Goal: Task Accomplishment & Management: Use online tool/utility

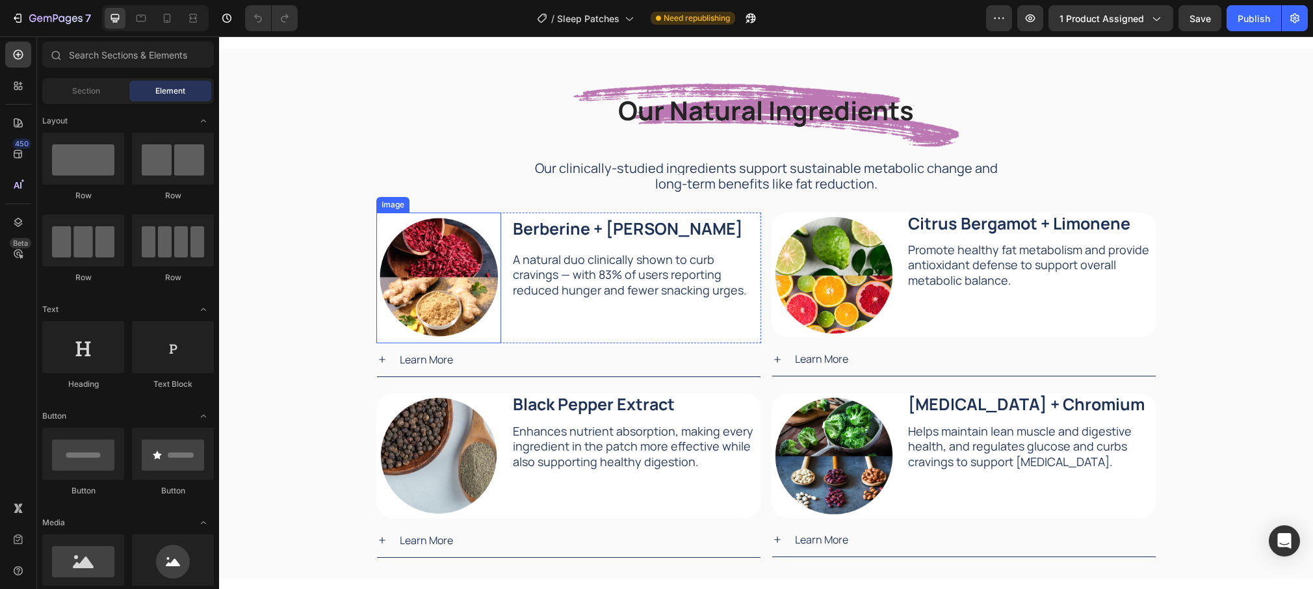
scroll to position [1736, 0]
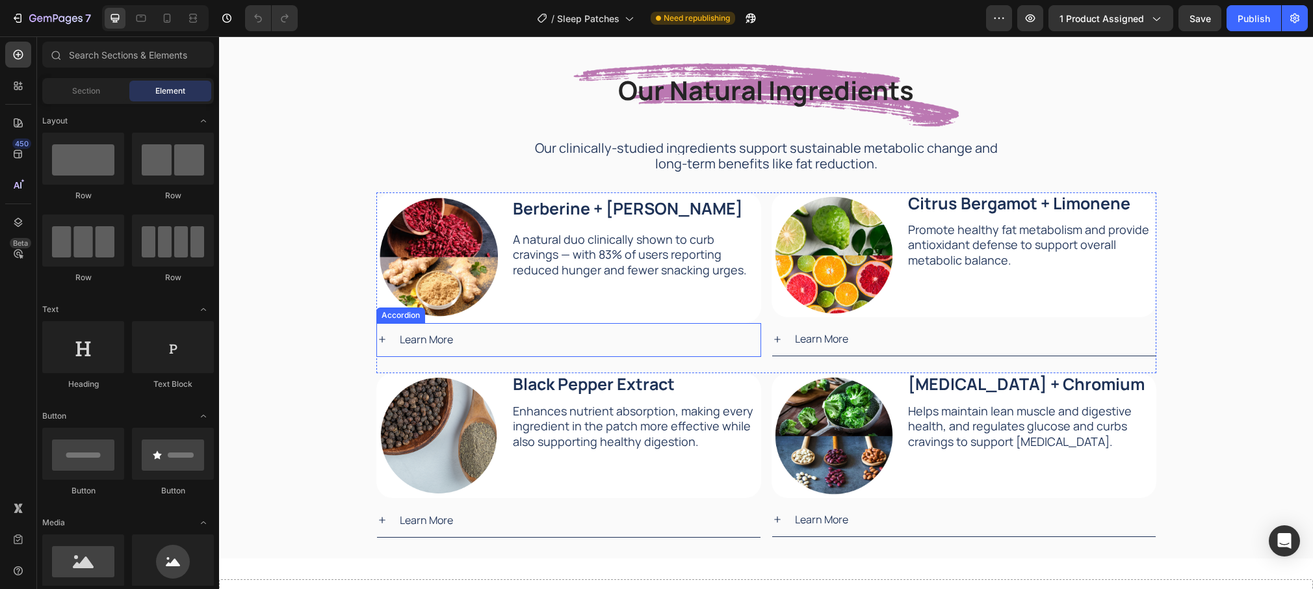
click at [447, 341] on p "Learn More" at bounding box center [426, 339] width 53 height 19
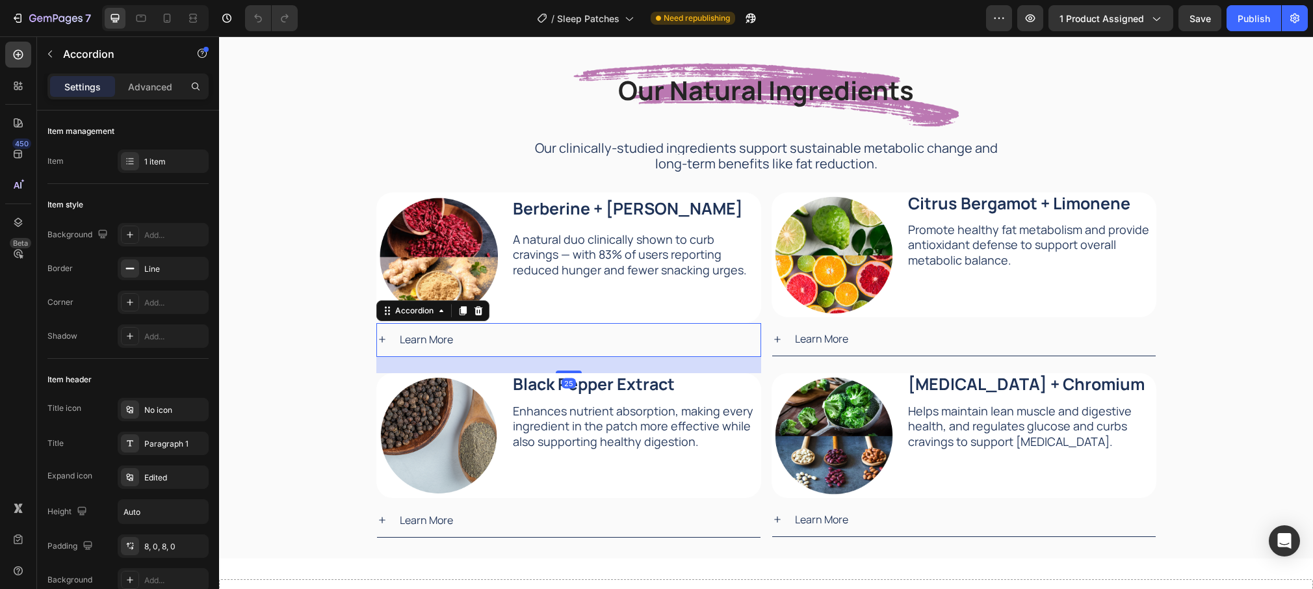
click at [469, 339] on div "Learn More" at bounding box center [579, 339] width 363 height 23
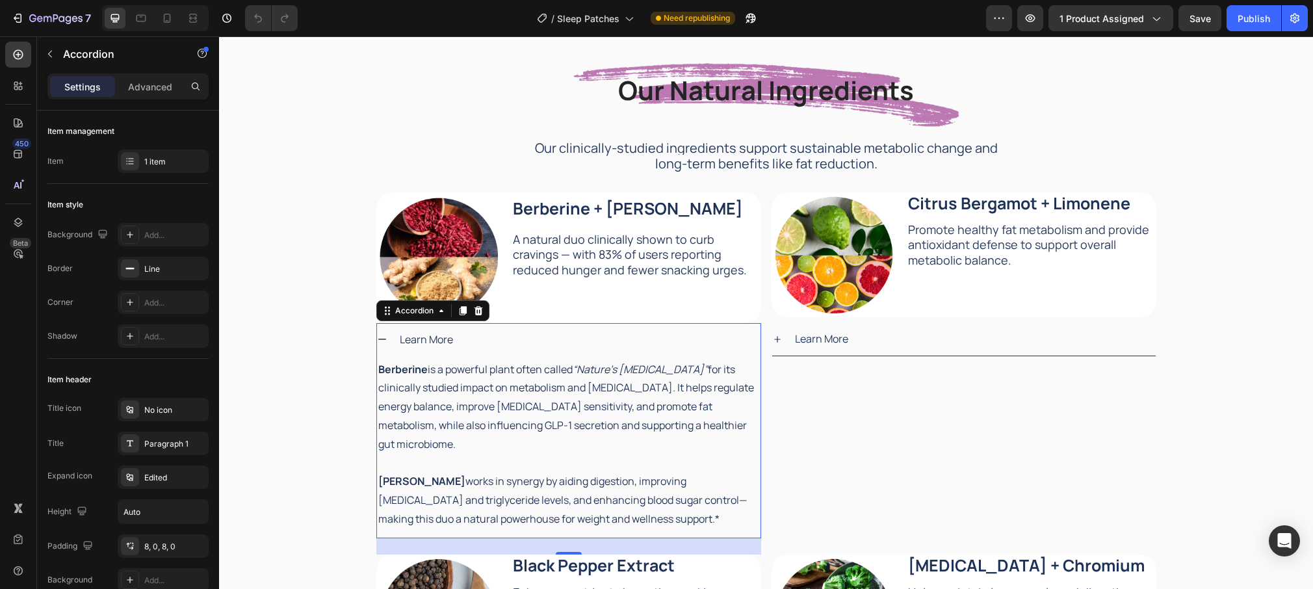
click at [498, 337] on div "Learn More" at bounding box center [579, 339] width 363 height 23
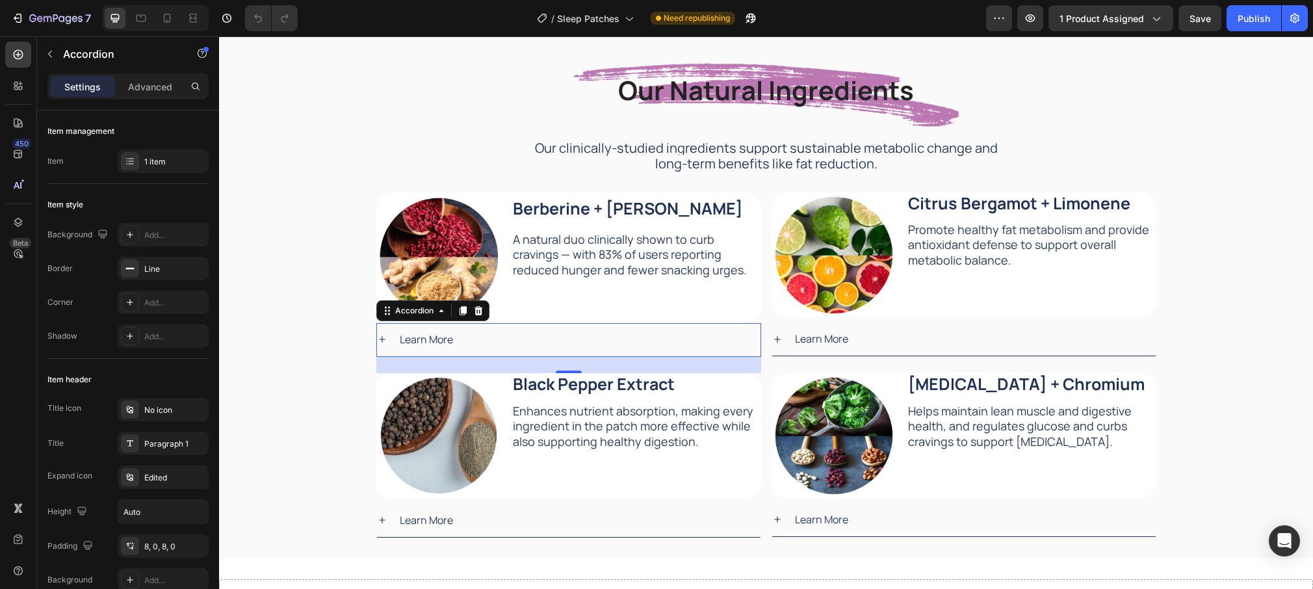
scroll to position [1668, 0]
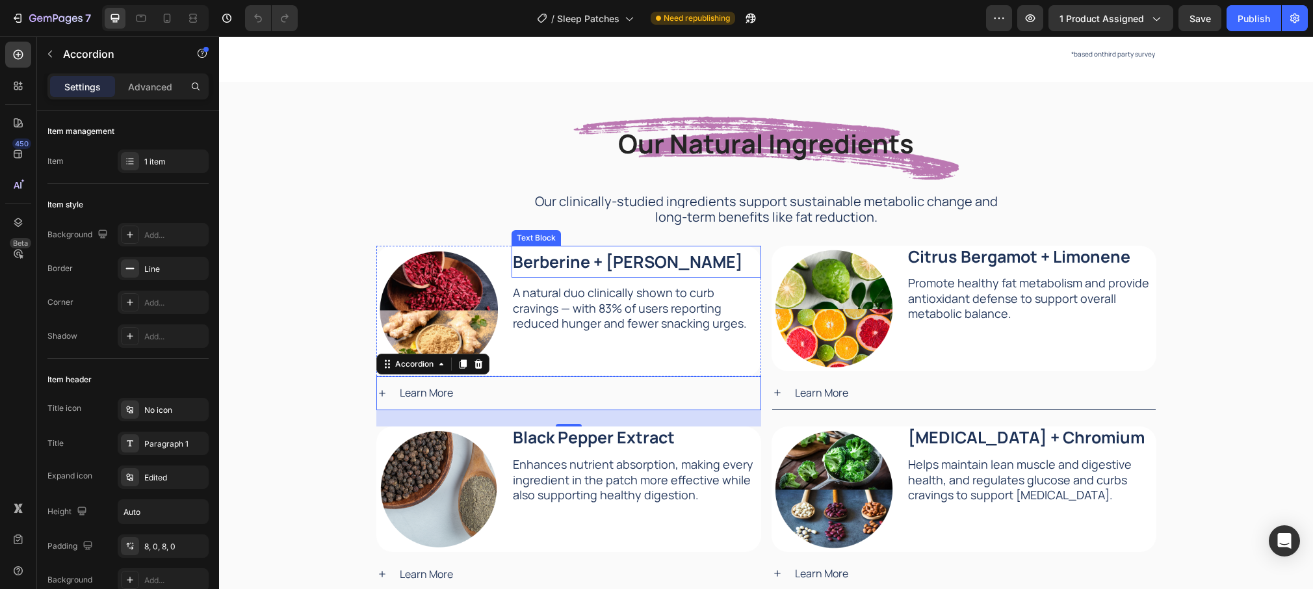
click at [604, 273] on strong "Berberine + [PERSON_NAME]" at bounding box center [628, 261] width 230 height 23
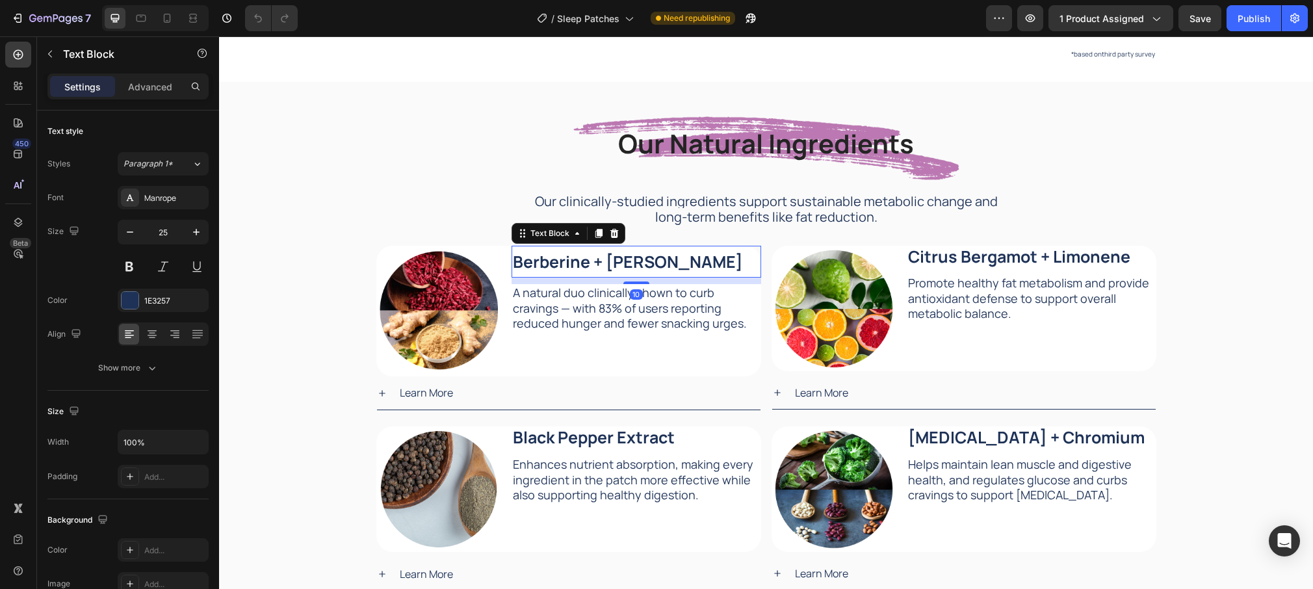
click at [604, 273] on strong "Berberine + [PERSON_NAME]" at bounding box center [628, 261] width 230 height 23
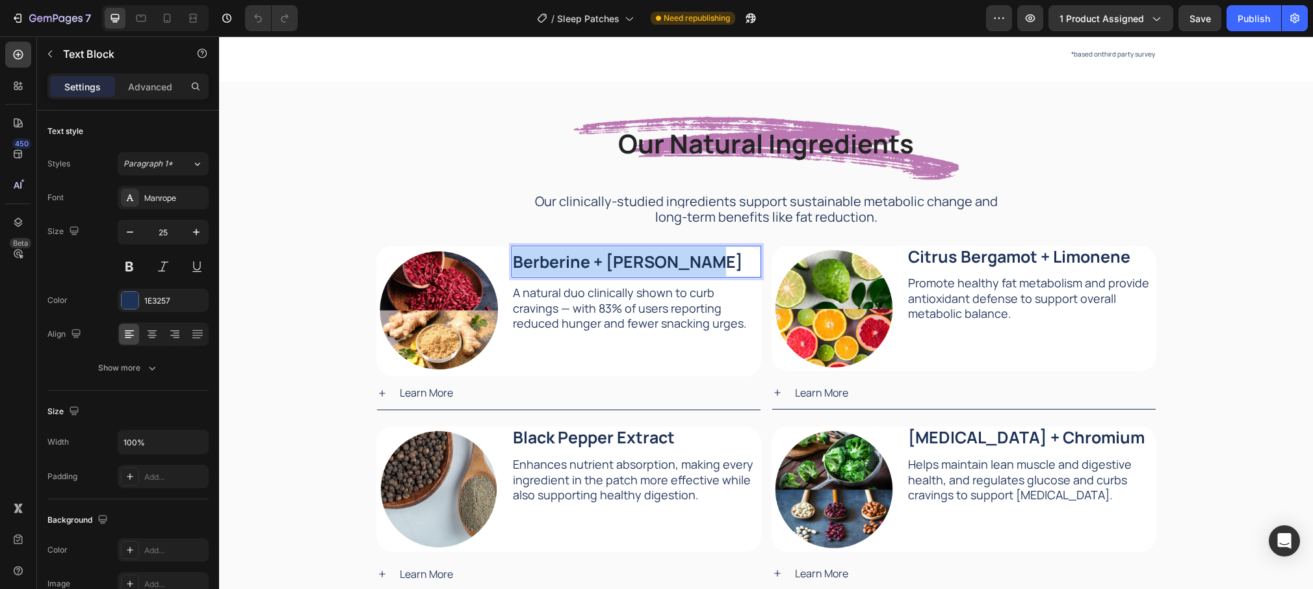
click at [604, 273] on strong "Berberine + [PERSON_NAME]" at bounding box center [628, 261] width 230 height 23
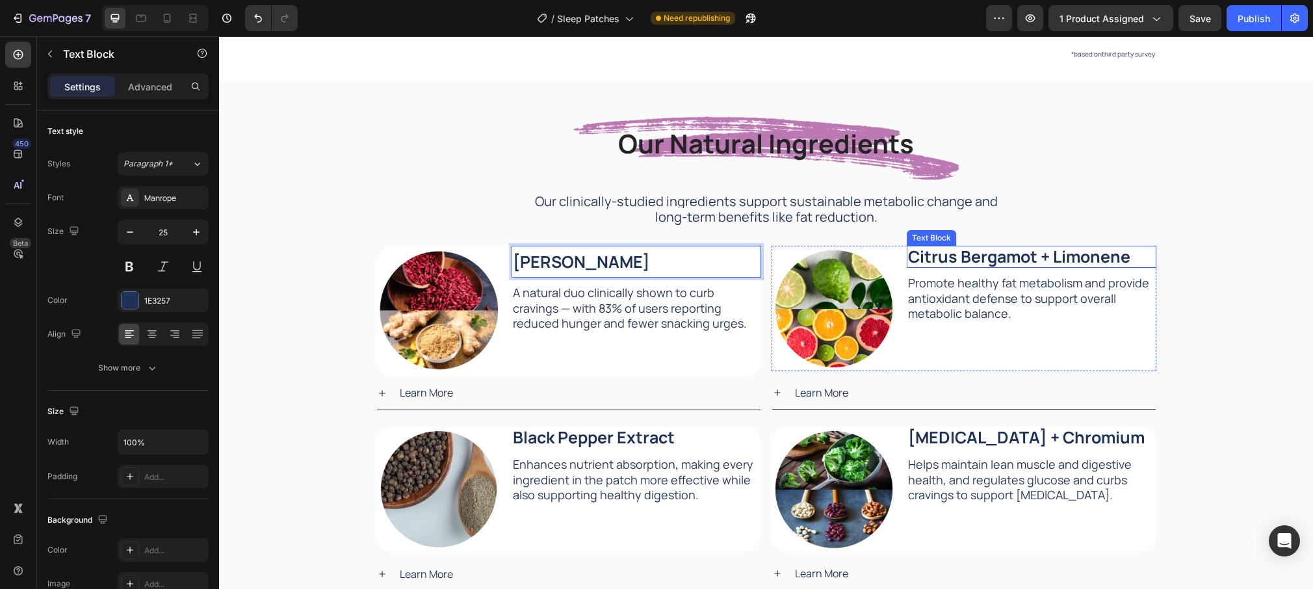
click at [997, 268] on strong "Citrus Bergamot + Limonene" at bounding box center [1019, 256] width 222 height 23
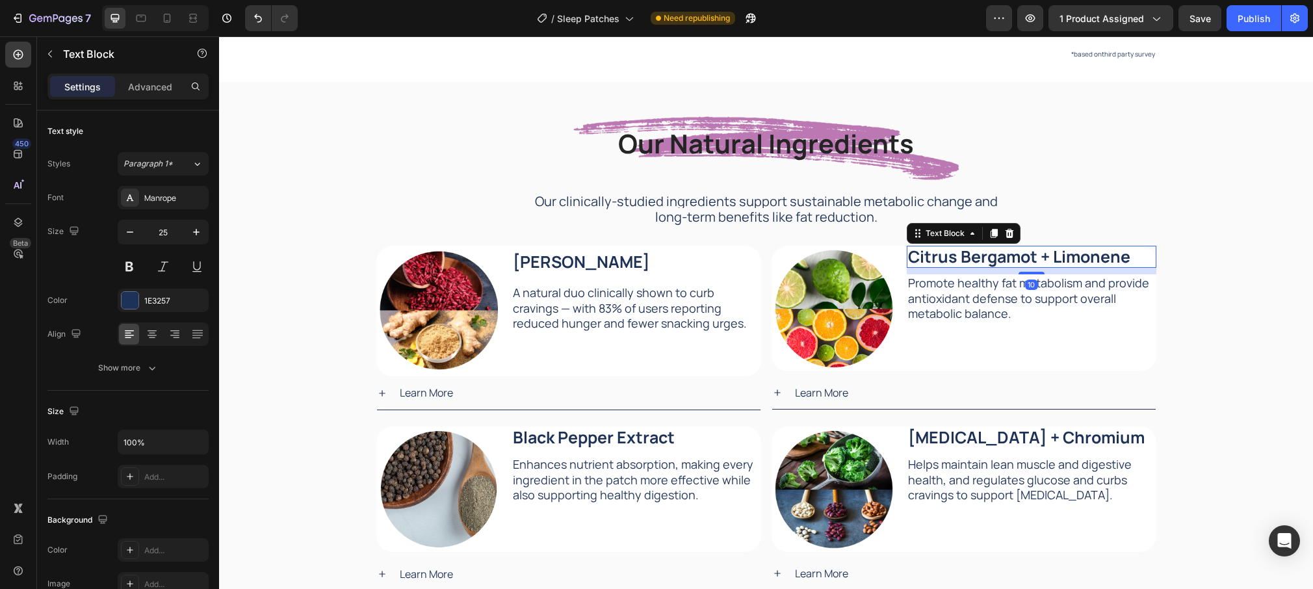
click at [997, 268] on strong "Citrus Bergamot + Limonene" at bounding box center [1019, 256] width 222 height 23
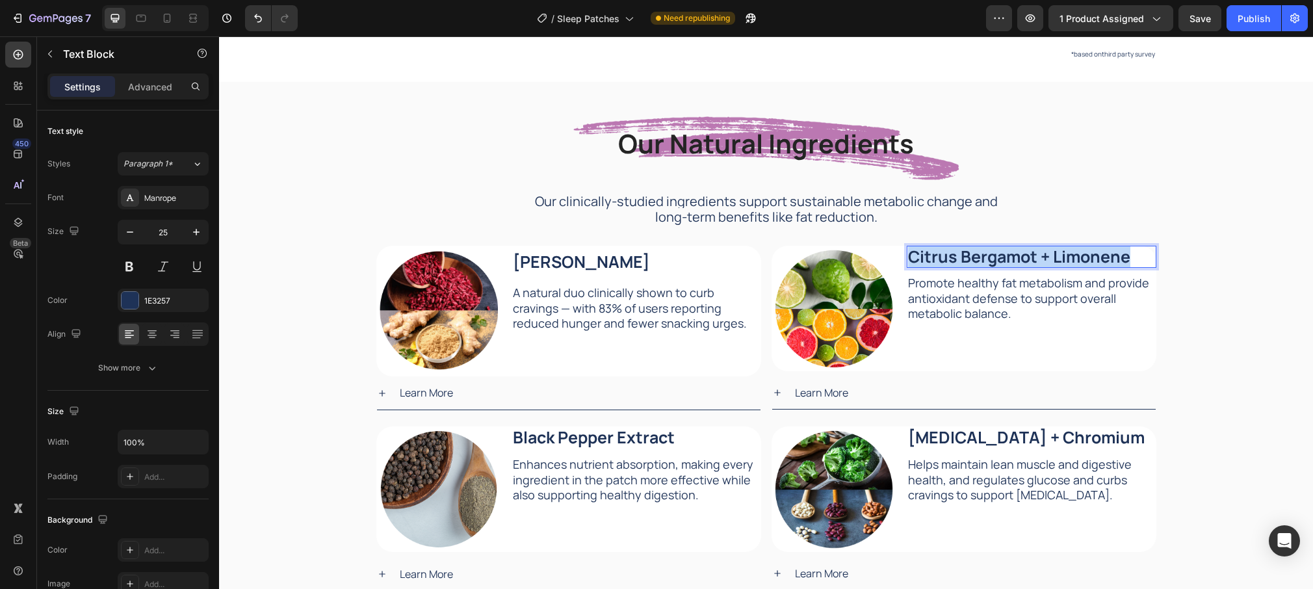
click at [997, 268] on strong "Citrus Bergamot + Limonene" at bounding box center [1019, 256] width 222 height 23
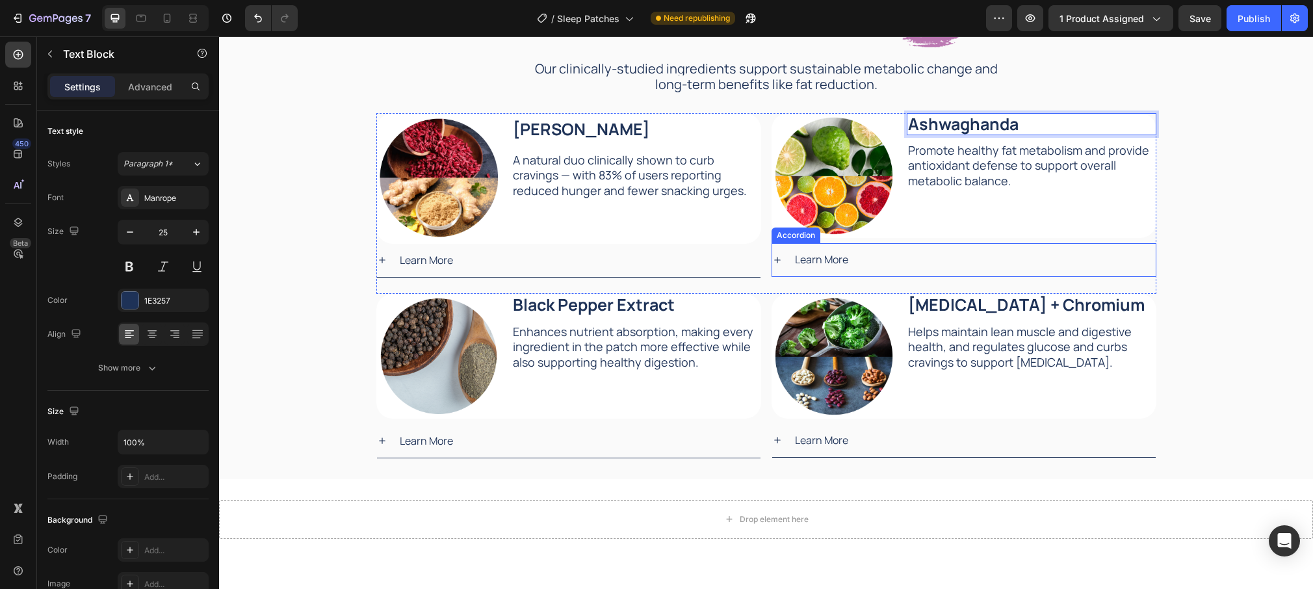
scroll to position [1798, 0]
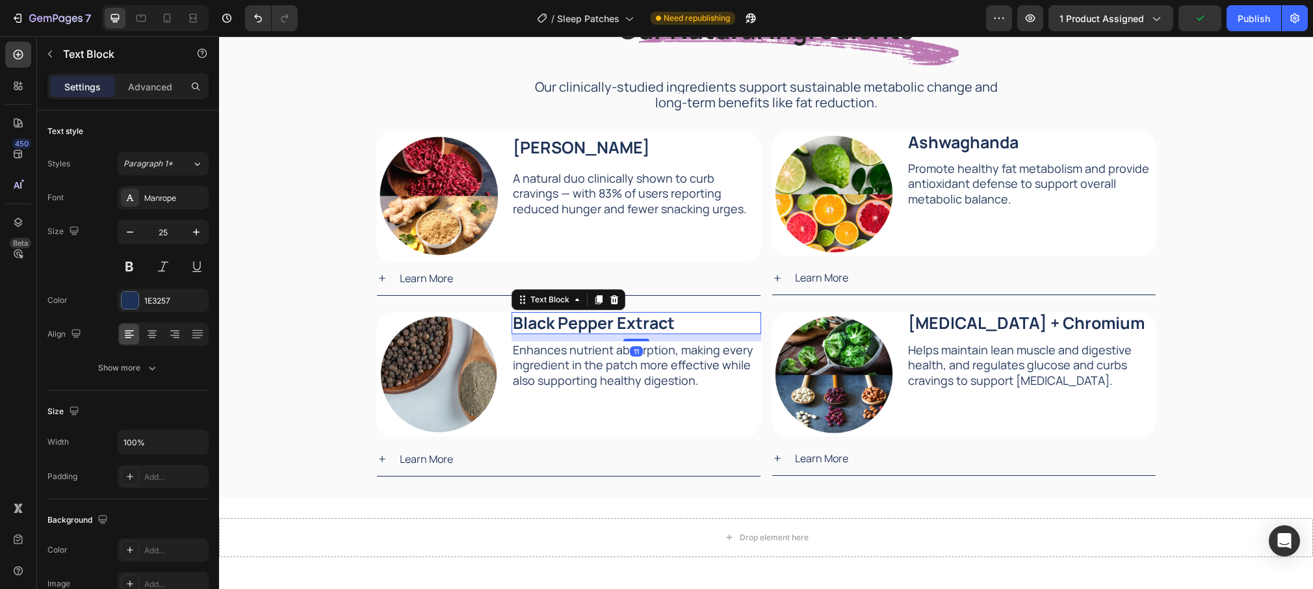
click at [648, 322] on strong "Black Pepper Extract" at bounding box center [594, 322] width 162 height 23
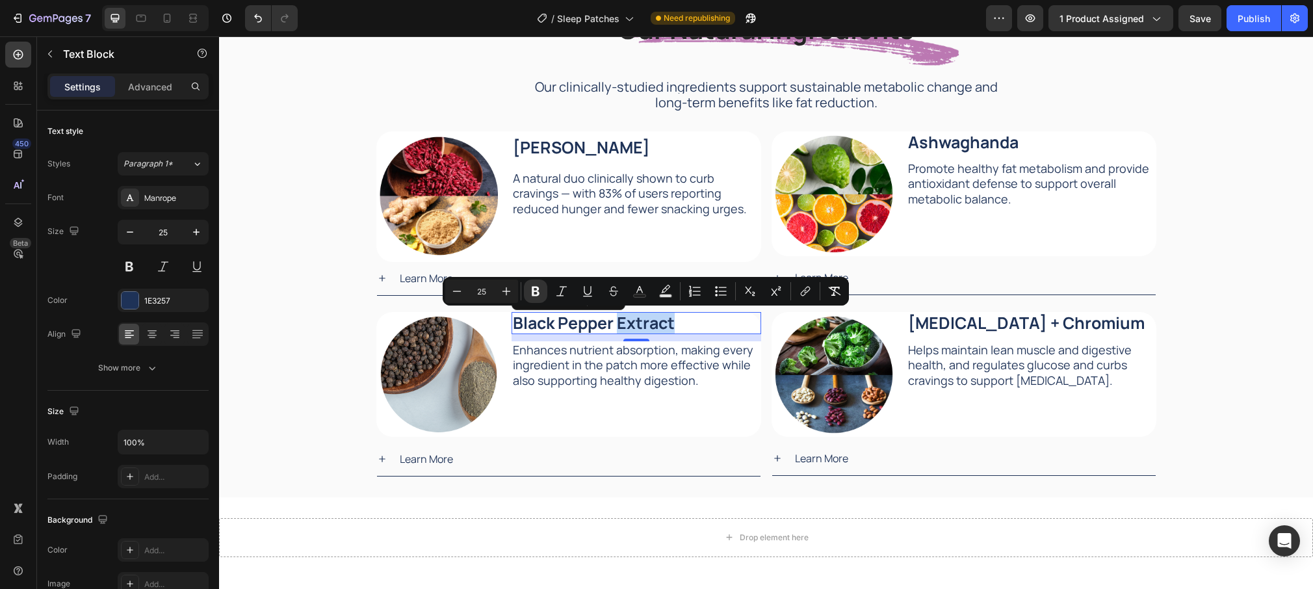
click at [588, 324] on strong "Black Pepper Extract" at bounding box center [594, 322] width 162 height 23
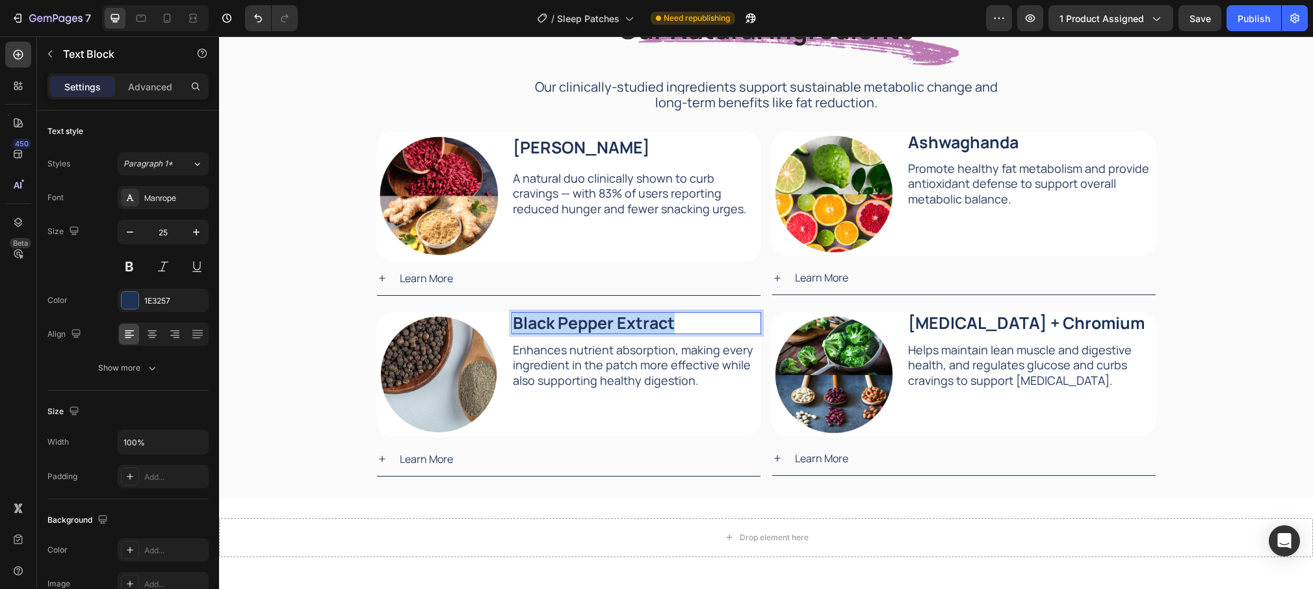
click at [588, 324] on strong "Black Pepper Extract" at bounding box center [594, 322] width 162 height 23
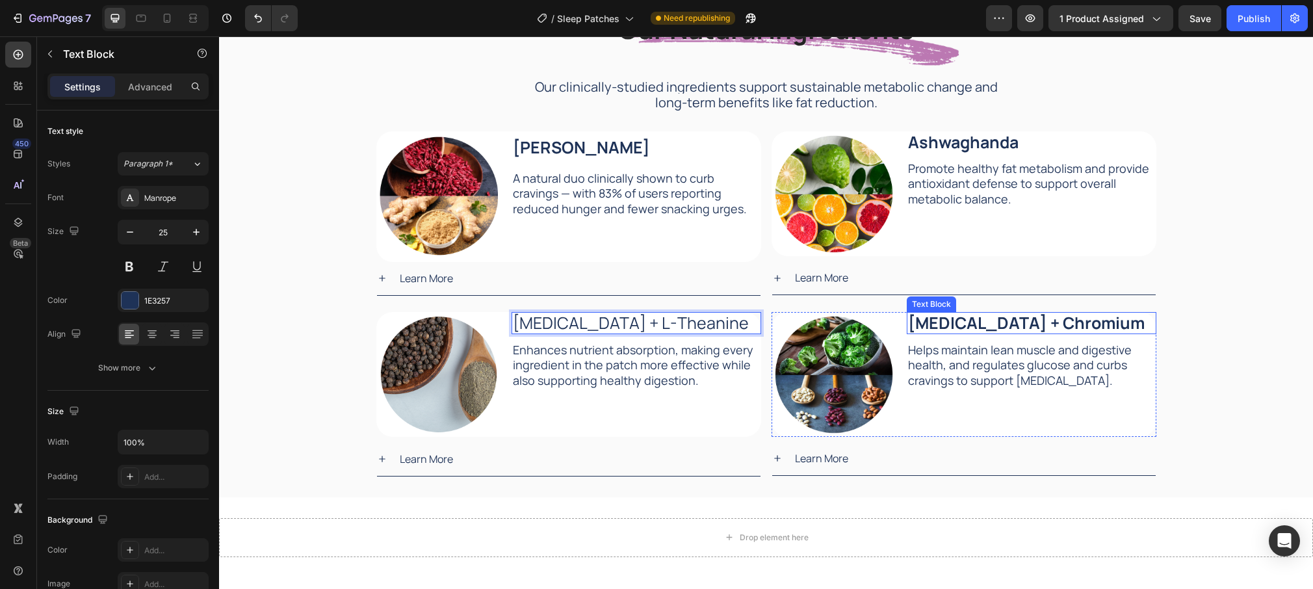
click at [986, 326] on strong "[MEDICAL_DATA] + Chromium" at bounding box center [1026, 322] width 237 height 23
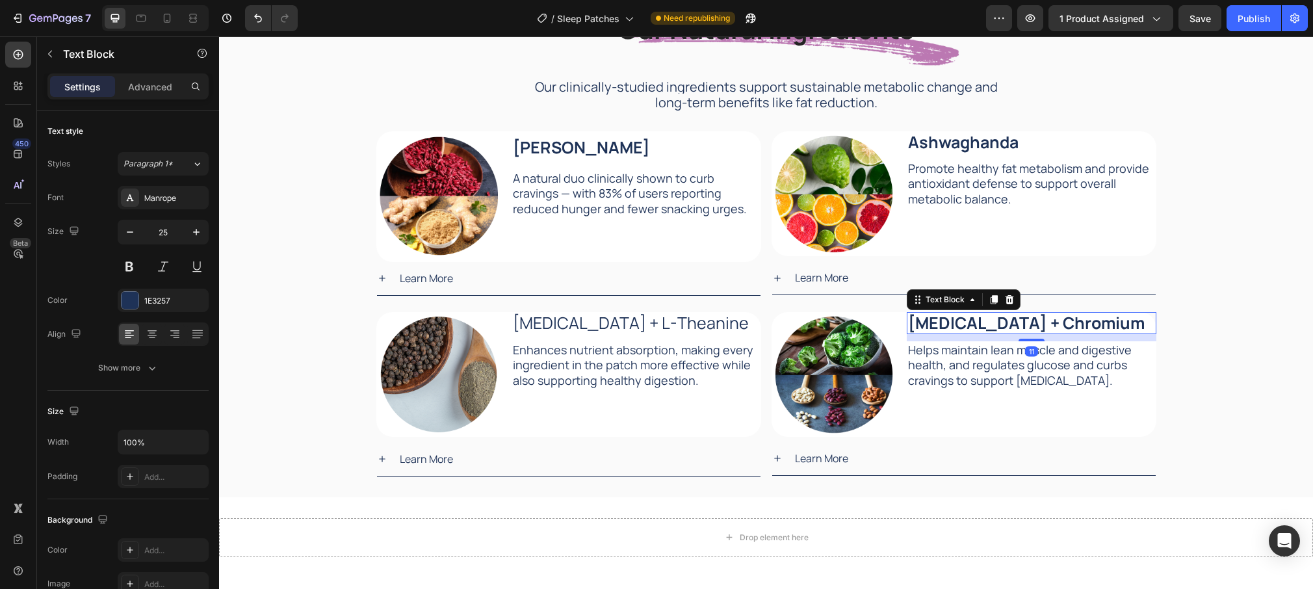
click at [986, 326] on strong "[MEDICAL_DATA] + Chromium" at bounding box center [1026, 322] width 237 height 23
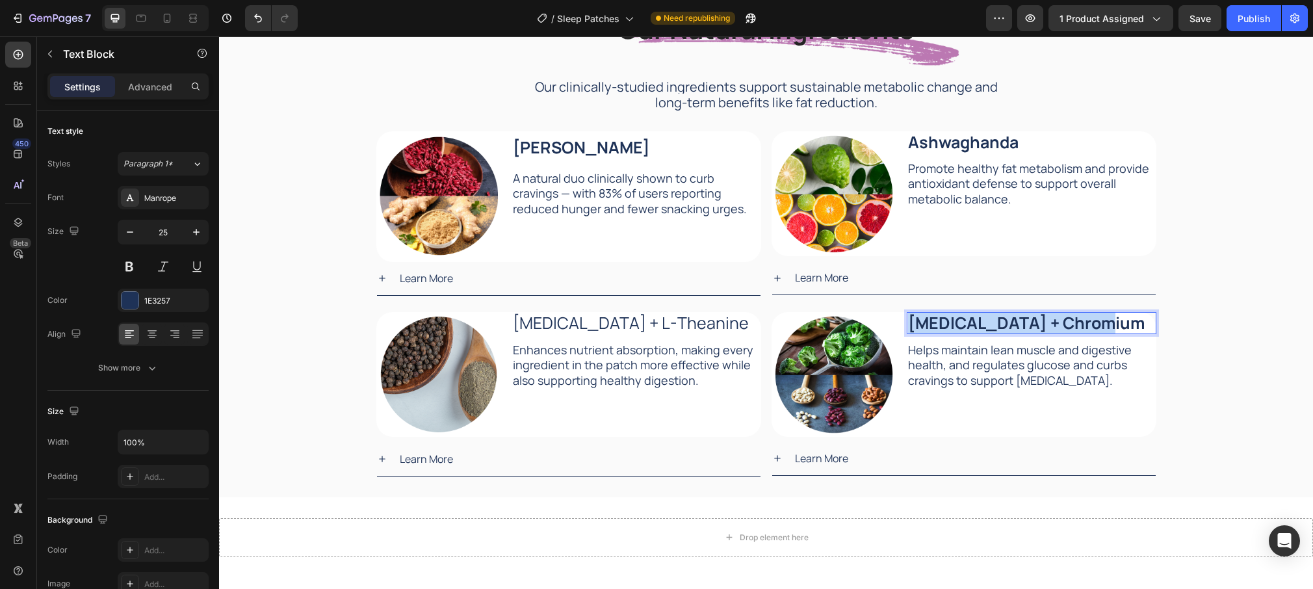
click at [986, 326] on strong "[MEDICAL_DATA] + Chromium" at bounding box center [1026, 322] width 237 height 23
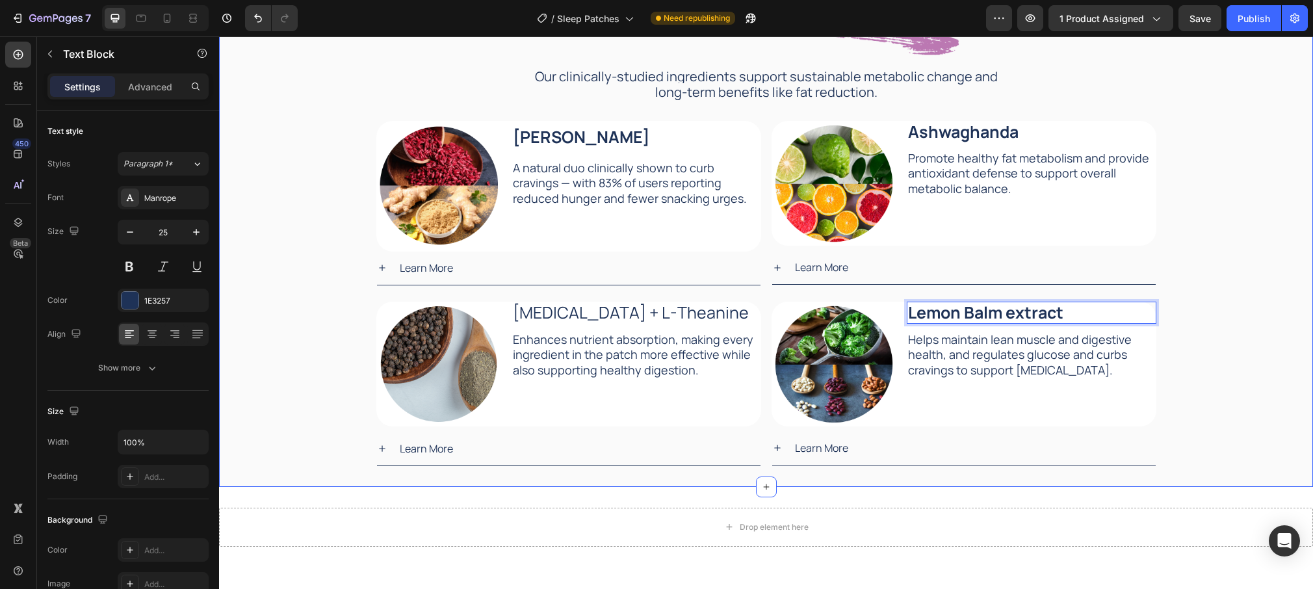
click at [341, 246] on div "Our Natural Ingredients Heading Our Natural Ingredients Heading Our clinically-…" at bounding box center [766, 222] width 1094 height 488
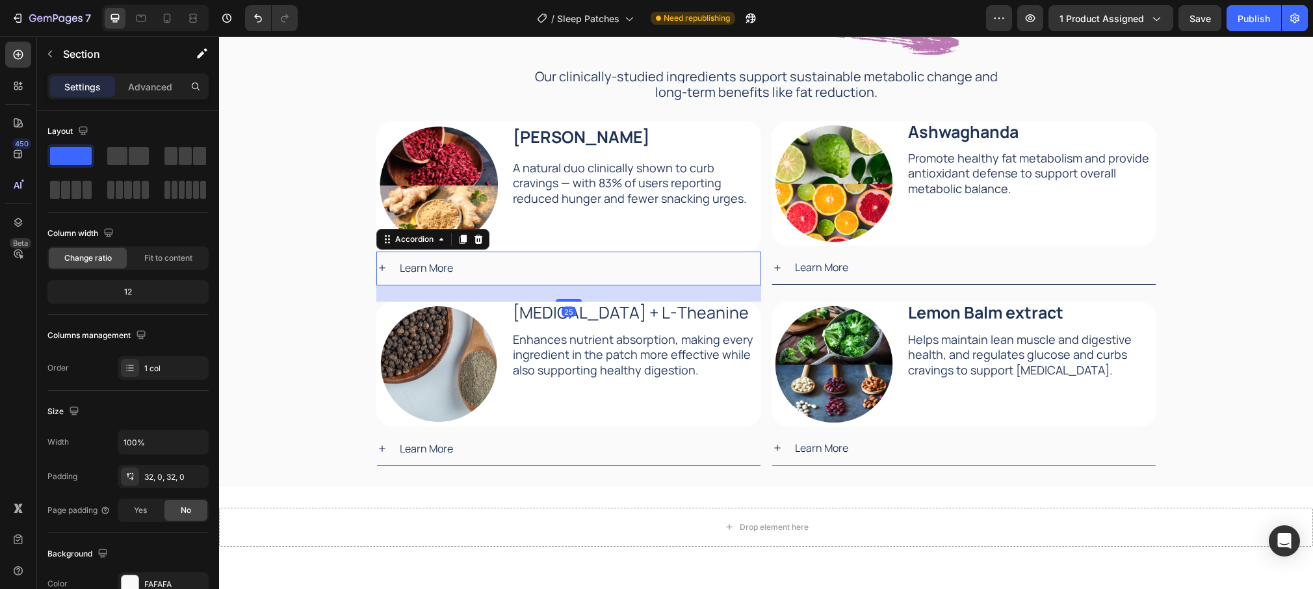
click at [492, 265] on div "Learn More" at bounding box center [579, 268] width 363 height 23
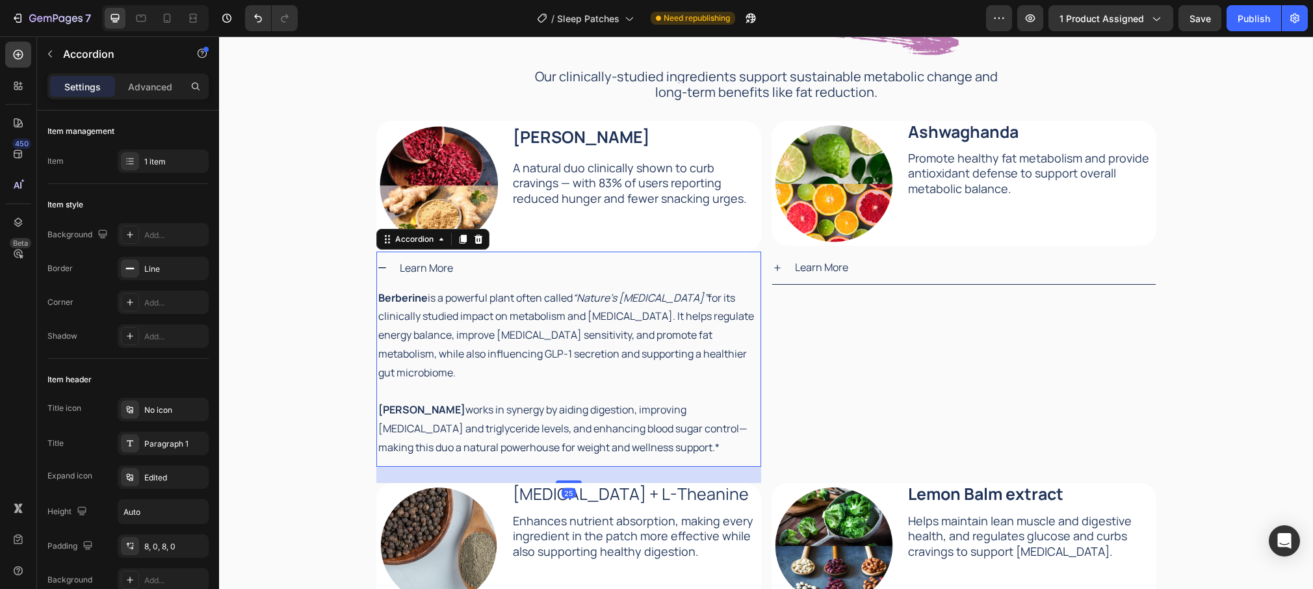
click at [492, 265] on div "Learn More" at bounding box center [579, 268] width 363 height 23
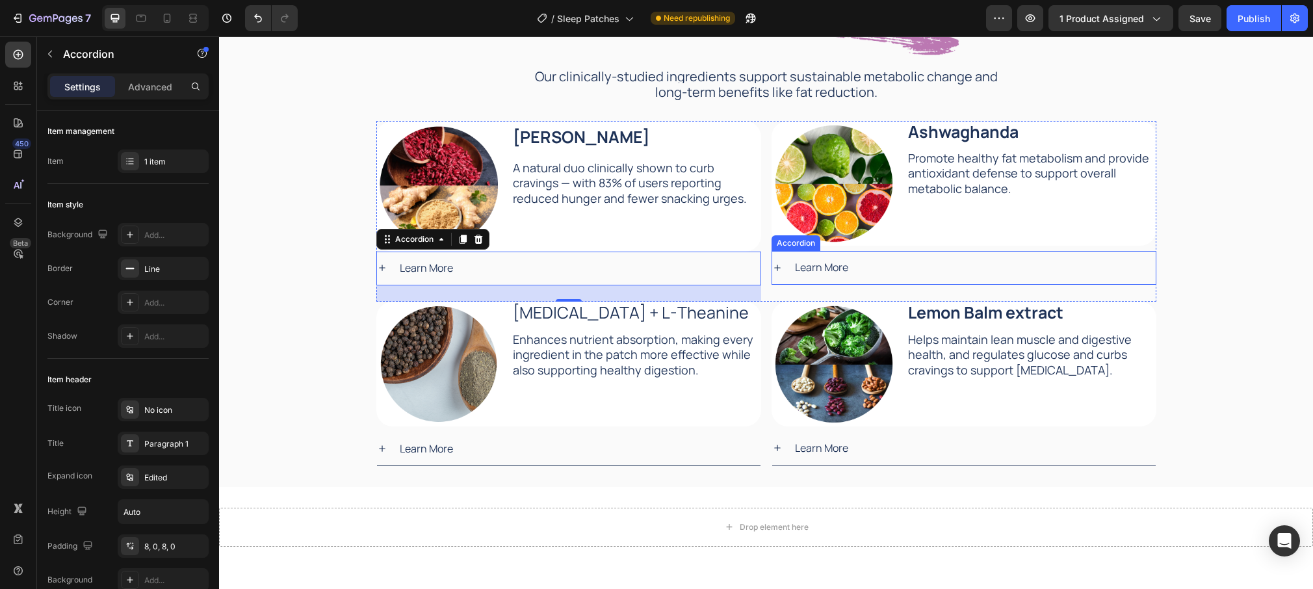
click at [811, 267] on p "Learn More" at bounding box center [821, 267] width 53 height 19
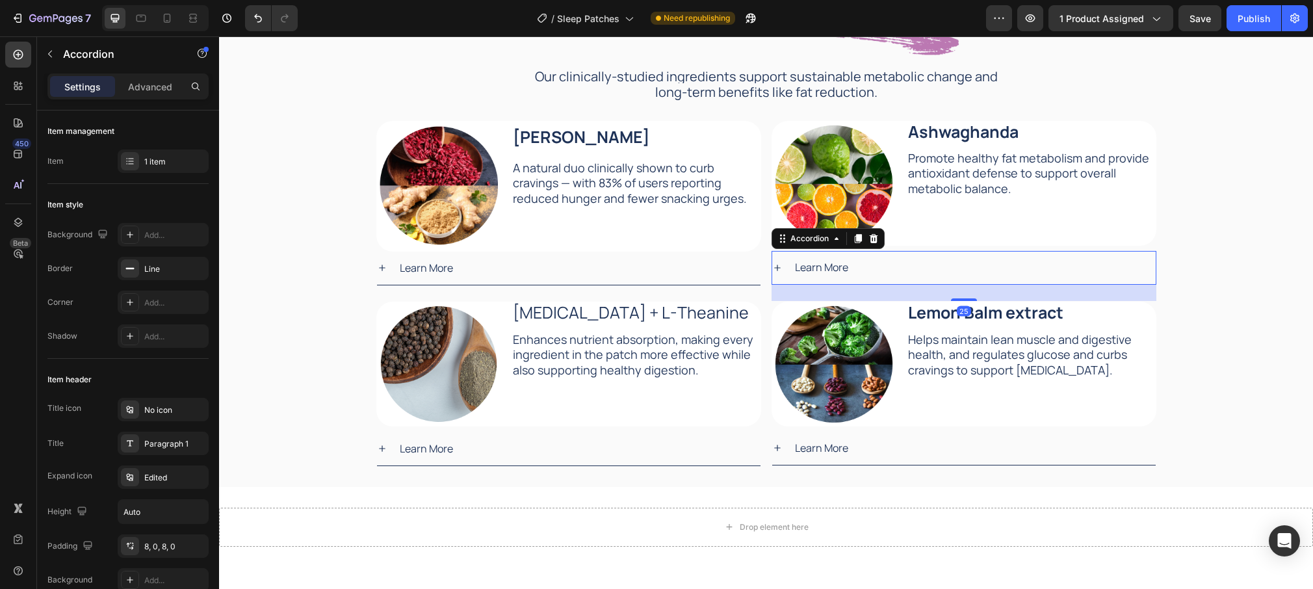
drag, startPoint x: 845, startPoint y: 268, endPoint x: 857, endPoint y: 267, distance: 11.8
click at [845, 268] on p "Learn More" at bounding box center [821, 267] width 53 height 19
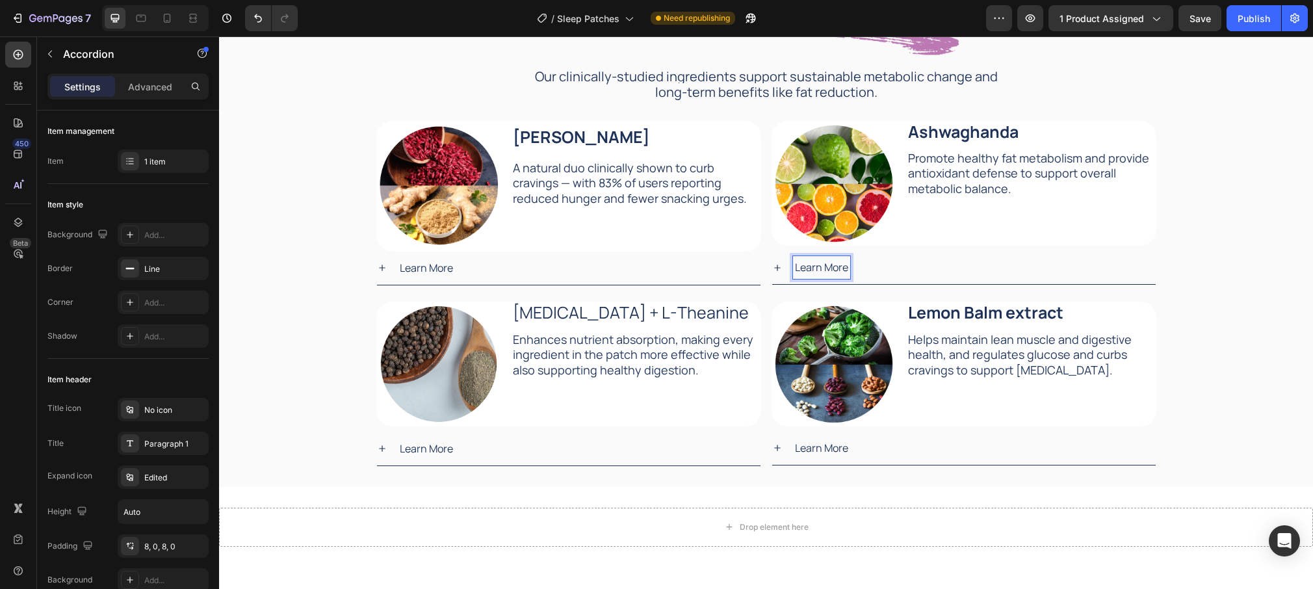
click at [863, 266] on div "Learn More" at bounding box center [974, 267] width 363 height 23
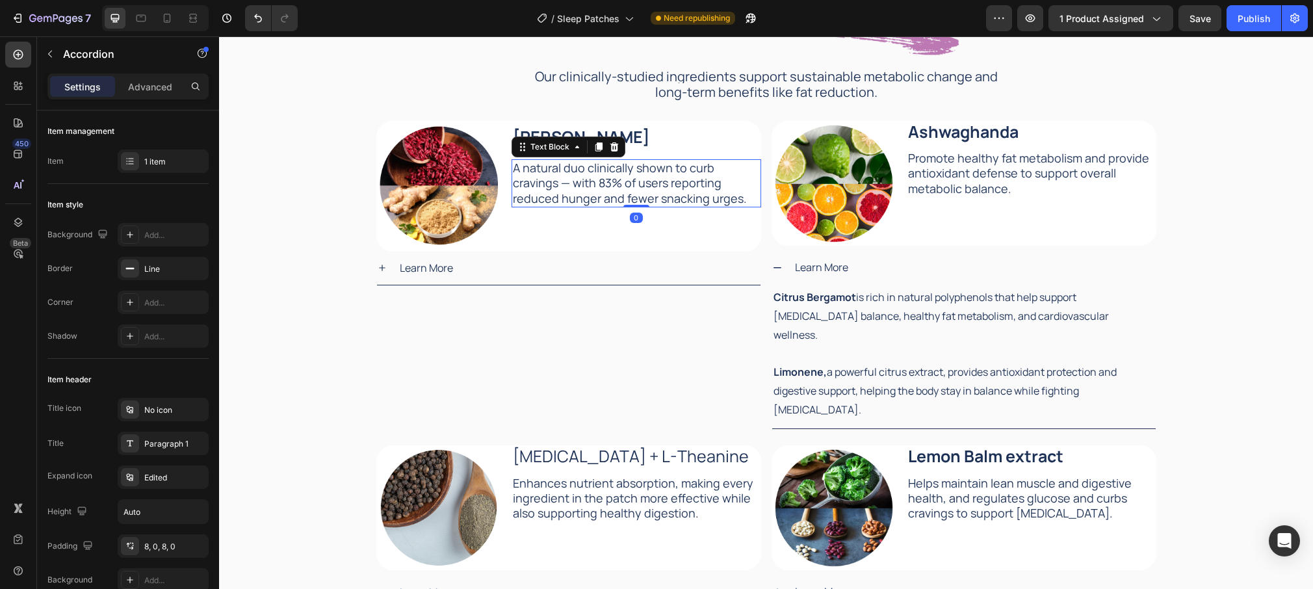
click at [567, 181] on p "A natural duo clinically shown to curb cravings — with 83% of users reporting r…" at bounding box center [636, 184] width 247 height 46
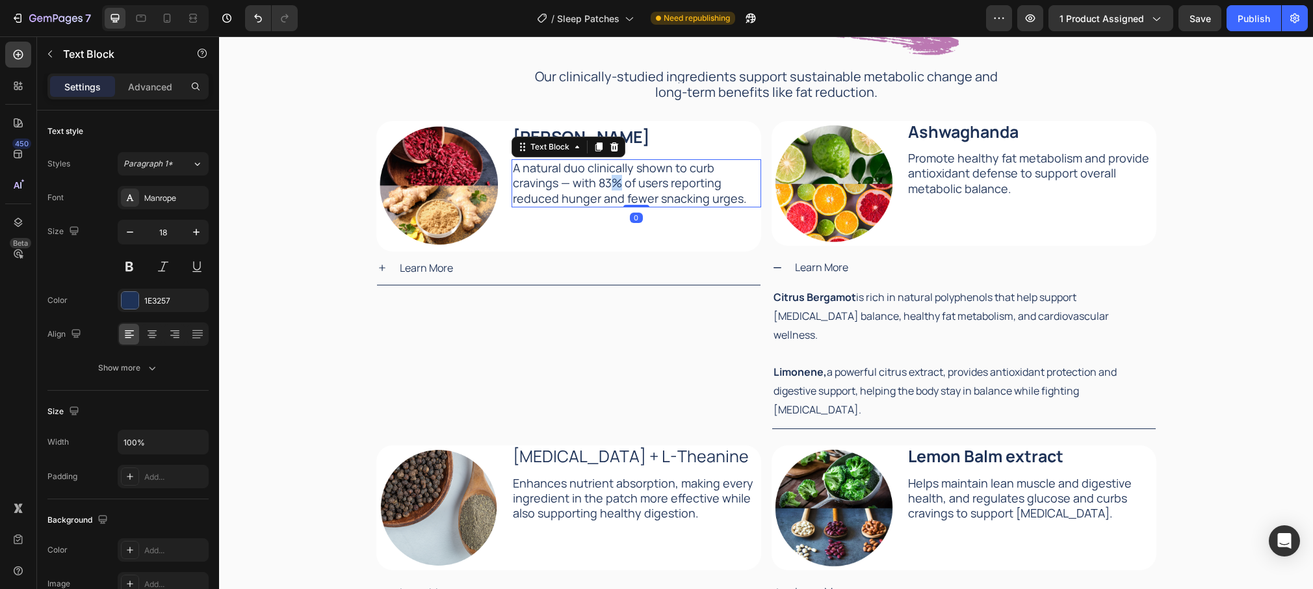
click at [567, 181] on p "A natural duo clinically shown to curb cravings — with 83% of users reporting r…" at bounding box center [636, 184] width 247 height 46
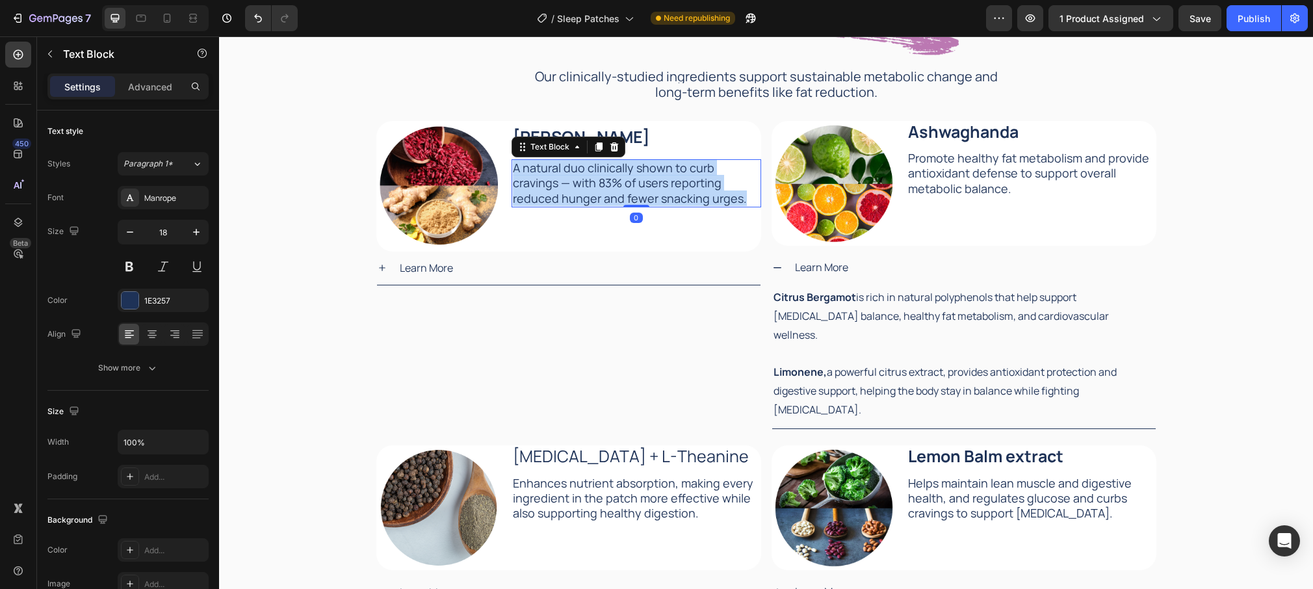
click at [567, 181] on p "A natural duo clinically shown to curb cravings — with 83% of users reporting r…" at bounding box center [636, 184] width 247 height 46
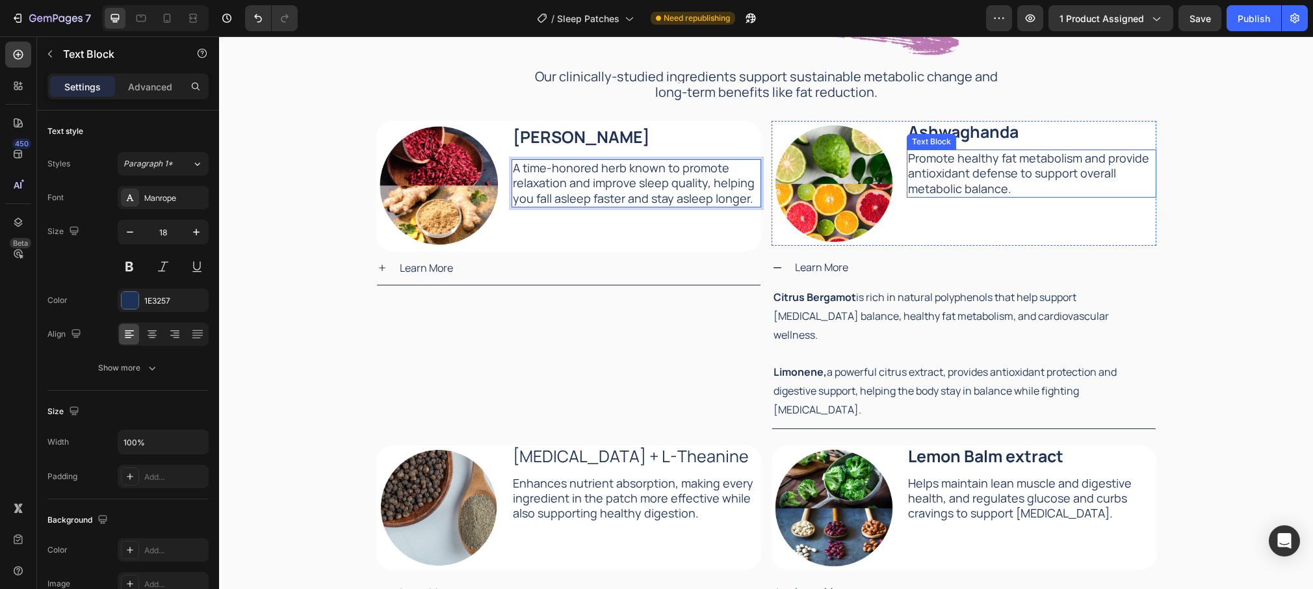
click at [954, 178] on p "Promote healthy fat metabolism and provide antioxidant defense to support overa…" at bounding box center [1031, 174] width 247 height 46
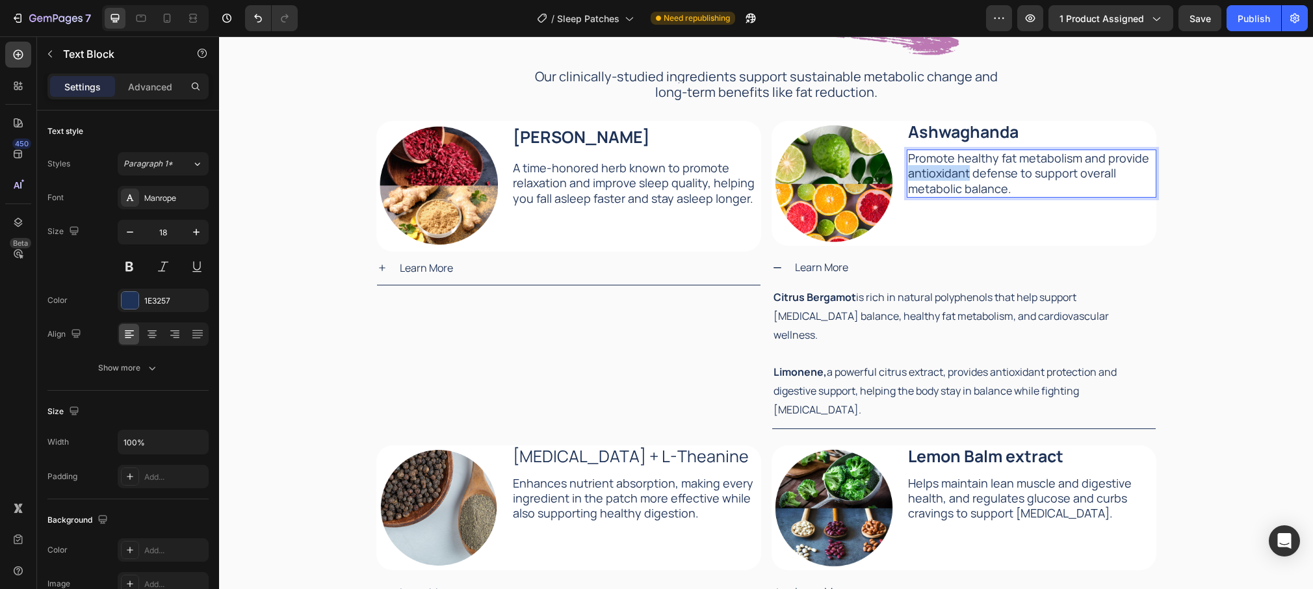
click at [954, 178] on p "Promote healthy fat metabolism and provide antioxidant defense to support overa…" at bounding box center [1031, 174] width 247 height 46
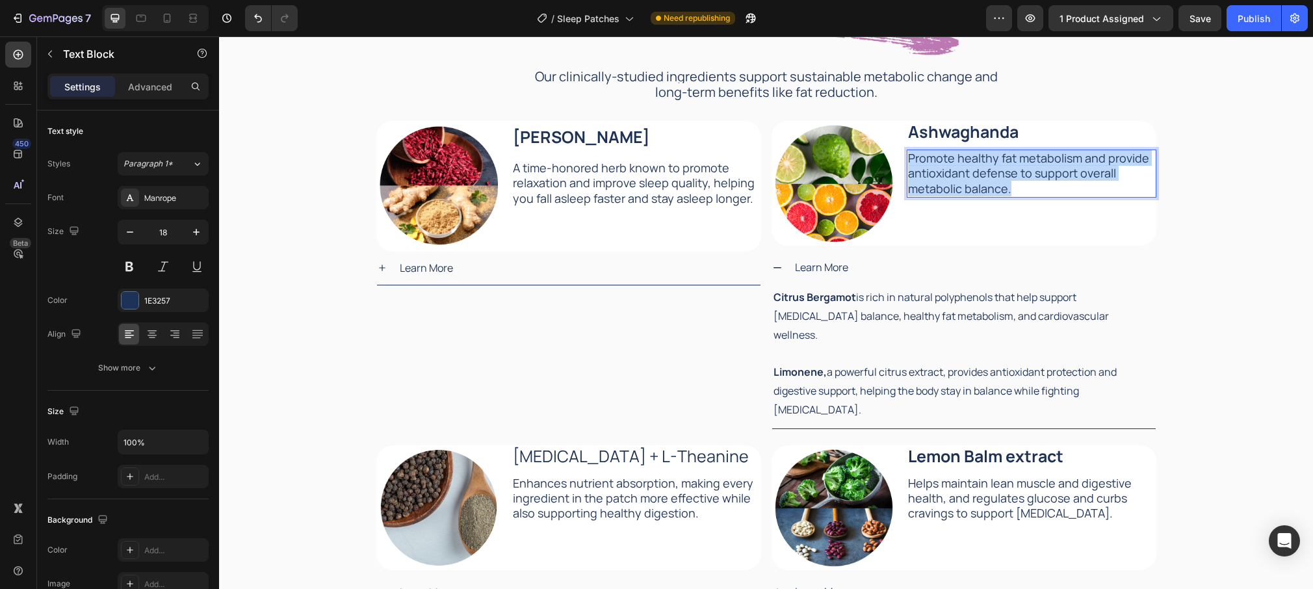
click at [954, 178] on p "Promote healthy fat metabolism and provide antioxidant defense to support overa…" at bounding box center [1031, 174] width 247 height 46
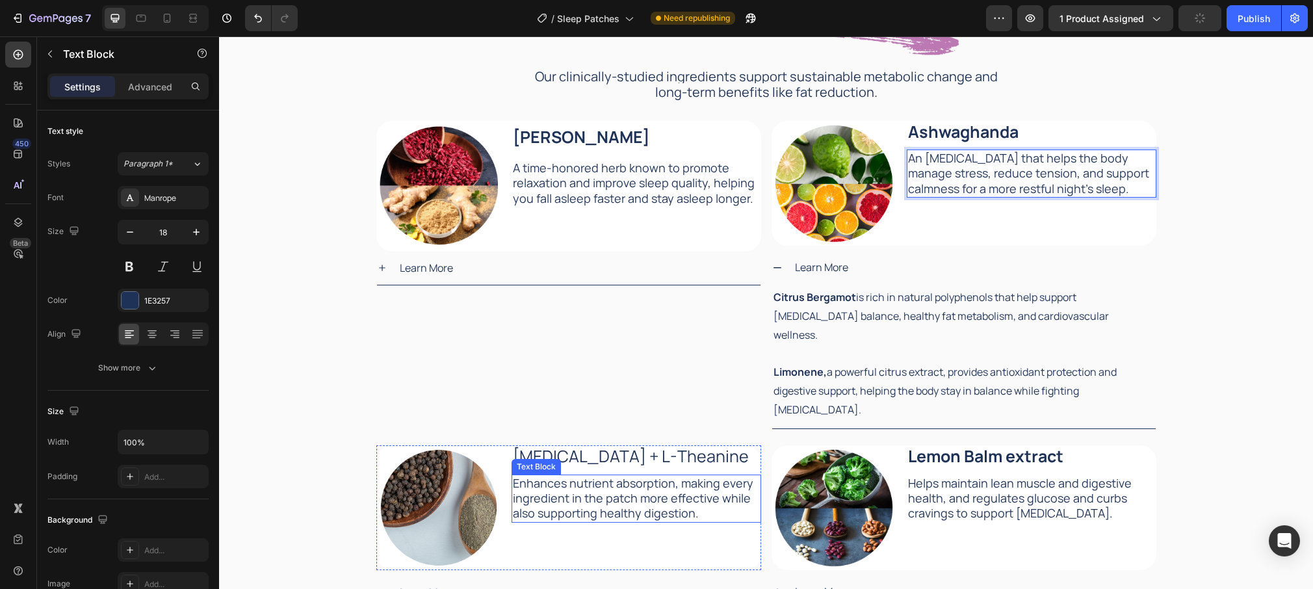
click at [586, 484] on p "Enhances nutrient absorption, making every ingredient in the patch more effecti…" at bounding box center [636, 499] width 247 height 46
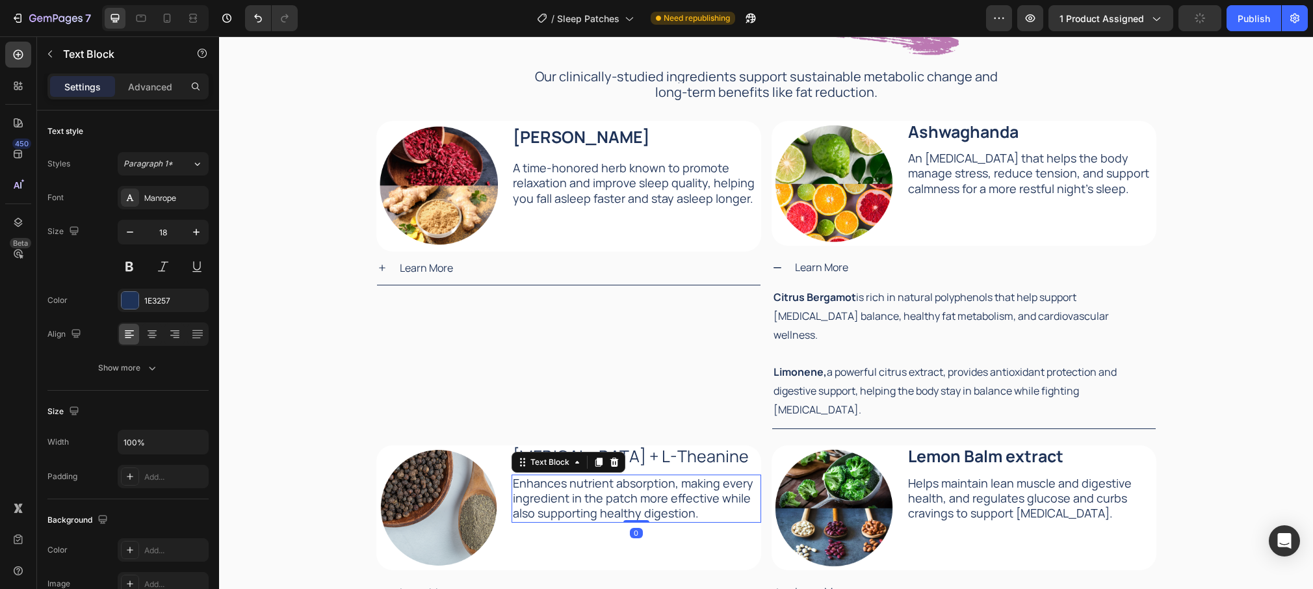
click at [586, 484] on p "Enhances nutrient absorption, making every ingredient in the patch more effecti…" at bounding box center [636, 499] width 247 height 46
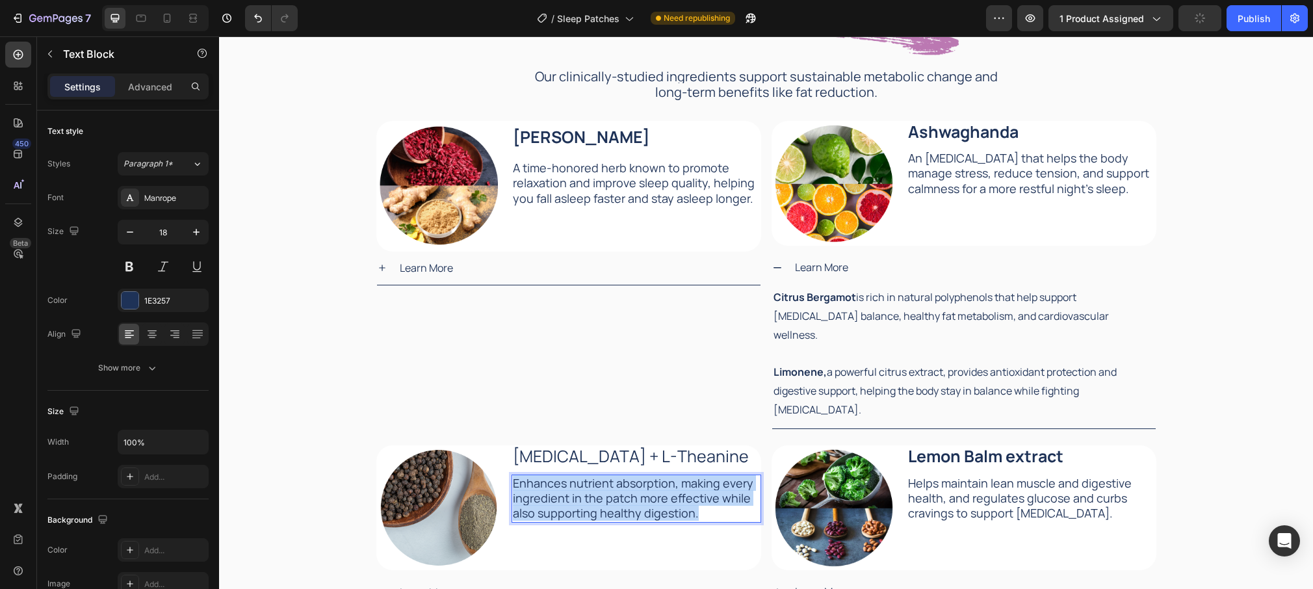
click at [586, 484] on p "Enhances nutrient absorption, making every ingredient in the patch more effecti…" at bounding box center [636, 499] width 247 height 46
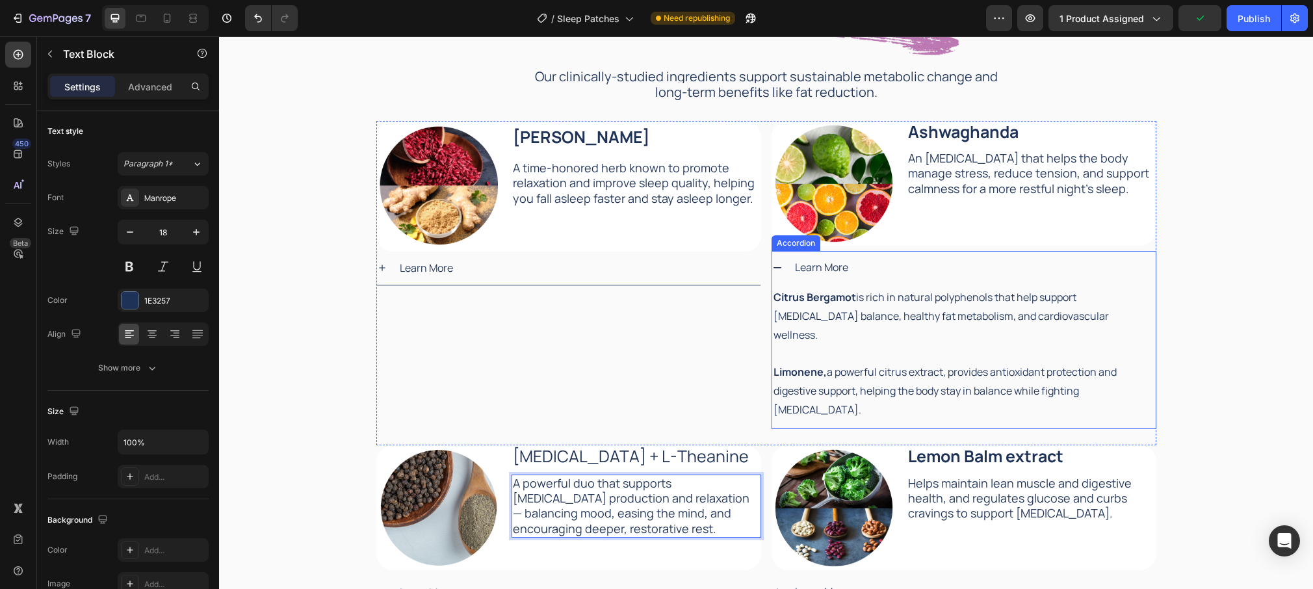
click at [917, 267] on div "Learn More" at bounding box center [974, 267] width 363 height 23
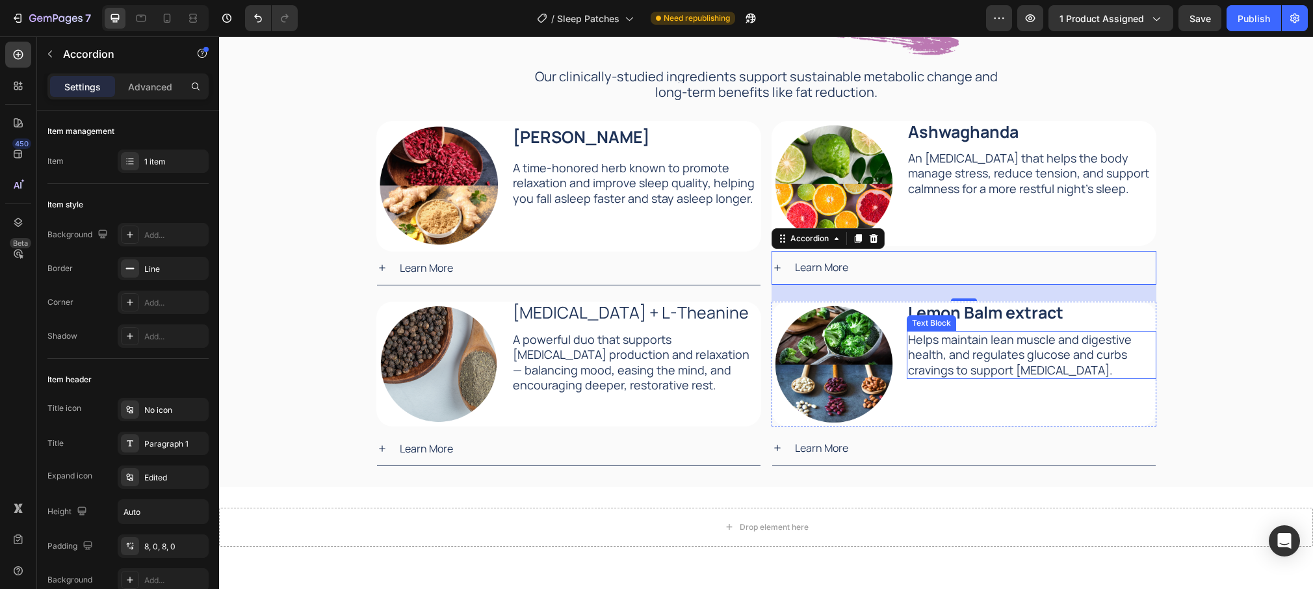
click at [971, 352] on p "Helps maintain lean muscle and digestive health, and regulates glucose and curb…" at bounding box center [1031, 355] width 247 height 46
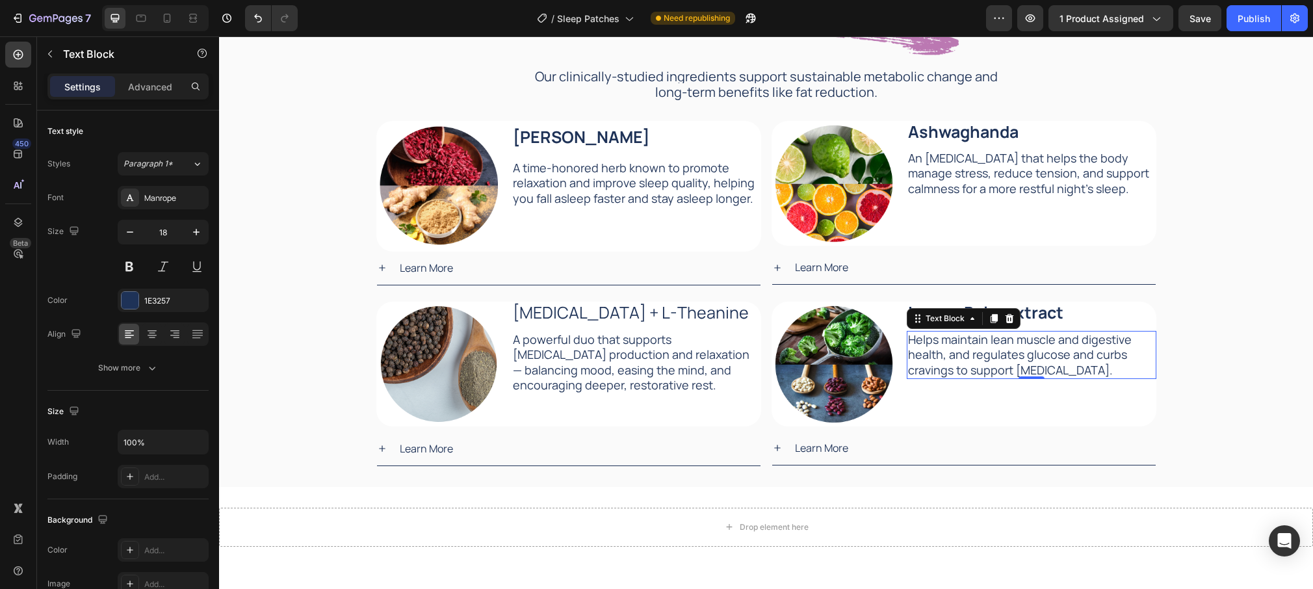
click at [971, 352] on p "Helps maintain lean muscle and digestive health, and regulates glucose and curb…" at bounding box center [1031, 355] width 247 height 46
drag, startPoint x: 971, startPoint y: 352, endPoint x: 965, endPoint y: 352, distance: 6.5
click at [971, 352] on p "Helps maintain lean muscle and digestive health, and regulates glucose and curb…" at bounding box center [1031, 355] width 247 height 46
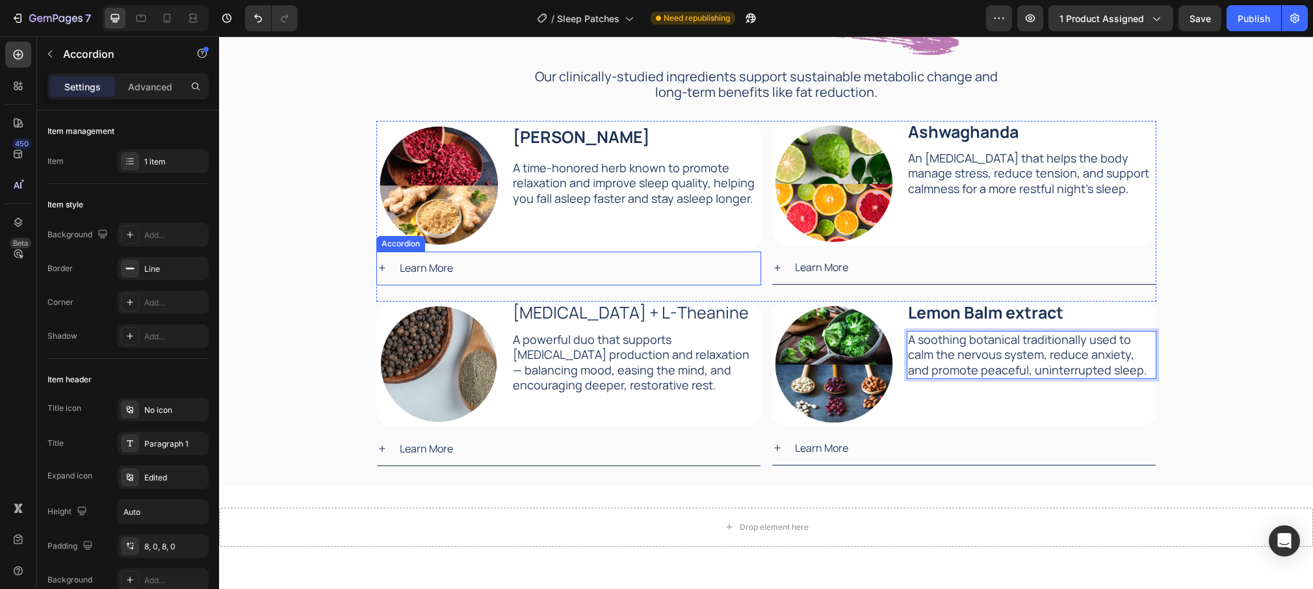
click at [485, 270] on div "Learn More" at bounding box center [579, 268] width 363 height 23
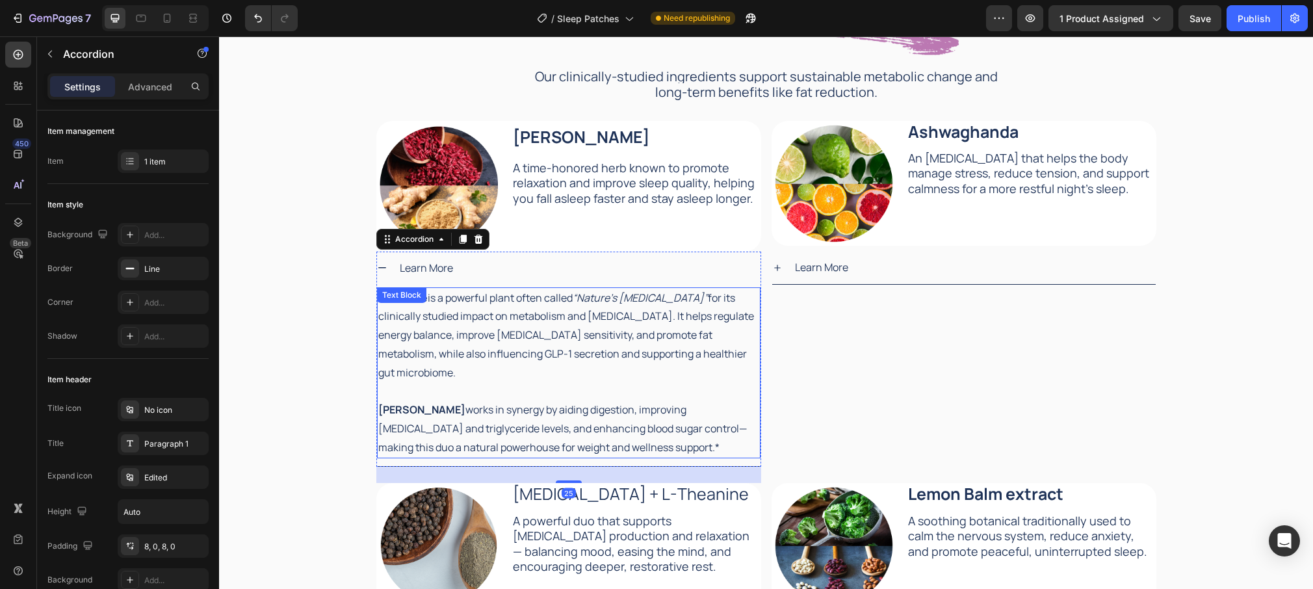
click at [611, 400] on p "[PERSON_NAME] works in synergy by aiding digestion, improving [MEDICAL_DATA] an…" at bounding box center [568, 428] width 381 height 56
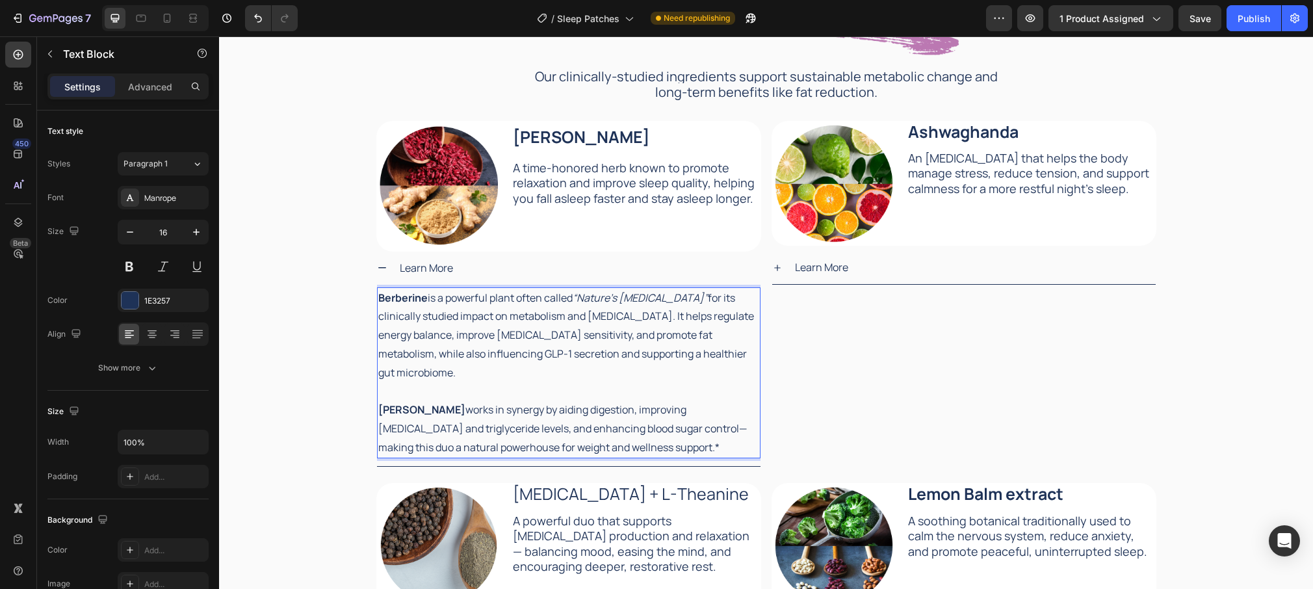
click at [649, 423] on p "[PERSON_NAME] works in synergy by aiding digestion, improving [MEDICAL_DATA] an…" at bounding box center [568, 428] width 381 height 56
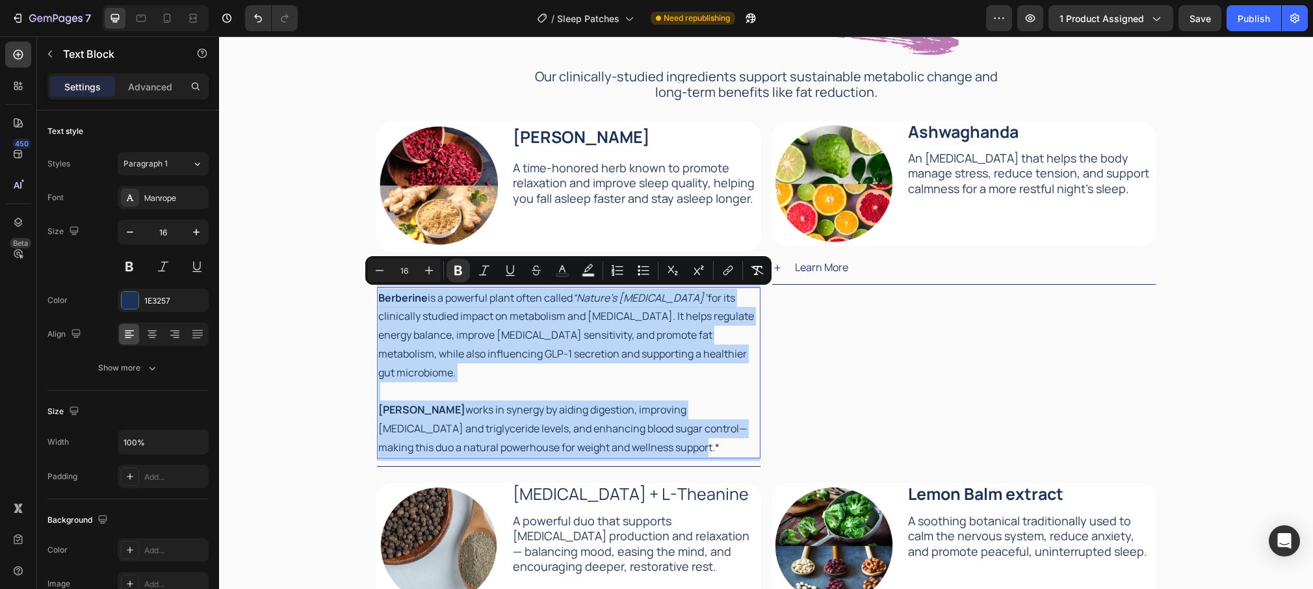
drag, startPoint x: 651, startPoint y: 425, endPoint x: 378, endPoint y: 298, distance: 300.5
click at [378, 298] on div "Berberine is a powerful plant often called “Nature’s [MEDICAL_DATA]” for its cl…" at bounding box center [569, 372] width 384 height 171
click at [620, 400] on p "[PERSON_NAME] works in synergy by aiding digestion, improving [MEDICAL_DATA] an…" at bounding box center [568, 428] width 381 height 56
drag, startPoint x: 658, startPoint y: 431, endPoint x: 440, endPoint y: 302, distance: 253.0
click at [440, 302] on div "Berberine is a powerful plant often called “Nature’s [MEDICAL_DATA]” for its cl…" at bounding box center [569, 372] width 384 height 171
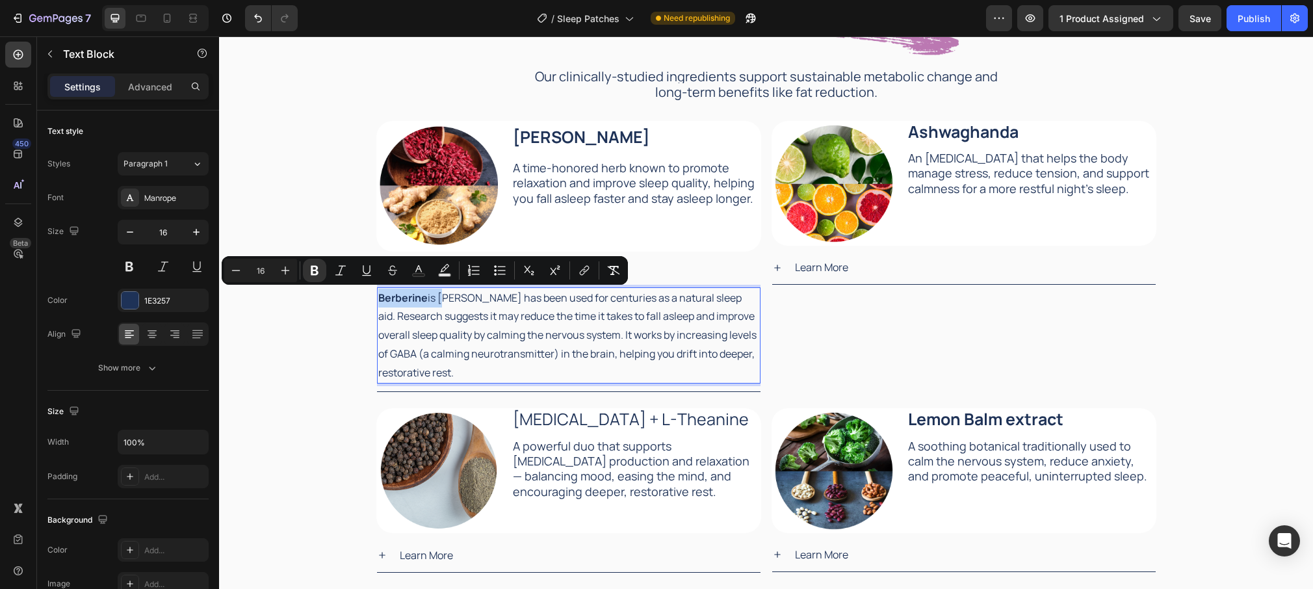
drag, startPoint x: 441, startPoint y: 298, endPoint x: 378, endPoint y: 298, distance: 63.1
click at [378, 298] on p "Berberine is Valerian has been used for centuries as a natural sleep aid. Resea…" at bounding box center [568, 336] width 381 height 94
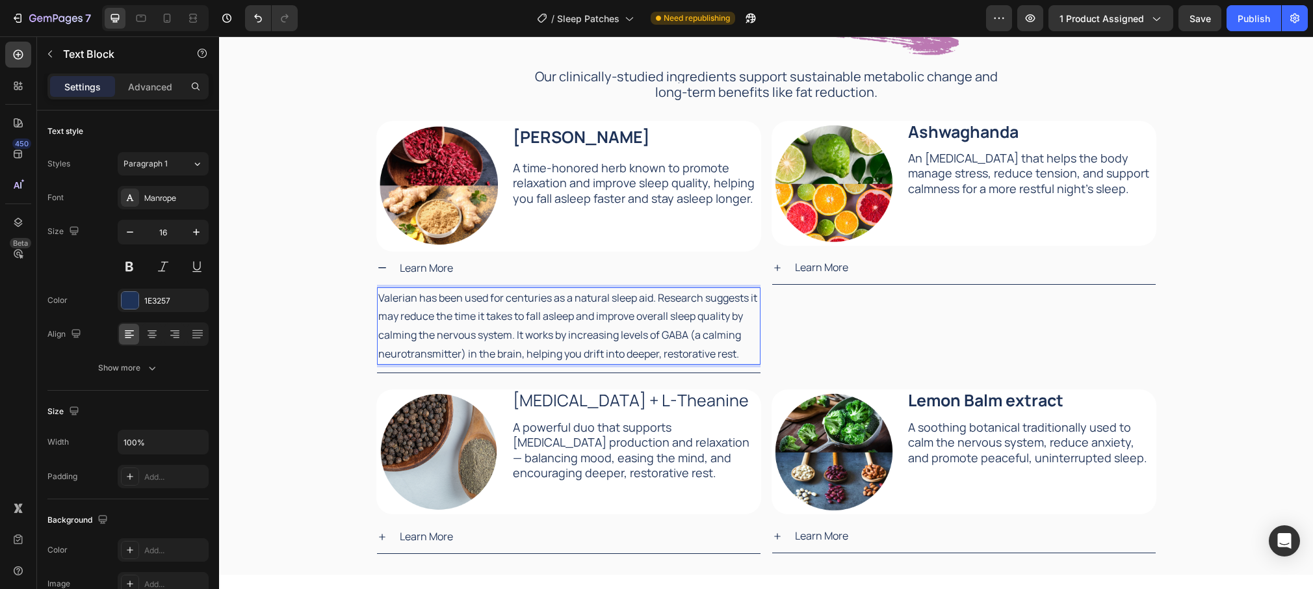
click at [416, 298] on p "Valerian has been used for centuries as a natural sleep aid. Research suggests …" at bounding box center [568, 326] width 381 height 75
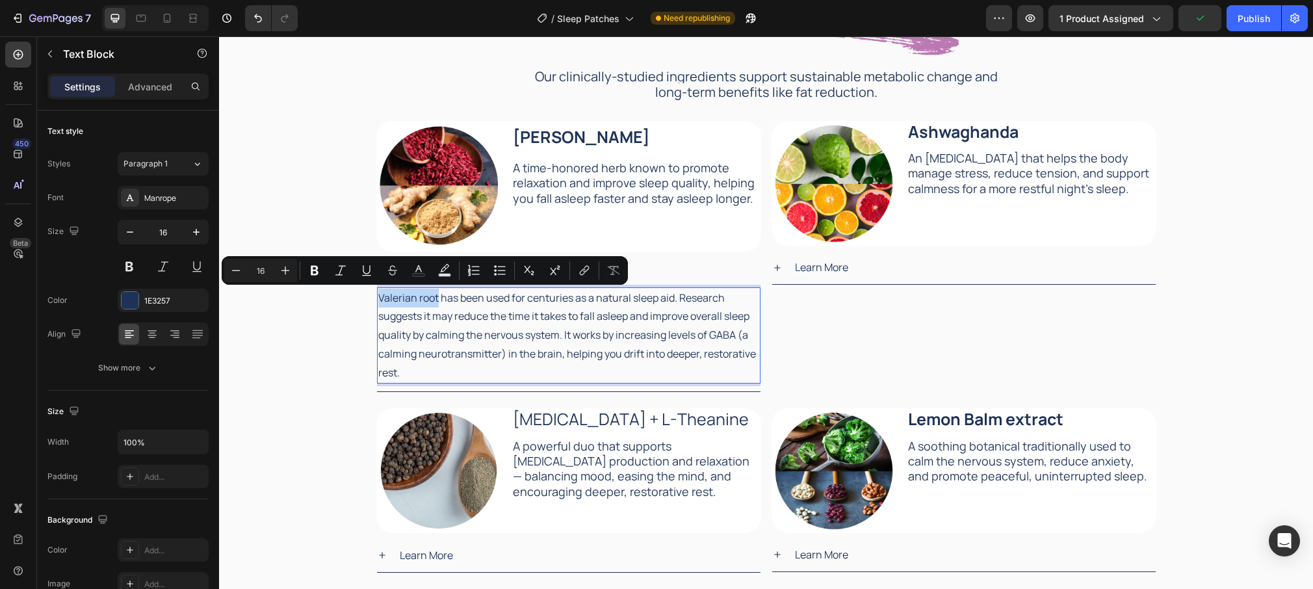
drag, startPoint x: 437, startPoint y: 297, endPoint x: 380, endPoint y: 296, distance: 57.2
click at [378, 297] on p "Valerian root has been used for centuries as a natural sleep aid. Research sugg…" at bounding box center [568, 336] width 381 height 94
click at [319, 274] on icon "Editor contextual toolbar" at bounding box center [314, 270] width 13 height 13
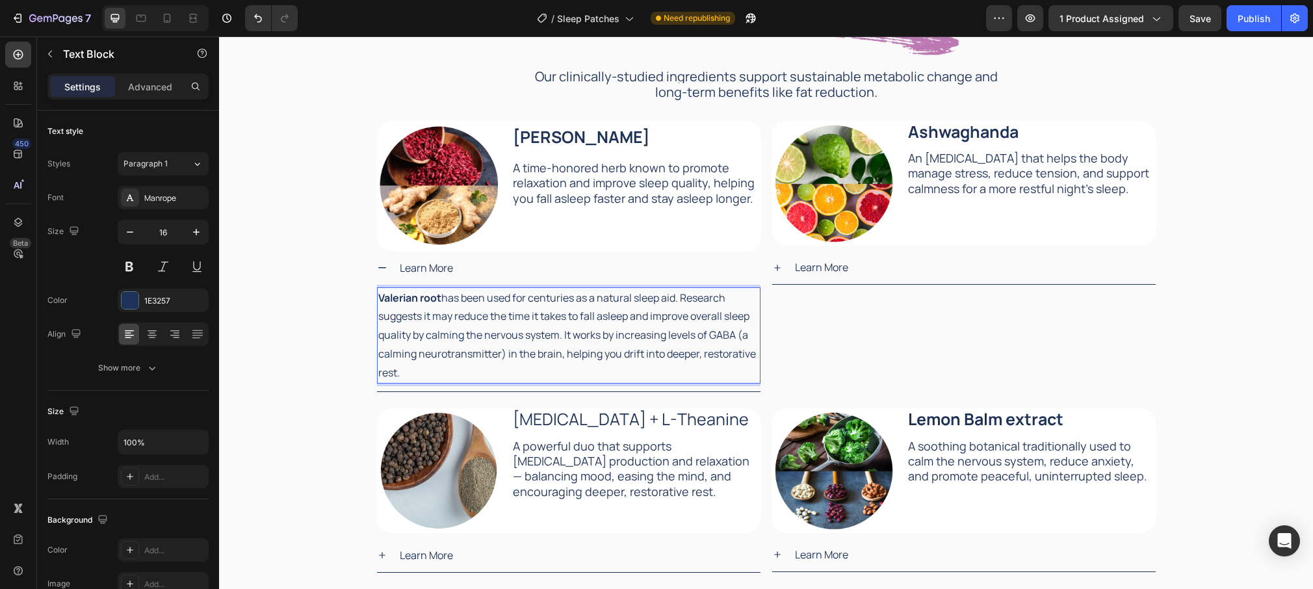
click at [588, 318] on p "Valerian root has been used for centuries as a natural sleep aid. Research sugg…" at bounding box center [568, 336] width 381 height 94
click at [564, 336] on p "Valerian root has been used for centuries as a natural sleep aid. Research sugg…" at bounding box center [568, 336] width 381 height 94
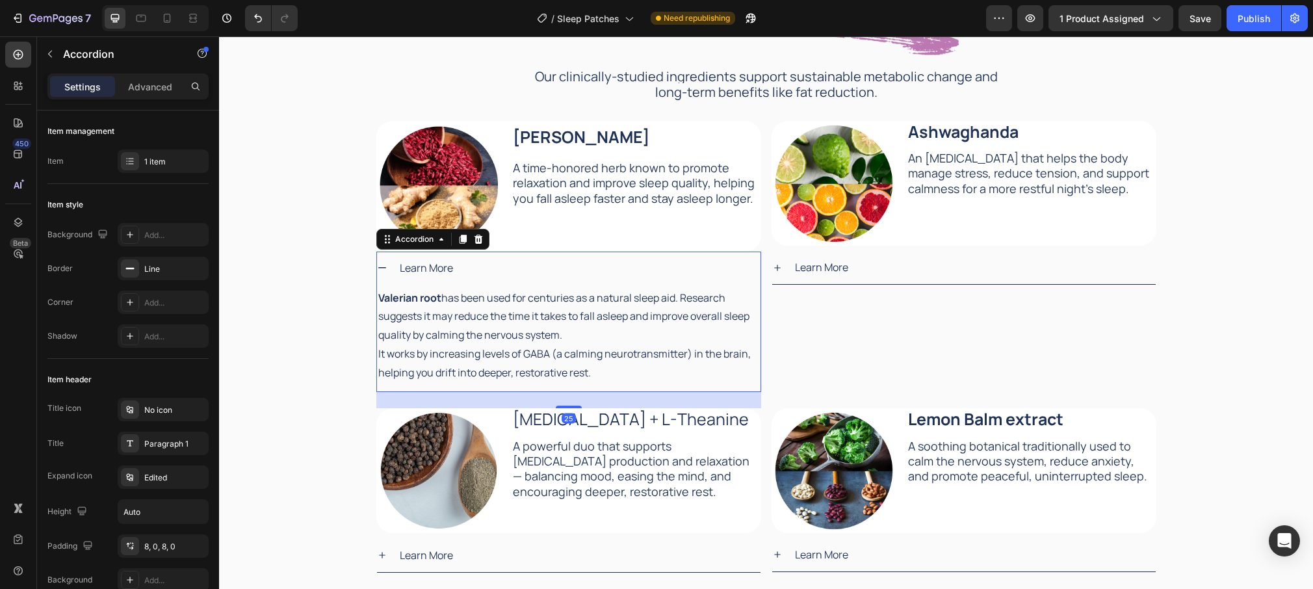
click at [594, 268] on div "Learn More" at bounding box center [579, 268] width 363 height 23
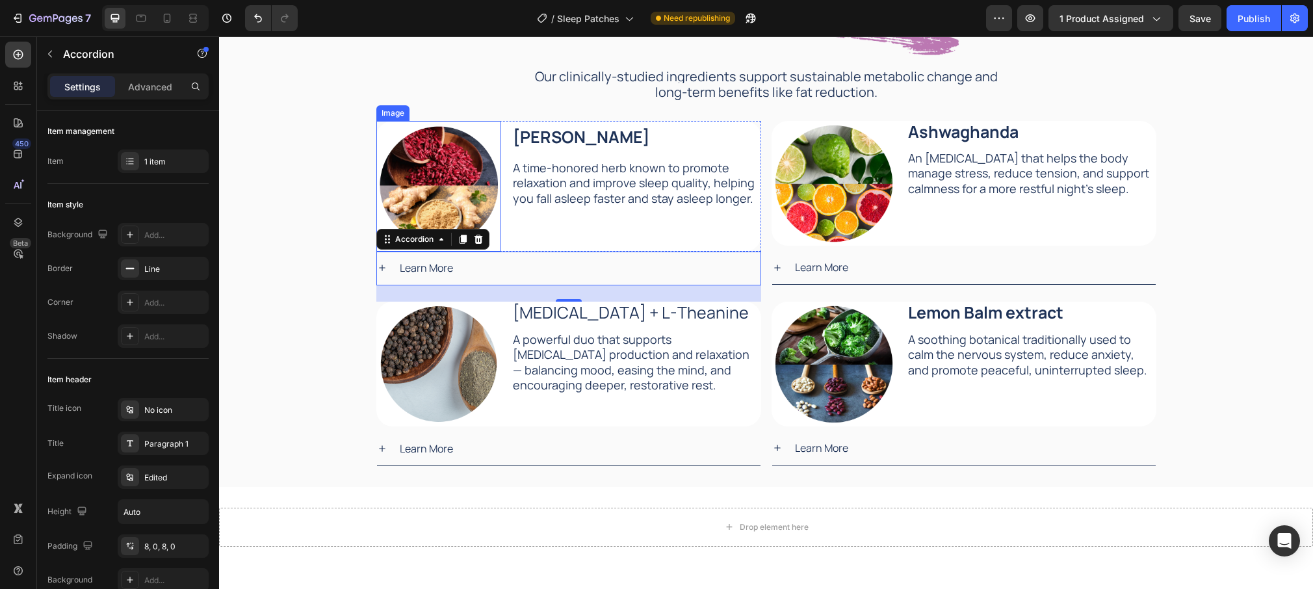
scroll to position [1805, 0]
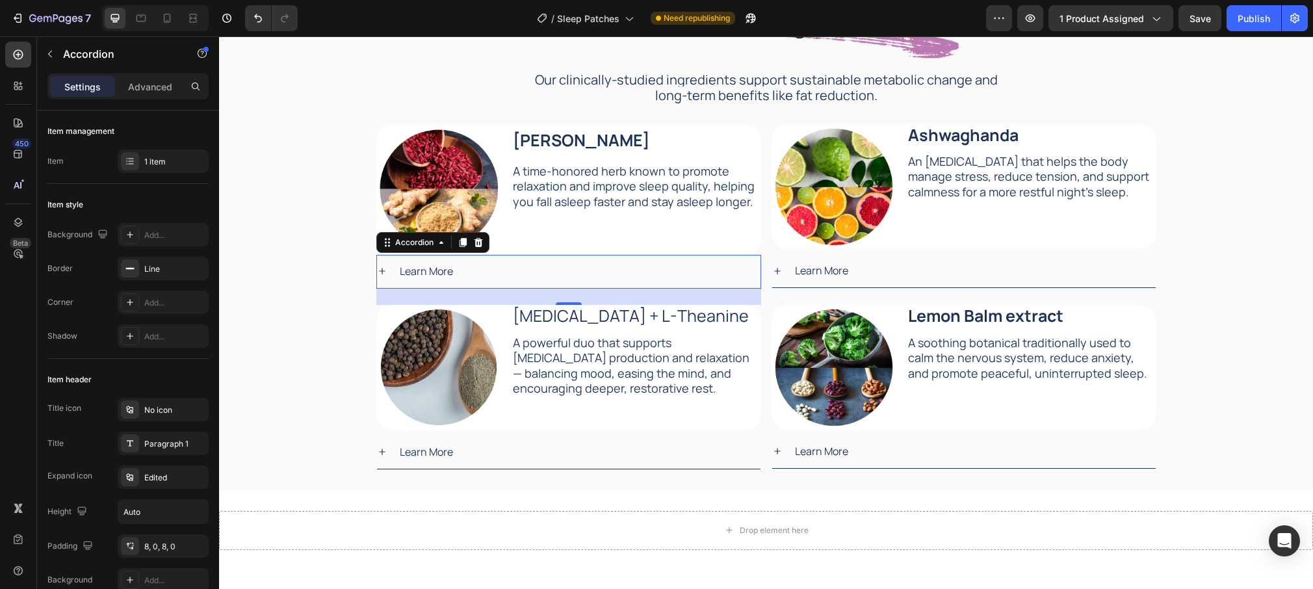
click at [503, 270] on div "Learn More" at bounding box center [579, 271] width 363 height 23
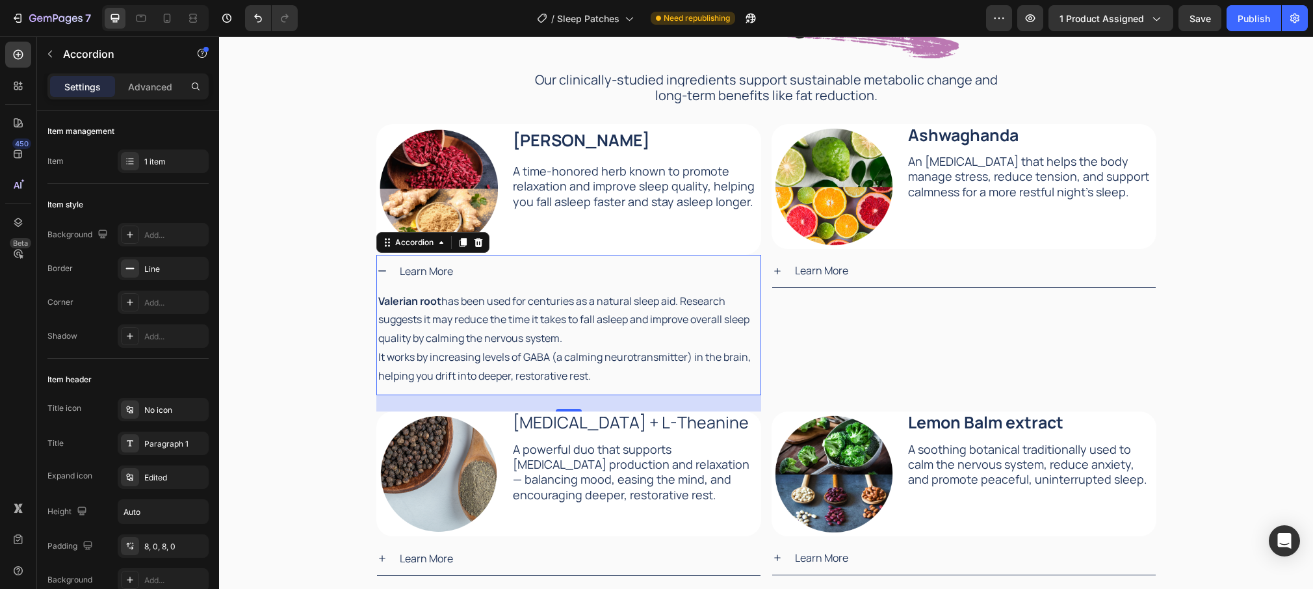
click at [503, 270] on div "Learn More" at bounding box center [579, 271] width 363 height 23
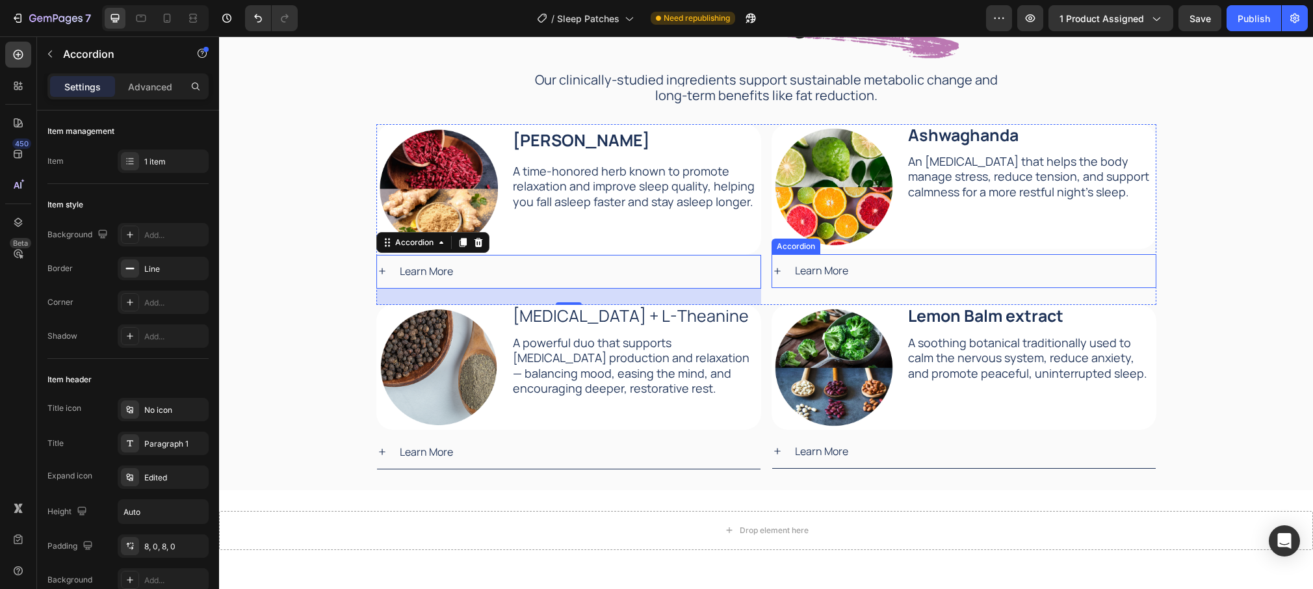
click at [906, 272] on div "Learn More" at bounding box center [974, 270] width 363 height 23
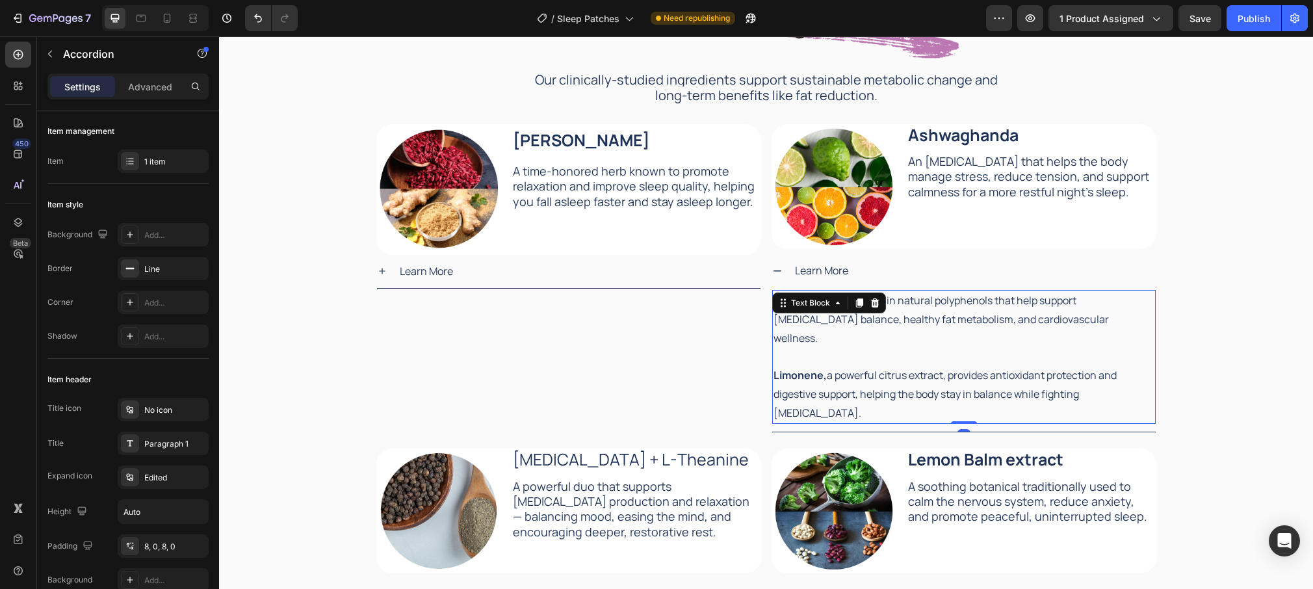
drag, startPoint x: 858, startPoint y: 370, endPoint x: 843, endPoint y: 378, distance: 17.4
click at [858, 370] on p "Limonene, a powerful citrus extract, provides antioxidant protection and digest…" at bounding box center [964, 394] width 381 height 56
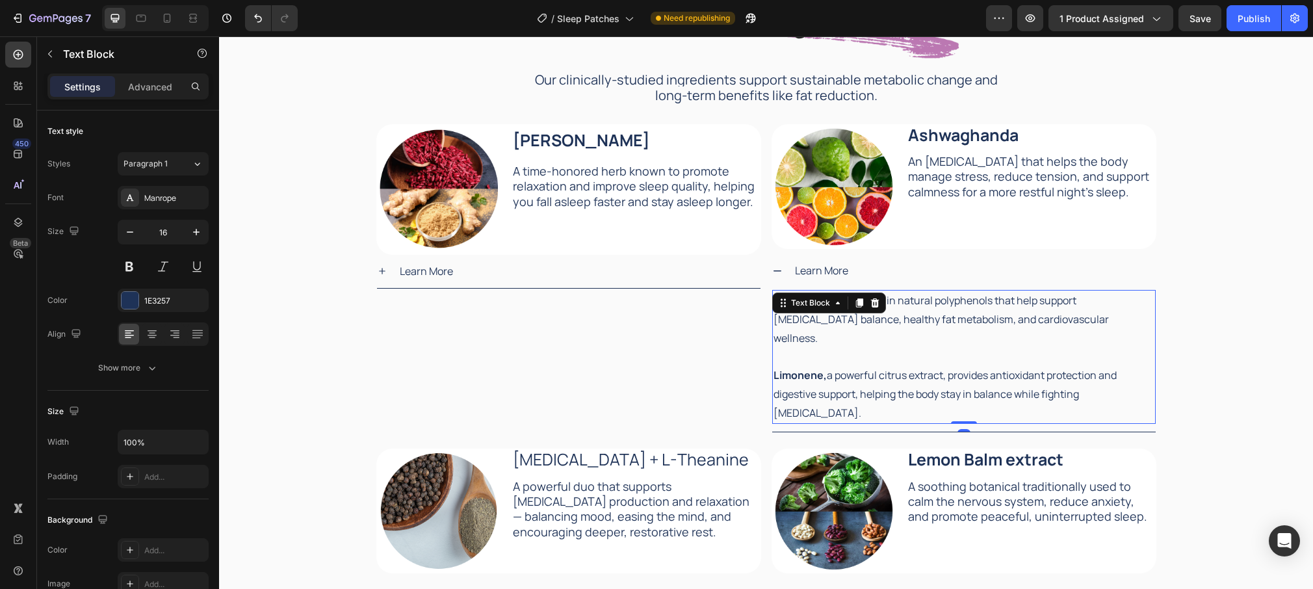
click at [823, 396] on p "Limonene, a powerful citrus extract, provides antioxidant protection and digest…" at bounding box center [964, 394] width 381 height 56
drag, startPoint x: 823, startPoint y: 395, endPoint x: 863, endPoint y: 302, distance: 101.7
click at [863, 302] on div "Citrus Bergamot is rich in natural polyphenols that help support [MEDICAL_DATA]…" at bounding box center [964, 357] width 384 height 134
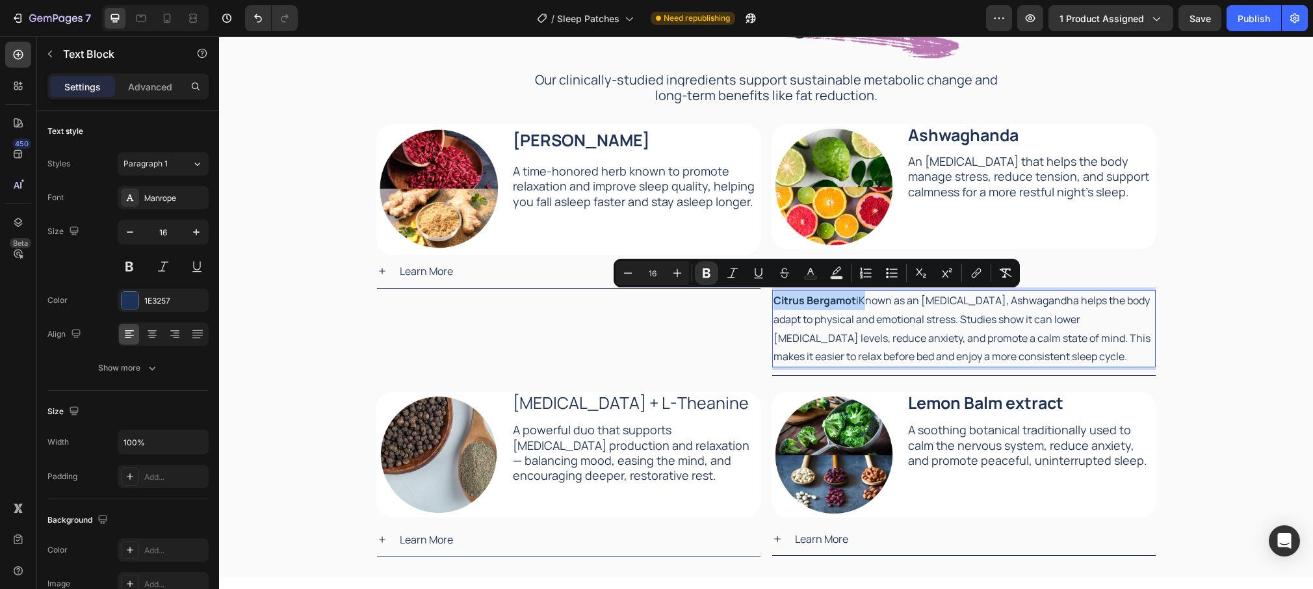
drag, startPoint x: 863, startPoint y: 302, endPoint x: 773, endPoint y: 301, distance: 89.7
click at [774, 301] on p "Citrus Bergamot iKnown as an [MEDICAL_DATA], Ashwagandha helps the body adapt t…" at bounding box center [964, 328] width 381 height 75
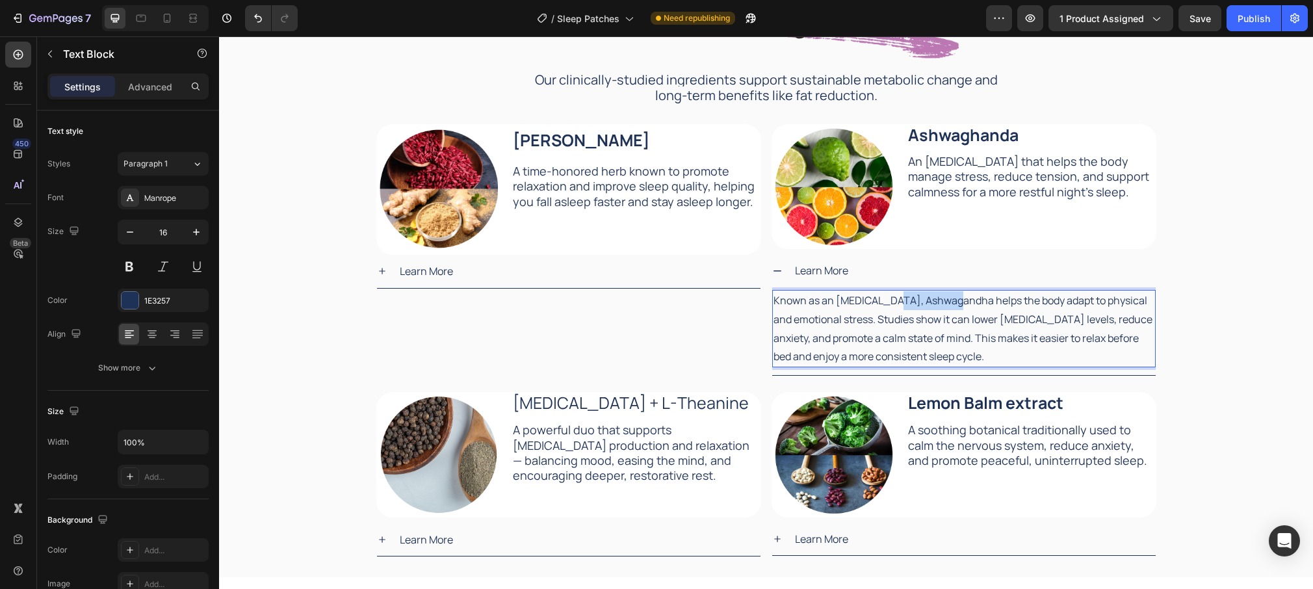
drag, startPoint x: 898, startPoint y: 300, endPoint x: 958, endPoint y: 302, distance: 60.5
click at [958, 302] on p "Known as an [MEDICAL_DATA], Ashwagandha helps the body adapt to physical and em…" at bounding box center [964, 328] width 381 height 75
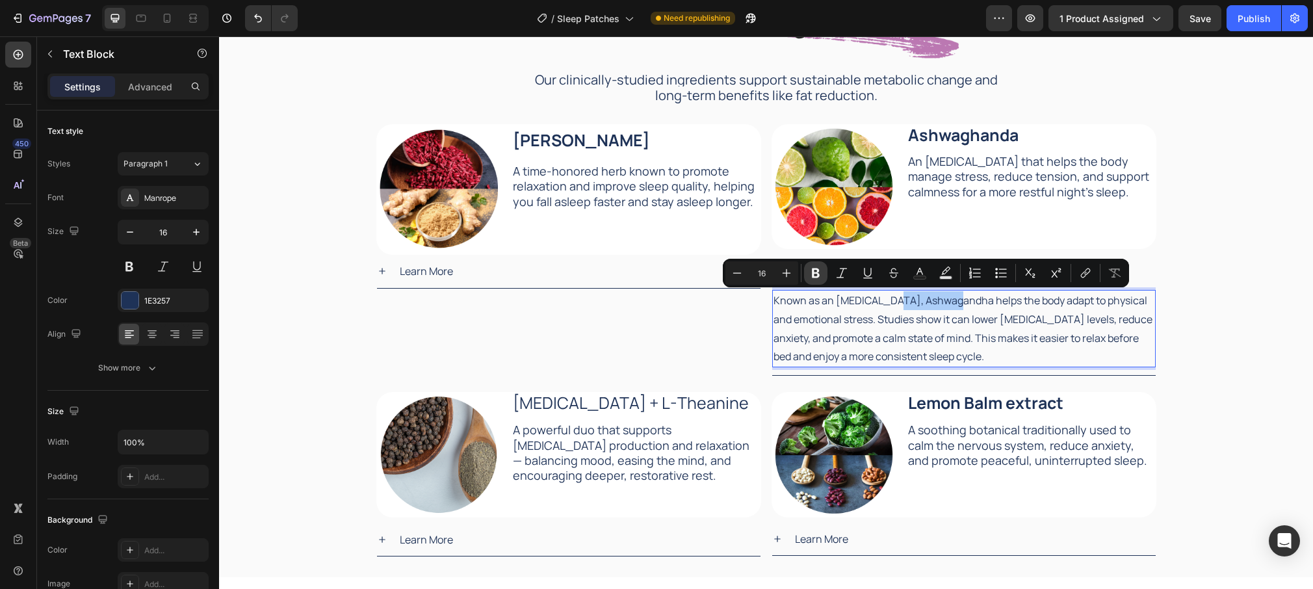
click at [811, 274] on icon "Editor contextual toolbar" at bounding box center [815, 273] width 13 height 13
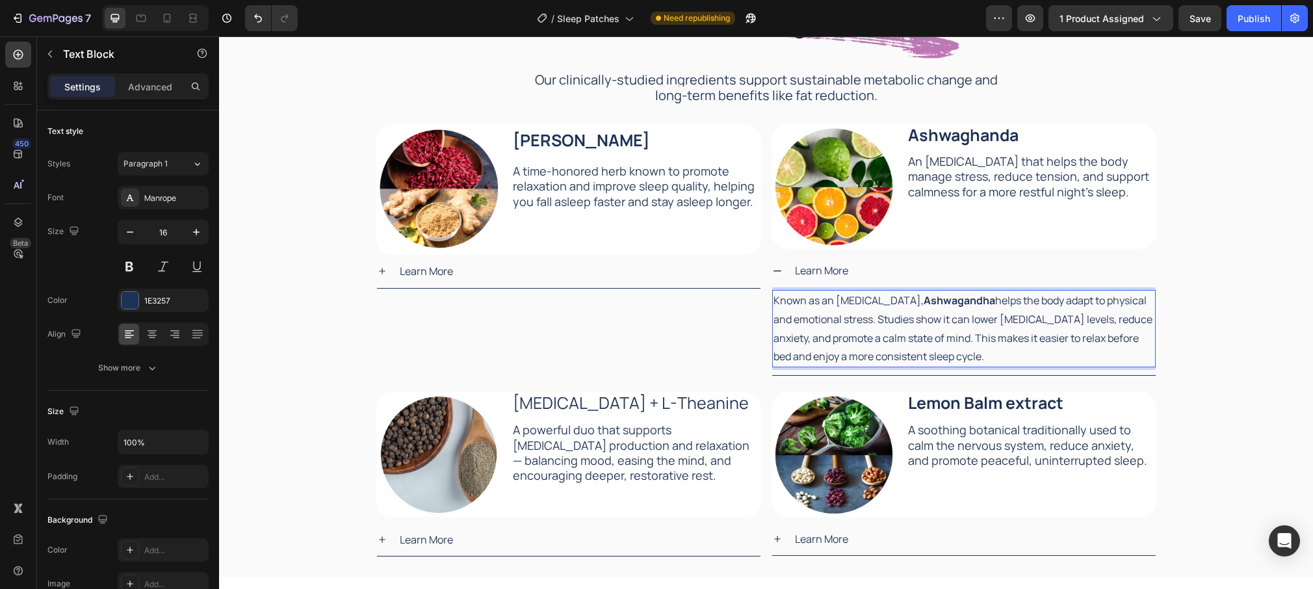
click at [1001, 321] on p "Known as an [MEDICAL_DATA], Ashwagandha helps the body adapt to physical and em…" at bounding box center [964, 328] width 381 height 75
click at [918, 339] on p "Known as an [MEDICAL_DATA], Ashwagandha helps the body adapt to physical and em…" at bounding box center [964, 328] width 381 height 75
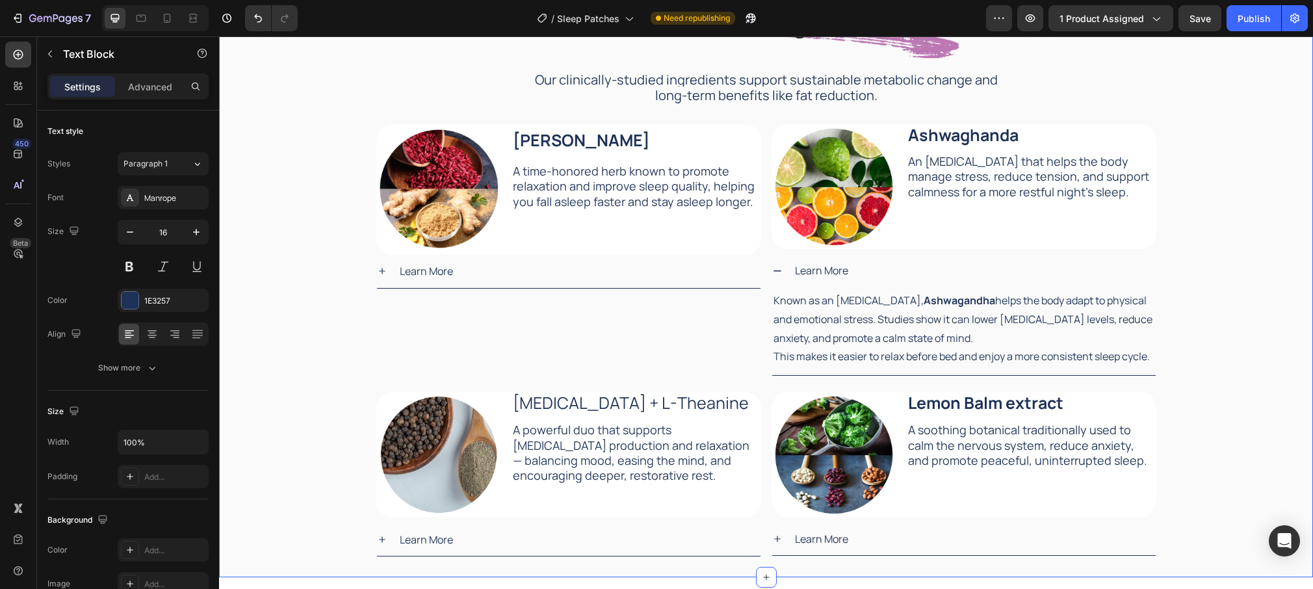
click at [1198, 319] on div "Our Natural Ingredients Heading Our Natural Ingredients Heading Our clinically-…" at bounding box center [766, 268] width 1094 height 575
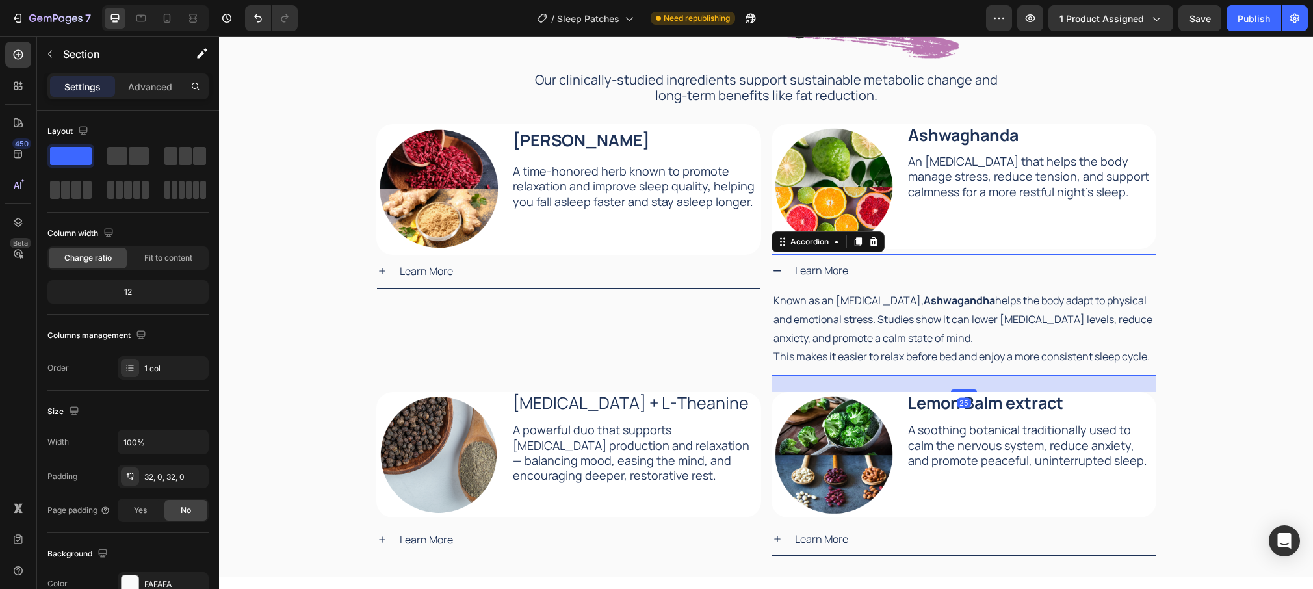
click at [881, 270] on div "Learn More" at bounding box center [974, 270] width 363 height 23
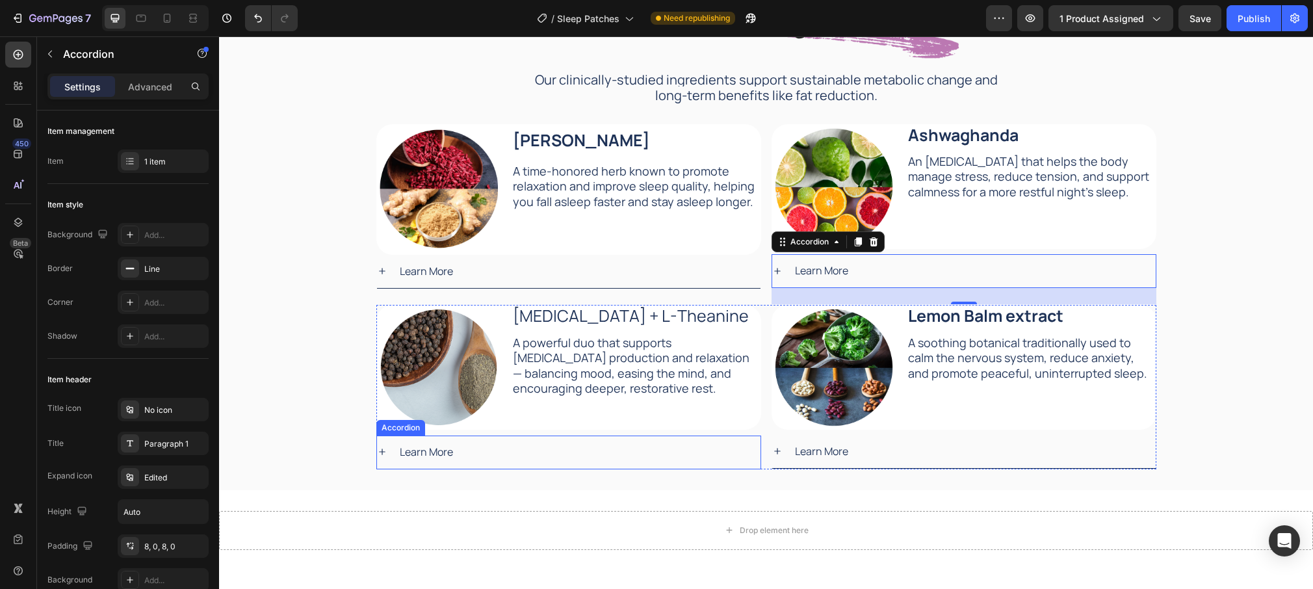
click at [437, 447] on p "Learn More" at bounding box center [426, 452] width 53 height 19
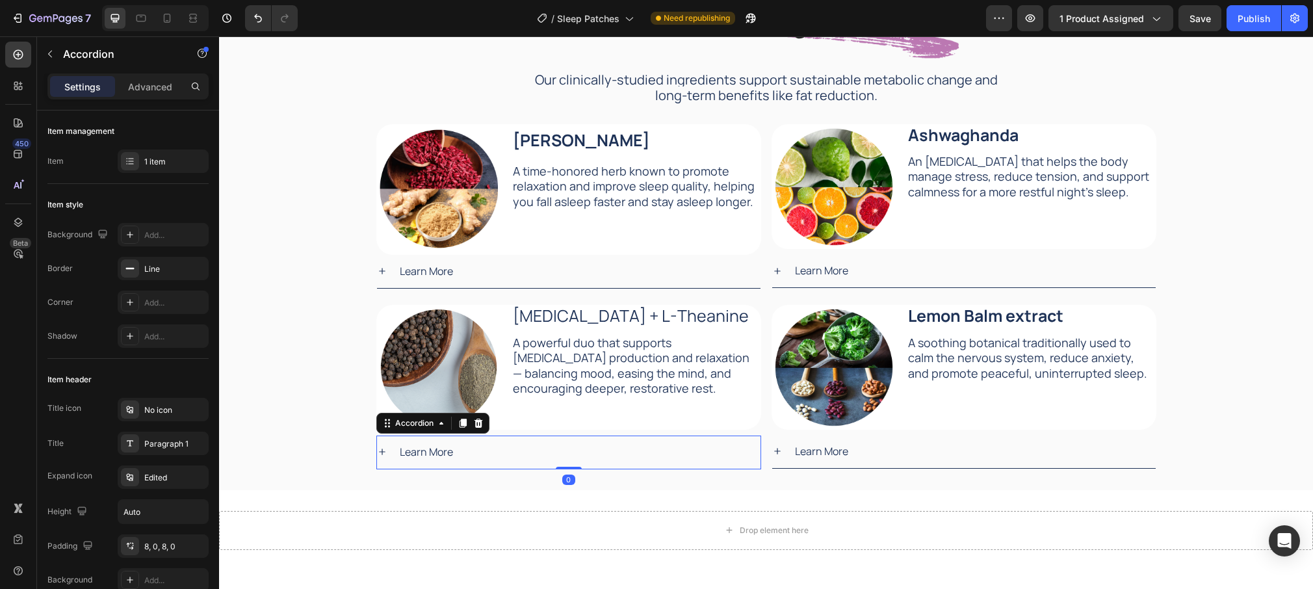
click at [493, 450] on div "Learn More" at bounding box center [579, 452] width 363 height 23
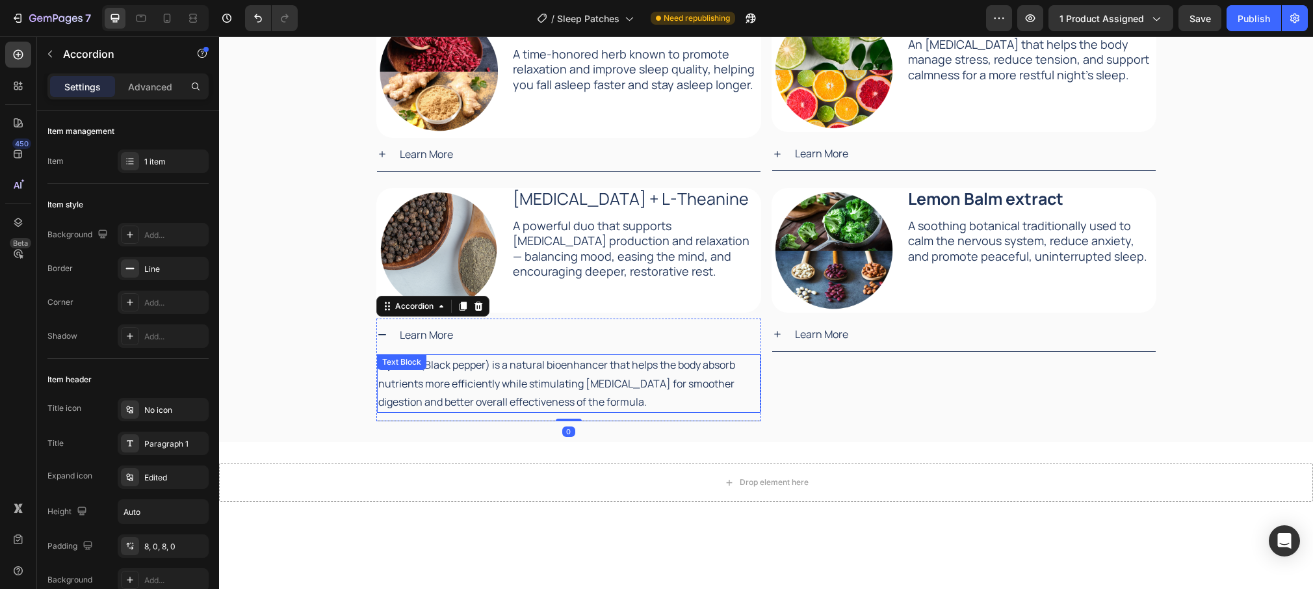
scroll to position [1991, 0]
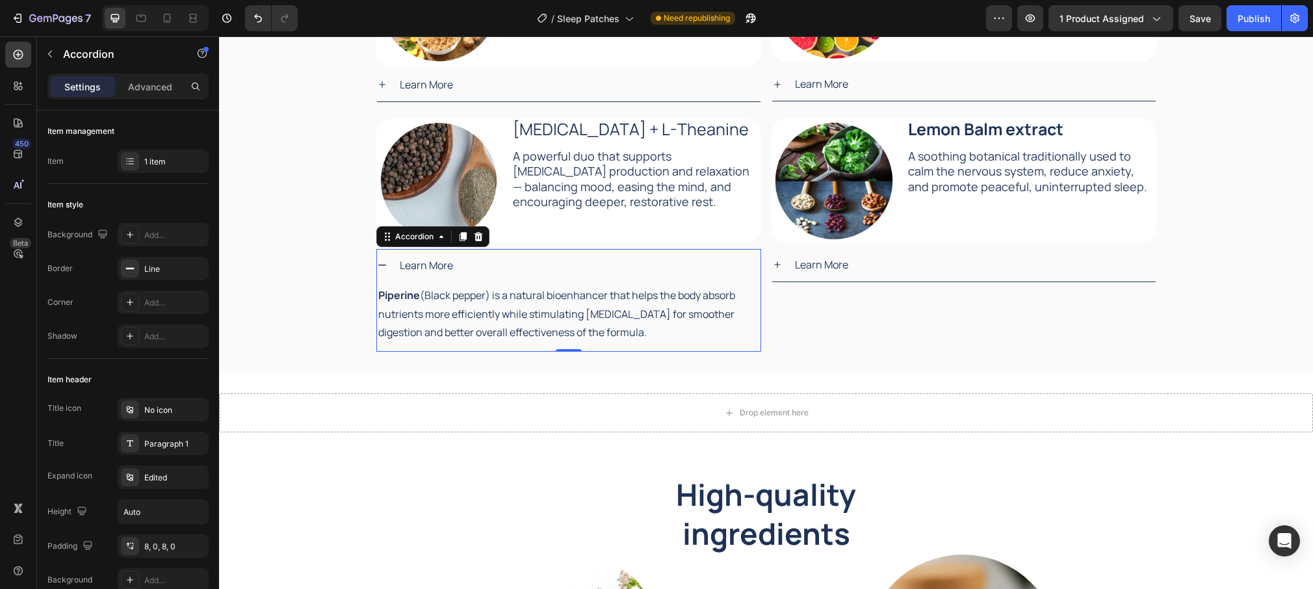
click at [594, 330] on p "Piperine (Black pepper) is a natural bioenhancer that helps the body absorb nut…" at bounding box center [568, 314] width 381 height 56
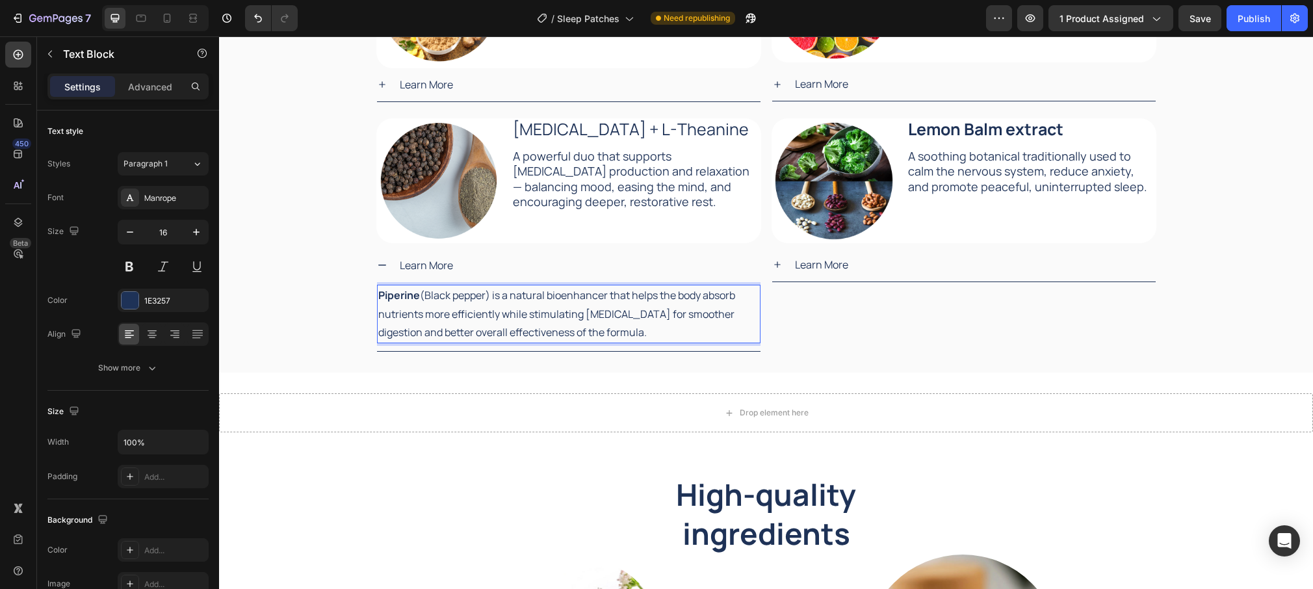
click at [655, 331] on p "Piperine (Black pepper) is a natural bioenhancer that helps the body absorb nut…" at bounding box center [568, 314] width 381 height 56
drag, startPoint x: 622, startPoint y: 330, endPoint x: 433, endPoint y: 297, distance: 192.1
click at [433, 297] on p "Piperine (Black pepper) is a natural bioenhancer that helps the body absorb nut…" at bounding box center [568, 314] width 381 height 56
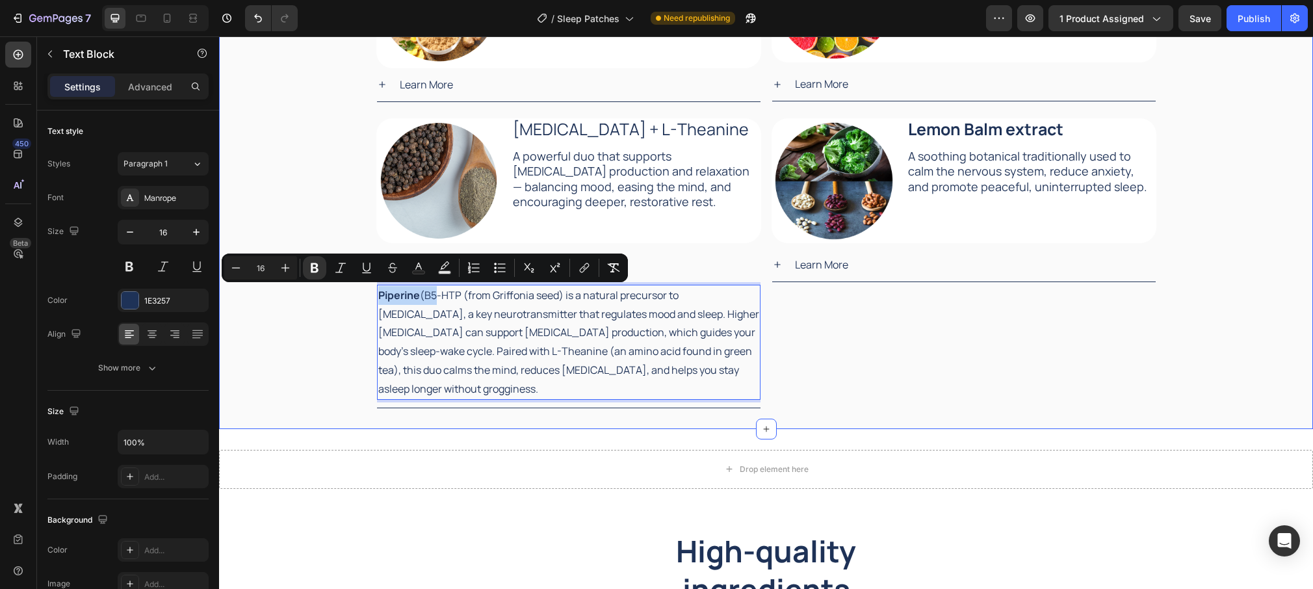
drag, startPoint x: 434, startPoint y: 296, endPoint x: 374, endPoint y: 296, distance: 60.5
click at [374, 296] on div "Our Natural Ingredients Heading Our Natural Ingredients Heading Our clinically-…" at bounding box center [766, 102] width 1094 height 614
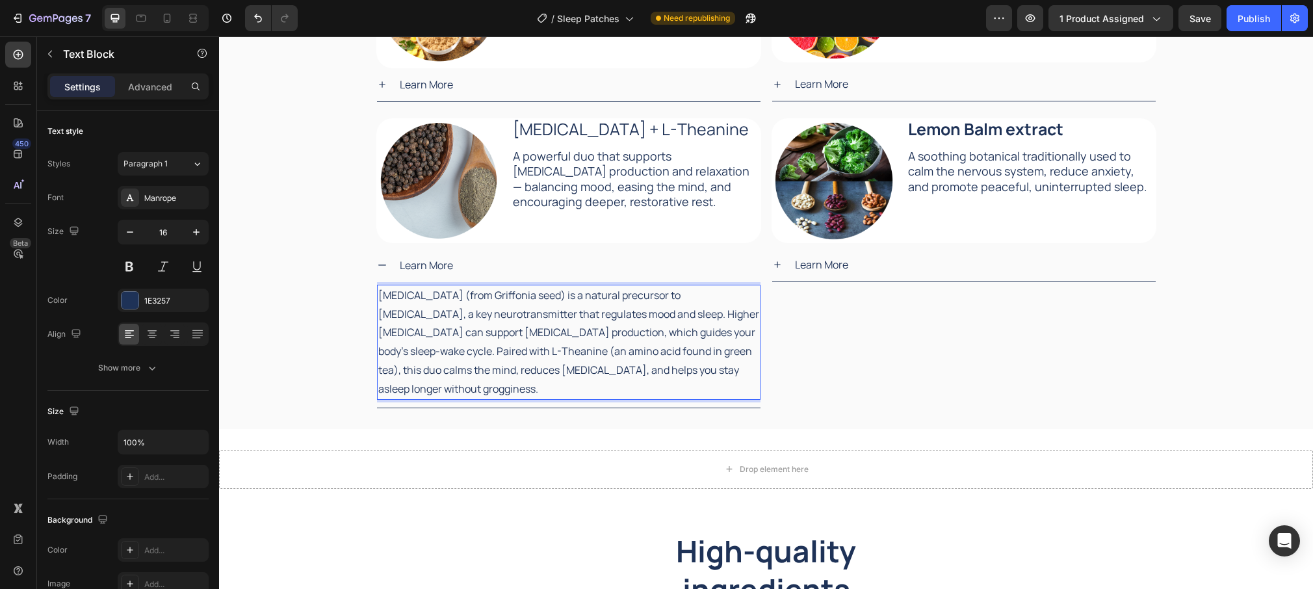
drag, startPoint x: 386, startPoint y: 296, endPoint x: 395, endPoint y: 294, distance: 9.3
click at [387, 296] on p "[MEDICAL_DATA] (from Griffonia seed) is a natural precursor to [MEDICAL_DATA], …" at bounding box center [568, 342] width 381 height 112
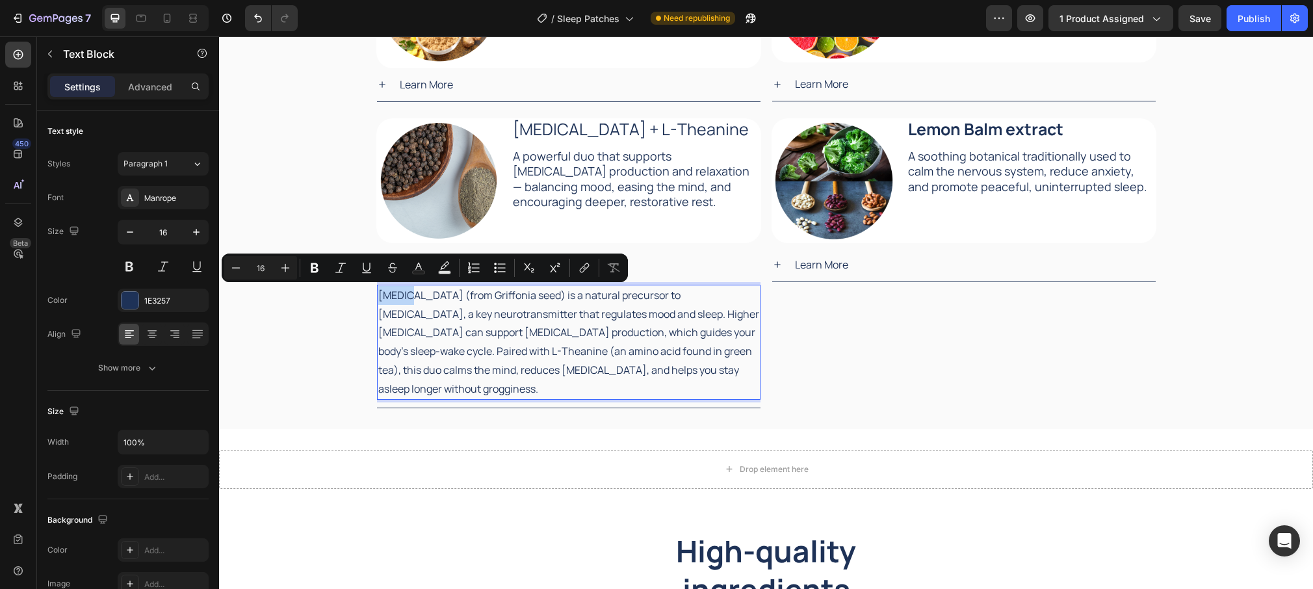
drag, startPoint x: 410, startPoint y: 295, endPoint x: 382, endPoint y: 294, distance: 27.3
click at [378, 295] on p "[MEDICAL_DATA] (from Griffonia seed) is a natural precursor to [MEDICAL_DATA], …" at bounding box center [568, 342] width 381 height 112
click at [311, 263] on icon "Editor contextual toolbar" at bounding box center [314, 267] width 13 height 13
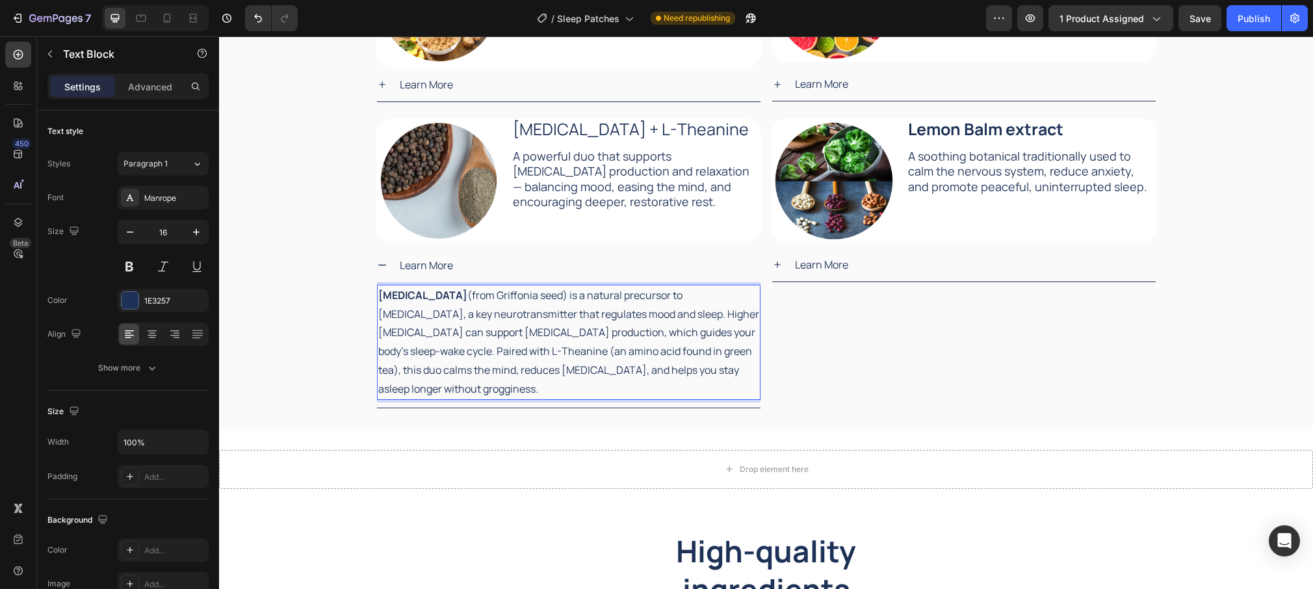
click at [693, 335] on p "[MEDICAL_DATA] (from Griffonia seed) is a natural precursor to [MEDICAL_DATA], …" at bounding box center [568, 342] width 381 height 112
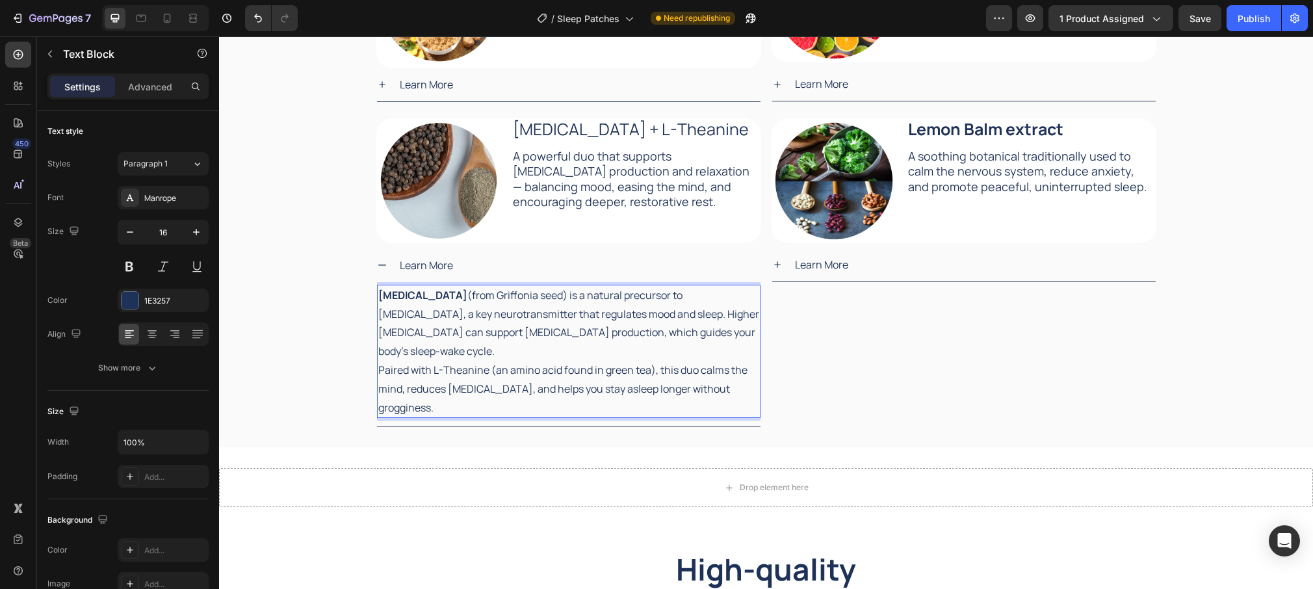
click at [449, 361] on p "Paired with L-Theanine (an amino acid found in green tea), this duo calms the m…" at bounding box center [568, 389] width 381 height 56
drag, startPoint x: 456, startPoint y: 350, endPoint x: 485, endPoint y: 350, distance: 28.6
click at [485, 361] on p "Paired with L-Theanine (an amino acid found in green tea), this duo calms the m…" at bounding box center [568, 389] width 381 height 56
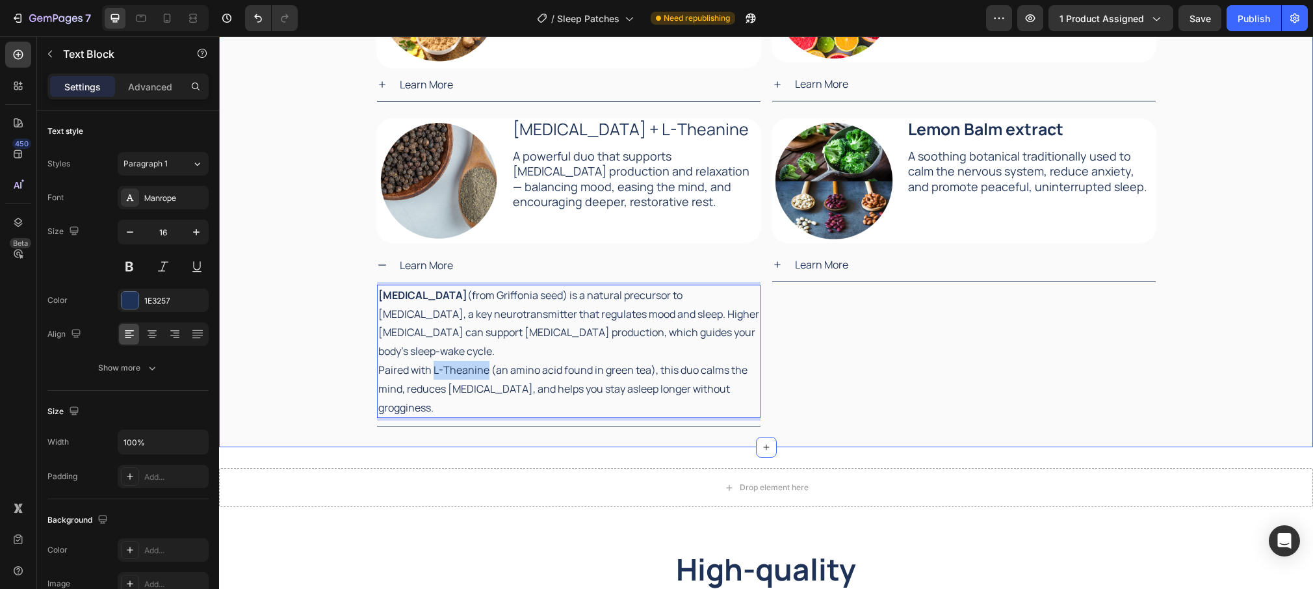
click at [318, 345] on div "Our Natural Ingredients Heading Our Natural Ingredients Heading Our clinically-…" at bounding box center [766, 111] width 1094 height 633
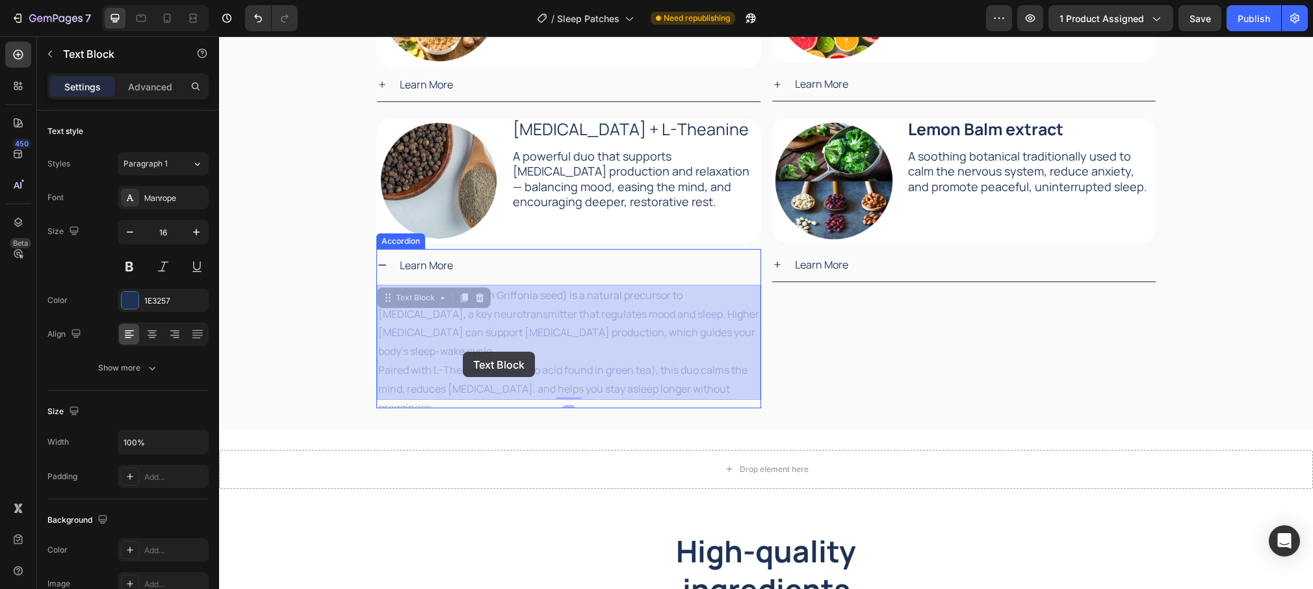
drag, startPoint x: 434, startPoint y: 351, endPoint x: 462, endPoint y: 352, distance: 28.6
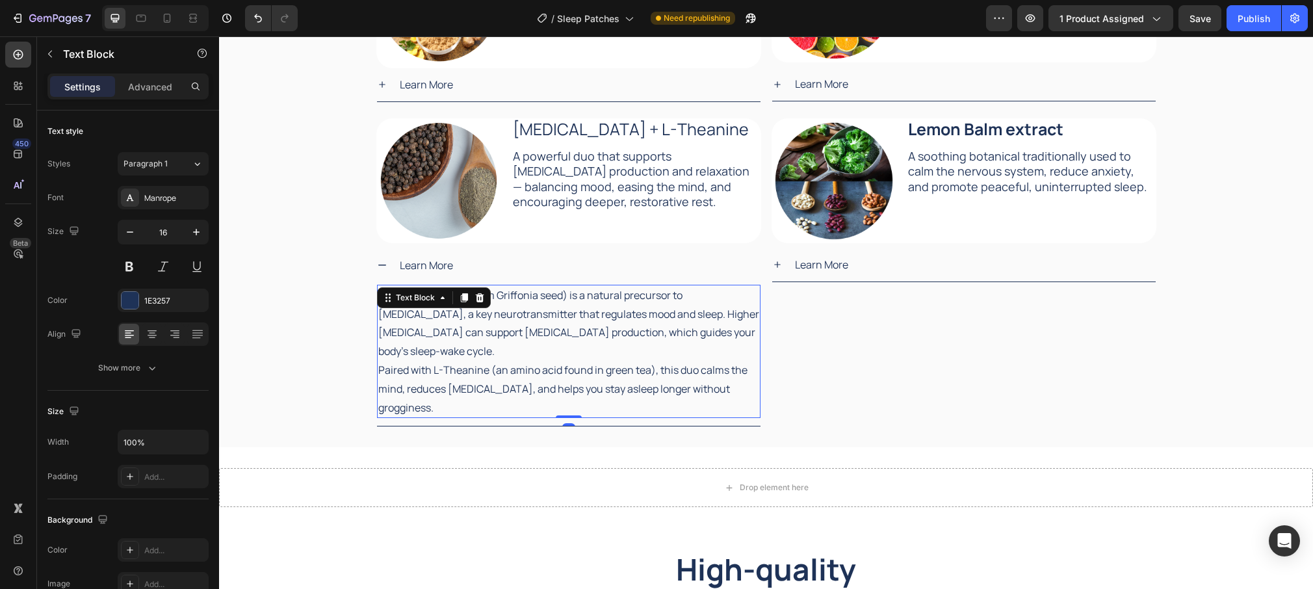
drag, startPoint x: 408, startPoint y: 350, endPoint x: 419, endPoint y: 349, distance: 11.1
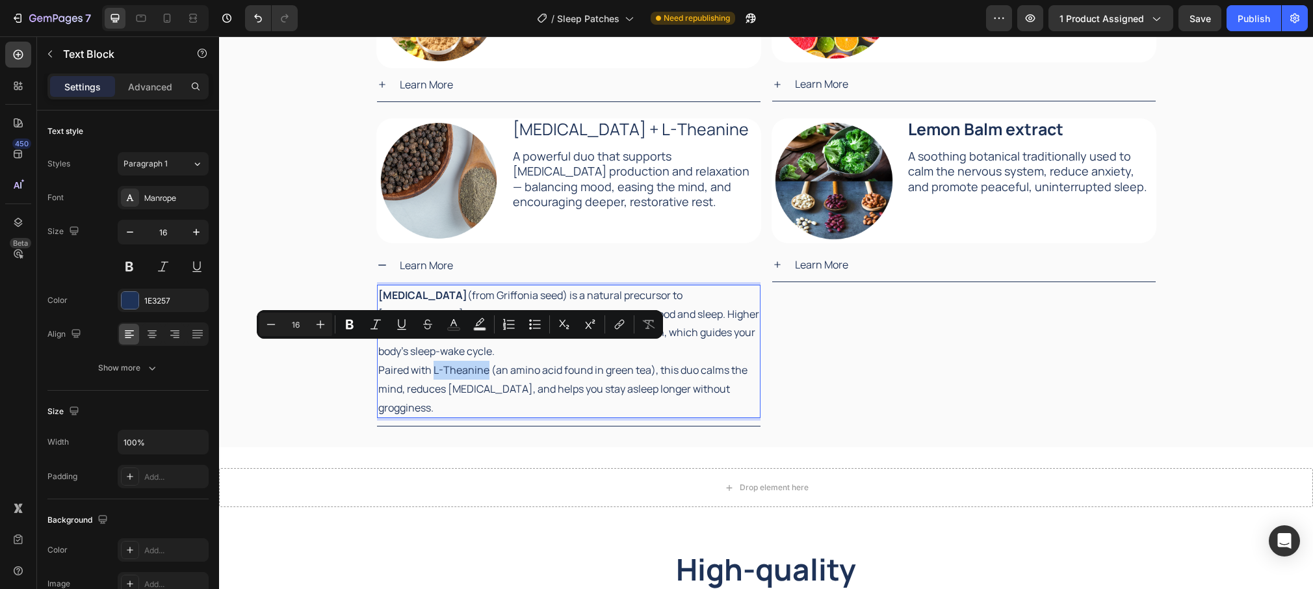
drag, startPoint x: 433, startPoint y: 353, endPoint x: 484, endPoint y: 352, distance: 50.7
click at [487, 361] on p "Paired with L-Theanine (an amino acid found in green tea), this duo calms the m…" at bounding box center [568, 389] width 381 height 56
click at [352, 328] on icon "Editor contextual toolbar" at bounding box center [350, 325] width 8 height 10
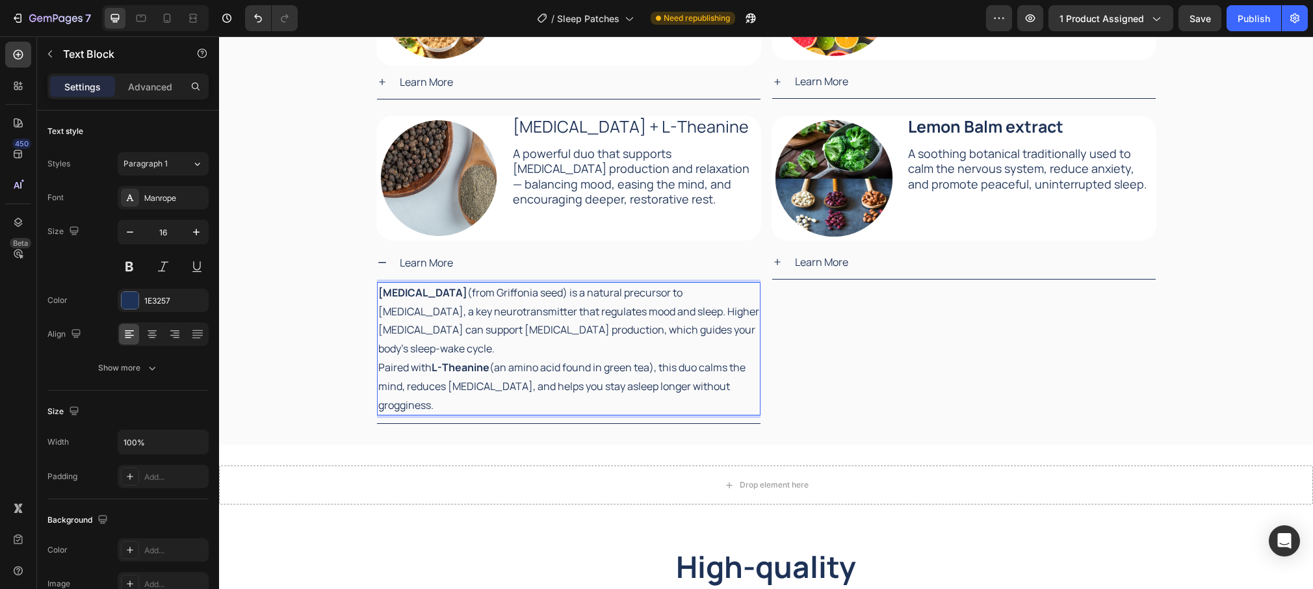
scroll to position [1998, 0]
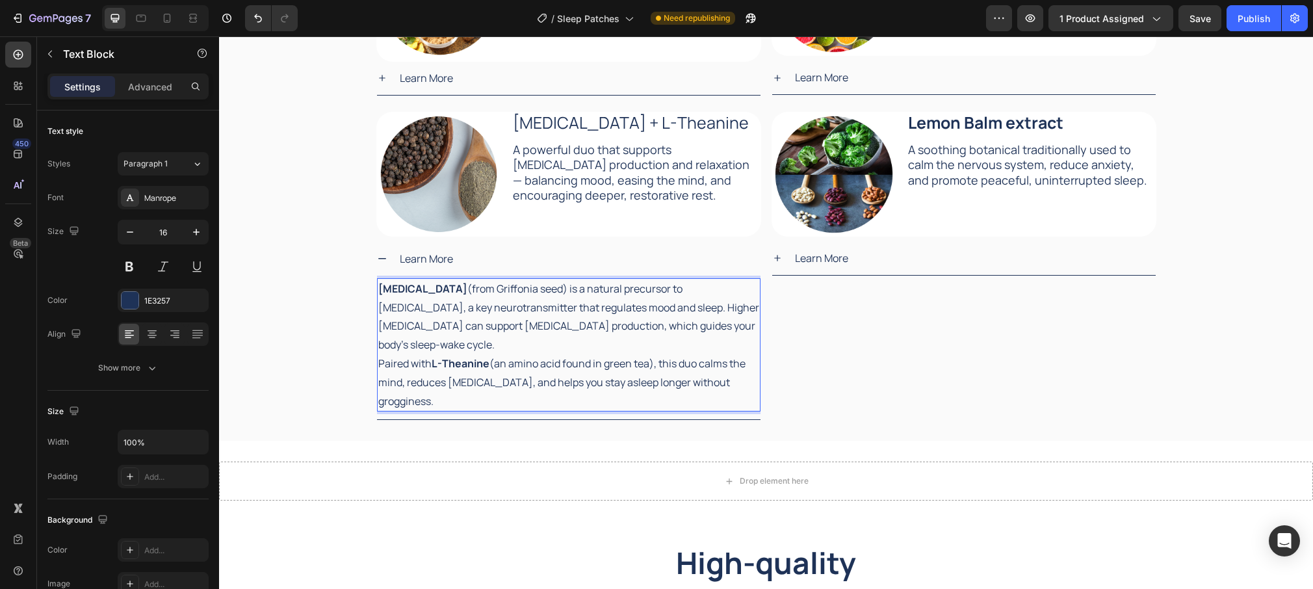
click at [709, 325] on p "[MEDICAL_DATA] (from Griffonia seed) is a natural precursor to [MEDICAL_DATA], …" at bounding box center [568, 317] width 381 height 75
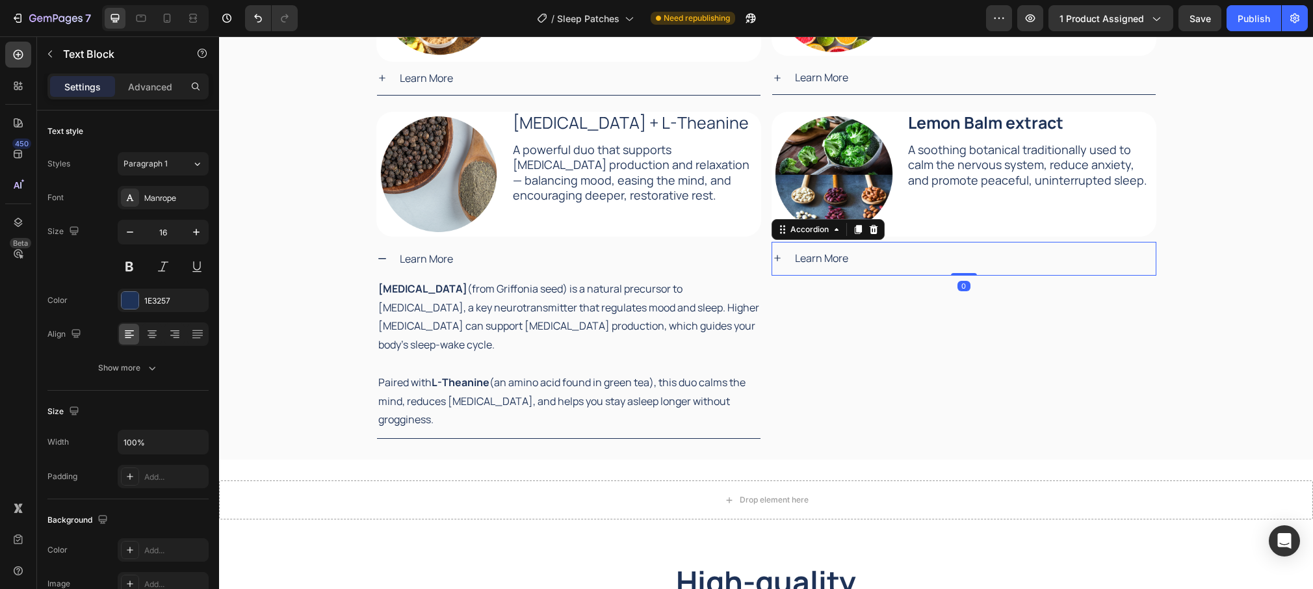
click at [876, 259] on div "Learn More" at bounding box center [974, 258] width 363 height 23
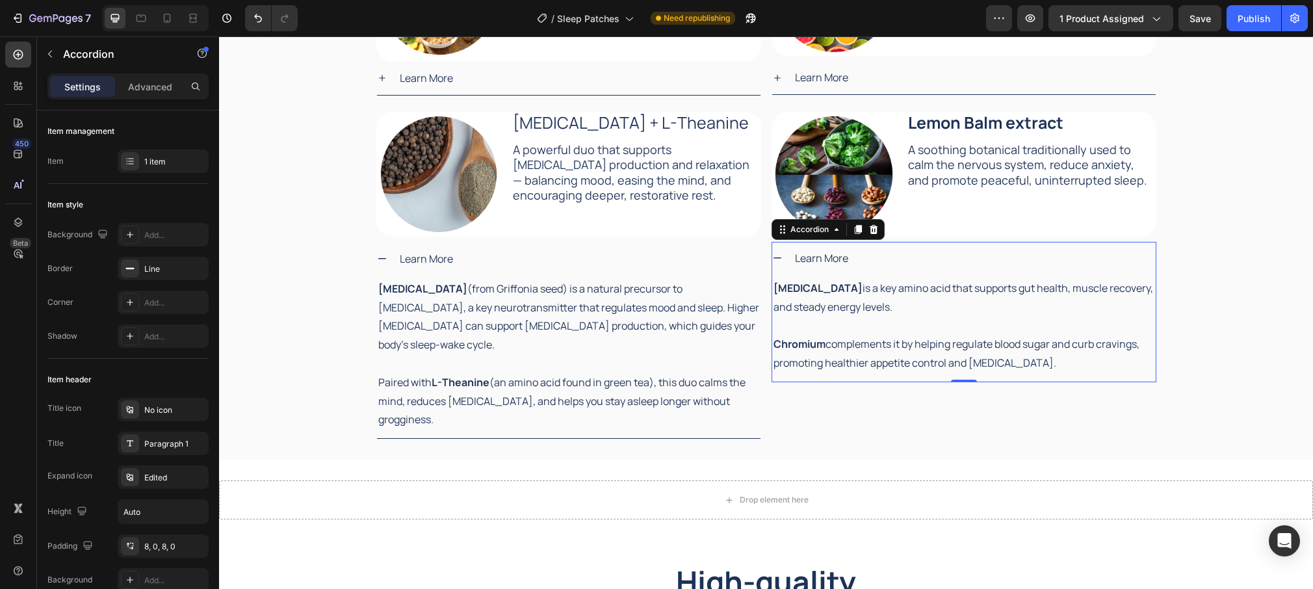
click at [915, 358] on p "Chromium complements it by helping regulate blood sugar and curb cravings, prom…" at bounding box center [964, 354] width 381 height 38
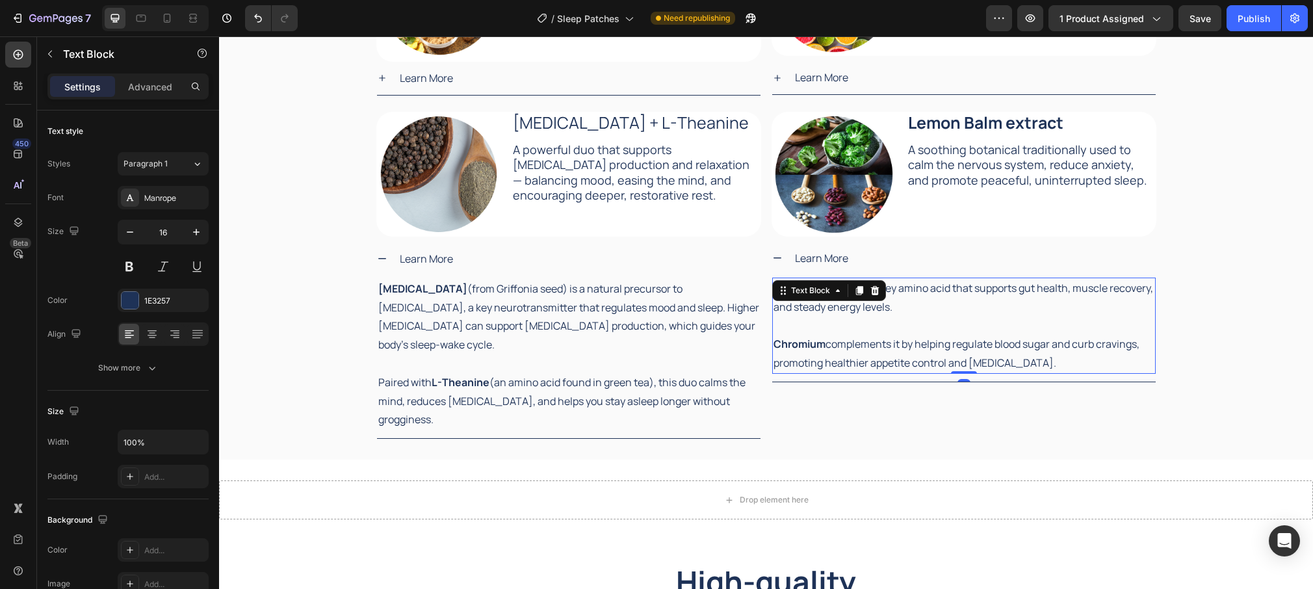
drag, startPoint x: 1082, startPoint y: 363, endPoint x: 1094, endPoint y: 361, distance: 11.9
click at [1082, 363] on p "Chromium complements it by helping regulate blood sugar and curb cravings, prom…" at bounding box center [964, 354] width 381 height 38
drag, startPoint x: 1009, startPoint y: 358, endPoint x: 842, endPoint y: 293, distance: 179.5
click at [842, 293] on div "[MEDICAL_DATA] is a key amino acid that supports gut health, muscle recovery, a…" at bounding box center [964, 326] width 384 height 96
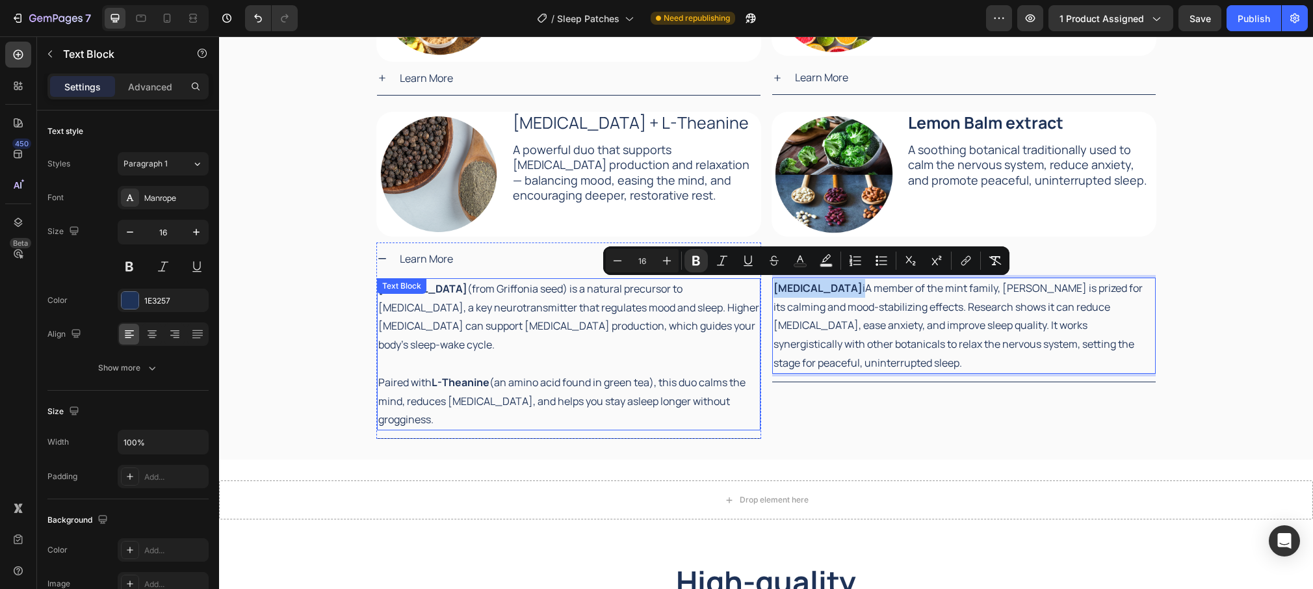
drag, startPoint x: 841, startPoint y: 290, endPoint x: 752, endPoint y: 283, distance: 90.0
click at [752, 283] on div "Image [MEDICAL_DATA] + L-Theanine Text Block A powerful duo that supports [MEDI…" at bounding box center [766, 276] width 780 height 328
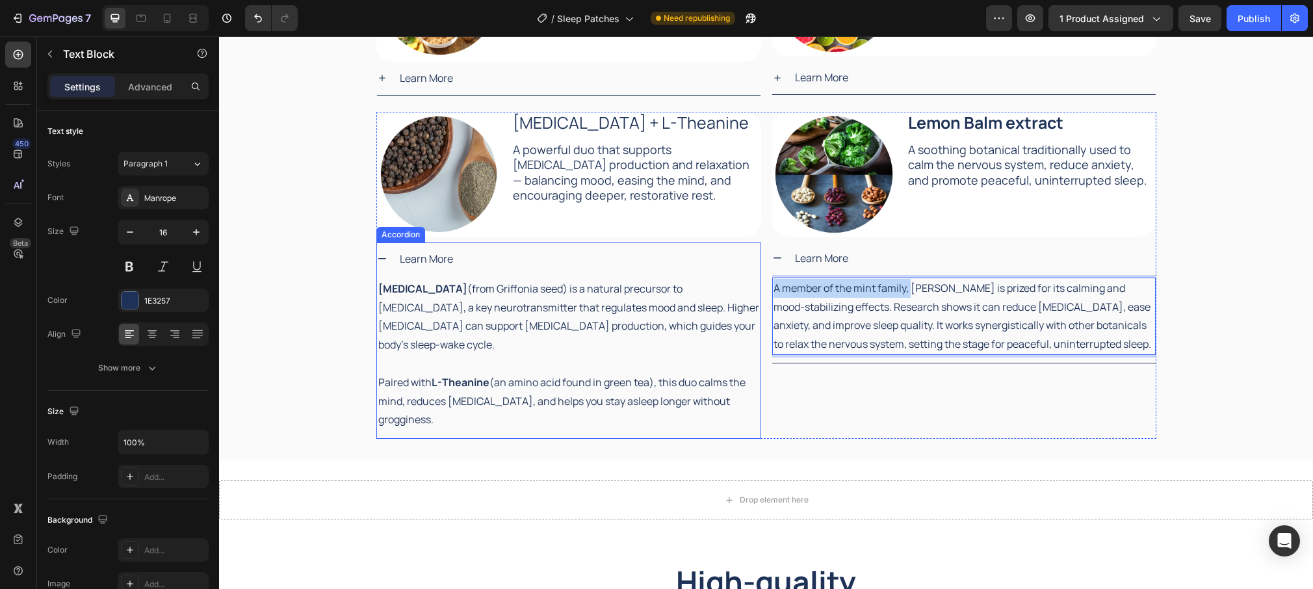
drag, startPoint x: 911, startPoint y: 291, endPoint x: 763, endPoint y: 285, distance: 149.0
click at [760, 286] on div "Image [MEDICAL_DATA] + L-Theanine Text Block A powerful duo that supports [MEDI…" at bounding box center [766, 276] width 780 height 328
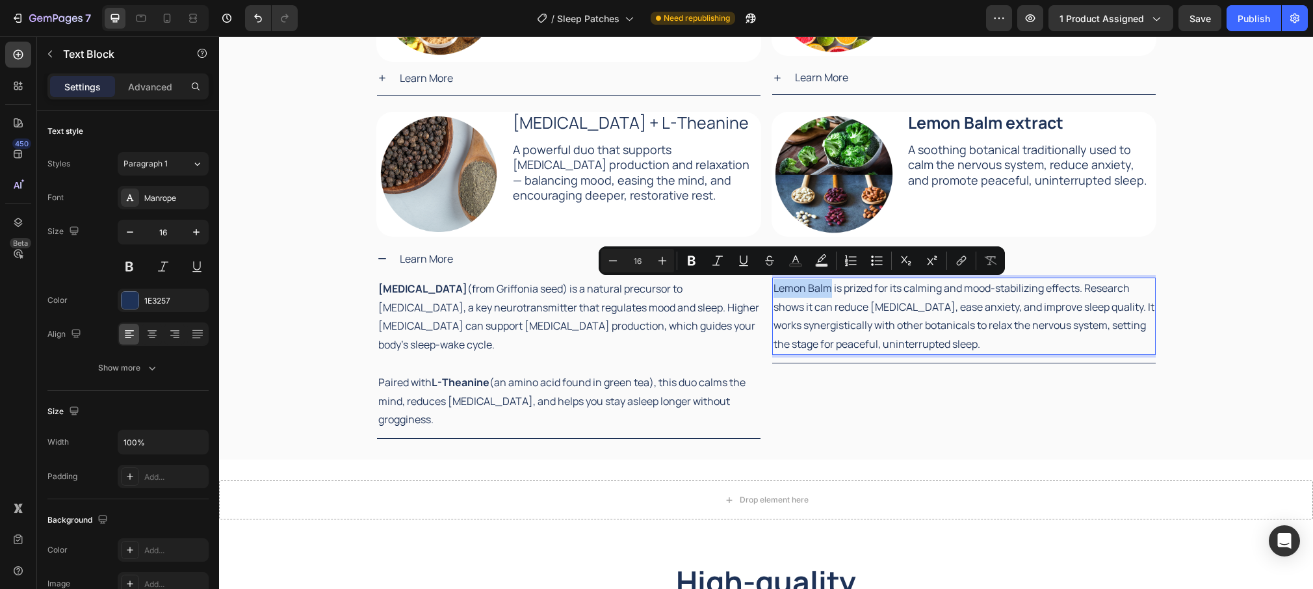
drag, startPoint x: 831, startPoint y: 289, endPoint x: 775, endPoint y: 289, distance: 55.9
click at [775, 289] on p "Lemon Balm is prized for its calming and mood-stabilizing effects. Research sho…" at bounding box center [964, 316] width 381 height 75
click at [683, 262] on button "Bold" at bounding box center [691, 260] width 23 height 23
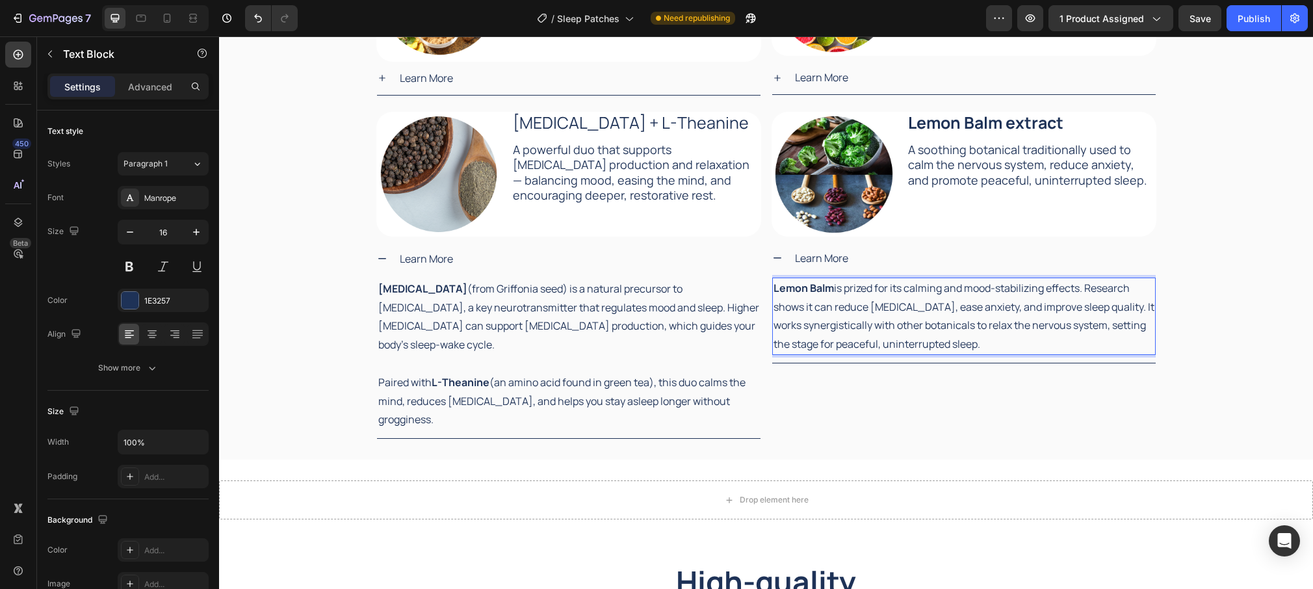
click at [1130, 308] on p "Lemon Balm is prized for its calming and mood-stabilizing effects. Research sho…" at bounding box center [964, 316] width 381 height 75
click at [1128, 309] on p "Lemon Balm is prized for its calming and mood-stabilizing effects. Research sho…" at bounding box center [964, 316] width 381 height 75
click at [1138, 311] on p "Lemon Balm is prized for its calming and mood-stabilizing effects. Research sho…" at bounding box center [964, 317] width 381 height 75
click at [1127, 311] on p "Lemon Balm is prized for its calming and mood-stabilizing effects. Research sho…" at bounding box center [964, 317] width 381 height 75
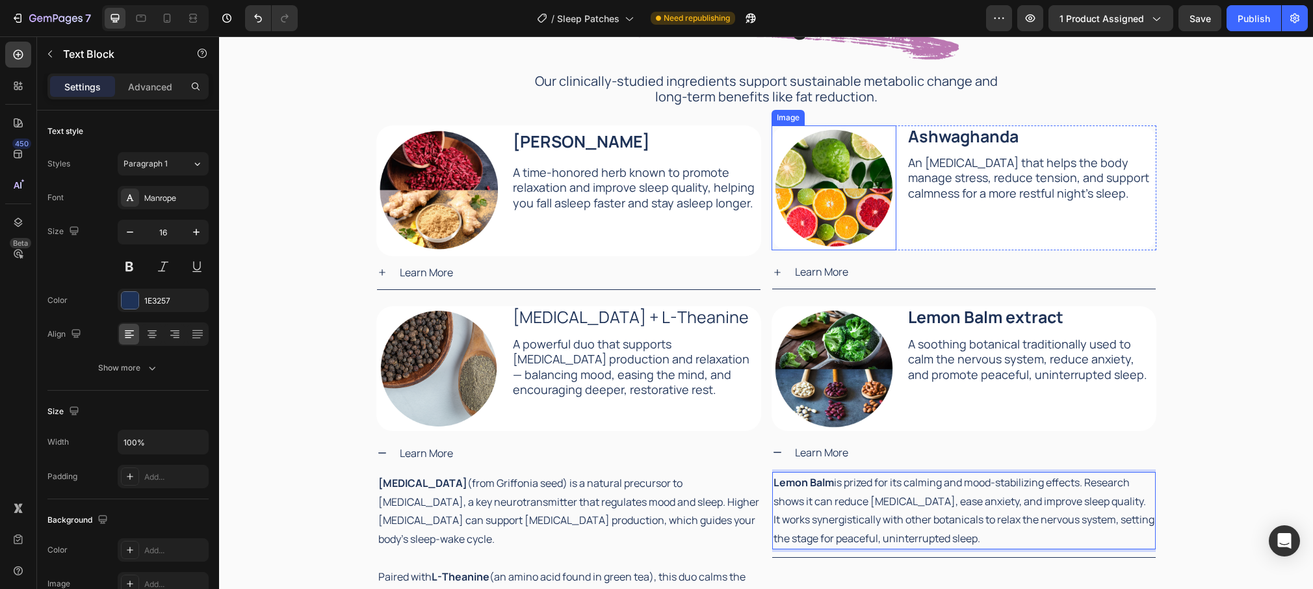
scroll to position [1796, 0]
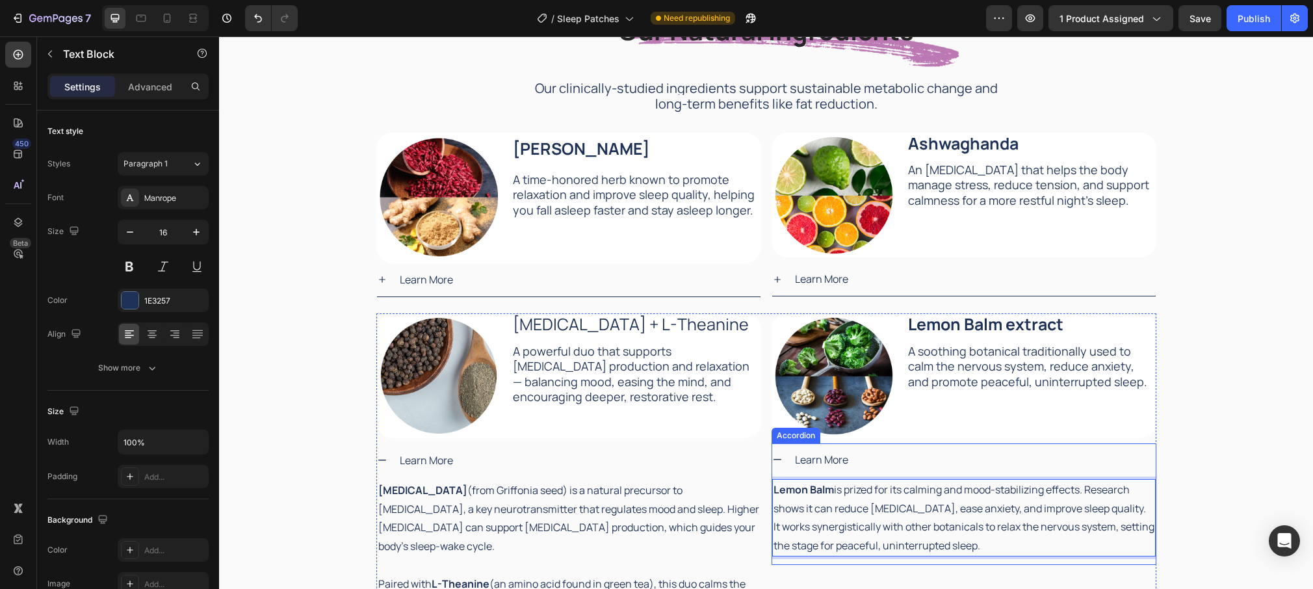
click at [884, 463] on div "Learn More" at bounding box center [974, 460] width 363 height 23
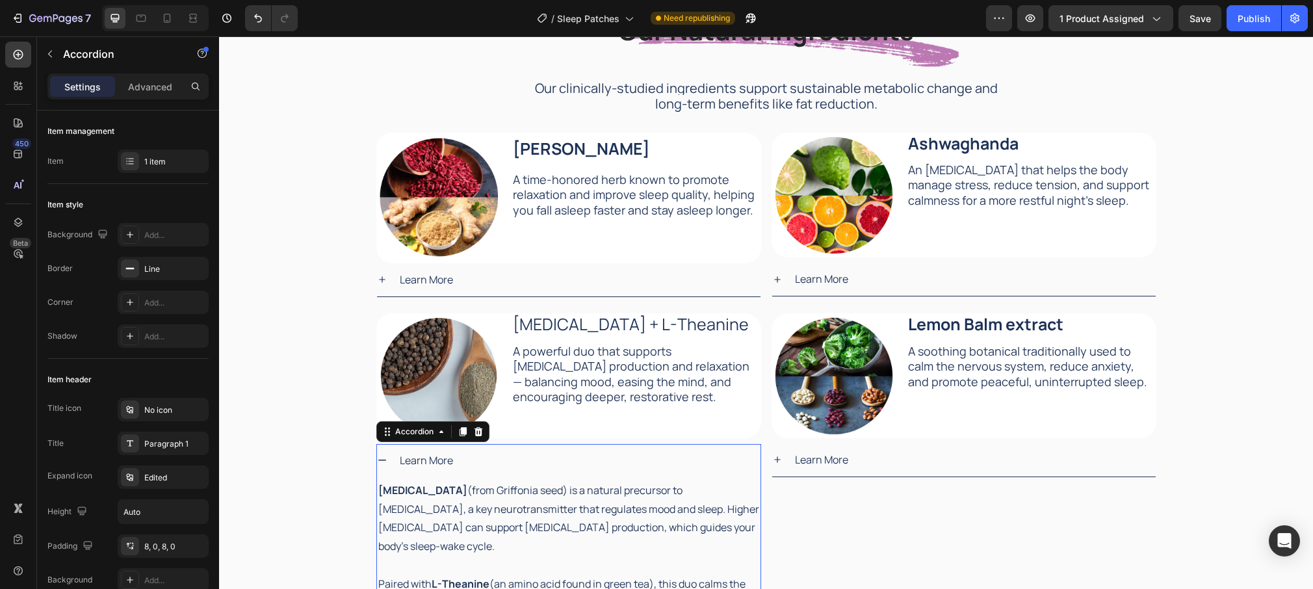
click at [641, 462] on div "Learn More" at bounding box center [579, 460] width 363 height 23
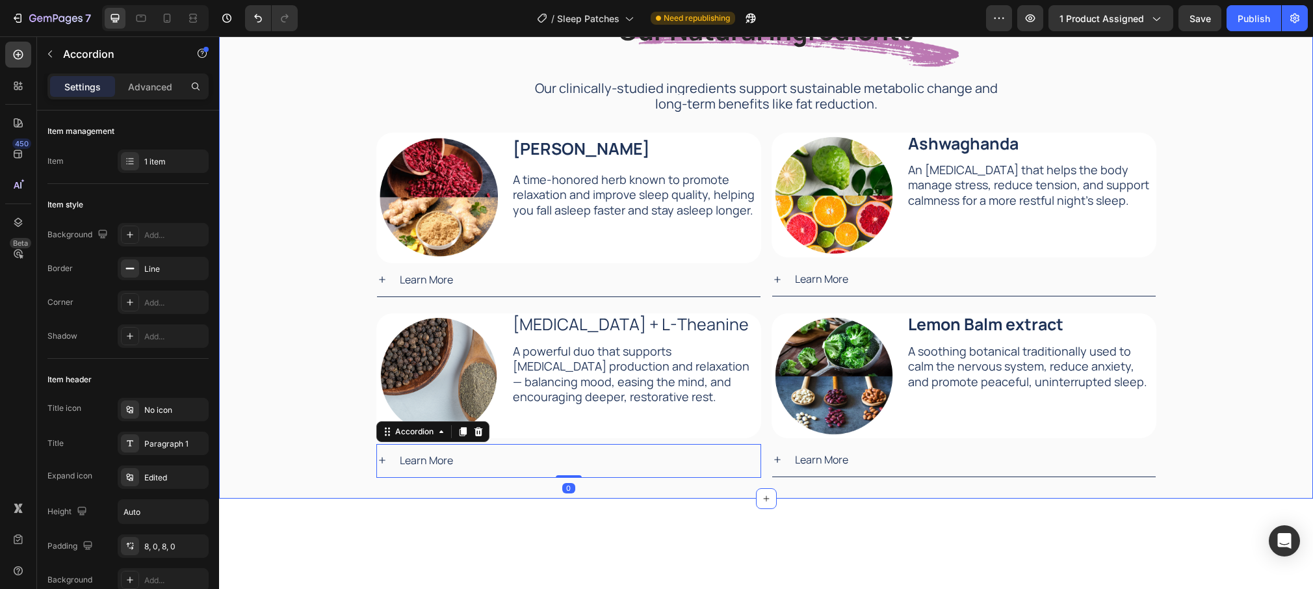
click at [1227, 282] on div "Our Natural Ingredients Heading Our Natural Ingredients Heading Our clinically-…" at bounding box center [766, 234] width 1094 height 488
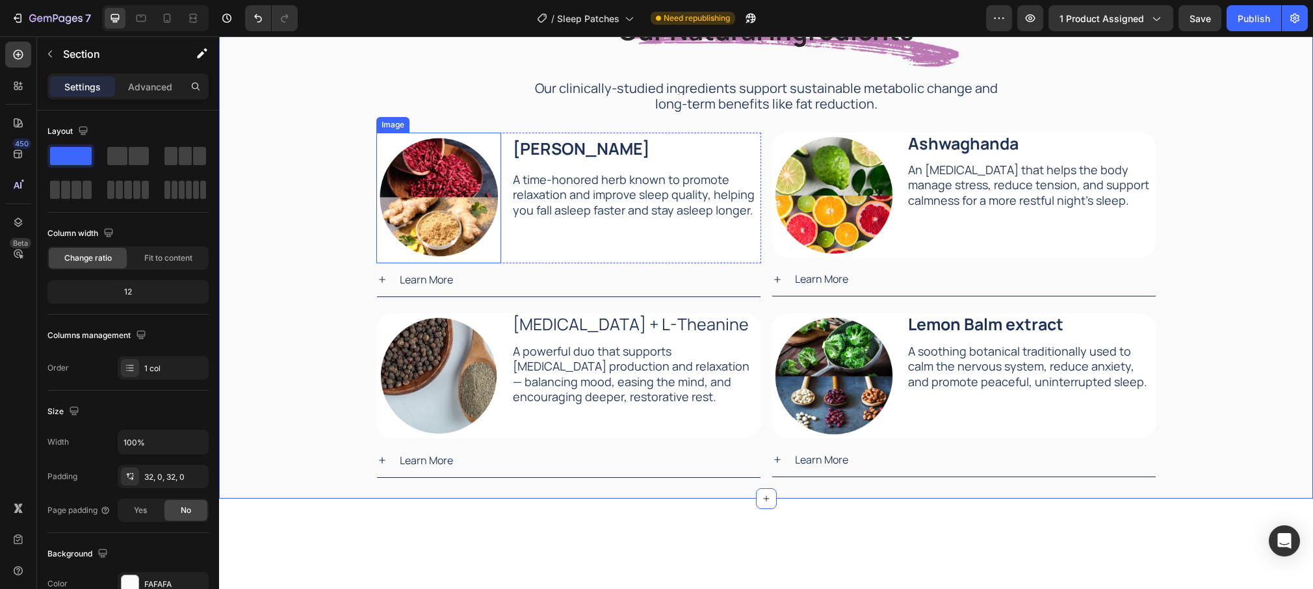
click at [443, 200] on img at bounding box center [438, 198] width 125 height 131
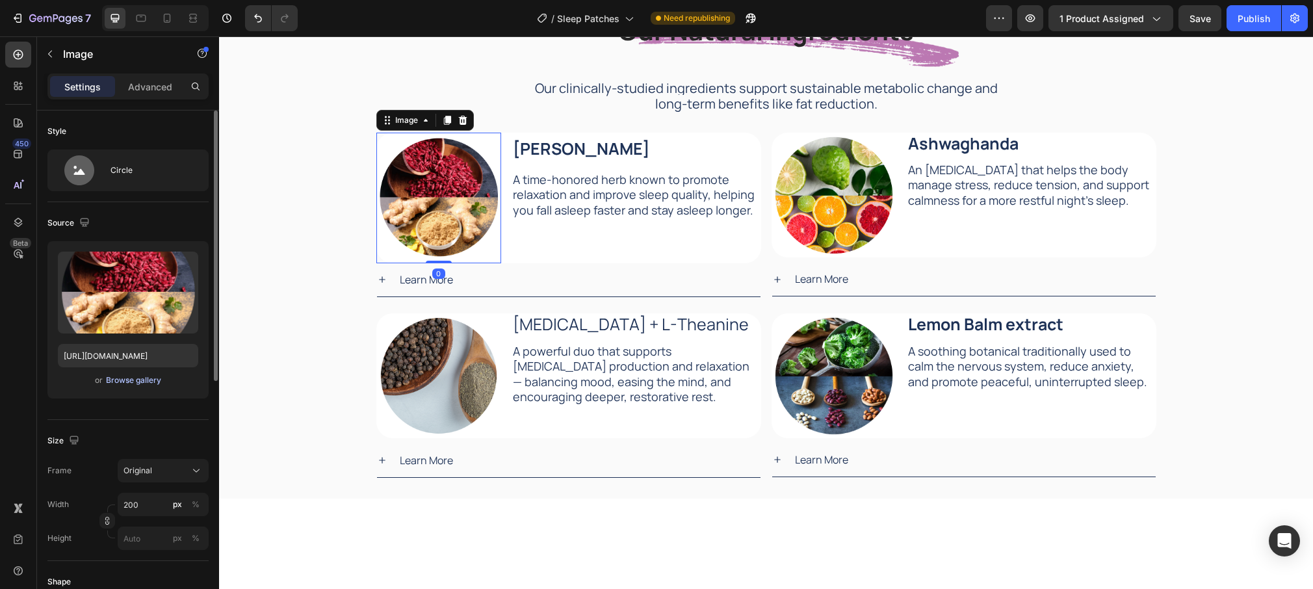
click at [142, 377] on div "Browse gallery" at bounding box center [133, 380] width 55 height 12
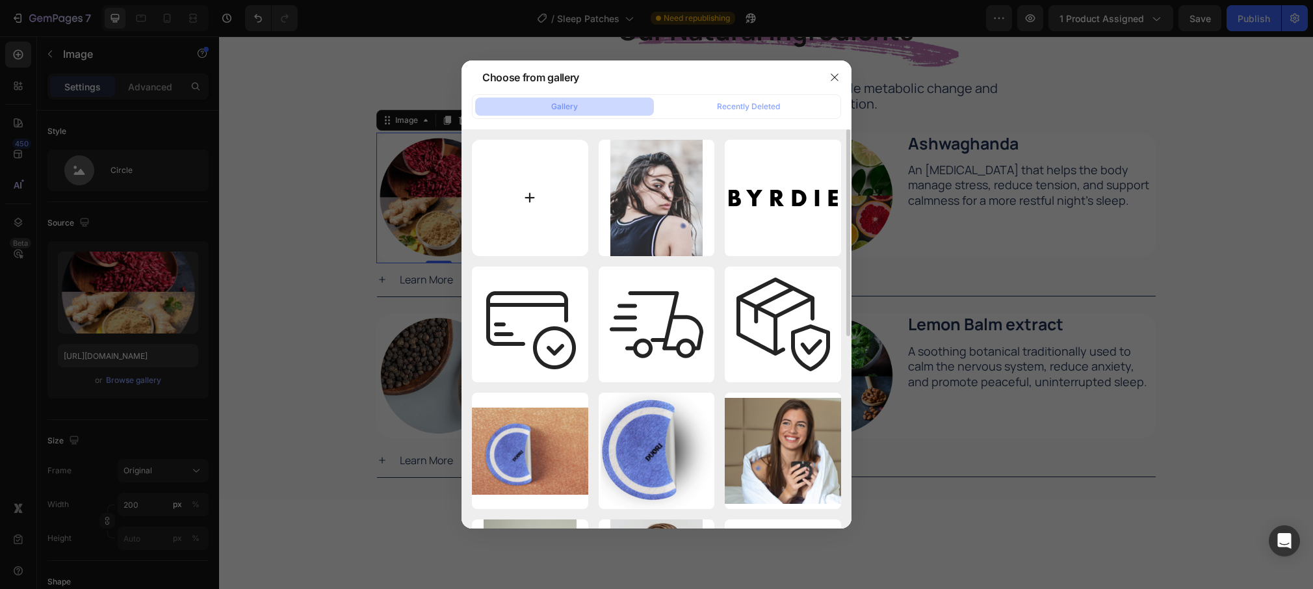
click at [534, 194] on input "file" at bounding box center [530, 198] width 116 height 116
type input "C:\fakepath\[PERSON_NAME] 2.jpg"
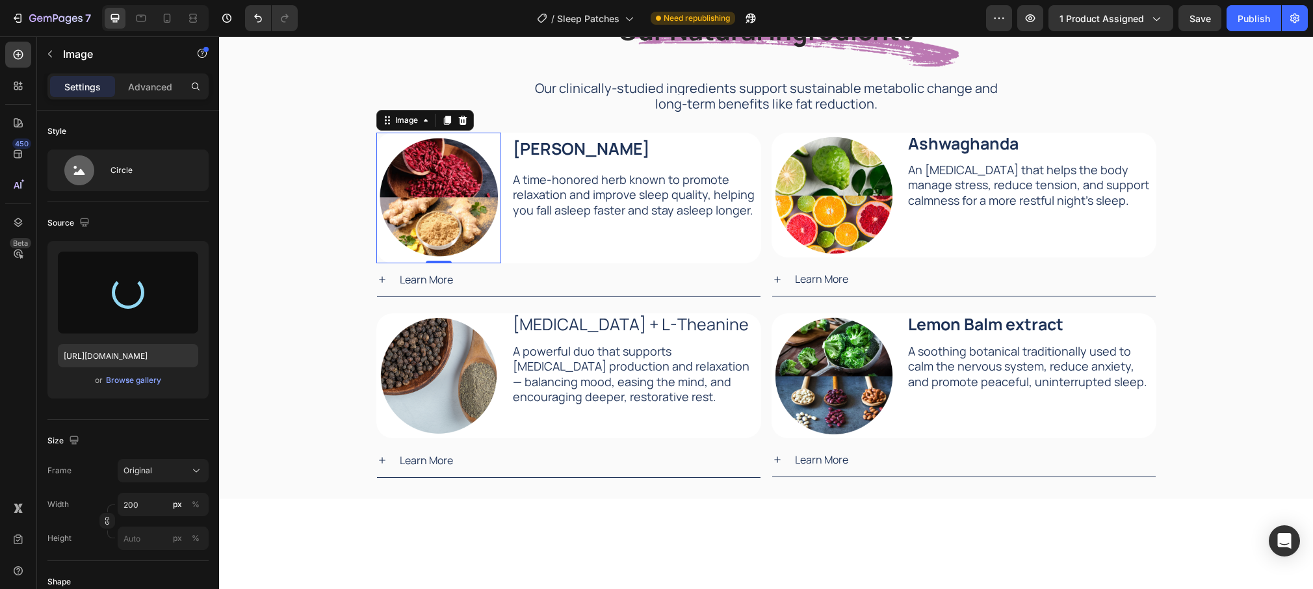
type input "[URL][DOMAIN_NAME]"
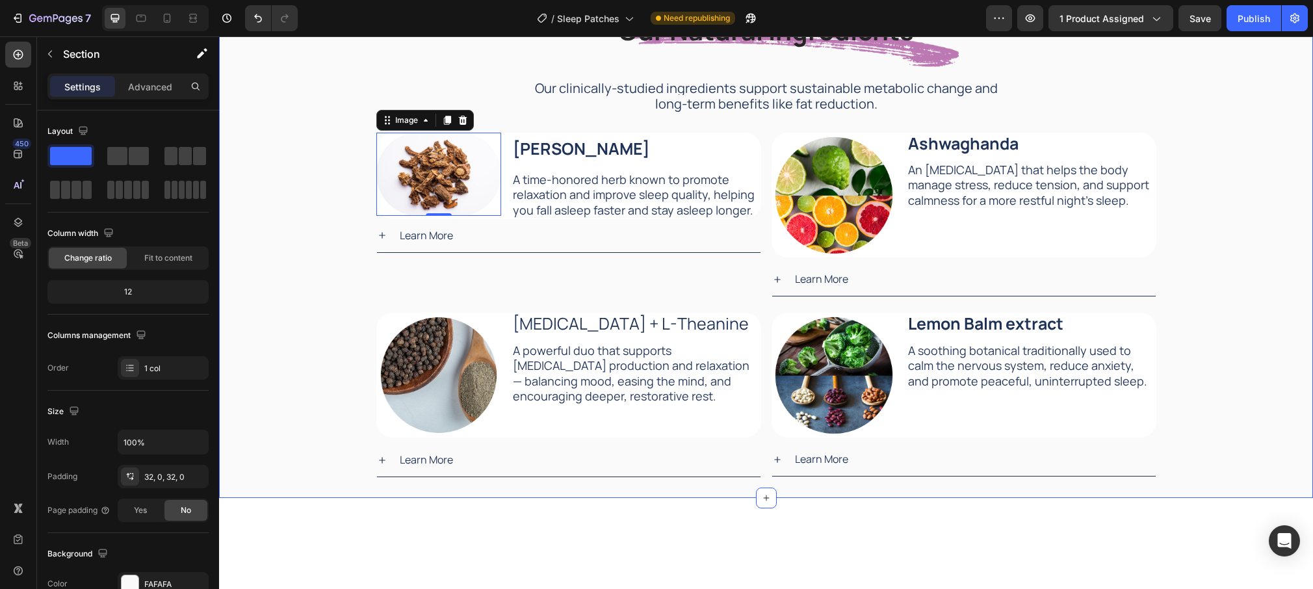
click at [339, 177] on div "Our Natural Ingredients Heading Our Natural Ingredients Heading Our clinically-…" at bounding box center [766, 234] width 1094 height 488
click at [439, 187] on img at bounding box center [438, 174] width 125 height 83
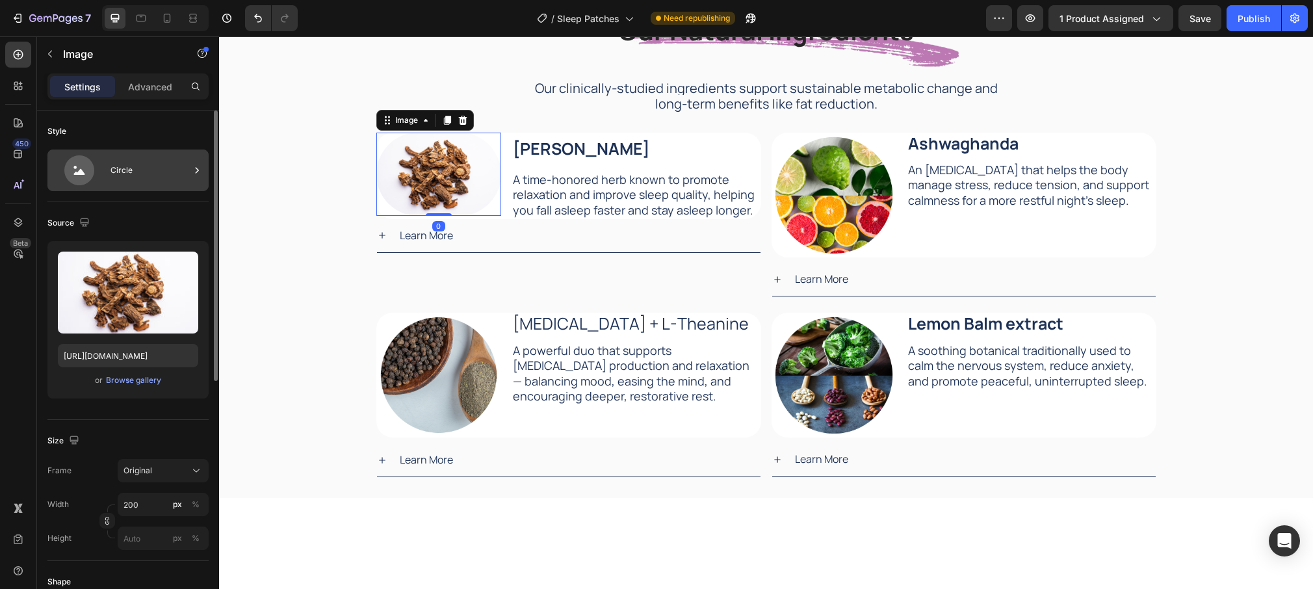
click at [155, 171] on div "Circle" at bounding box center [150, 170] width 79 height 30
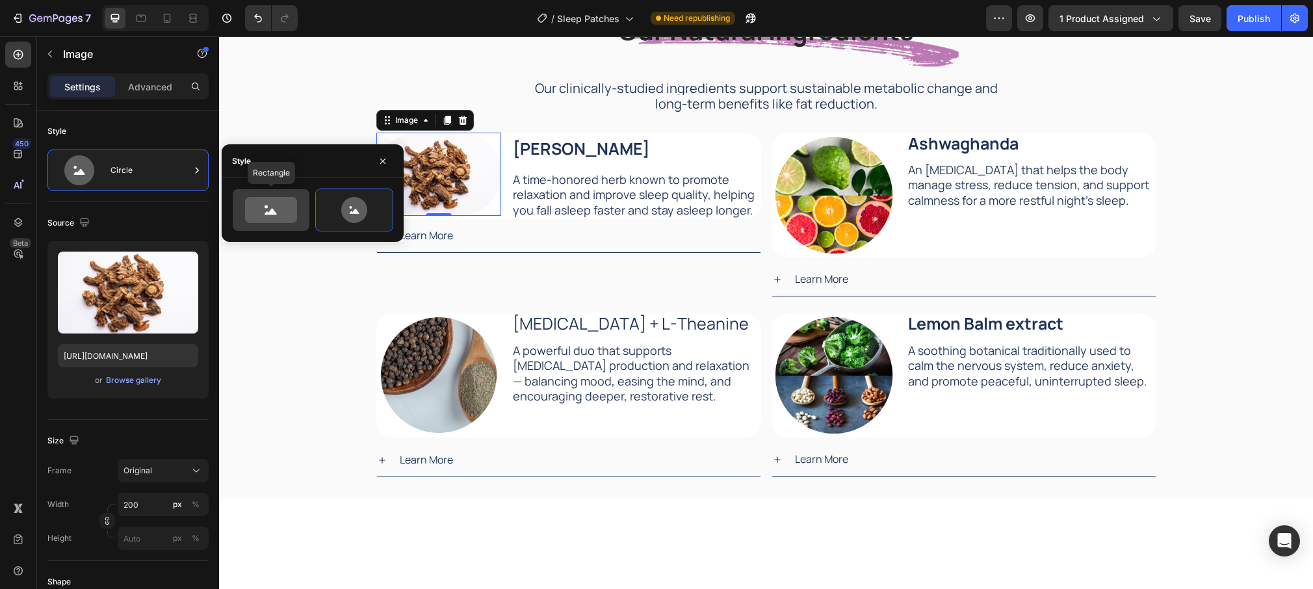
drag, startPoint x: 275, startPoint y: 211, endPoint x: 255, endPoint y: 207, distance: 20.0
click at [274, 211] on icon at bounding box center [271, 210] width 61 height 26
click at [373, 218] on icon at bounding box center [354, 210] width 61 height 26
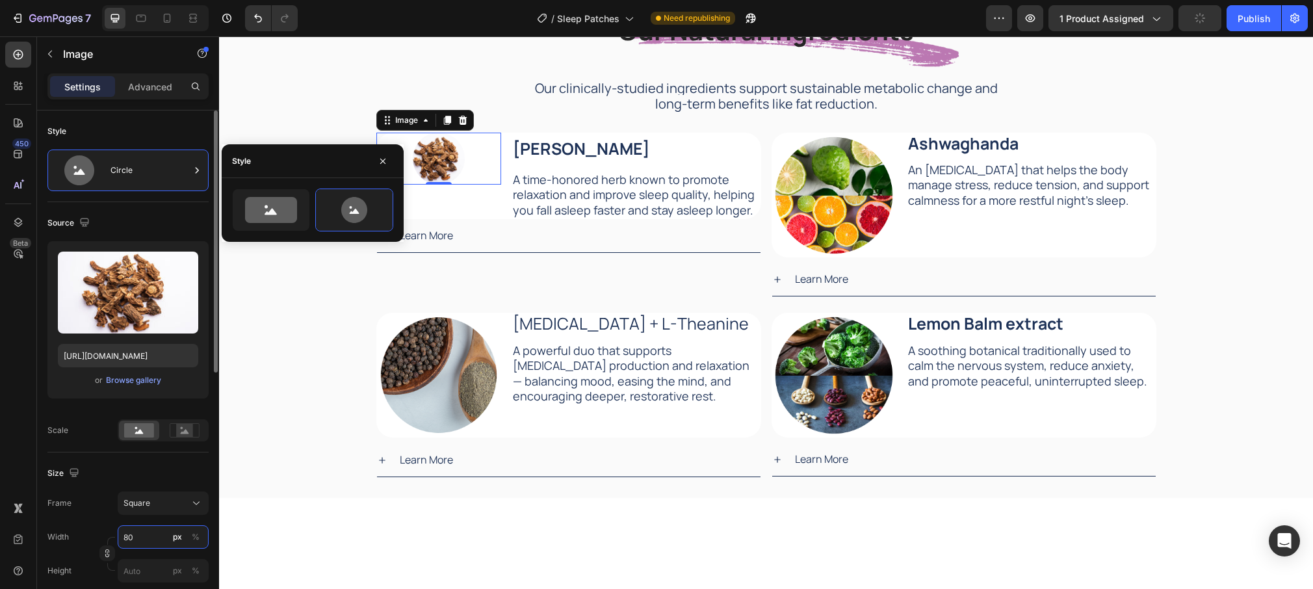
click at [146, 540] on input "80" at bounding box center [163, 536] width 91 height 23
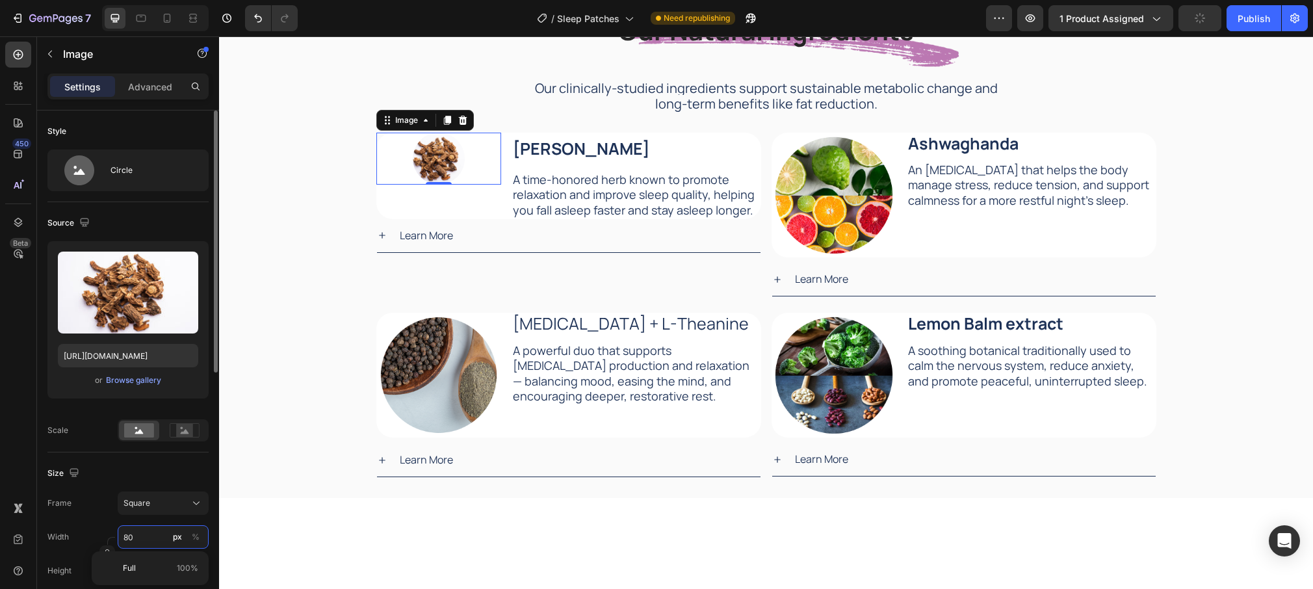
type input "1"
type input "10"
type input "100"
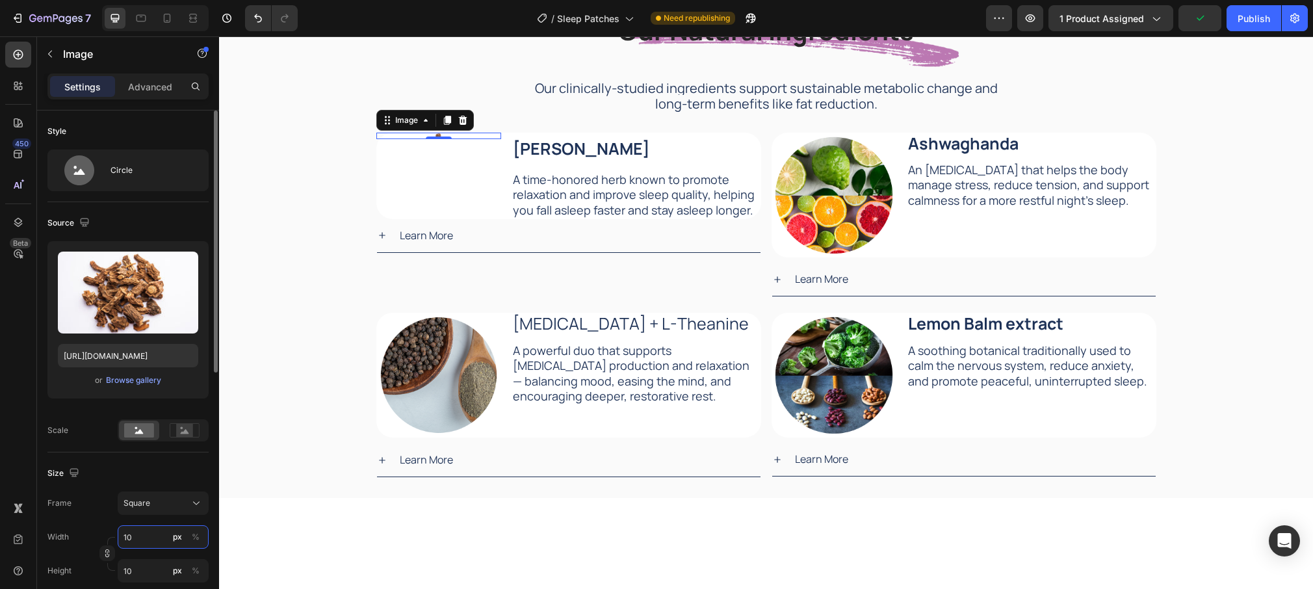
type input "100"
type input "10"
type input "1"
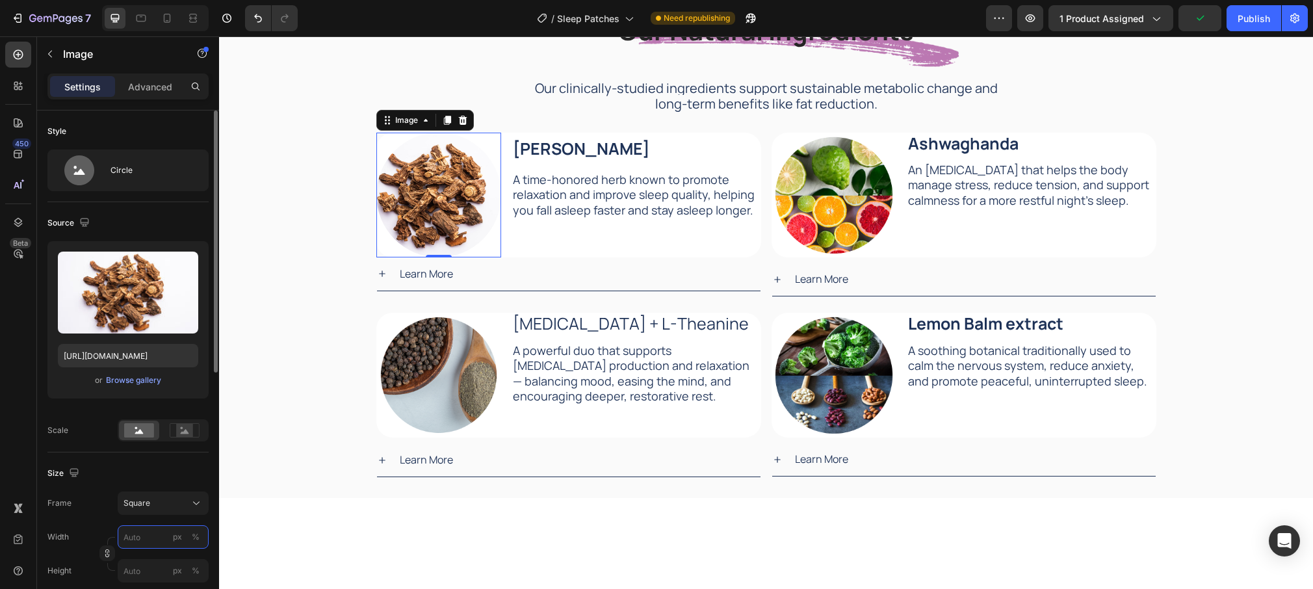
type input "2"
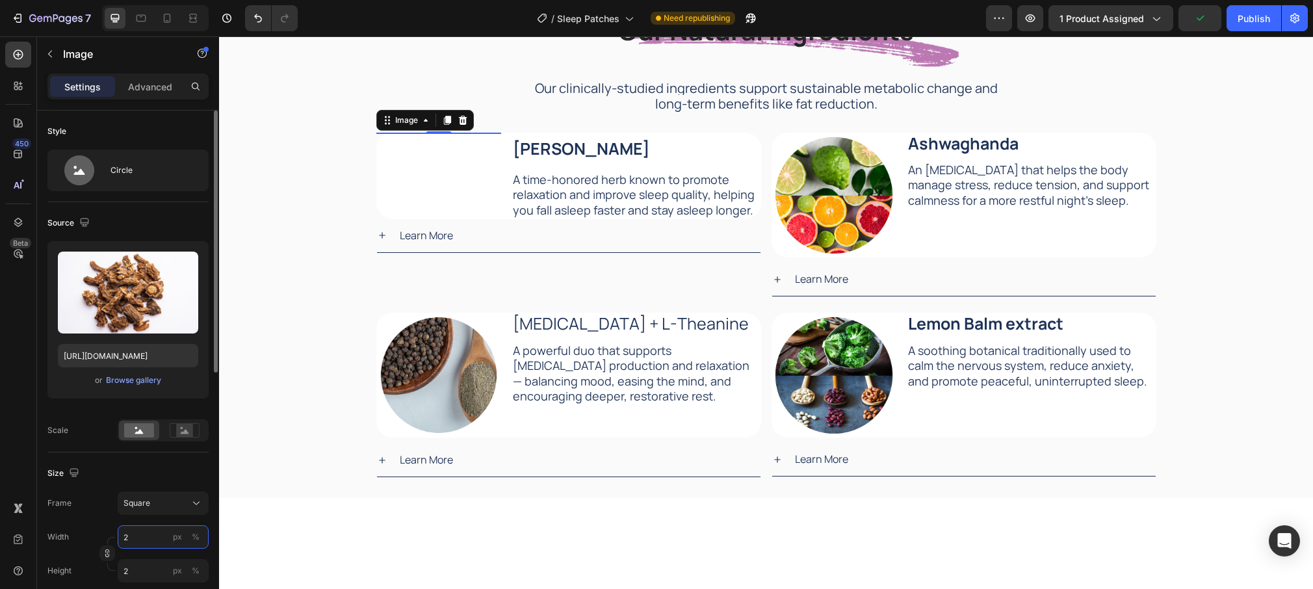
type input "20"
type input "200"
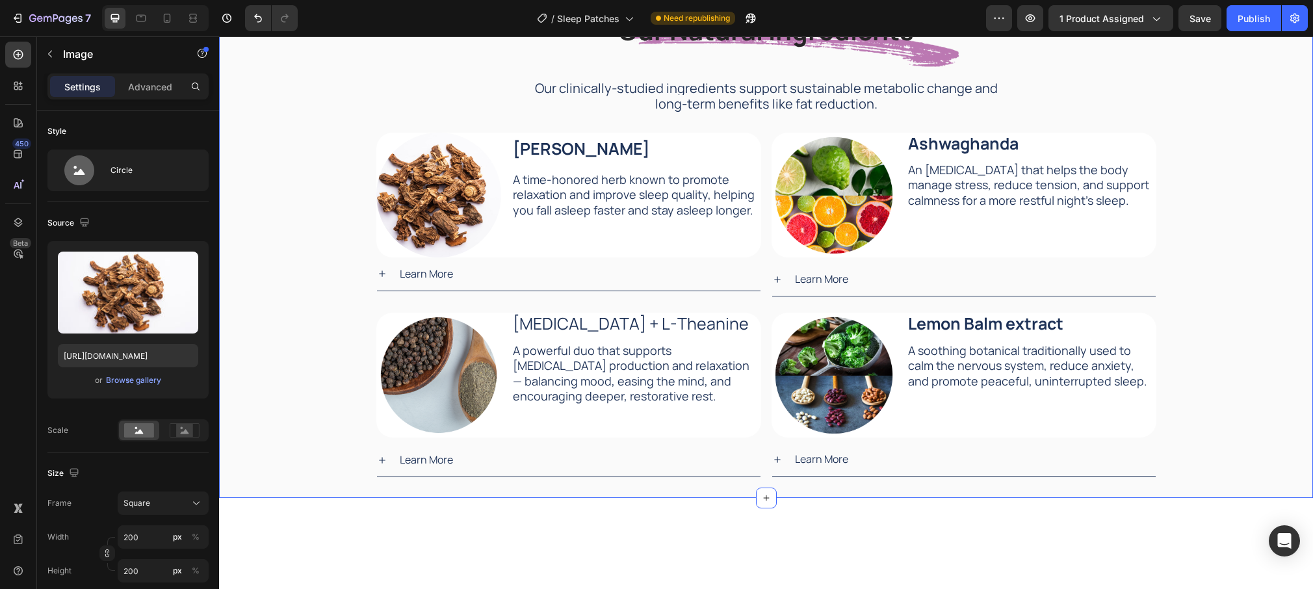
click at [339, 254] on div "Our Natural Ingredients Heading Our Natural Ingredients Heading Our clinically-…" at bounding box center [766, 234] width 1094 height 488
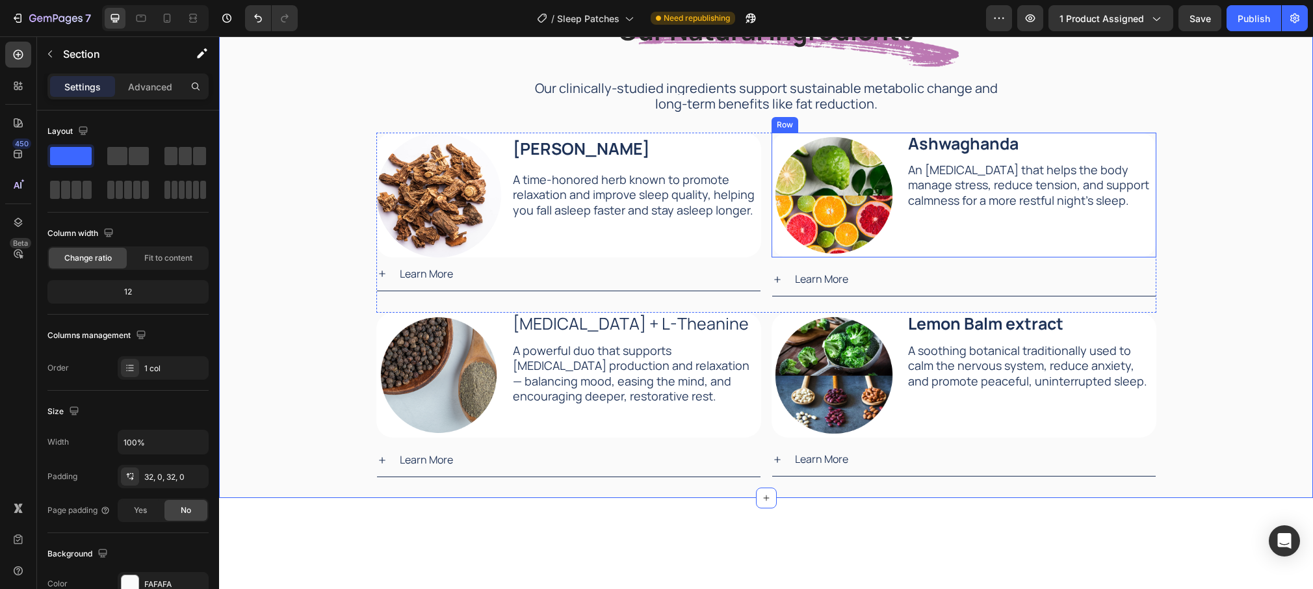
click at [980, 146] on strong "Ashwaghanda" at bounding box center [963, 143] width 111 height 23
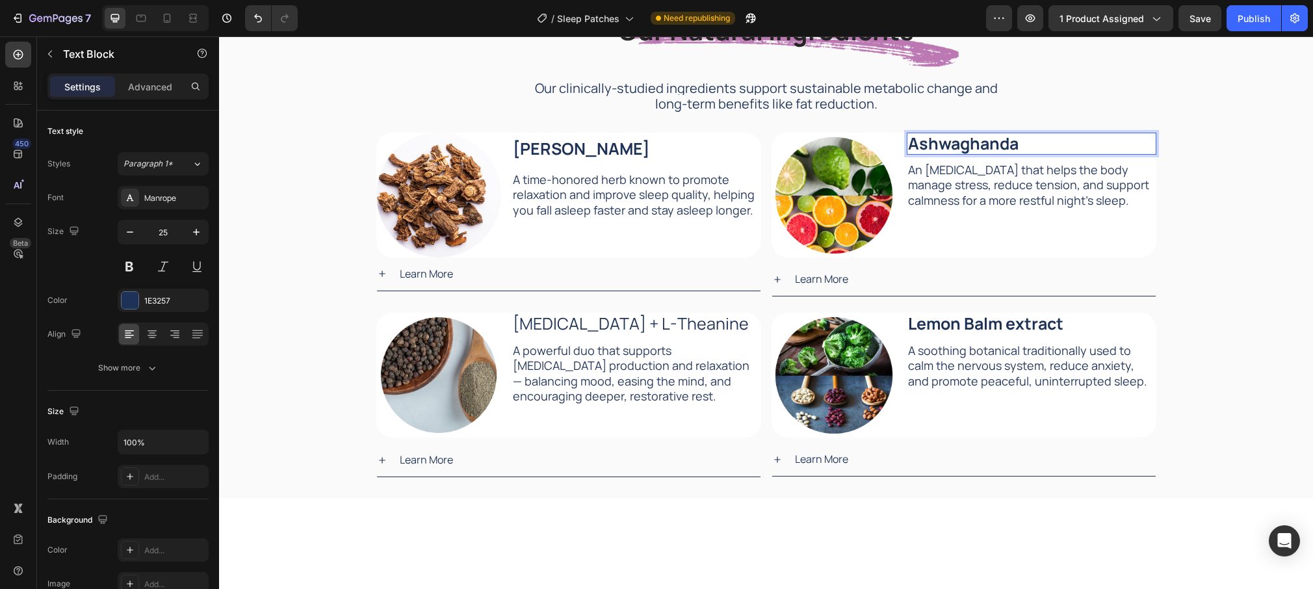
click at [1014, 146] on strong "Ashwaghanda" at bounding box center [963, 143] width 111 height 23
click at [828, 208] on img at bounding box center [834, 195] width 125 height 125
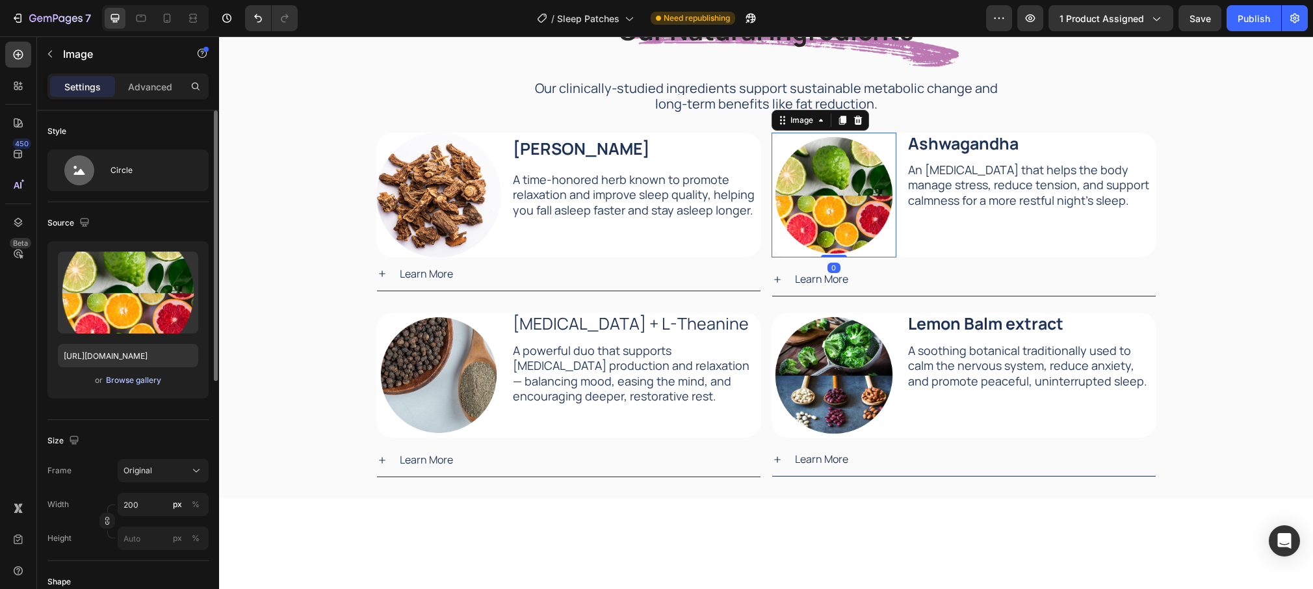
click at [137, 382] on div "Browse gallery" at bounding box center [133, 380] width 55 height 12
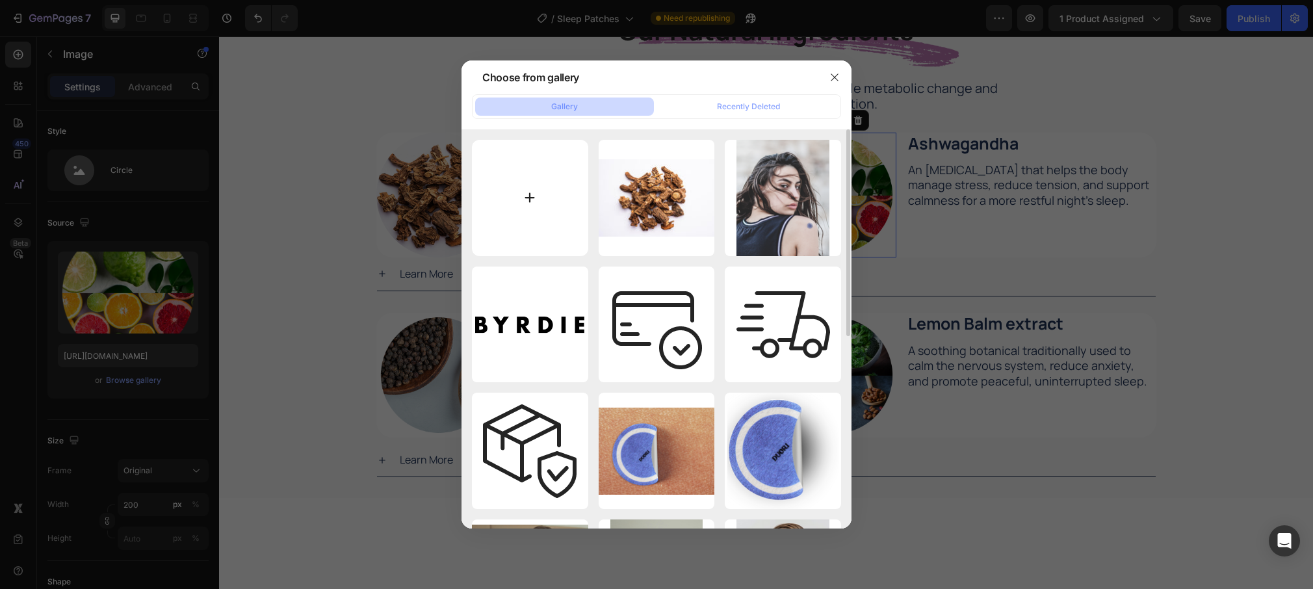
click at [559, 177] on input "file" at bounding box center [530, 198] width 116 height 116
type input "C:\fakepath\ashwagandha.jpg"
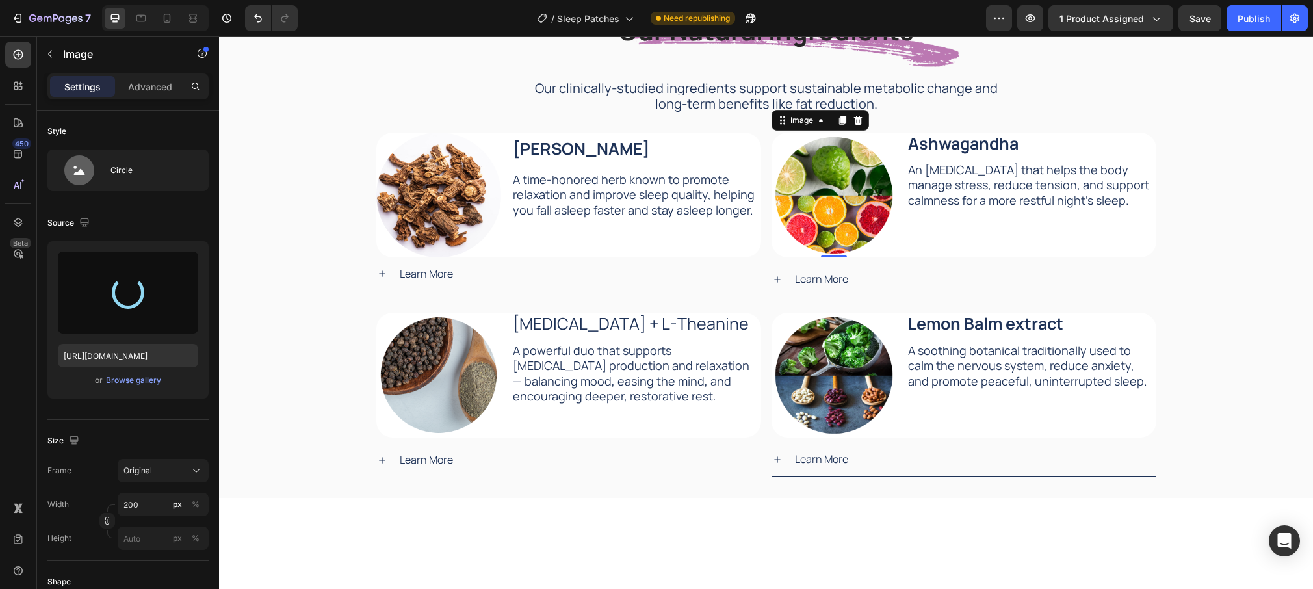
type input "[URL][DOMAIN_NAME]"
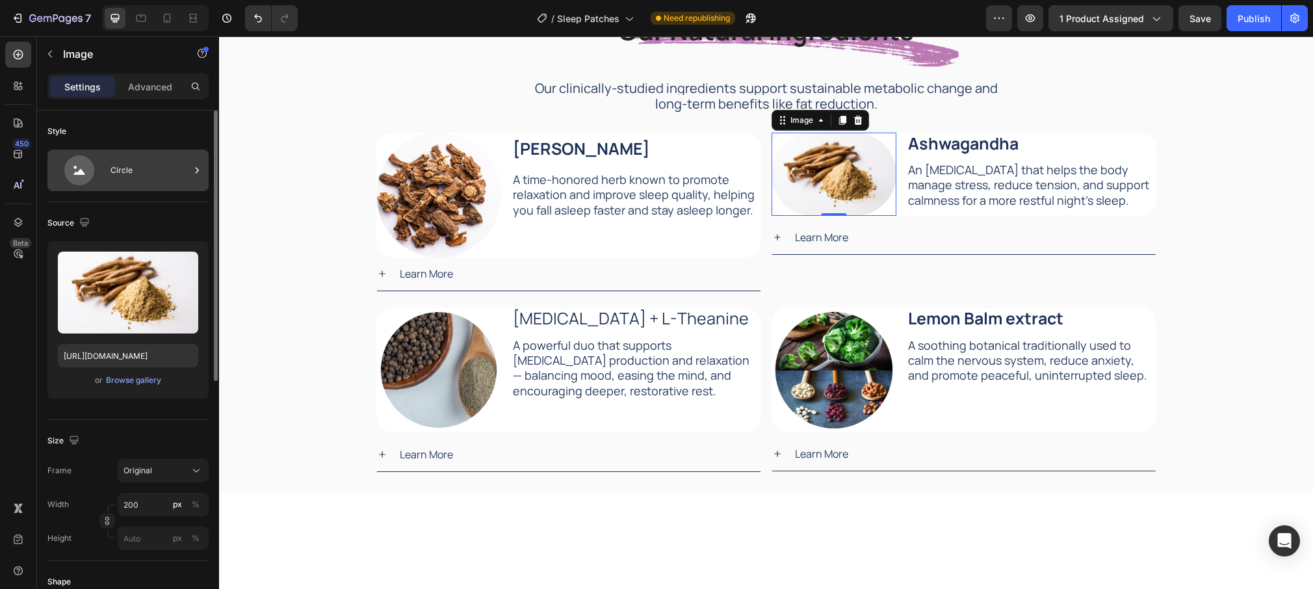
click at [115, 166] on div "Circle" at bounding box center [150, 170] width 79 height 30
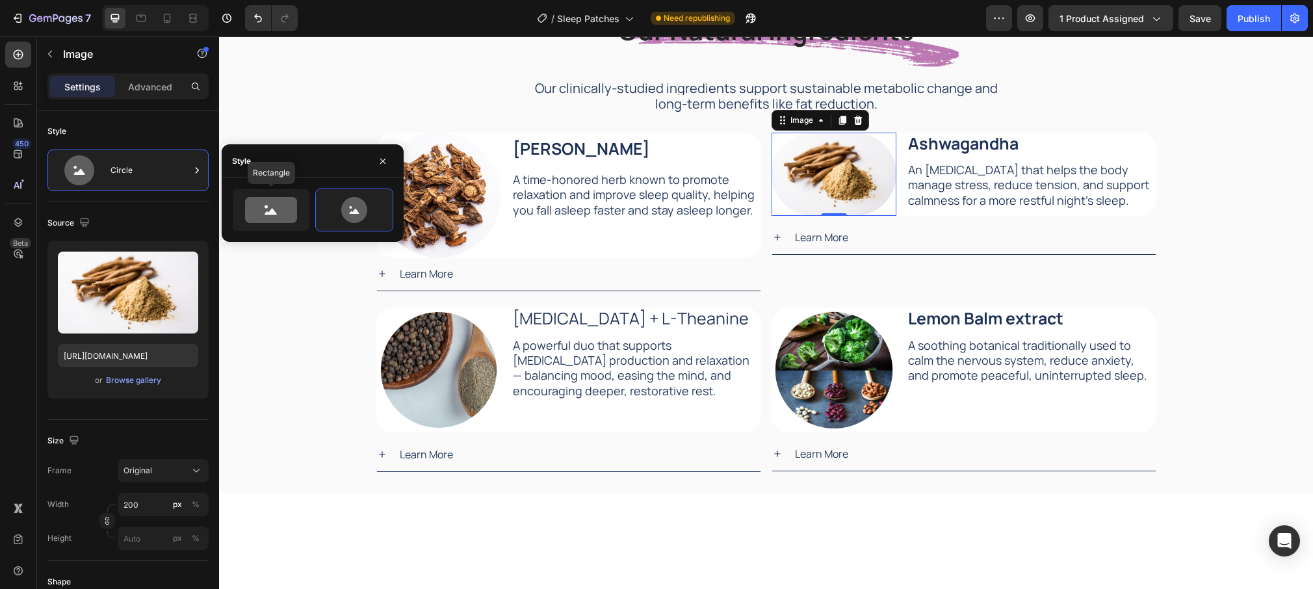
drag, startPoint x: 291, startPoint y: 196, endPoint x: 252, endPoint y: 186, distance: 40.8
click at [291, 196] on div at bounding box center [271, 210] width 77 height 42
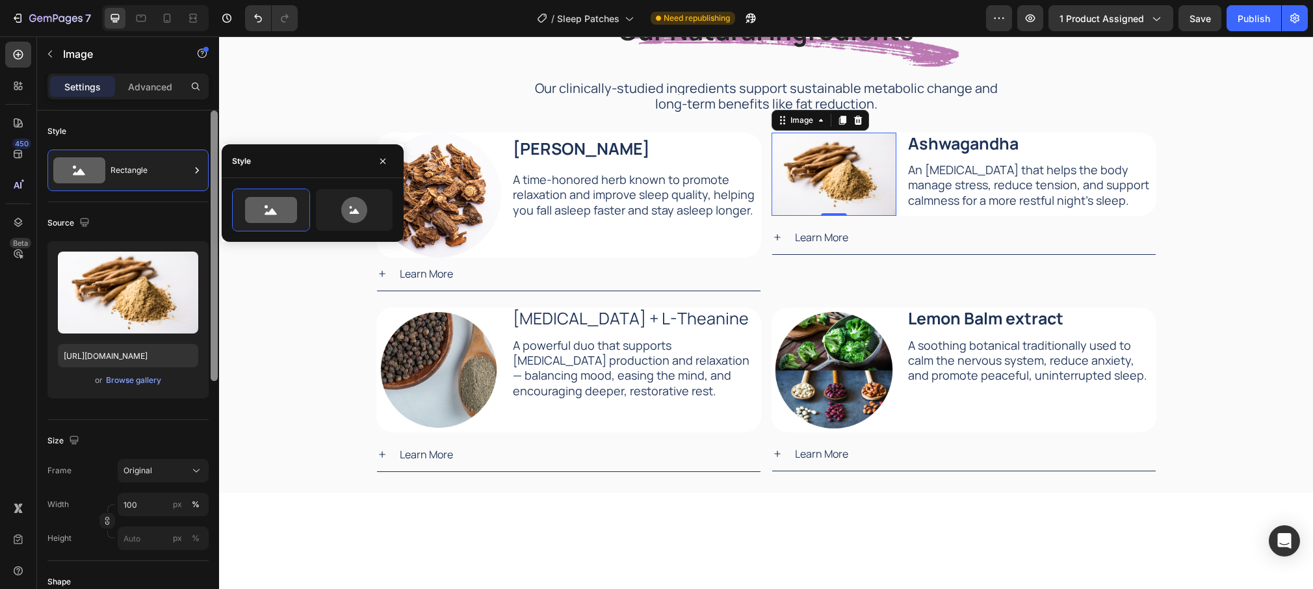
drag, startPoint x: 137, startPoint y: 167, endPoint x: 214, endPoint y: 180, distance: 78.4
click at [136, 167] on div "Rectangle" at bounding box center [150, 170] width 79 height 30
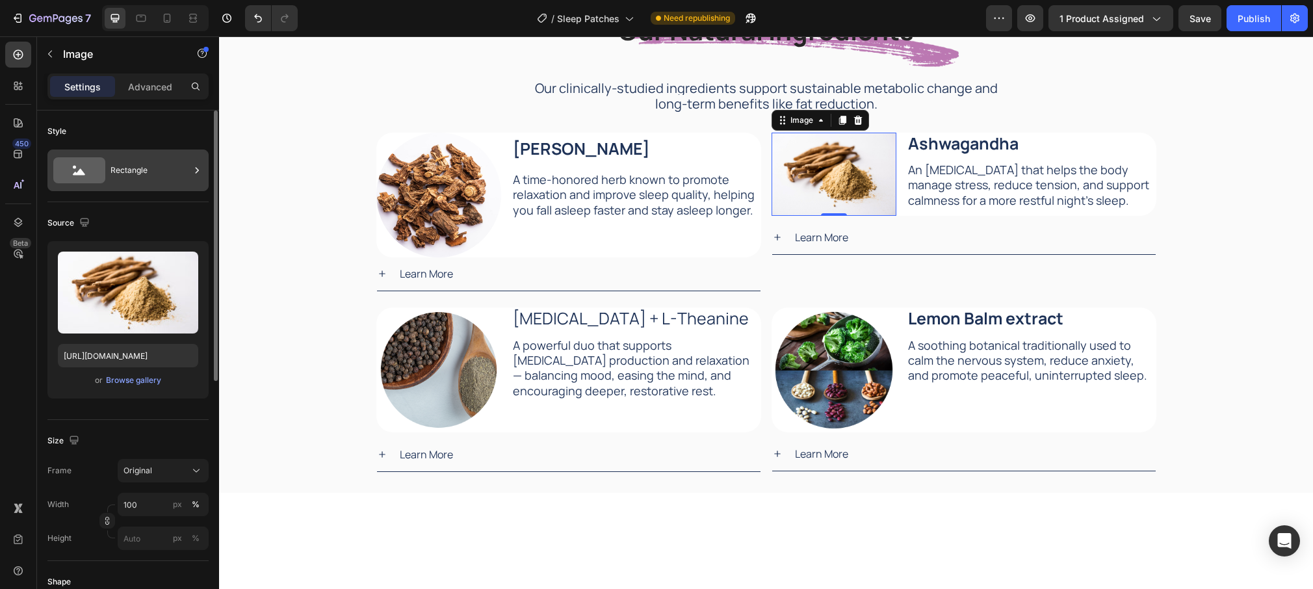
click at [159, 156] on div "Rectangle" at bounding box center [150, 170] width 79 height 30
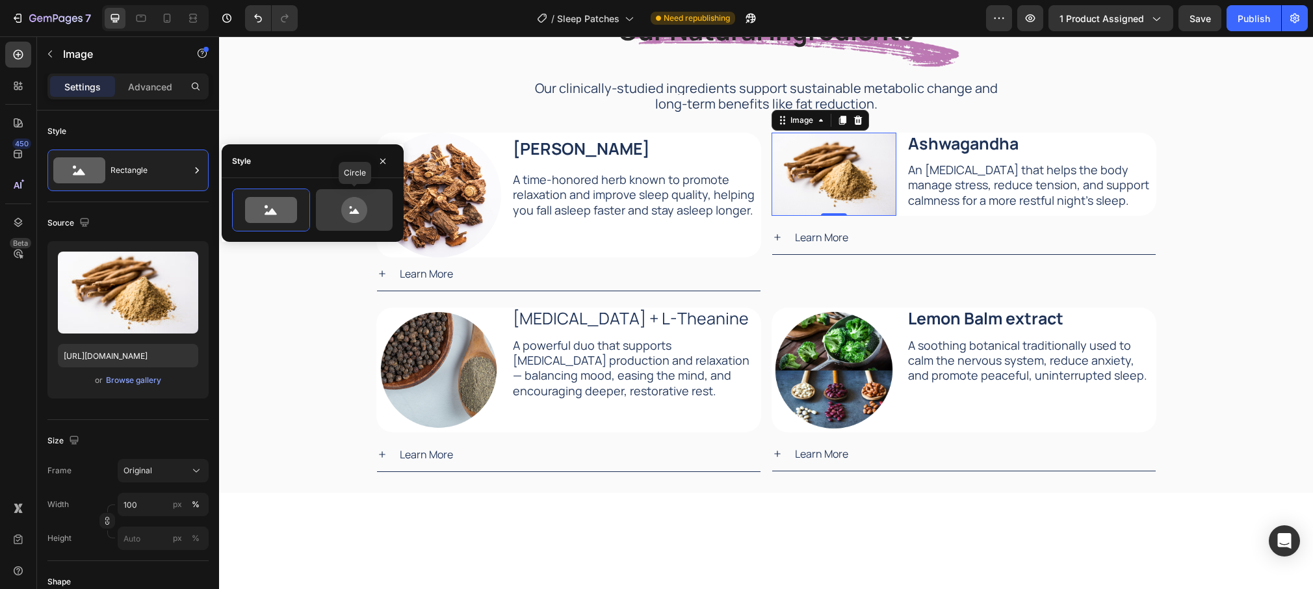
click at [350, 209] on icon at bounding box center [354, 210] width 26 height 26
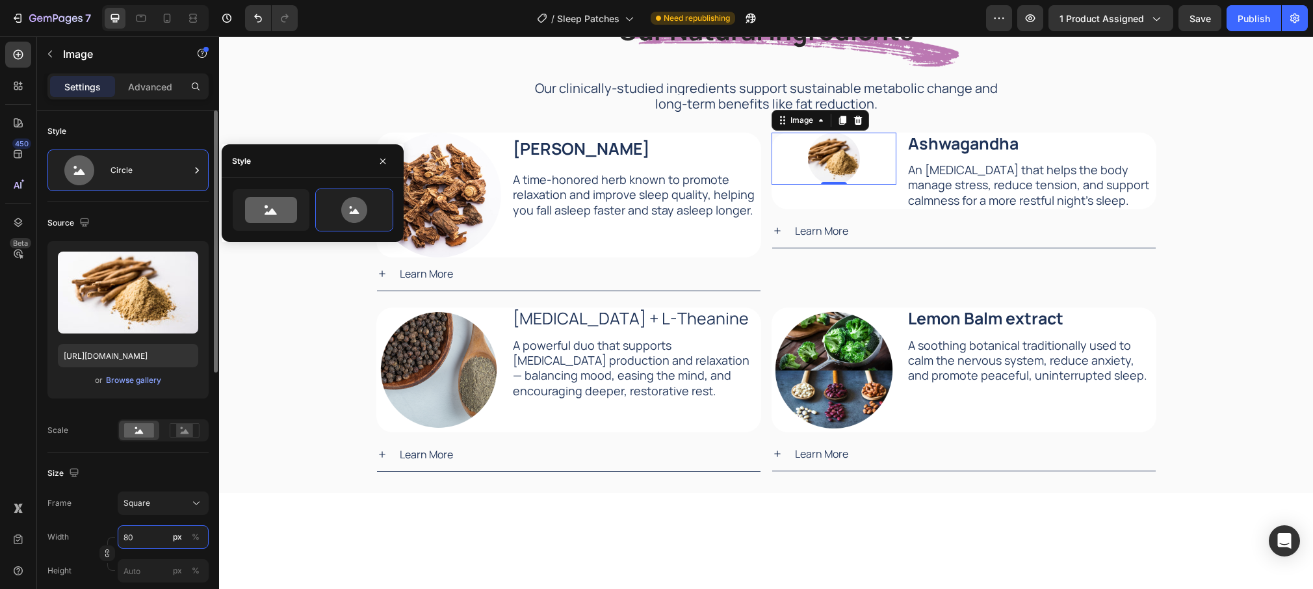
click at [156, 544] on input "80" at bounding box center [163, 536] width 91 height 23
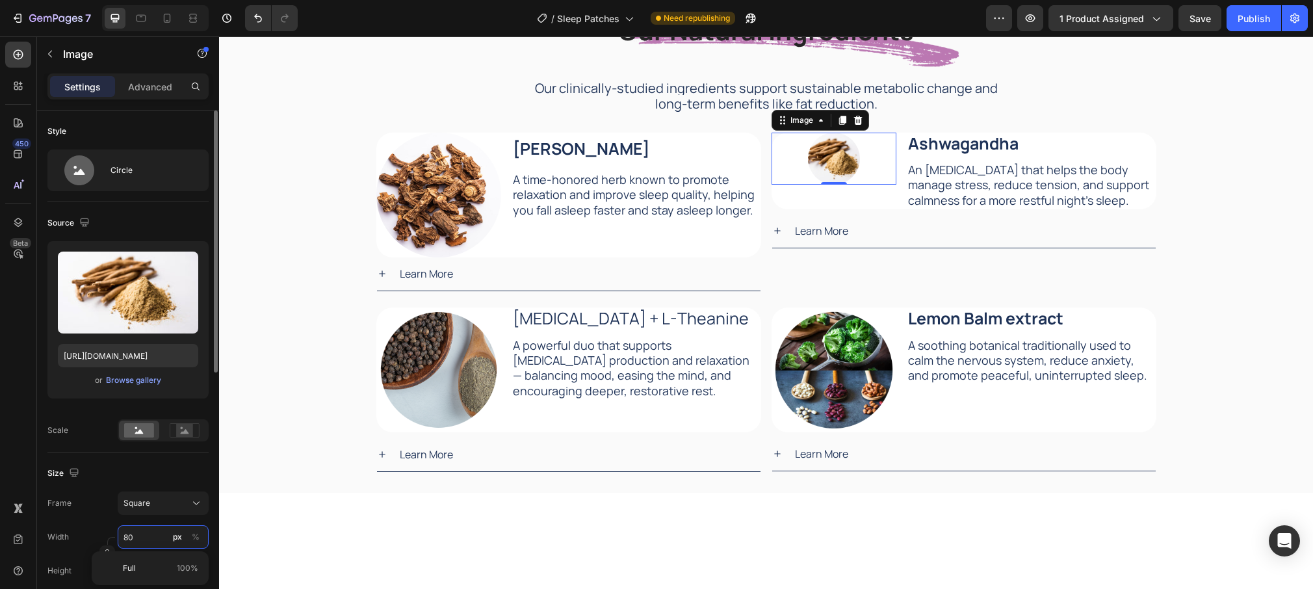
type input "1"
type input "10"
type input "100"
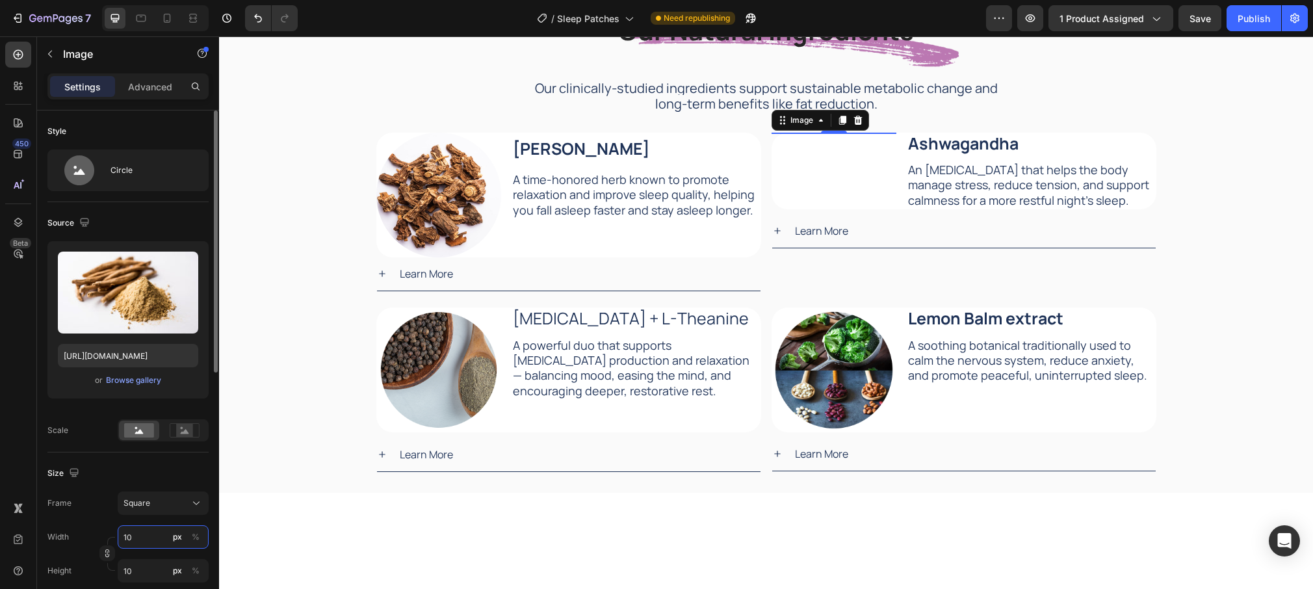
type input "100"
click at [156, 544] on input "100" at bounding box center [163, 536] width 91 height 23
type input "2"
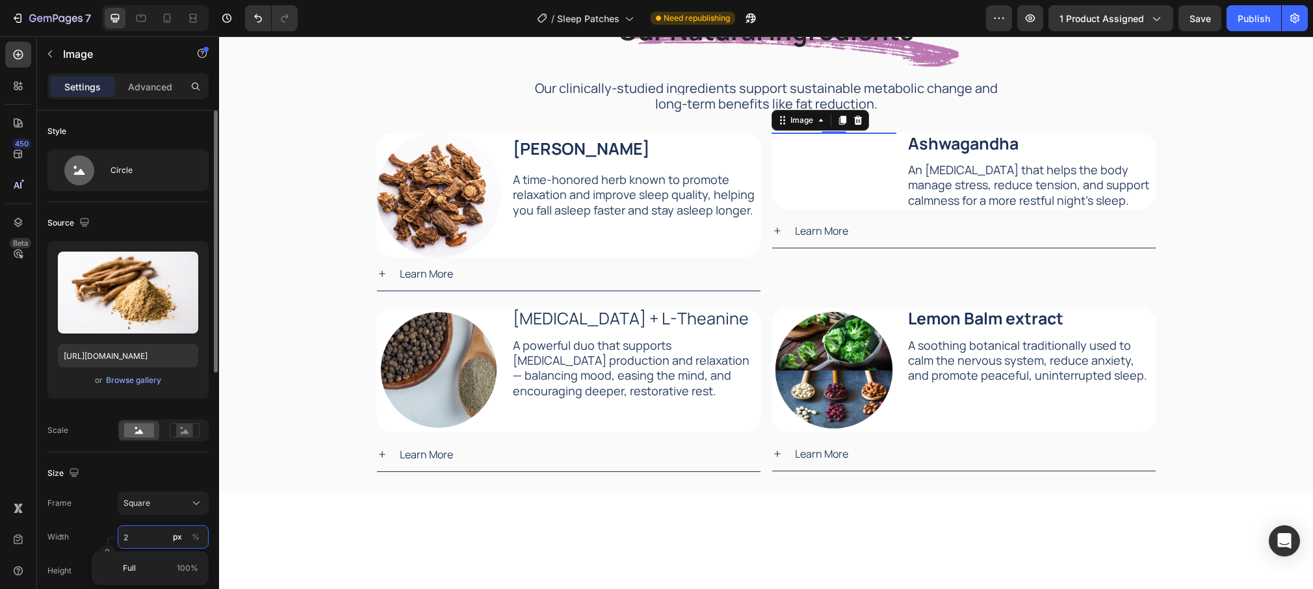
type input "20"
type input "200"
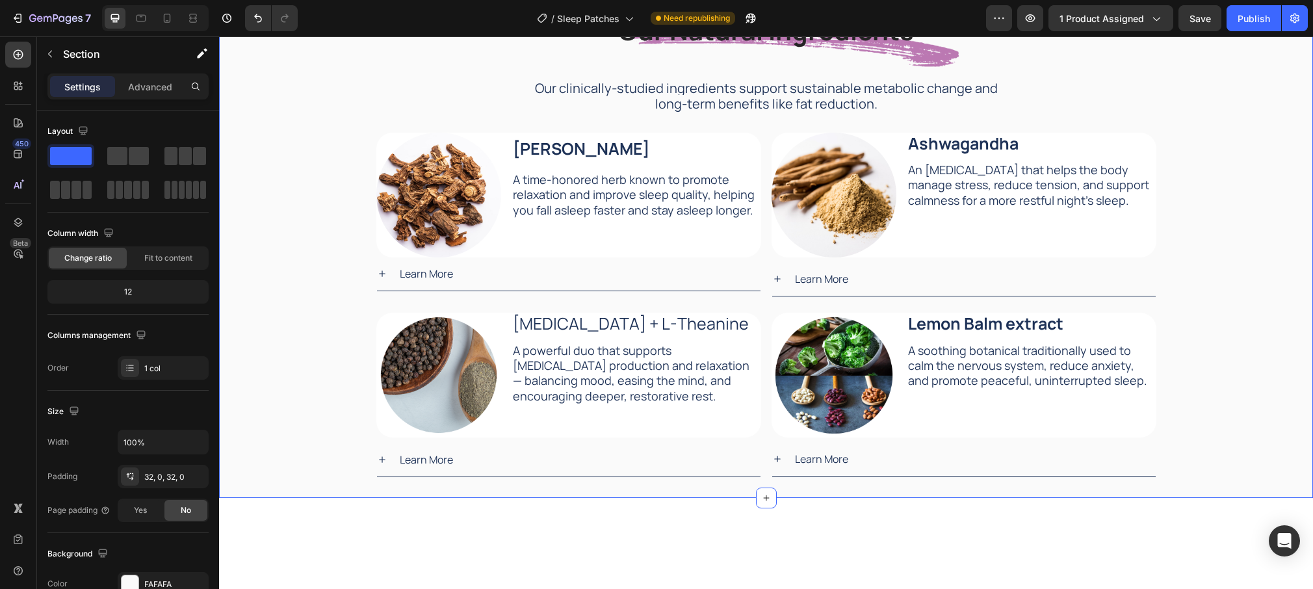
click at [308, 315] on div "Our Natural Ingredients Heading Our Natural Ingredients Heading Our clinically-…" at bounding box center [766, 234] width 1094 height 488
click at [601, 324] on p "[MEDICAL_DATA] + L-Theanine" at bounding box center [636, 324] width 247 height 20
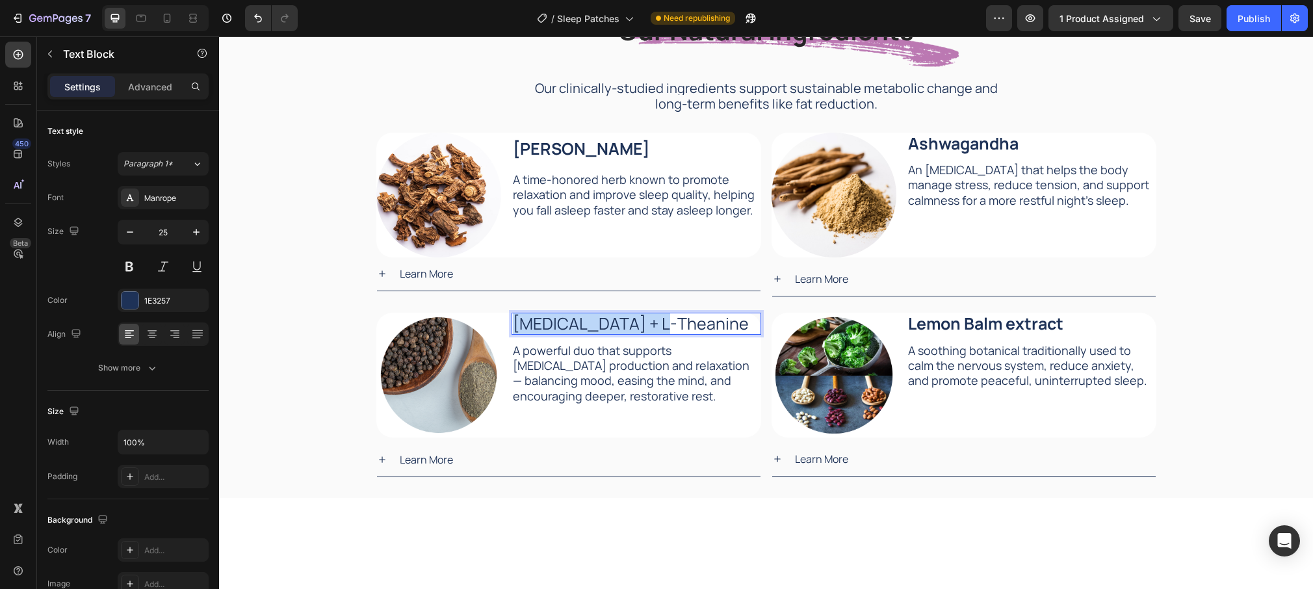
click at [601, 324] on p "[MEDICAL_DATA] + L-Theanine" at bounding box center [636, 324] width 247 height 20
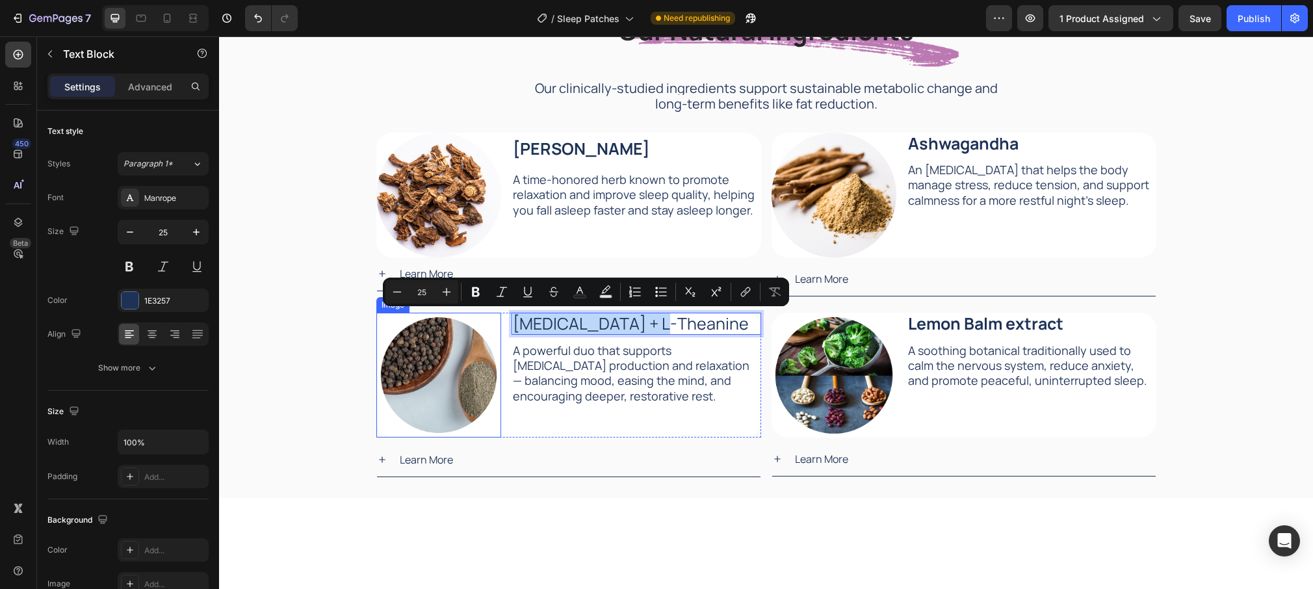
click at [462, 399] on img at bounding box center [438, 375] width 125 height 125
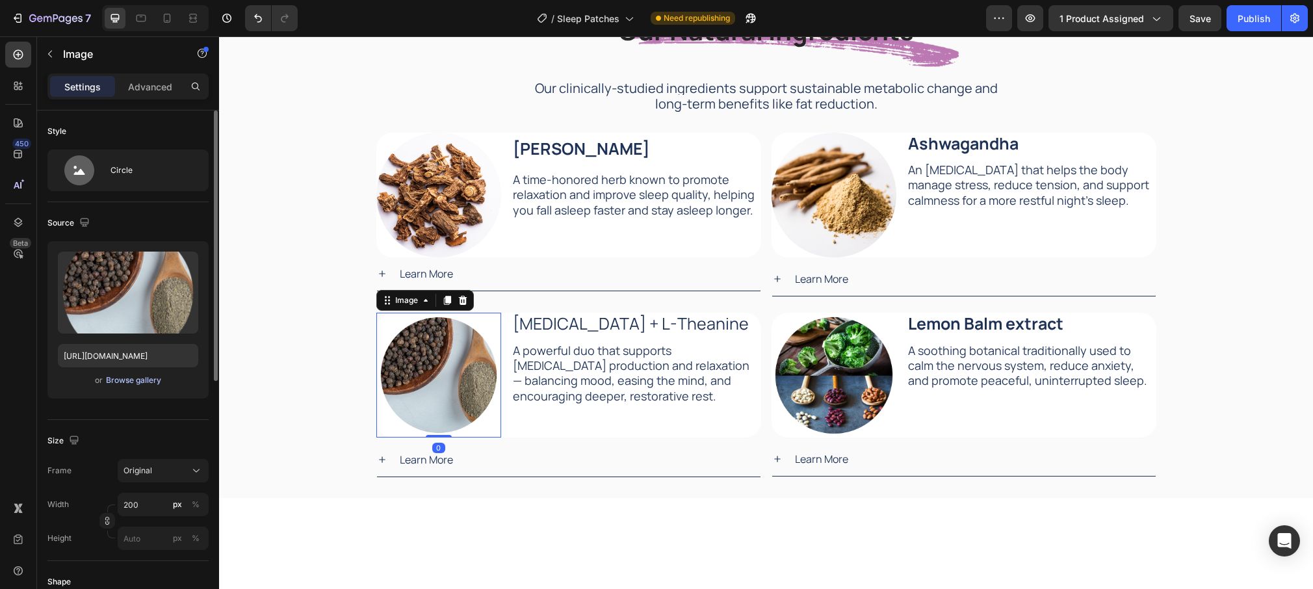
click at [151, 382] on div "Browse gallery" at bounding box center [133, 380] width 55 height 12
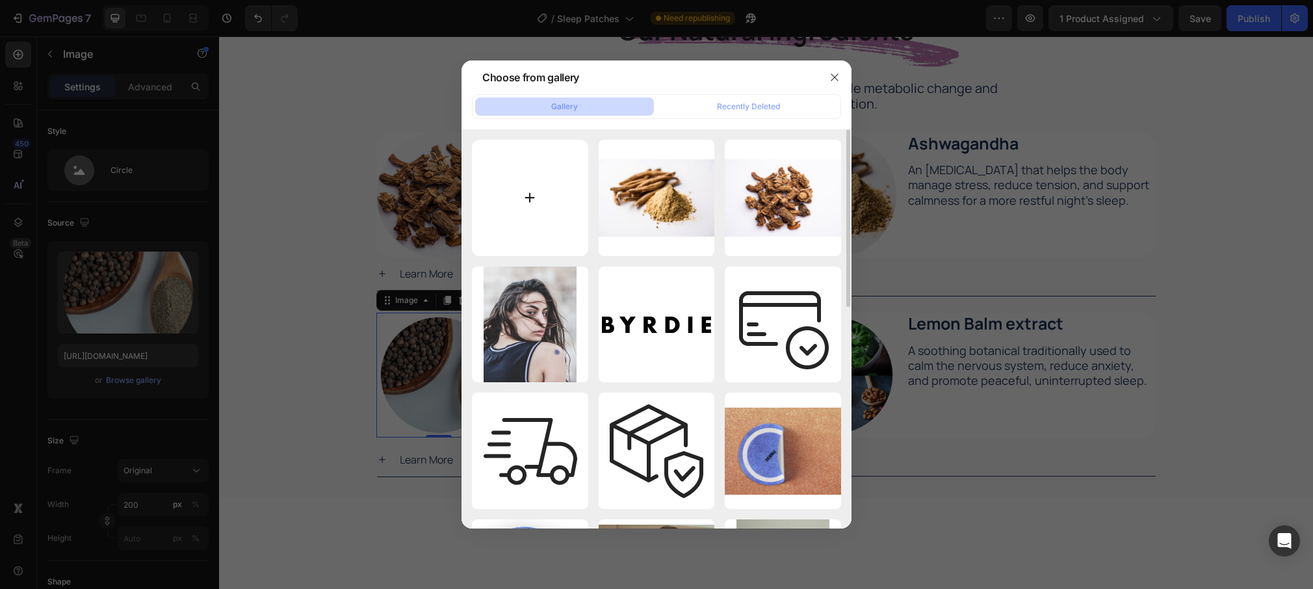
click at [545, 196] on input "file" at bounding box center [530, 198] width 116 height 116
type input "C:\fakepath\5htp.png"
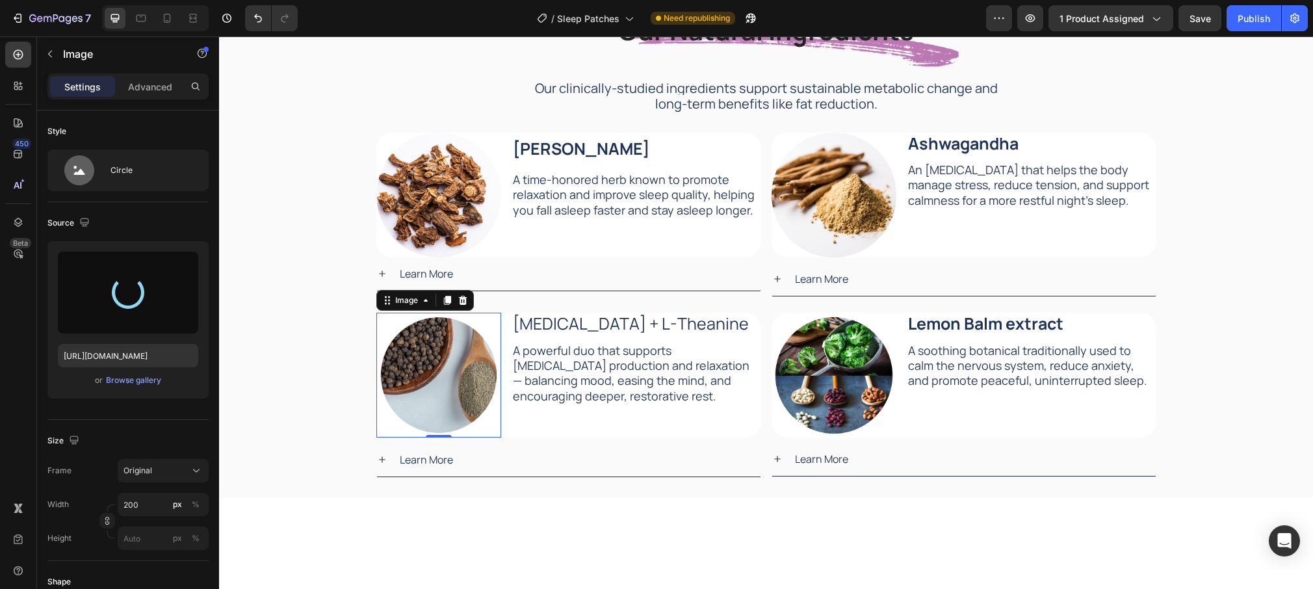
type input "[URL][DOMAIN_NAME]"
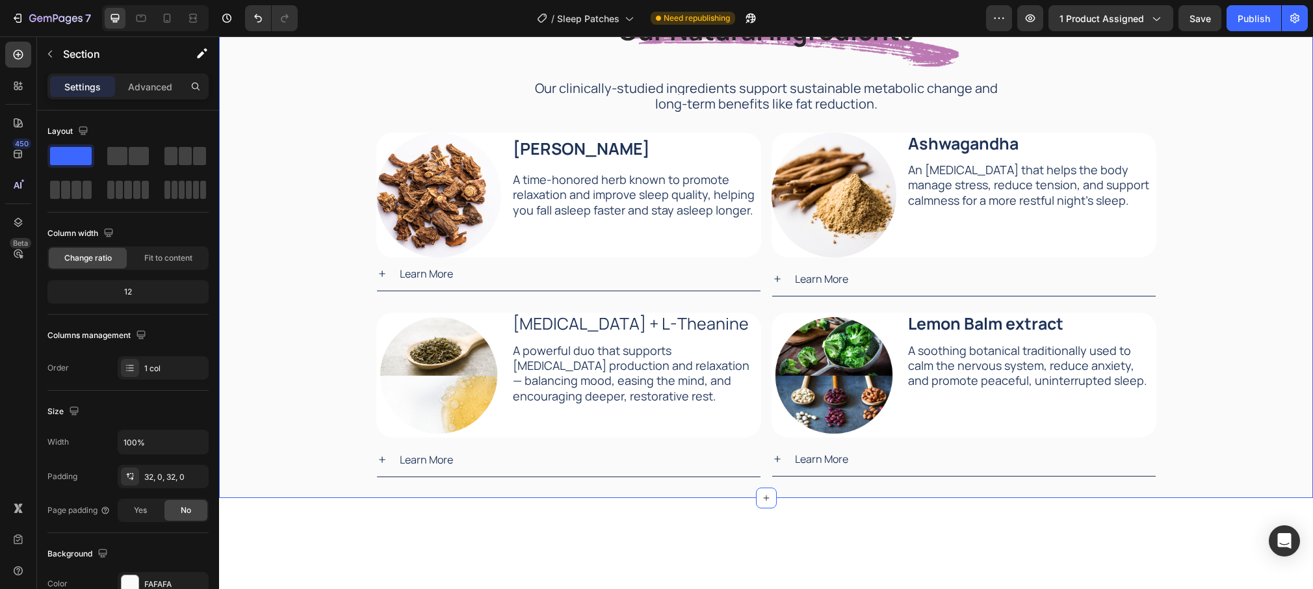
click at [328, 327] on div "Our Natural Ingredients Heading Our Natural Ingredients Heading Our clinically-…" at bounding box center [766, 234] width 1094 height 488
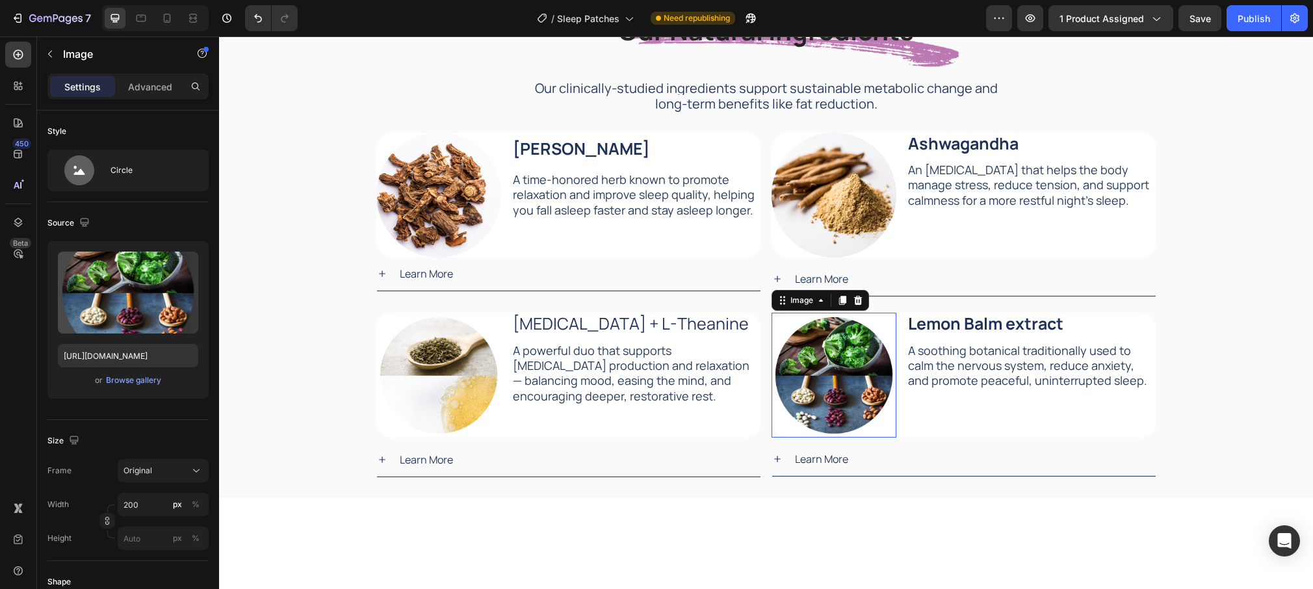
click at [818, 366] on img at bounding box center [834, 375] width 125 height 125
click at [120, 380] on div "Browse gallery" at bounding box center [133, 380] width 55 height 12
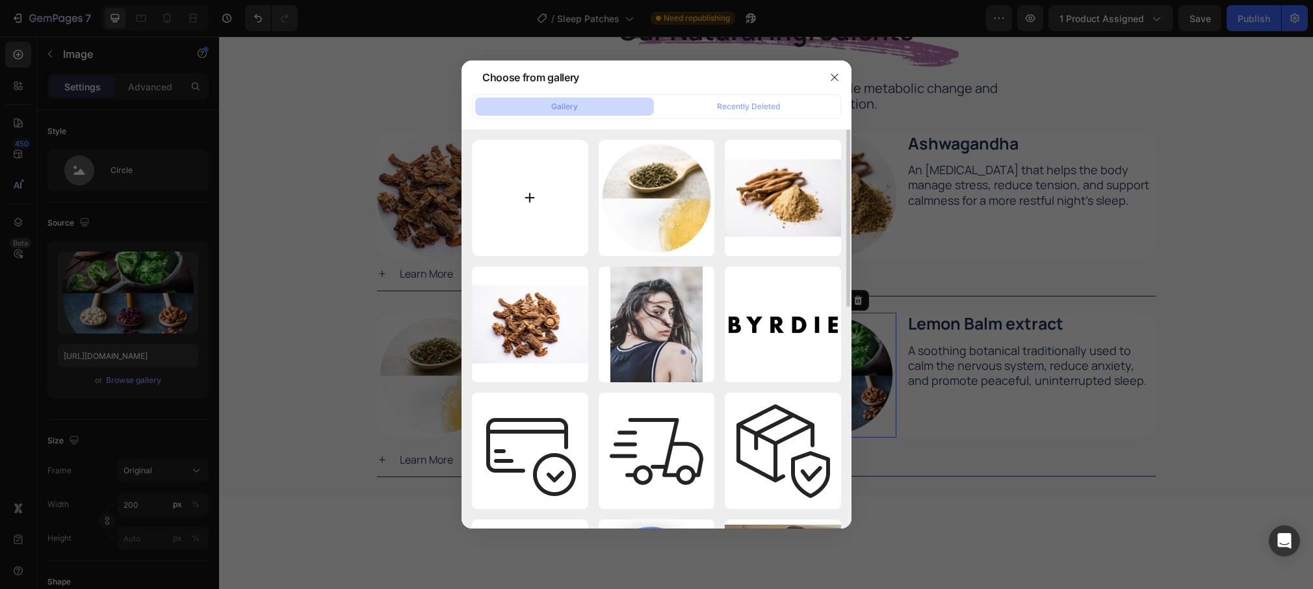
click at [532, 200] on input "file" at bounding box center [530, 198] width 116 height 116
type input "C:\fakepath\high-angle-view-fresh-lemon-cold-drink-with-mint-leaves-table.jpg"
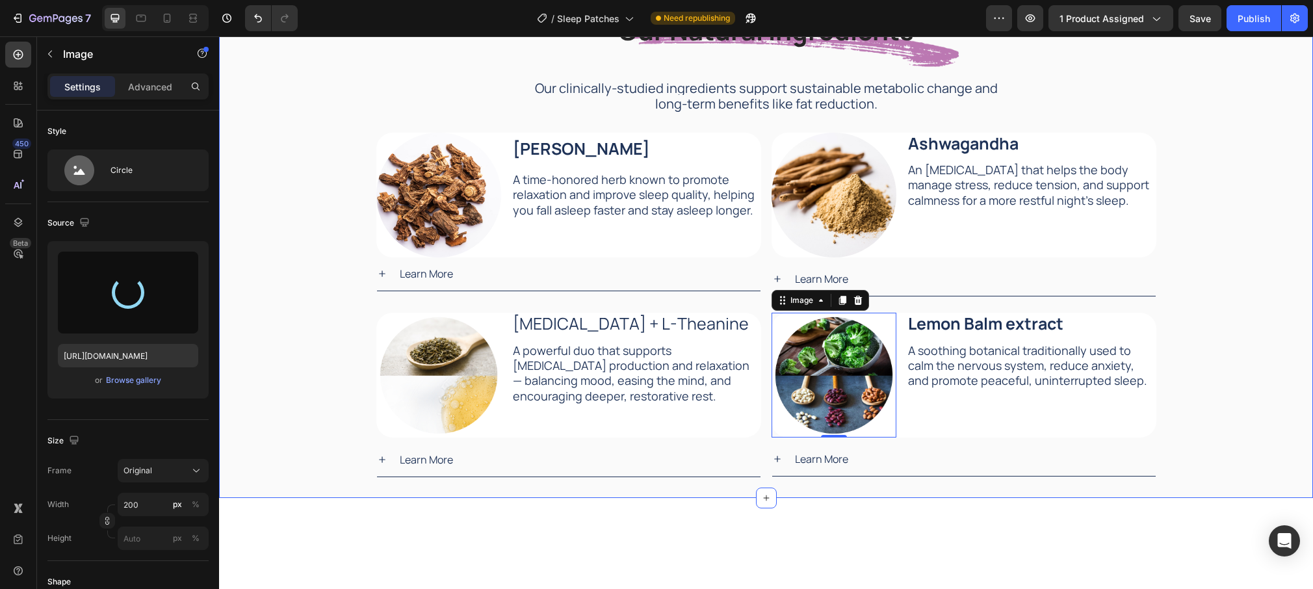
type input "[URL][DOMAIN_NAME]"
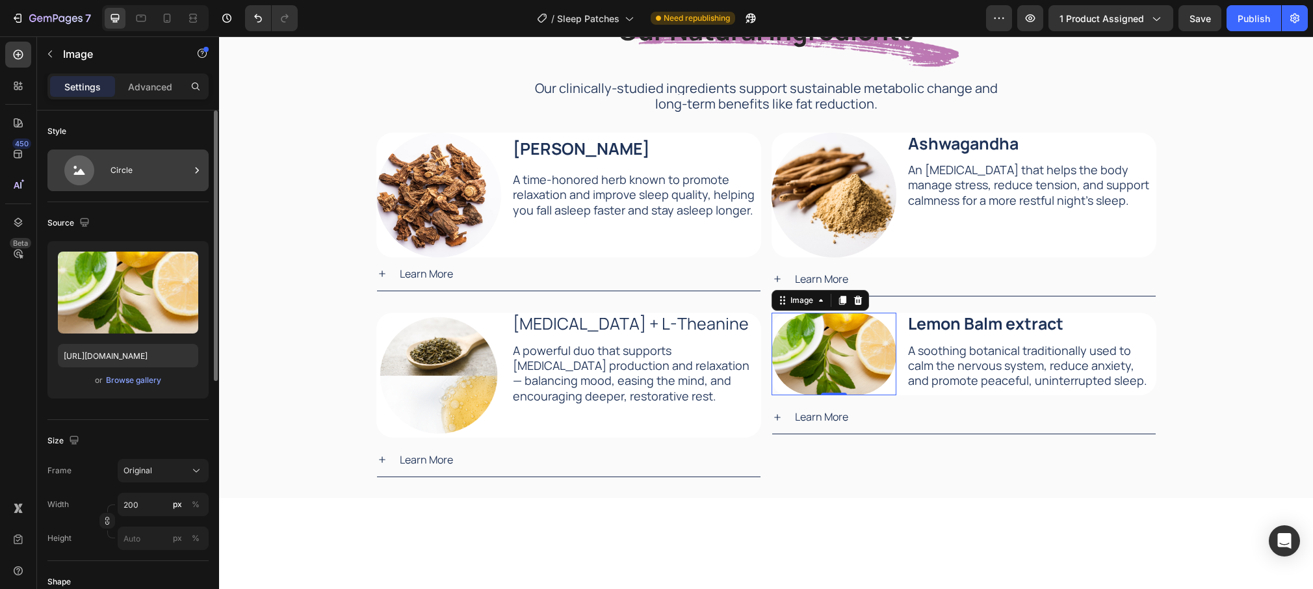
click at [129, 162] on div "Circle" at bounding box center [150, 170] width 79 height 30
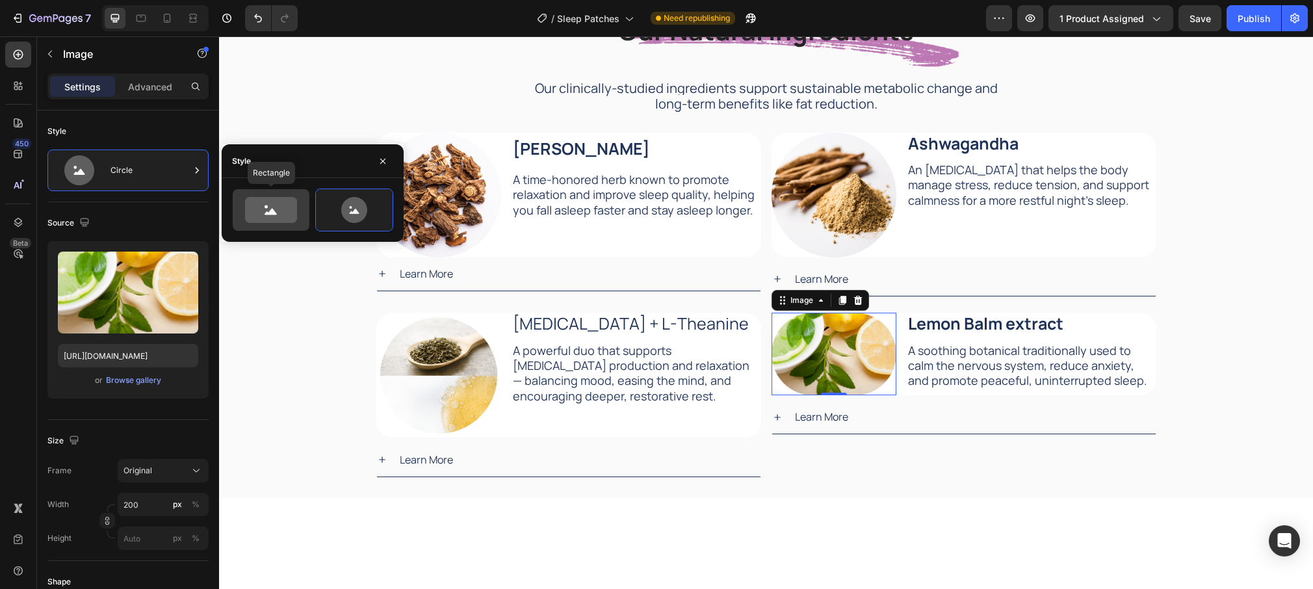
drag, startPoint x: 282, startPoint y: 200, endPoint x: 241, endPoint y: 198, distance: 40.4
click at [281, 200] on icon at bounding box center [271, 210] width 52 height 26
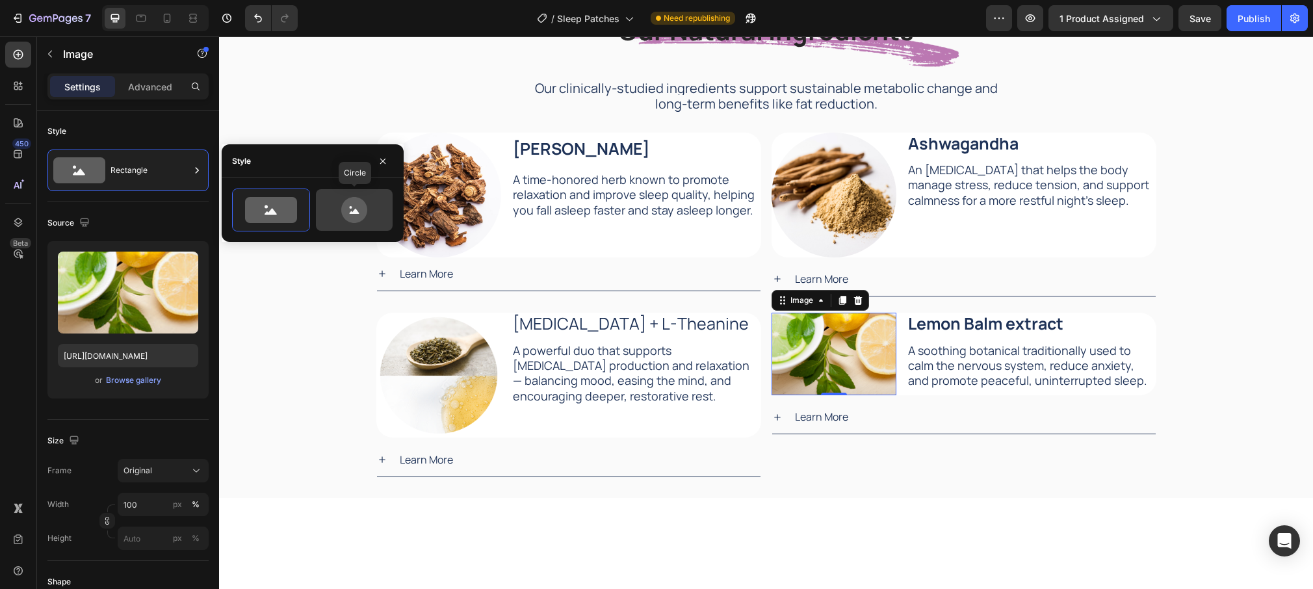
click at [379, 215] on icon at bounding box center [354, 210] width 61 height 26
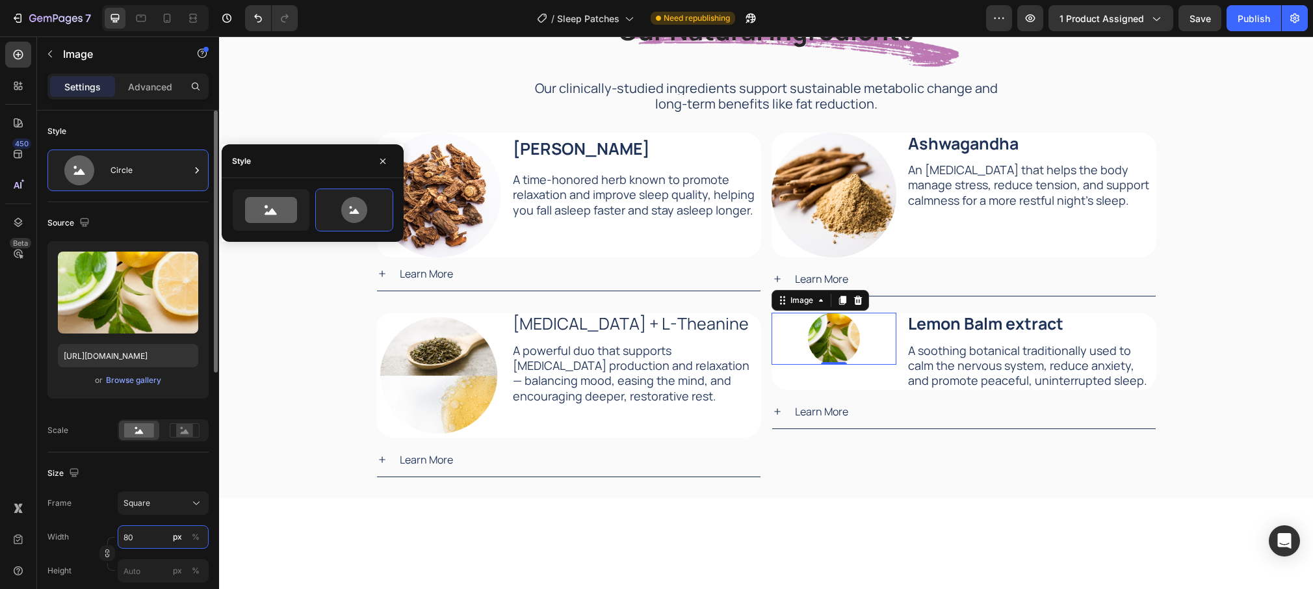
click at [161, 543] on input "80" at bounding box center [163, 536] width 91 height 23
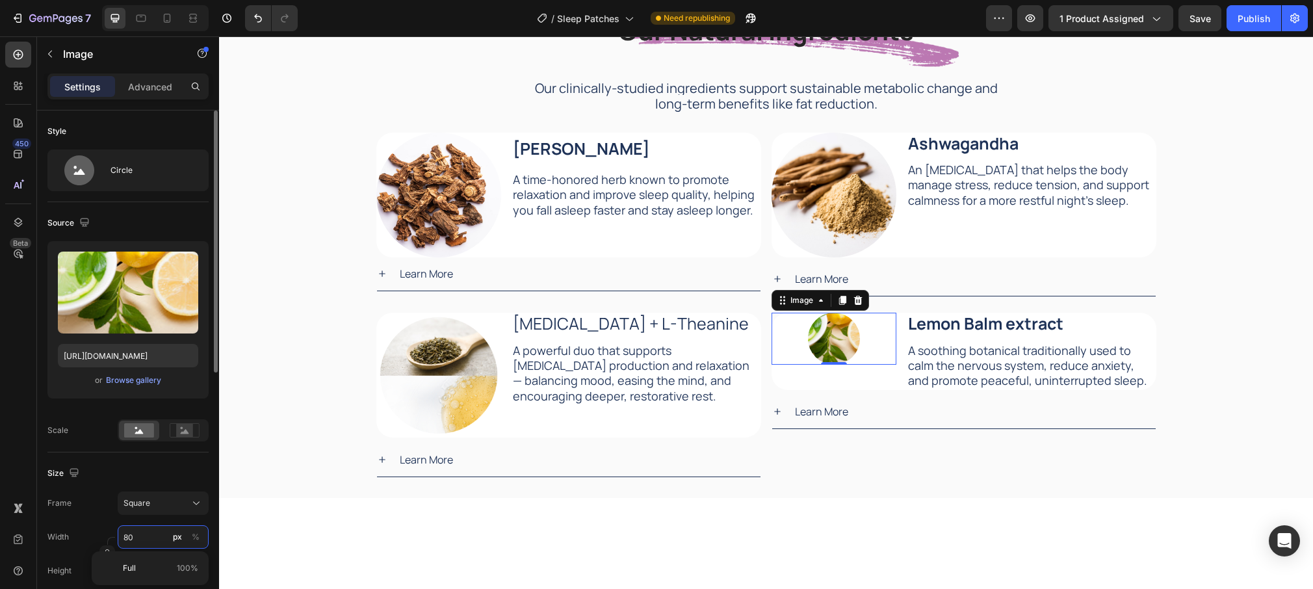
type input "1"
type input "10"
type input "100"
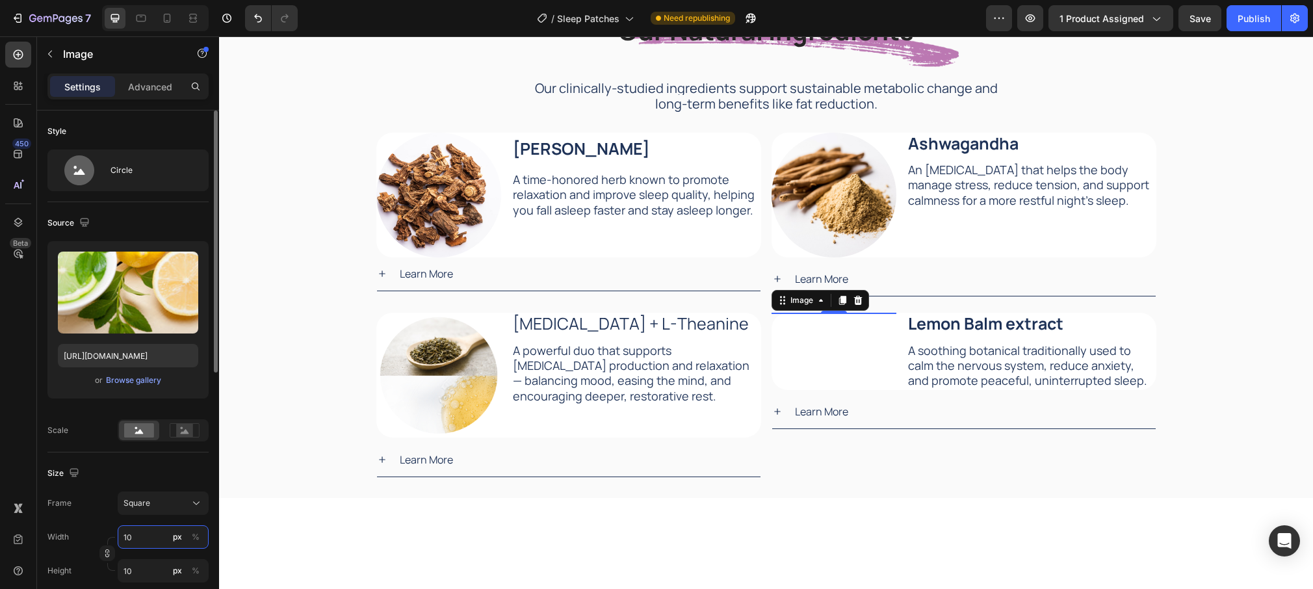
type input "100"
click at [161, 543] on input "100" at bounding box center [163, 536] width 91 height 23
type input "2"
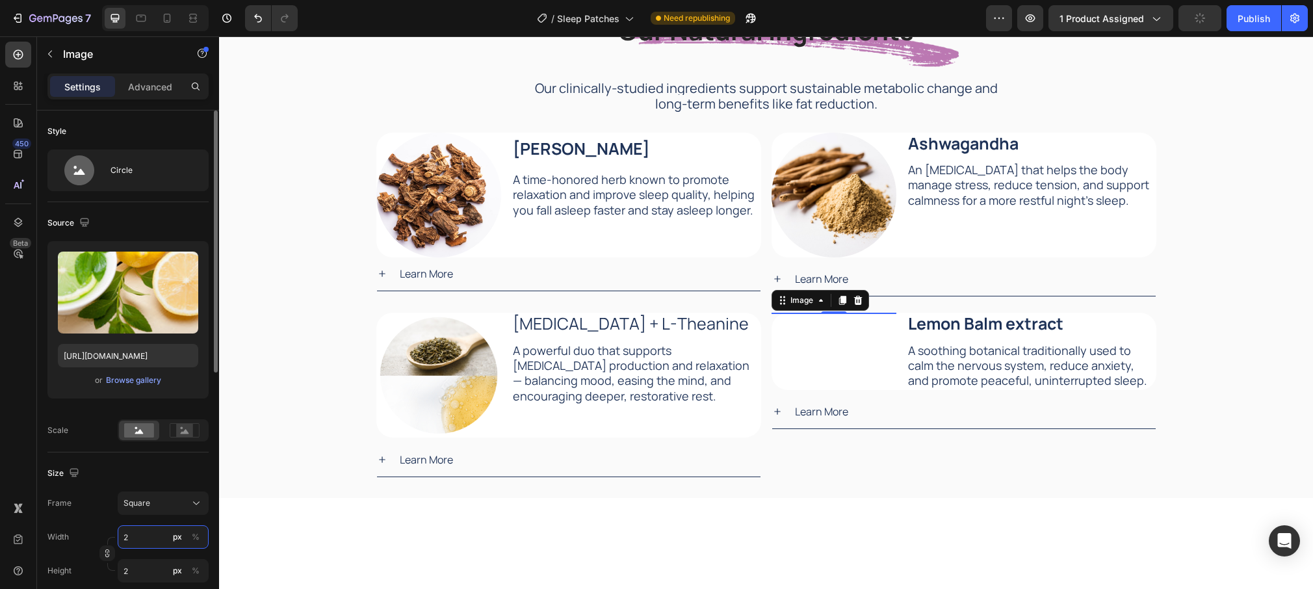
type input "20"
type input "200"
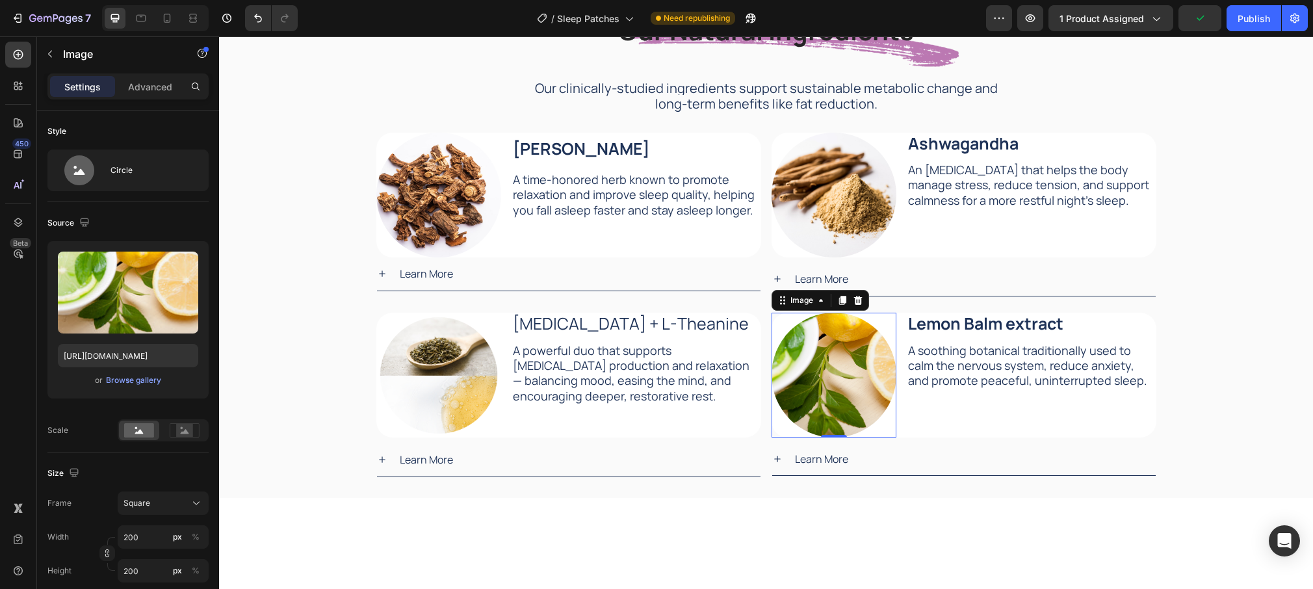
click at [847, 523] on div at bounding box center [766, 538] width 1094 height 39
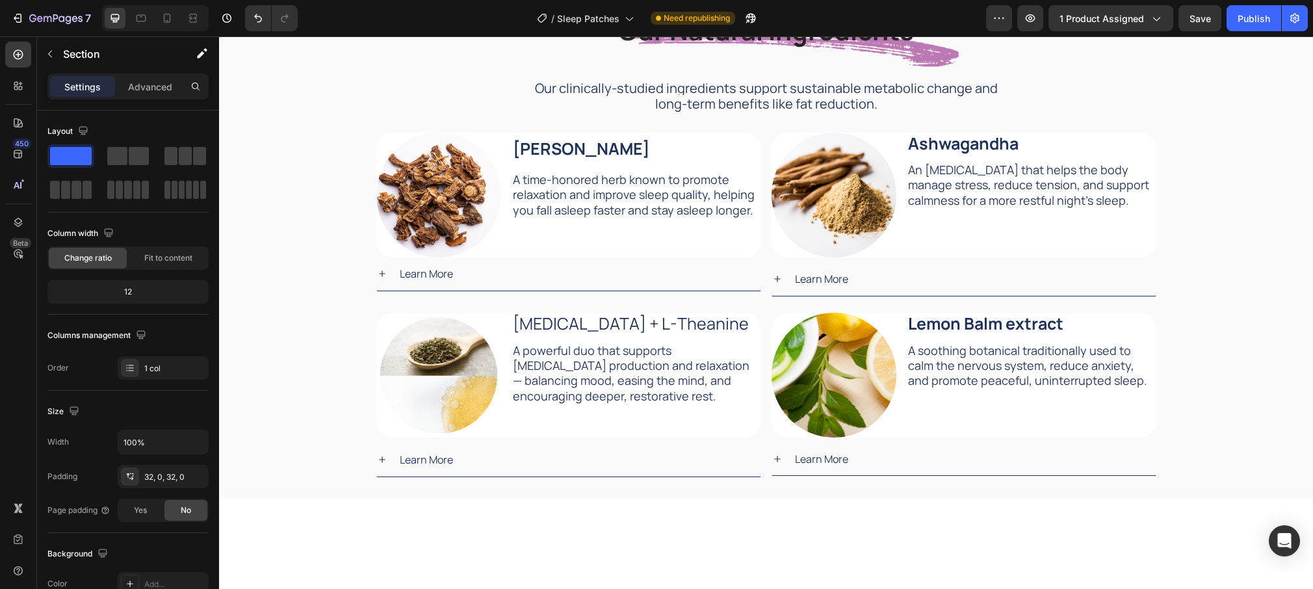
click at [737, 522] on div at bounding box center [766, 538] width 1094 height 39
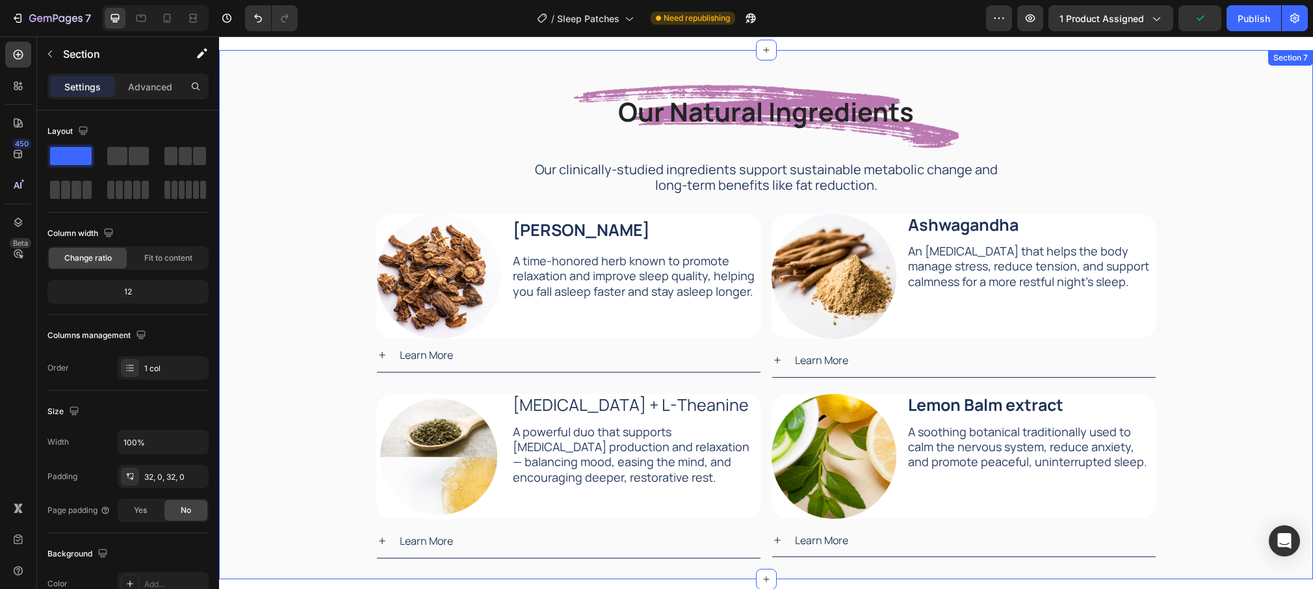
scroll to position [1996, 0]
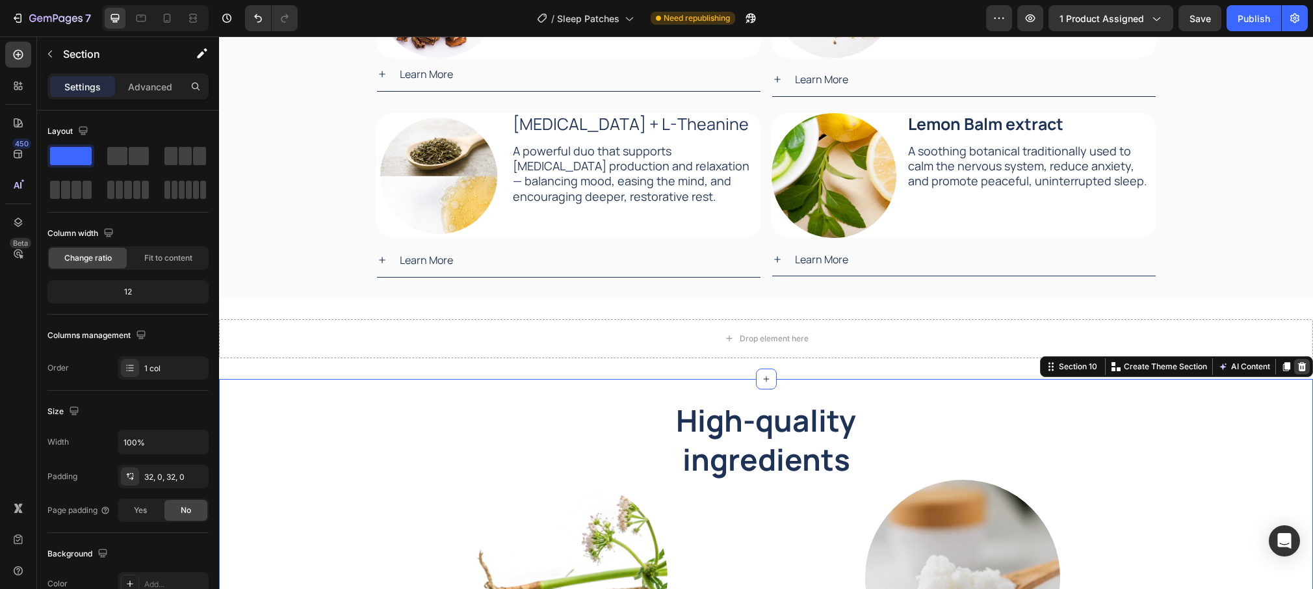
click at [1300, 367] on icon at bounding box center [1302, 366] width 10 height 10
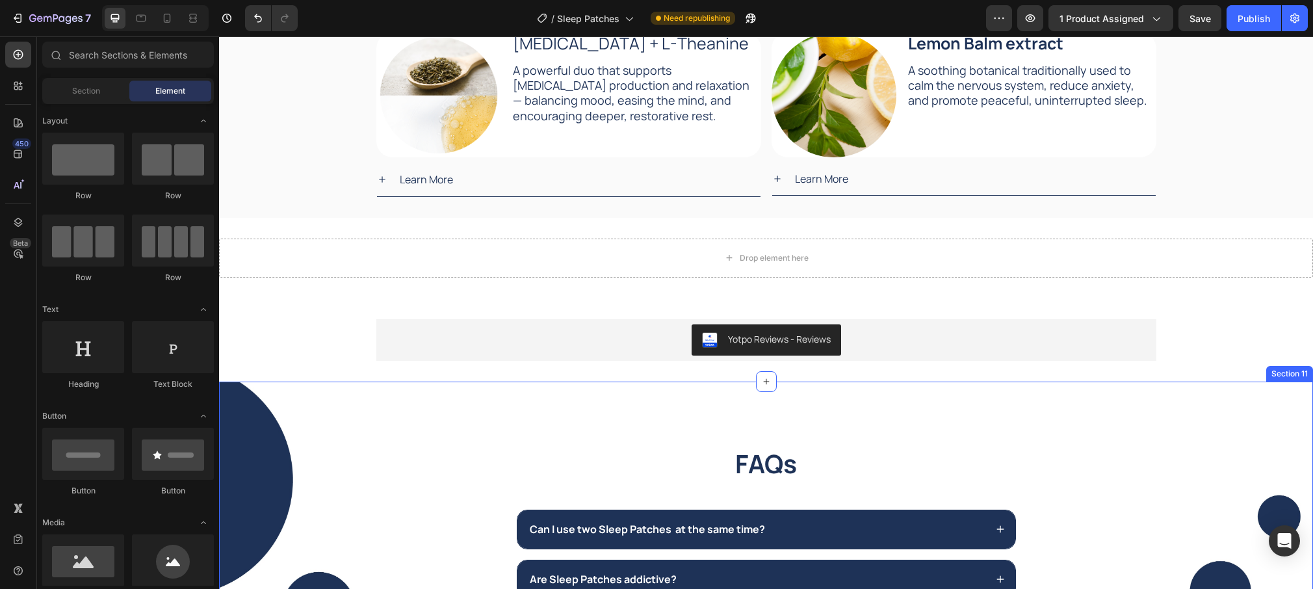
scroll to position [2190, 0]
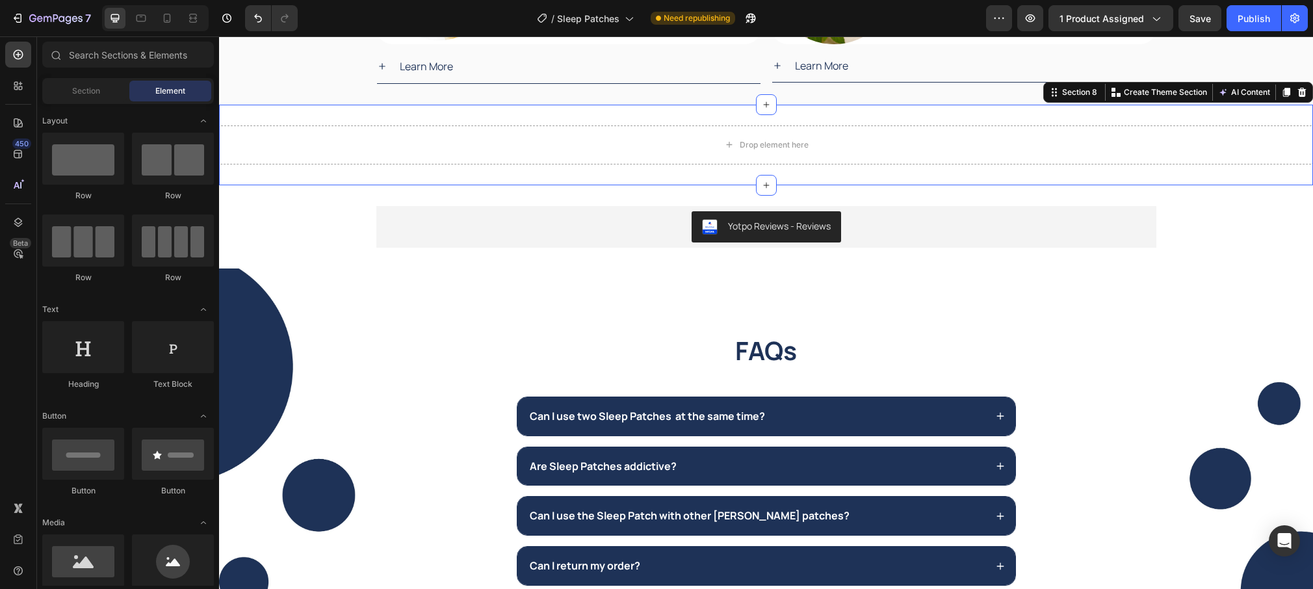
click at [1247, 123] on div "Drop element here Section 8 Create Theme Section AI Content Write with GemAI Wh…" at bounding box center [766, 145] width 1094 height 81
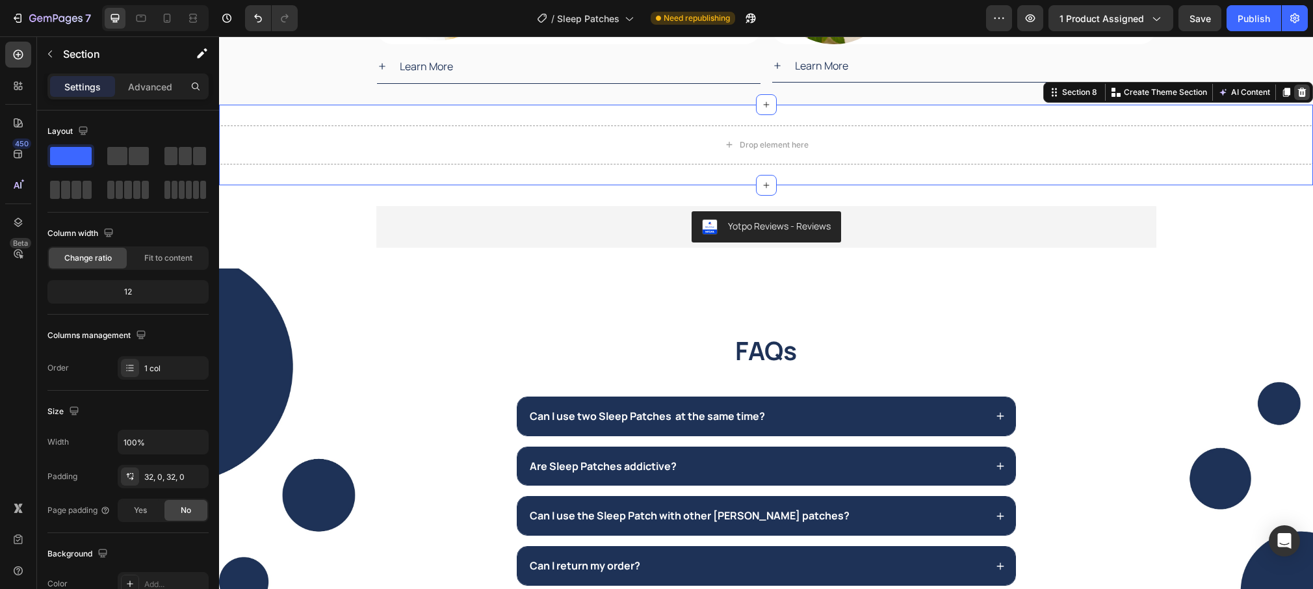
click at [1302, 90] on icon at bounding box center [1302, 92] width 8 height 9
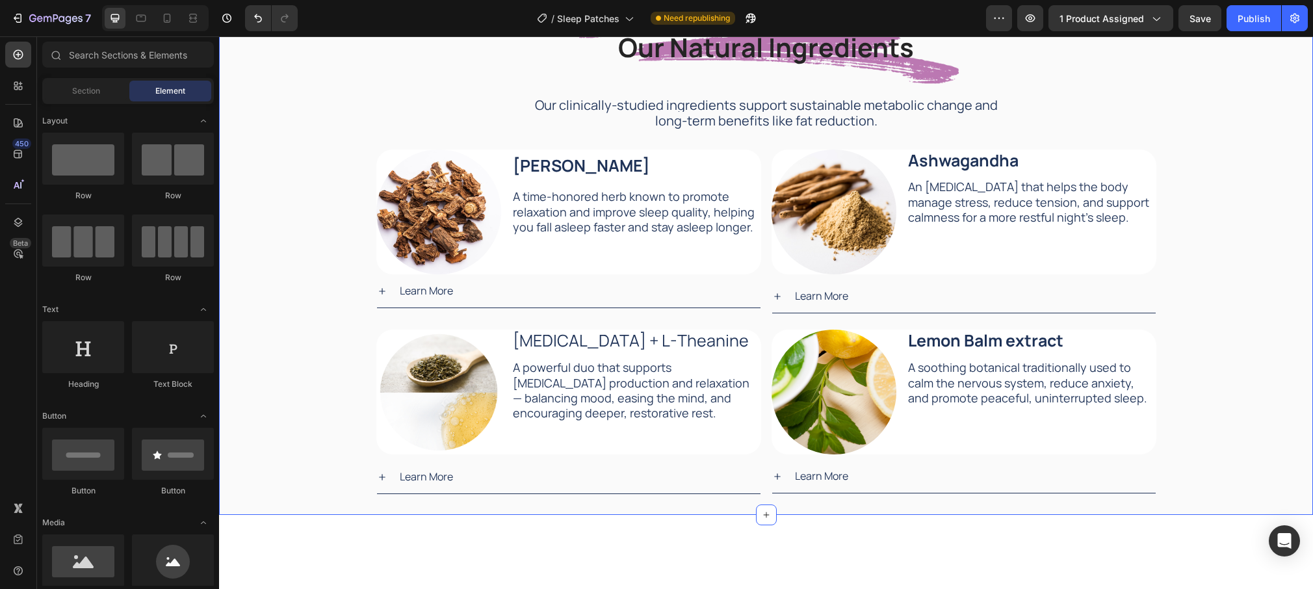
scroll to position [1601, 0]
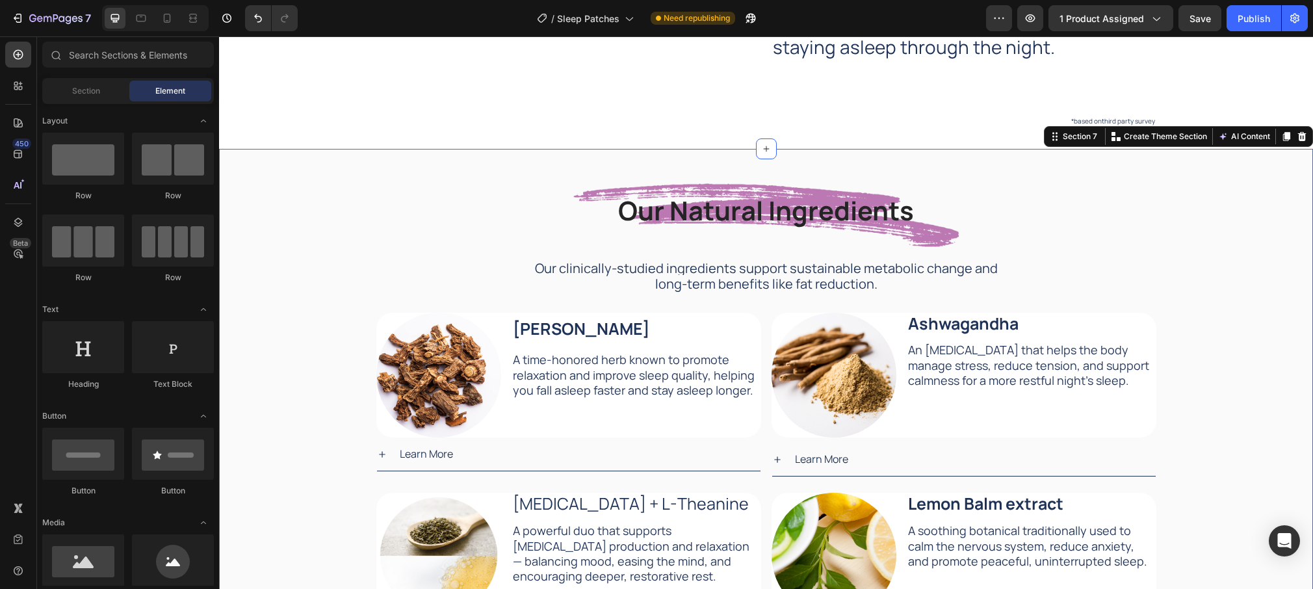
click at [297, 188] on div "Our Natural Ingredients Heading Our Natural Ingredients Heading Our clinically-…" at bounding box center [766, 414] width 1094 height 488
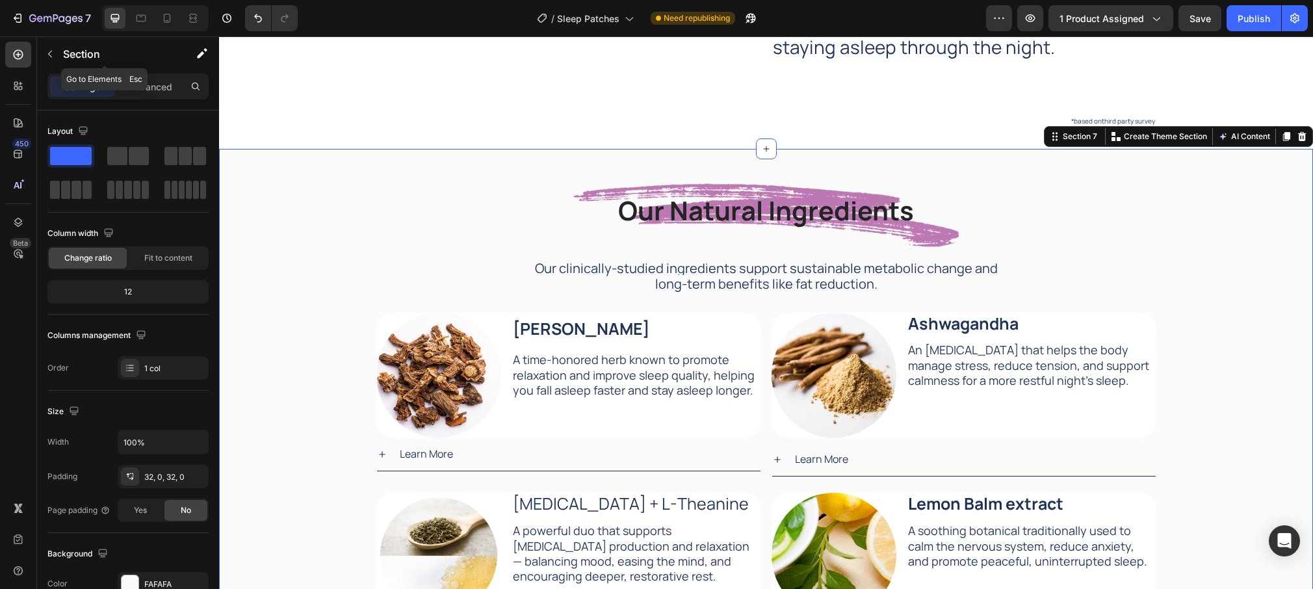
drag, startPoint x: 129, startPoint y: 72, endPoint x: 136, endPoint y: 72, distance: 7.2
click at [129, 72] on div "Section" at bounding box center [104, 54] width 135 height 37
click at [172, 91] on div "Advanced" at bounding box center [150, 86] width 65 height 21
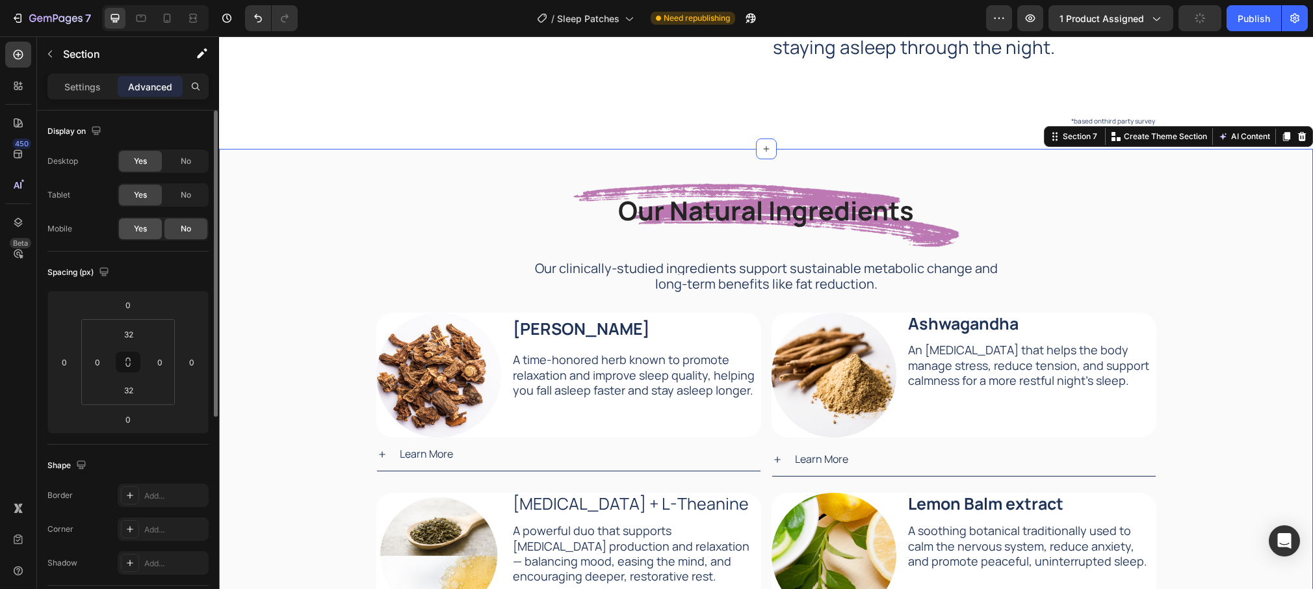
click at [140, 229] on span "Yes" at bounding box center [140, 229] width 13 height 12
click at [170, 7] on div at bounding box center [155, 18] width 107 height 26
click at [166, 15] on icon at bounding box center [167, 18] width 13 height 13
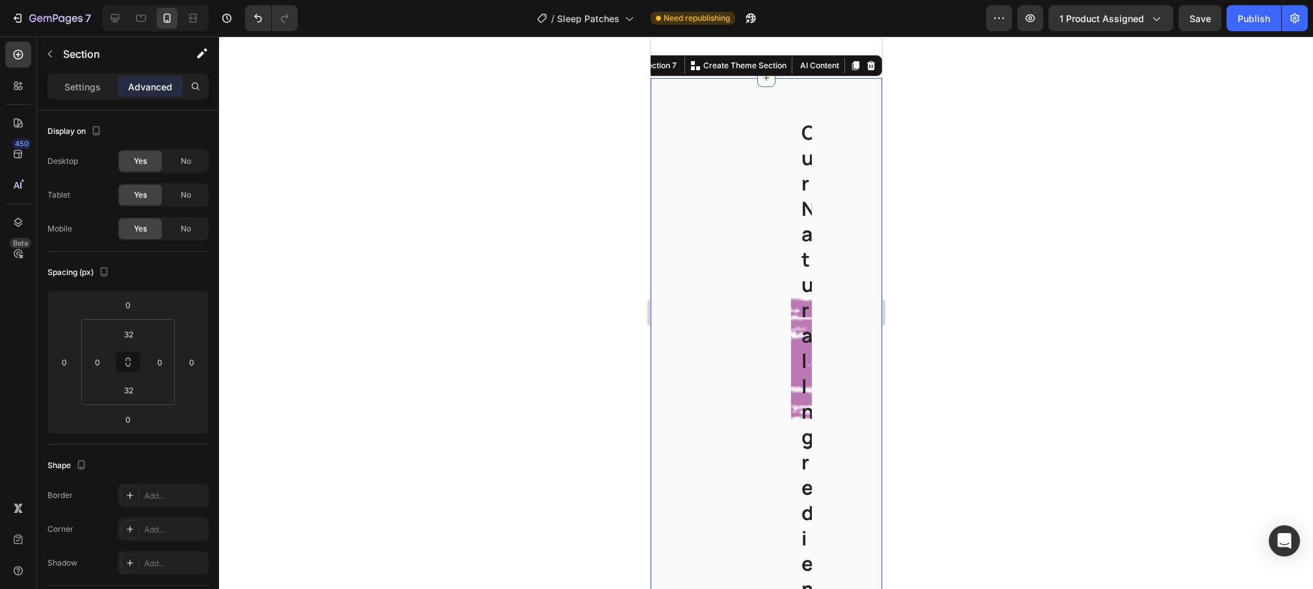
scroll to position [1465, 0]
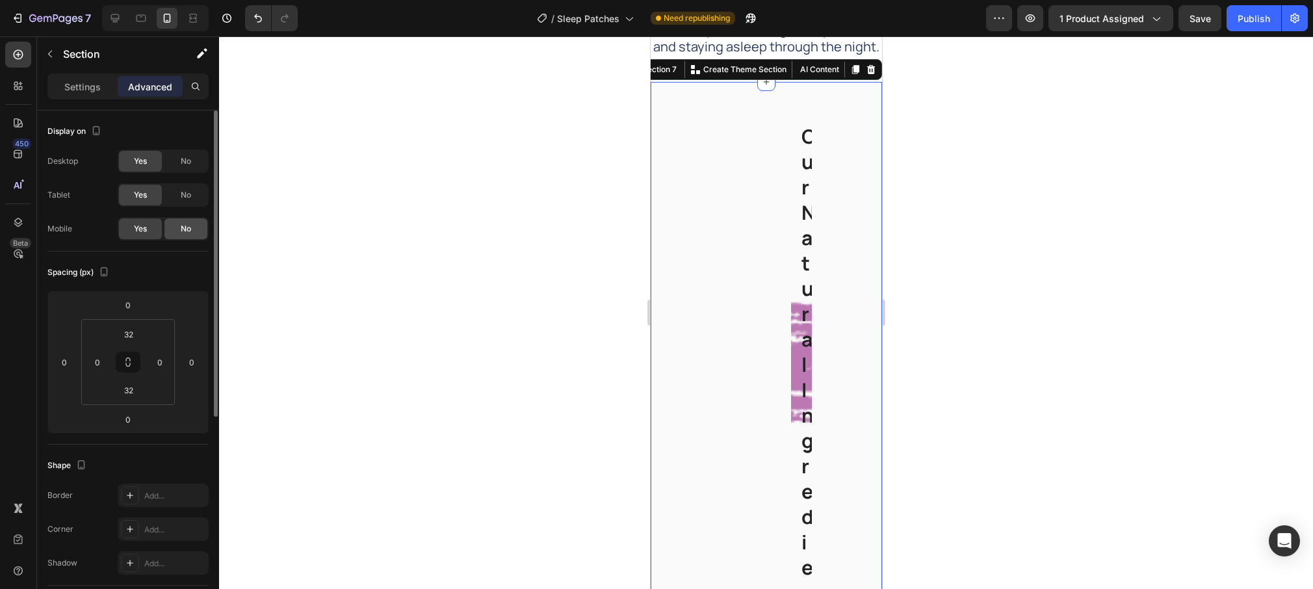
click at [179, 231] on div "No" at bounding box center [185, 228] width 43 height 21
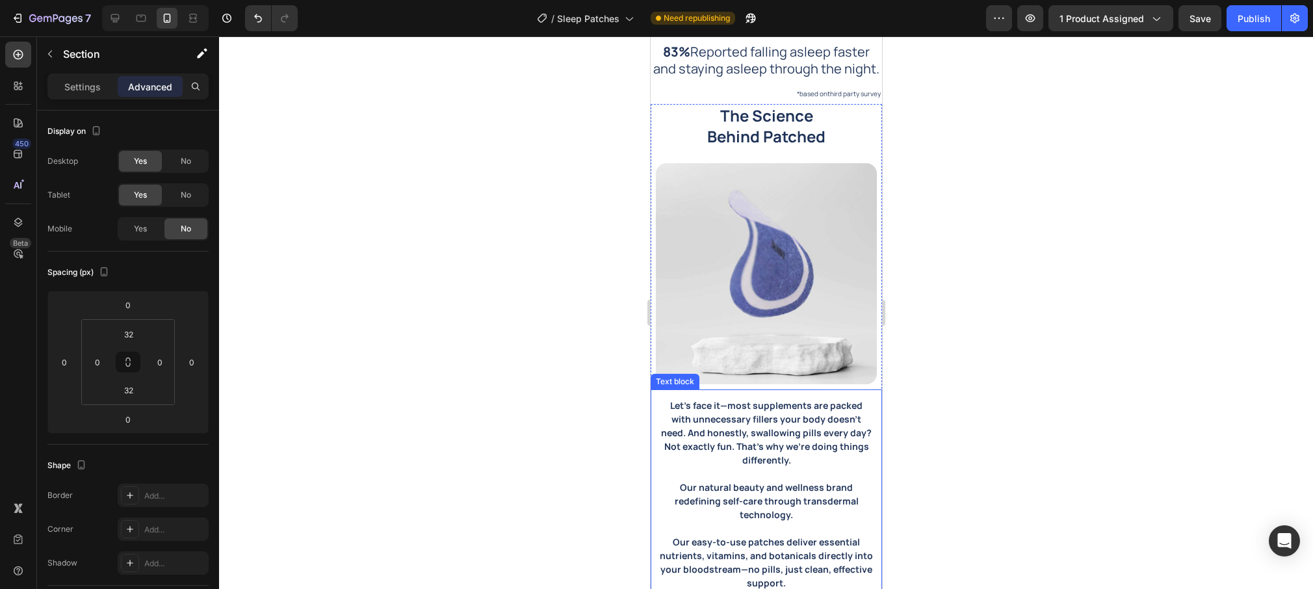
scroll to position [1597, 0]
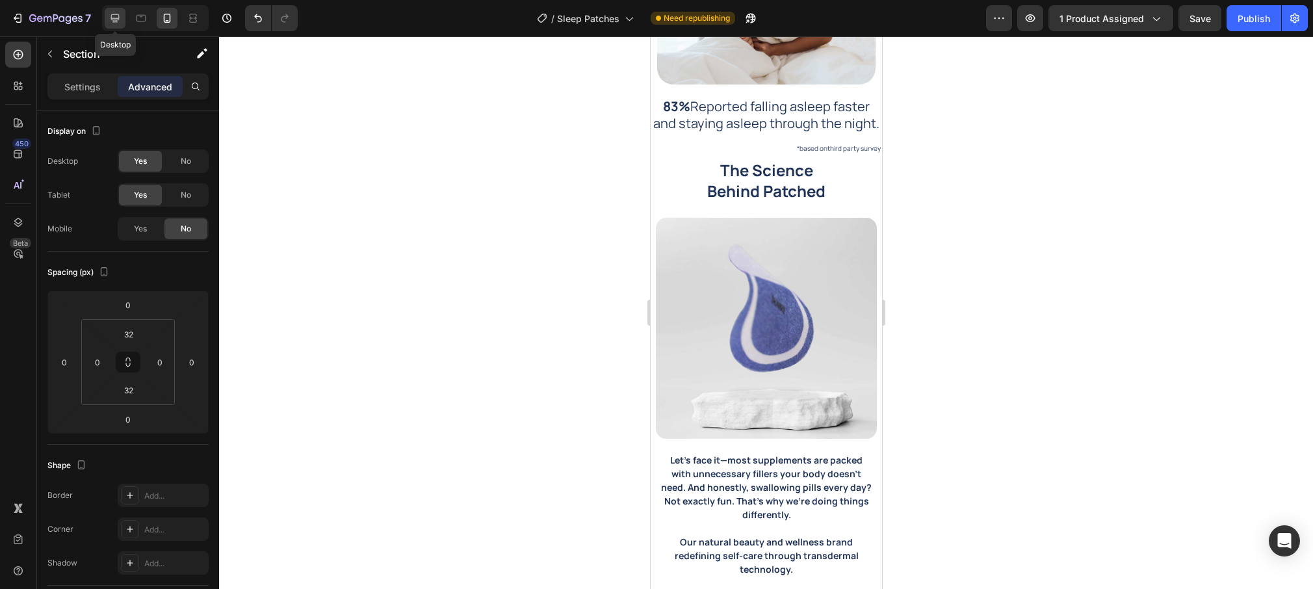
click at [118, 23] on icon at bounding box center [115, 18] width 13 height 13
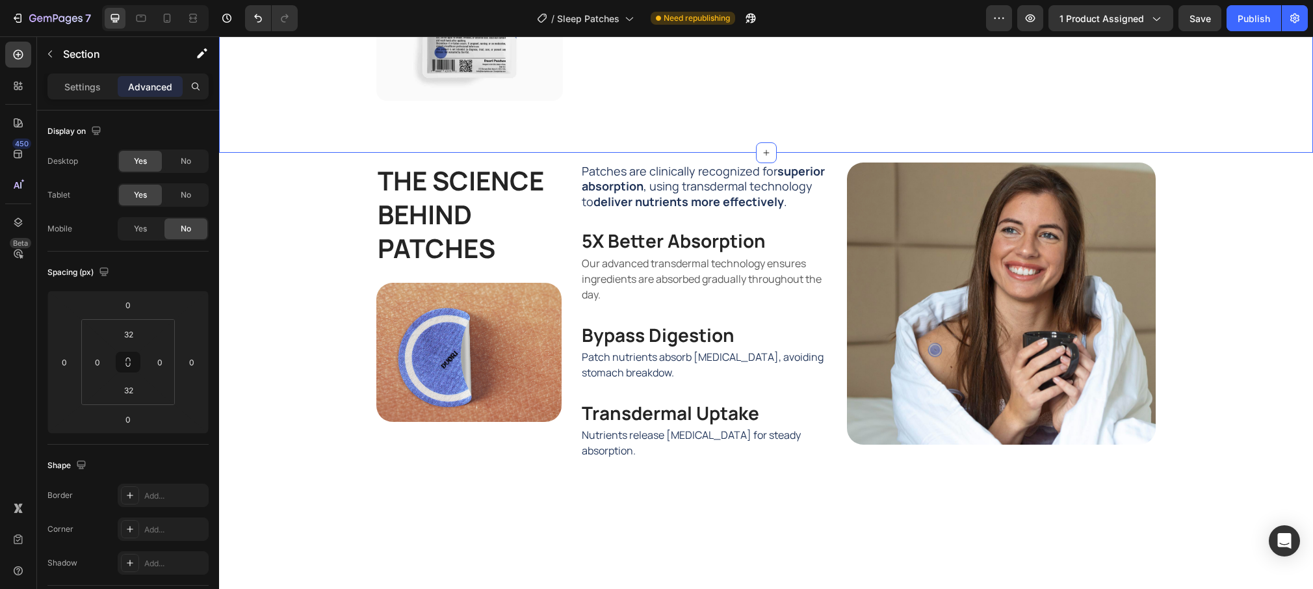
scroll to position [914, 0]
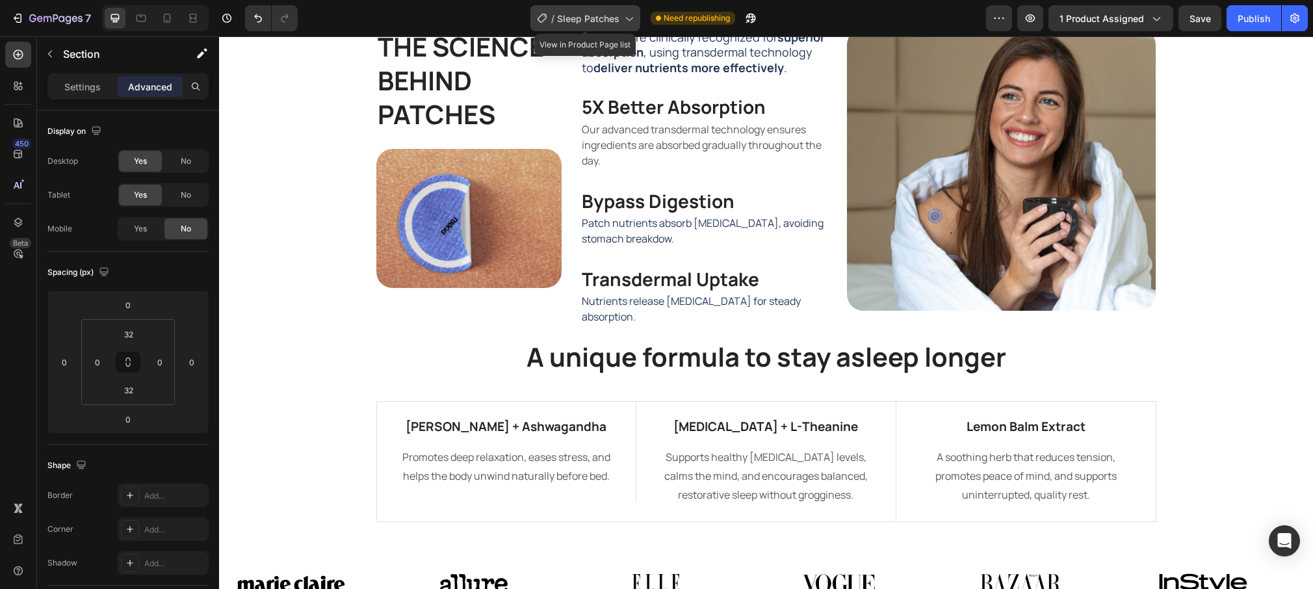
click at [630, 20] on icon at bounding box center [628, 18] width 13 height 13
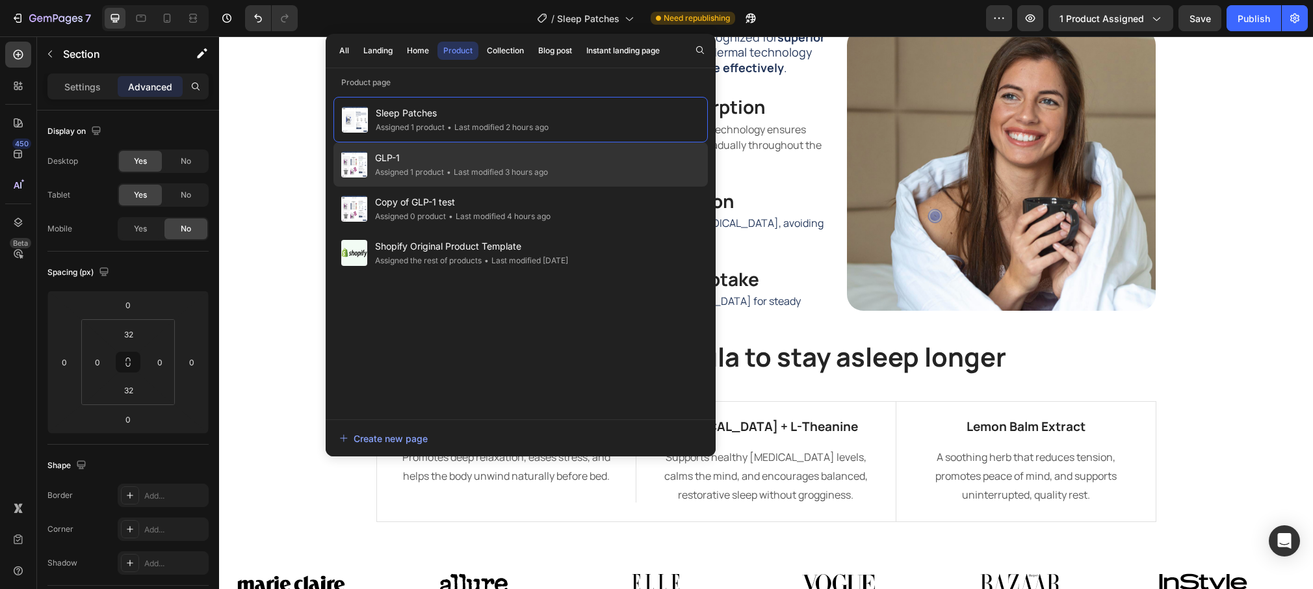
click at [421, 163] on span "GLP-1" at bounding box center [461, 158] width 173 height 16
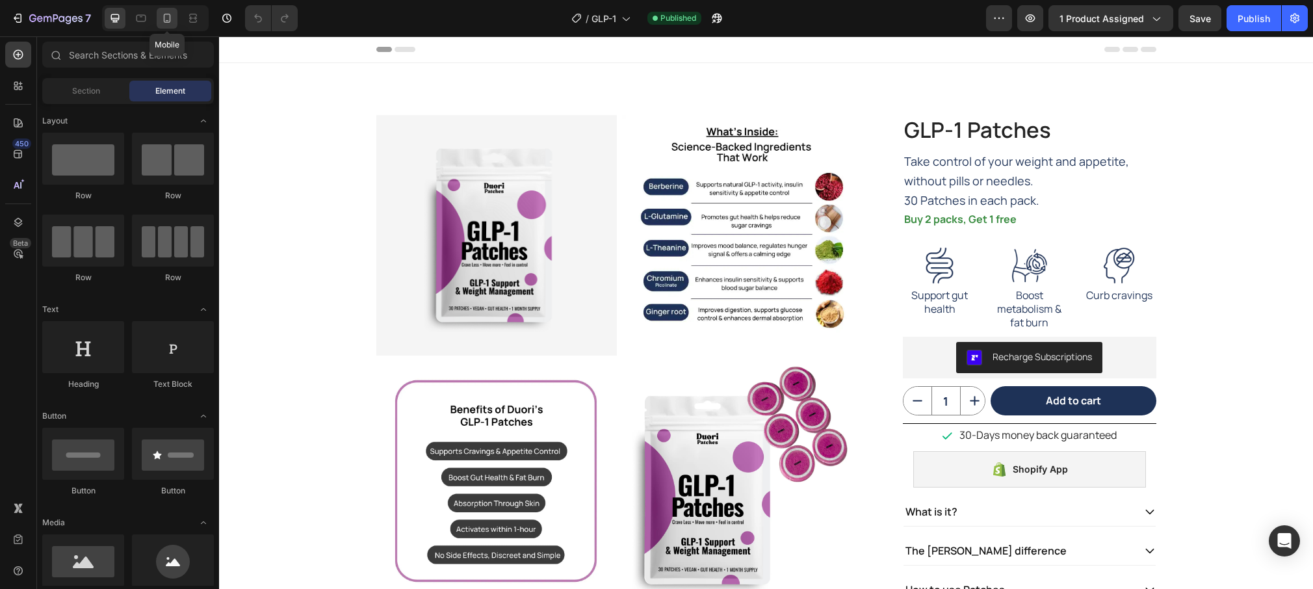
click at [165, 23] on icon at bounding box center [167, 18] width 13 height 13
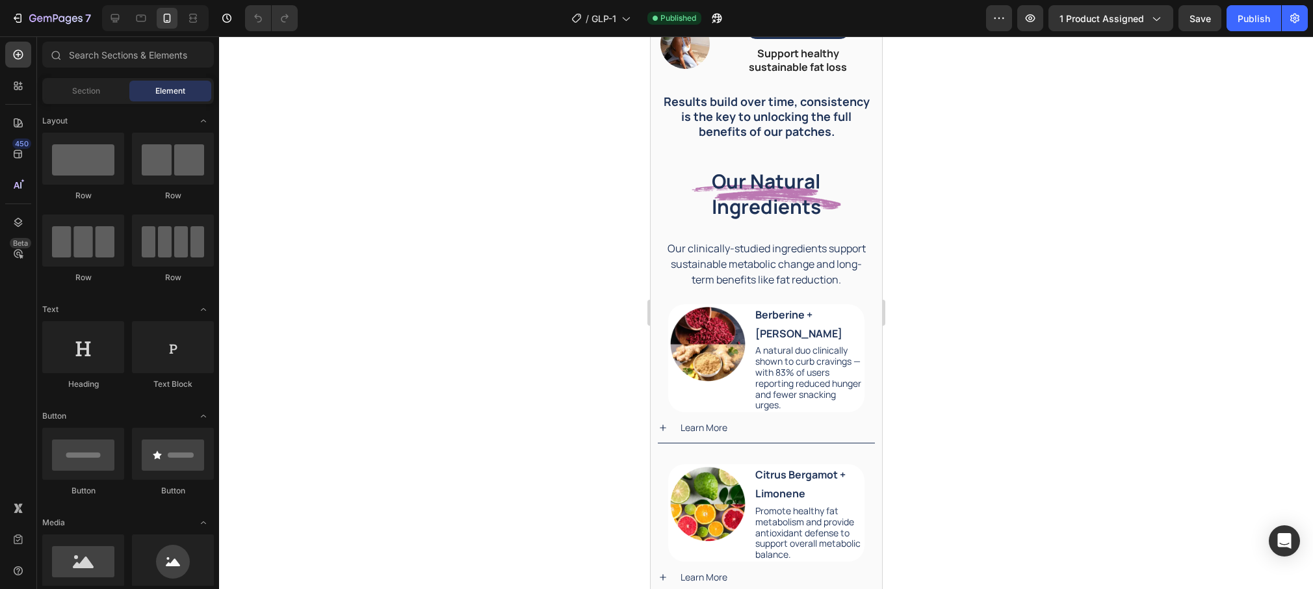
scroll to position [2588, 0]
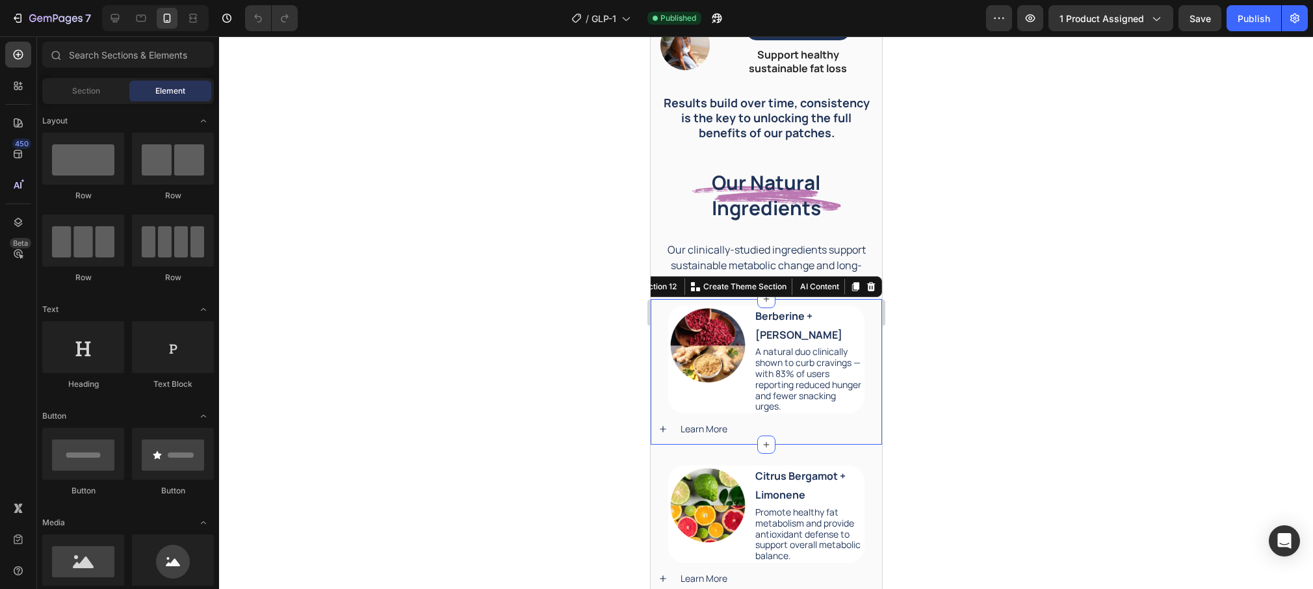
click at [869, 320] on div "Image Berberine + Ginger Root Text Block A natural duo clinically shown to curb…" at bounding box center [765, 372] width 231 height 146
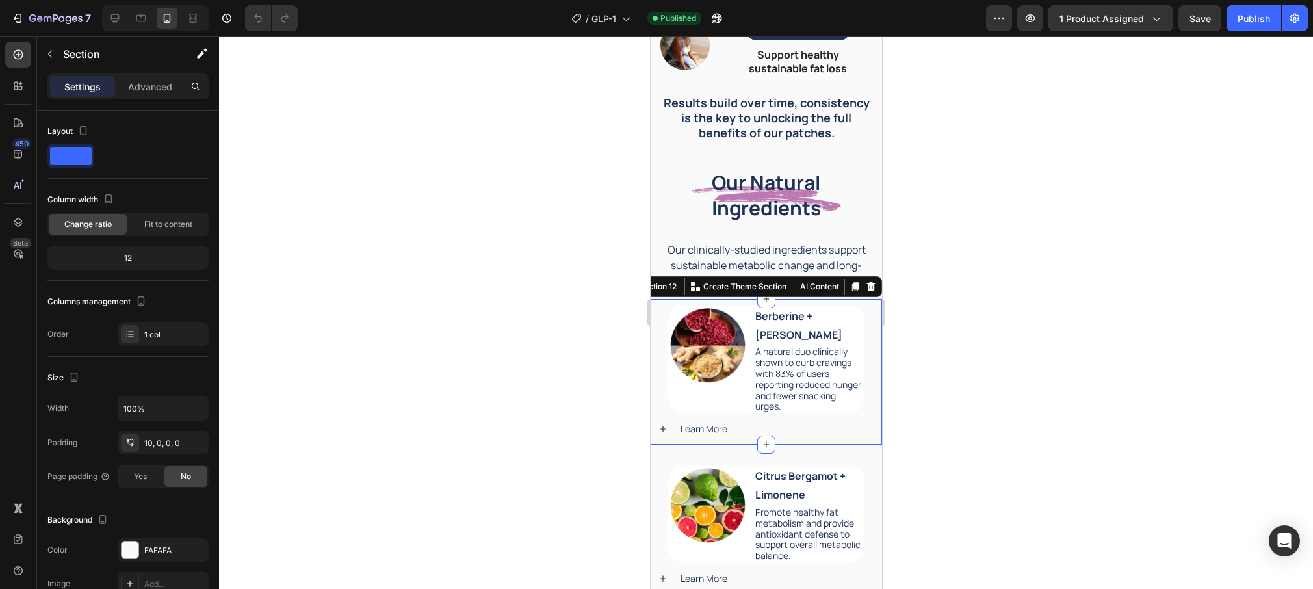
scroll to position [2587, 0]
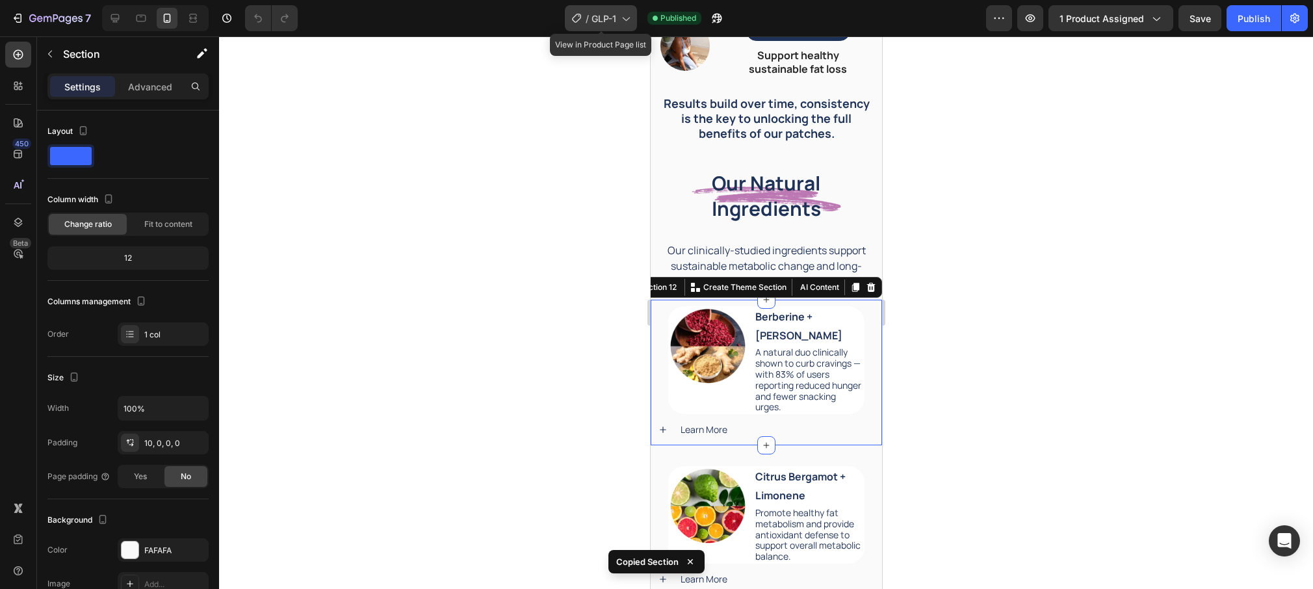
click at [629, 16] on icon at bounding box center [625, 18] width 13 height 13
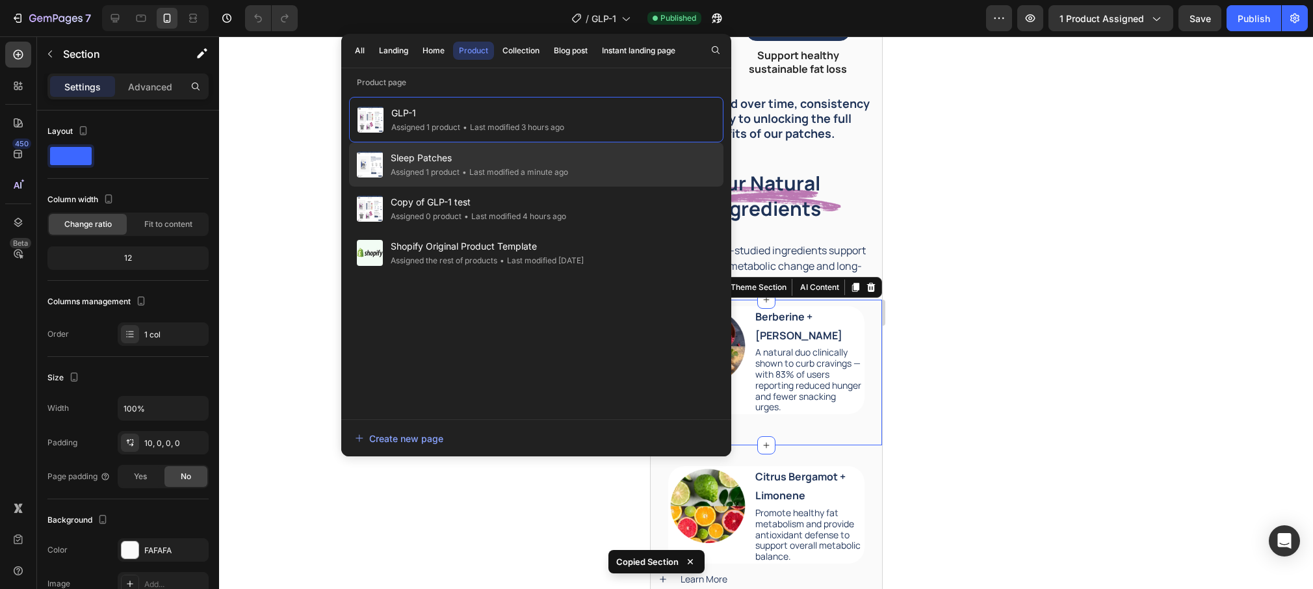
click at [582, 187] on div "Sleep Patches Assigned 1 product • Last modified a minute ago" at bounding box center [536, 209] width 374 height 44
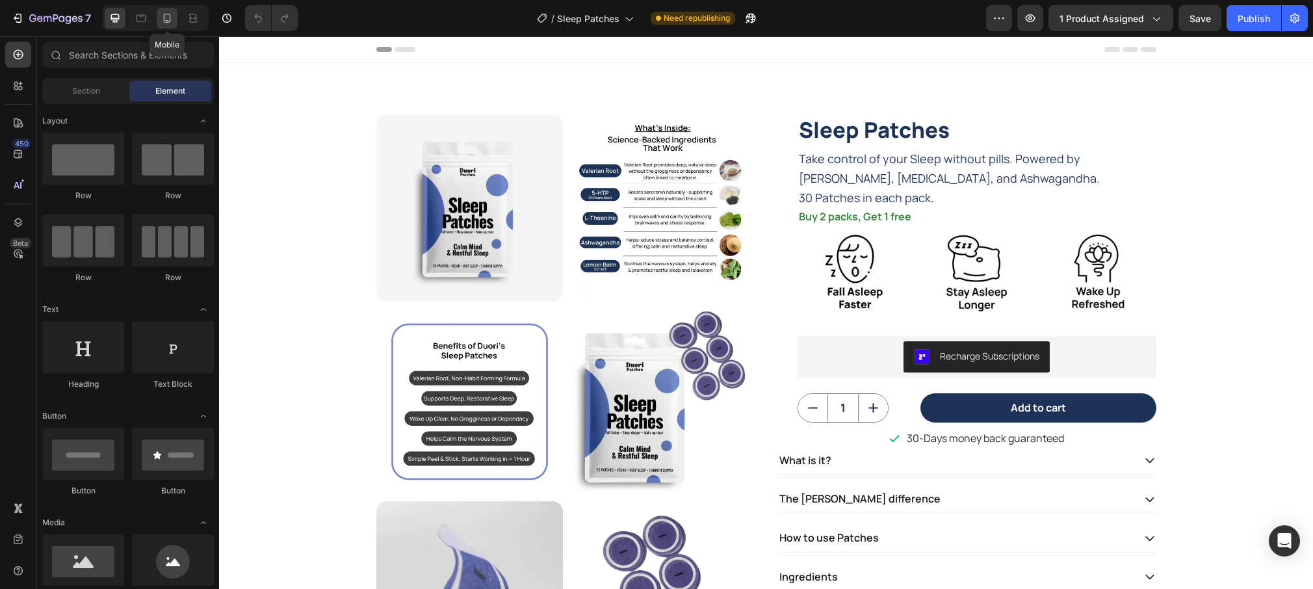
click at [169, 21] on icon at bounding box center [167, 18] width 13 height 13
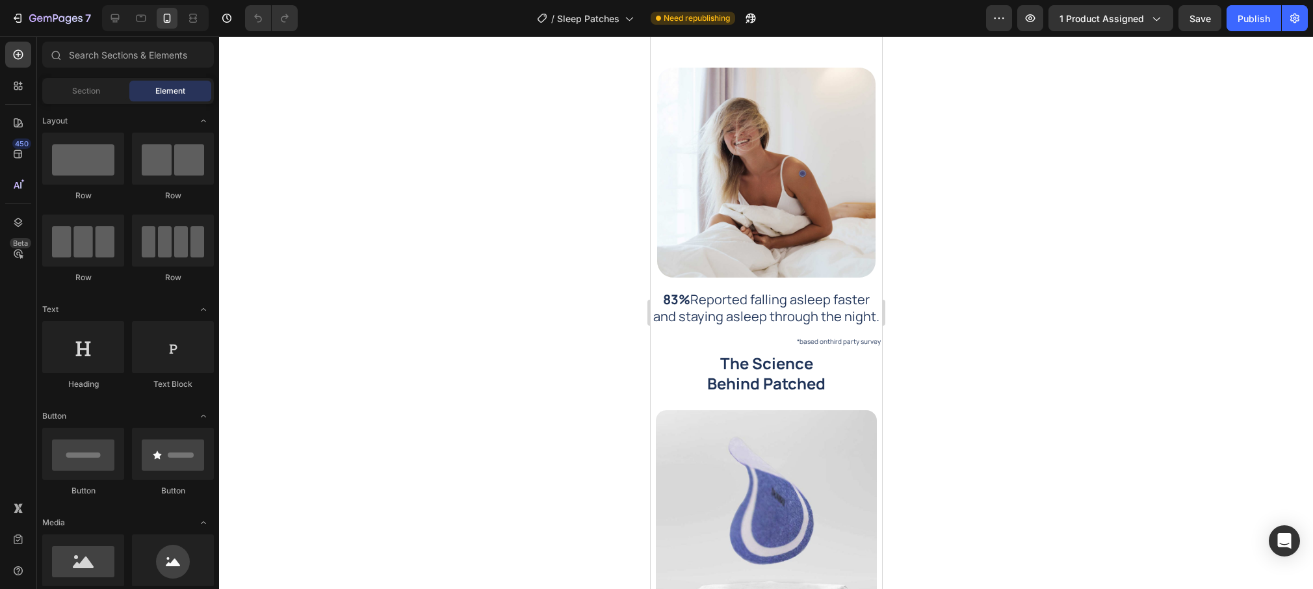
scroll to position [1898, 0]
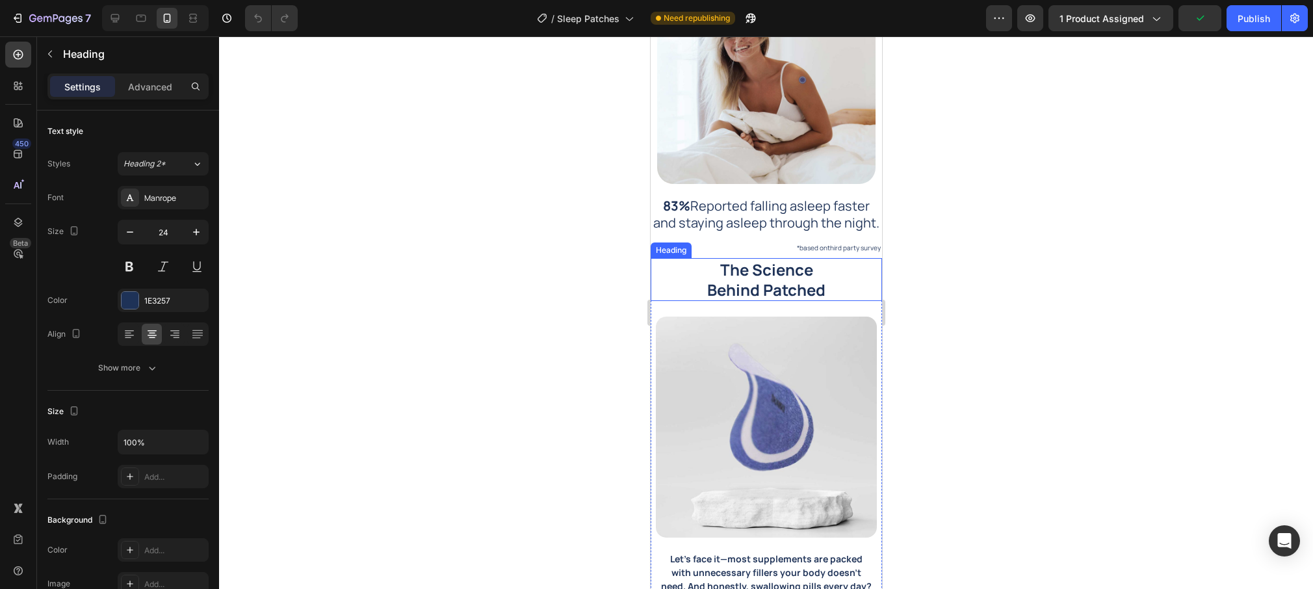
click at [686, 265] on h2 "The Science Behind Patched" at bounding box center [765, 279] width 231 height 43
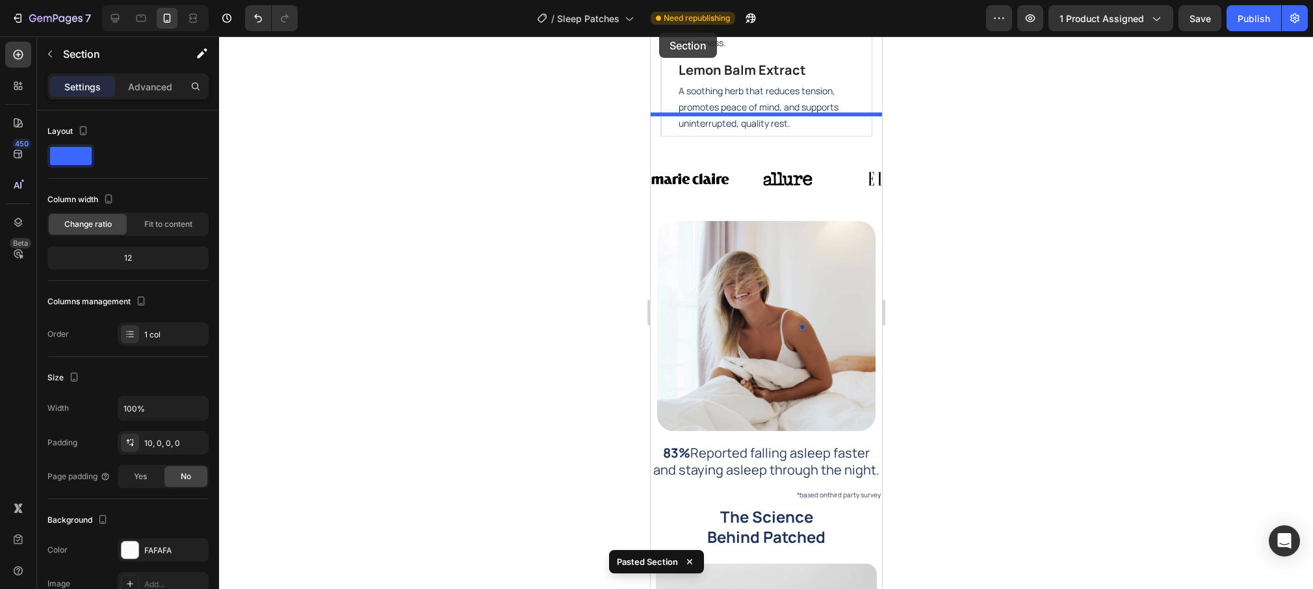
scroll to position [1671, 0]
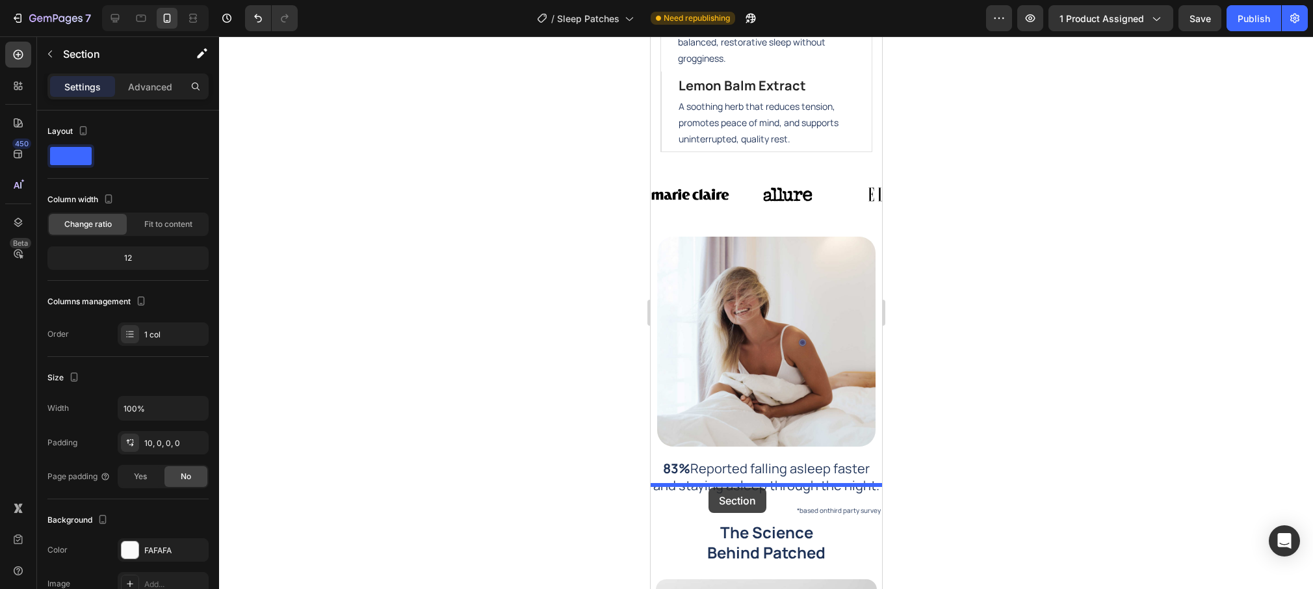
drag, startPoint x: 657, startPoint y: 216, endPoint x: 708, endPoint y: 488, distance: 276.6
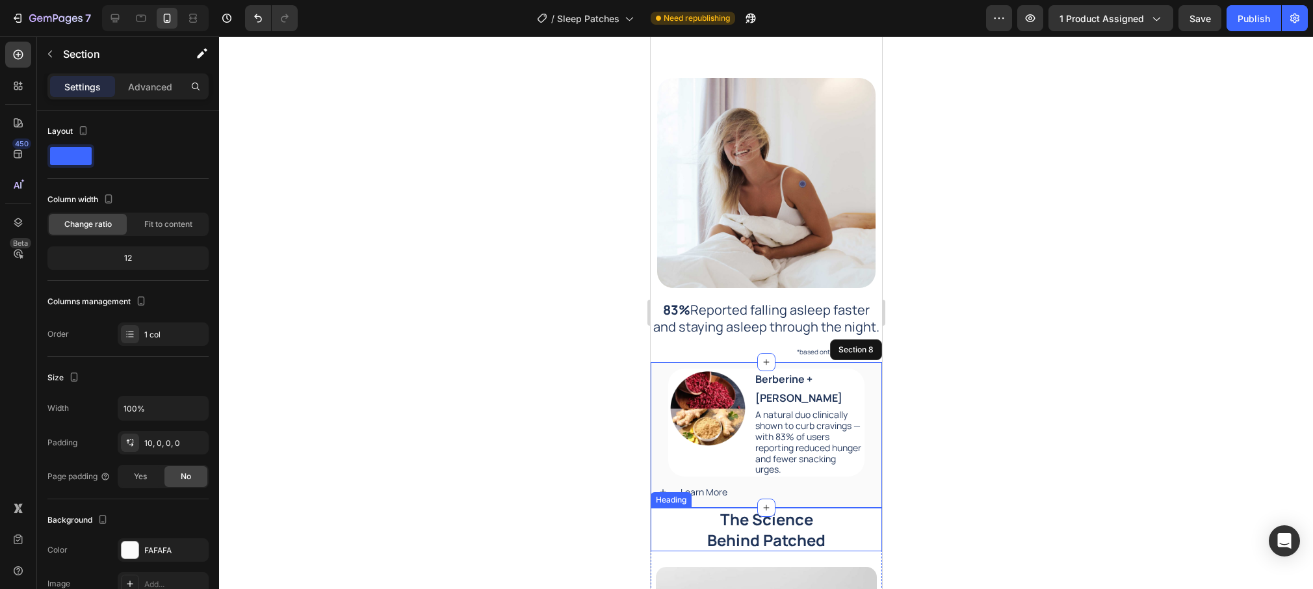
scroll to position [1880, 0]
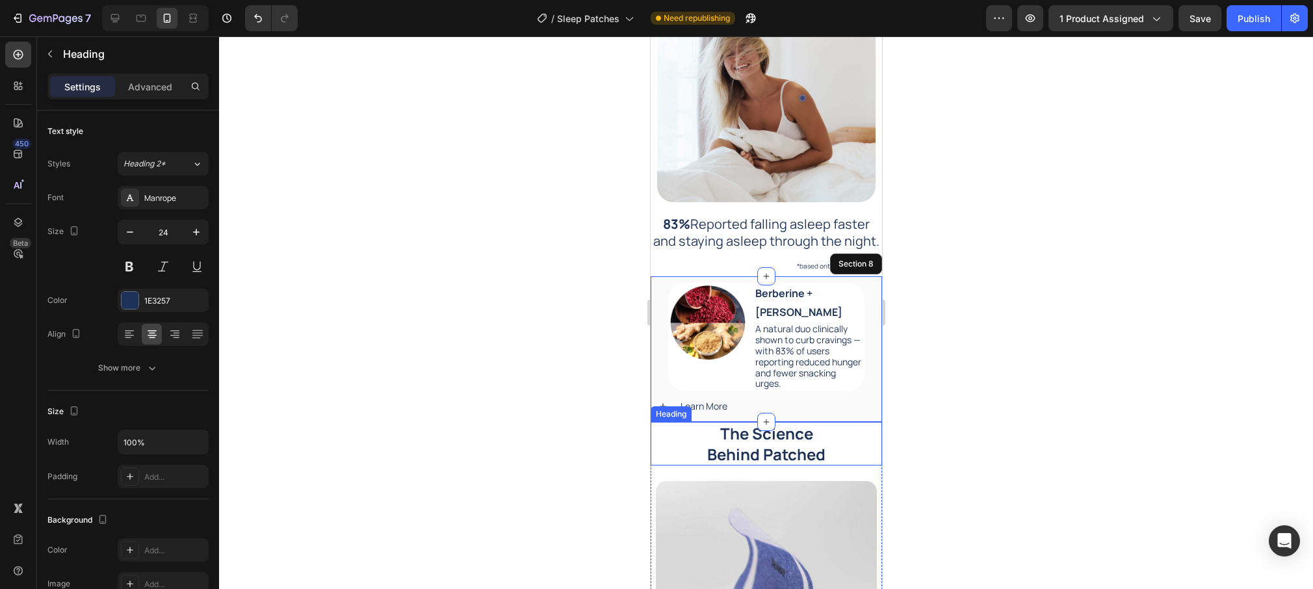
click at [685, 450] on h2 "The Science Behind Patched" at bounding box center [765, 443] width 231 height 43
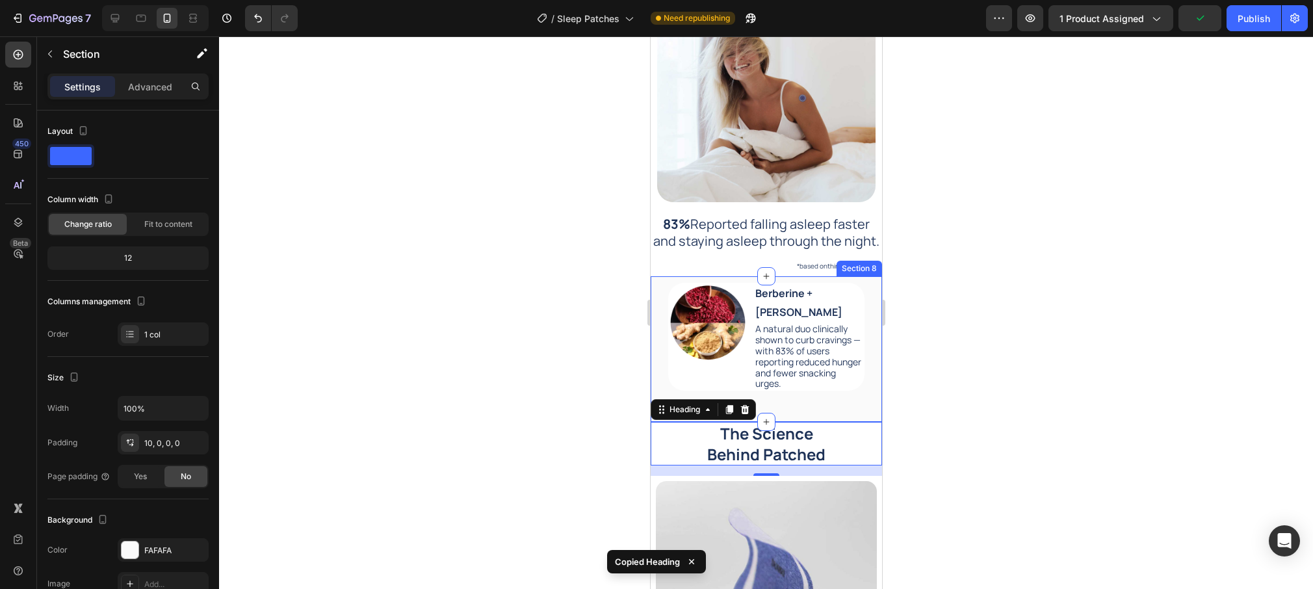
click at [657, 285] on div "Image Berberine + Ginger Root Text Block A natural duo clinically shown to curb…" at bounding box center [765, 353] width 231 height 140
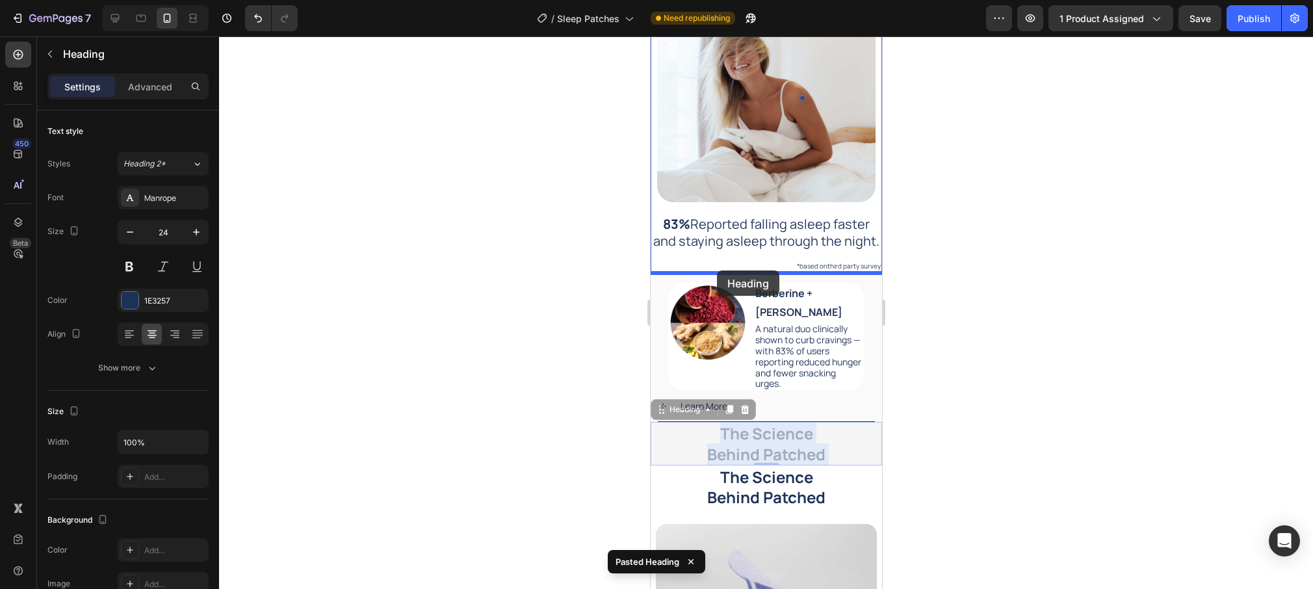
drag, startPoint x: 674, startPoint y: 394, endPoint x: 716, endPoint y: 270, distance: 130.8
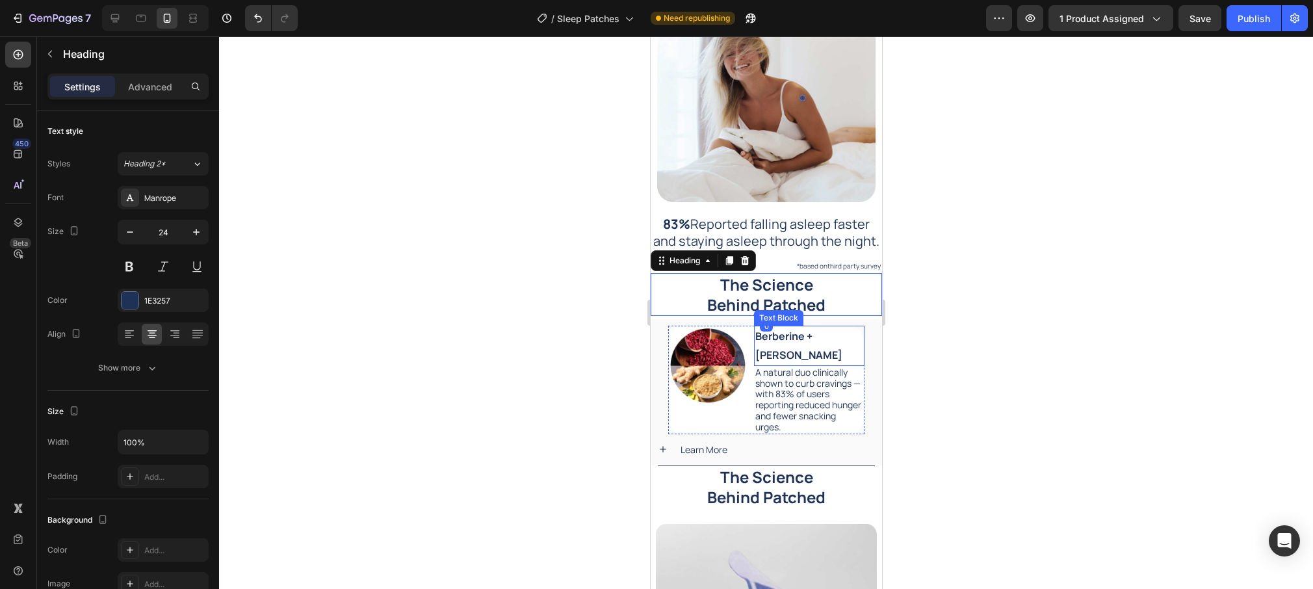
drag, startPoint x: 988, startPoint y: 350, endPoint x: 973, endPoint y: 358, distance: 16.3
click at [988, 350] on div at bounding box center [766, 312] width 1094 height 553
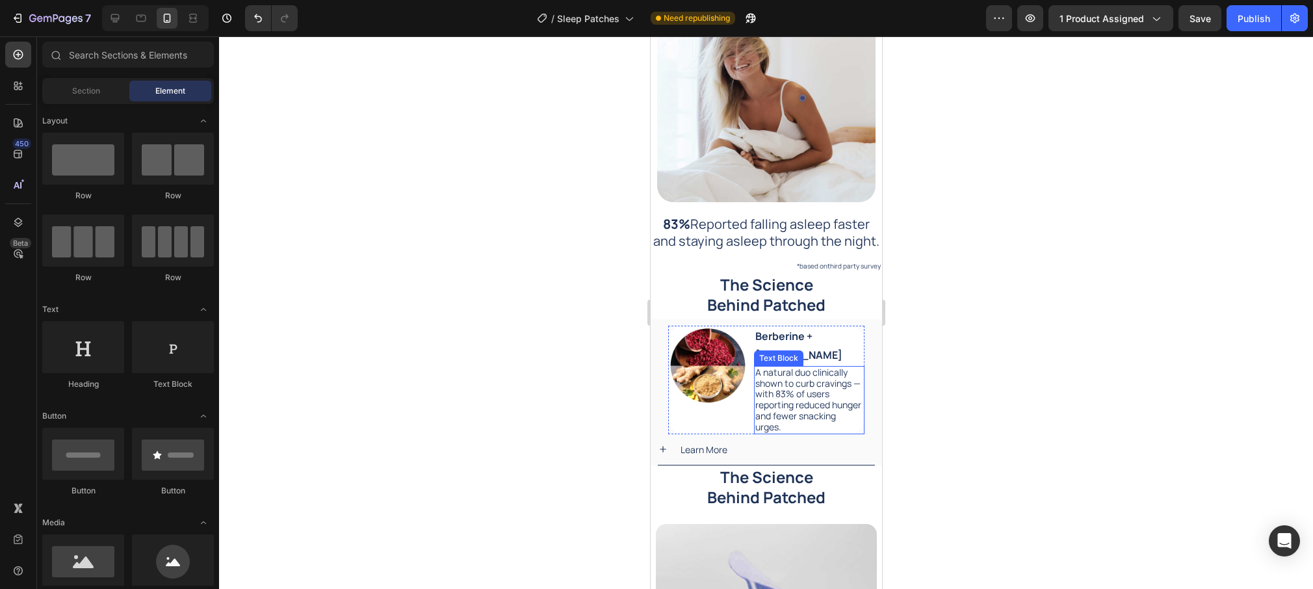
scroll to position [2049, 0]
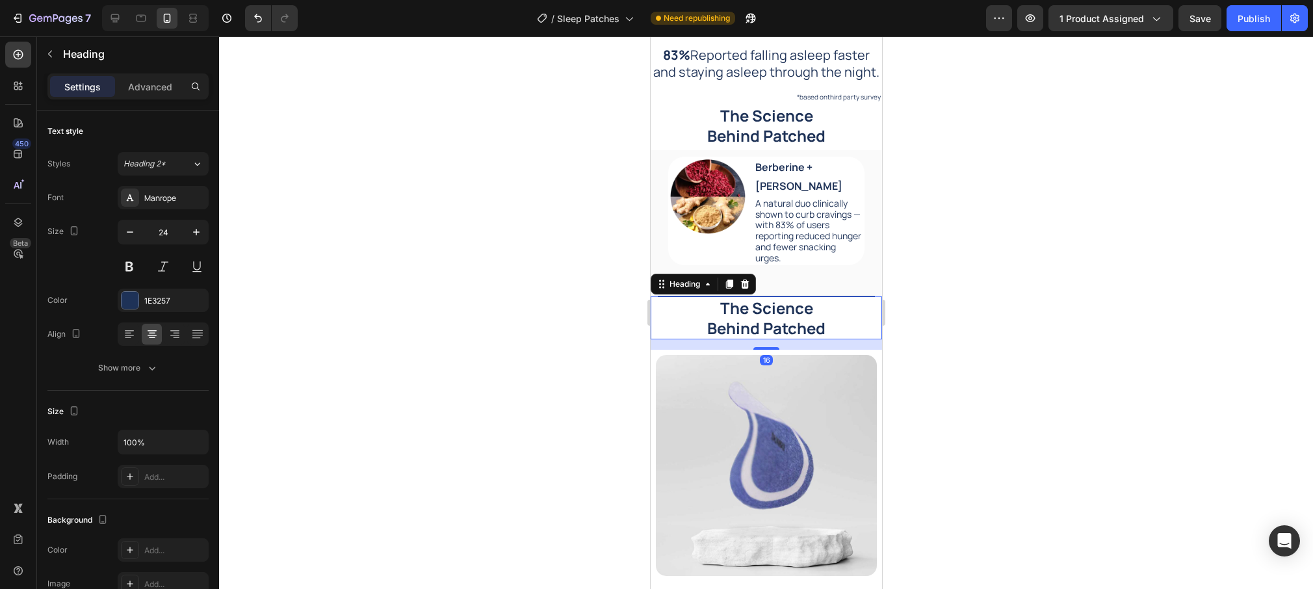
click at [861, 304] on h2 "The Science Behind Patched" at bounding box center [765, 317] width 231 height 43
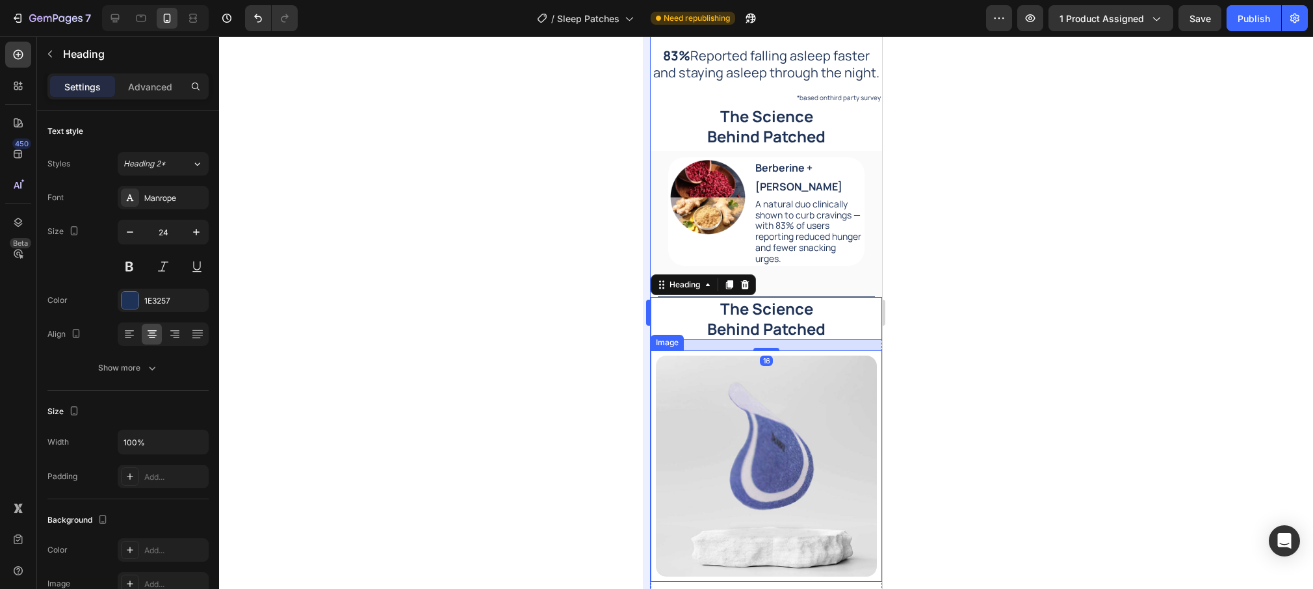
scroll to position [2048, 0]
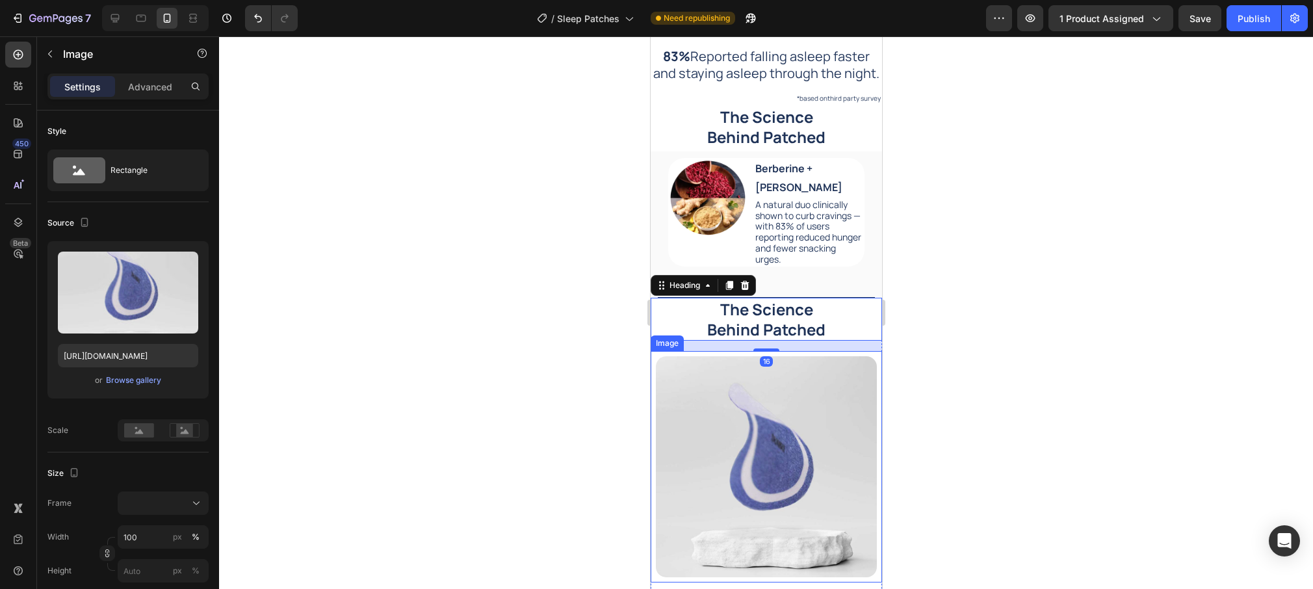
click at [652, 354] on div "Image" at bounding box center [765, 466] width 231 height 231
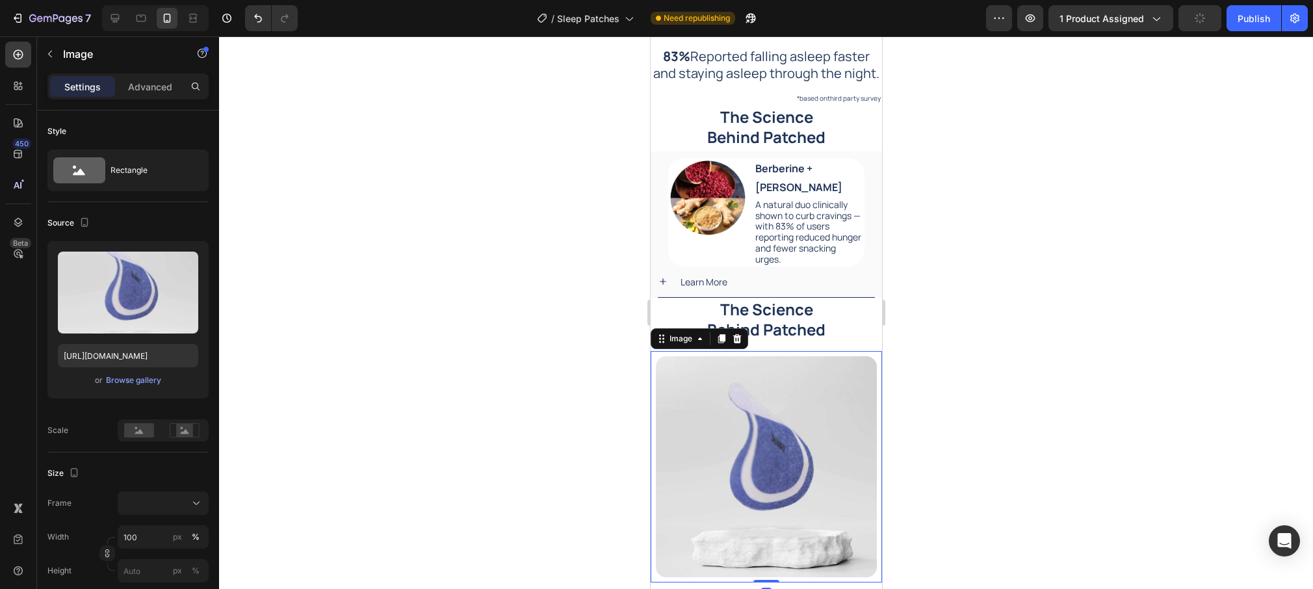
click at [628, 343] on div at bounding box center [766, 312] width 1094 height 553
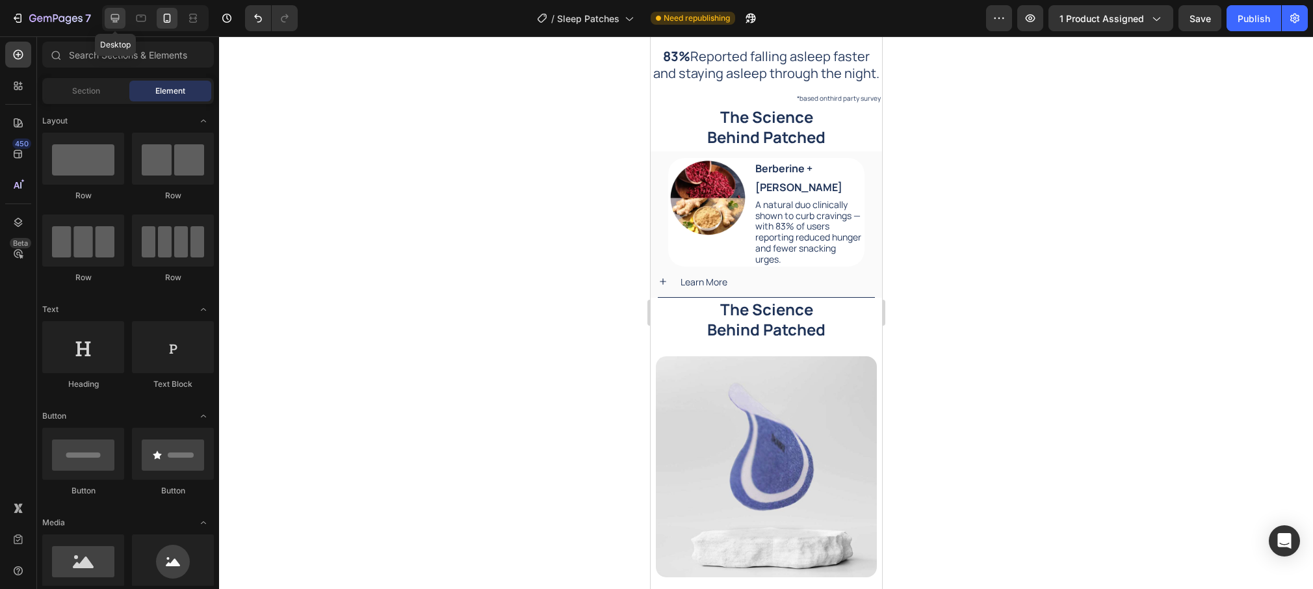
click at [118, 23] on icon at bounding box center [115, 18] width 13 height 13
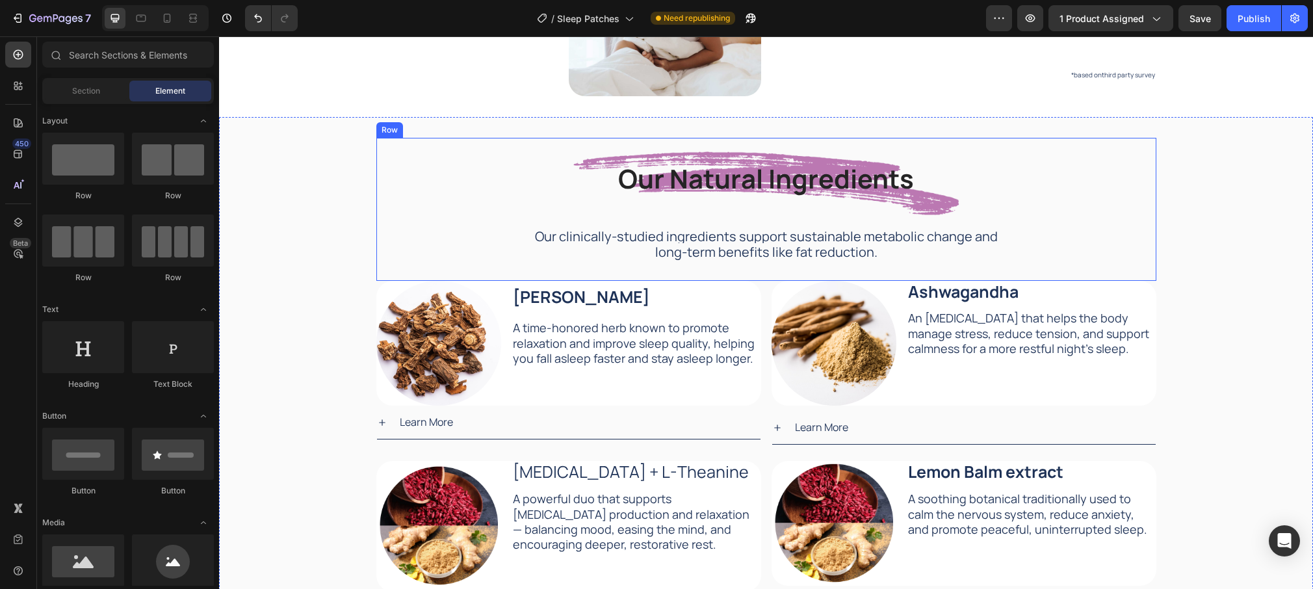
scroll to position [2106, 0]
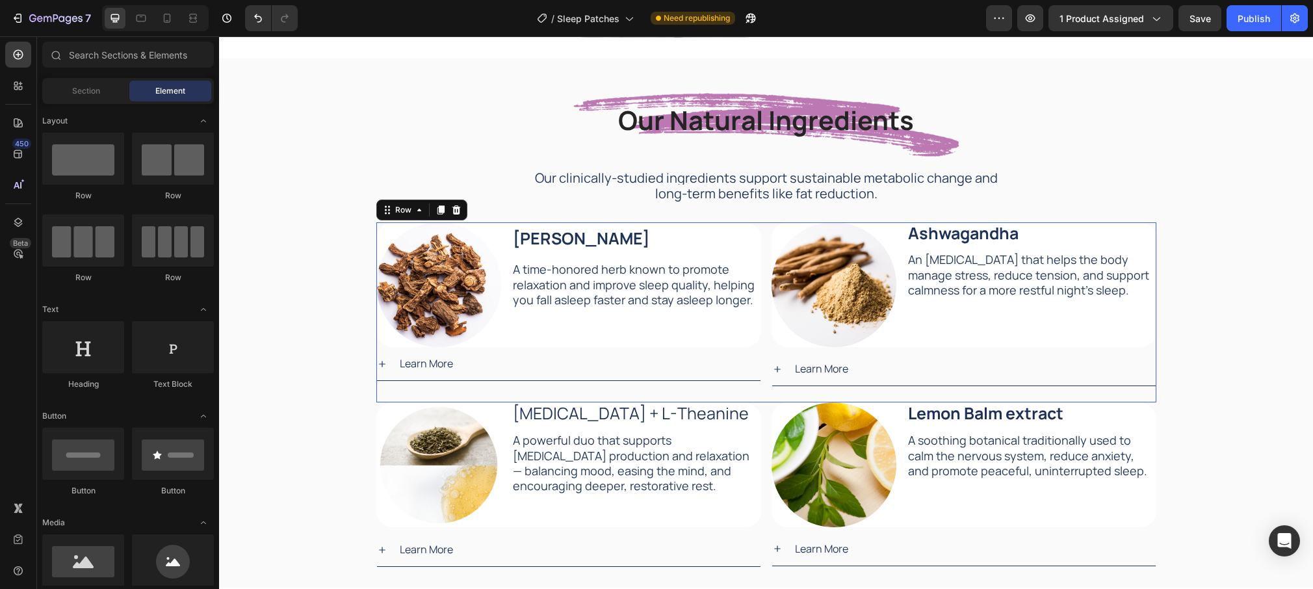
click at [1155, 348] on div "Image Ashwagandha Text Block An adaptogen that helps the body manage stress, re…" at bounding box center [964, 312] width 385 height 180
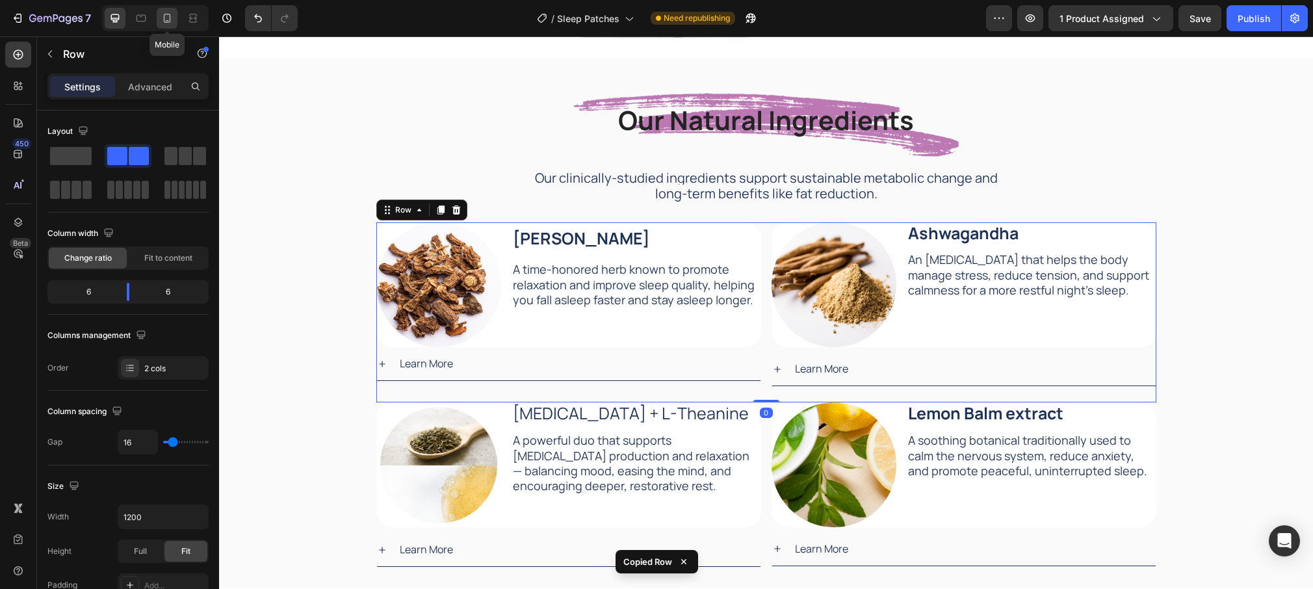
click at [171, 20] on icon at bounding box center [167, 18] width 13 height 13
type input "100%"
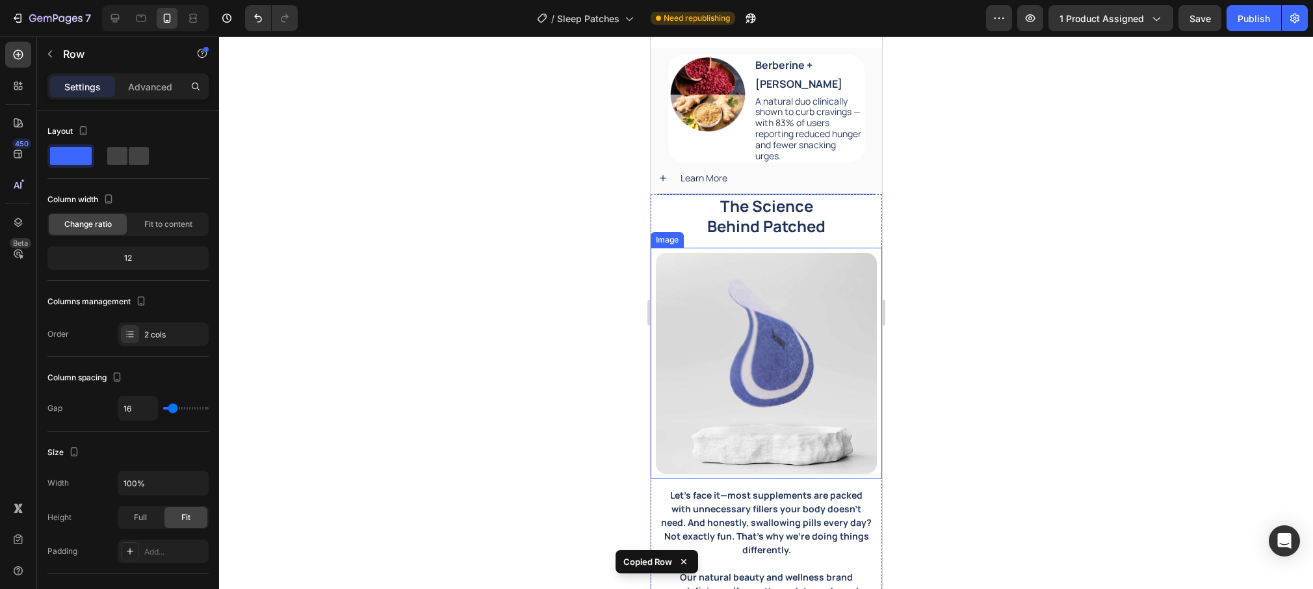
scroll to position [2199, 0]
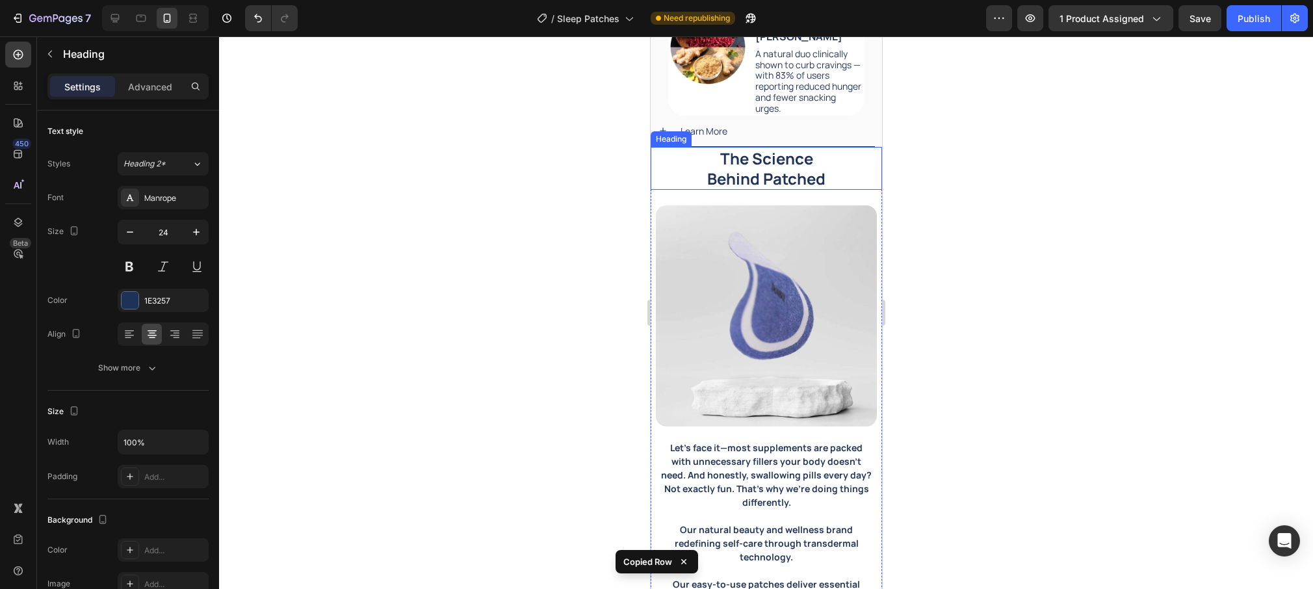
click at [673, 159] on h2 "The Science Behind Patched" at bounding box center [765, 168] width 231 height 43
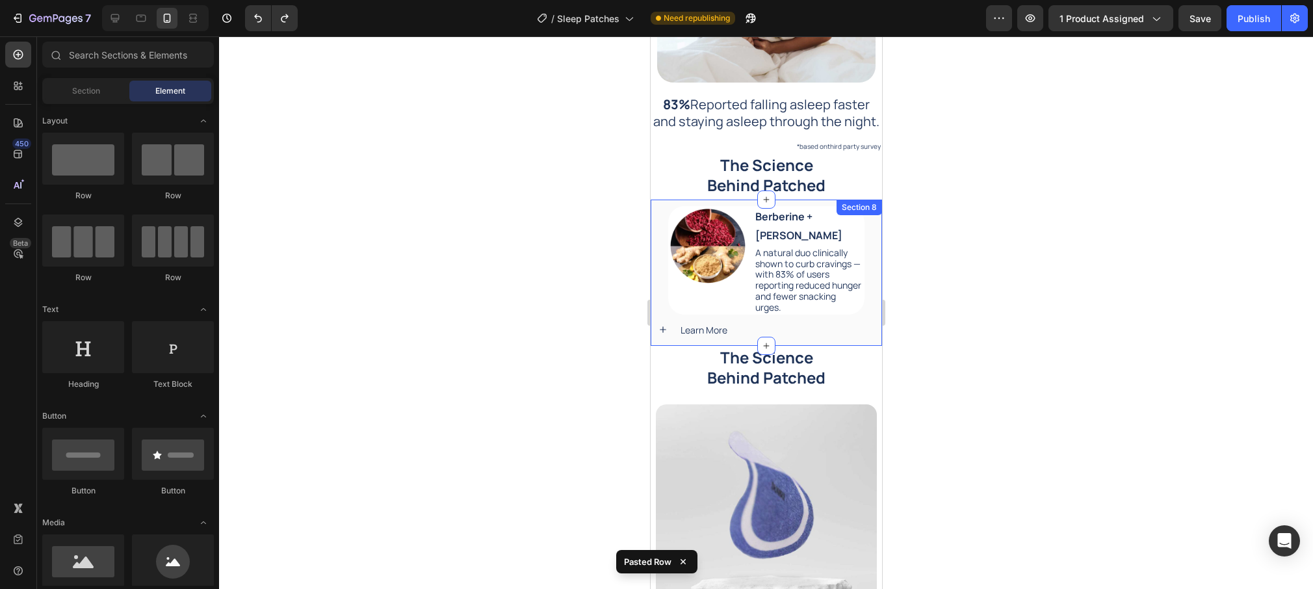
scroll to position [1855, 0]
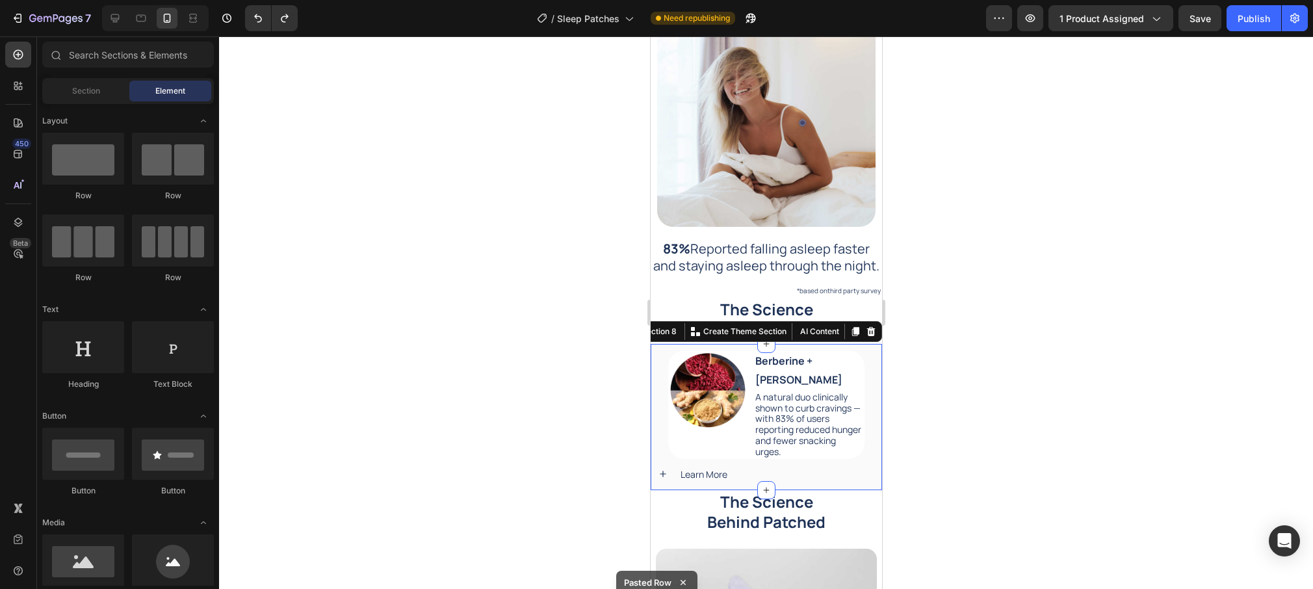
click at [662, 351] on div "Image Berberine + Ginger Root Text Block A natural duo clinically shown to curb…" at bounding box center [765, 420] width 231 height 140
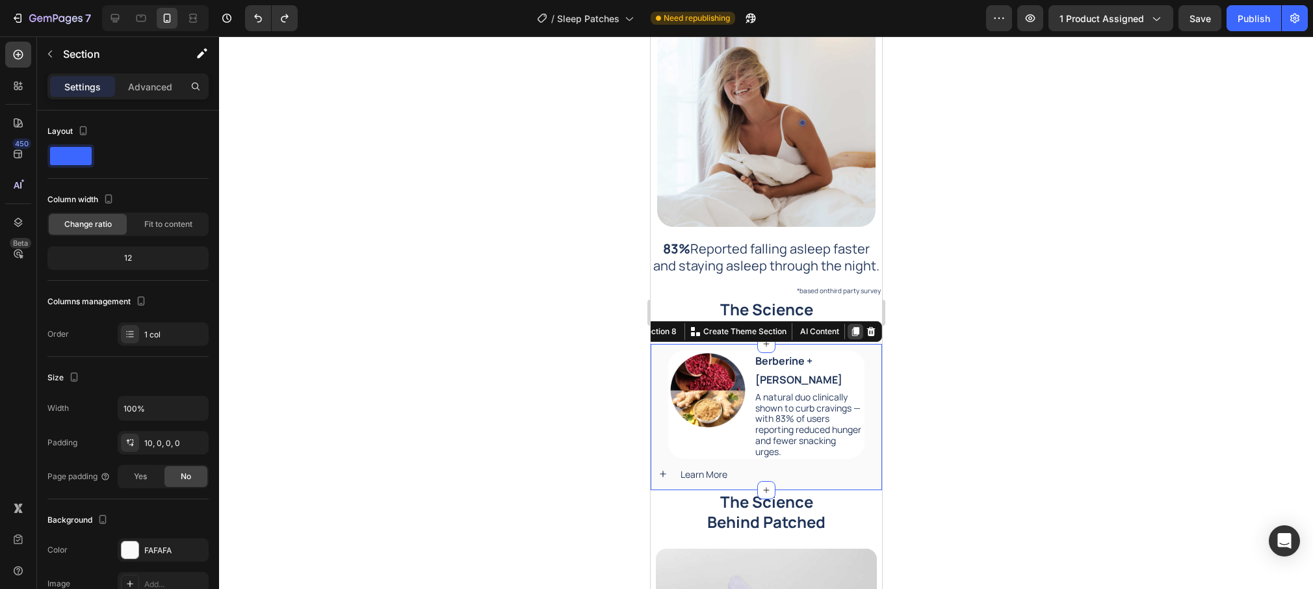
click at [854, 328] on icon at bounding box center [855, 331] width 7 height 9
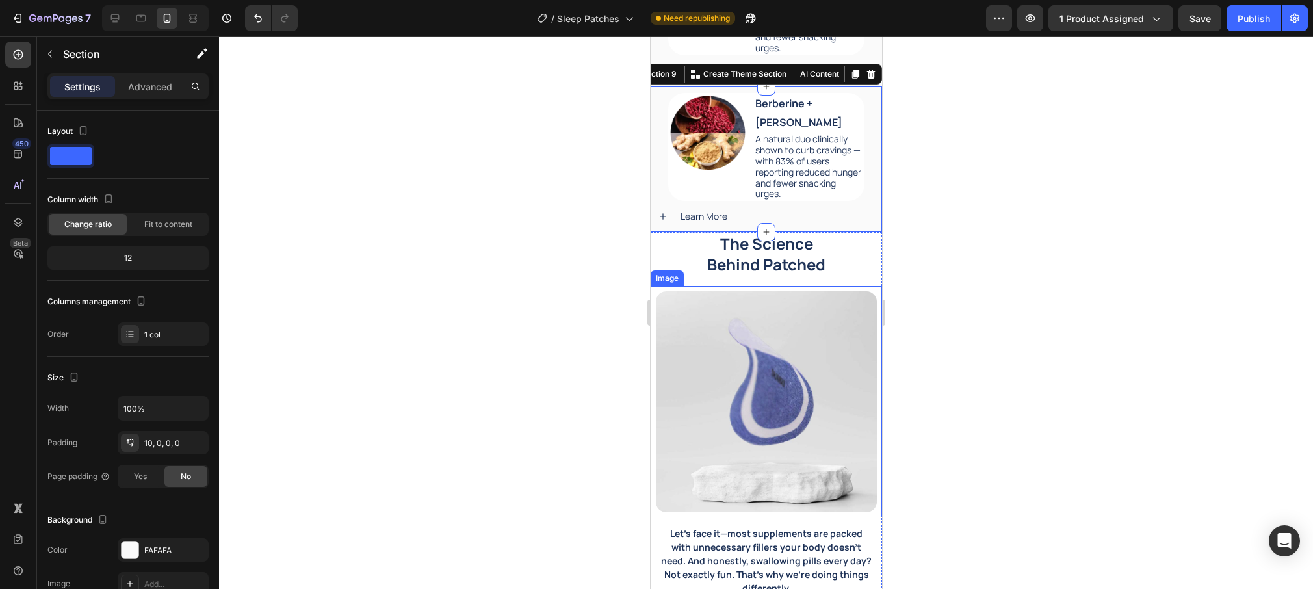
scroll to position [2264, 0]
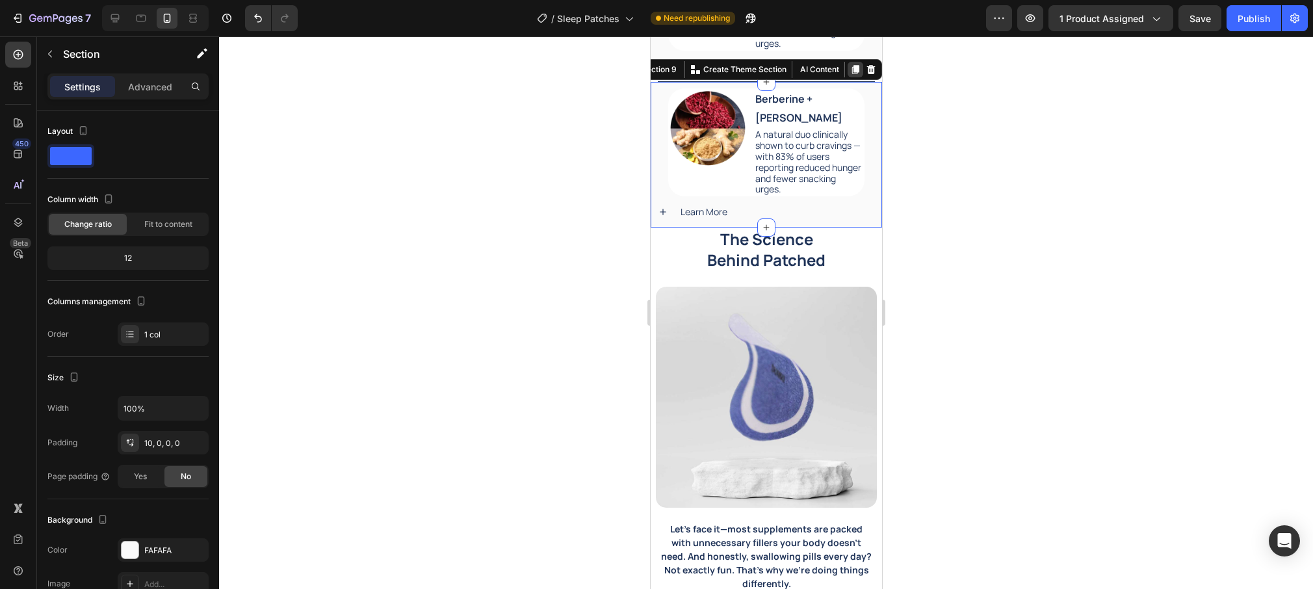
click at [855, 70] on icon at bounding box center [855, 69] width 7 height 9
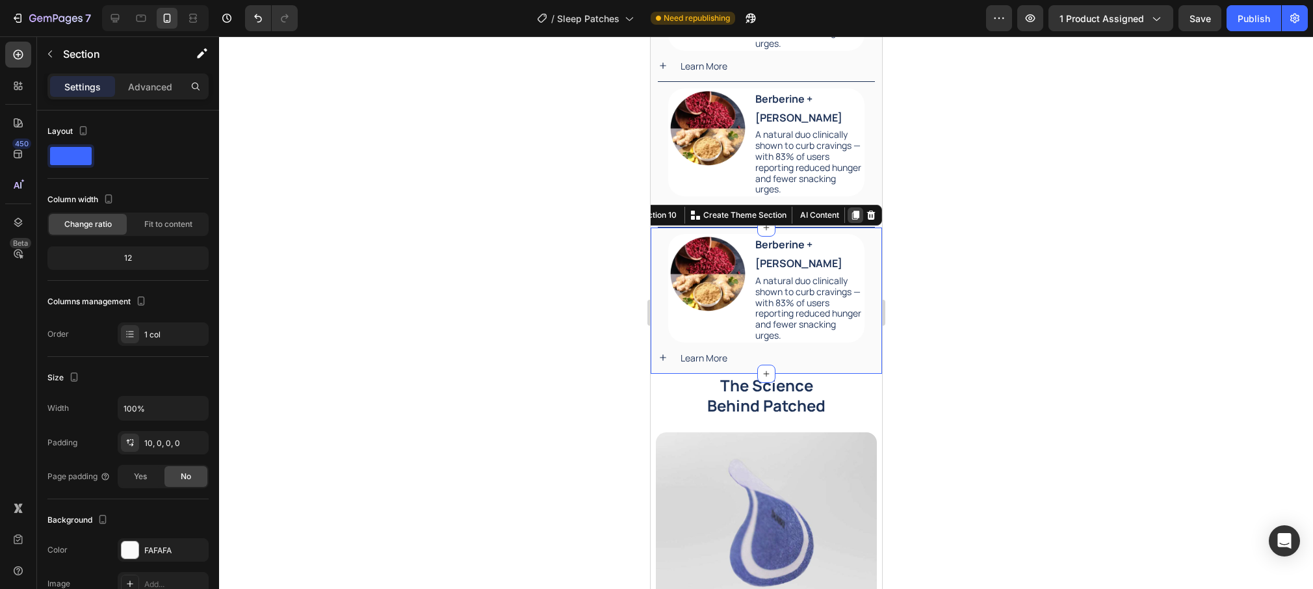
click at [856, 215] on icon at bounding box center [855, 215] width 7 height 9
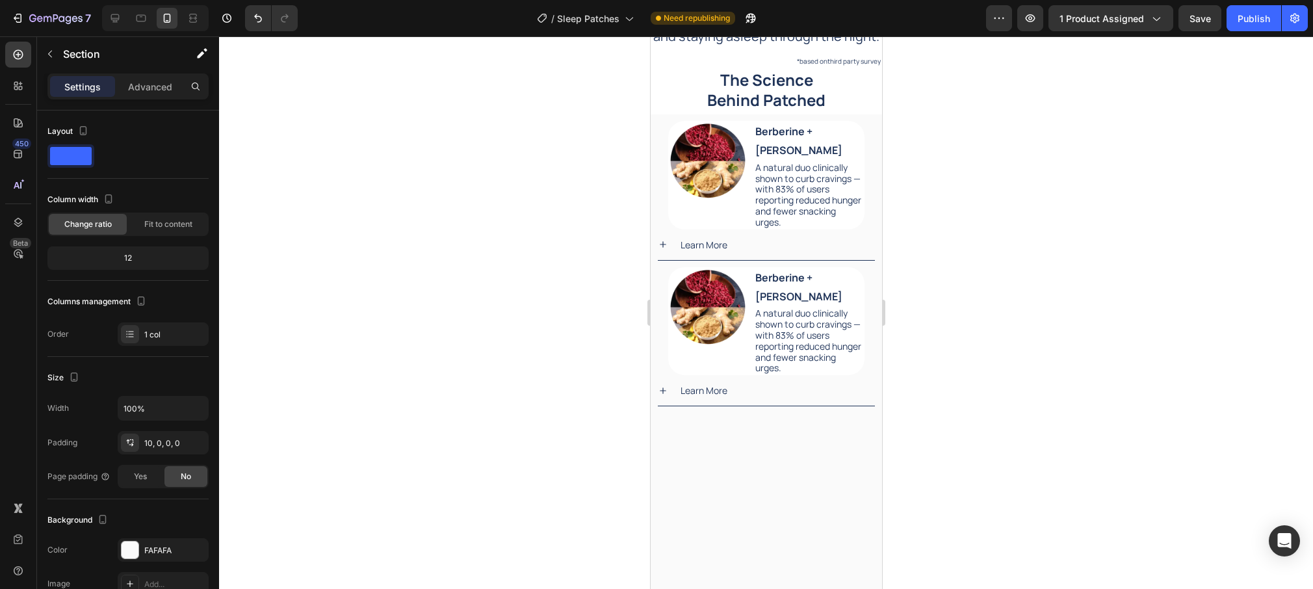
scroll to position [1898, 0]
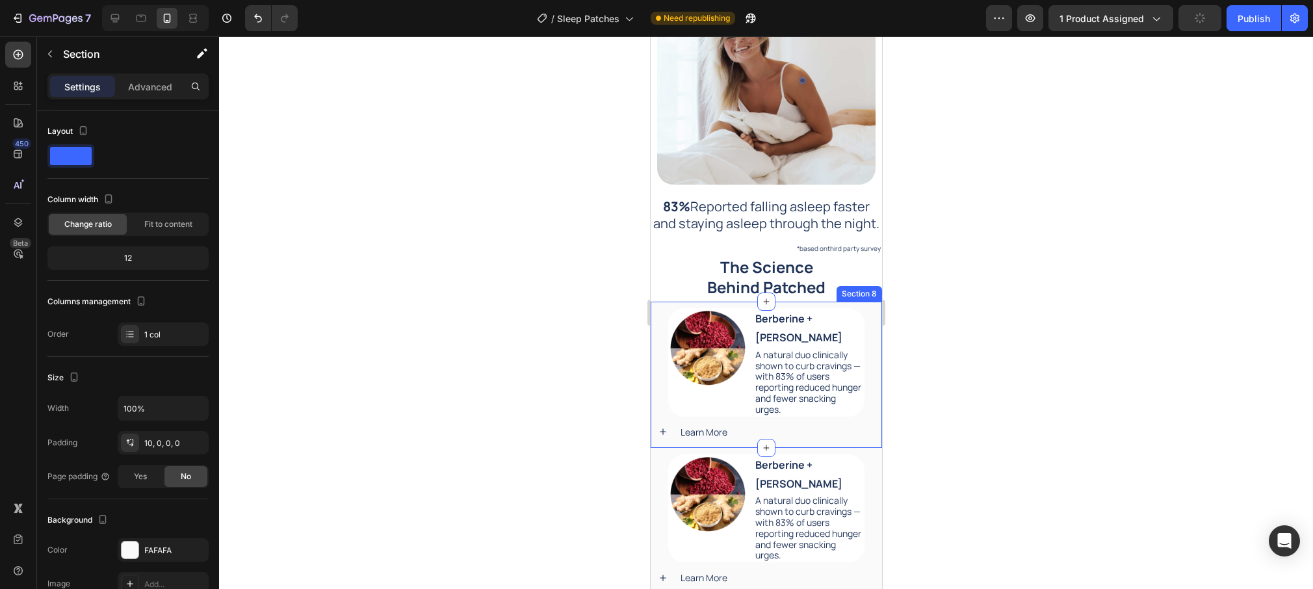
drag, startPoint x: 879, startPoint y: 309, endPoint x: 856, endPoint y: 340, distance: 38.1
click at [878, 309] on div "Image Berberine + Ginger Root Text Block A natural duo clinically shown to curb…" at bounding box center [765, 378] width 231 height 140
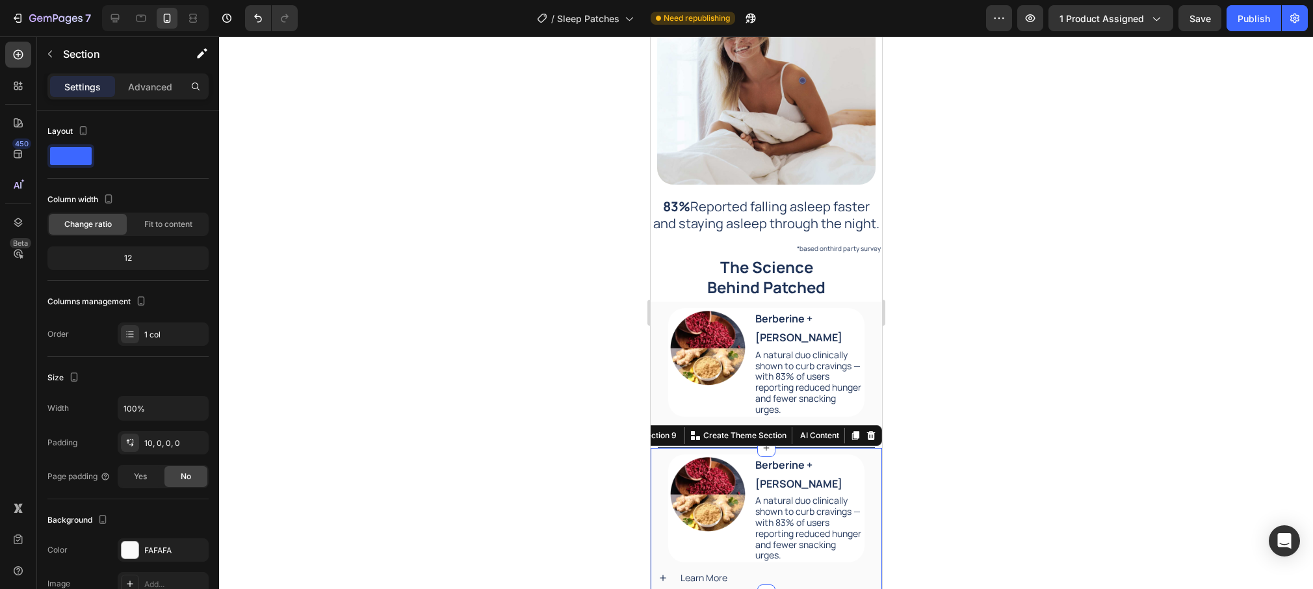
click at [872, 454] on div "Image Berberine + Ginger Root Text Block A natural duo clinically shown to curb…" at bounding box center [765, 524] width 231 height 140
click at [869, 308] on div "Image Berberine + Ginger Root Text Block A natural duo clinically shown to curb…" at bounding box center [765, 378] width 231 height 140
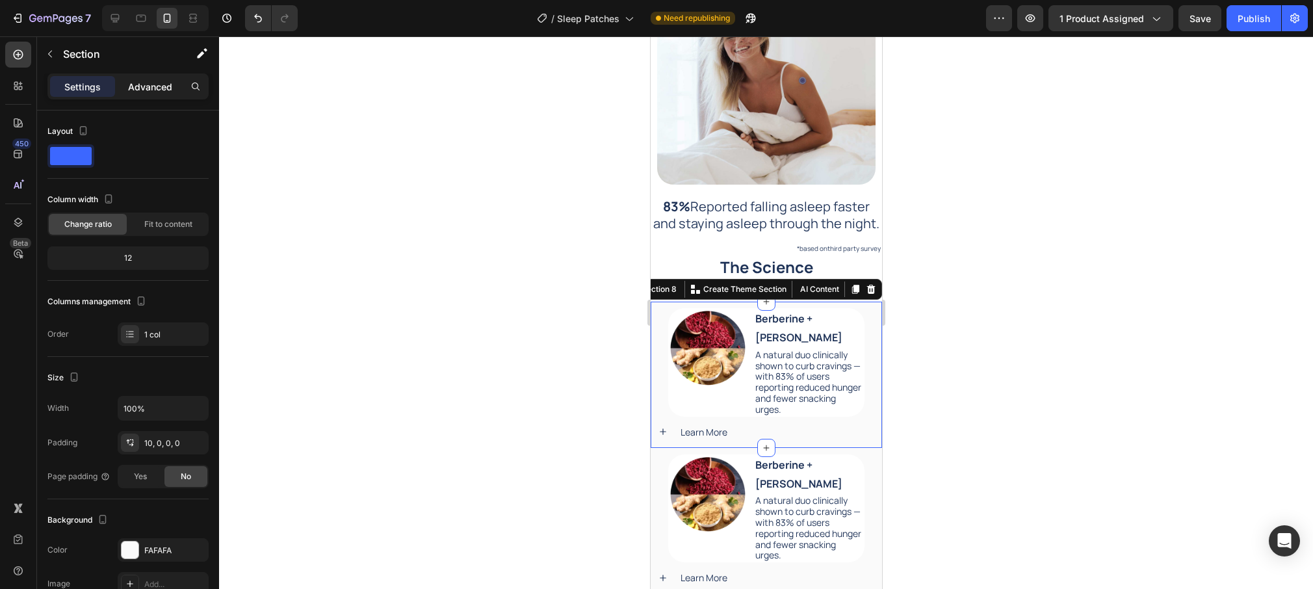
click at [157, 96] on div "Advanced" at bounding box center [150, 86] width 65 height 21
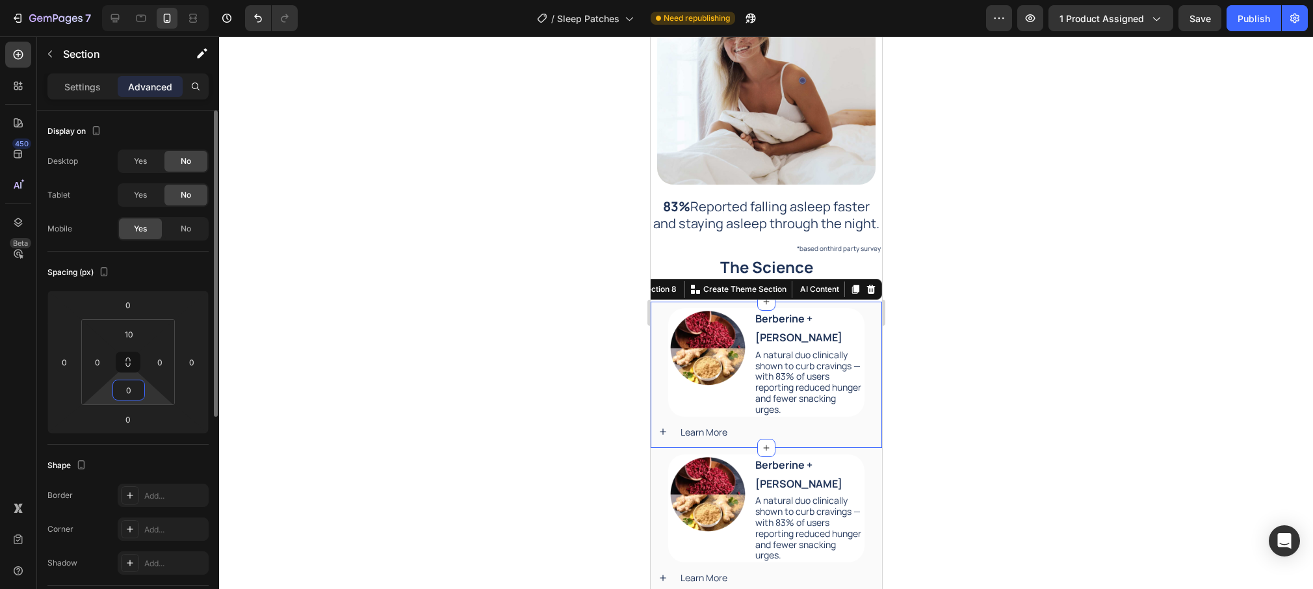
click at [133, 395] on input "0" at bounding box center [129, 390] width 26 height 20
type input "20"
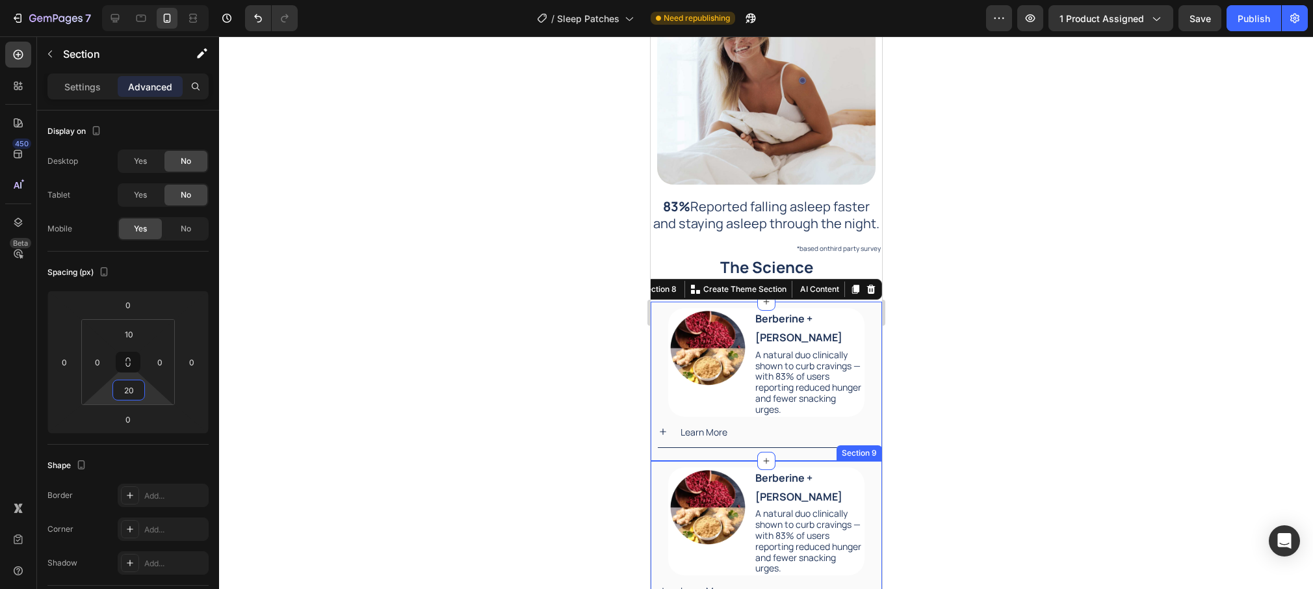
click at [875, 468] on div "Image Berberine + Ginger Root Text Block A natural duo clinically shown to curb…" at bounding box center [765, 537] width 231 height 140
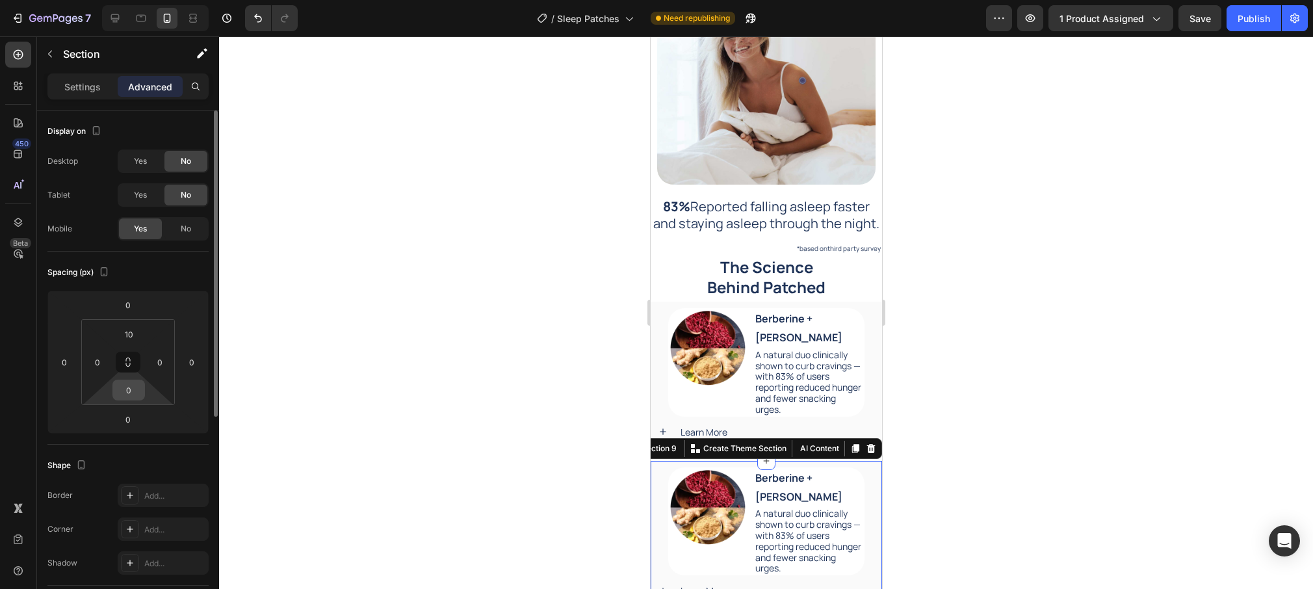
click at [144, 388] on div "0" at bounding box center [128, 390] width 33 height 21
click at [127, 385] on input "0" at bounding box center [129, 390] width 26 height 20
type input "20"
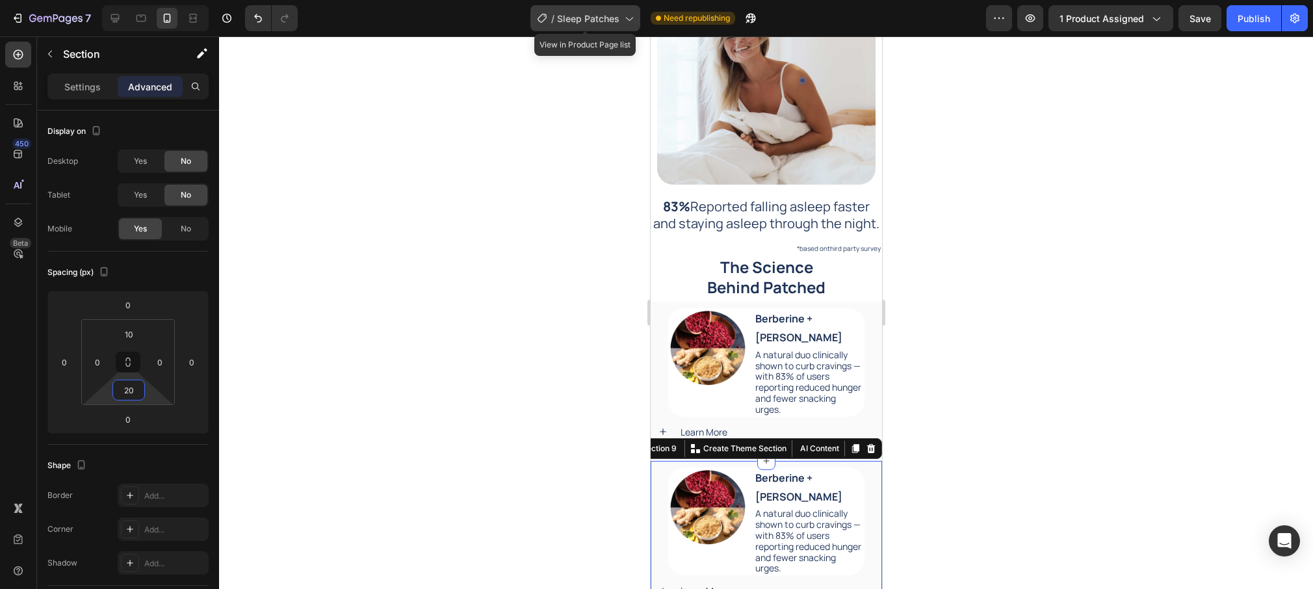
click at [627, 17] on icon at bounding box center [628, 18] width 13 height 13
drag, startPoint x: 282, startPoint y: 92, endPoint x: 213, endPoint y: 38, distance: 87.5
click at [282, 92] on div at bounding box center [766, 312] width 1094 height 553
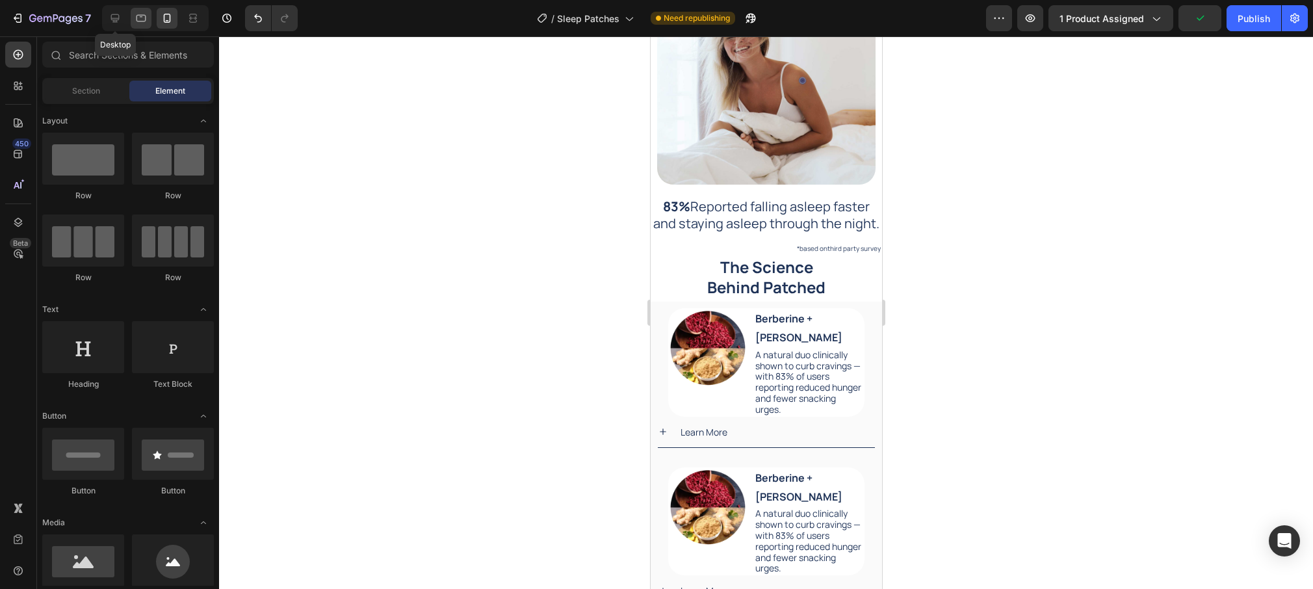
drag, startPoint x: 118, startPoint y: 15, endPoint x: 146, endPoint y: 26, distance: 30.7
click at [117, 15] on icon at bounding box center [115, 18] width 13 height 13
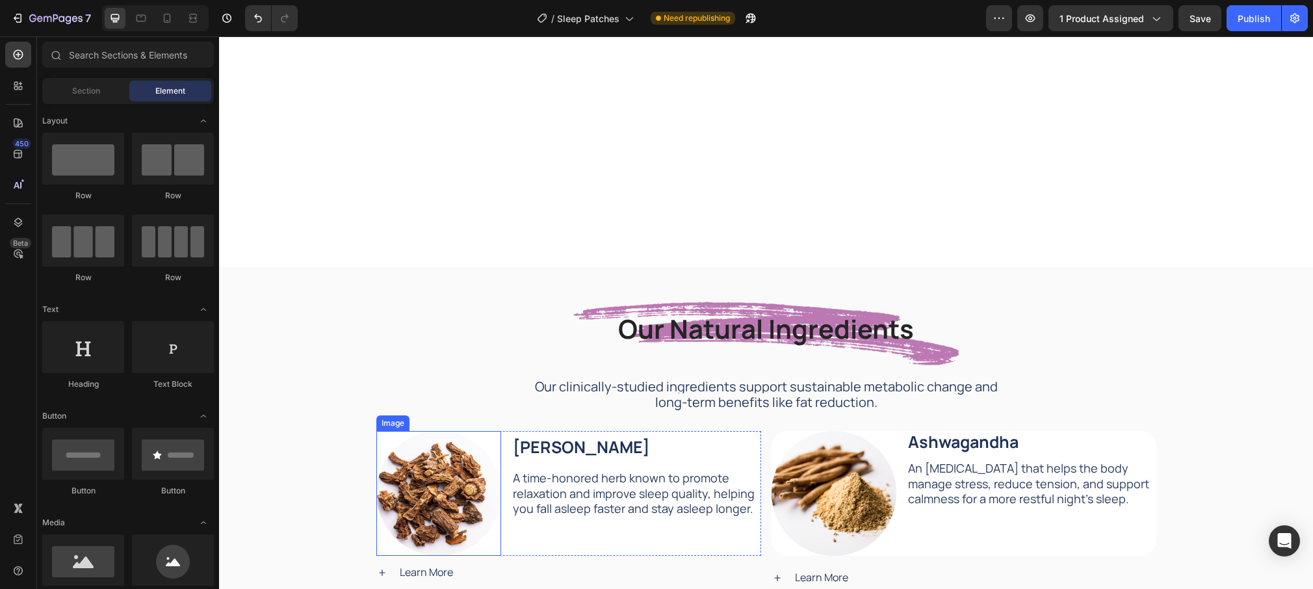
scroll to position [2153, 0]
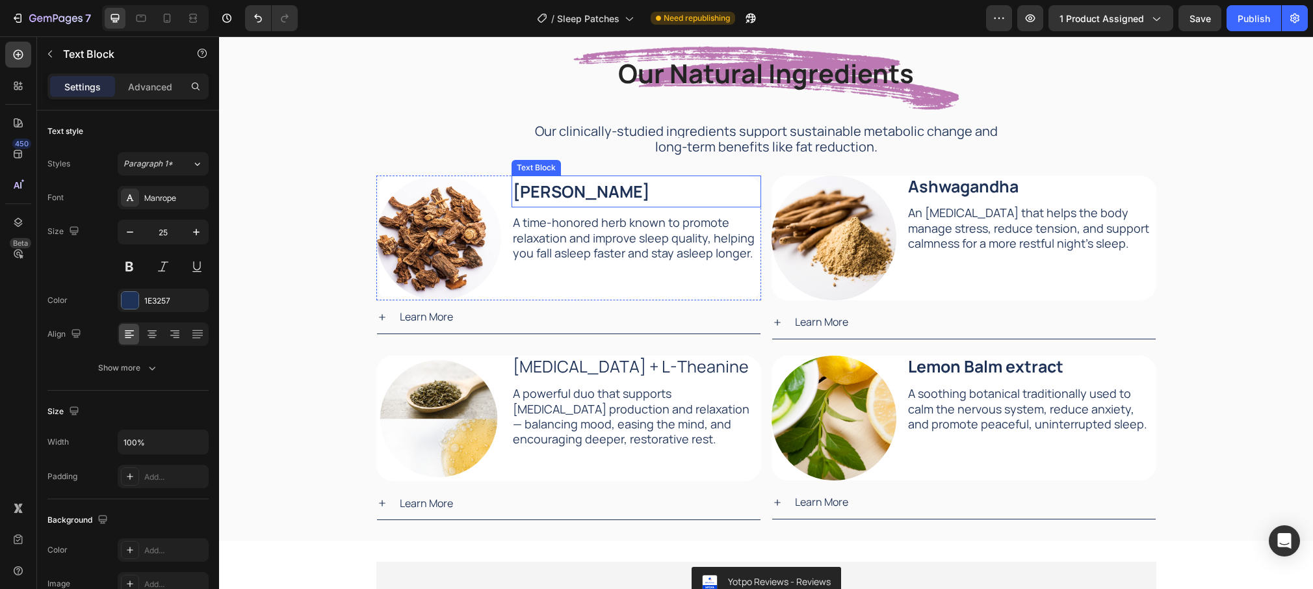
click at [577, 196] on strong "[PERSON_NAME]" at bounding box center [581, 191] width 137 height 23
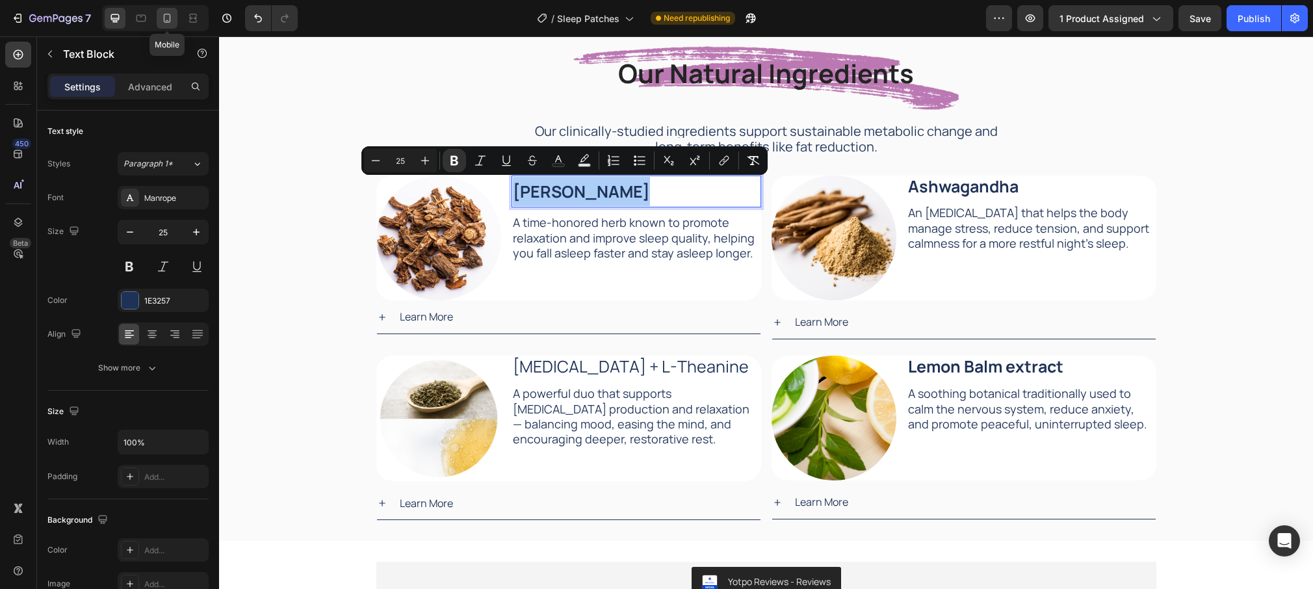
click at [174, 22] on div at bounding box center [167, 18] width 21 height 21
type input "16"
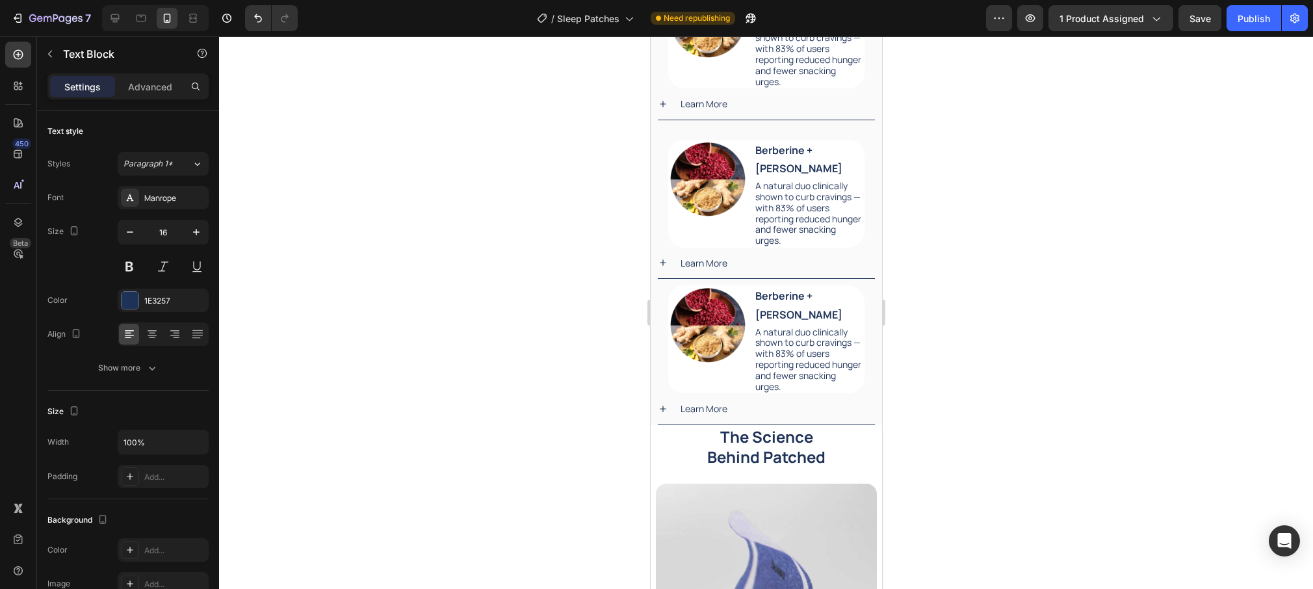
scroll to position [2165, 0]
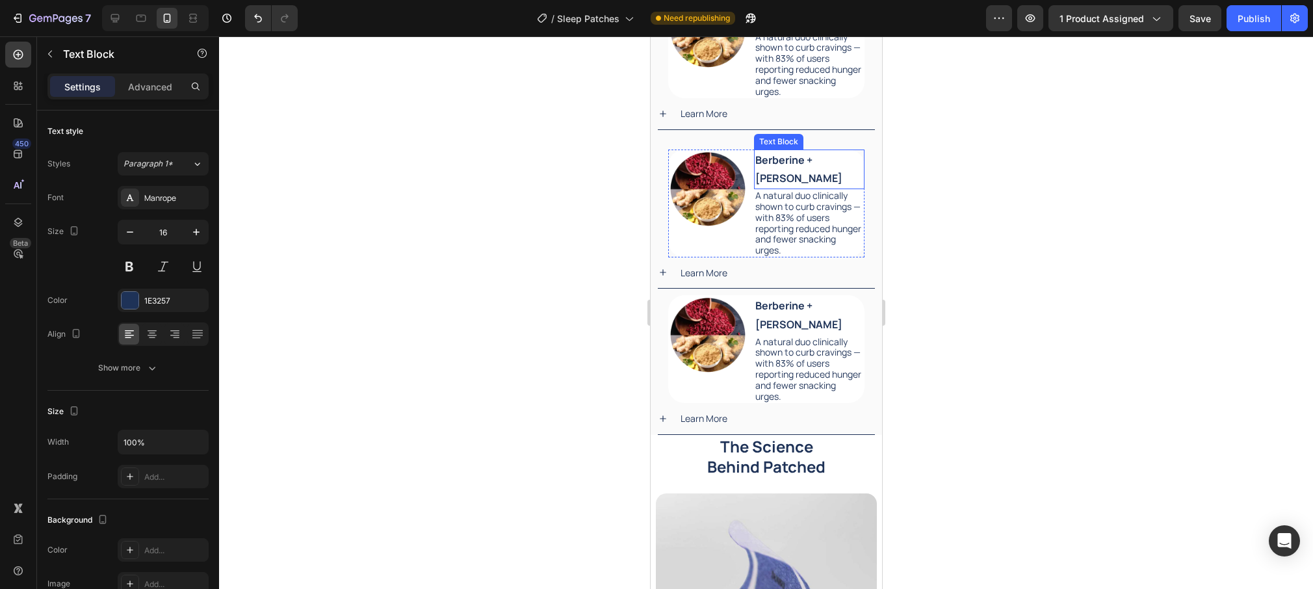
click at [787, 165] on strong "Berberine + [PERSON_NAME]" at bounding box center [798, 169] width 87 height 33
click at [787, 164] on strong "Berberine + [PERSON_NAME]" at bounding box center [798, 169] width 87 height 33
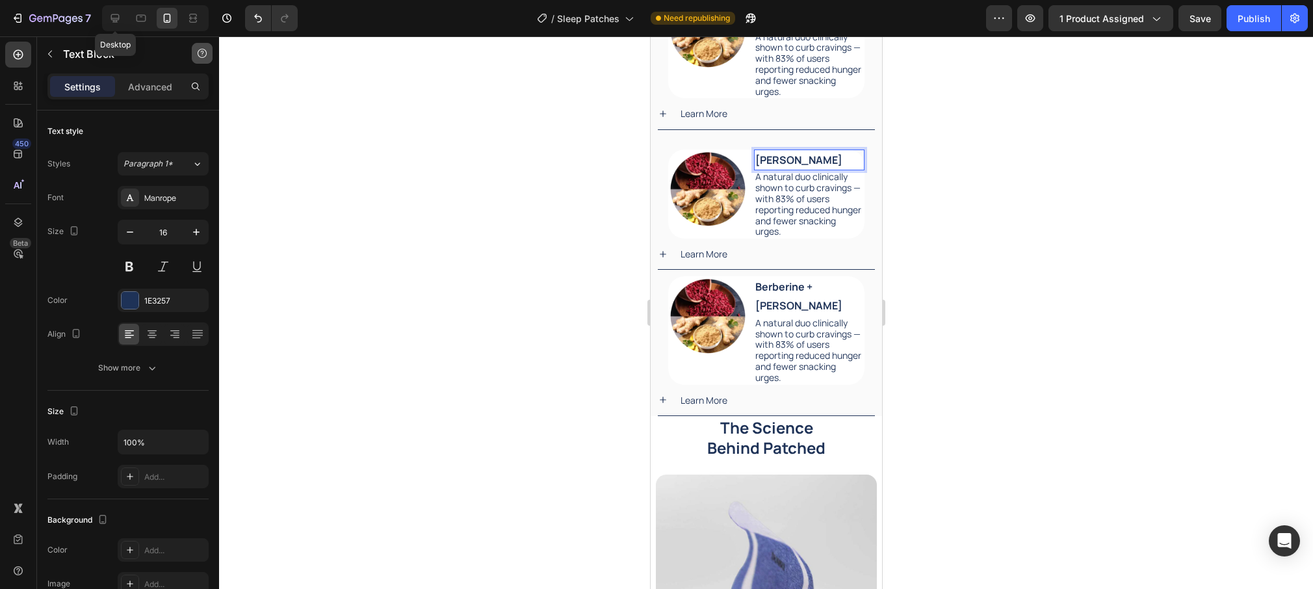
drag, startPoint x: 116, startPoint y: 21, endPoint x: 205, endPoint y: 49, distance: 93.4
click at [116, 21] on icon at bounding box center [115, 18] width 8 height 8
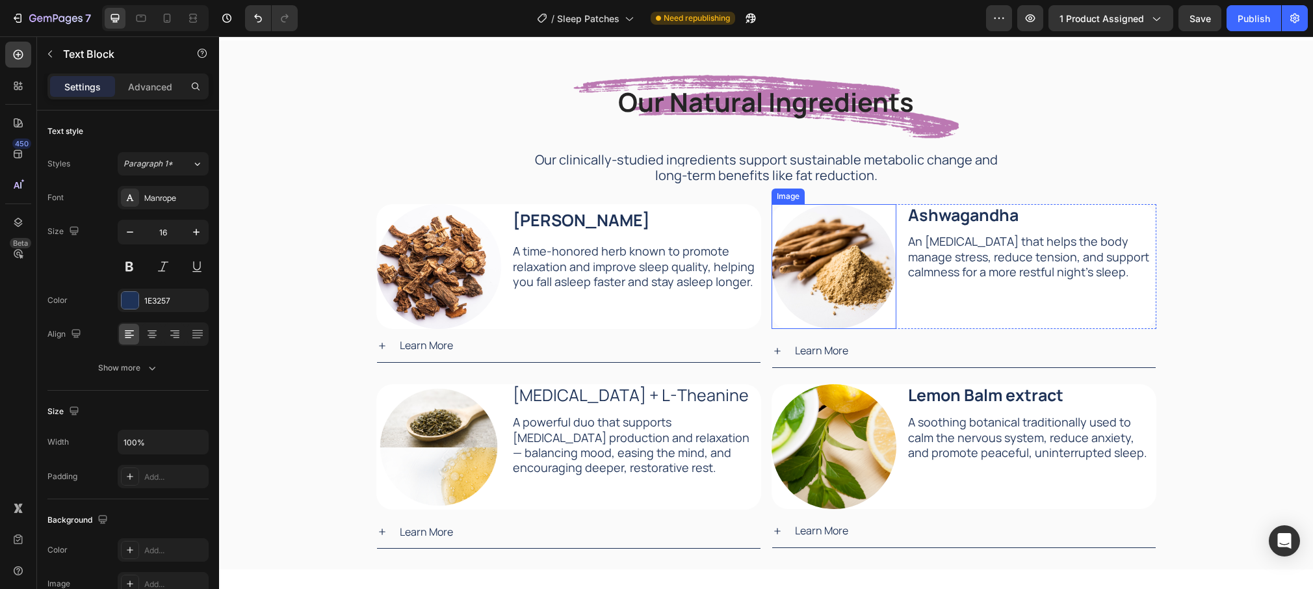
scroll to position [2119, 0]
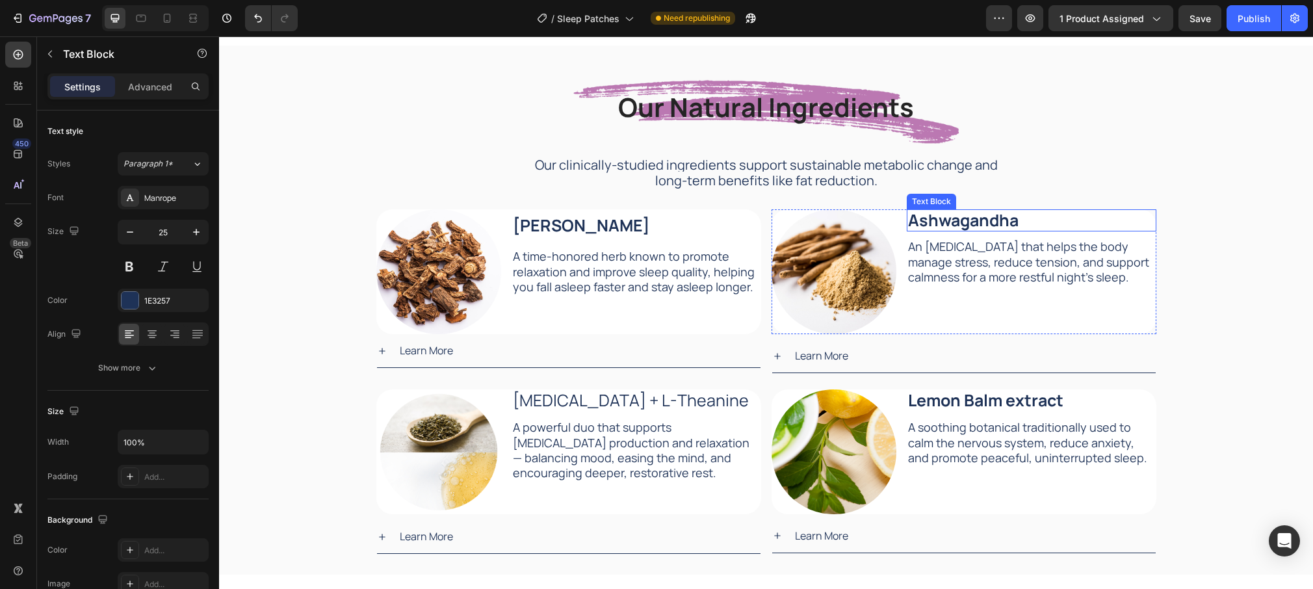
click at [963, 220] on strong "Ashwagandha" at bounding box center [963, 220] width 111 height 23
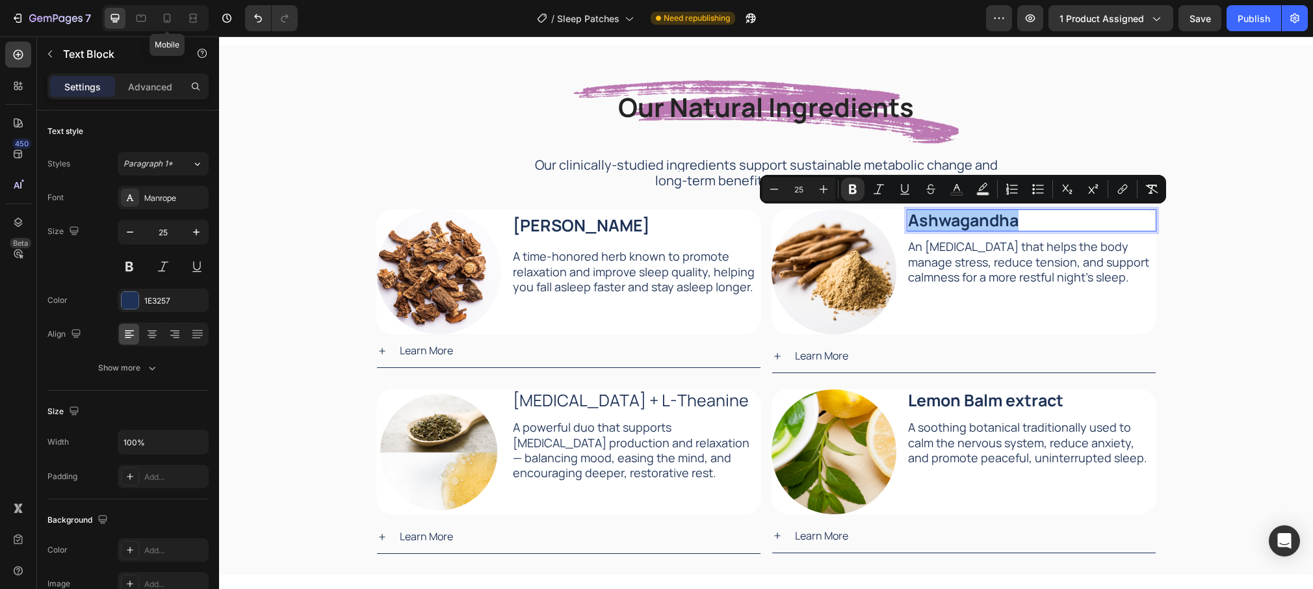
drag, startPoint x: 169, startPoint y: 22, endPoint x: 506, endPoint y: 178, distance: 371.7
click at [169, 22] on icon at bounding box center [167, 18] width 7 height 9
type input "16"
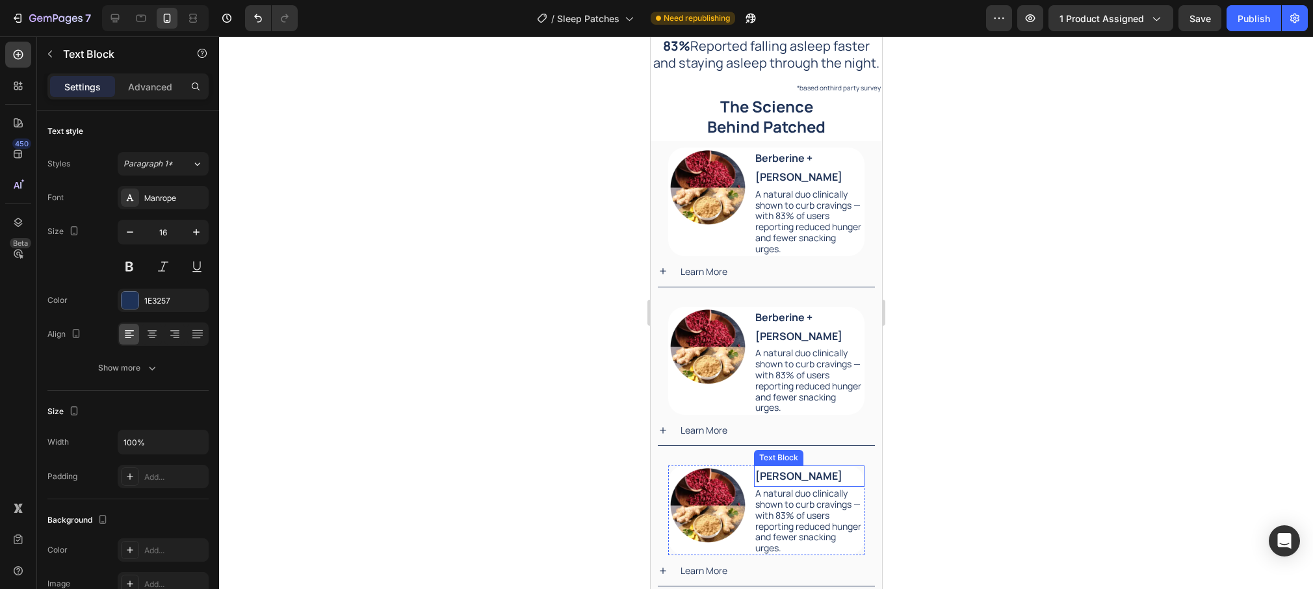
scroll to position [2058, 0]
click at [823, 318] on strong "Berberine + [PERSON_NAME]" at bounding box center [798, 327] width 87 height 33
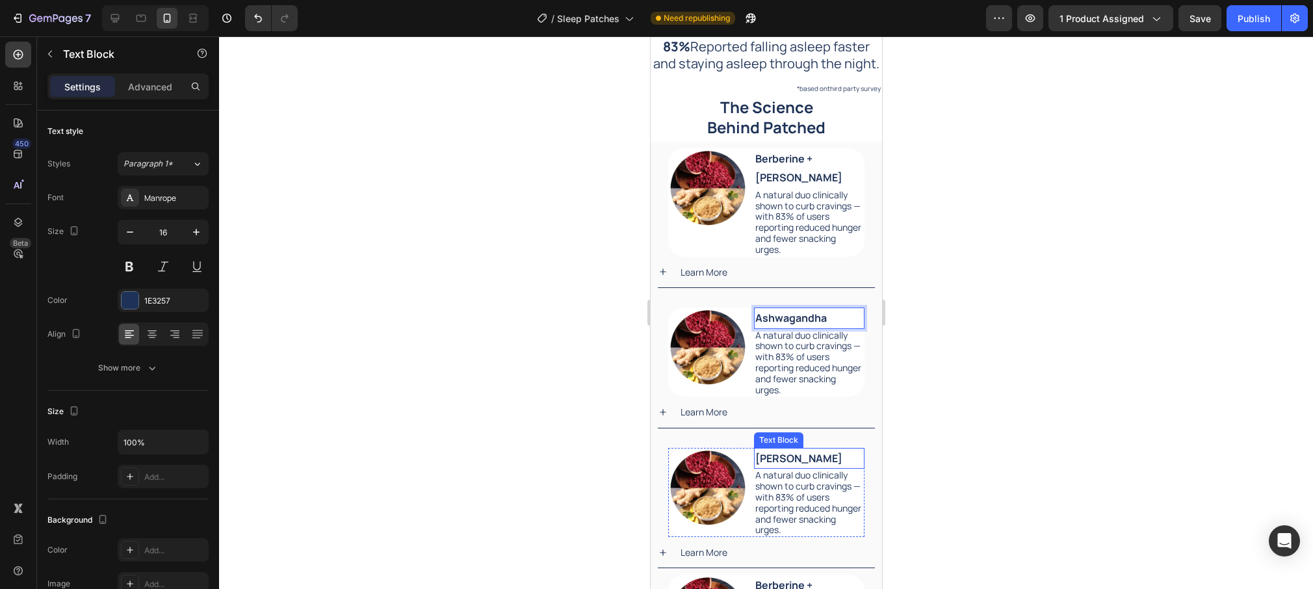
click at [818, 455] on strong "[PERSON_NAME]" at bounding box center [798, 458] width 87 height 14
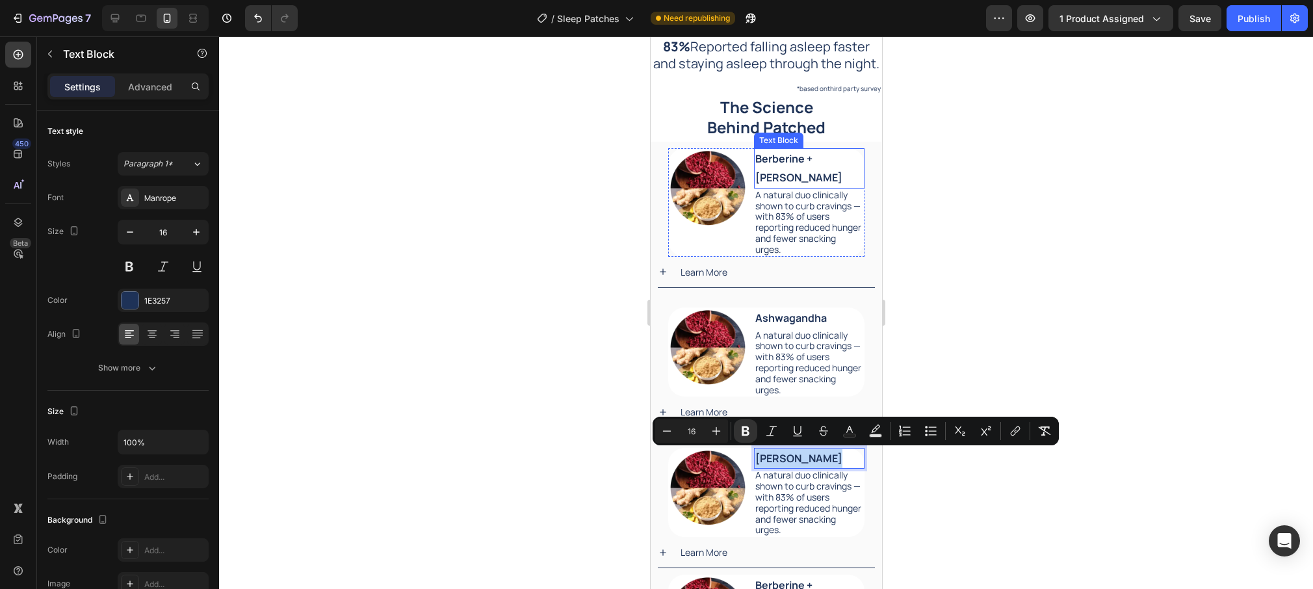
click at [799, 159] on strong "Berberine + [PERSON_NAME]" at bounding box center [798, 167] width 87 height 33
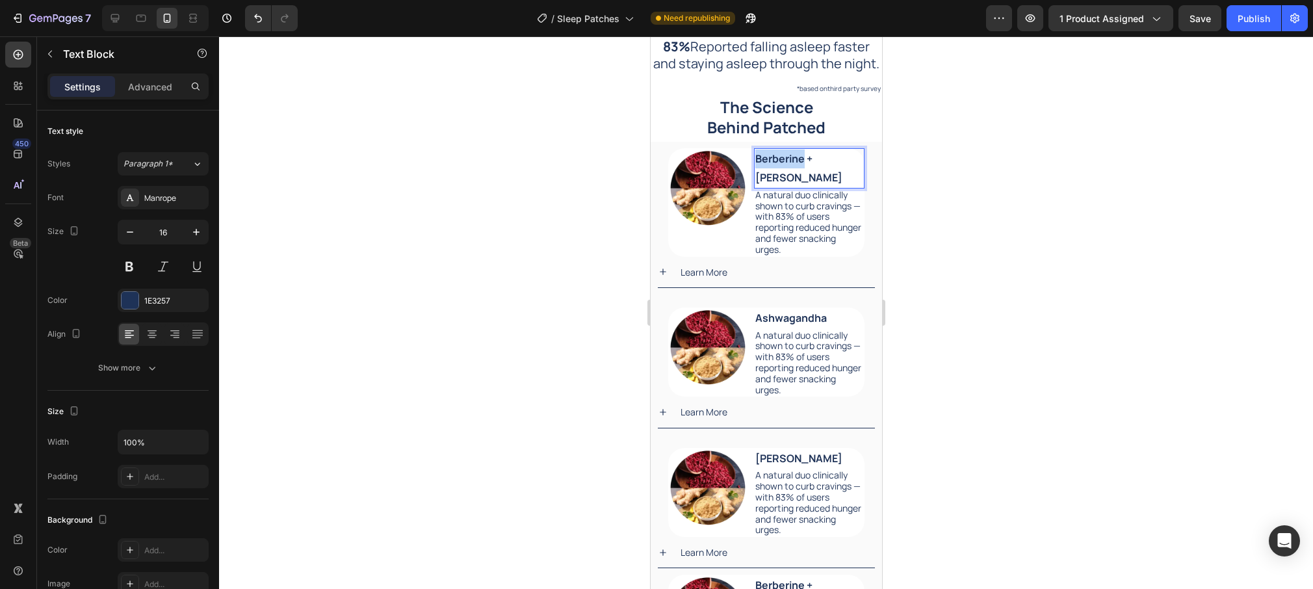
click at [799, 159] on strong "Berberine + [PERSON_NAME]" at bounding box center [798, 167] width 87 height 33
click at [798, 159] on strong "Berberine + [PERSON_NAME]" at bounding box center [798, 167] width 87 height 33
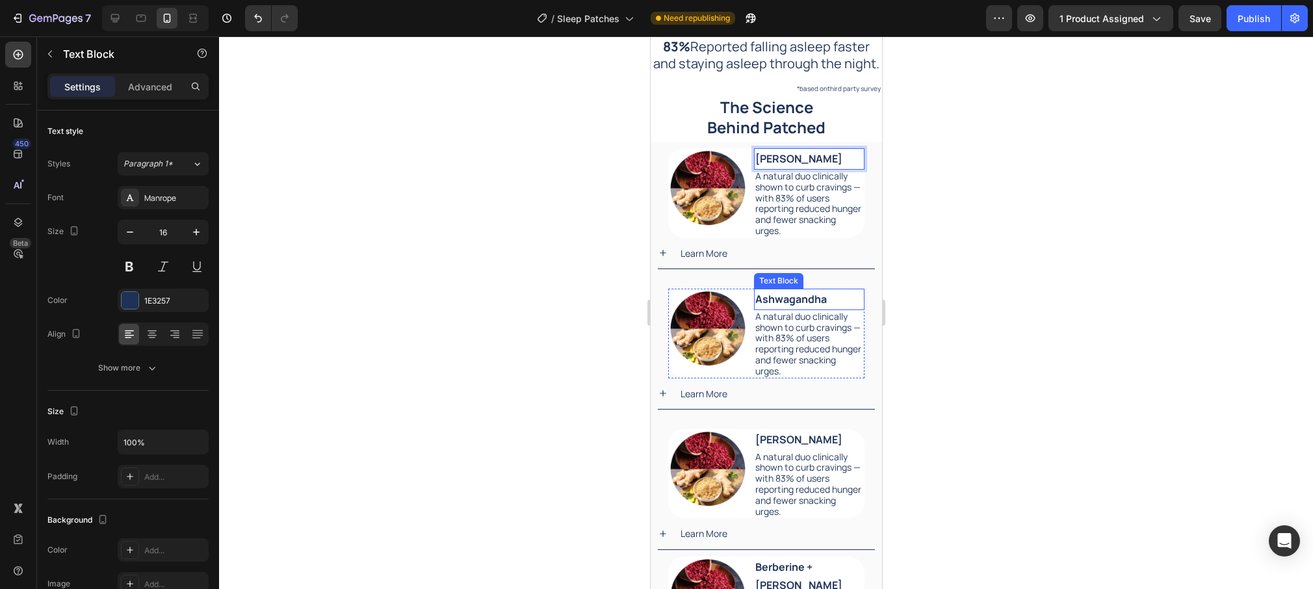
click at [805, 304] on strong "Ashwagandha" at bounding box center [791, 299] width 72 height 14
copy strong "Ashwagandha"
click at [796, 441] on strong "[PERSON_NAME]" at bounding box center [798, 439] width 87 height 14
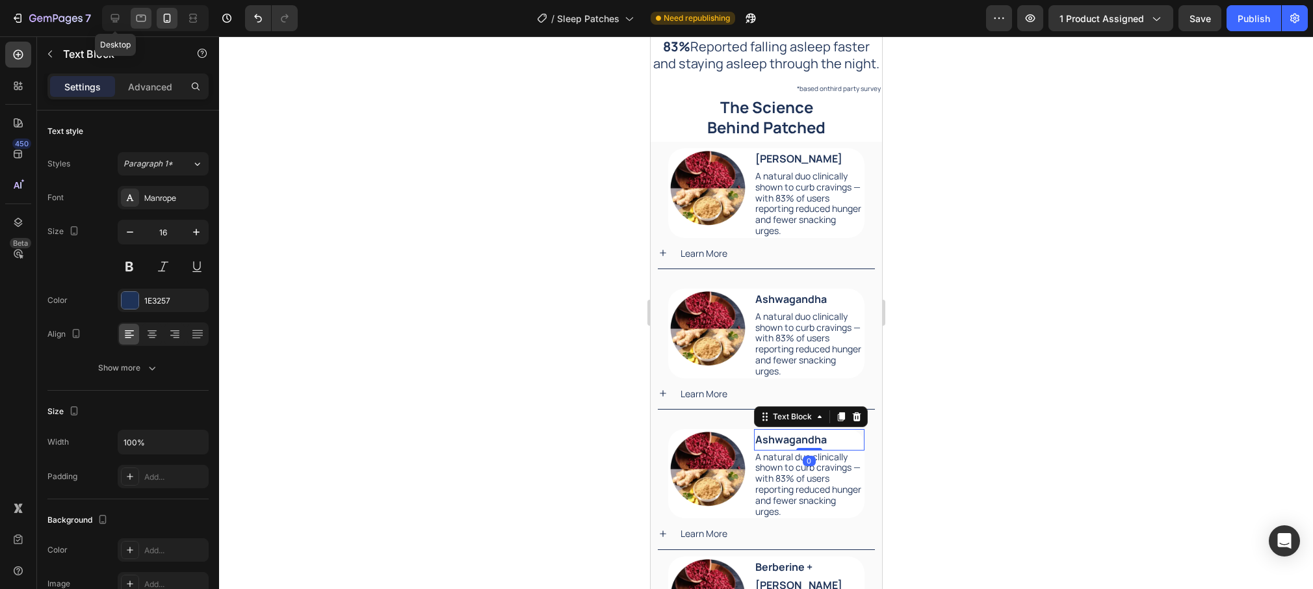
drag, startPoint x: 122, startPoint y: 20, endPoint x: 135, endPoint y: 23, distance: 13.4
click at [122, 20] on div at bounding box center [115, 18] width 21 height 21
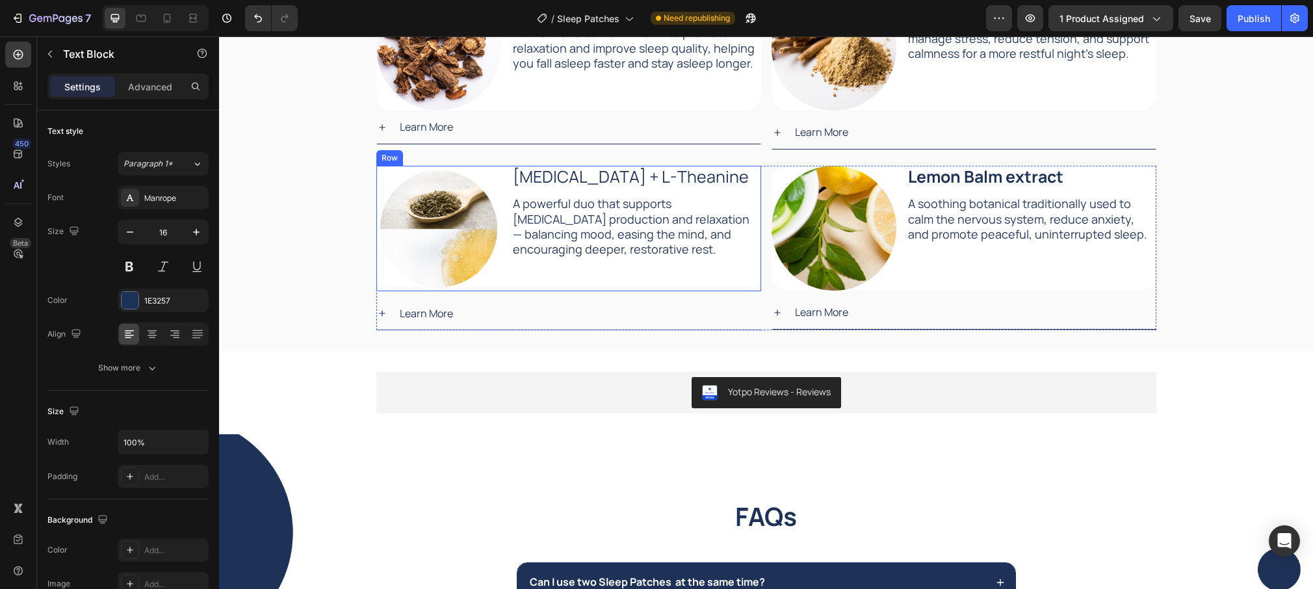
scroll to position [2326, 0]
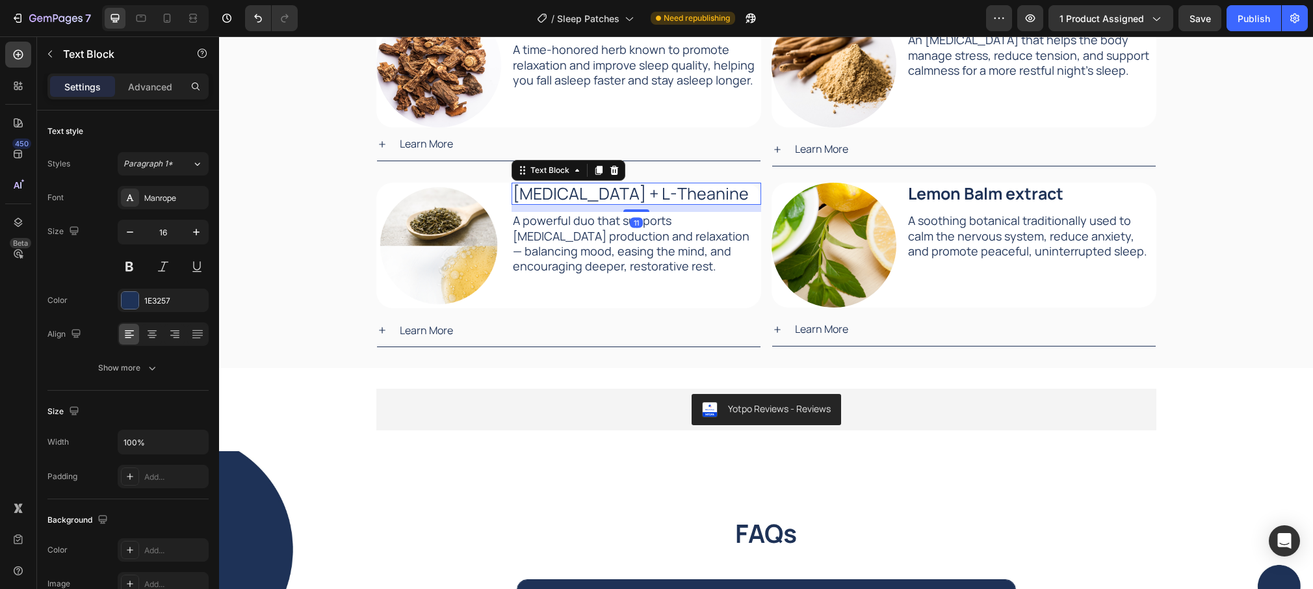
click at [594, 198] on p "[MEDICAL_DATA] + L-Theanine" at bounding box center [636, 194] width 247 height 20
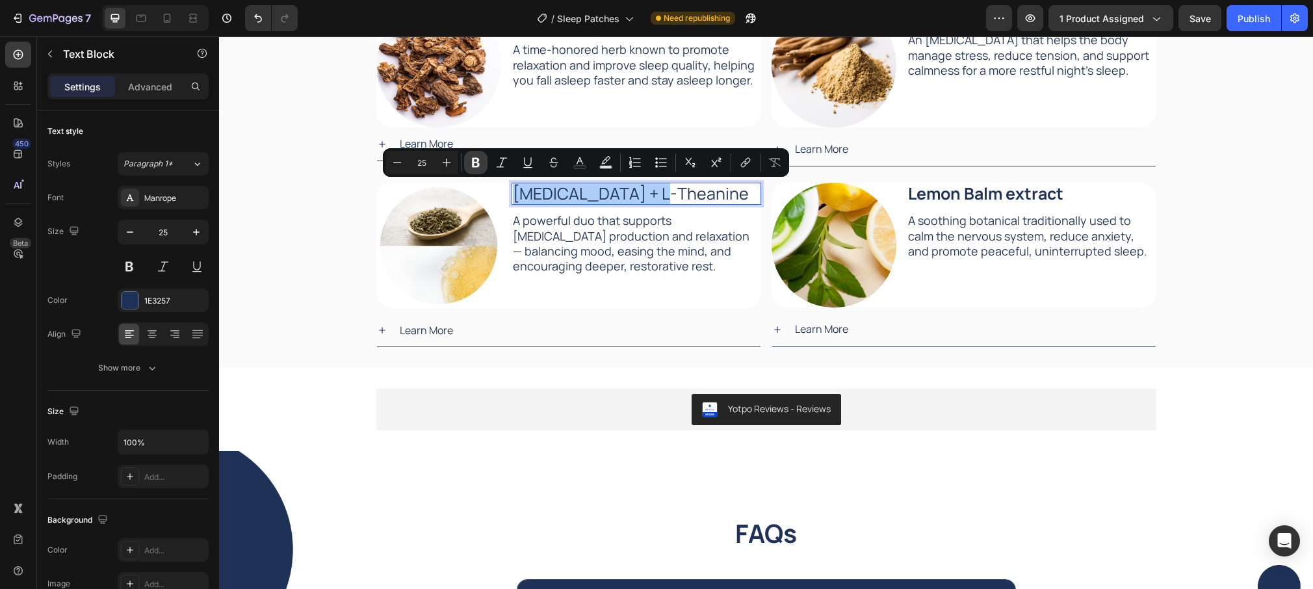
click at [484, 157] on button "Bold" at bounding box center [475, 162] width 23 height 23
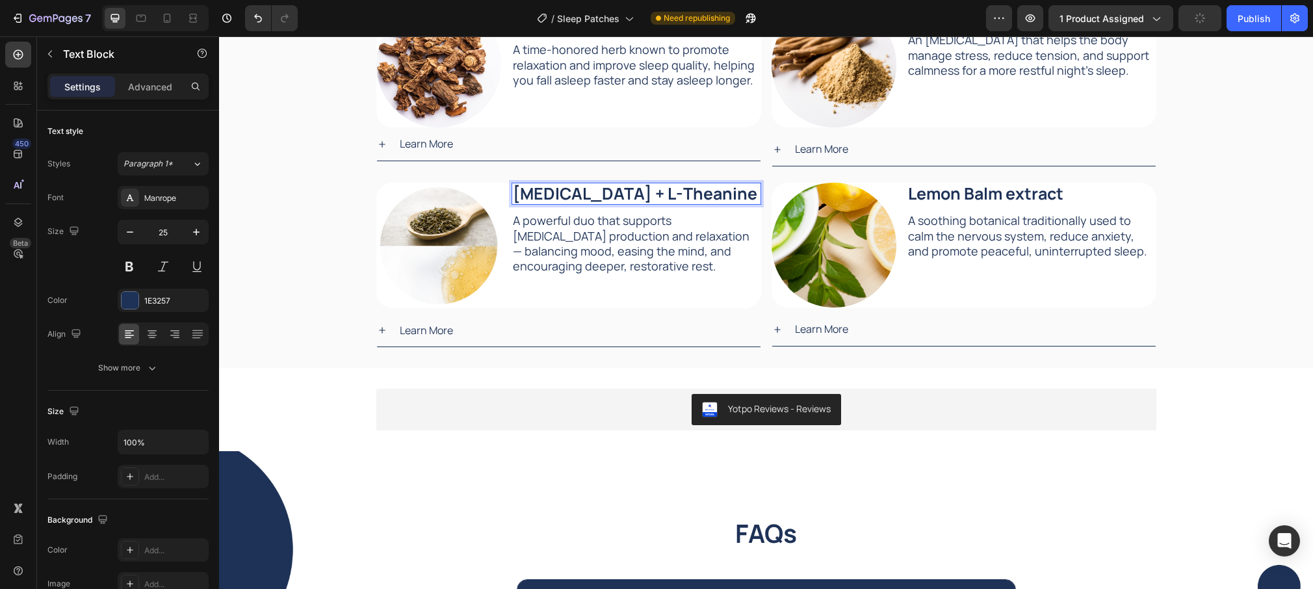
click at [651, 188] on strong "[MEDICAL_DATA] + L-Theanine" at bounding box center [635, 193] width 244 height 23
copy strong "[MEDICAL_DATA] + L-Theanine"
drag, startPoint x: 171, startPoint y: 23, endPoint x: 186, endPoint y: 29, distance: 16.1
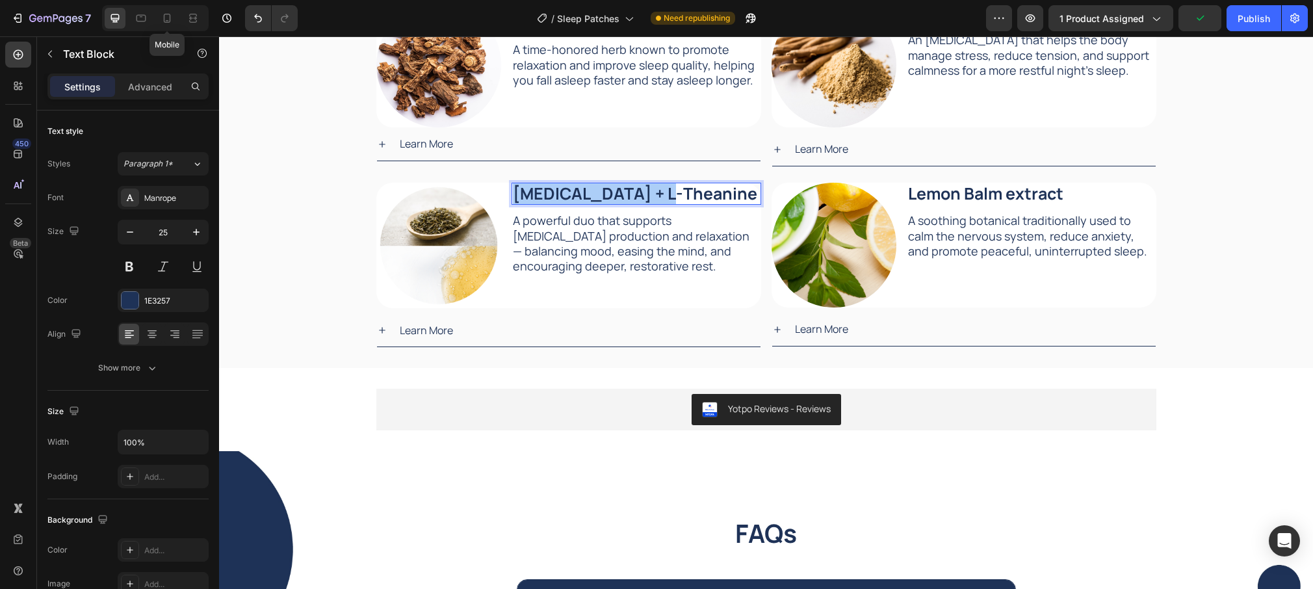
click at [170, 23] on icon at bounding box center [167, 18] width 13 height 13
type input "16"
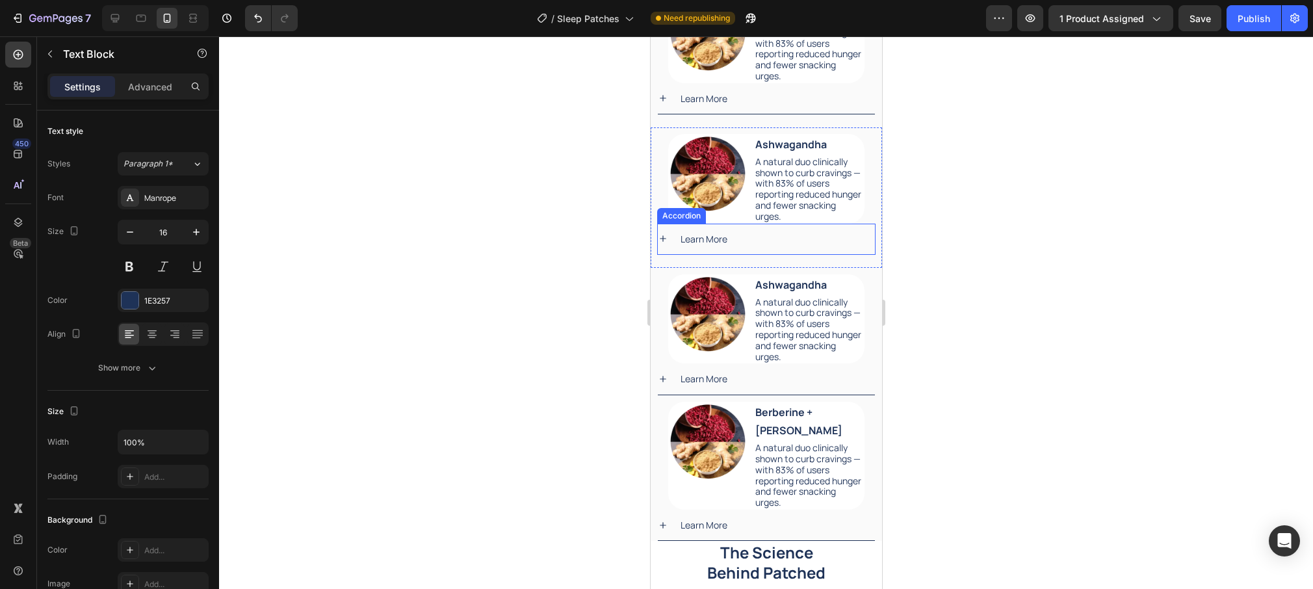
scroll to position [2178, 0]
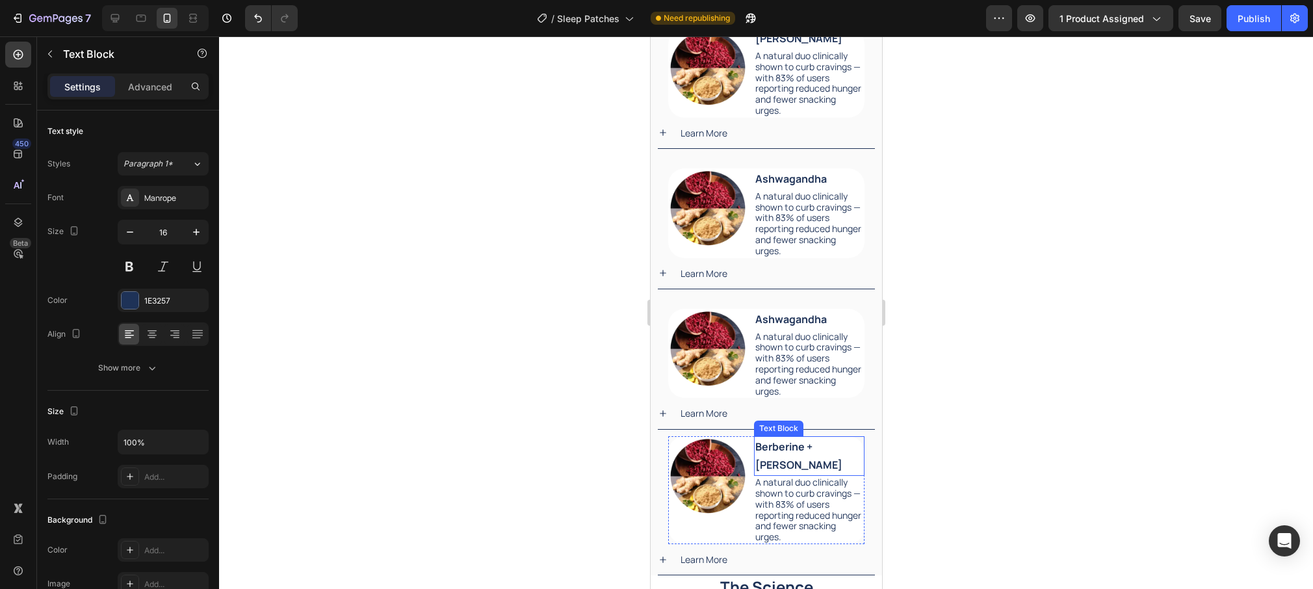
click at [818, 448] on strong "Berberine + [PERSON_NAME]" at bounding box center [798, 455] width 87 height 33
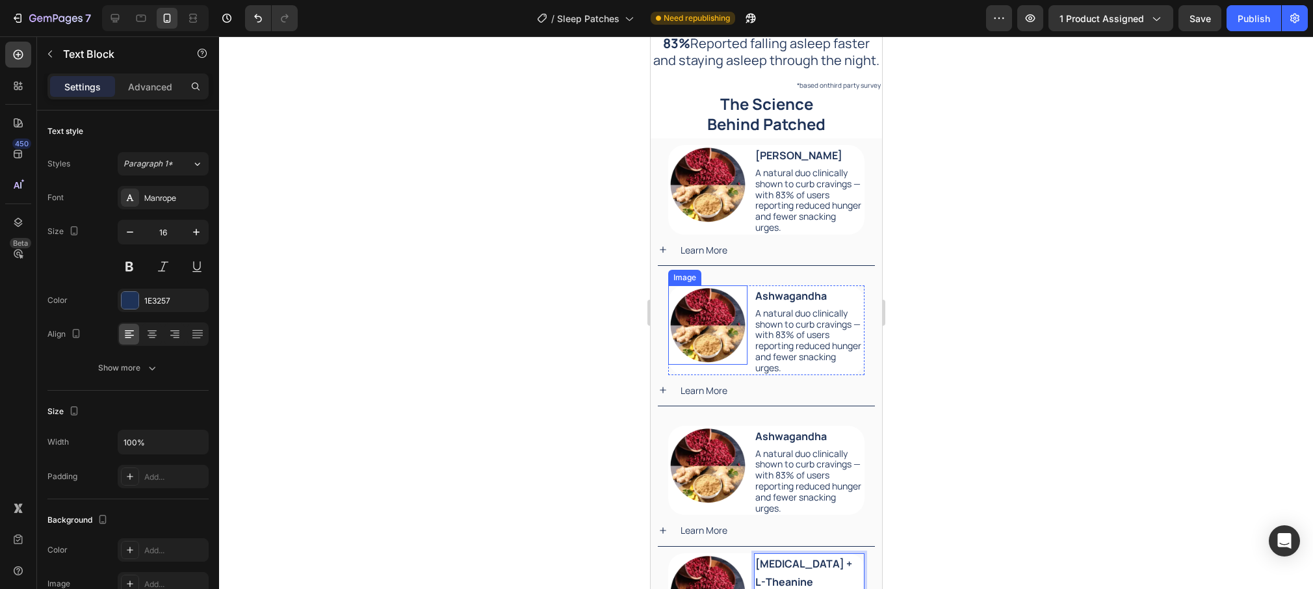
scroll to position [2058, 0]
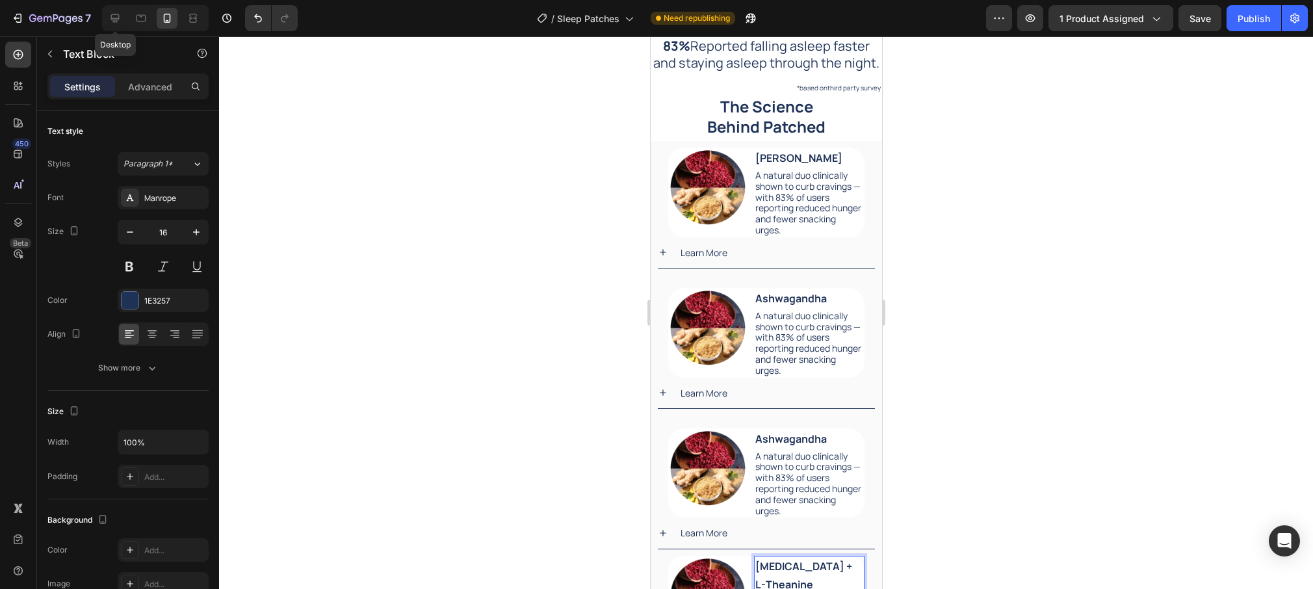
drag, startPoint x: 113, startPoint y: 19, endPoint x: 261, endPoint y: 43, distance: 149.5
click at [112, 19] on icon at bounding box center [115, 18] width 13 height 13
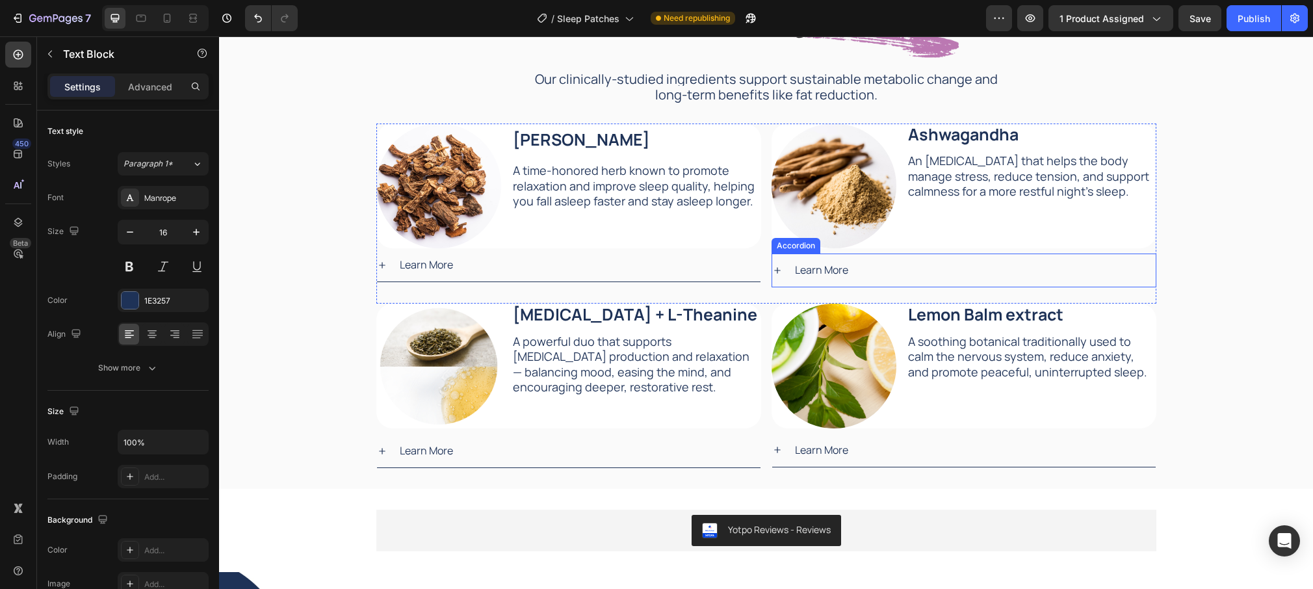
scroll to position [2195, 0]
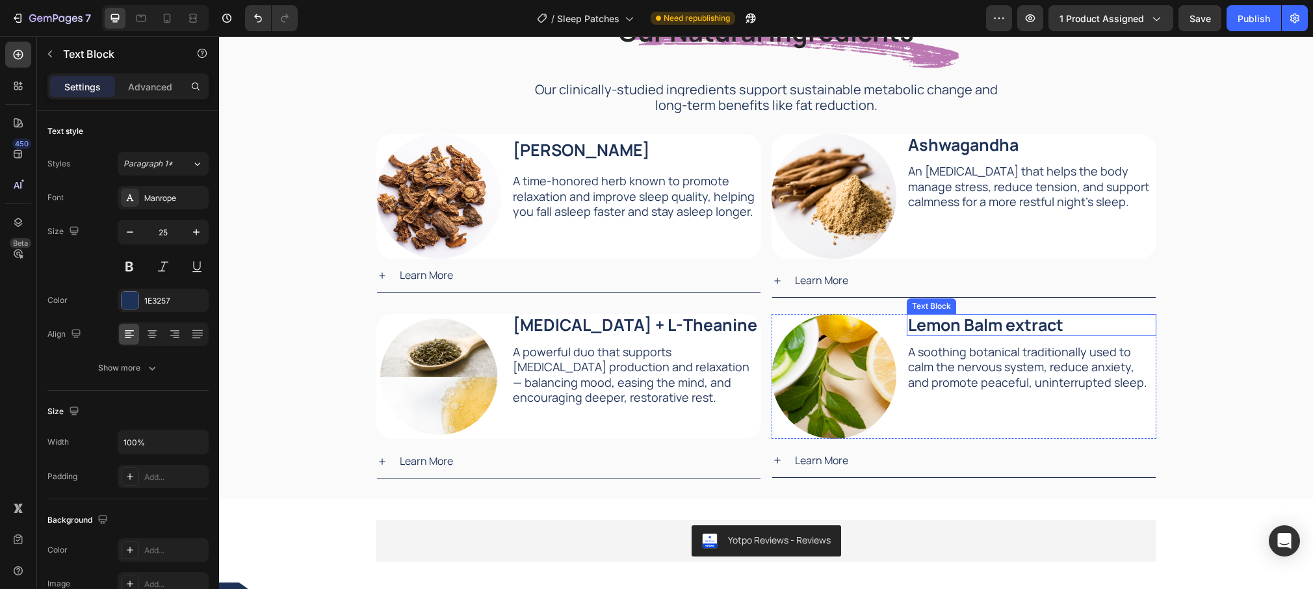
click at [1002, 330] on strong "Lemon Balm extract" at bounding box center [985, 324] width 155 height 23
click at [1001, 330] on strong "Lemon Balm extract" at bounding box center [985, 324] width 155 height 23
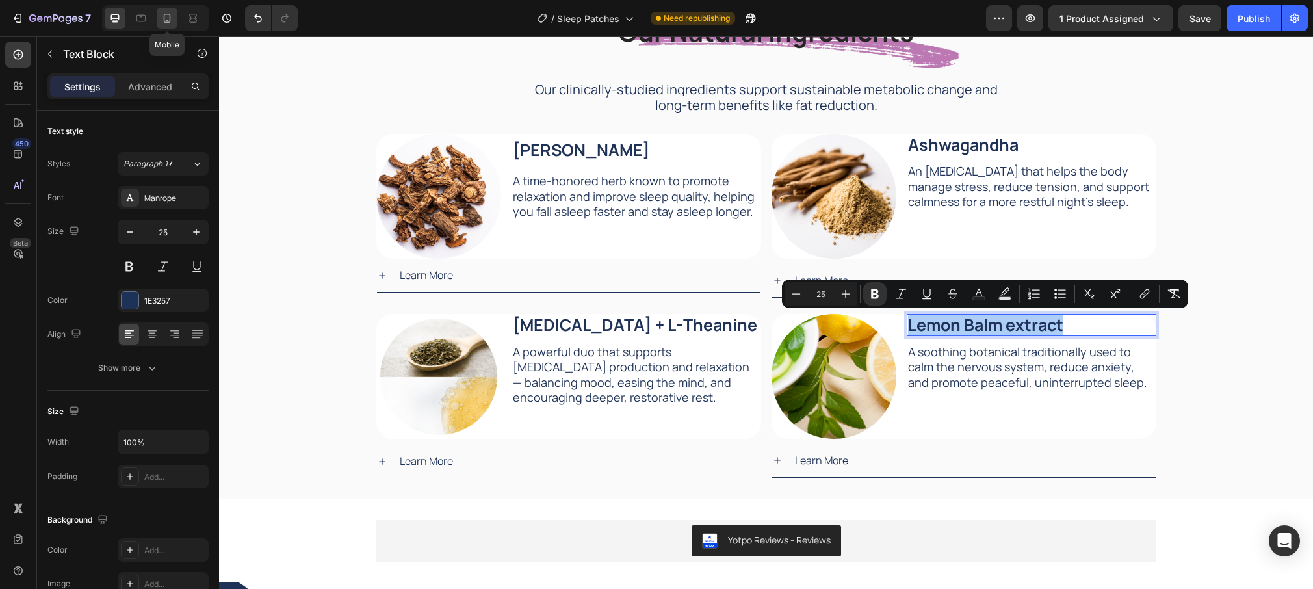
click at [172, 18] on icon at bounding box center [167, 18] width 13 height 13
type input "16"
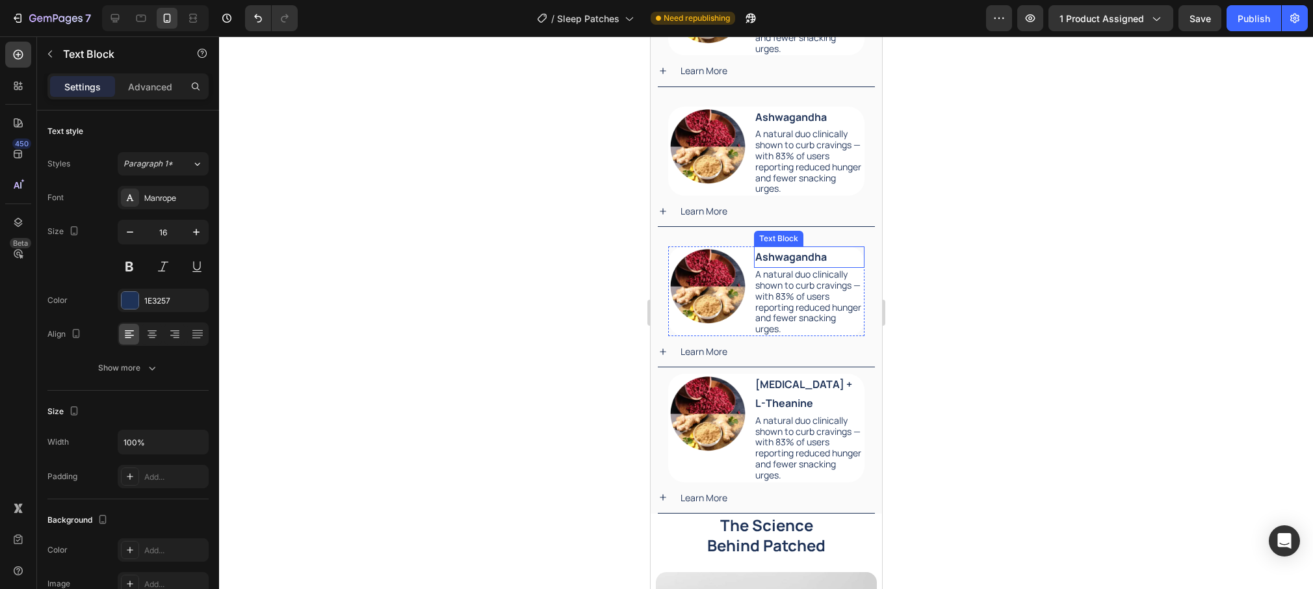
scroll to position [2194, 0]
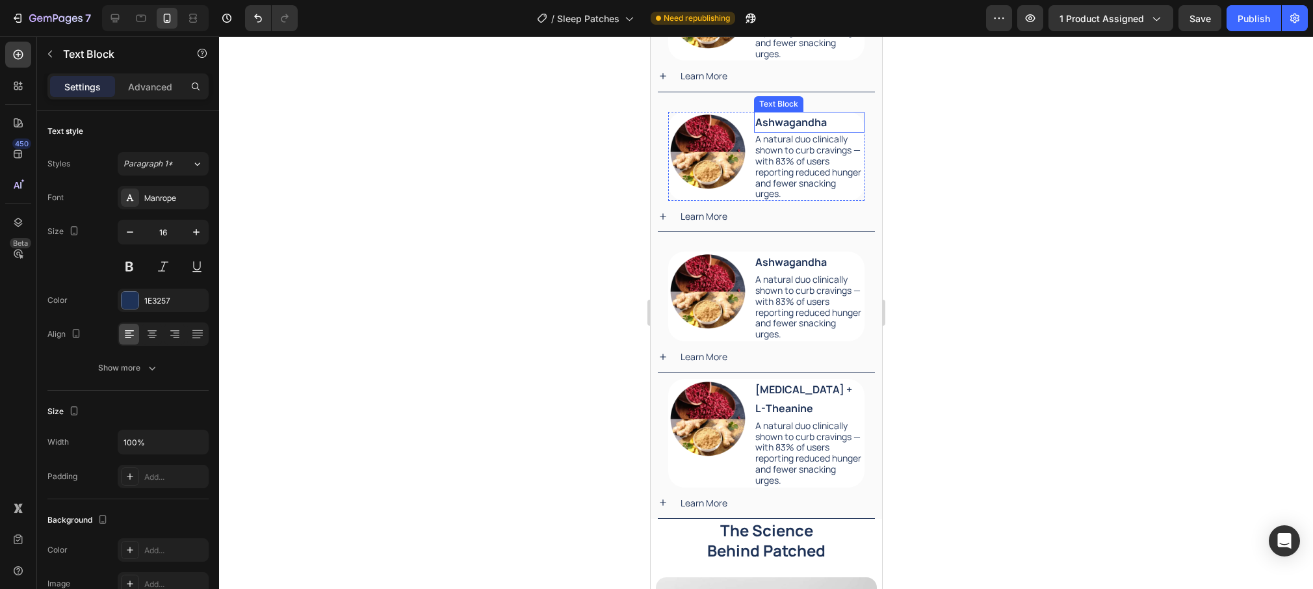
click at [806, 116] on strong "Ashwagandha" at bounding box center [791, 122] width 72 height 14
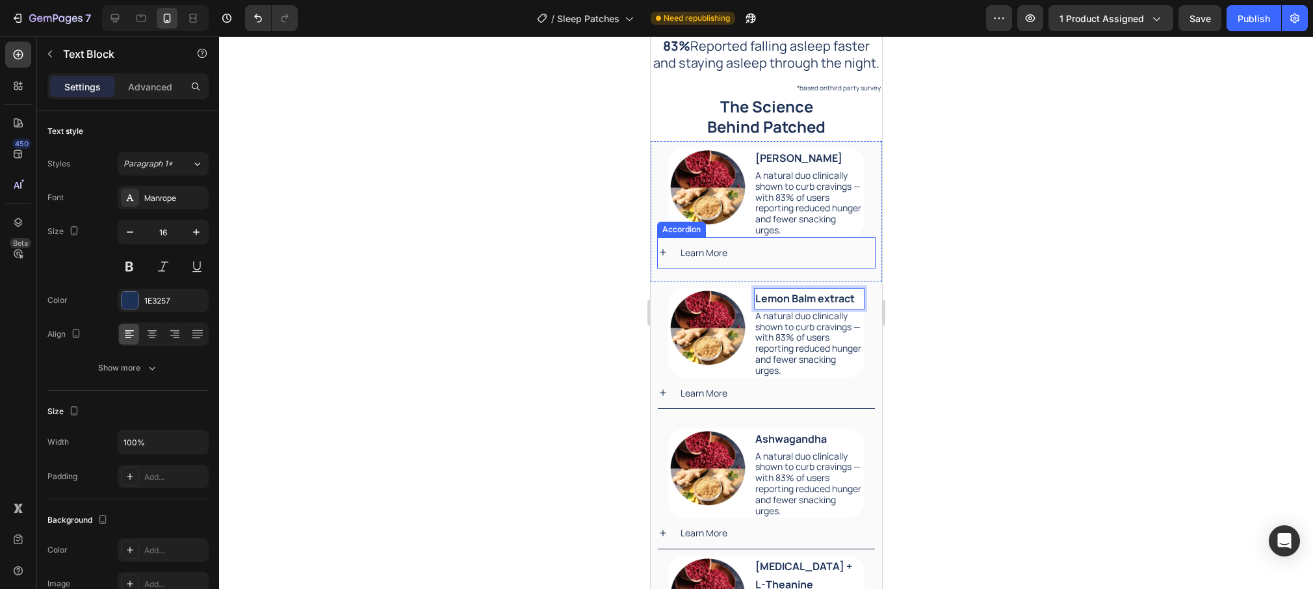
scroll to position [2058, 0]
click at [988, 195] on div at bounding box center [766, 312] width 1094 height 553
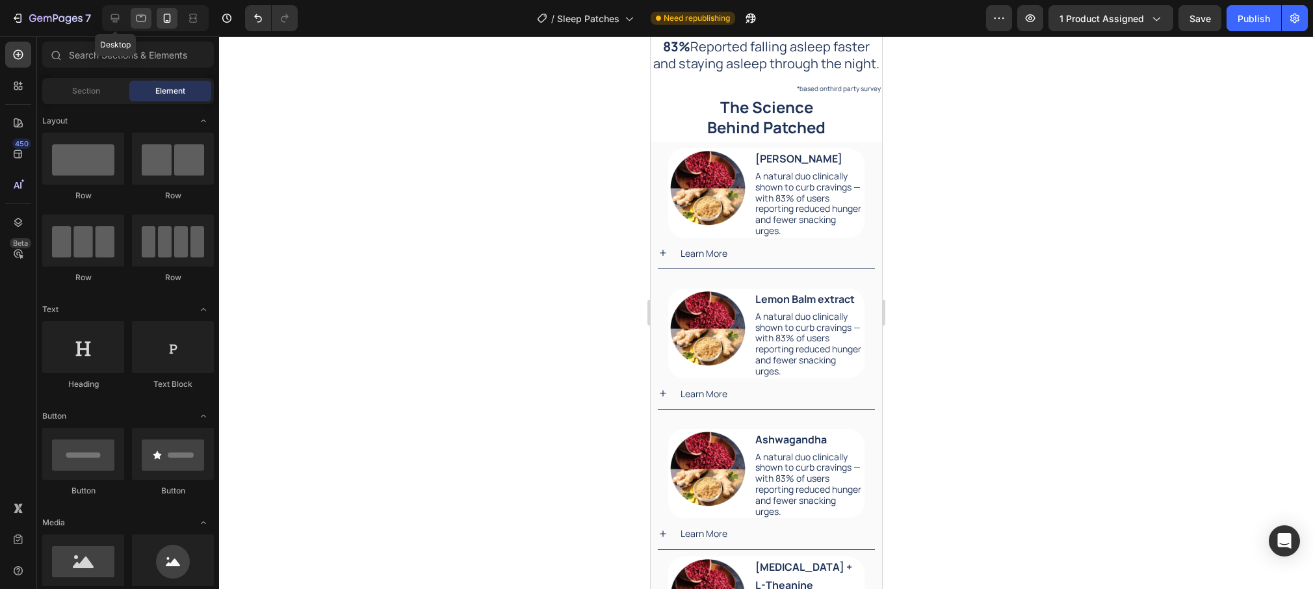
drag, startPoint x: 113, startPoint y: 18, endPoint x: 138, endPoint y: 27, distance: 26.7
click at [112, 18] on icon at bounding box center [115, 18] width 8 height 8
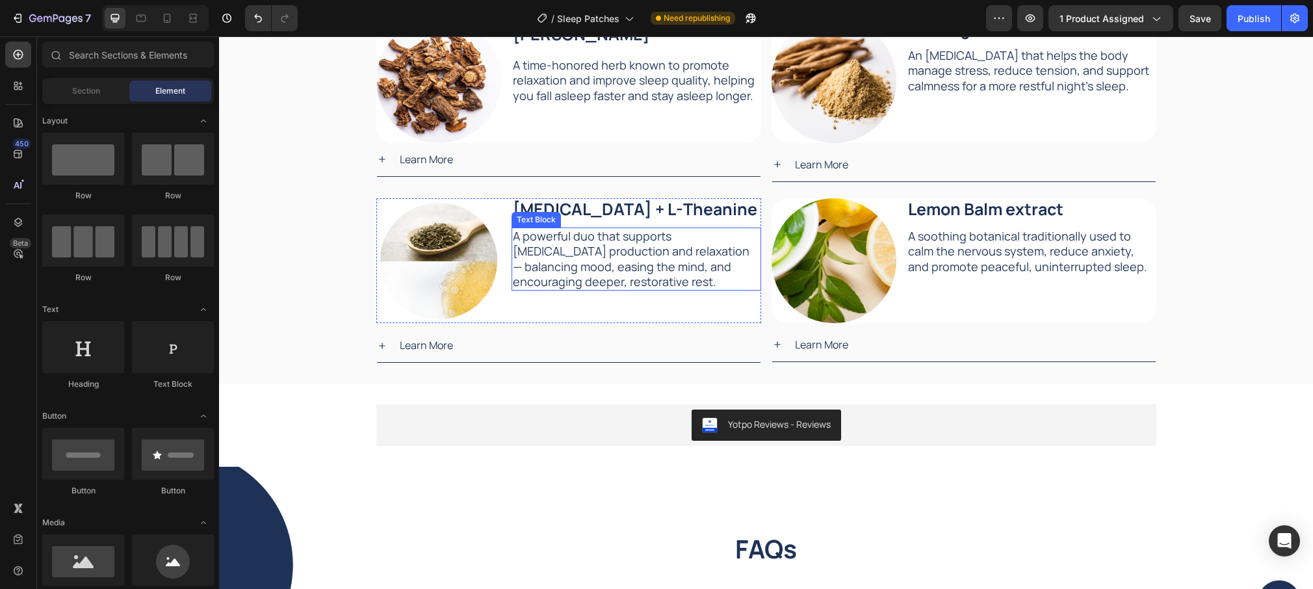
scroll to position [2327, 0]
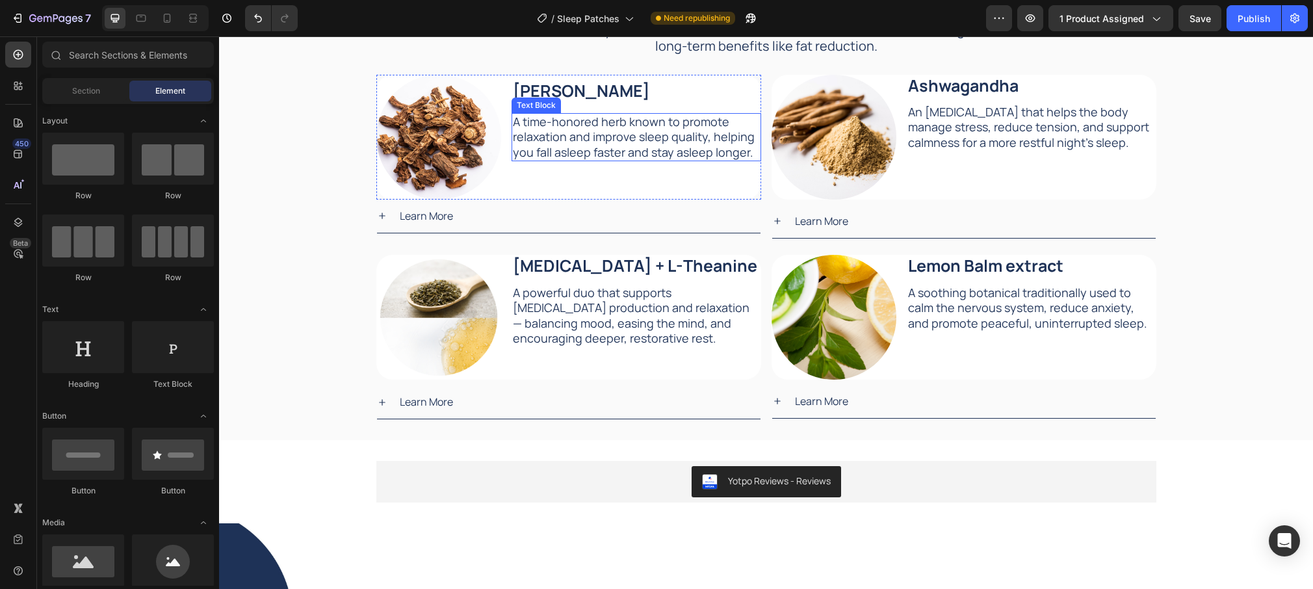
click at [594, 142] on p "A time-honored herb known to promote relaxation and improve sleep quality, help…" at bounding box center [636, 137] width 247 height 46
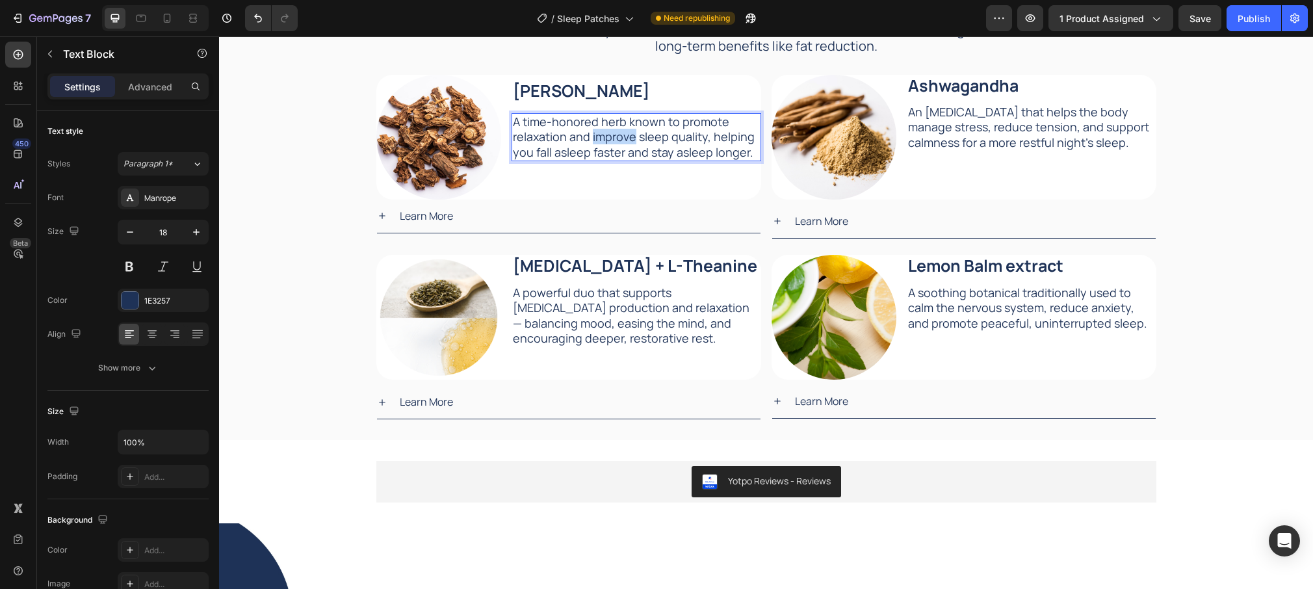
click at [594, 142] on p "A time-honored herb known to promote relaxation and improve sleep quality, help…" at bounding box center [636, 137] width 247 height 46
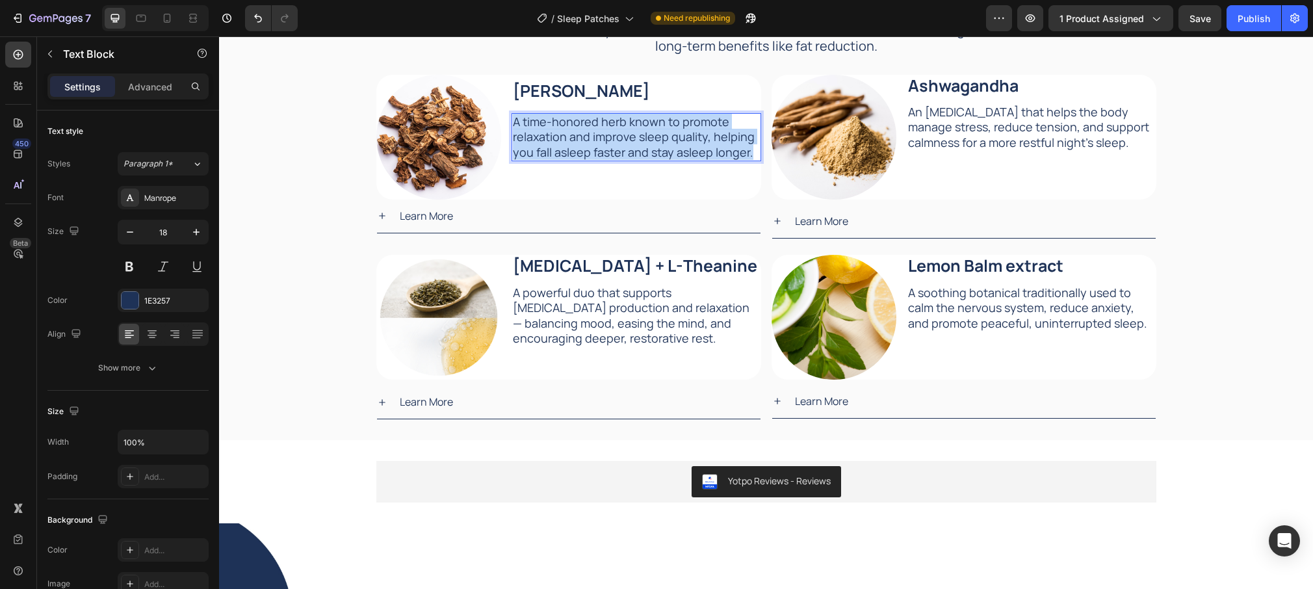
click at [594, 142] on p "A time-honored herb known to promote relaxation and improve sleep quality, help…" at bounding box center [636, 137] width 247 height 46
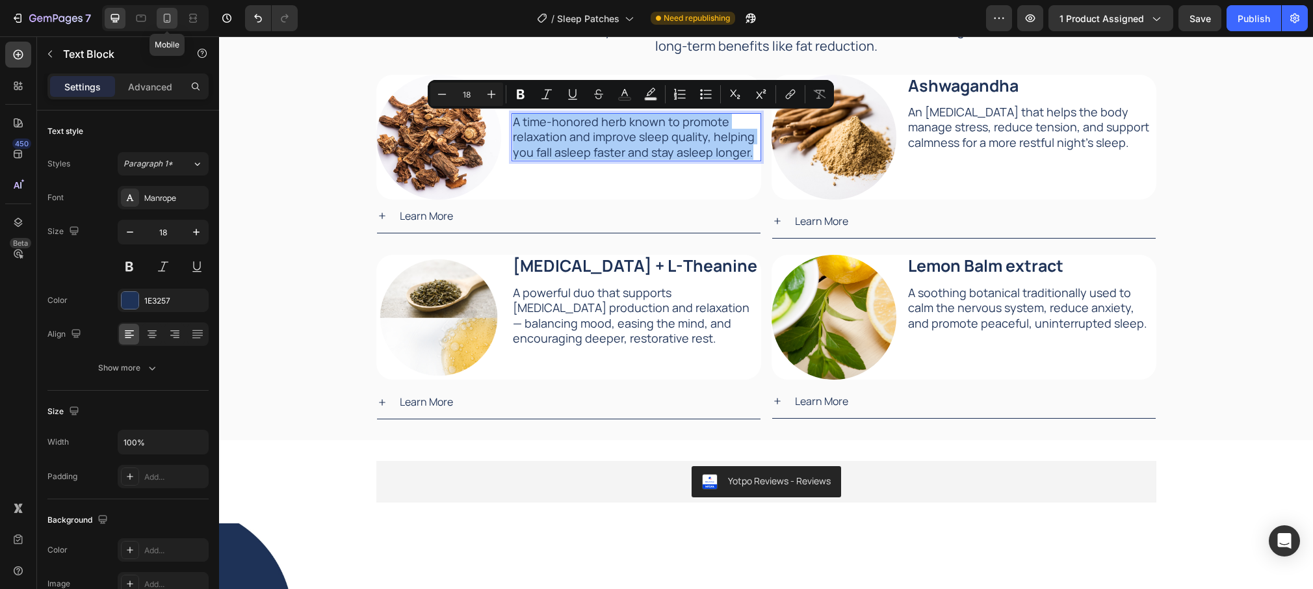
click at [170, 20] on icon at bounding box center [167, 18] width 7 height 9
type input "20"
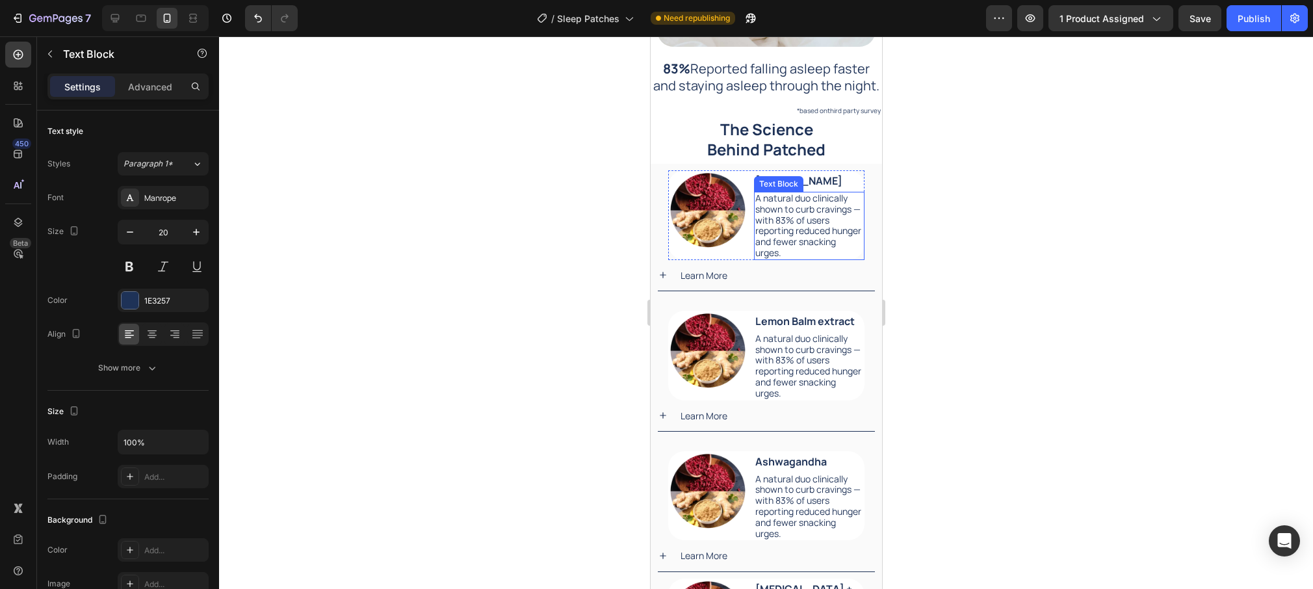
scroll to position [2030, 0]
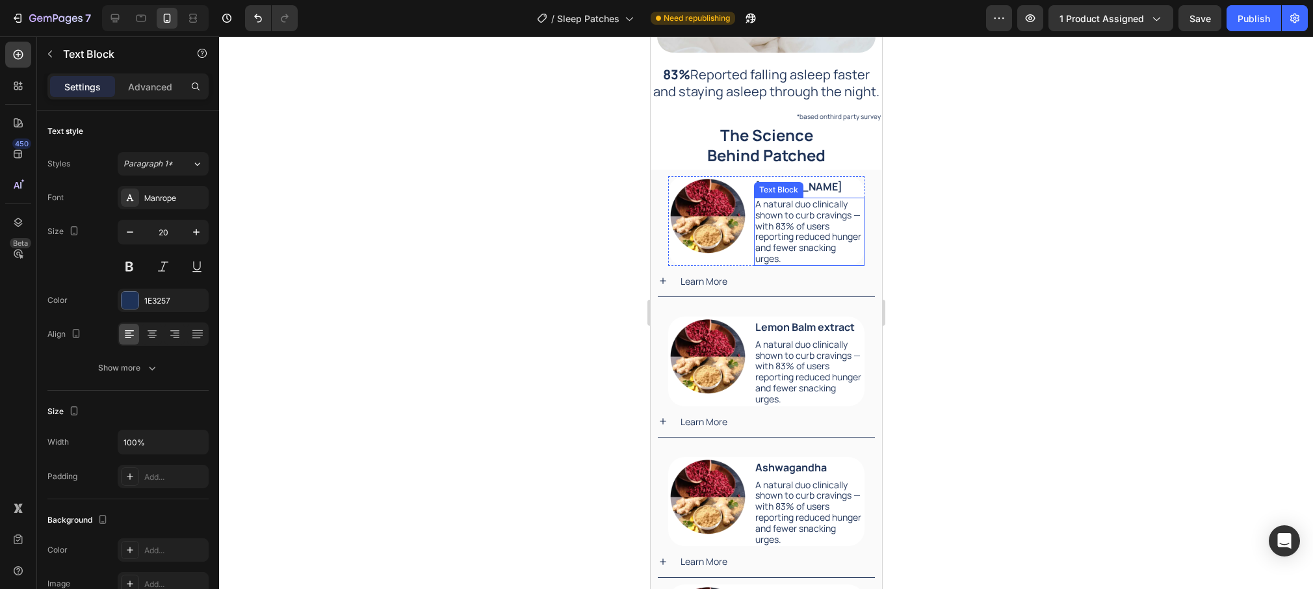
click at [805, 233] on p "A natural duo clinically shown to curb cravings — with 83% of users reporting r…" at bounding box center [809, 232] width 109 height 66
drag, startPoint x: 116, startPoint y: 24, endPoint x: 327, endPoint y: 105, distance: 226.1
click at [115, 24] on icon at bounding box center [115, 18] width 13 height 13
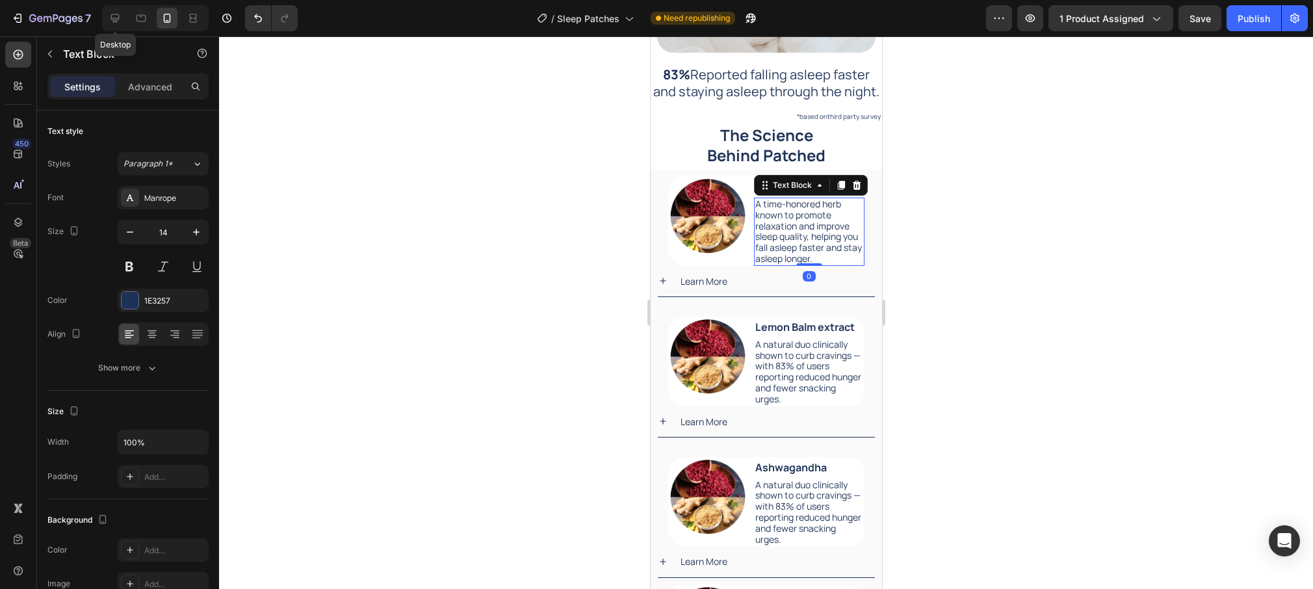
type input "16"
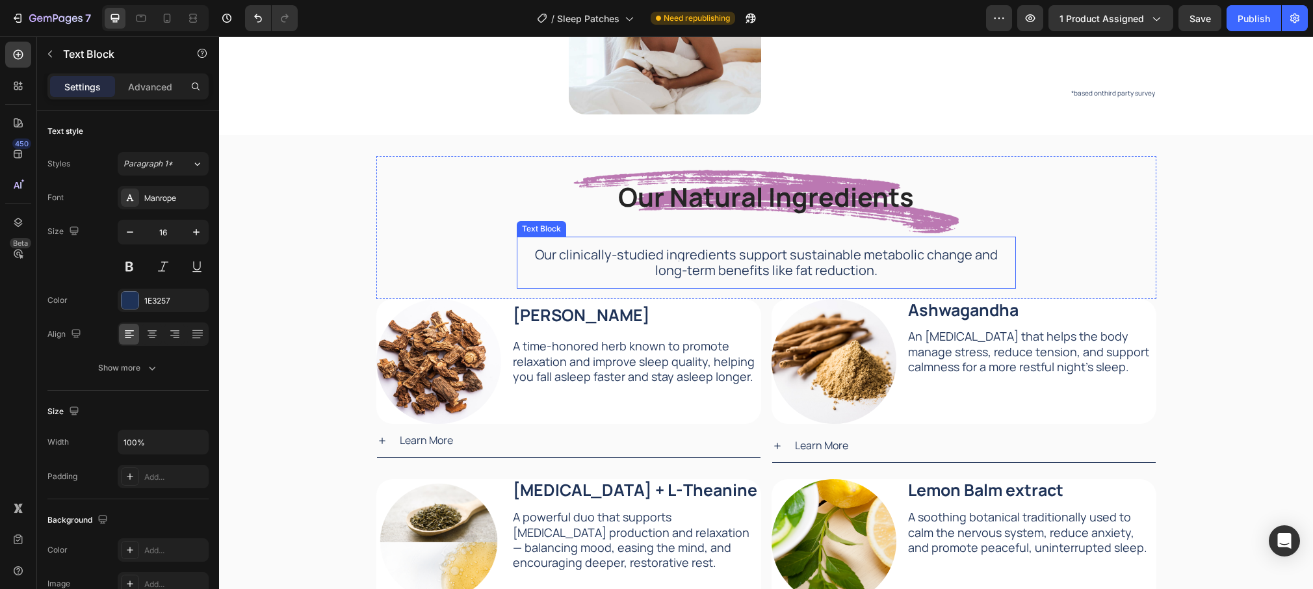
scroll to position [1984, 0]
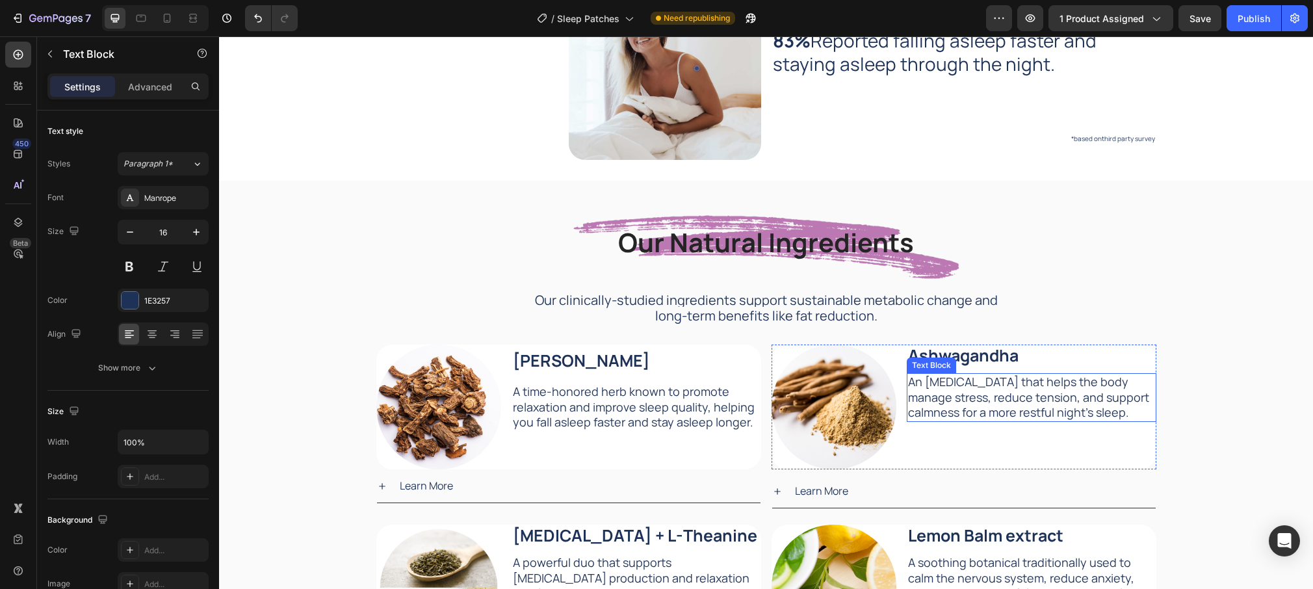
click at [1012, 387] on p "An [MEDICAL_DATA] that helps the body manage stress, reduce tension, and suppor…" at bounding box center [1031, 397] width 247 height 46
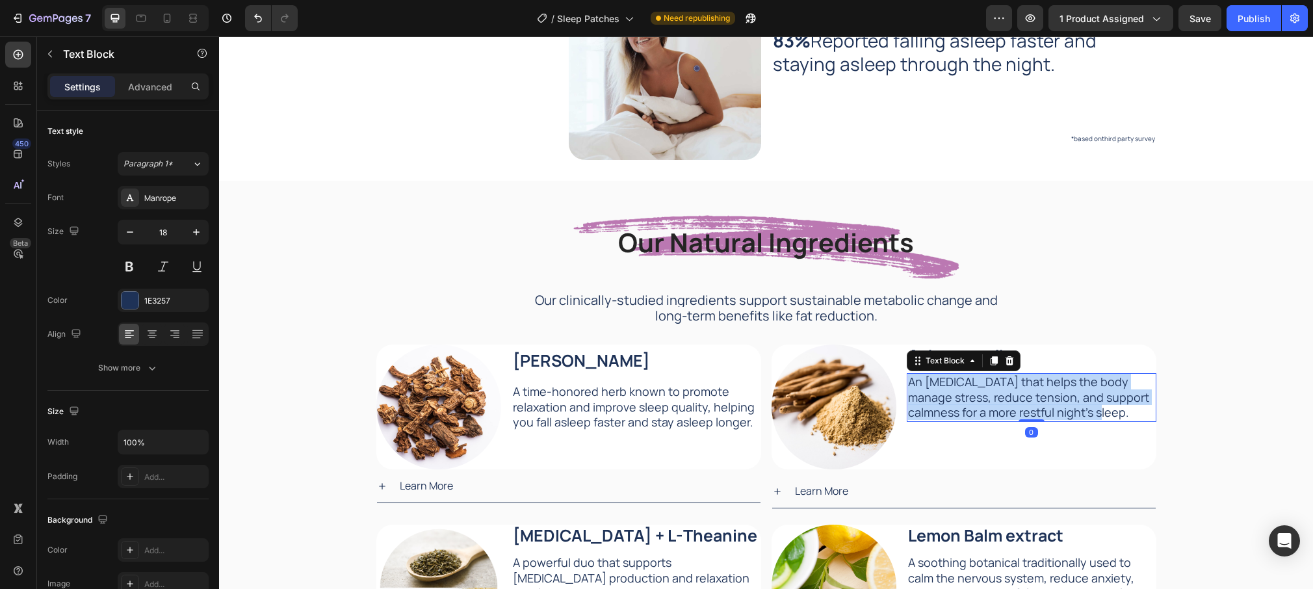
click at [1012, 387] on p "An [MEDICAL_DATA] that helps the body manage stress, reduce tension, and suppor…" at bounding box center [1031, 397] width 247 height 46
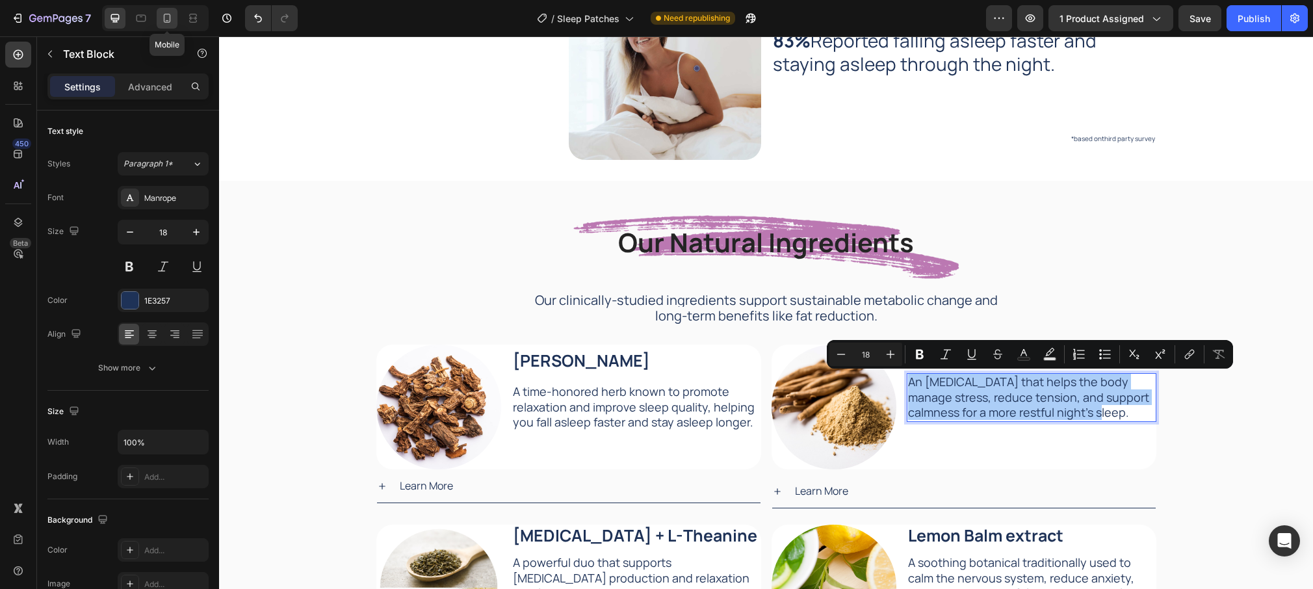
click at [165, 21] on icon at bounding box center [167, 18] width 13 height 13
type input "20"
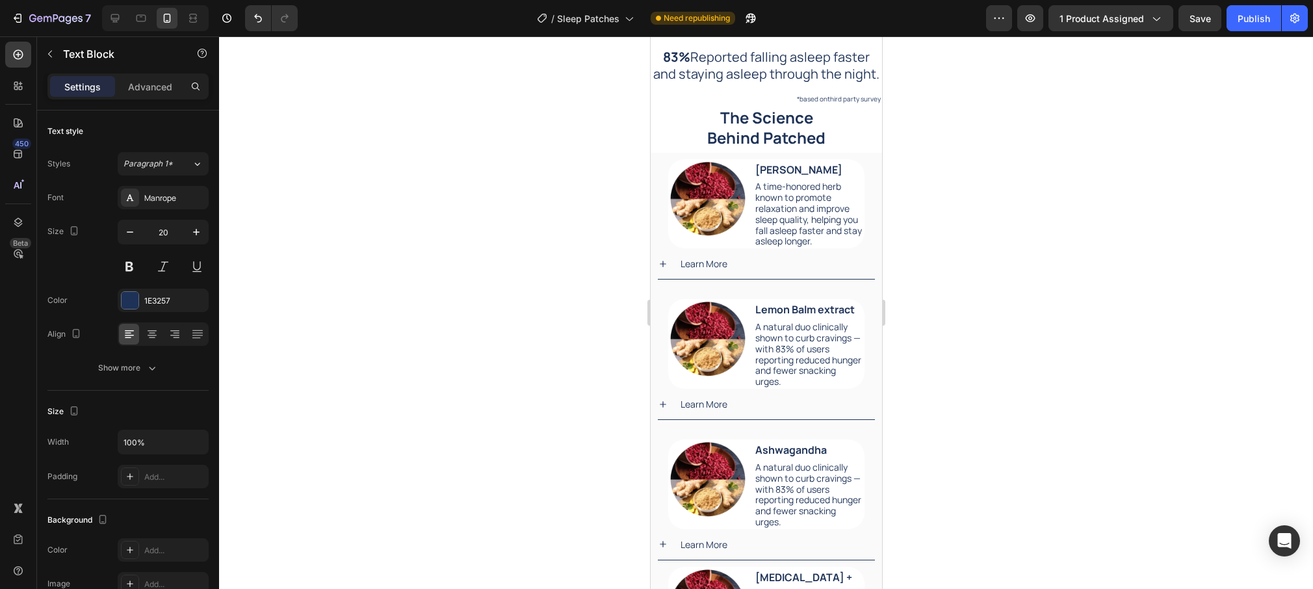
scroll to position [1913, 0]
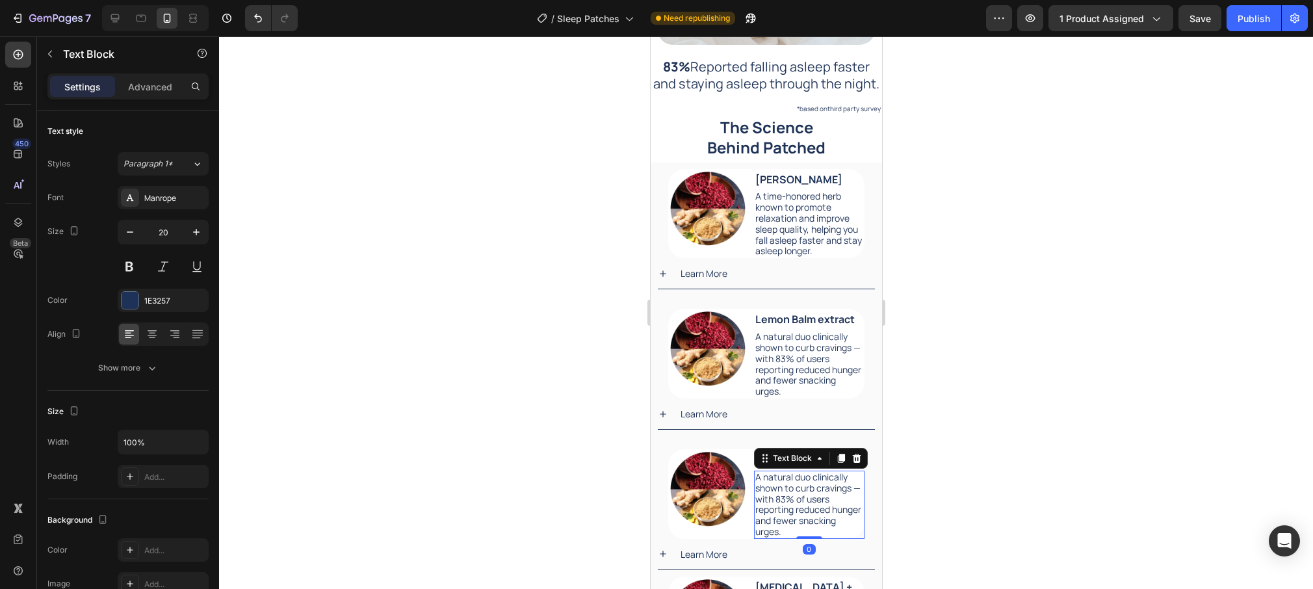
click at [826, 486] on p "A natural duo clinically shown to curb cravings — with 83% of users reporting r…" at bounding box center [809, 505] width 109 height 66
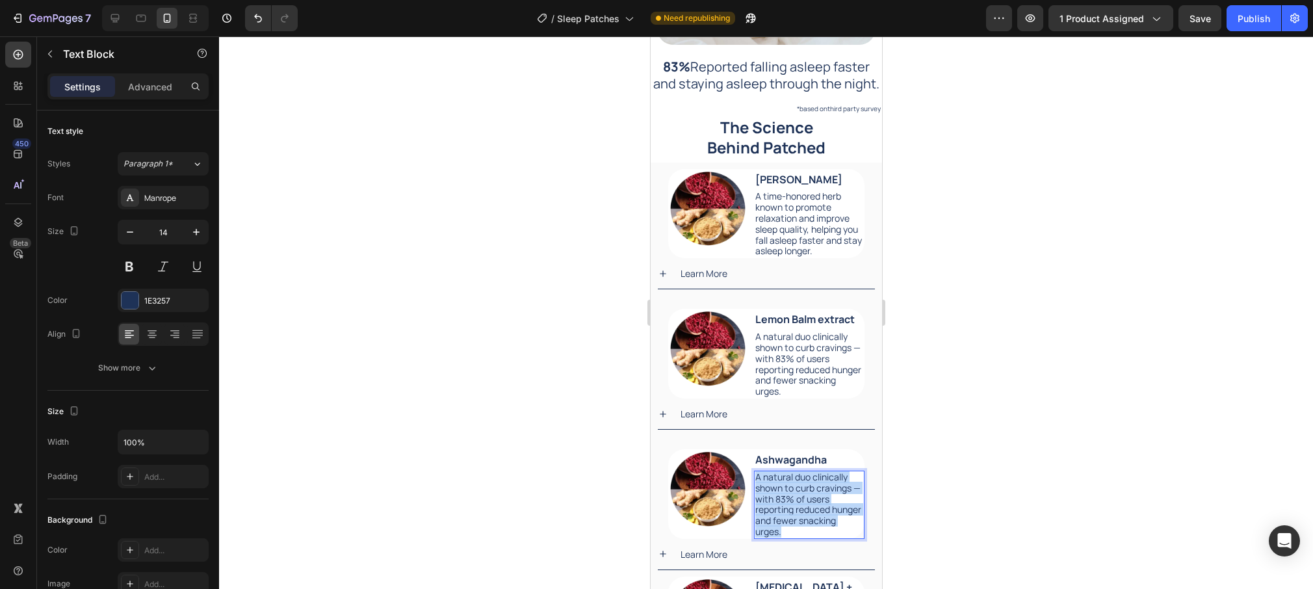
click at [826, 486] on p "A natural duo clinically shown to curb cravings — with 83% of users reporting r…" at bounding box center [809, 505] width 109 height 66
click at [109, 14] on icon at bounding box center [115, 18] width 13 height 13
type input "16"
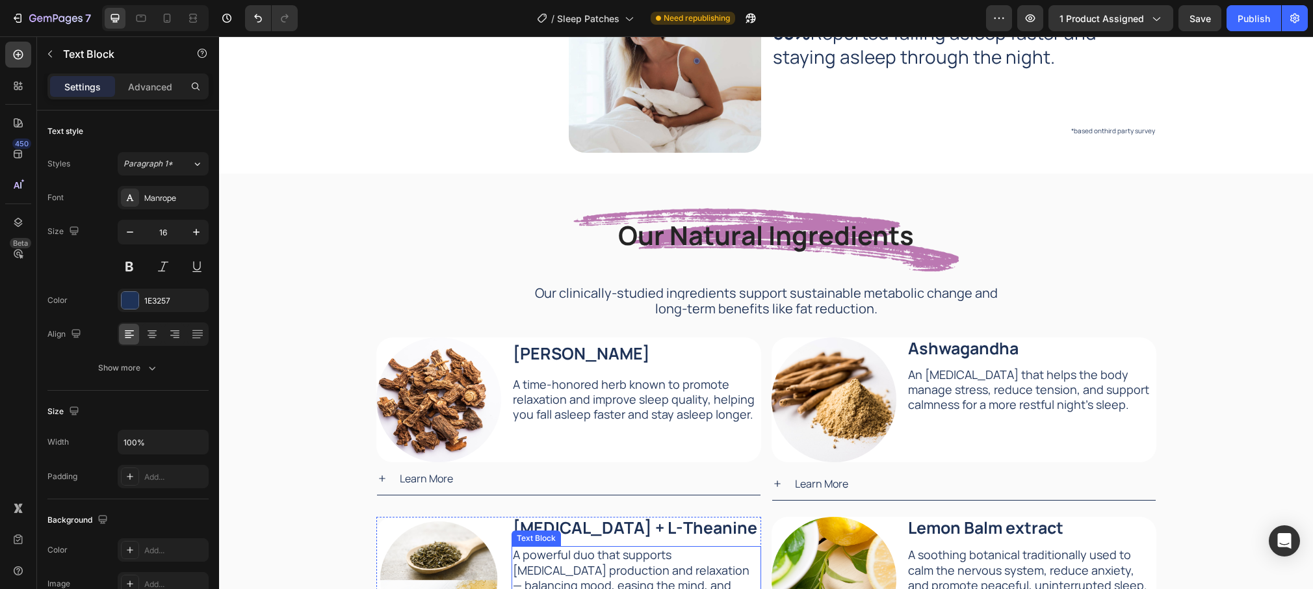
scroll to position [2106, 0]
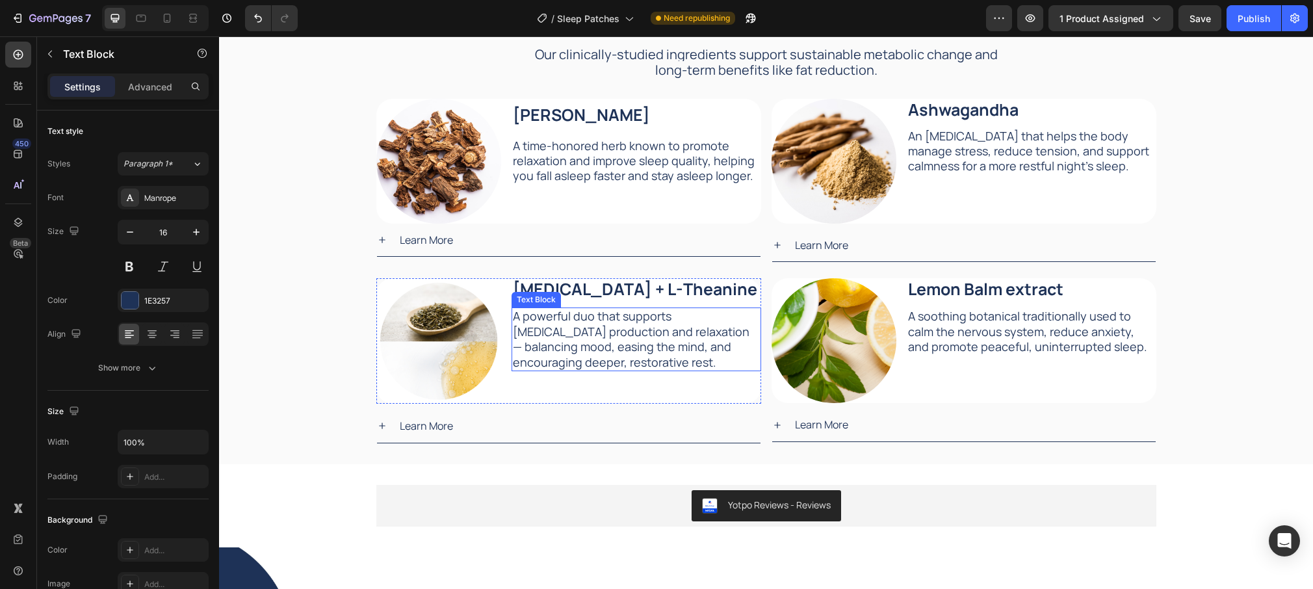
click at [690, 322] on p "A powerful duo that supports [MEDICAL_DATA] production and relaxation — balanci…" at bounding box center [636, 339] width 247 height 61
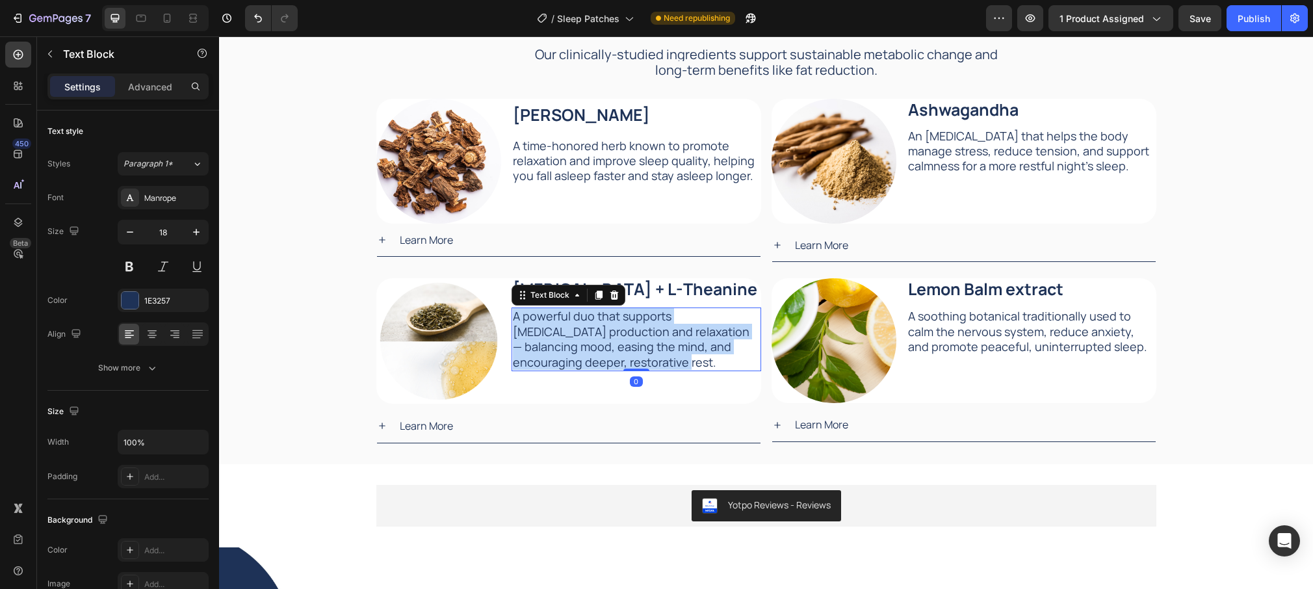
click at [690, 322] on p "A powerful duo that supports [MEDICAL_DATA] production and relaxation — balanci…" at bounding box center [636, 339] width 247 height 61
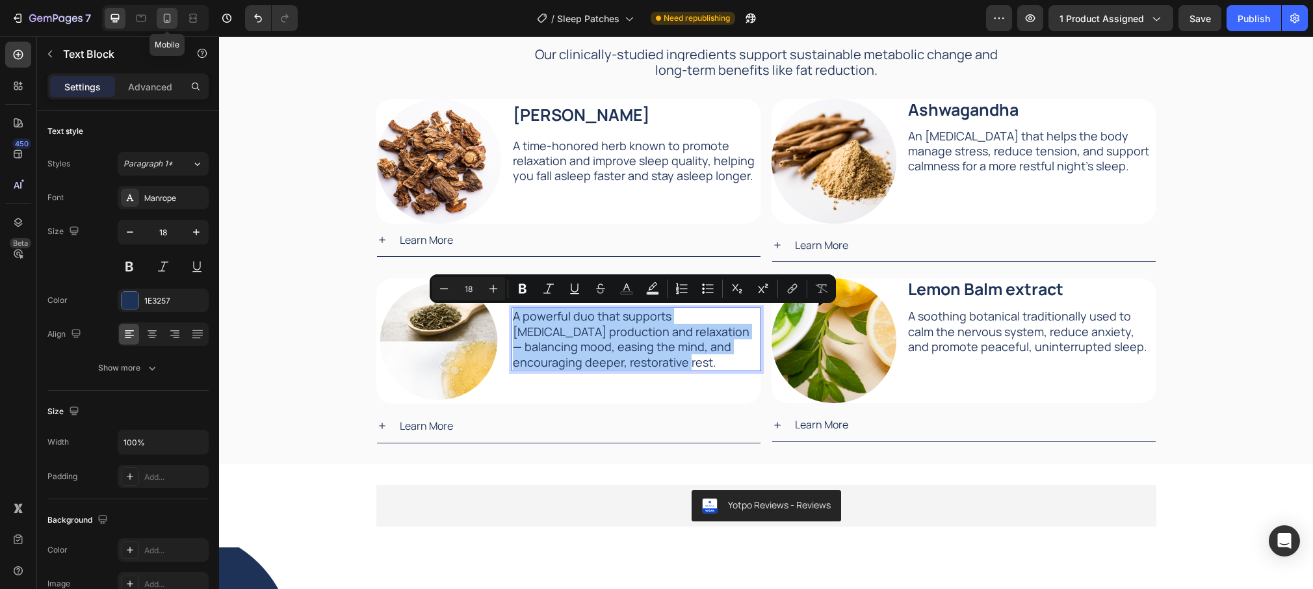
click at [173, 19] on div at bounding box center [167, 18] width 21 height 21
type input "20"
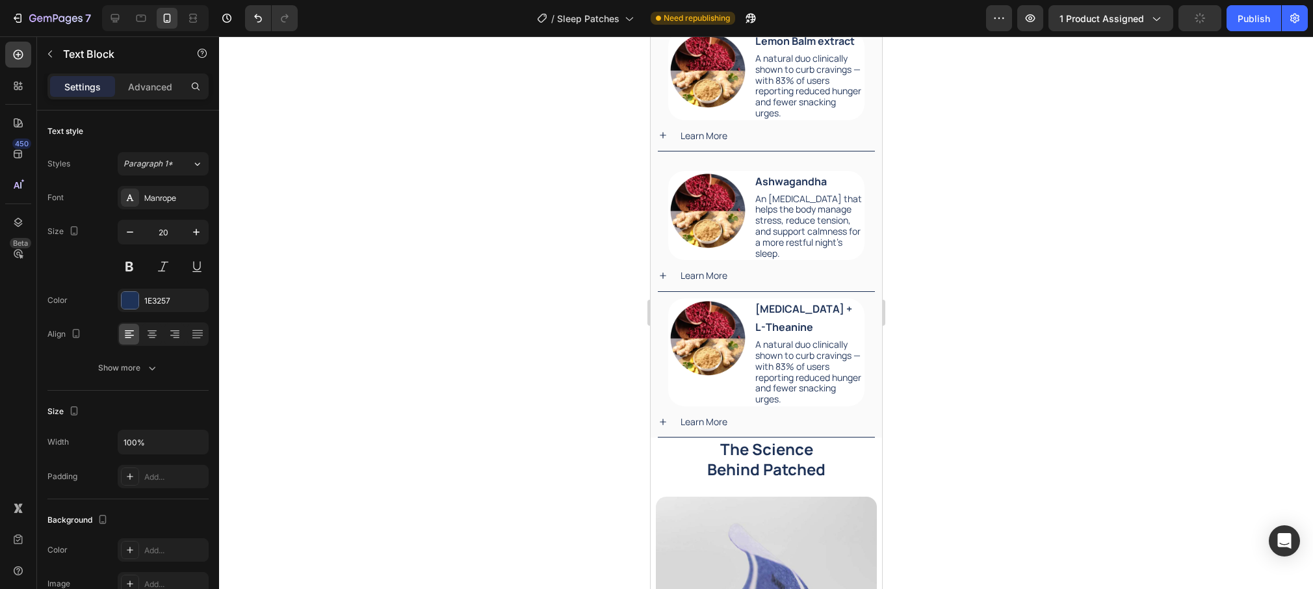
scroll to position [2309, 0]
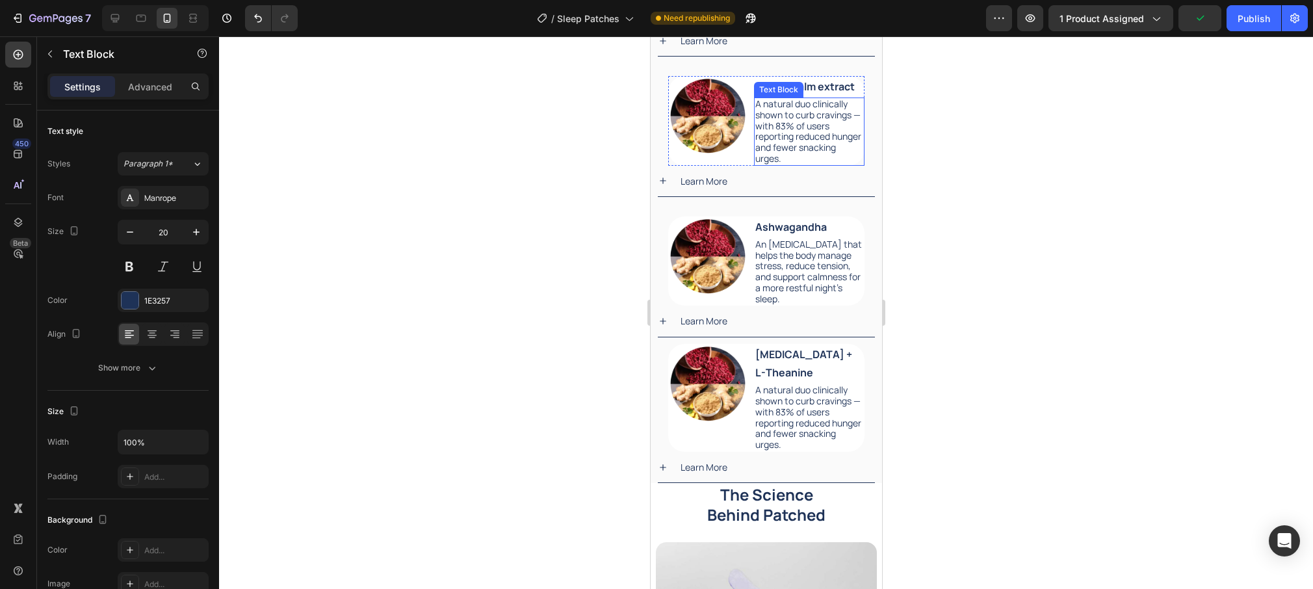
click at [806, 138] on p "A natural duo clinically shown to curb cravings — with 83% of users reporting r…" at bounding box center [809, 132] width 109 height 66
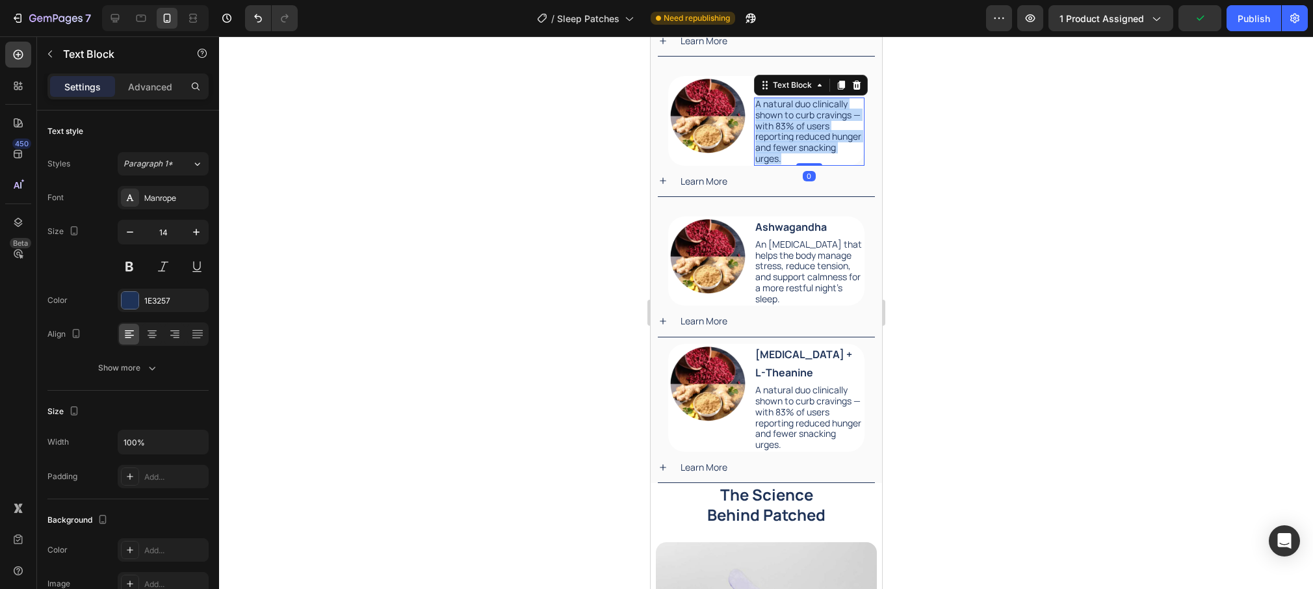
click at [806, 138] on p "A natural duo clinically shown to curb cravings — with 83% of users reporting r…" at bounding box center [809, 132] width 109 height 66
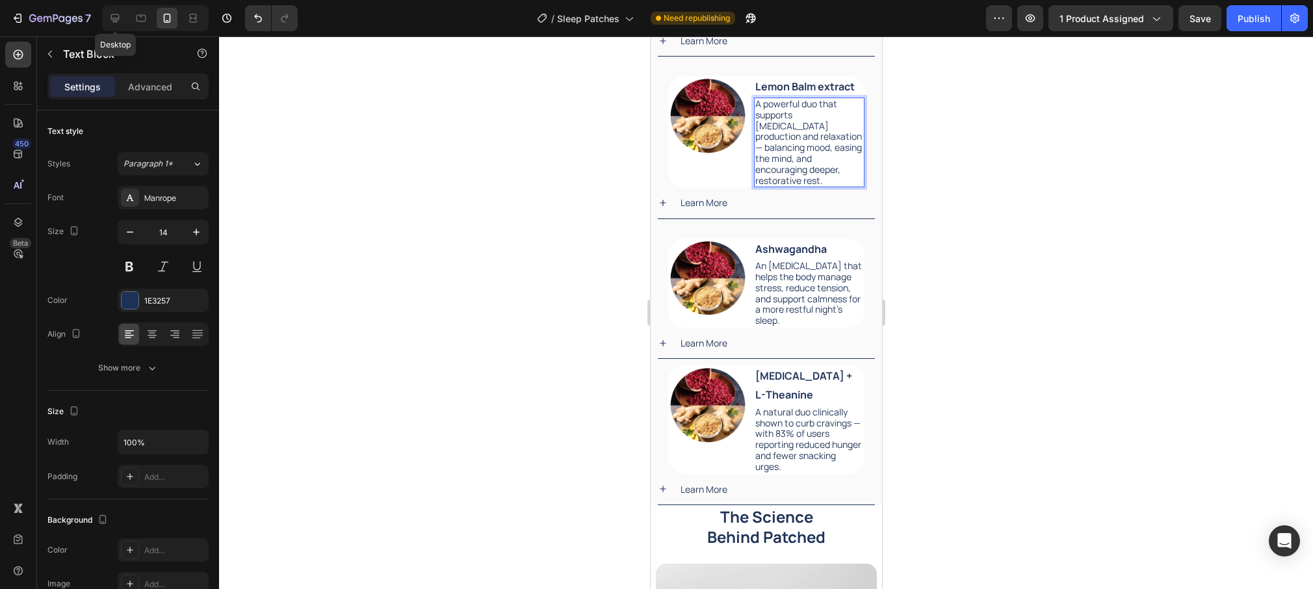
drag, startPoint x: 111, startPoint y: 18, endPoint x: 280, endPoint y: 83, distance: 181.7
click at [110, 18] on icon at bounding box center [115, 18] width 13 height 13
type input "16"
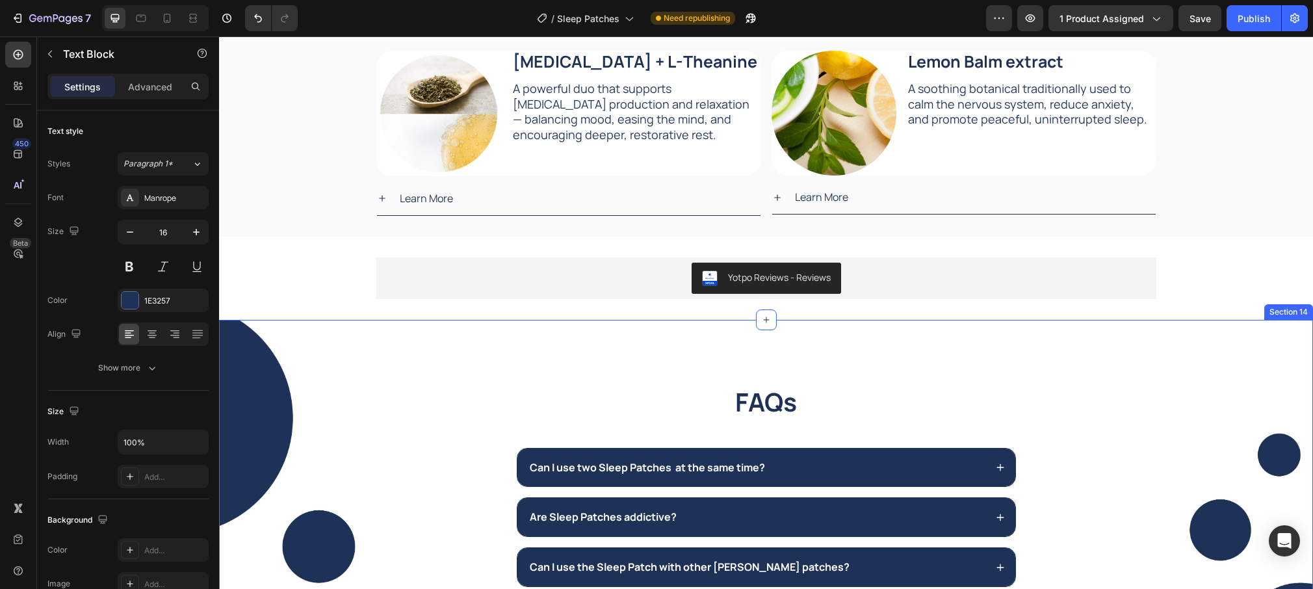
scroll to position [2323, 0]
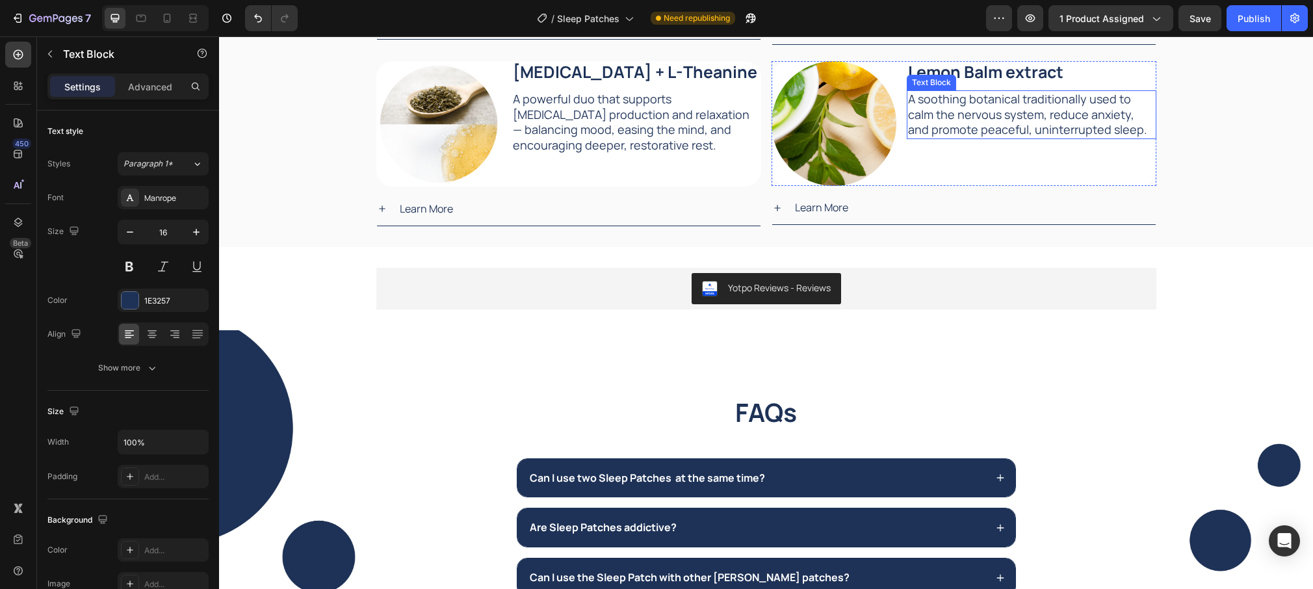
click at [986, 121] on p "A soothing botanical traditionally used to calm the nervous system, reduce anxi…" at bounding box center [1031, 115] width 247 height 46
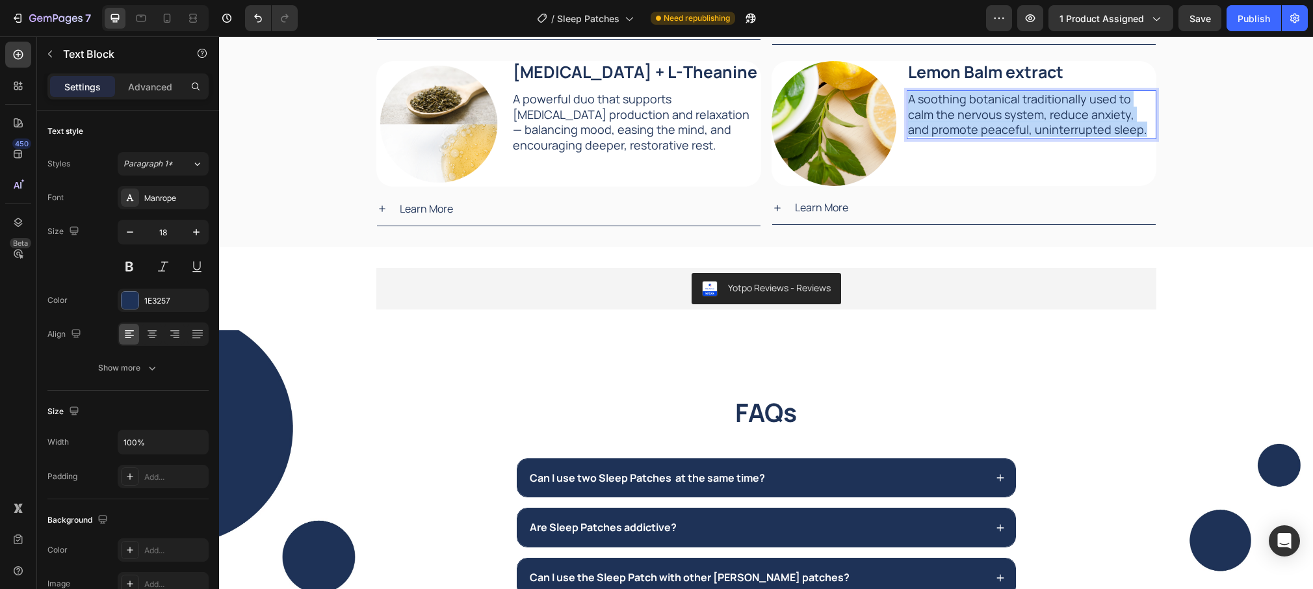
click at [986, 121] on p "A soothing botanical traditionally used to calm the nervous system, reduce anxi…" at bounding box center [1031, 115] width 247 height 46
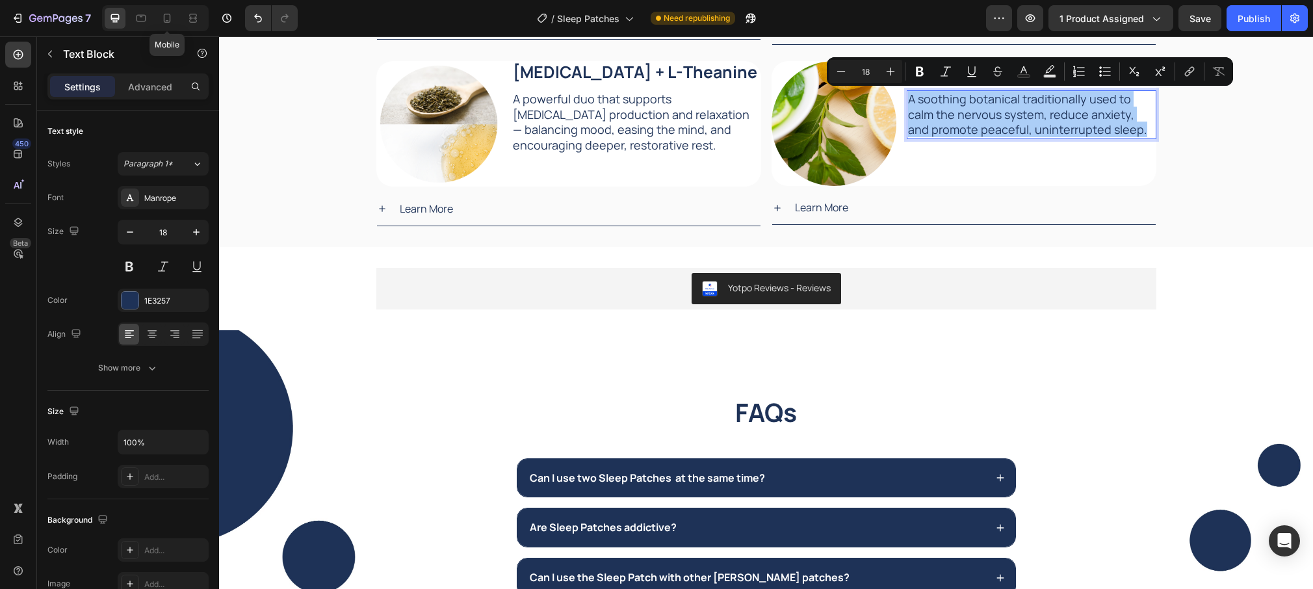
drag, startPoint x: 170, startPoint y: 20, endPoint x: 282, endPoint y: 54, distance: 116.4
click at [170, 20] on icon at bounding box center [167, 18] width 7 height 9
type input "20"
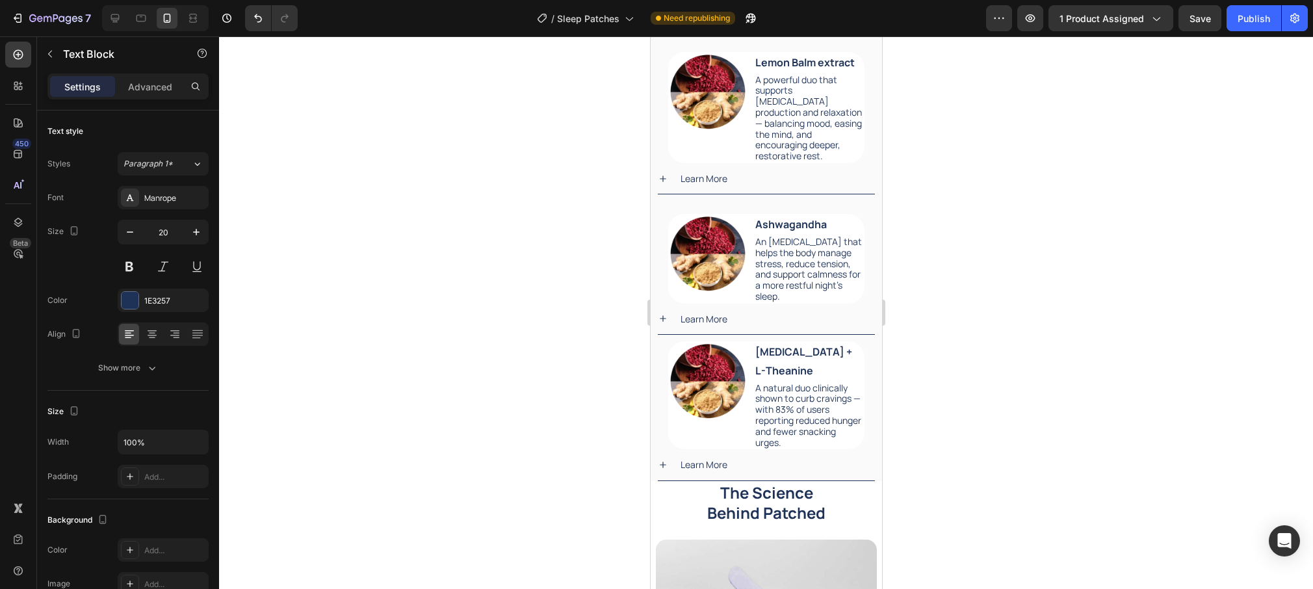
scroll to position [2133, 0]
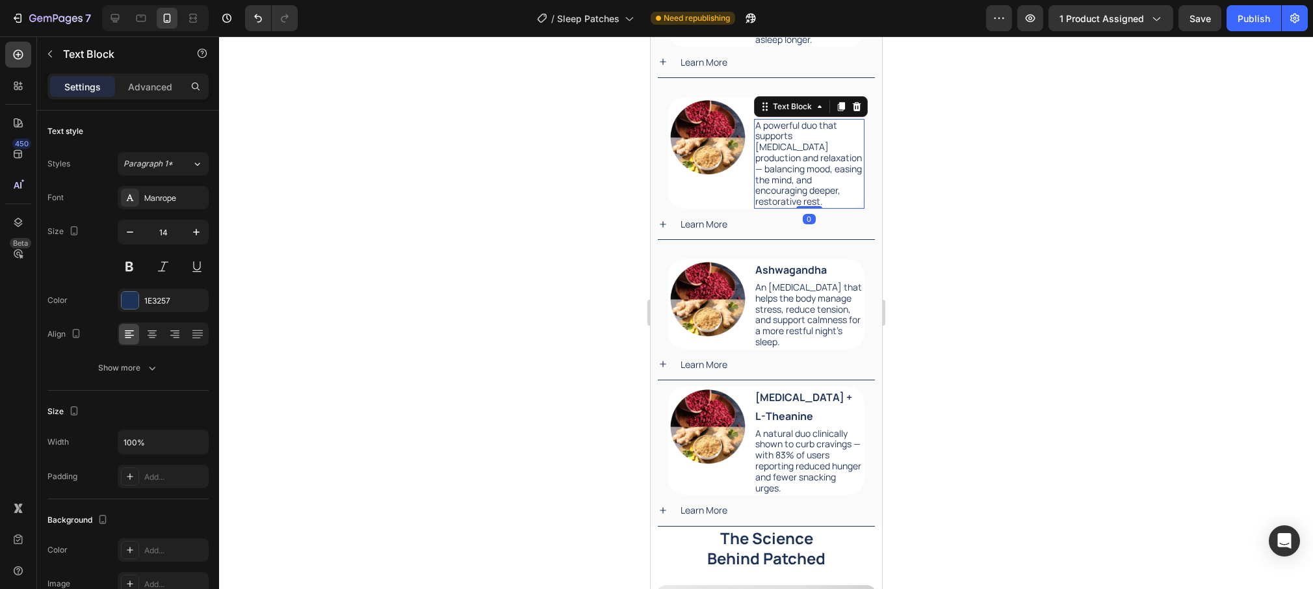
click at [813, 160] on p "A powerful duo that supports [MEDICAL_DATA] production and relaxation — balanci…" at bounding box center [809, 163] width 109 height 87
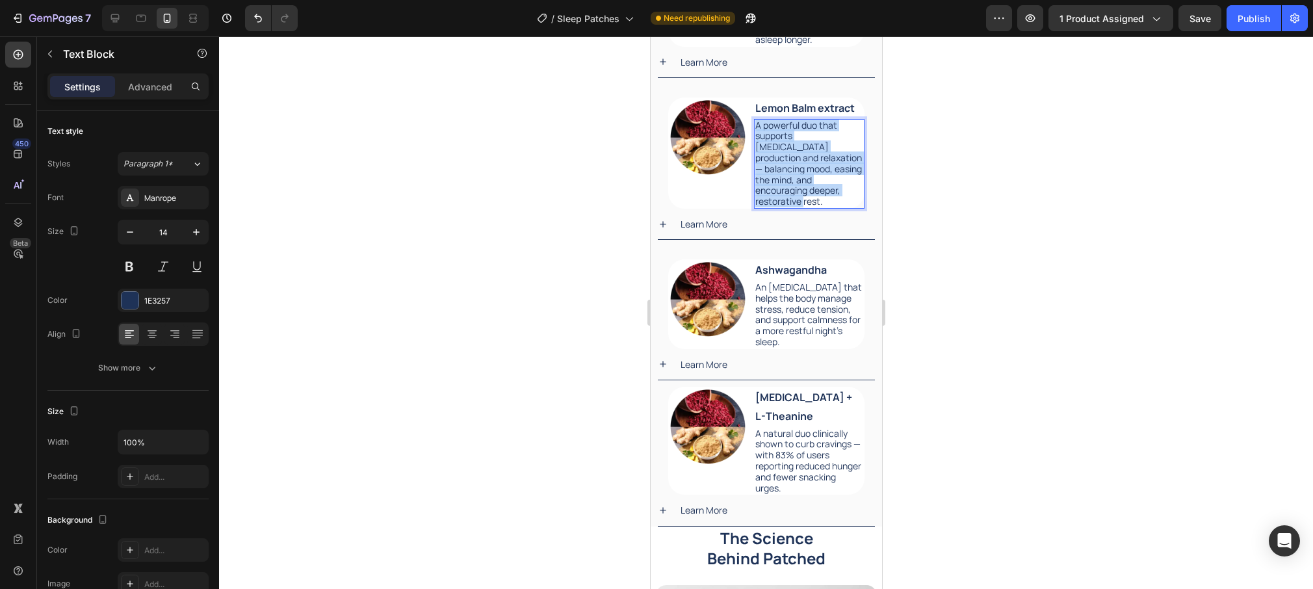
click at [813, 160] on p "A powerful duo that supports [MEDICAL_DATA] production and relaxation — balanci…" at bounding box center [809, 163] width 109 height 87
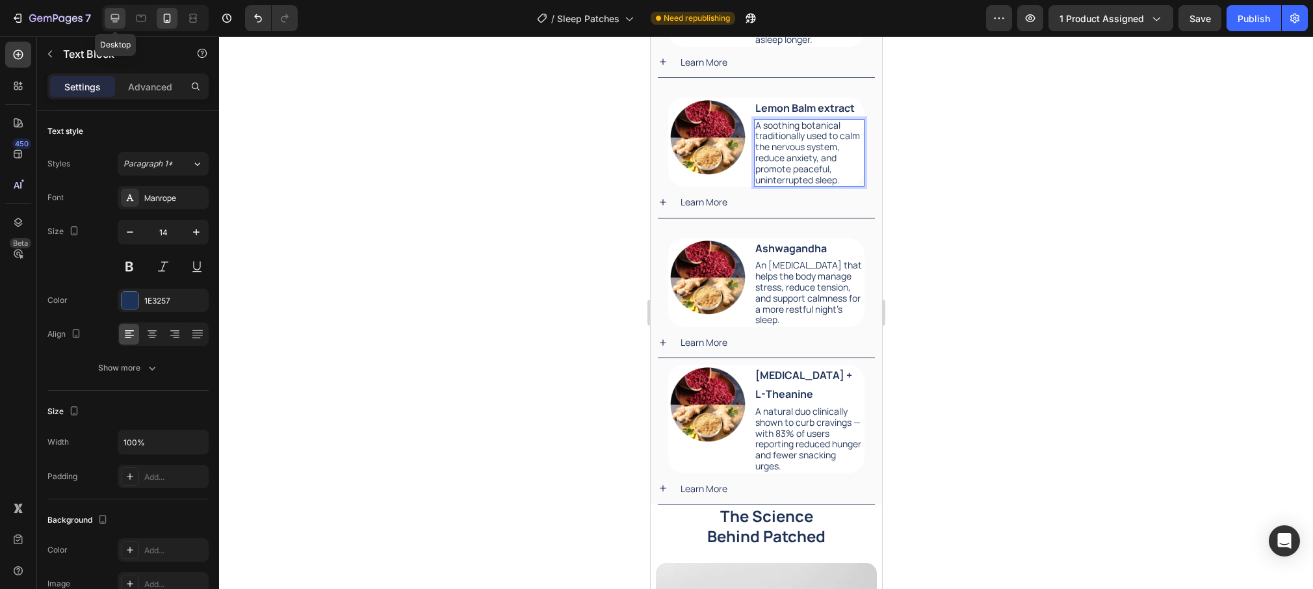
drag, startPoint x: 109, startPoint y: 15, endPoint x: 121, endPoint y: 20, distance: 12.6
click at [109, 15] on icon at bounding box center [115, 18] width 13 height 13
type input "16"
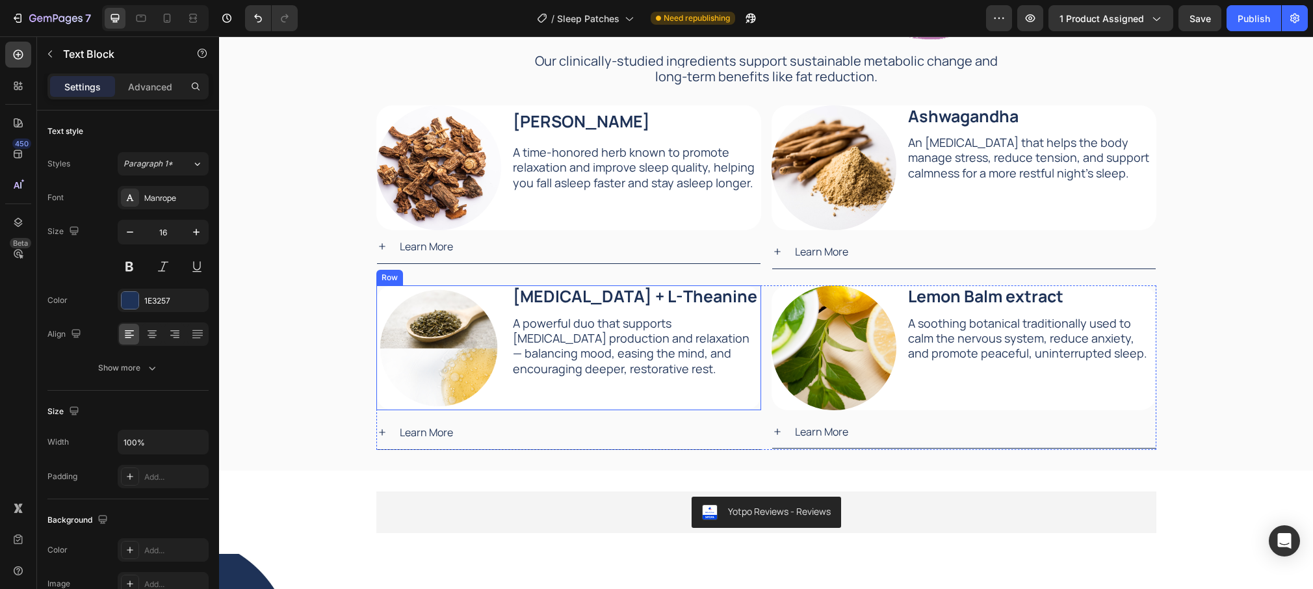
scroll to position [2089, 0]
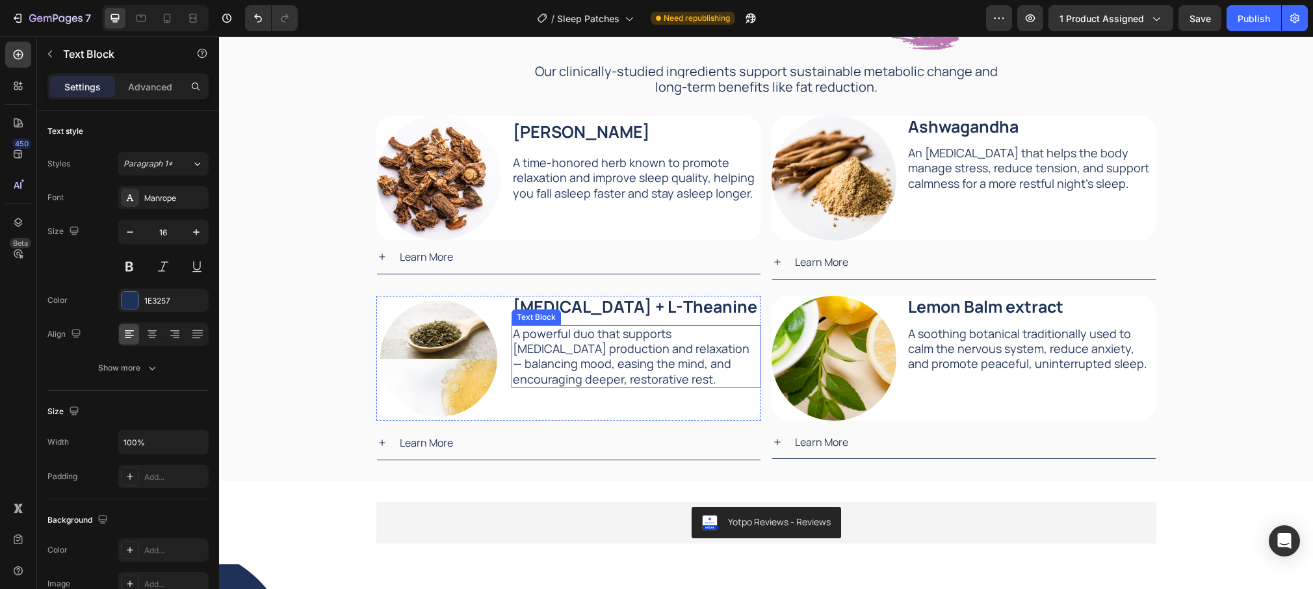
click at [622, 359] on p "A powerful duo that supports [MEDICAL_DATA] production and relaxation — balanci…" at bounding box center [636, 356] width 247 height 61
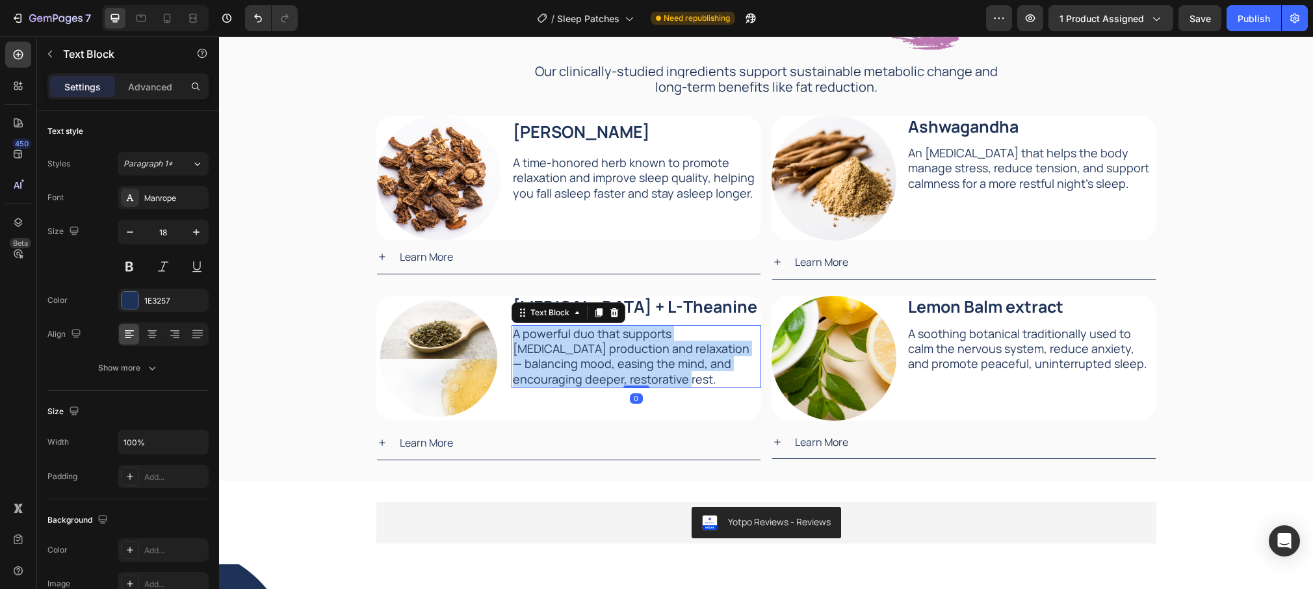
click at [622, 359] on p "A powerful duo that supports [MEDICAL_DATA] production and relaxation — balanci…" at bounding box center [636, 356] width 247 height 61
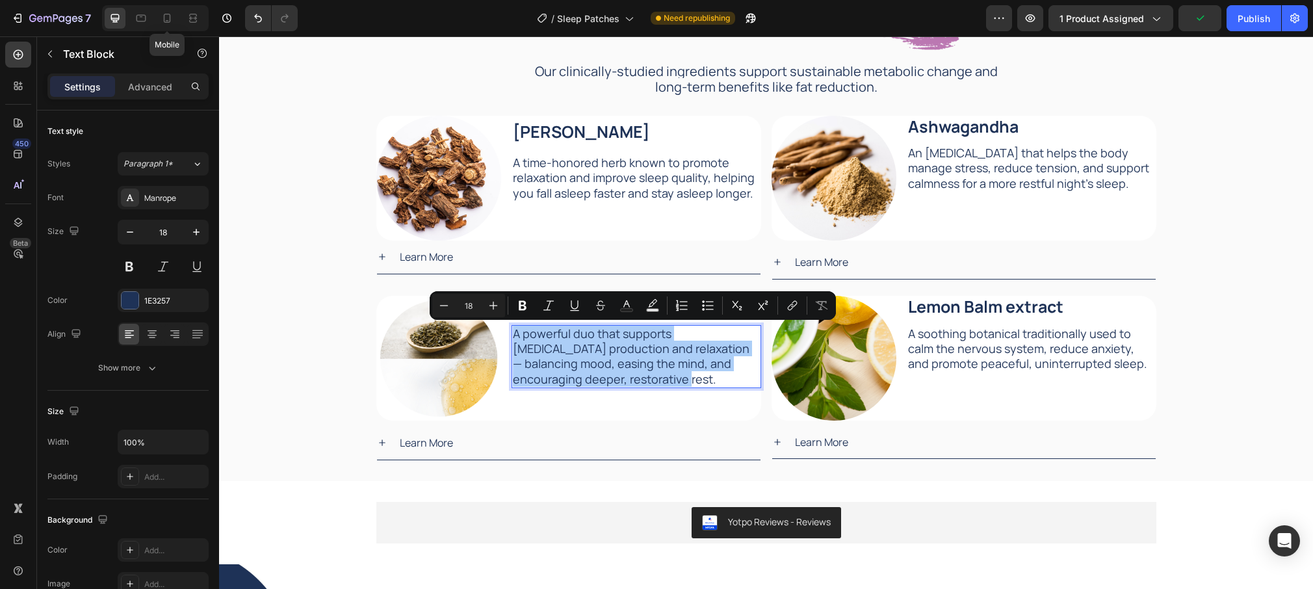
drag, startPoint x: 168, startPoint y: 25, endPoint x: 425, endPoint y: 221, distance: 322.7
click at [168, 25] on div at bounding box center [167, 18] width 21 height 21
type input "20"
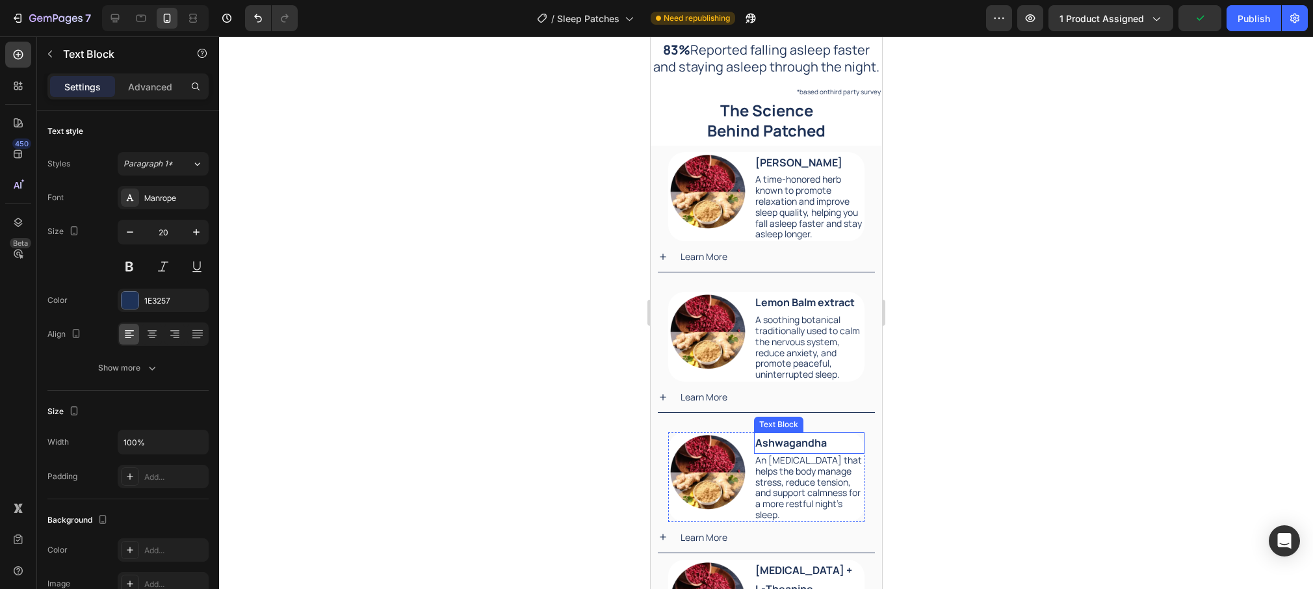
scroll to position [2097, 0]
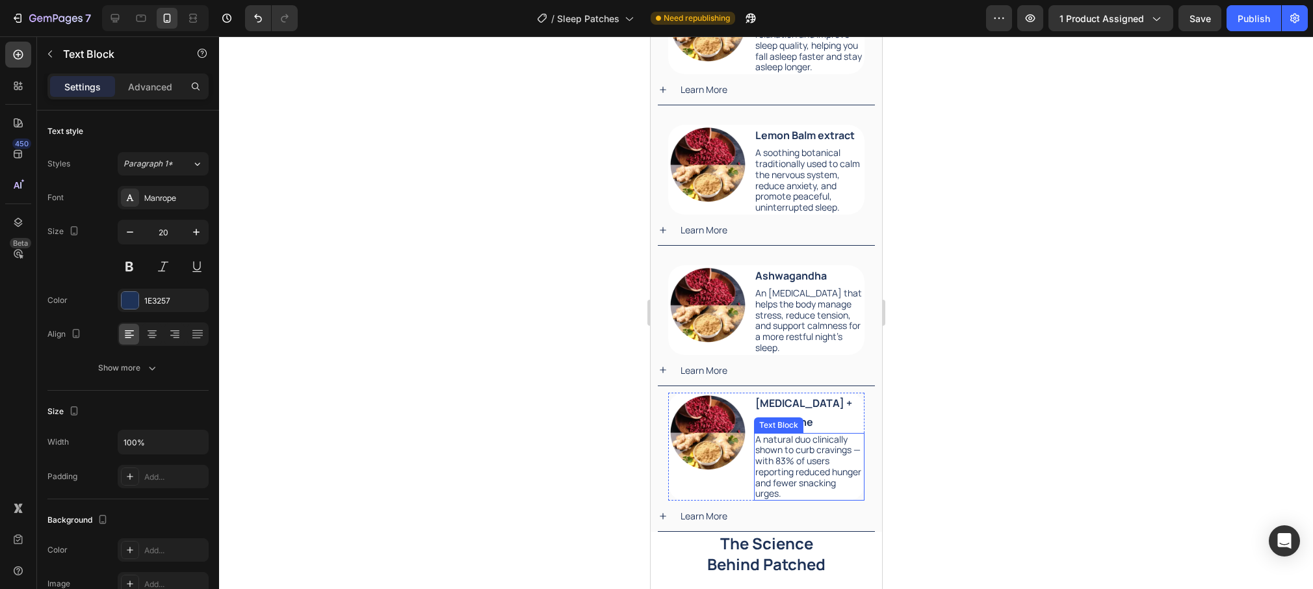
click at [811, 453] on p "A natural duo clinically shown to curb cravings — with 83% of users reporting r…" at bounding box center [809, 467] width 109 height 66
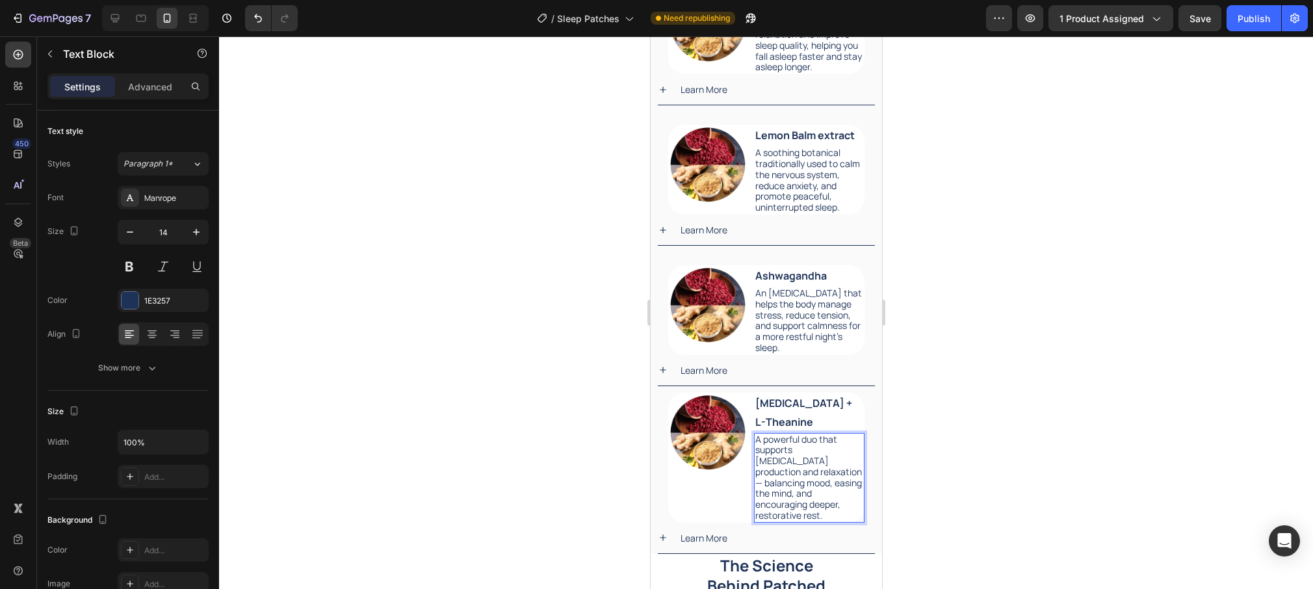
click at [954, 354] on div at bounding box center [766, 312] width 1094 height 553
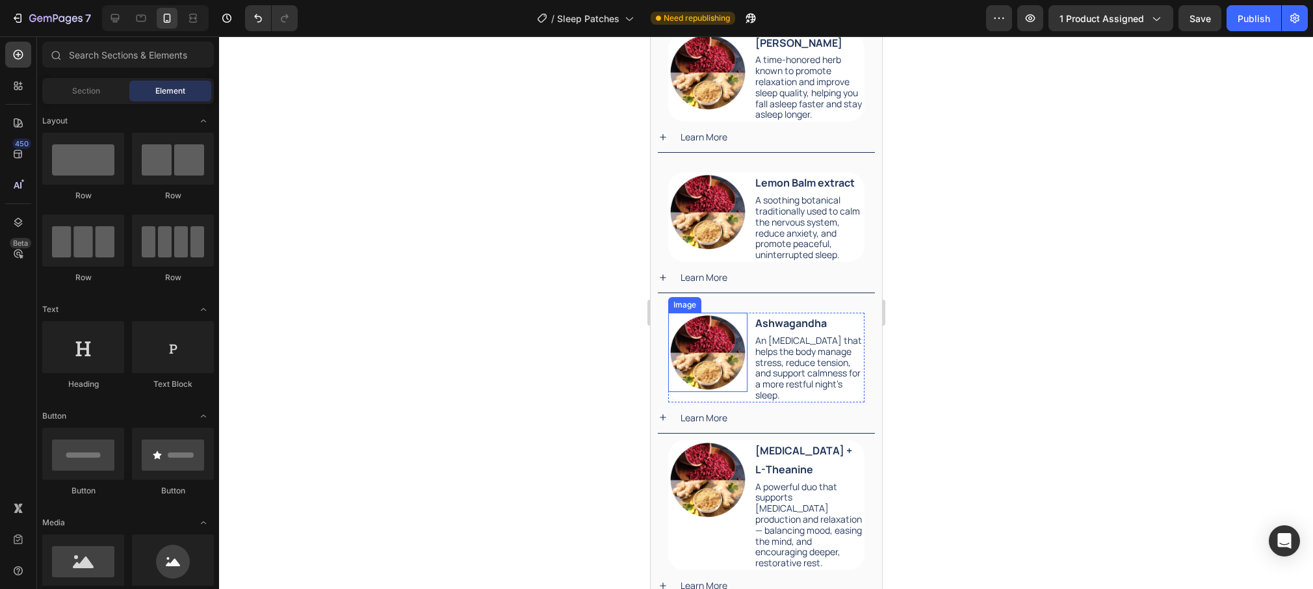
scroll to position [1774, 0]
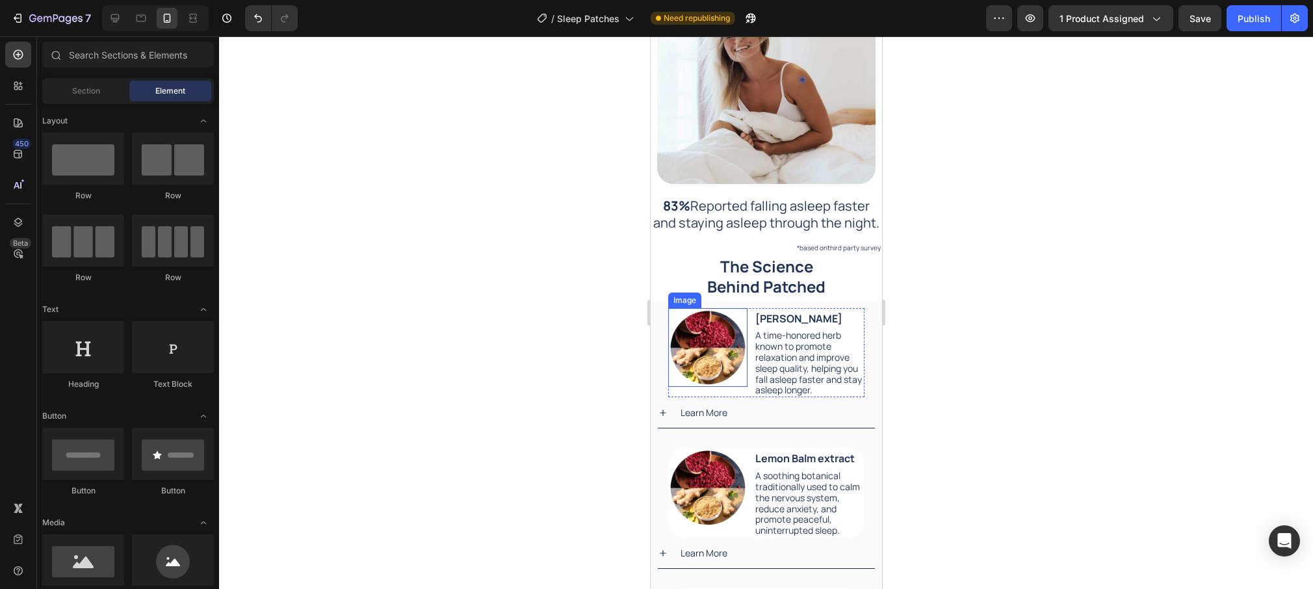
click at [716, 347] on img at bounding box center [707, 347] width 79 height 79
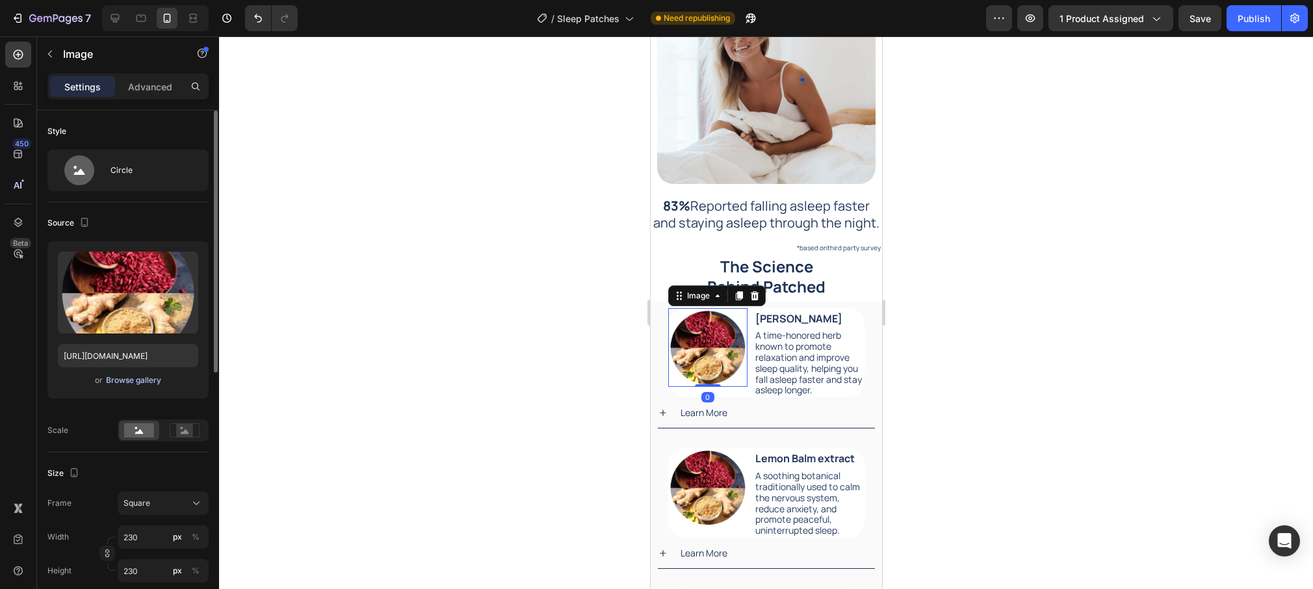
click at [155, 382] on div "Browse gallery" at bounding box center [133, 380] width 55 height 12
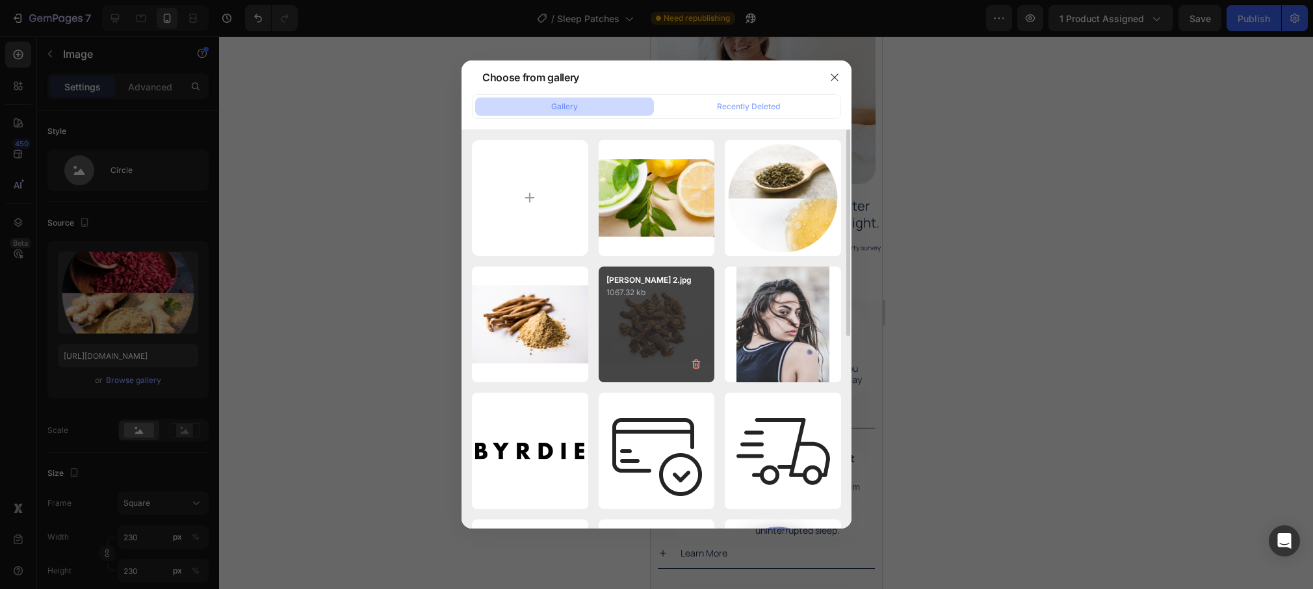
click at [664, 332] on div "valerine root 2.jpg 1067.32 kb" at bounding box center [657, 325] width 116 height 116
type input "[URL][DOMAIN_NAME]"
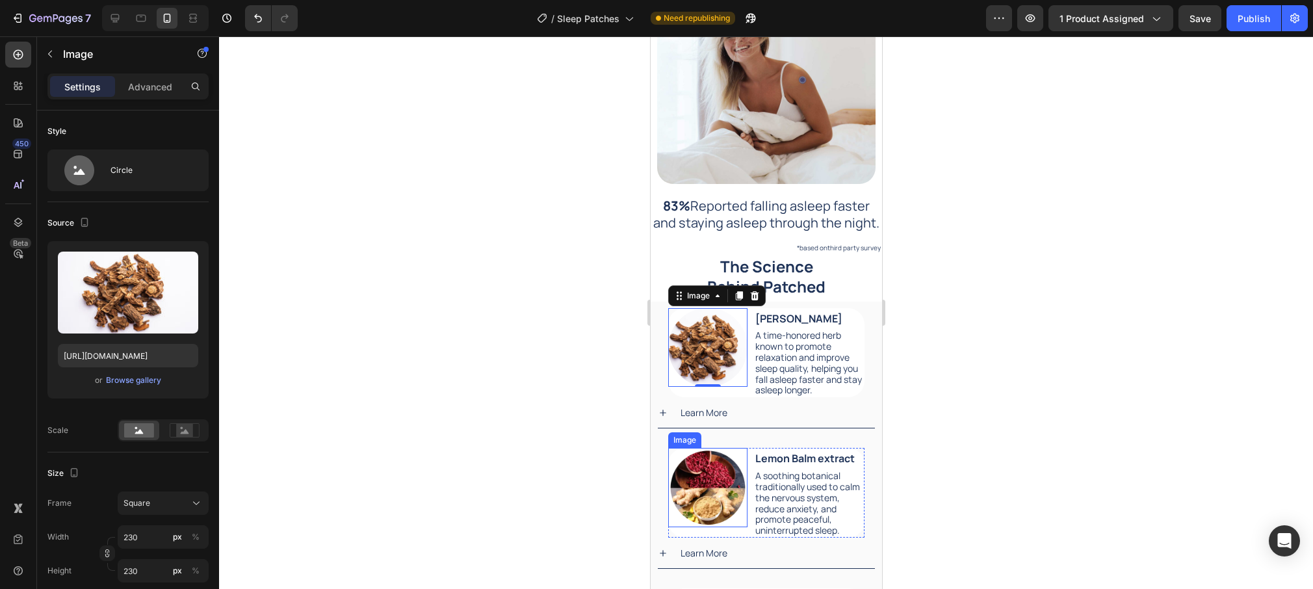
click at [708, 501] on img at bounding box center [707, 487] width 79 height 79
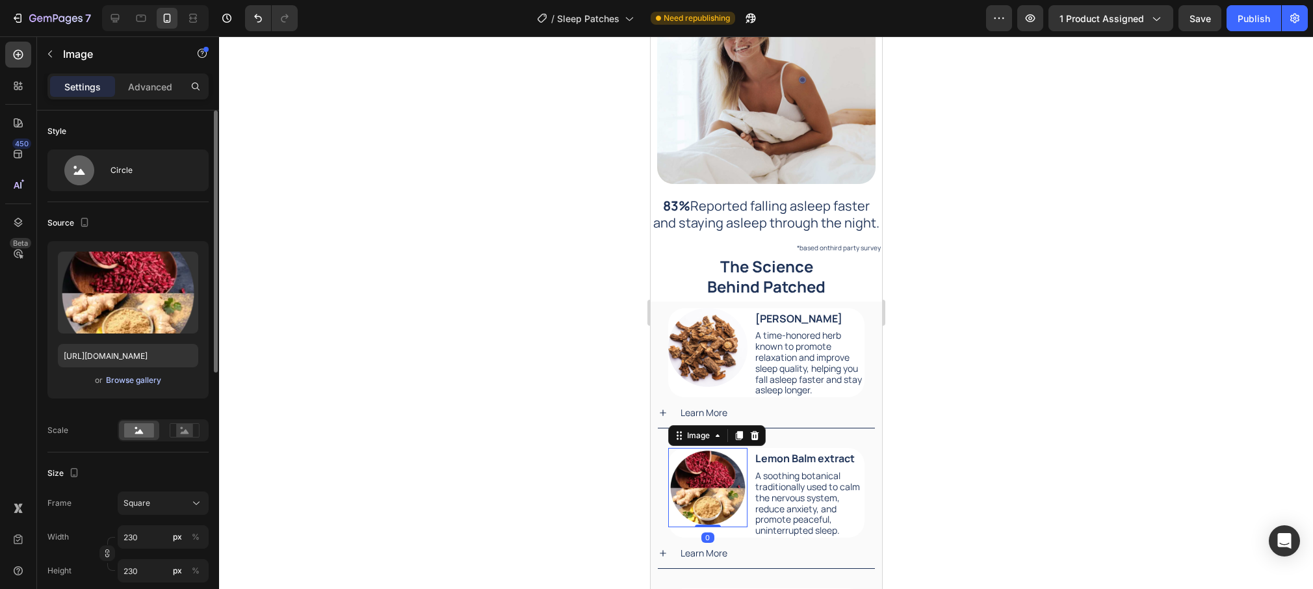
click at [141, 381] on div "Browse gallery" at bounding box center [133, 380] width 55 height 12
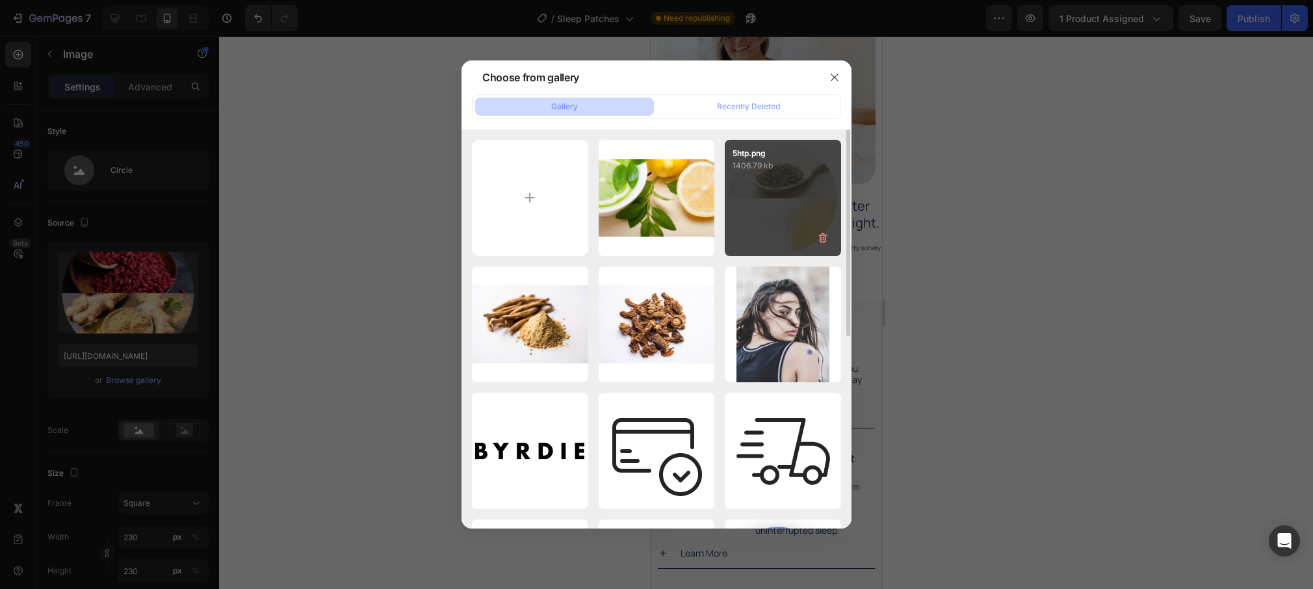
click at [776, 211] on div "5htp.png 1406.79 kb" at bounding box center [783, 198] width 116 height 116
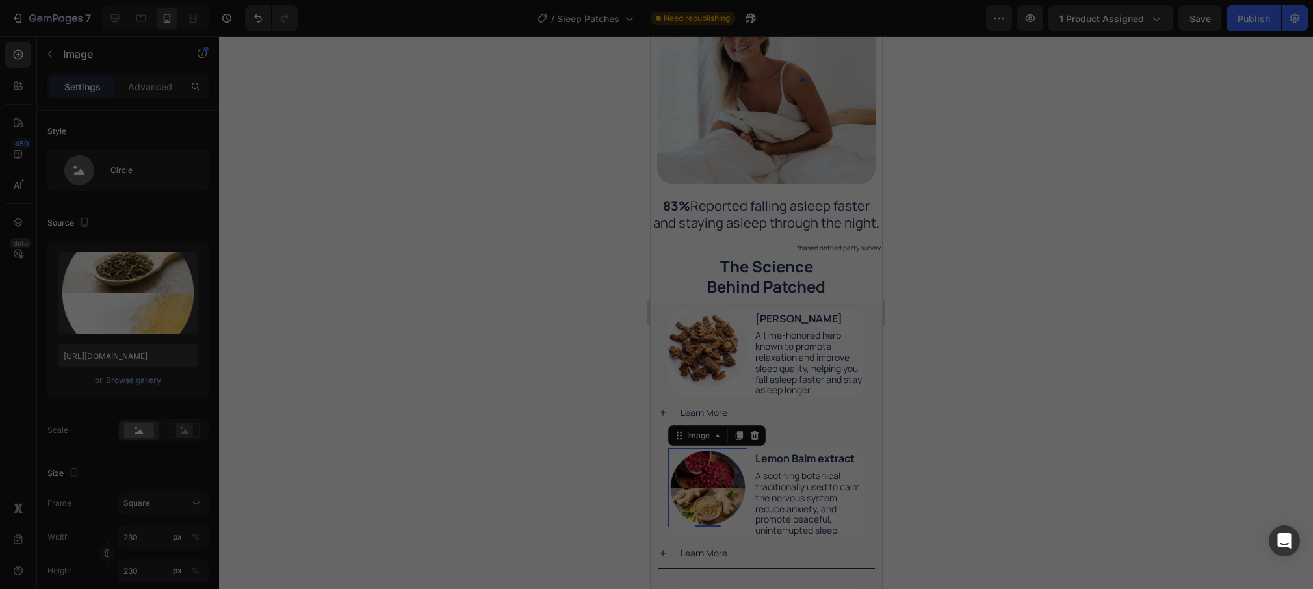
click at [776, 211] on div "5htp.png 1406.79 kb" at bounding box center [783, 198] width 116 height 116
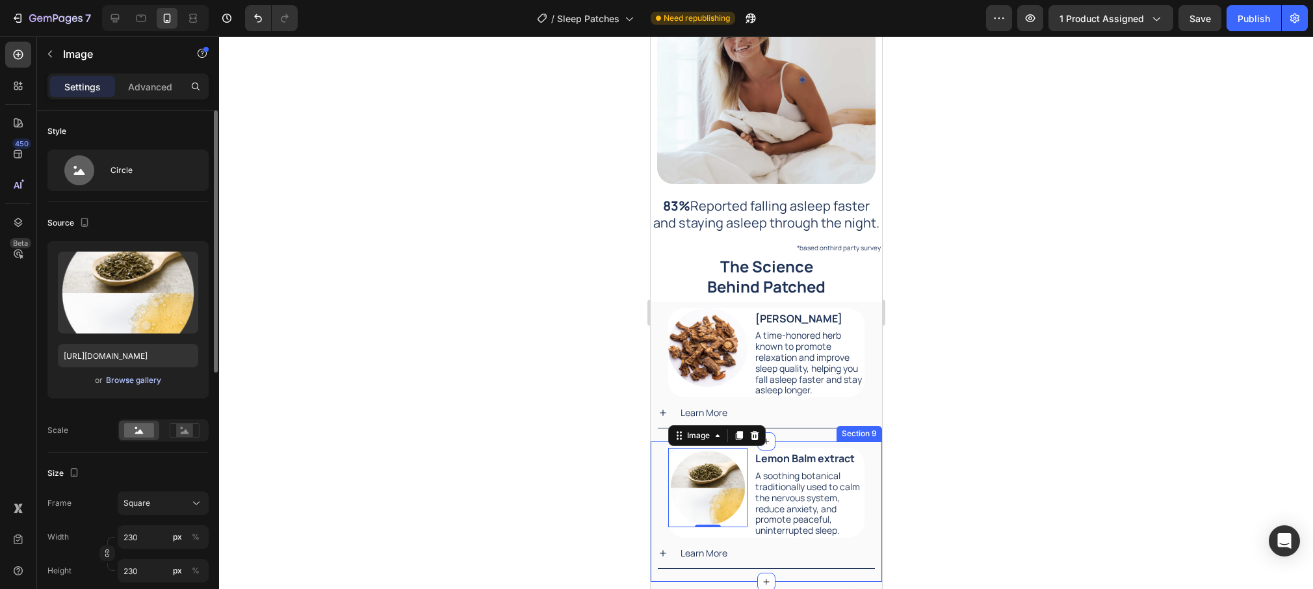
click at [137, 376] on div "Browse gallery" at bounding box center [133, 380] width 55 height 12
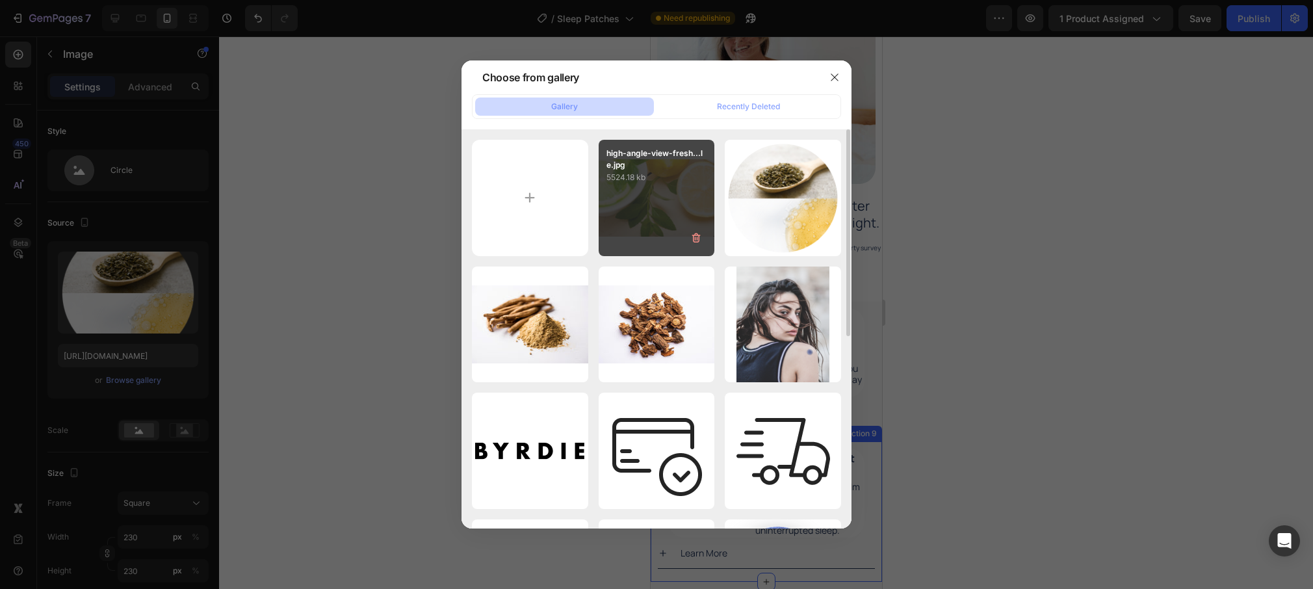
click at [629, 192] on div "high-angle-view-fresh...le.jpg 5524.18 kb" at bounding box center [657, 198] width 116 height 116
type input "[URL][DOMAIN_NAME]"
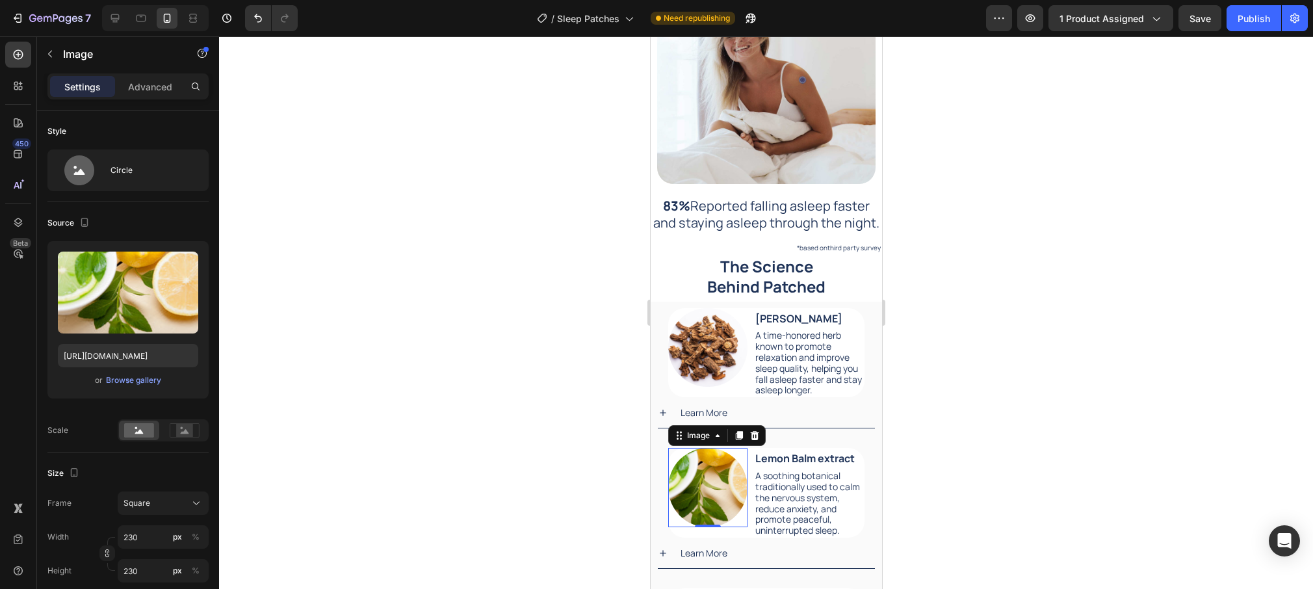
click at [705, 490] on img at bounding box center [707, 487] width 79 height 79
click at [711, 479] on img at bounding box center [707, 487] width 79 height 79
click at [736, 493] on img at bounding box center [707, 487] width 79 height 79
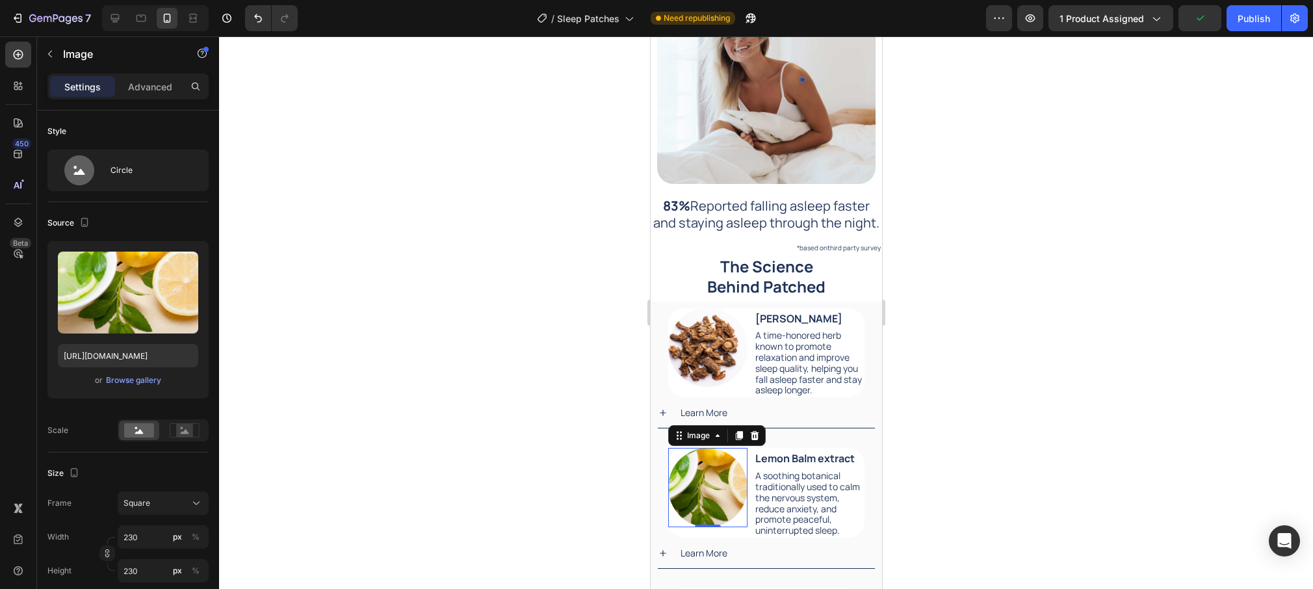
click at [736, 493] on img at bounding box center [707, 487] width 79 height 79
click at [1026, 436] on div at bounding box center [766, 312] width 1094 height 553
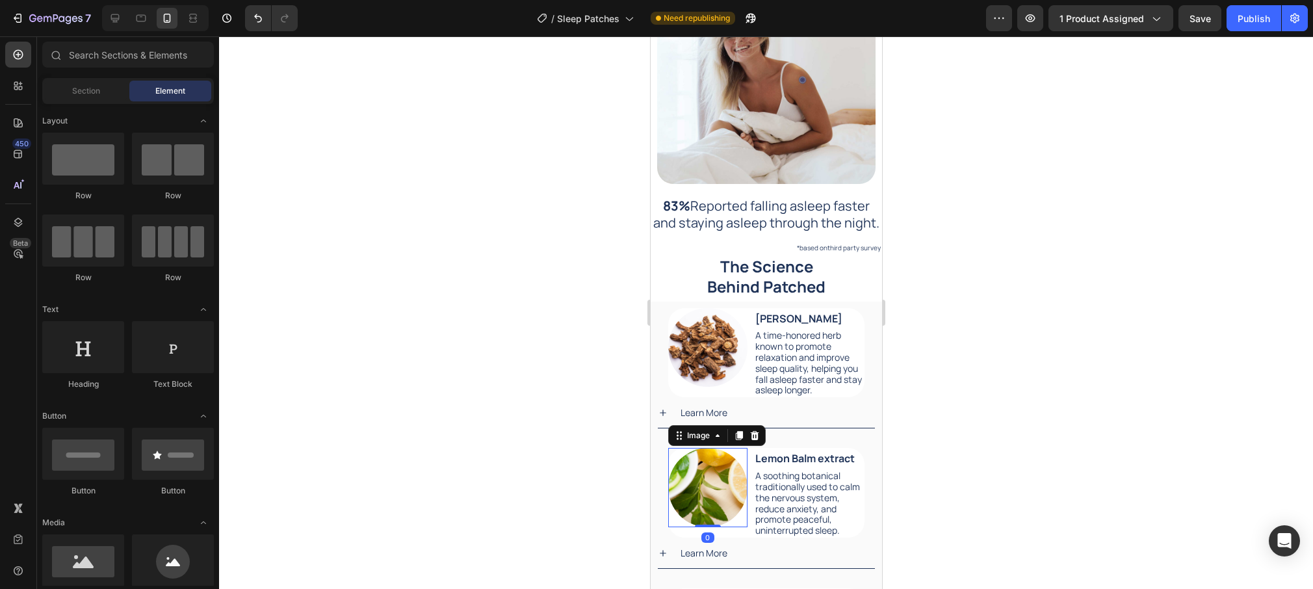
click at [705, 485] on img at bounding box center [707, 487] width 79 height 79
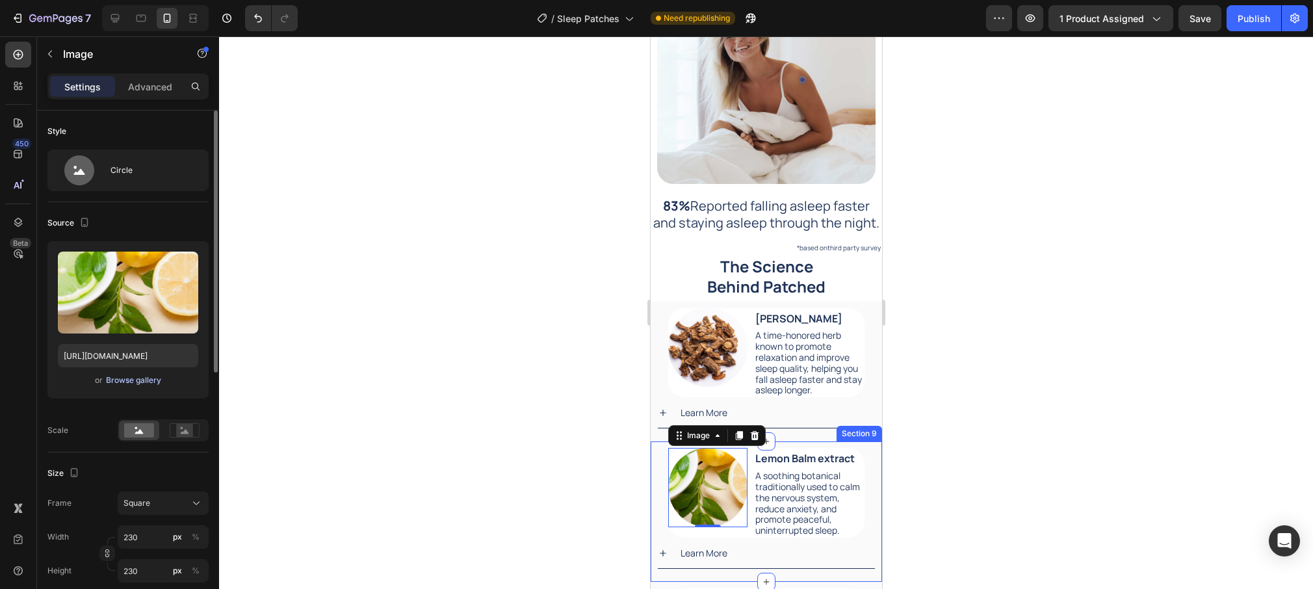
click at [134, 382] on div "Browse gallery" at bounding box center [133, 380] width 55 height 12
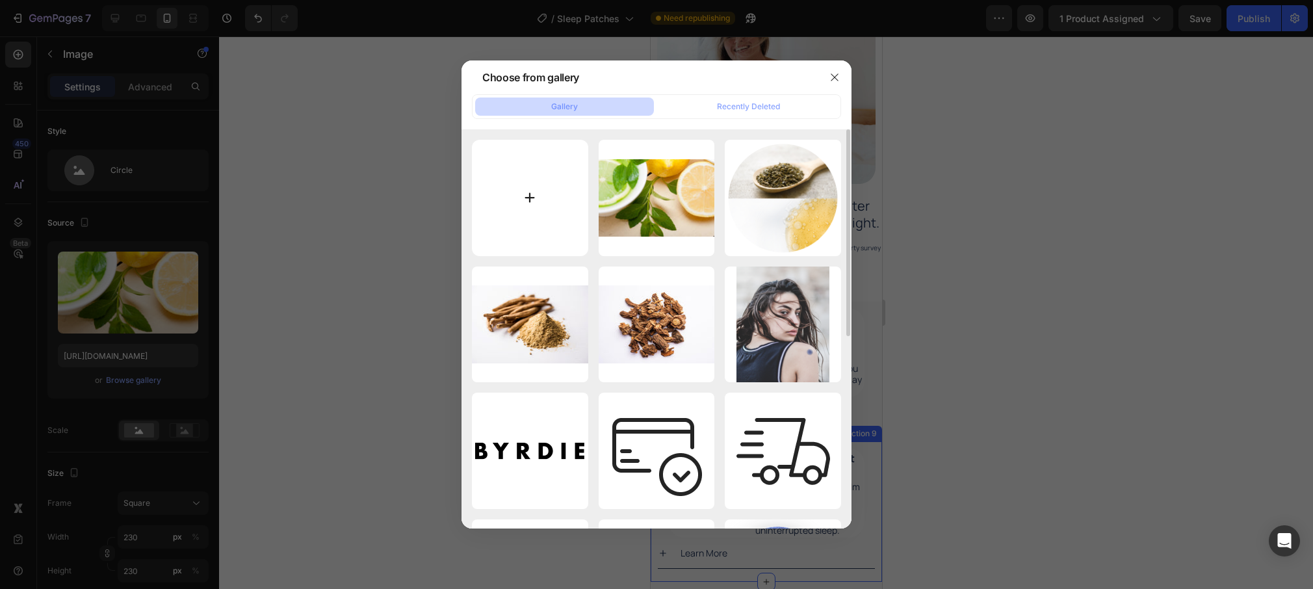
click at [535, 198] on input "file" at bounding box center [530, 198] width 116 height 116
click at [838, 71] on button "button" at bounding box center [834, 77] width 21 height 21
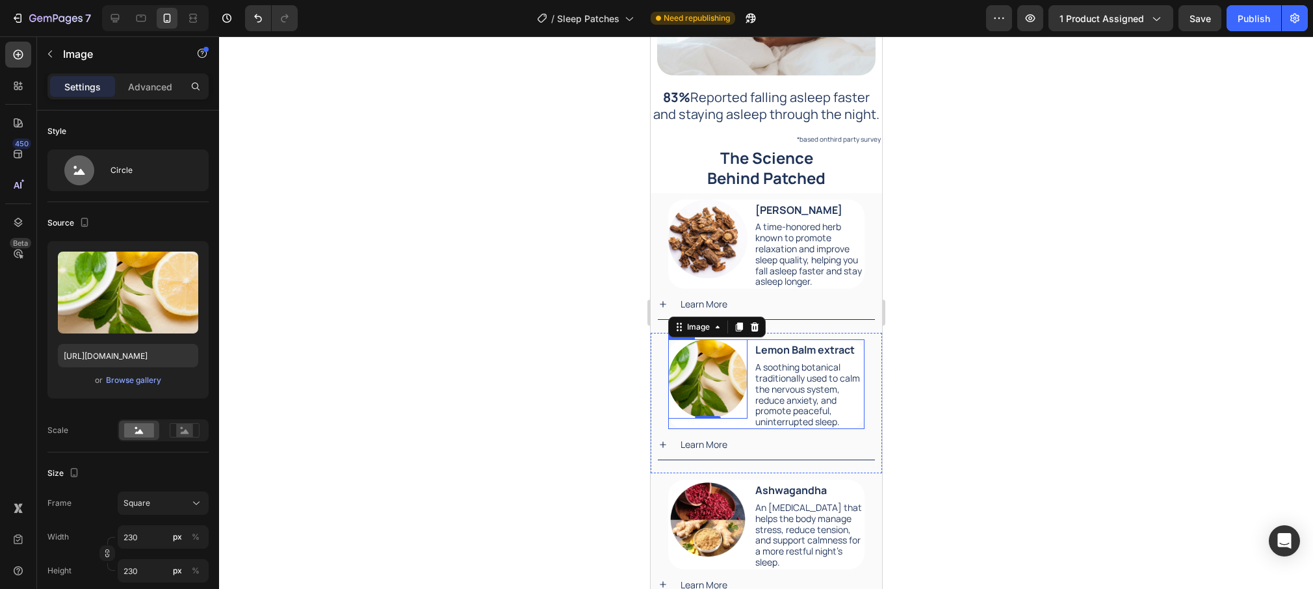
scroll to position [1981, 0]
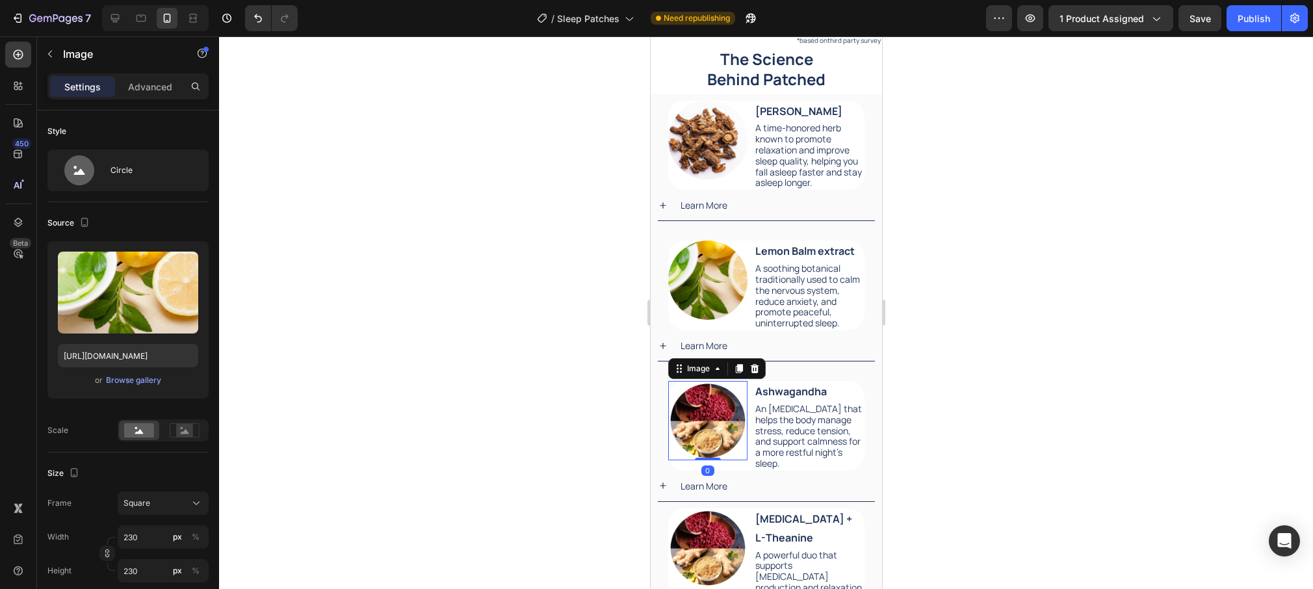
click at [711, 431] on img at bounding box center [707, 420] width 79 height 79
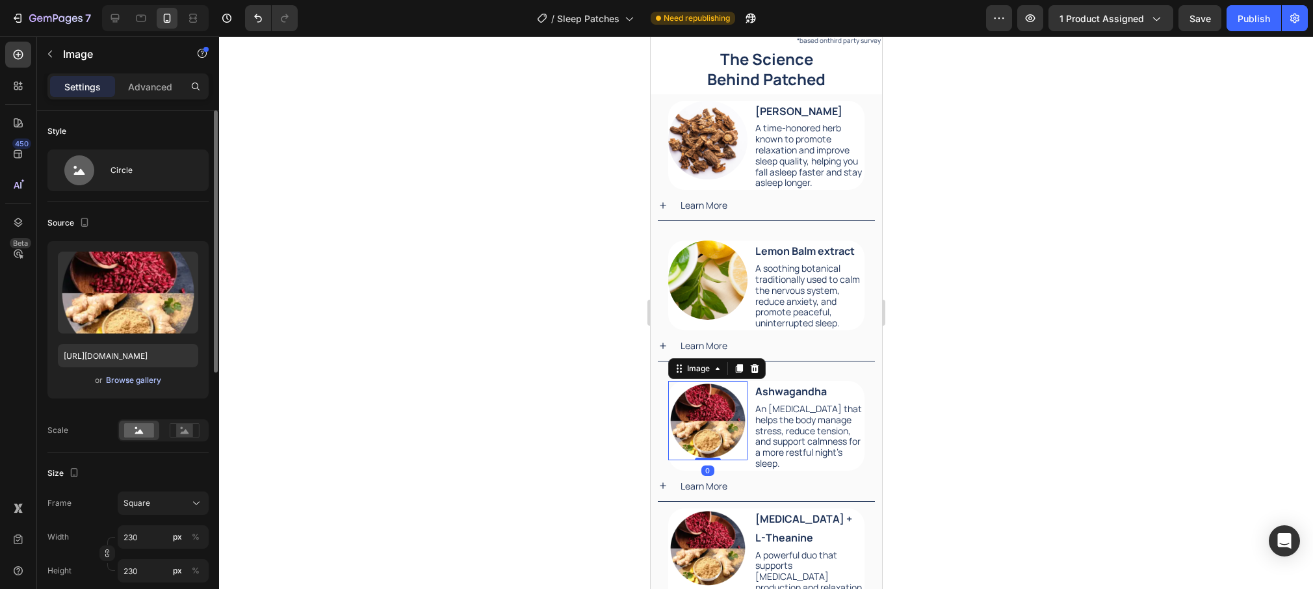
click at [137, 382] on div "Browse gallery" at bounding box center [133, 380] width 55 height 12
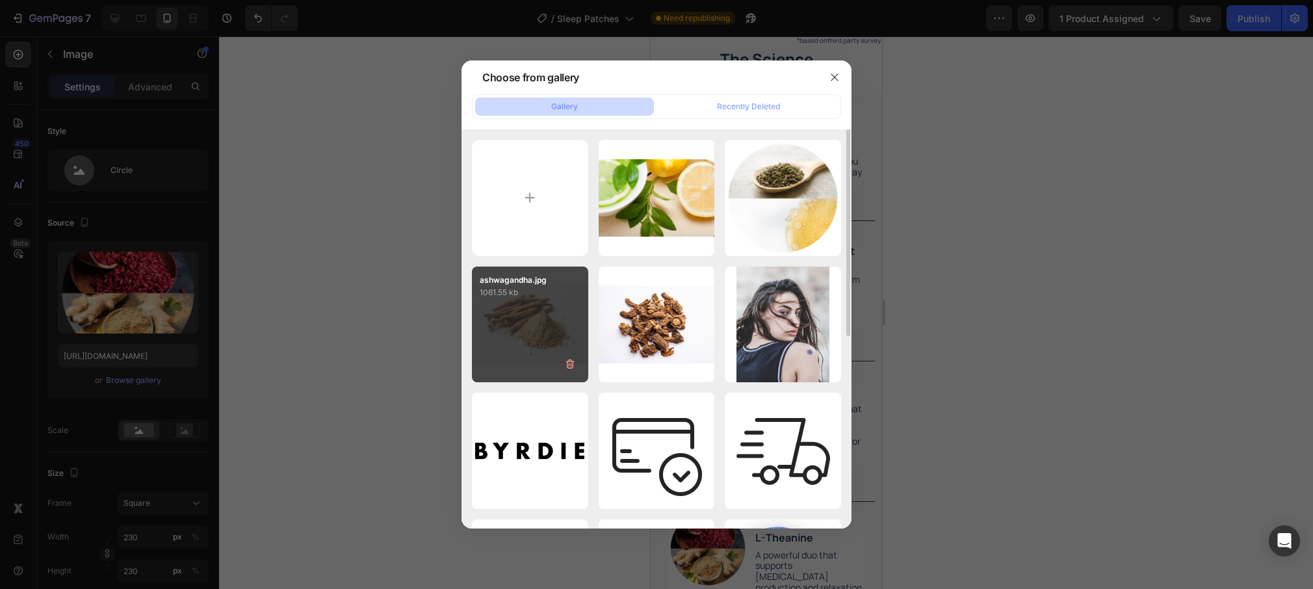
drag, startPoint x: 512, startPoint y: 313, endPoint x: 552, endPoint y: 315, distance: 40.4
click at [512, 313] on div "ashwagandha.jpg 1061.55 kb" at bounding box center [530, 325] width 116 height 116
type input "[URL][DOMAIN_NAME]"
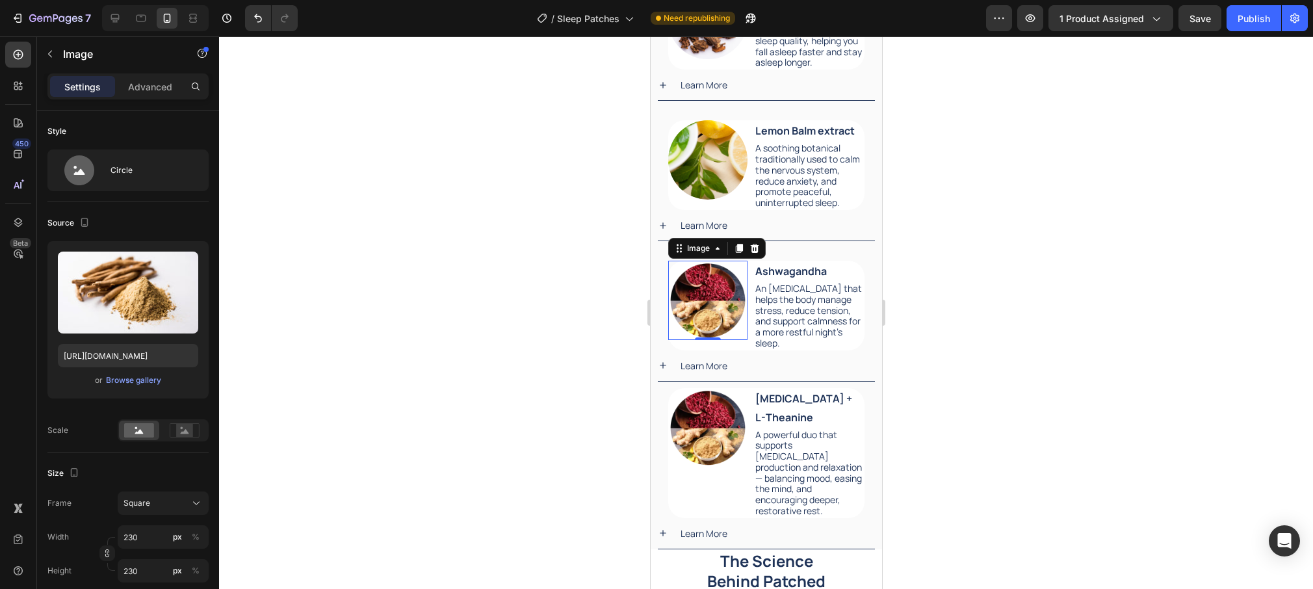
scroll to position [2120, 0]
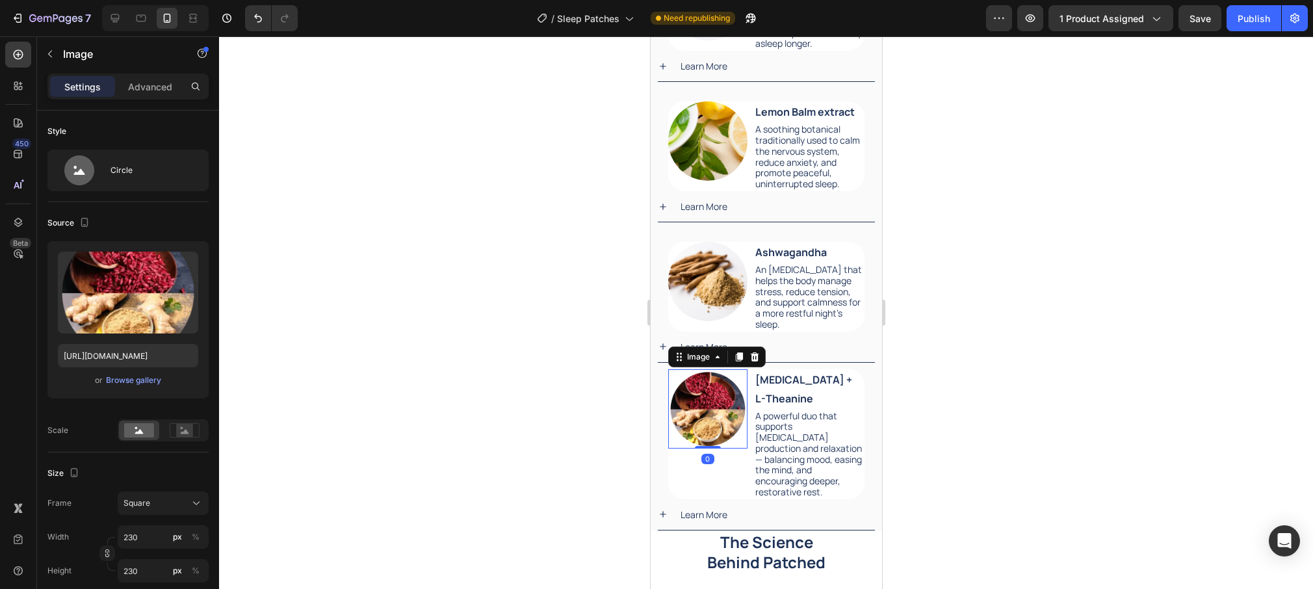
drag, startPoint x: 719, startPoint y: 401, endPoint x: 1264, endPoint y: 439, distance: 546.8
click at [719, 401] on img at bounding box center [707, 408] width 79 height 79
click at [150, 382] on div "Browse gallery" at bounding box center [133, 380] width 55 height 12
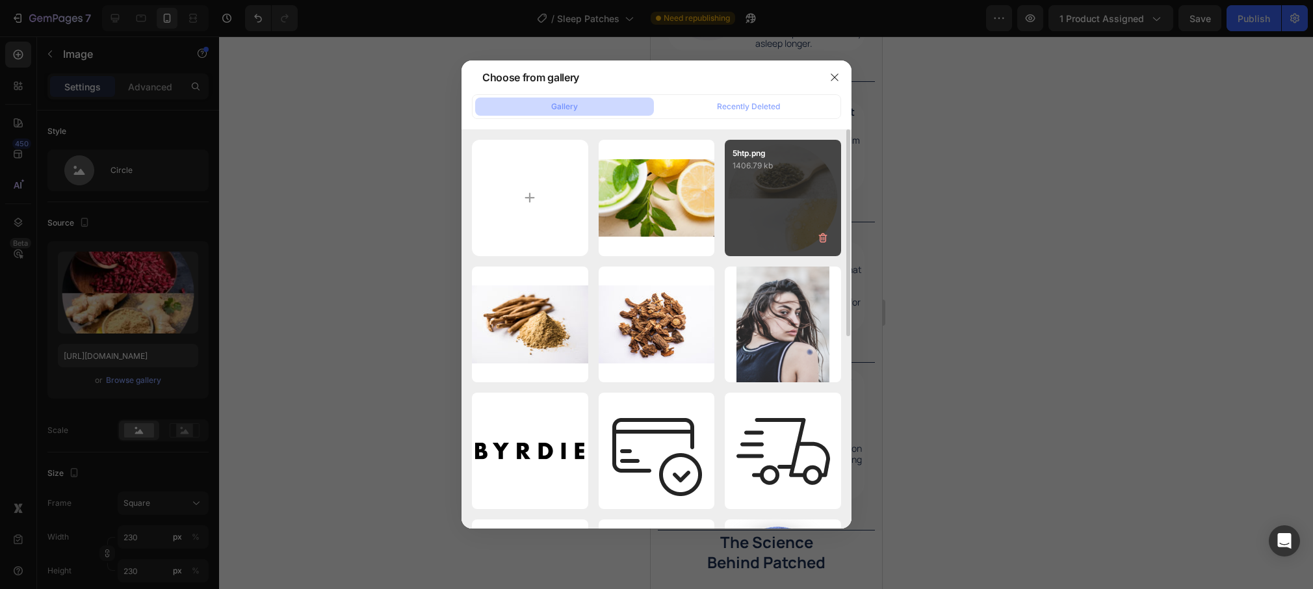
click at [794, 184] on div "5htp.png 1406.79 kb" at bounding box center [783, 198] width 116 height 116
type input "[URL][DOMAIN_NAME]"
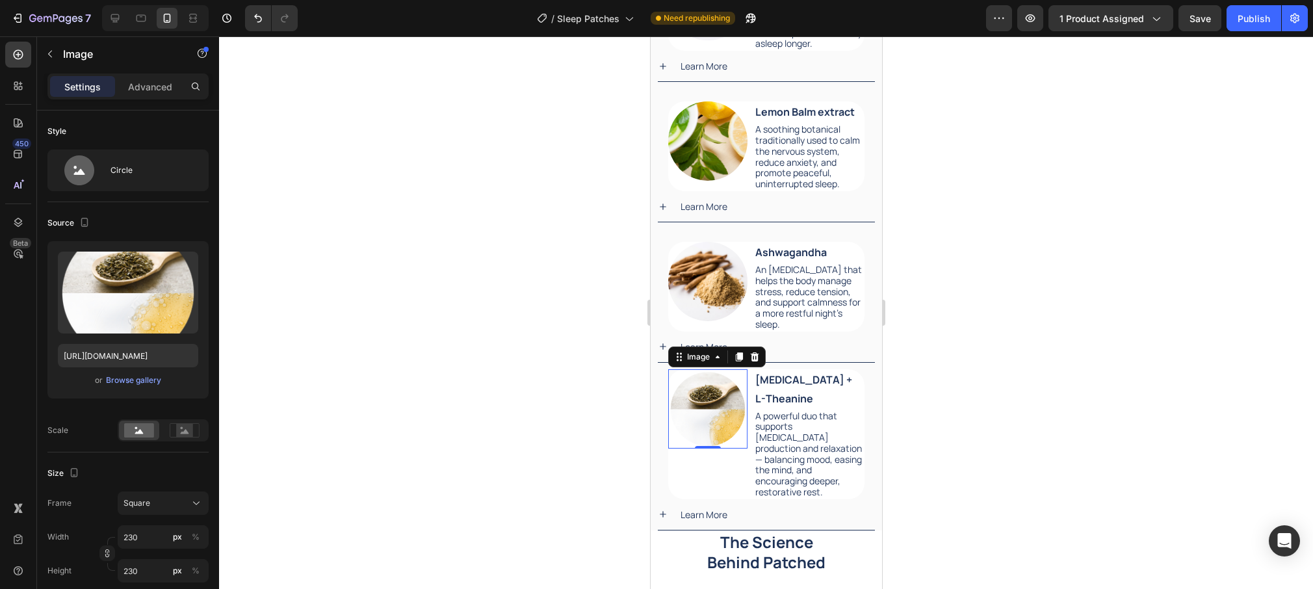
click at [995, 401] on div at bounding box center [766, 312] width 1094 height 553
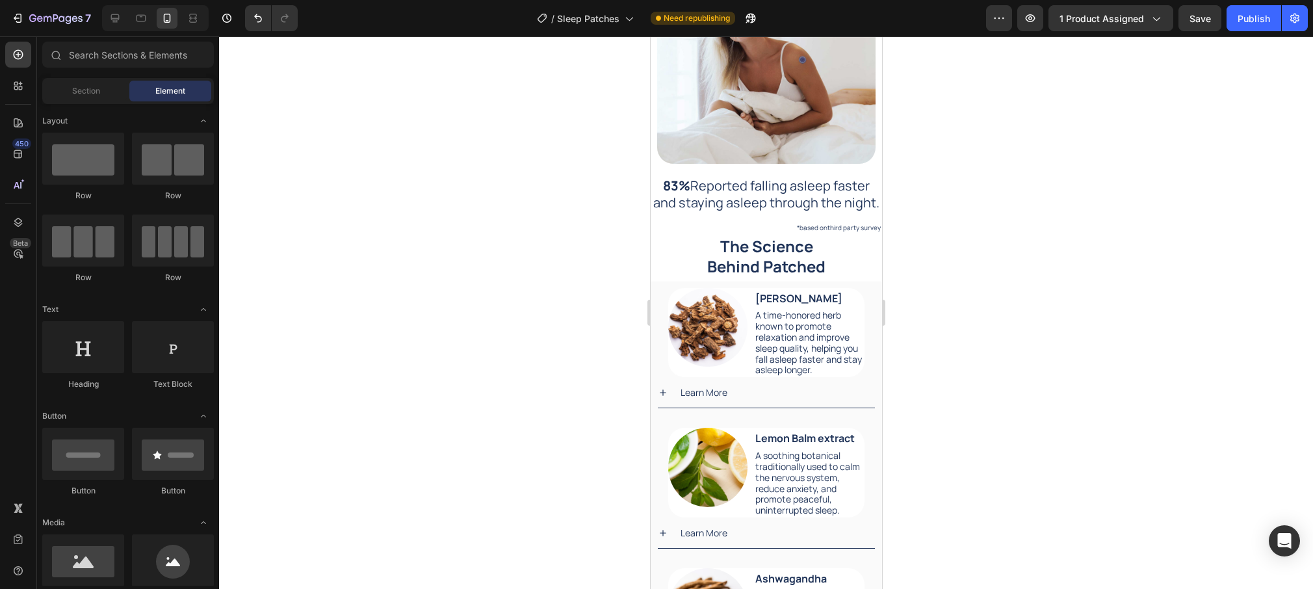
scroll to position [1796, 0]
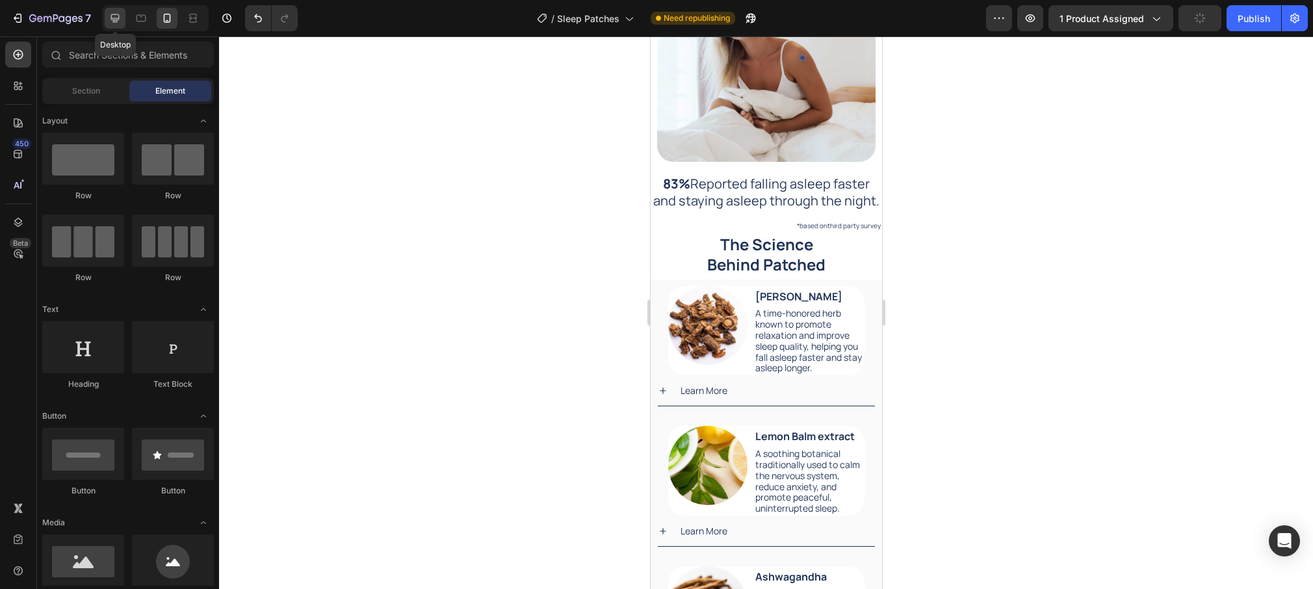
click at [120, 13] on icon at bounding box center [115, 18] width 13 height 13
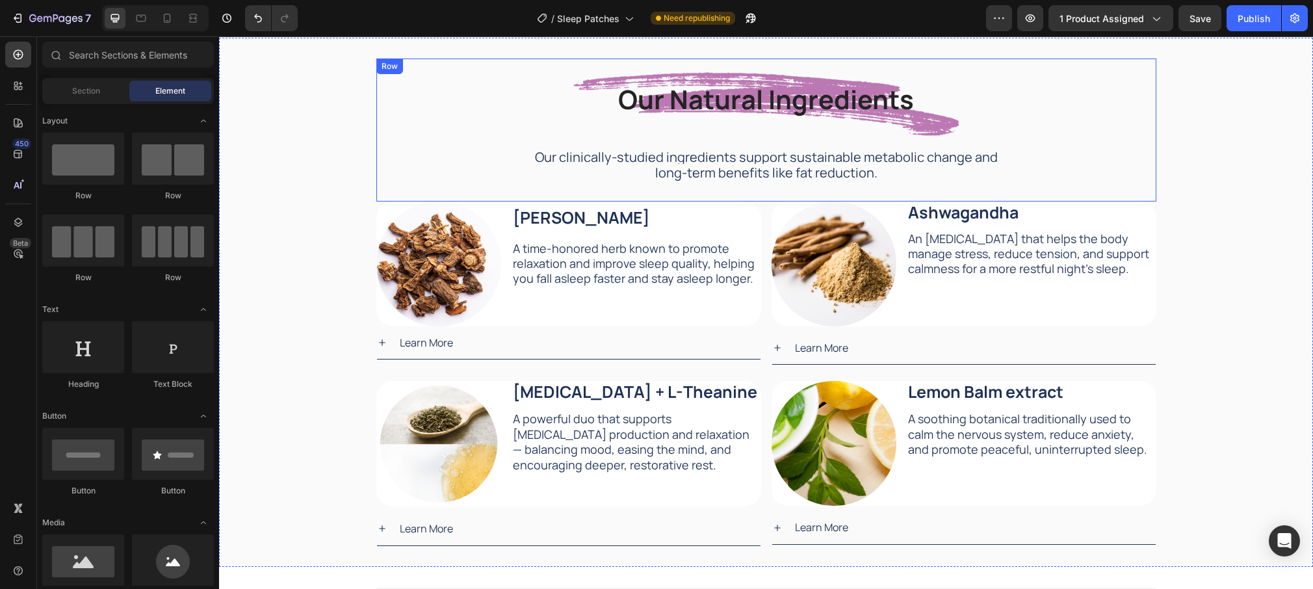
scroll to position [1987, 0]
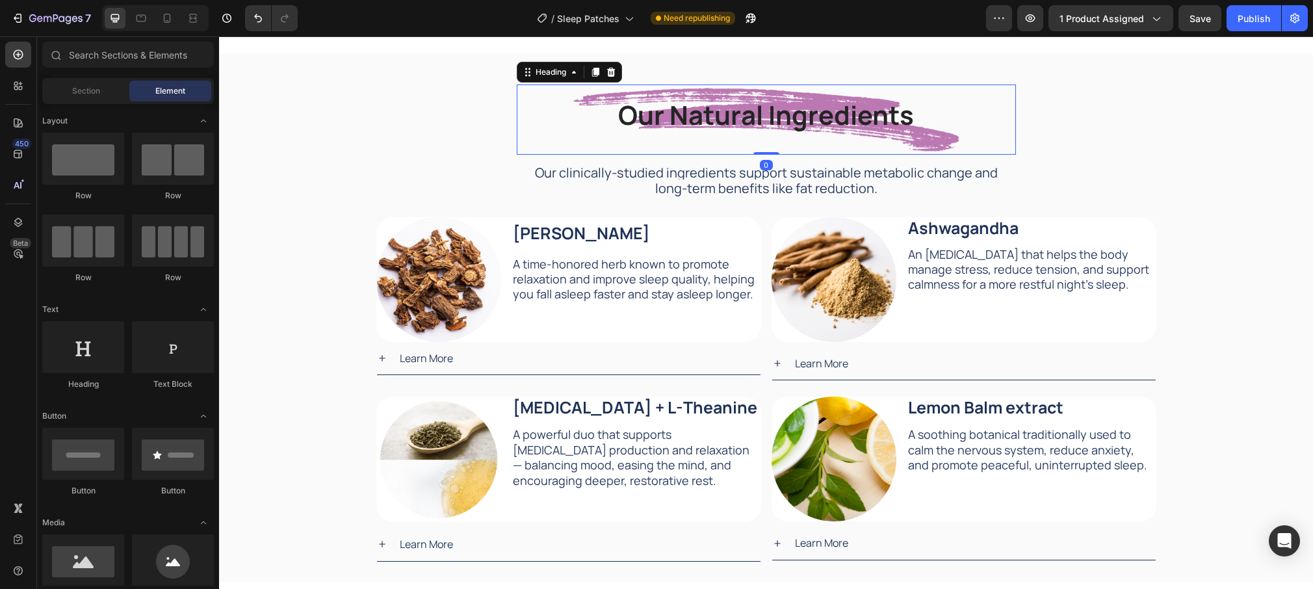
click at [568, 118] on h2 "Our Natural Ingredients" at bounding box center [766, 120] width 499 height 64
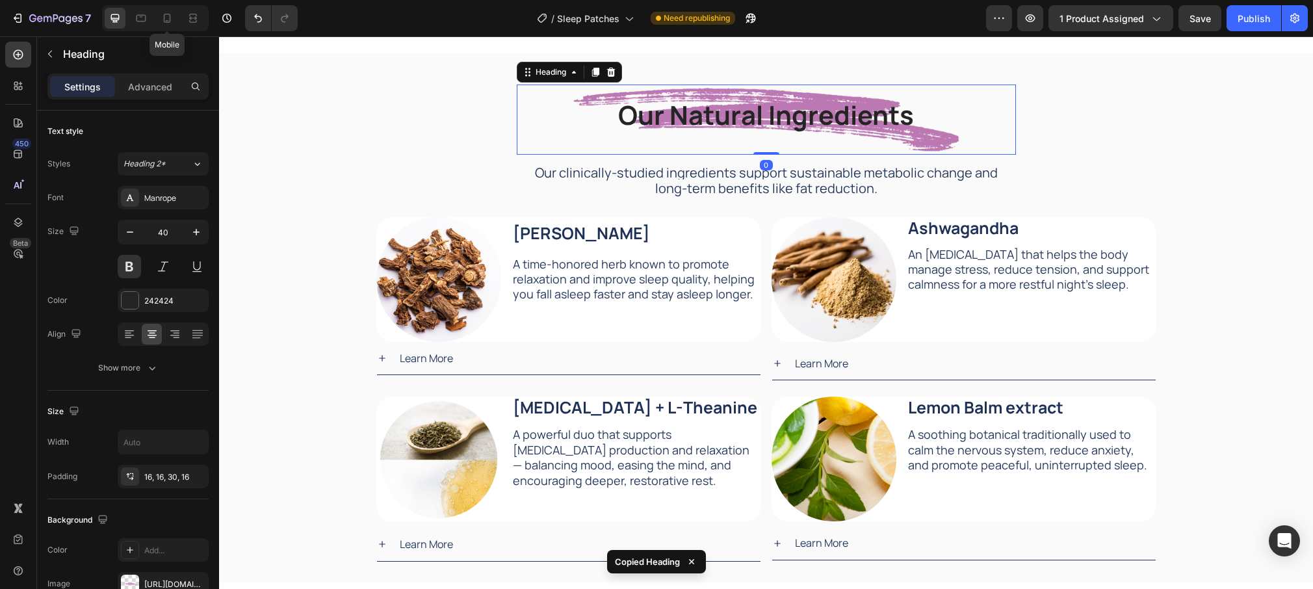
drag, startPoint x: 167, startPoint y: 19, endPoint x: 333, endPoint y: 53, distance: 169.3
click at [166, 19] on icon at bounding box center [167, 18] width 13 height 13
type input "30"
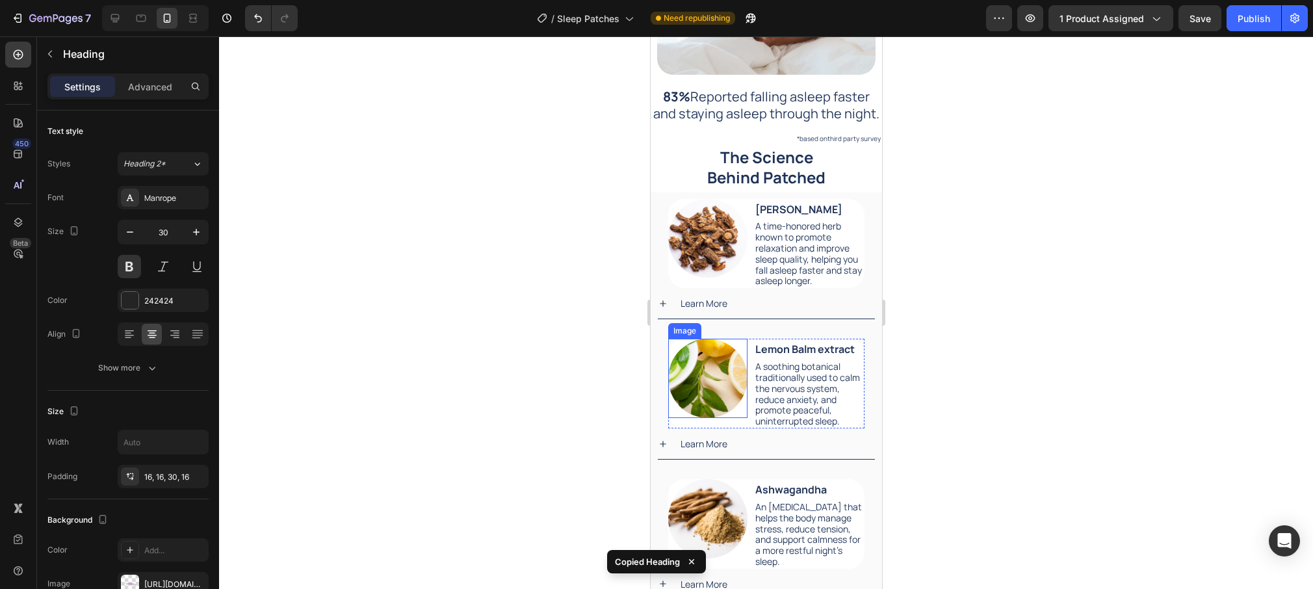
scroll to position [1881, 0]
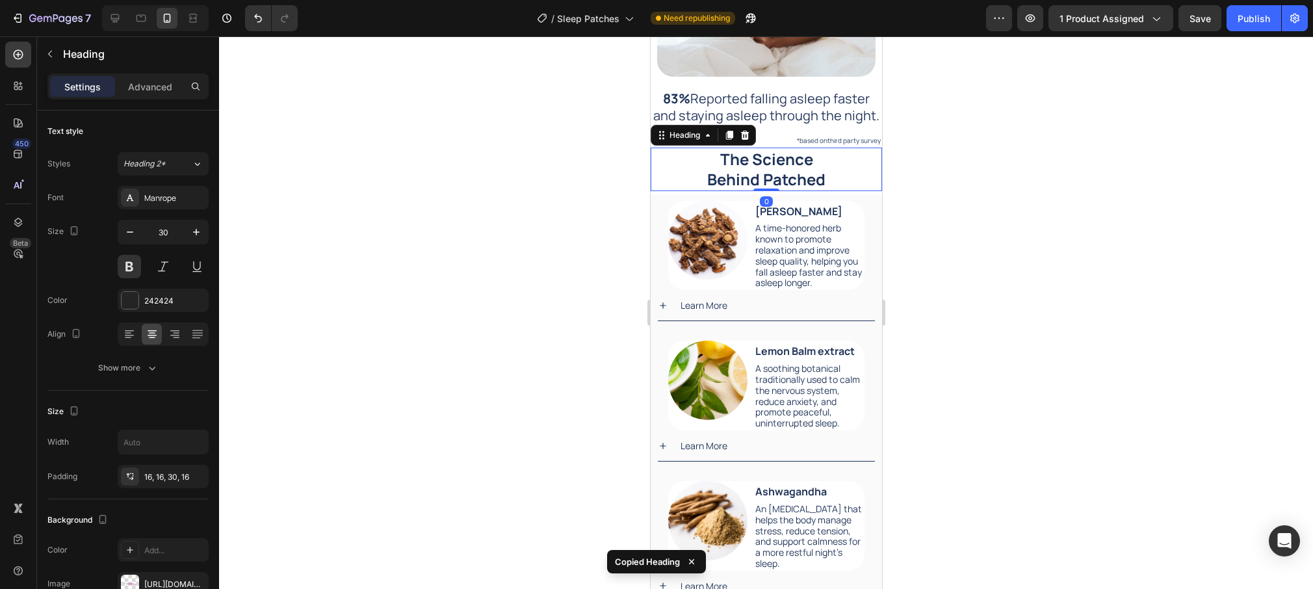
click at [692, 160] on h2 "The Science Behind Patched" at bounding box center [765, 169] width 231 height 43
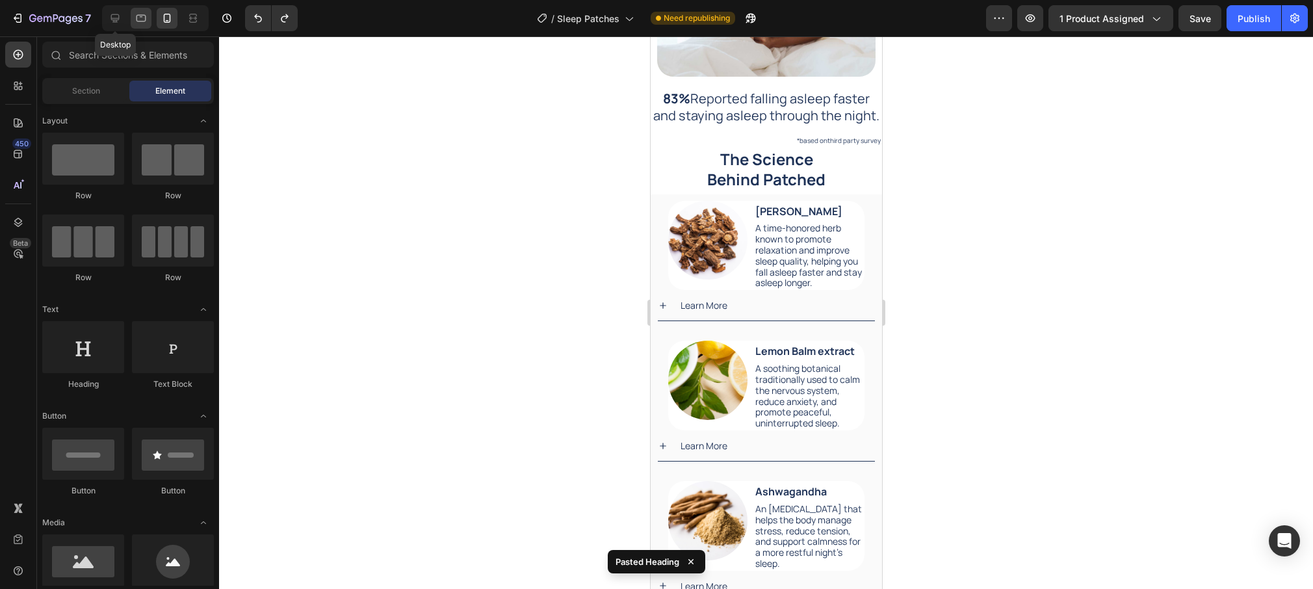
drag, startPoint x: 118, startPoint y: 23, endPoint x: 136, endPoint y: 21, distance: 17.7
click at [118, 23] on icon at bounding box center [115, 18] width 13 height 13
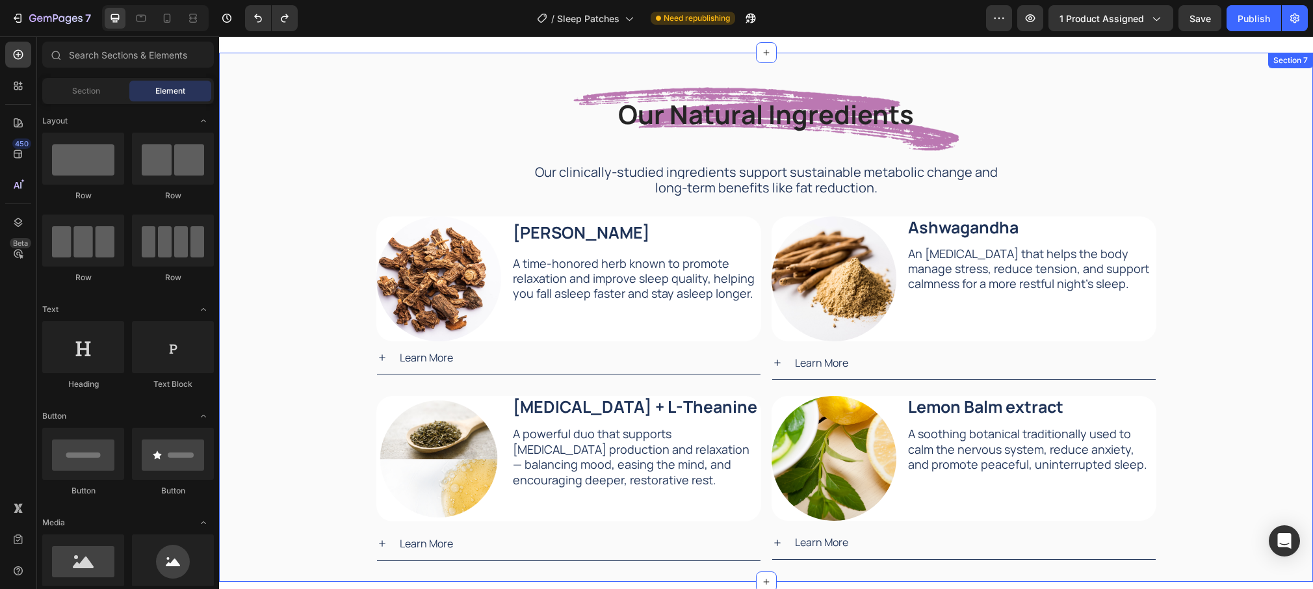
scroll to position [1985, 0]
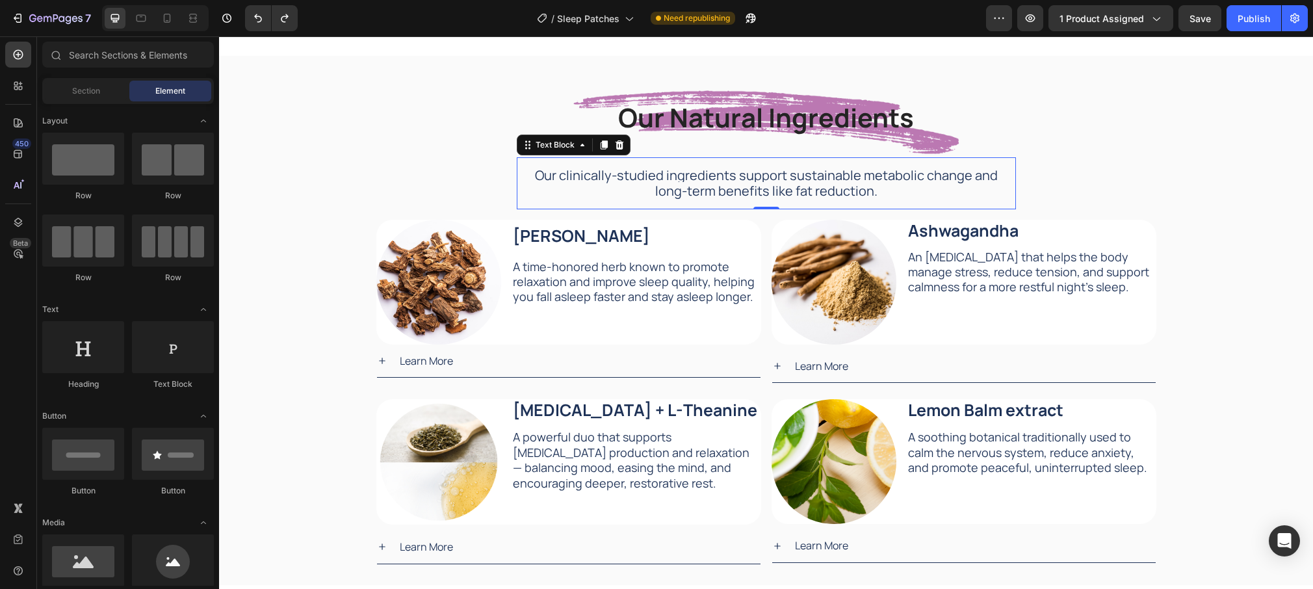
click at [764, 185] on span "Our clinically-studied ingredients support sustainable metabolic change and lon…" at bounding box center [766, 182] width 463 height 33
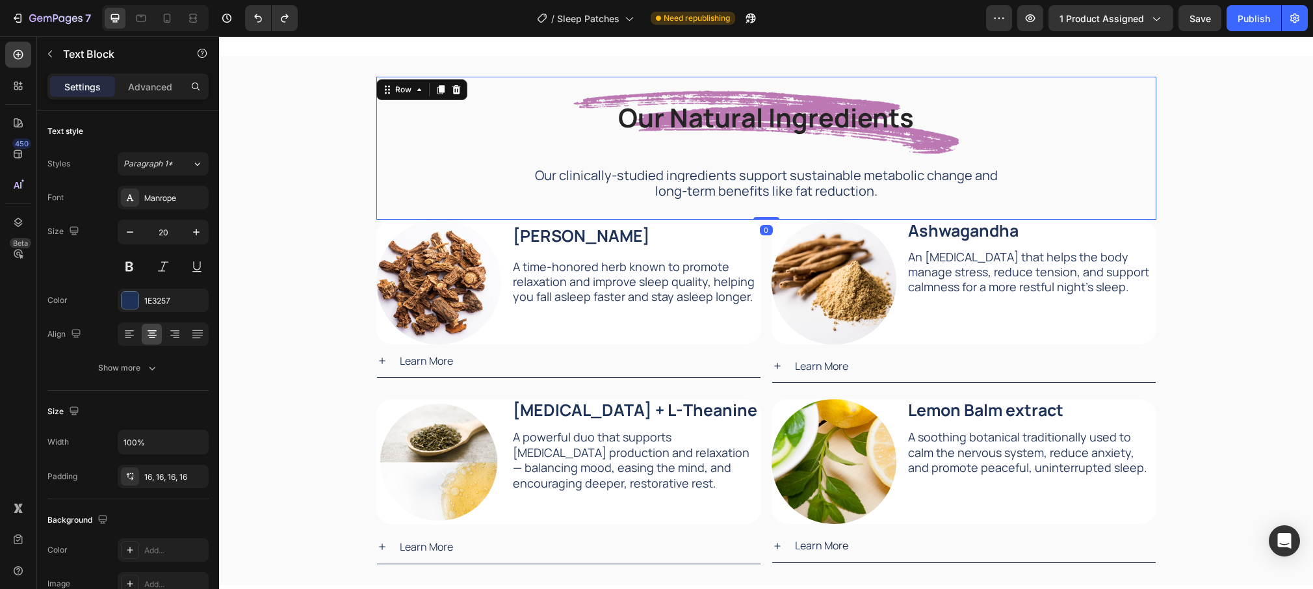
click at [441, 114] on div "Our Natural Ingredients Heading Our Natural Ingredients Heading Our clinically-…" at bounding box center [766, 148] width 759 height 122
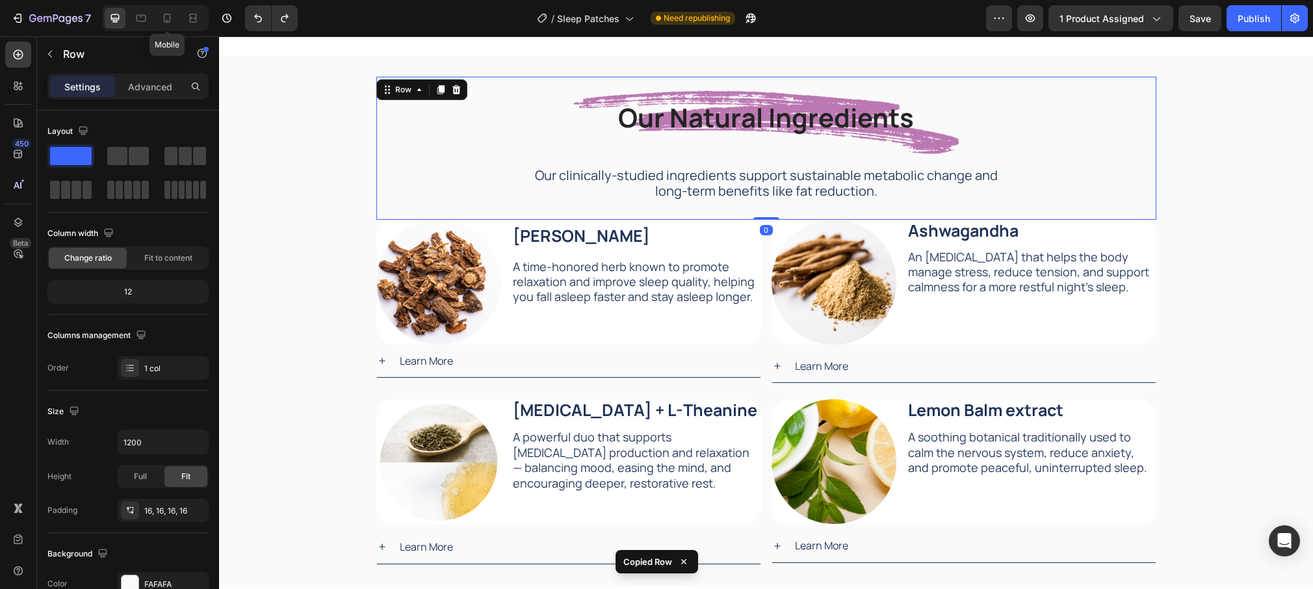
click at [169, 21] on icon at bounding box center [167, 18] width 7 height 9
type input "100%"
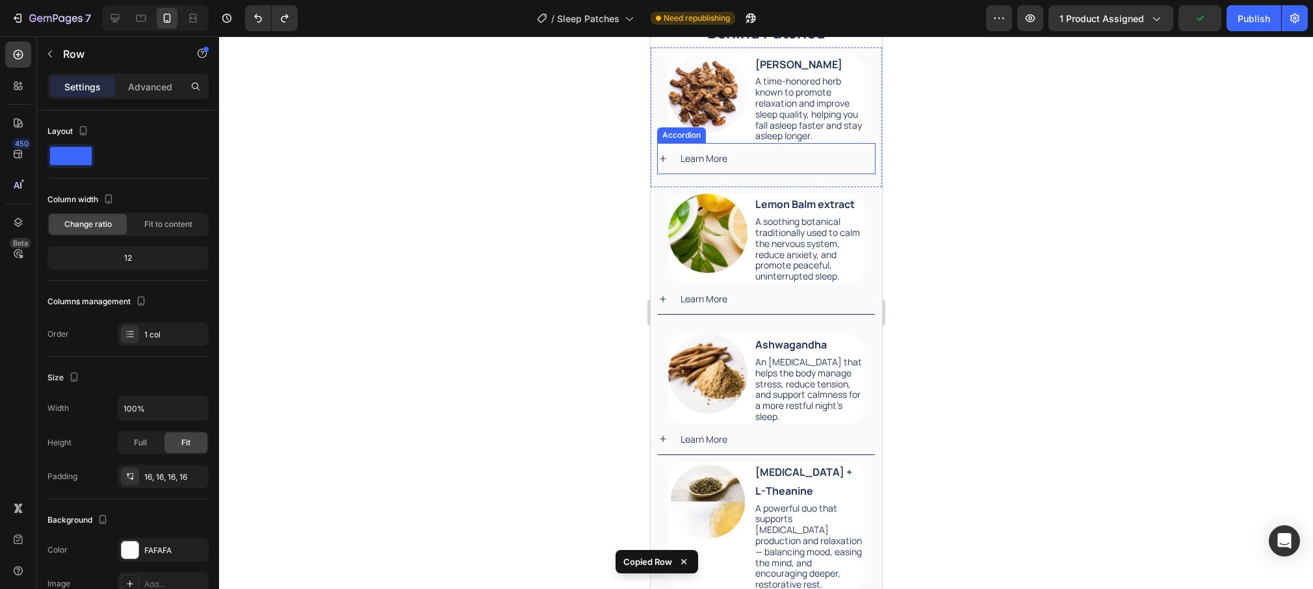
scroll to position [1853, 0]
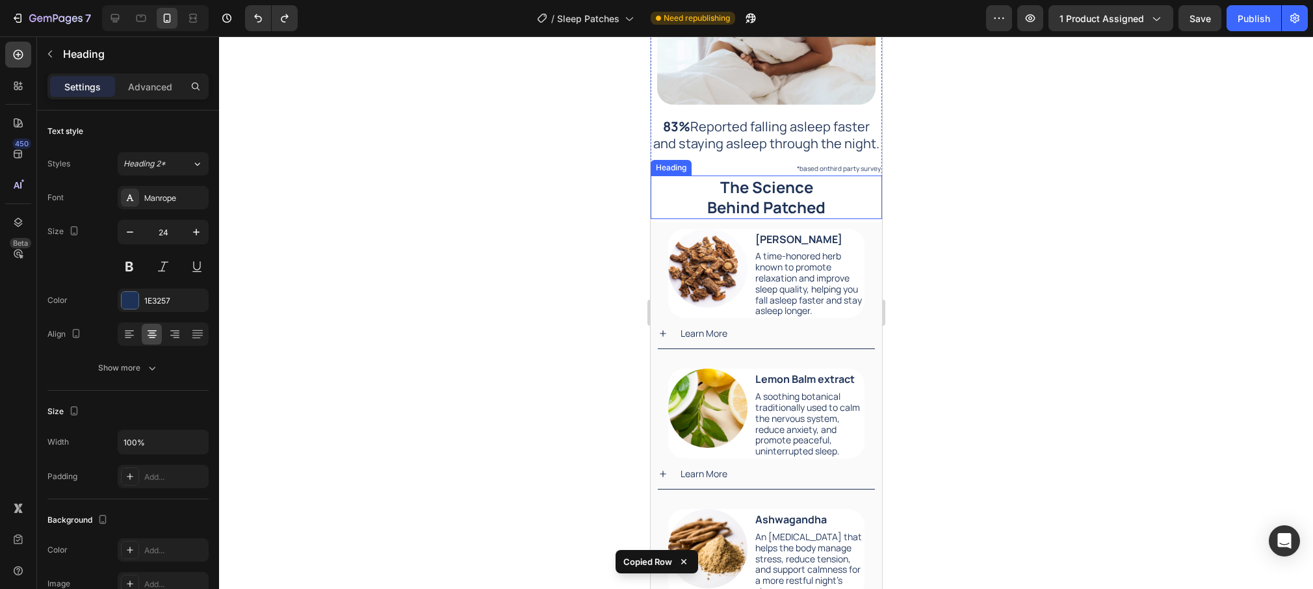
click at [849, 186] on h2 "The Science Behind Patched" at bounding box center [765, 197] width 231 height 43
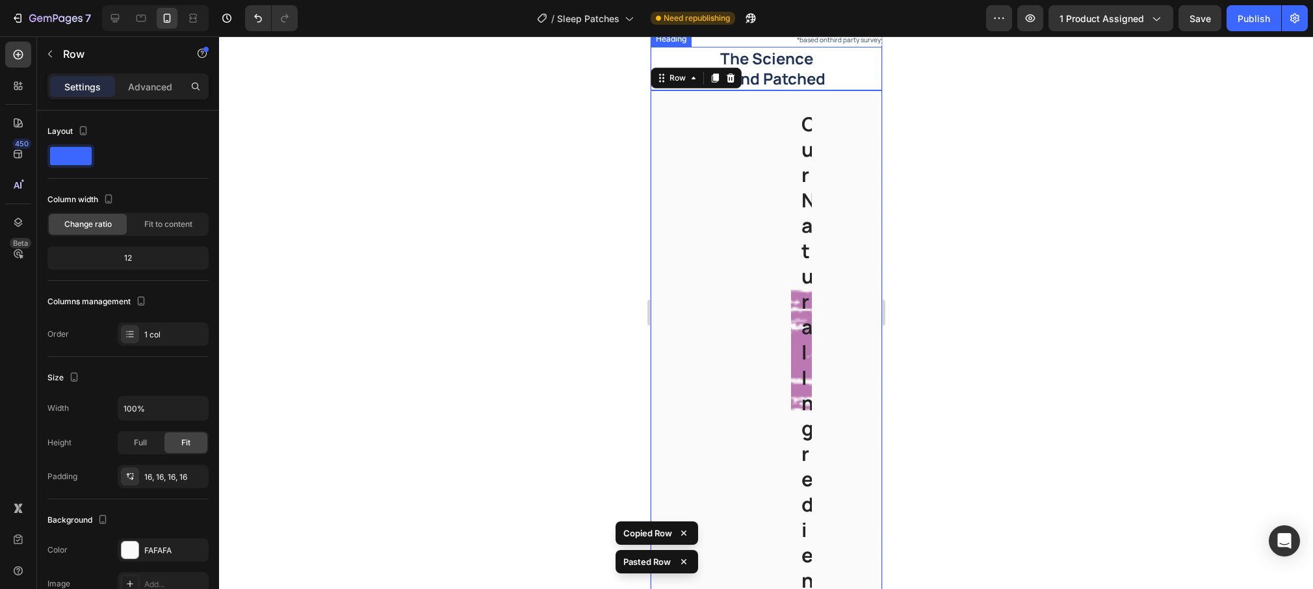
scroll to position [1990, 0]
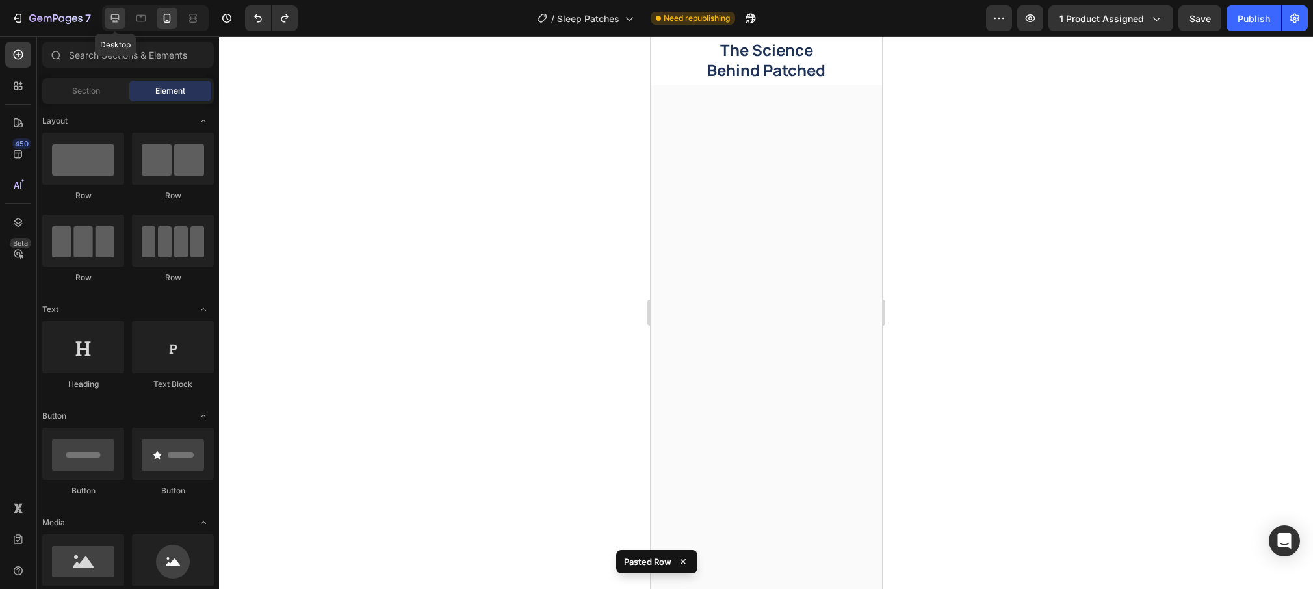
click at [114, 12] on icon at bounding box center [115, 18] width 13 height 13
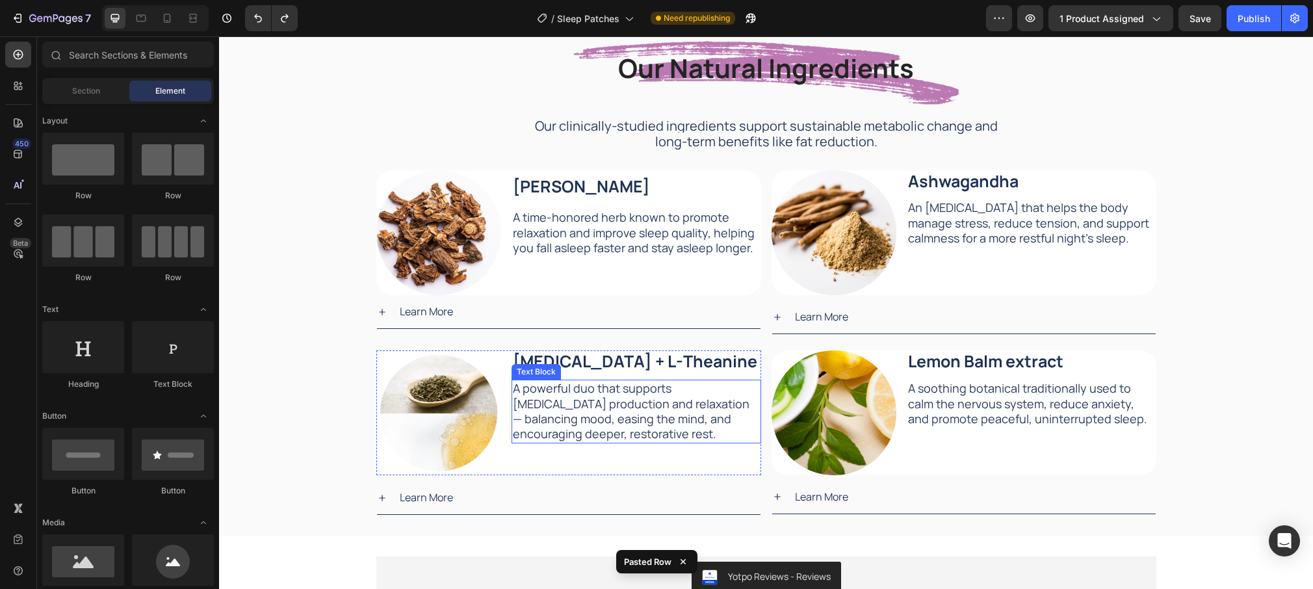
scroll to position [2025, 0]
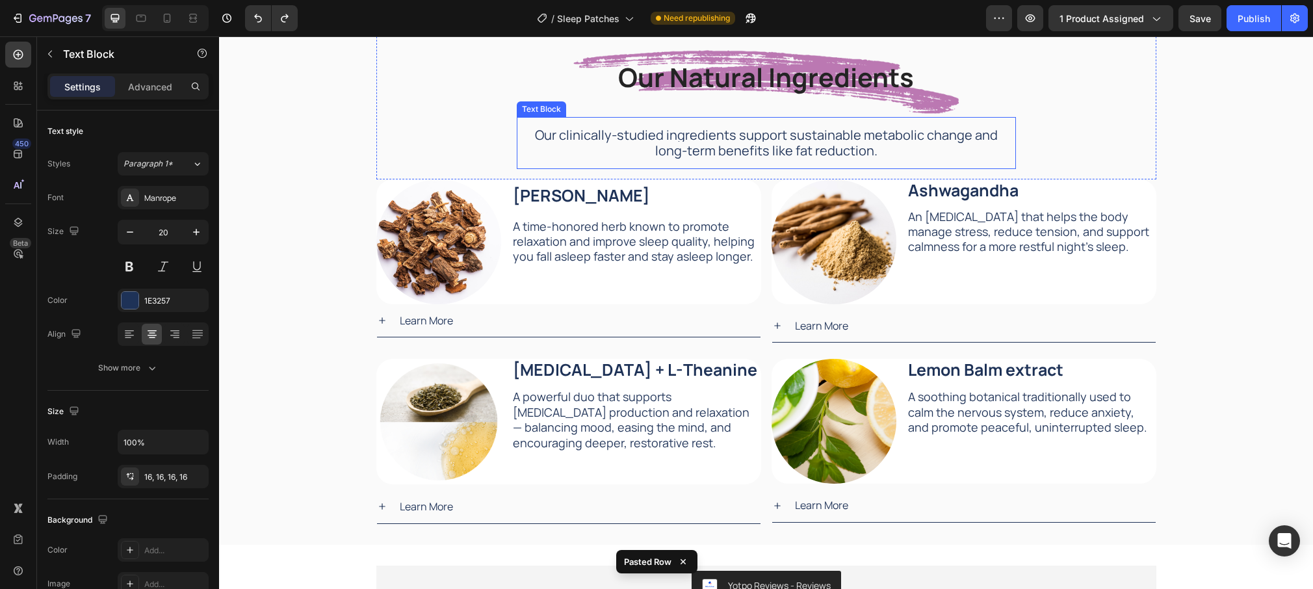
click at [707, 156] on span "Our clinically-studied ingredients support sustainable metabolic change and lon…" at bounding box center [766, 142] width 463 height 33
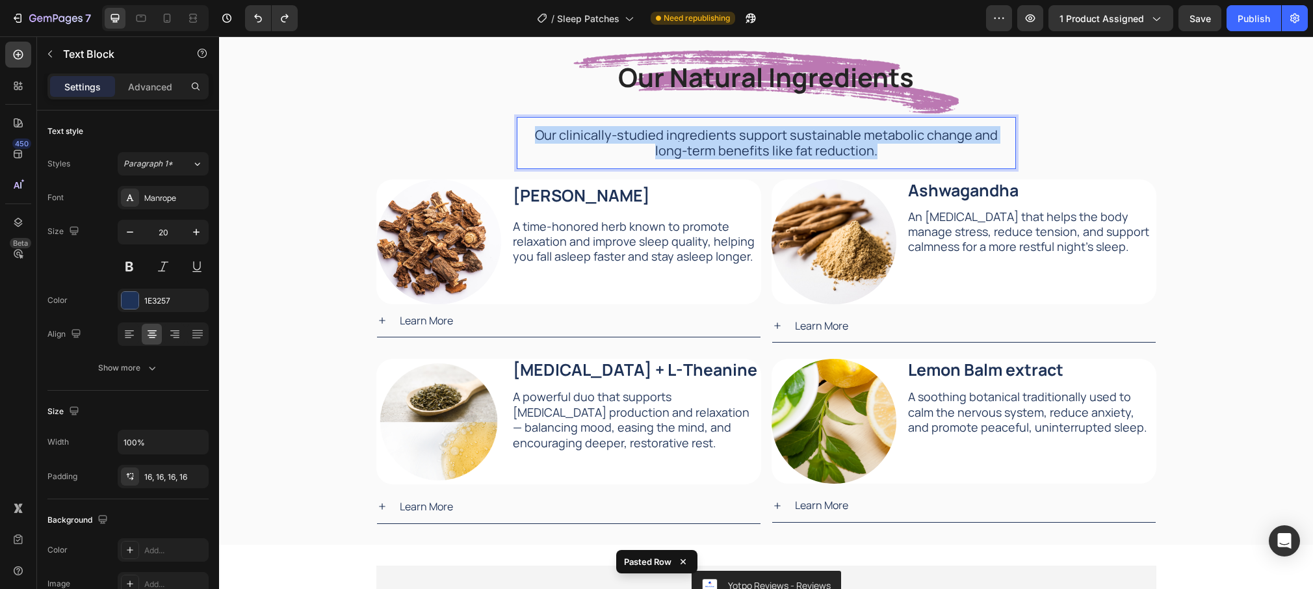
click at [707, 156] on span "Our clinically-studied ingredients support sustainable metabolic change and lon…" at bounding box center [766, 142] width 463 height 33
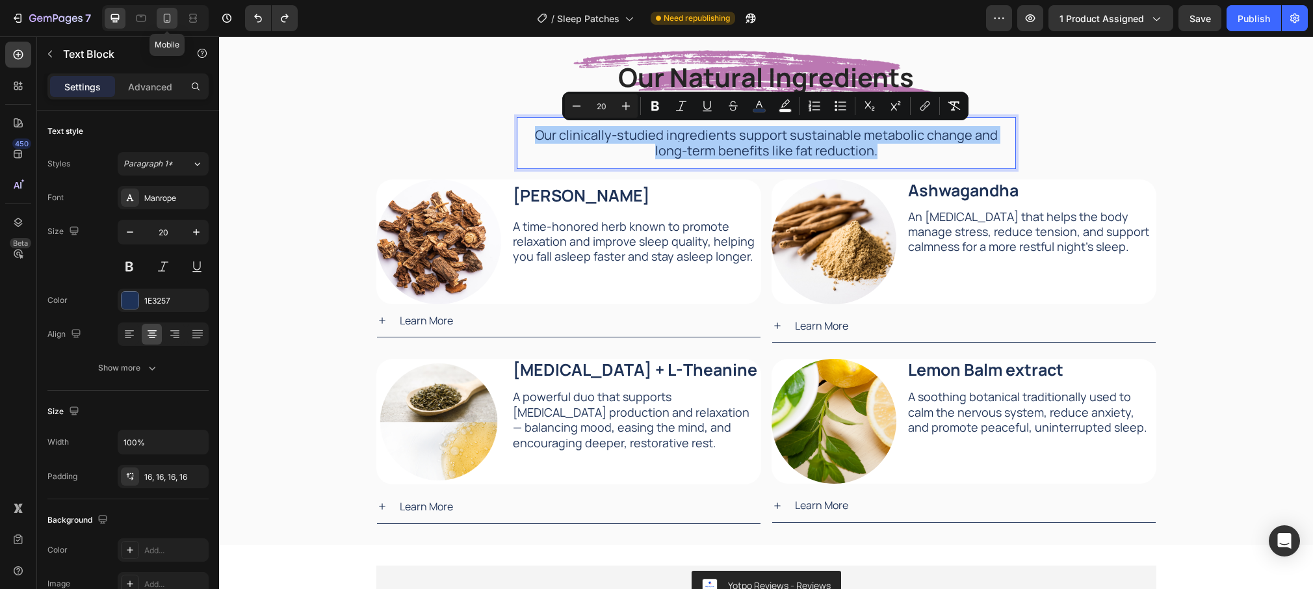
click at [164, 18] on icon at bounding box center [167, 18] width 7 height 9
type input "18"
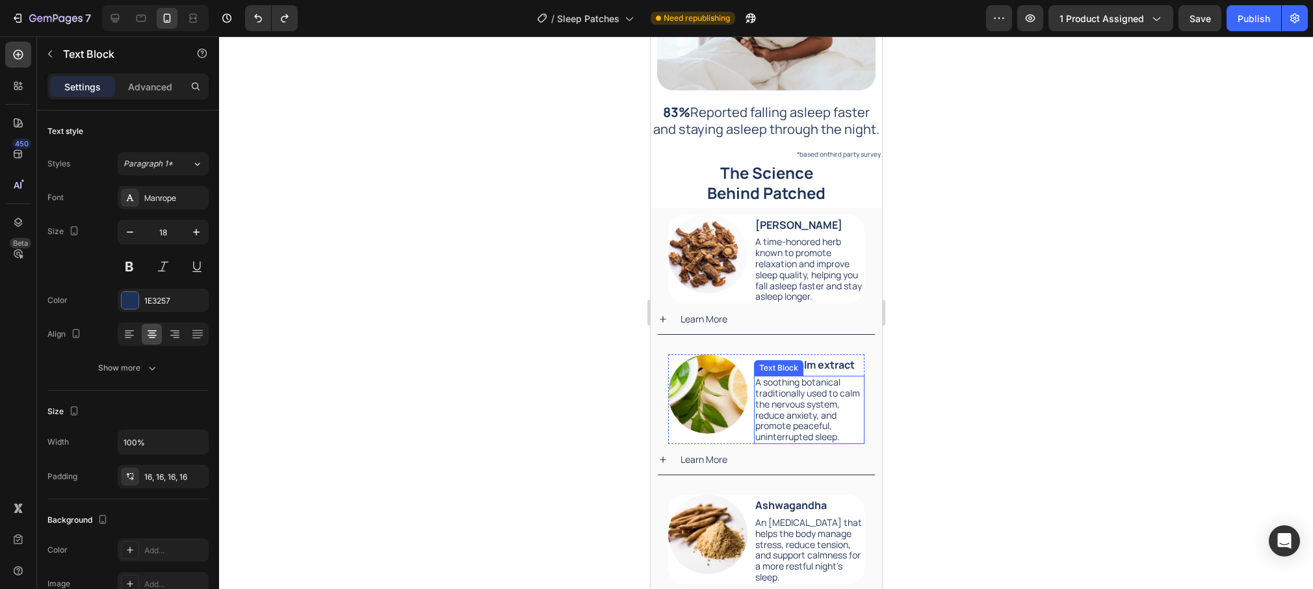
scroll to position [1814, 0]
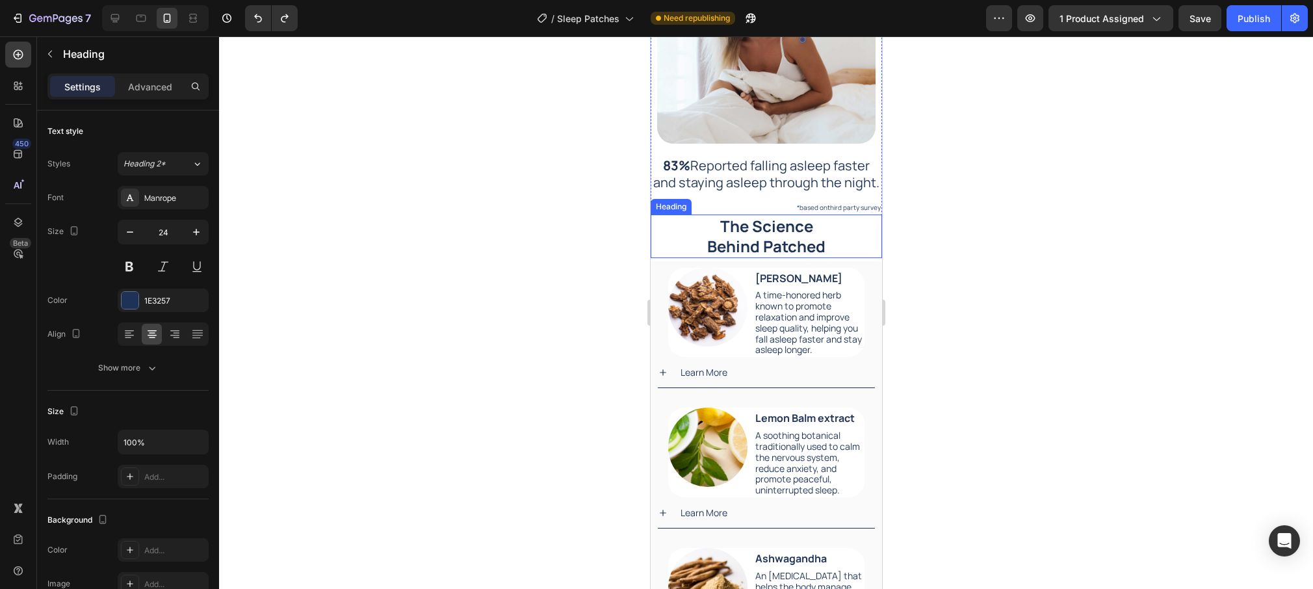
click at [758, 242] on h2 "The Science Behind Patched" at bounding box center [765, 236] width 231 height 43
click at [758, 242] on p "The Science Behind Patched" at bounding box center [765, 236] width 229 height 40
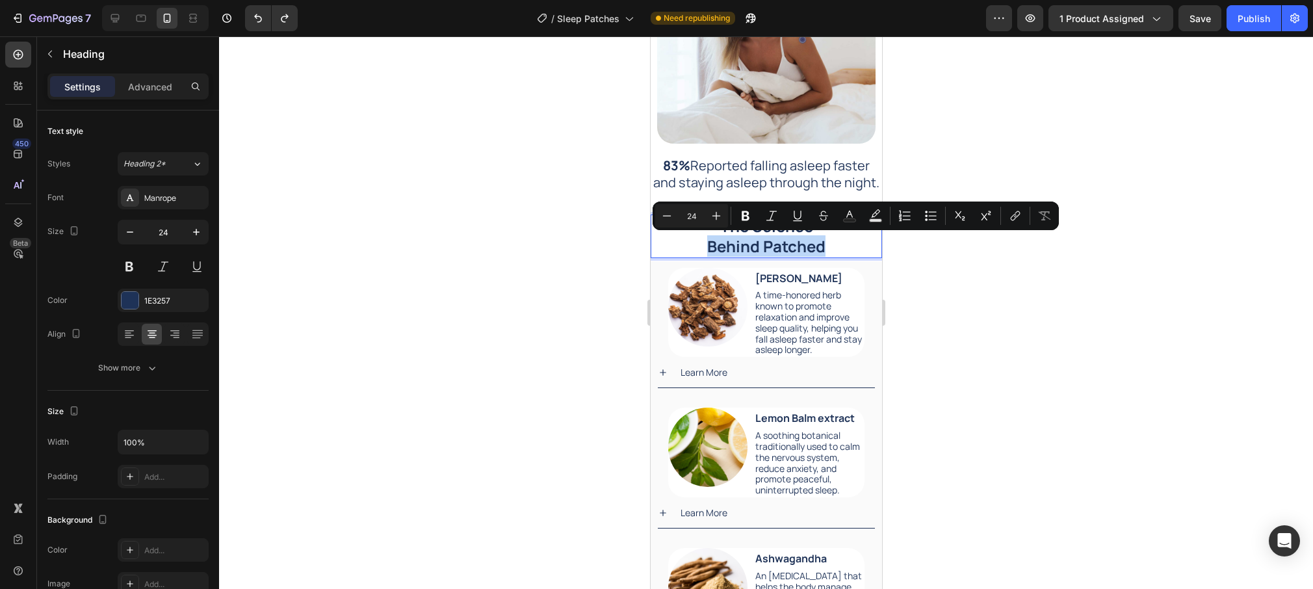
click at [758, 242] on p "The Science Behind Patched" at bounding box center [765, 236] width 229 height 40
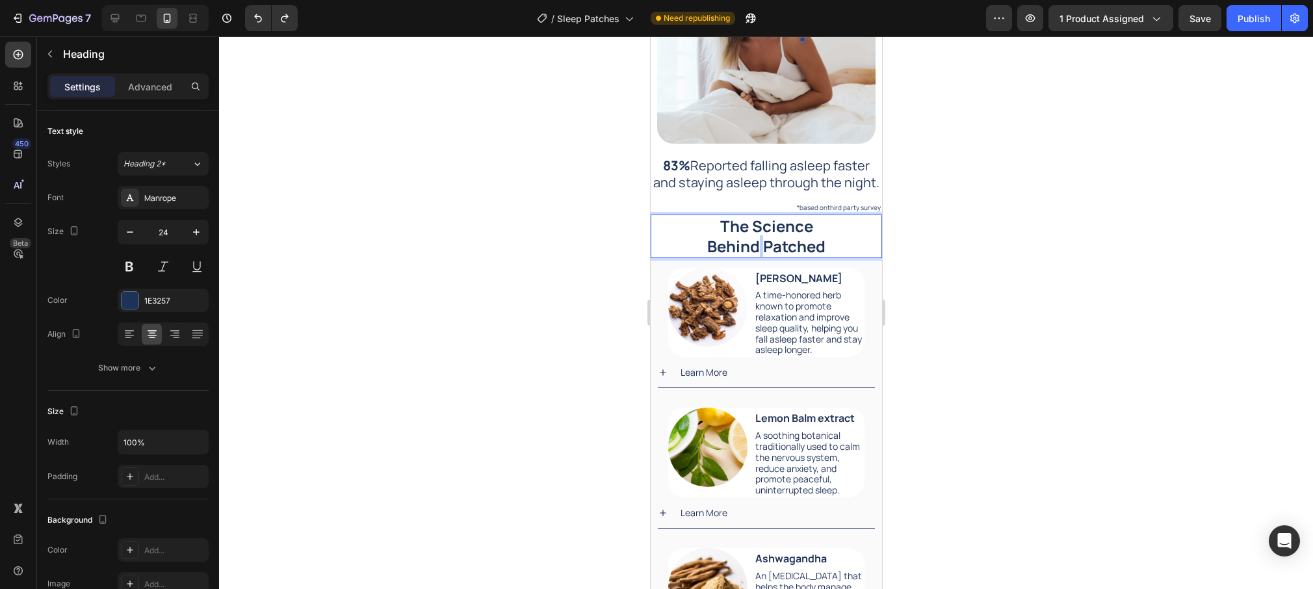
click at [758, 242] on p "The Science Behind Patched" at bounding box center [765, 236] width 229 height 40
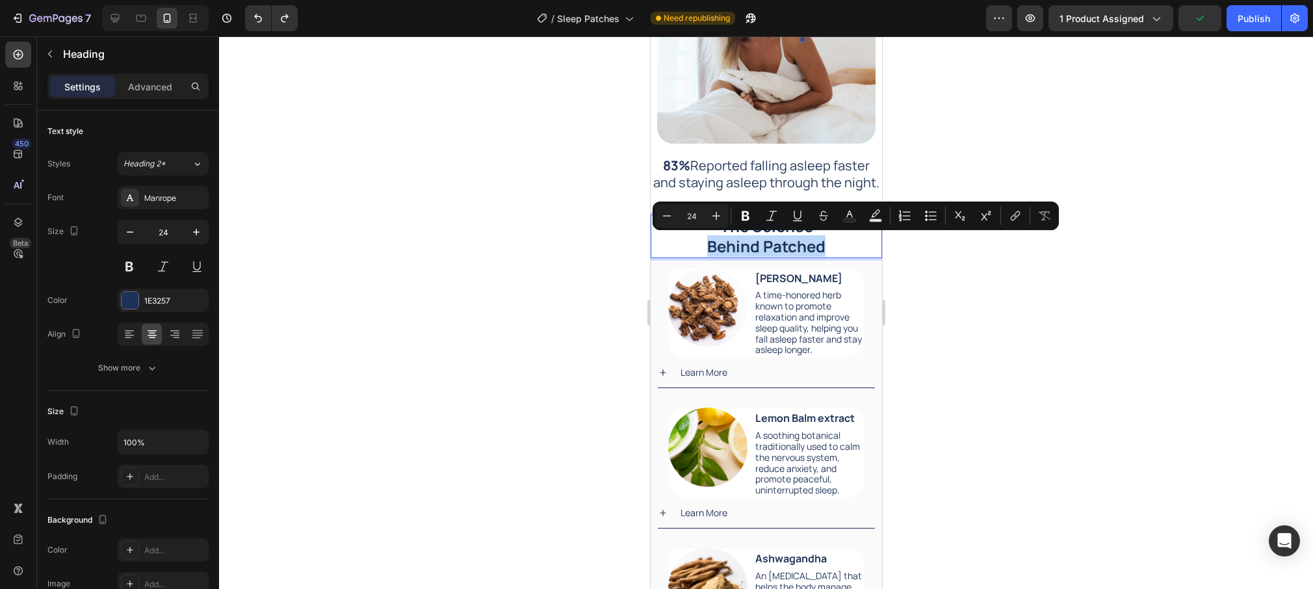
click at [707, 249] on p "The Science Behind Patched" at bounding box center [765, 236] width 229 height 40
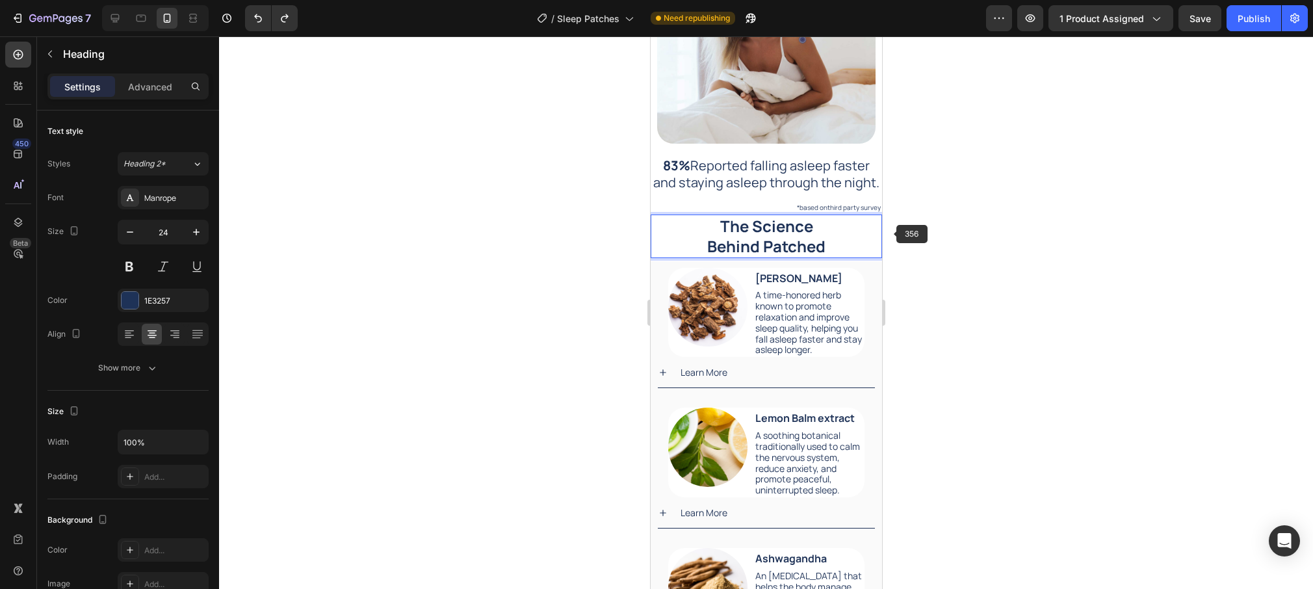
click at [895, 235] on div at bounding box center [766, 312] width 1094 height 553
click at [840, 237] on p "The Science Behind Patched" at bounding box center [765, 236] width 229 height 40
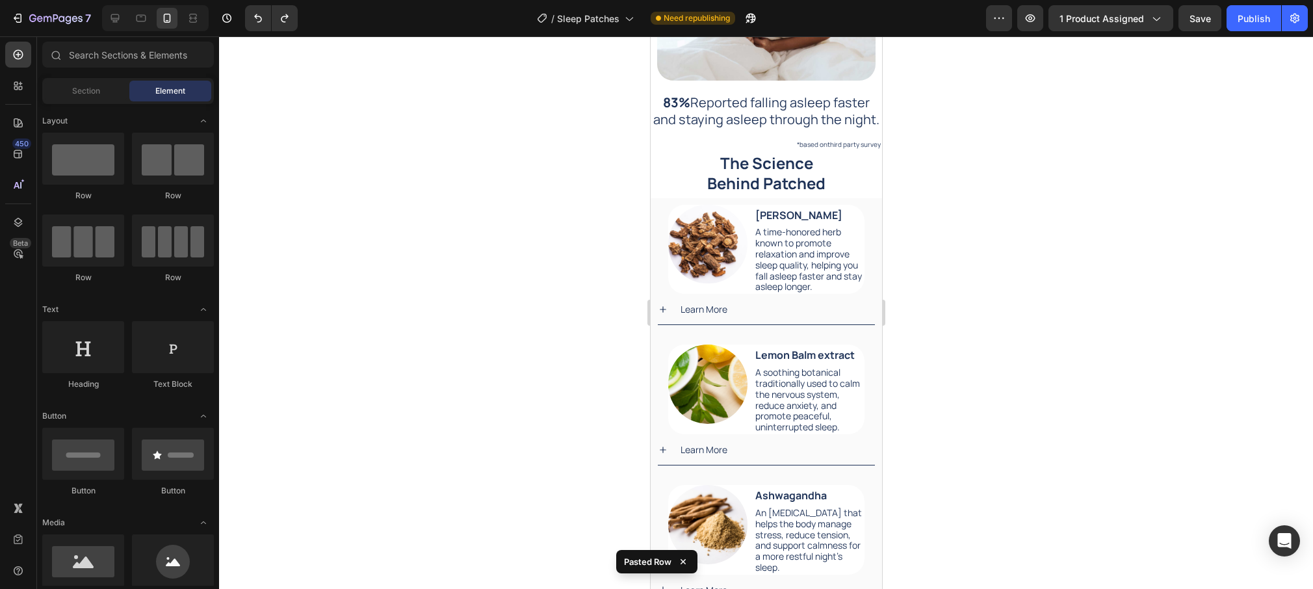
scroll to position [1873, 0]
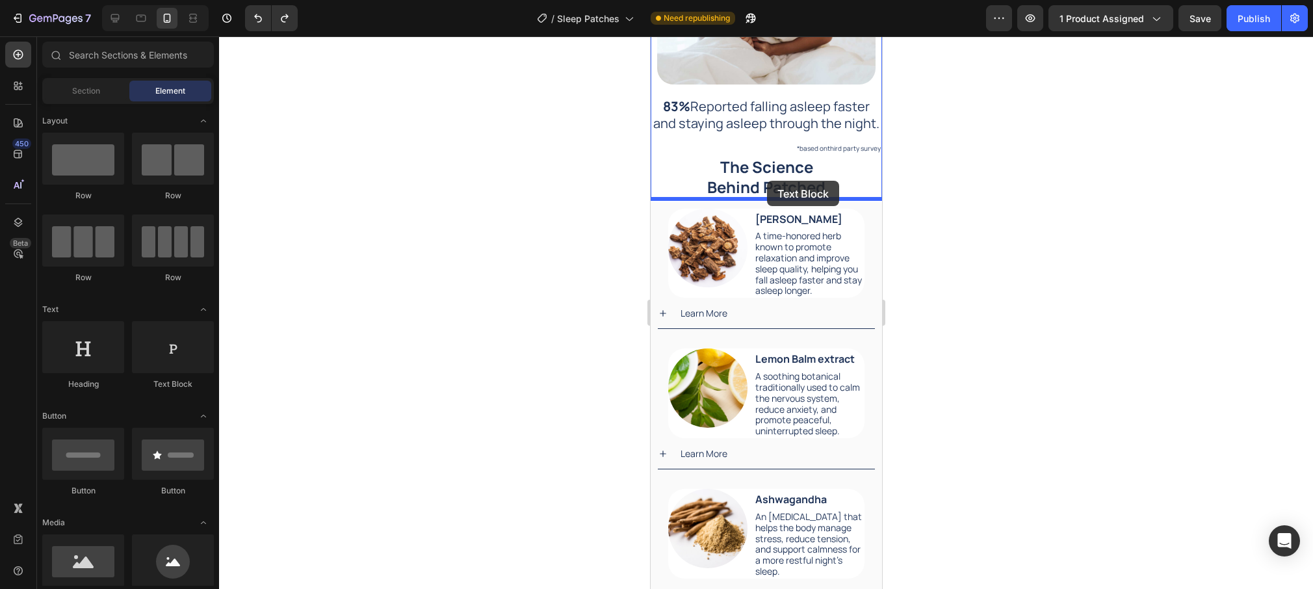
drag, startPoint x: 997, startPoint y: 324, endPoint x: 766, endPoint y: 181, distance: 270.6
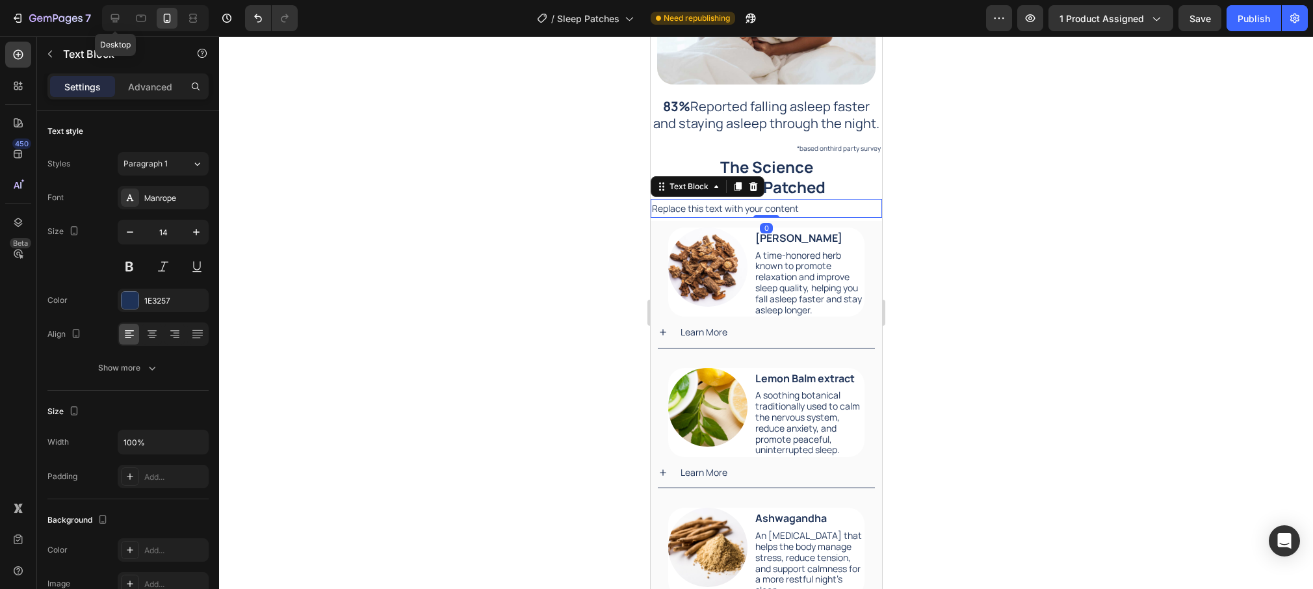
drag, startPoint x: 118, startPoint y: 15, endPoint x: 315, endPoint y: 59, distance: 201.9
click at [117, 15] on icon at bounding box center [115, 18] width 13 height 13
type input "16"
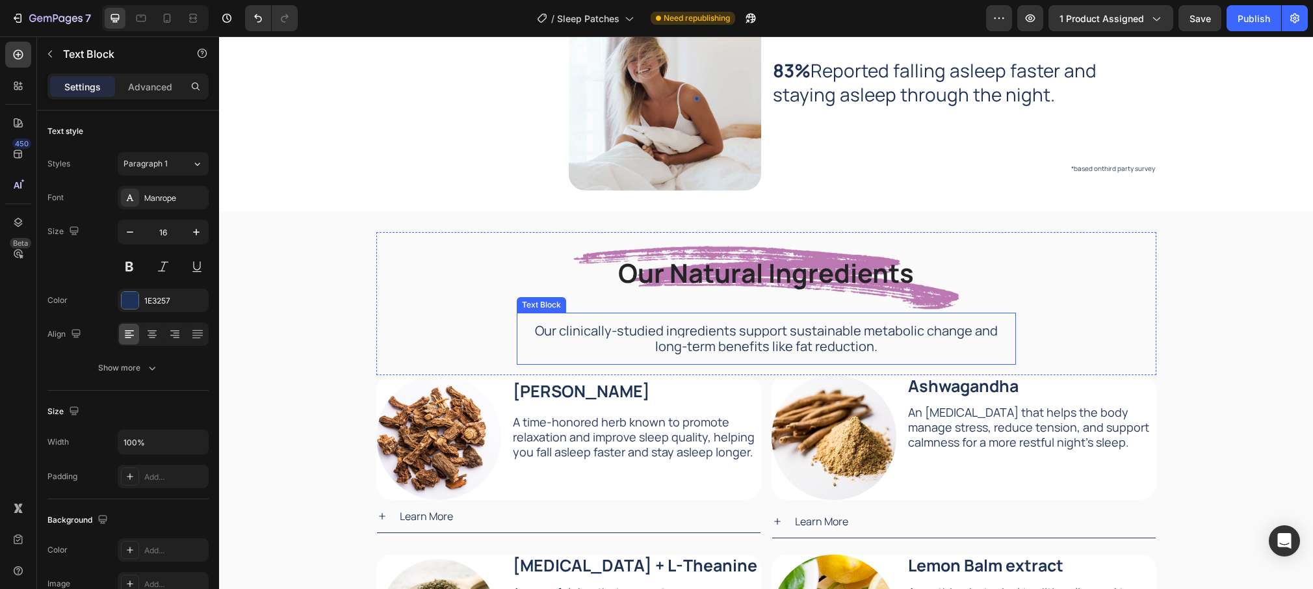
scroll to position [1827, 0]
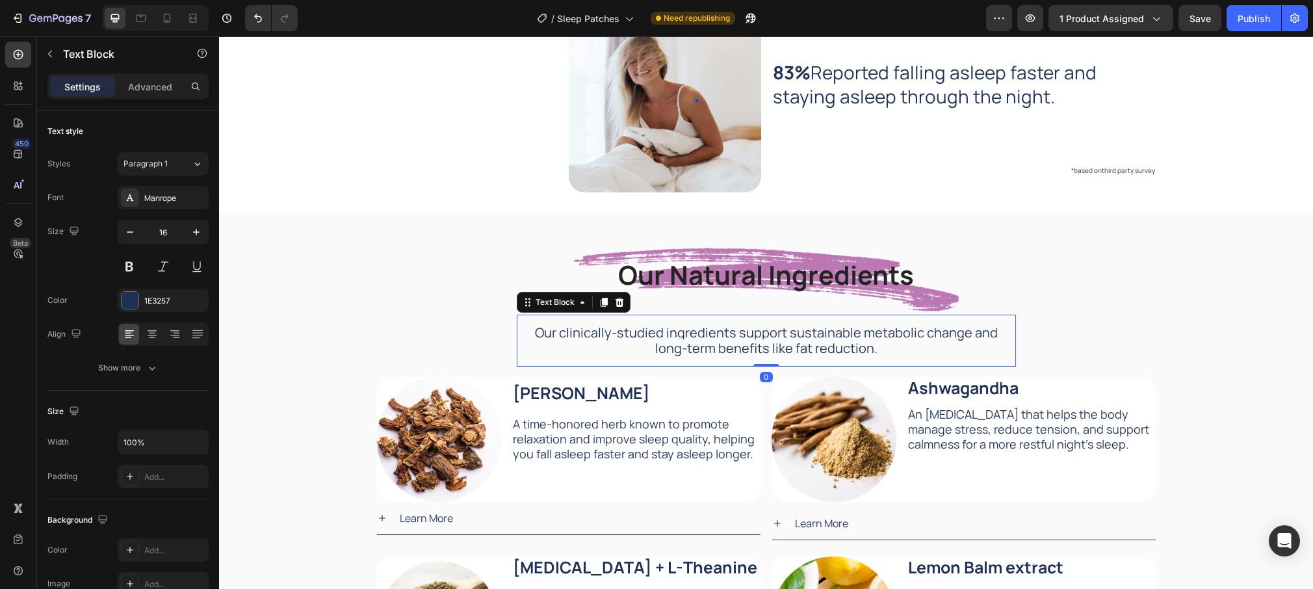
click at [745, 331] on span "Our clinically-studied ingredients support sustainable metabolic change and lon…" at bounding box center [766, 340] width 463 height 33
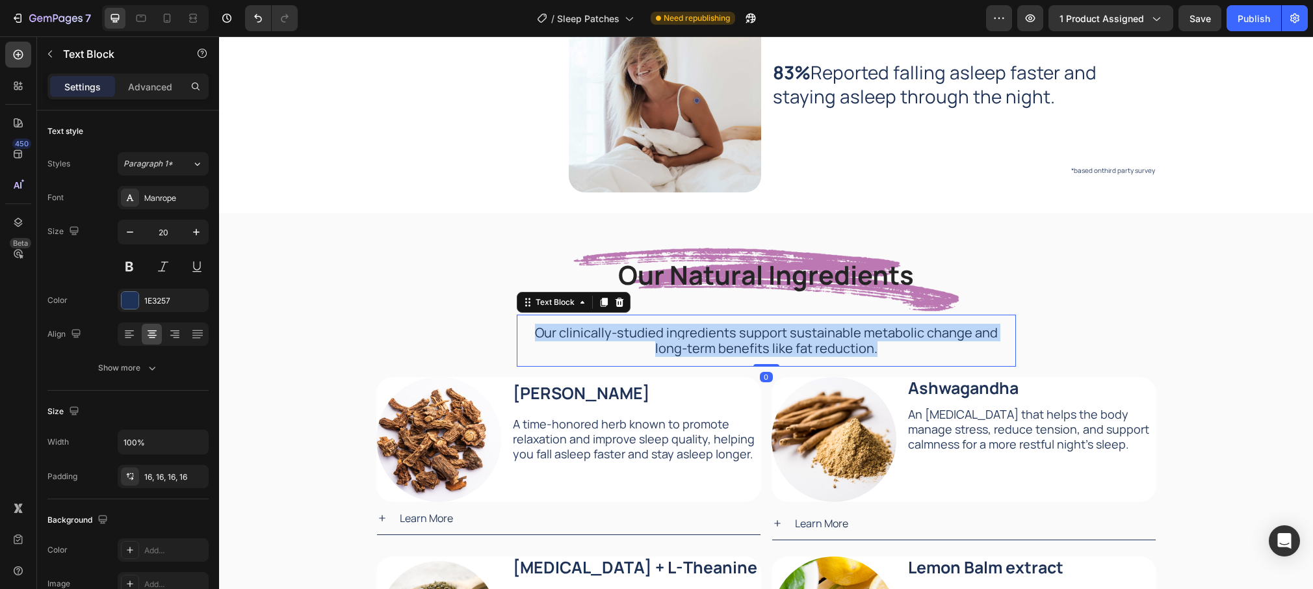
click at [745, 331] on span "Our clinically-studied ingredients support sustainable metabolic change and lon…" at bounding box center [766, 340] width 463 height 33
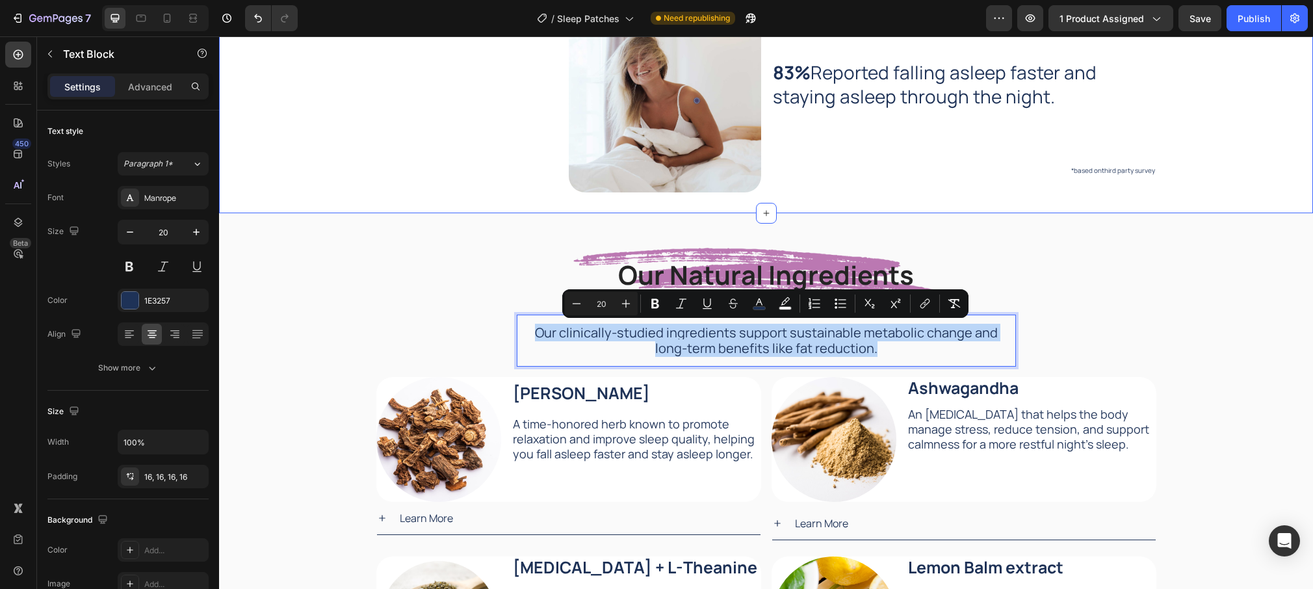
copy span "Our clinically-studied ingredients support sustainable metabolic change and lon…"
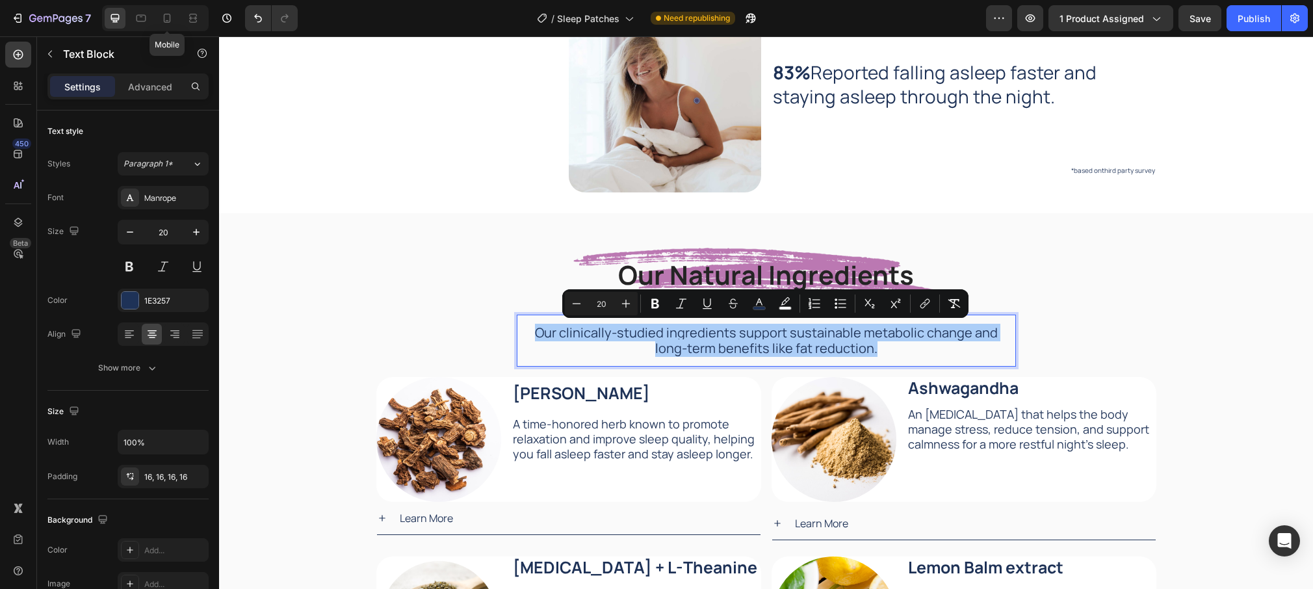
drag, startPoint x: 166, startPoint y: 12, endPoint x: 250, endPoint y: 77, distance: 106.0
click at [166, 12] on icon at bounding box center [167, 18] width 13 height 13
type input "18"
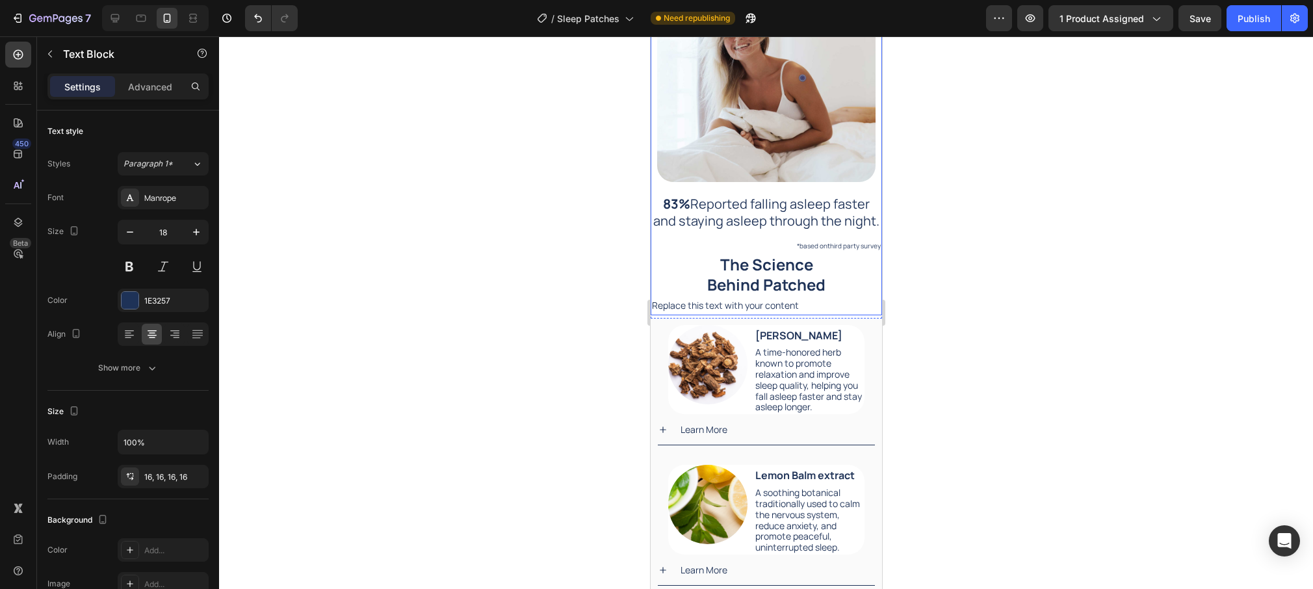
scroll to position [1890, 0]
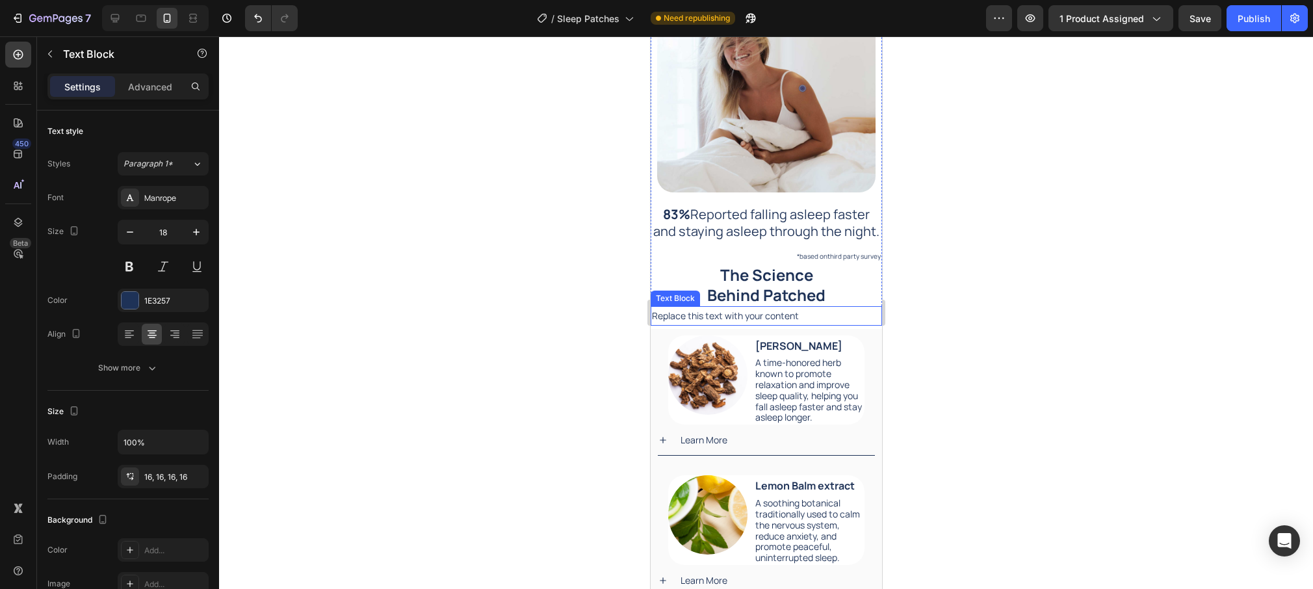
click at [774, 318] on div "Replace this text with your content" at bounding box center [765, 315] width 231 height 19
click at [774, 318] on p "Replace this text with your content" at bounding box center [765, 316] width 229 height 16
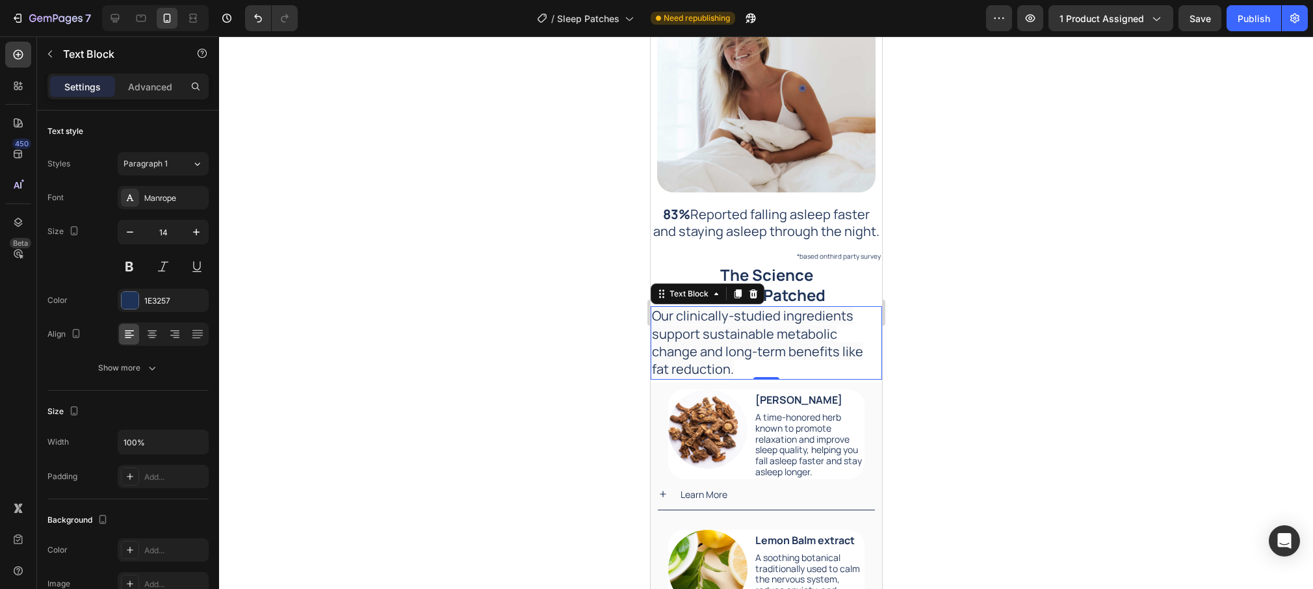
click at [603, 221] on div at bounding box center [766, 312] width 1094 height 553
click at [790, 334] on span "Our clinically-studied ingredients support sustainable metabolic change and lon…" at bounding box center [756, 342] width 211 height 71
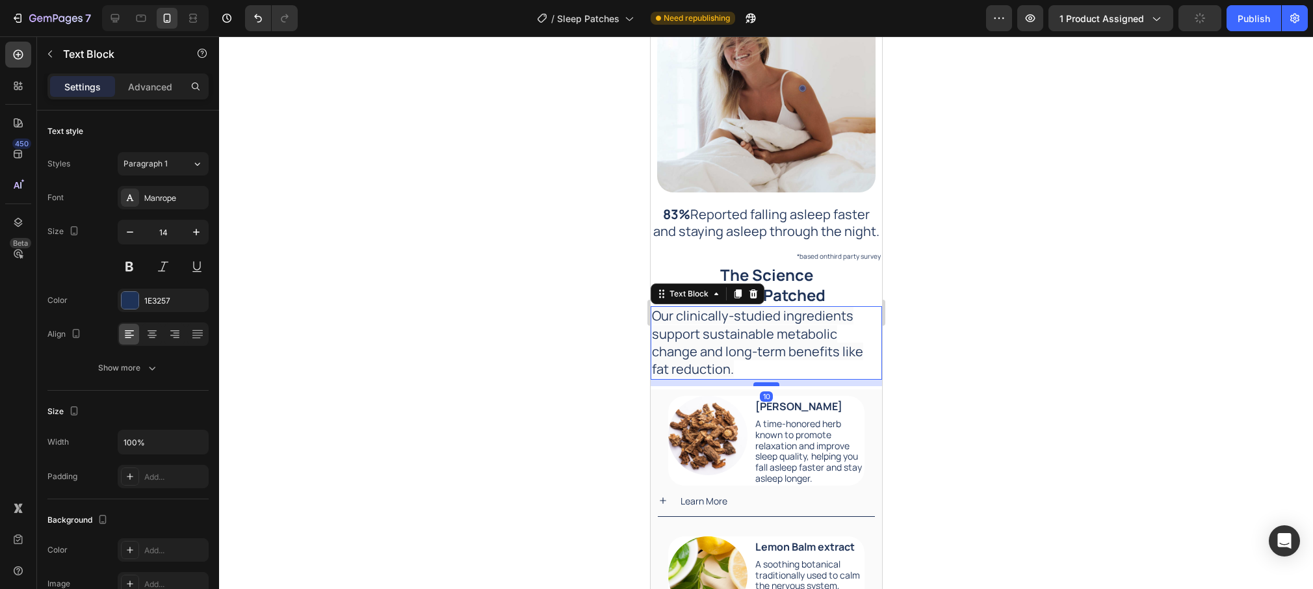
drag, startPoint x: 770, startPoint y: 378, endPoint x: 770, endPoint y: 386, distance: 7.8
click at [770, 386] on div at bounding box center [766, 384] width 26 height 4
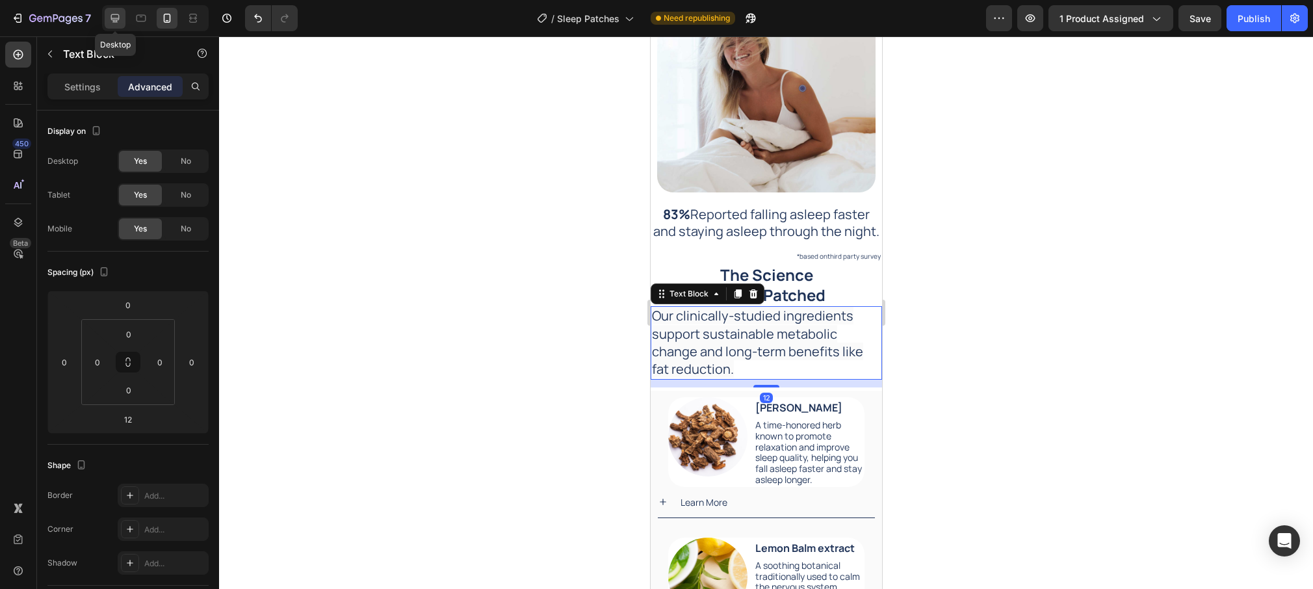
click at [113, 18] on icon at bounding box center [115, 18] width 8 height 8
type input "0"
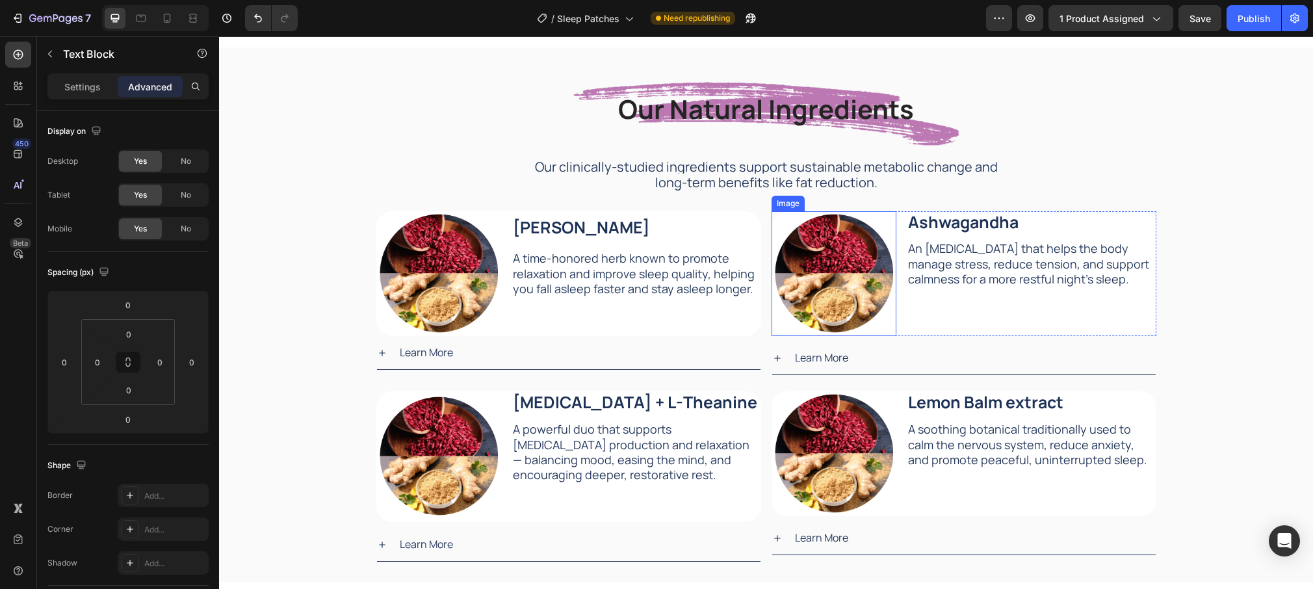
scroll to position [2107, 0]
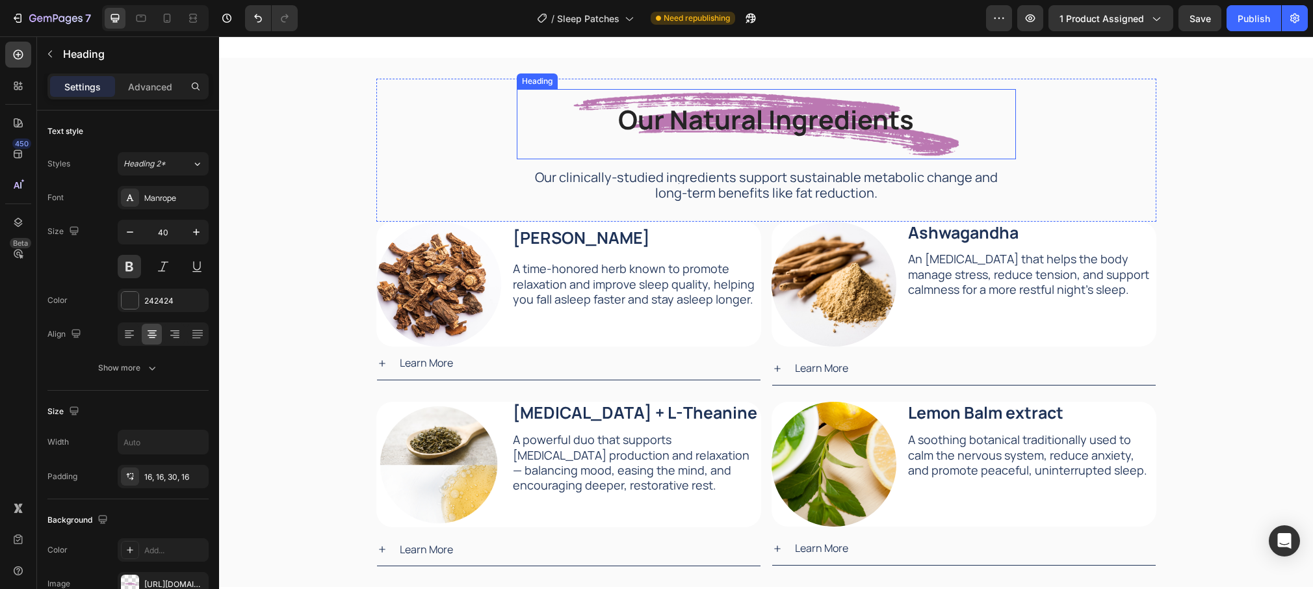
click at [759, 129] on h2 "Our Natural Ingredients" at bounding box center [766, 124] width 499 height 64
click at [759, 129] on p "Our Natural Ingredients" at bounding box center [766, 120] width 478 height 34
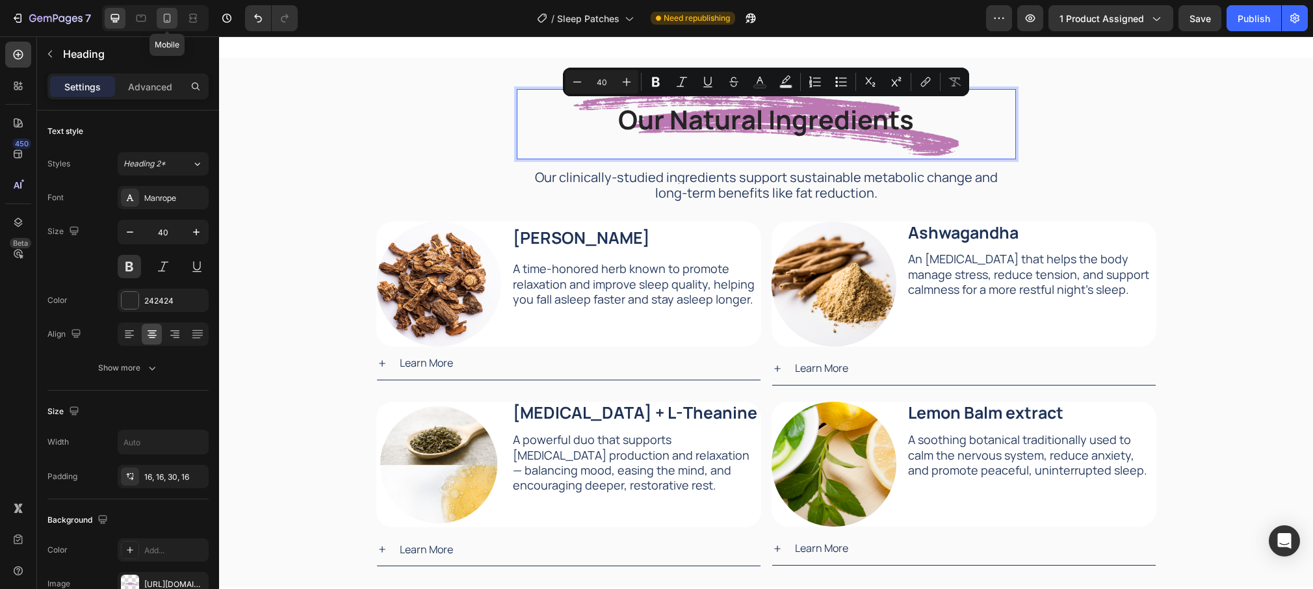
click at [168, 20] on icon at bounding box center [167, 18] width 7 height 9
type input "30"
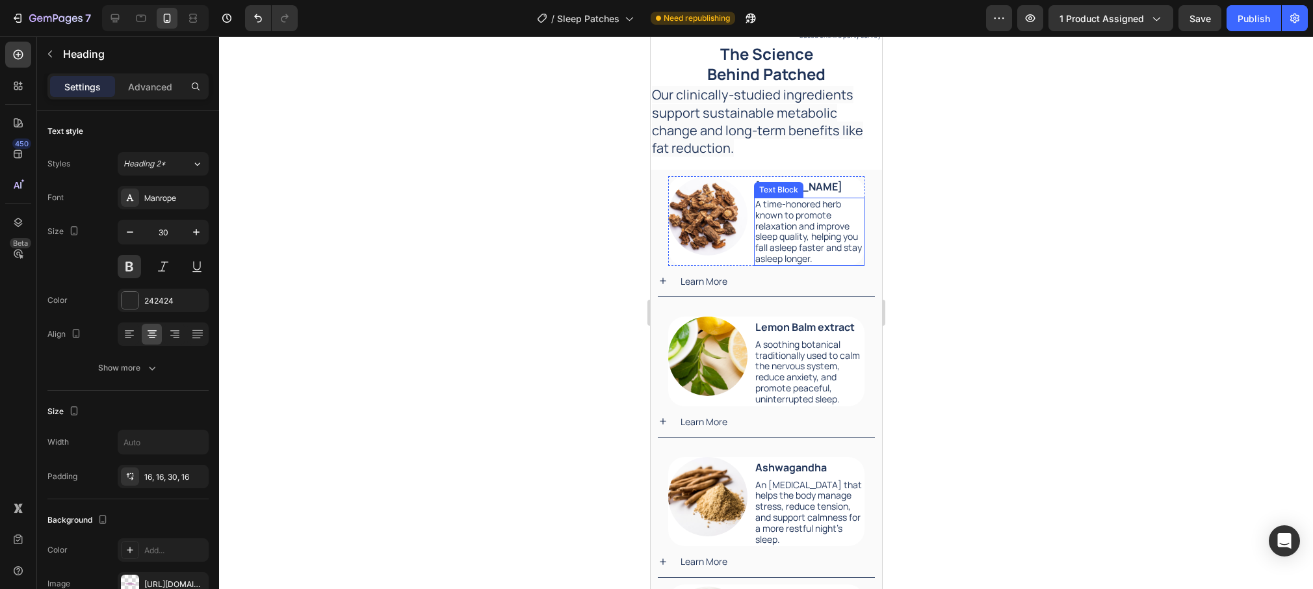
scroll to position [2016, 0]
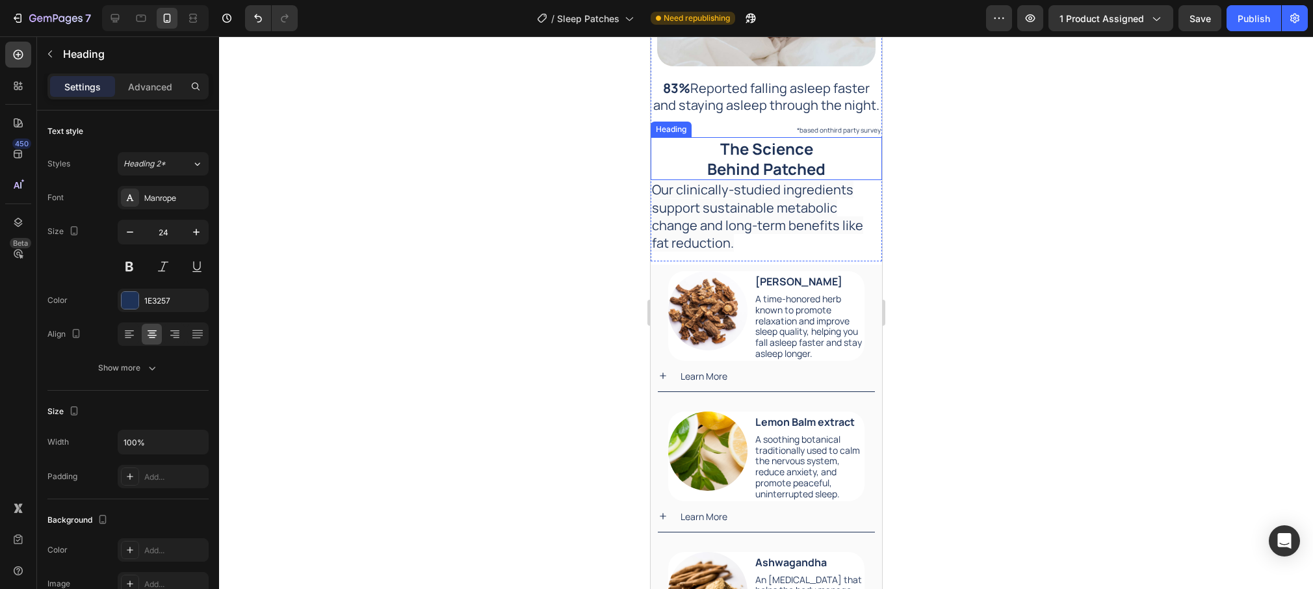
click at [776, 161] on h2 "The Science Behind Patched" at bounding box center [765, 158] width 231 height 43
click at [776, 161] on p "The Science Behind Patched" at bounding box center [765, 158] width 229 height 40
click at [800, 151] on p "The Science Our Natural Ingredients" at bounding box center [765, 158] width 229 height 40
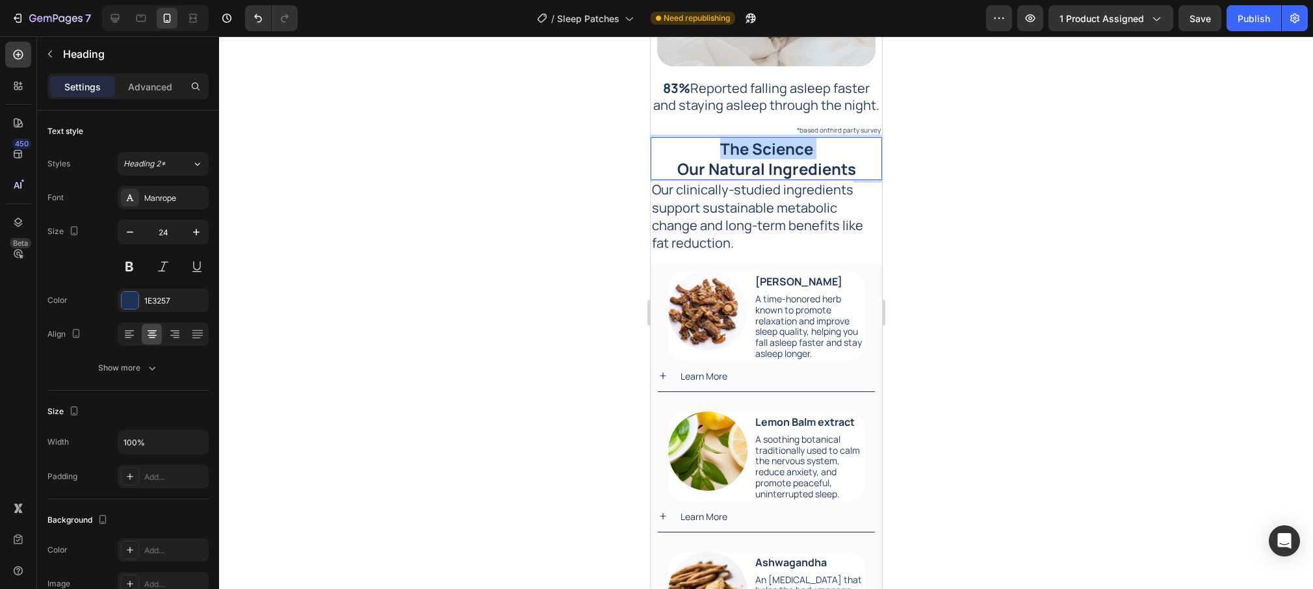
click at [800, 151] on p "The Science Our Natural Ingredients" at bounding box center [765, 158] width 229 height 40
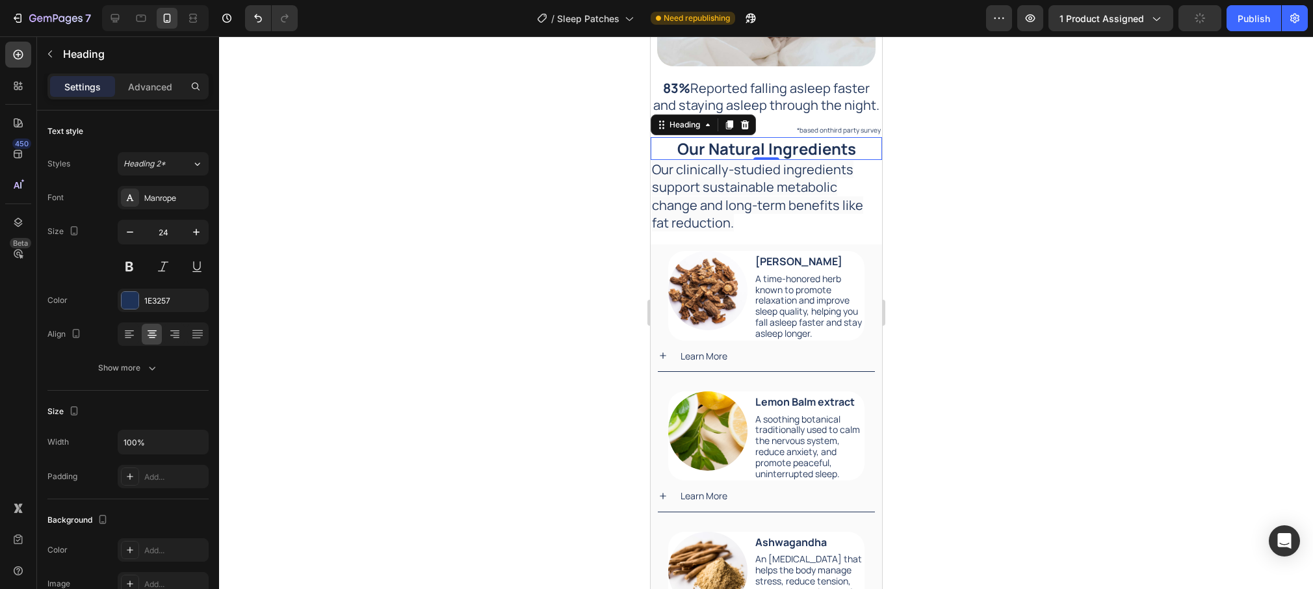
click at [913, 146] on div at bounding box center [766, 312] width 1094 height 553
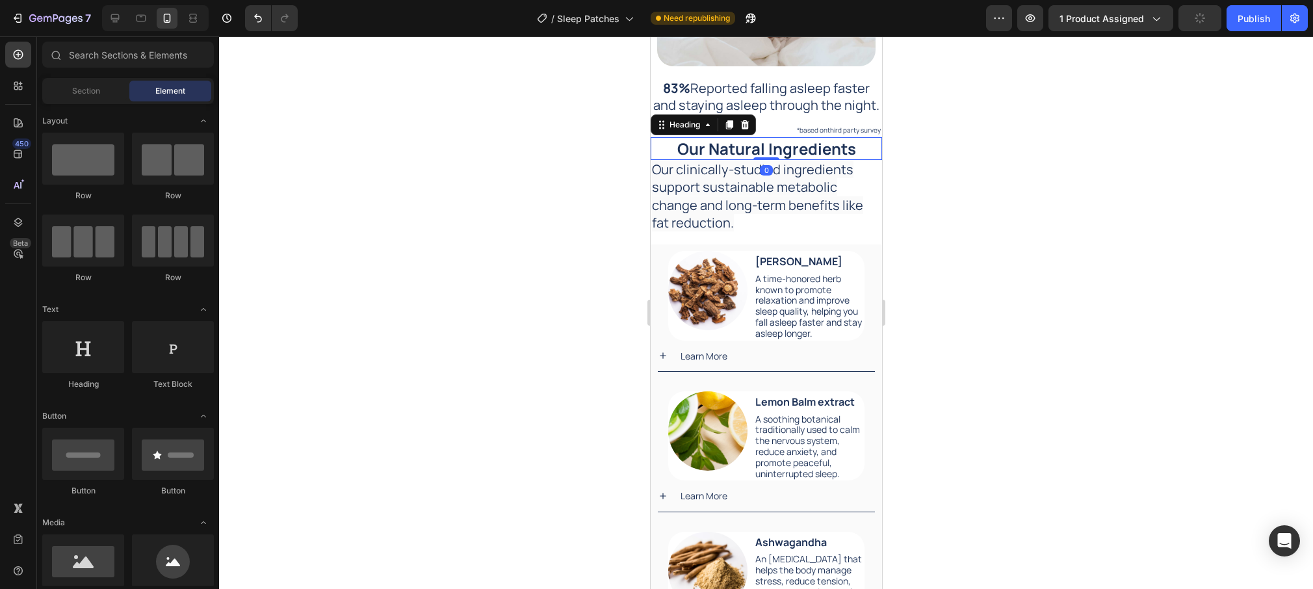
click at [863, 145] on p "Our Natural Ingredients" at bounding box center [765, 148] width 229 height 20
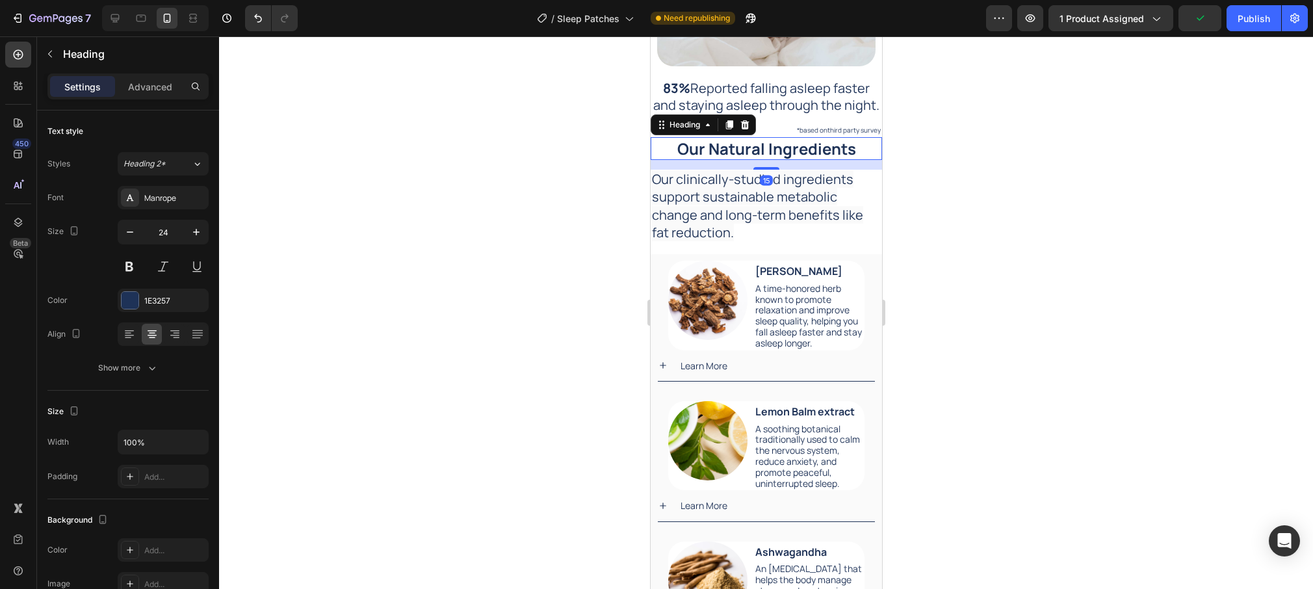
drag, startPoint x: 768, startPoint y: 161, endPoint x: 781, endPoint y: 159, distance: 12.4
click at [768, 170] on div "Image 83% Reported falling asleep faster and staying asleep through the night. …" at bounding box center [765, 53] width 231 height 395
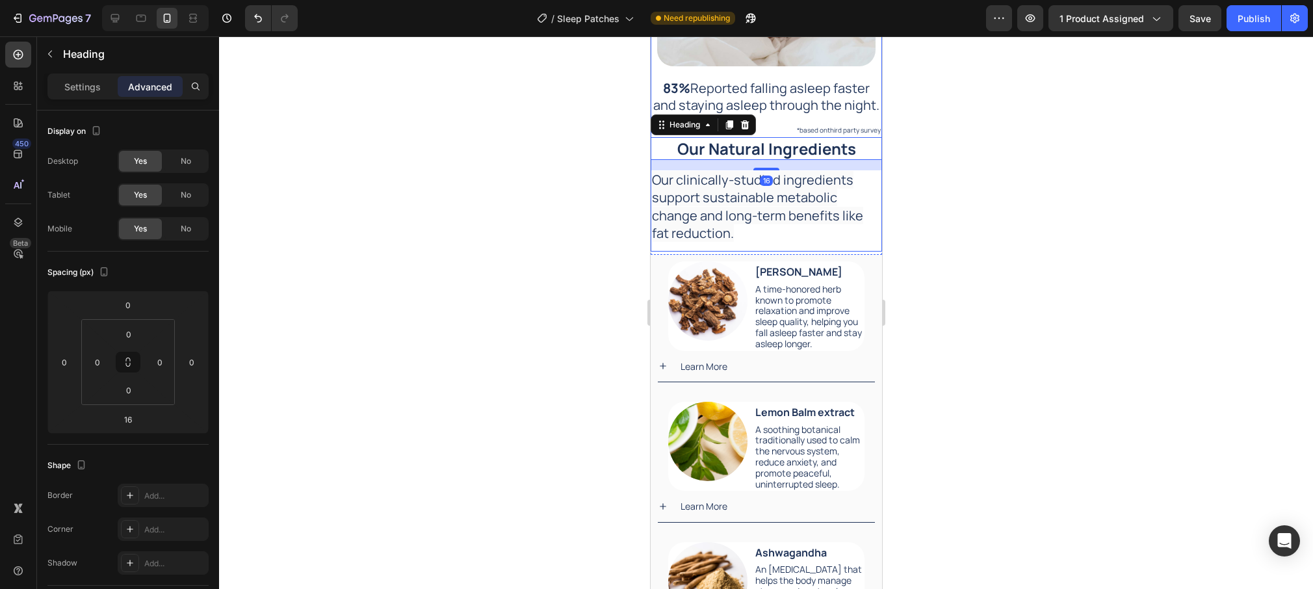
click at [795, 116] on div "Image 83% Reported falling asleep faster and staying asleep through the night. …" at bounding box center [765, 53] width 231 height 395
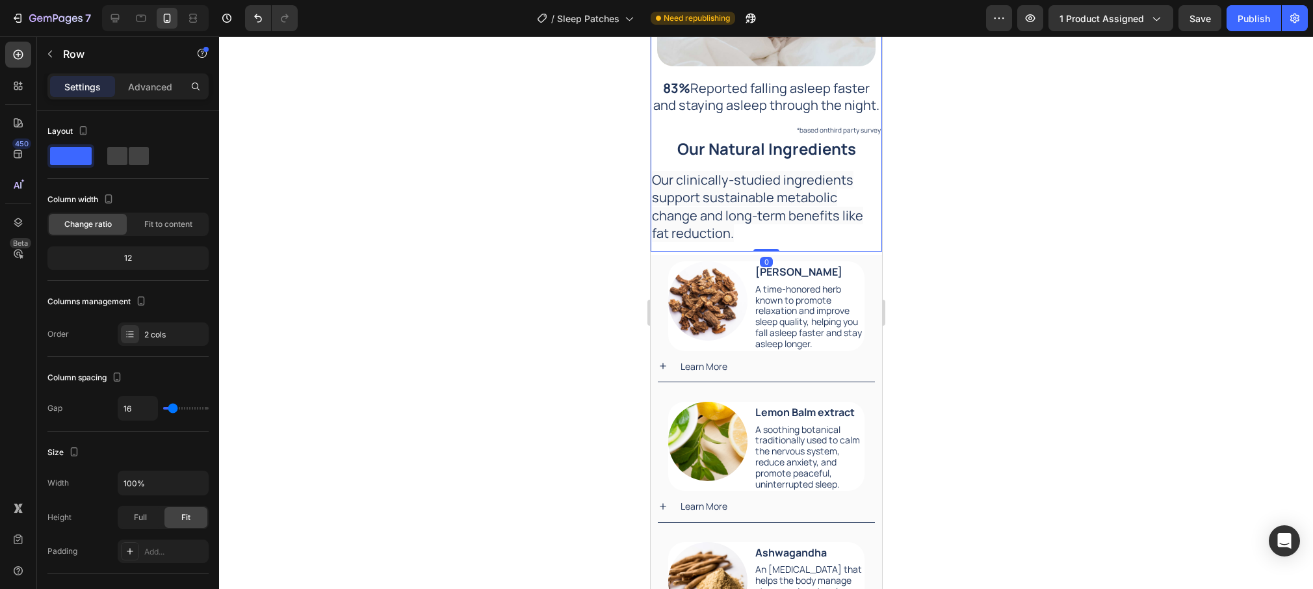
click at [784, 121] on div "Image 83% Reported falling asleep faster and staying asleep through the night. …" at bounding box center [765, 53] width 231 height 395
click at [871, 118] on div "Image 83% Reported falling asleep faster and staying asleep through the night. …" at bounding box center [765, 53] width 231 height 395
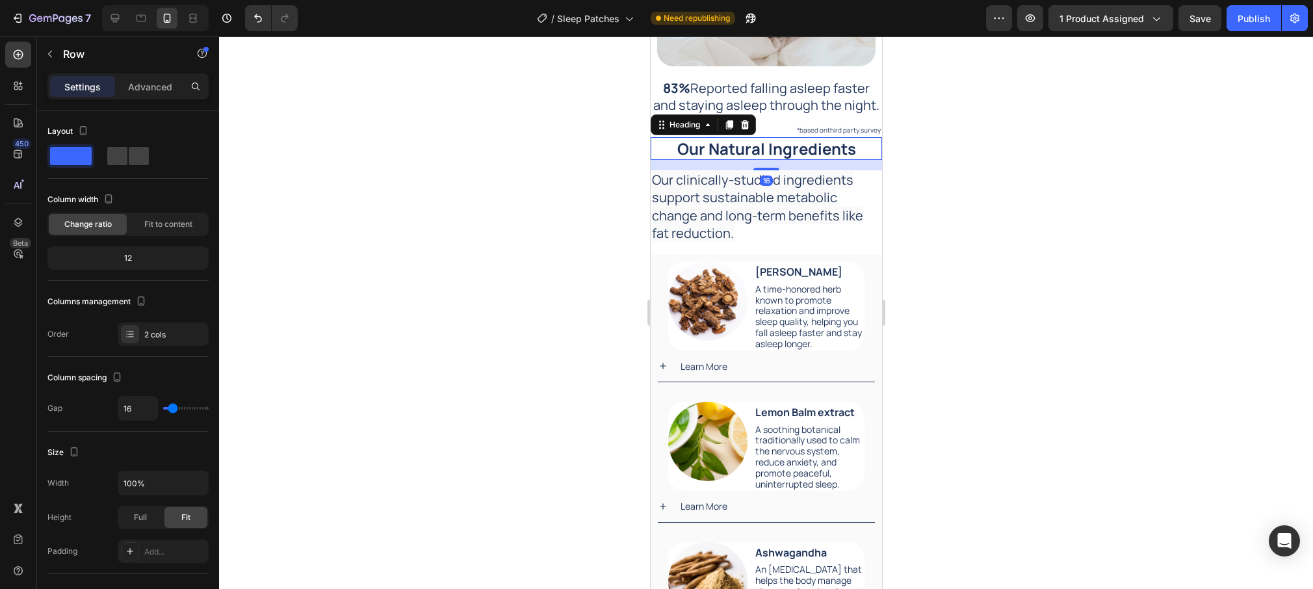
click at [668, 148] on p "Our Natural Ingredients" at bounding box center [765, 148] width 229 height 20
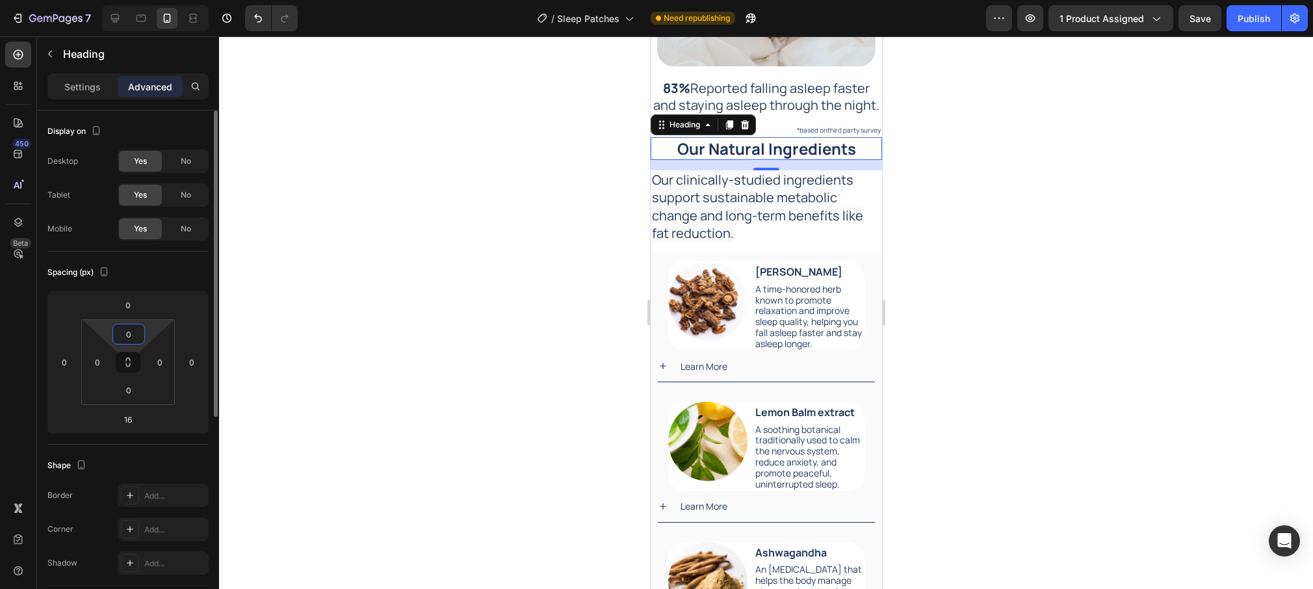
click at [137, 335] on input "0" at bounding box center [129, 334] width 26 height 20
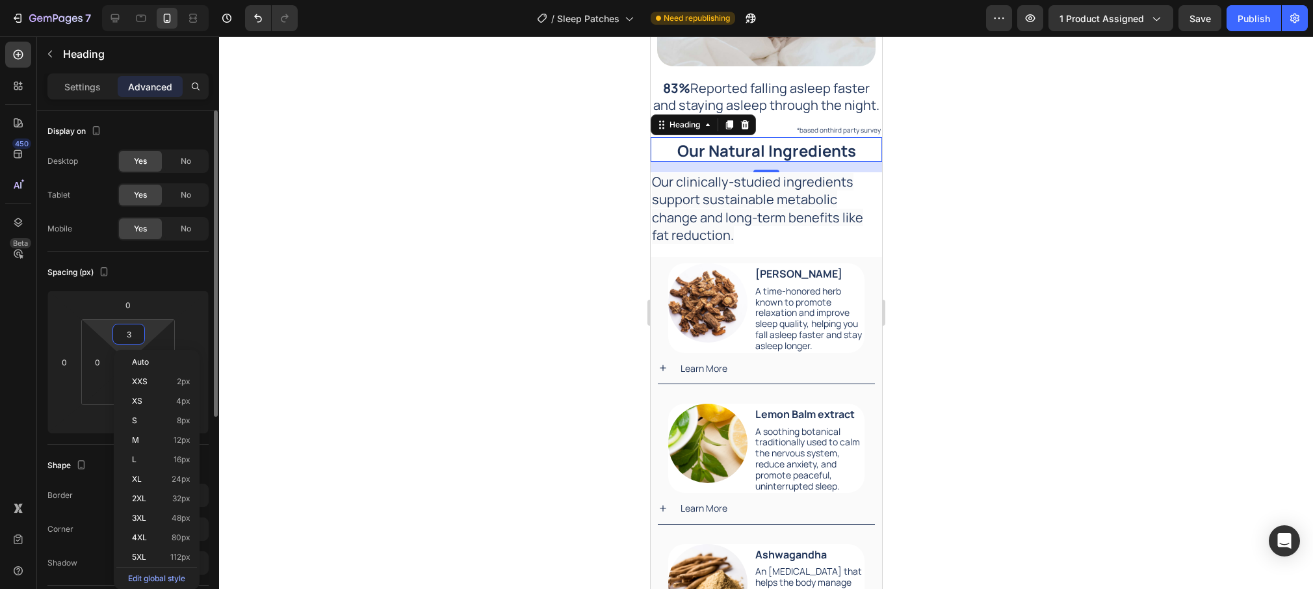
type input "30"
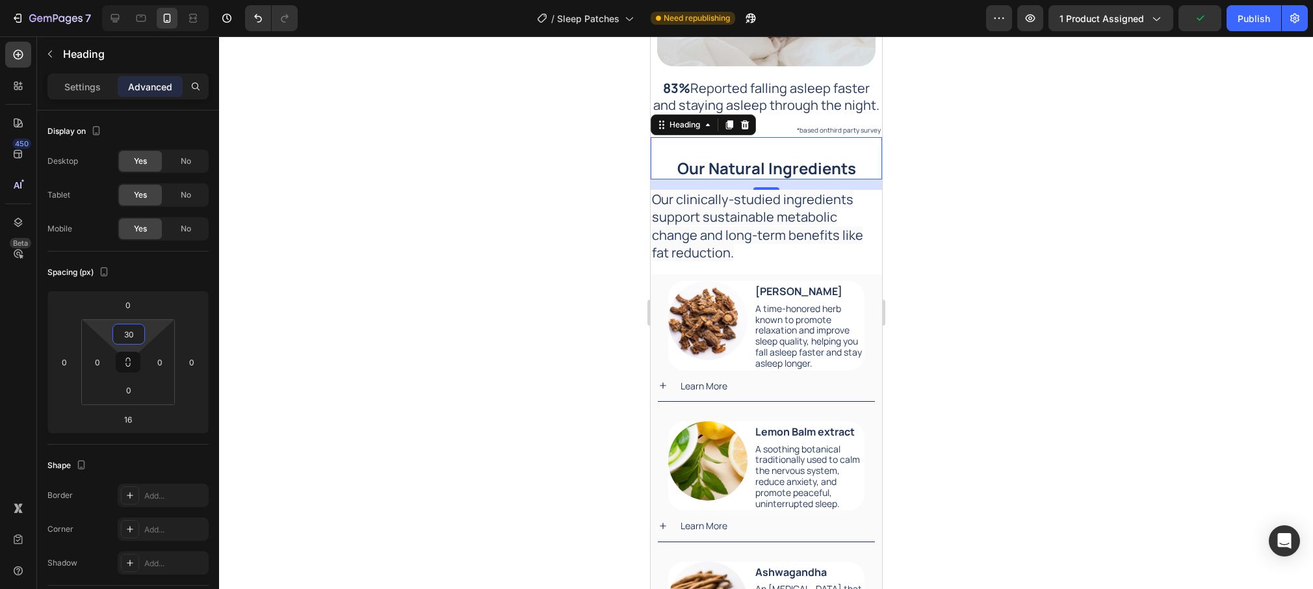
click at [1036, 269] on div at bounding box center [766, 312] width 1094 height 553
click at [716, 171] on p "Our Natural Ingredients" at bounding box center [765, 168] width 229 height 20
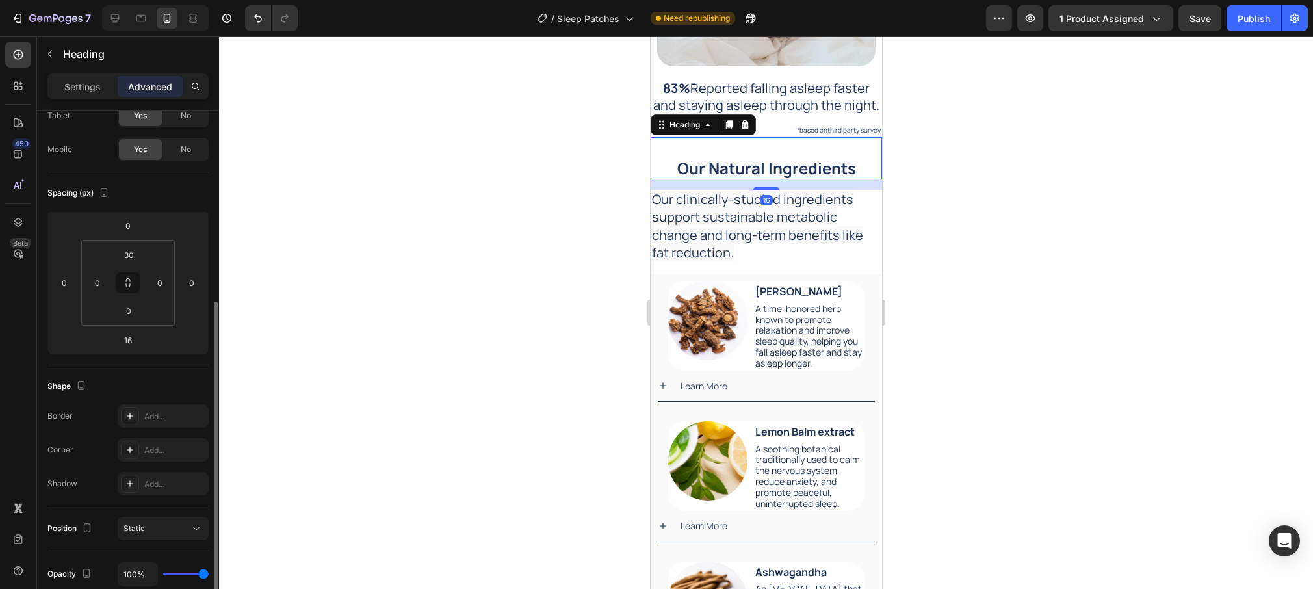
scroll to position [200, 0]
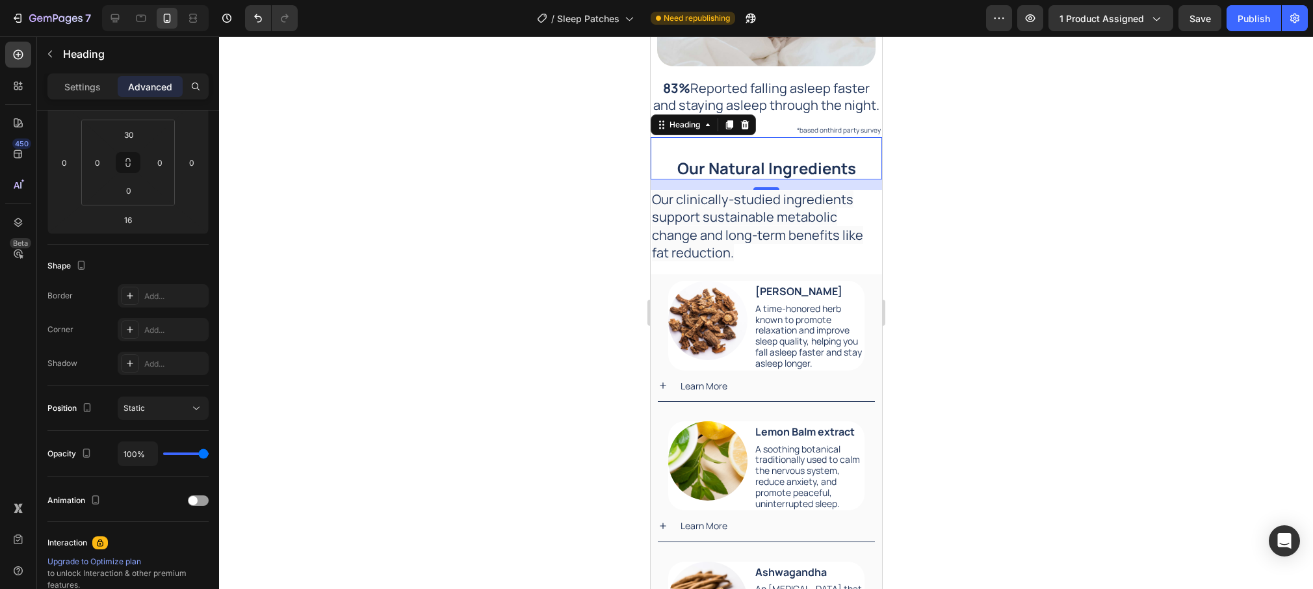
click at [1074, 233] on div at bounding box center [766, 312] width 1094 height 553
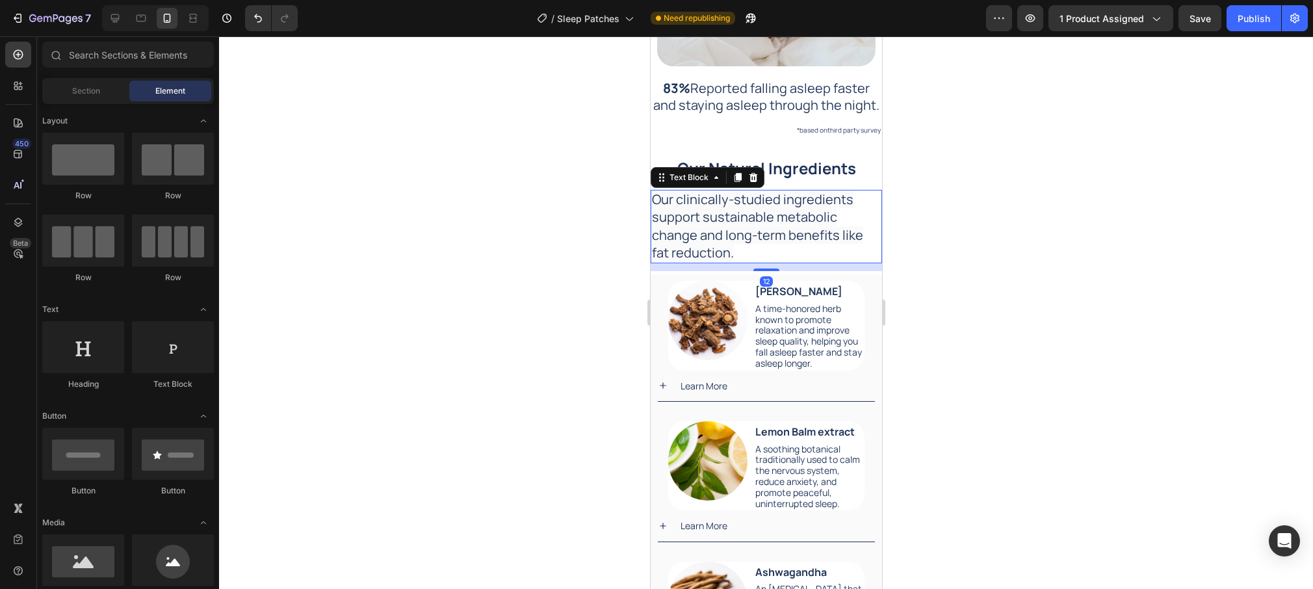
click at [802, 236] on span "Our clinically-studied ingredients support sustainable metabolic change and lon…" at bounding box center [756, 225] width 211 height 71
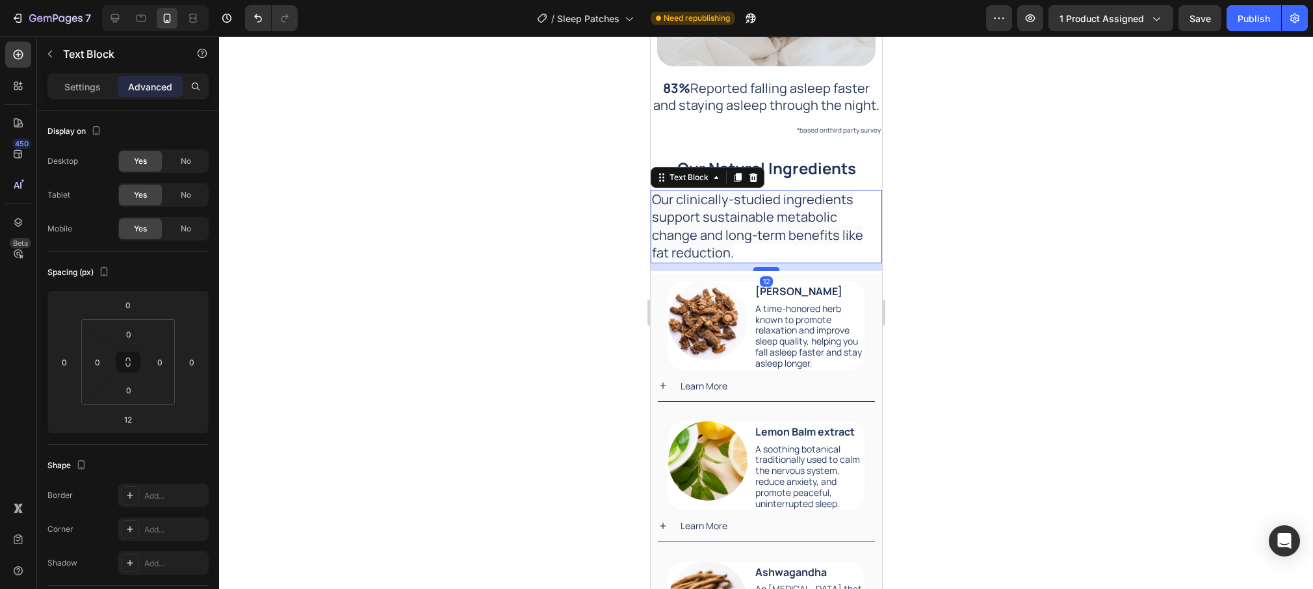
click at [770, 263] on div "12" at bounding box center [765, 263] width 231 height 0
click at [769, 271] on div at bounding box center [766, 271] width 26 height 4
type input "15"
click at [1027, 242] on div at bounding box center [766, 312] width 1094 height 553
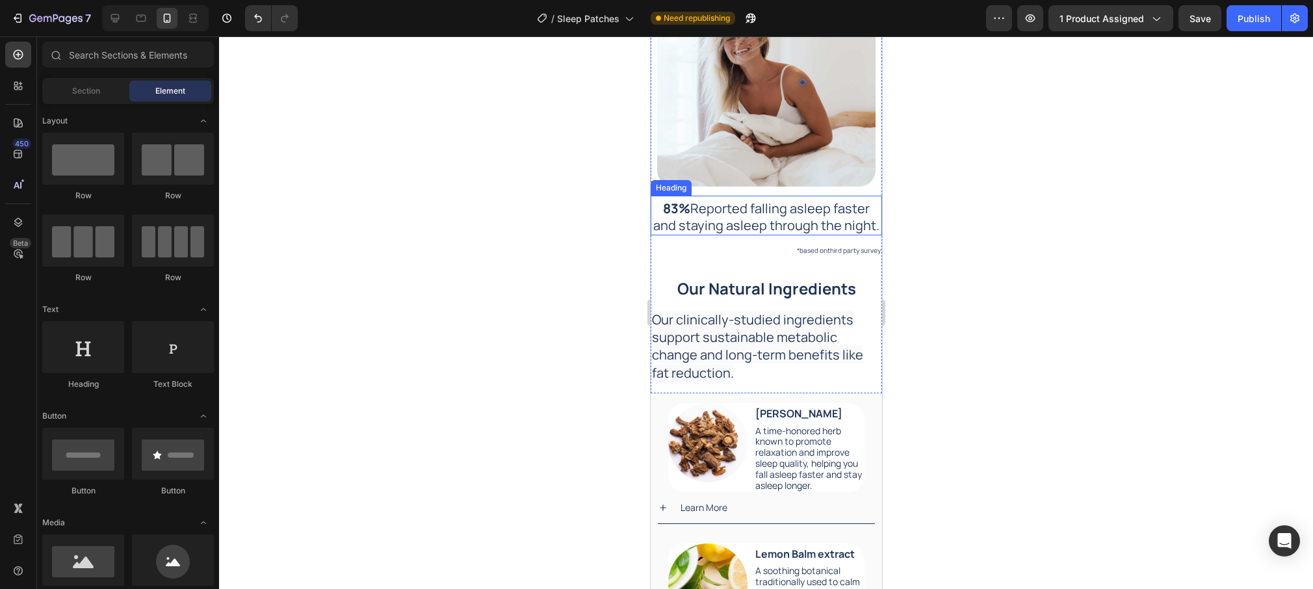
scroll to position [2042, 0]
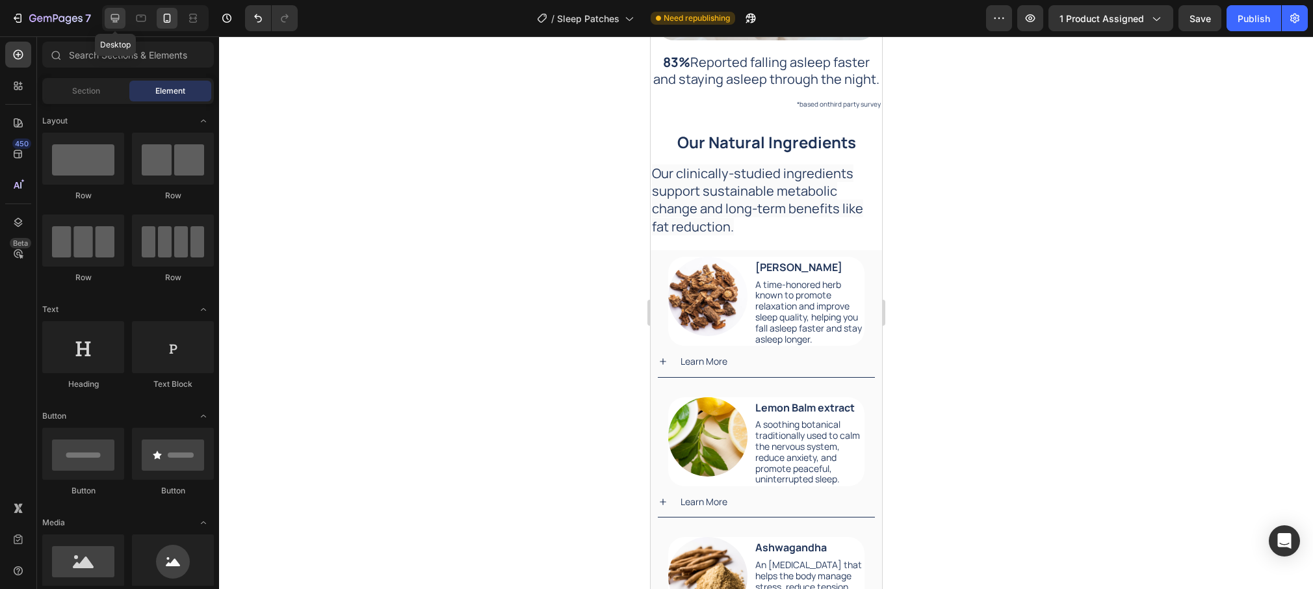
click at [114, 19] on icon at bounding box center [115, 18] width 13 height 13
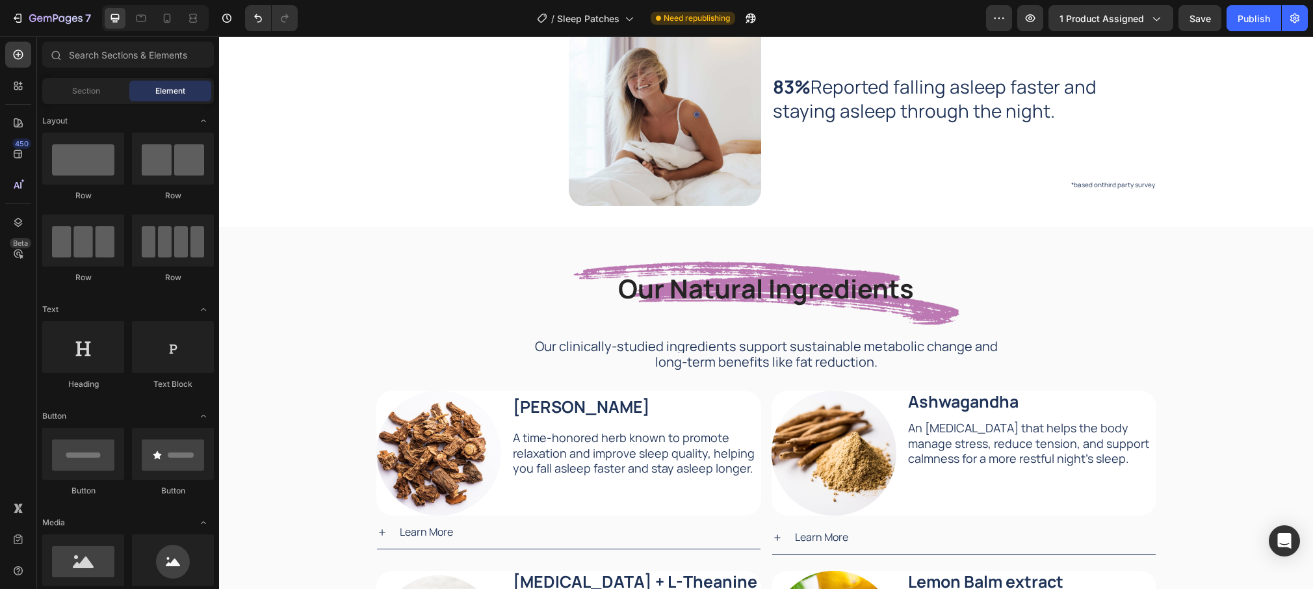
scroll to position [1304, 0]
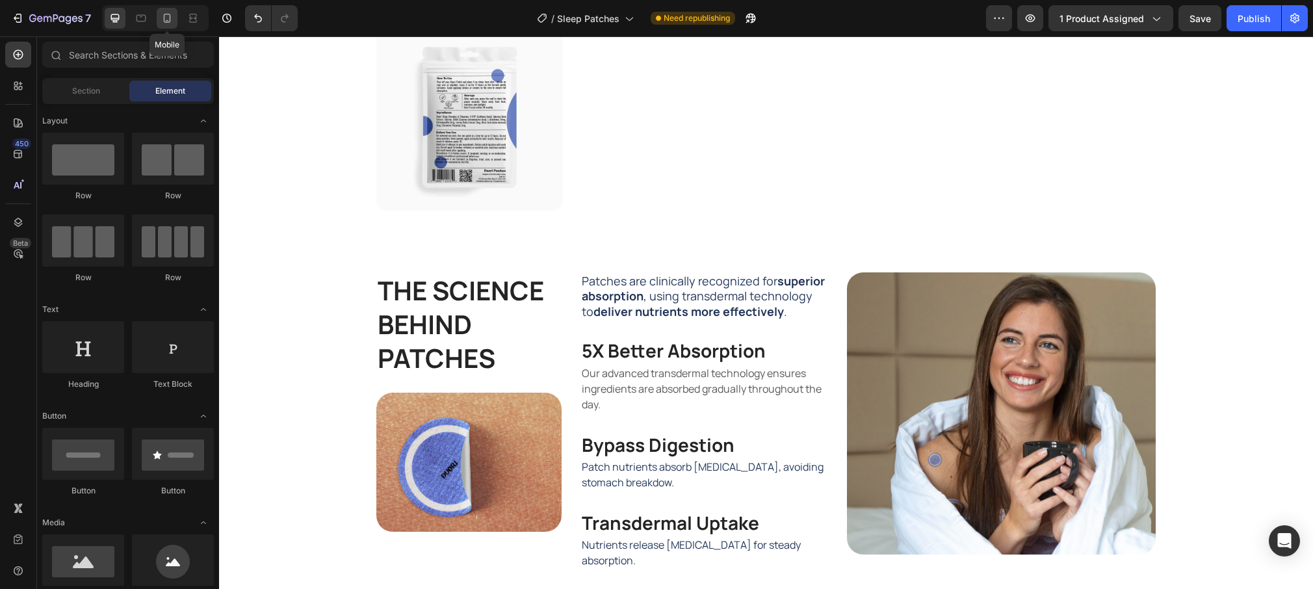
click at [171, 23] on icon at bounding box center [167, 18] width 13 height 13
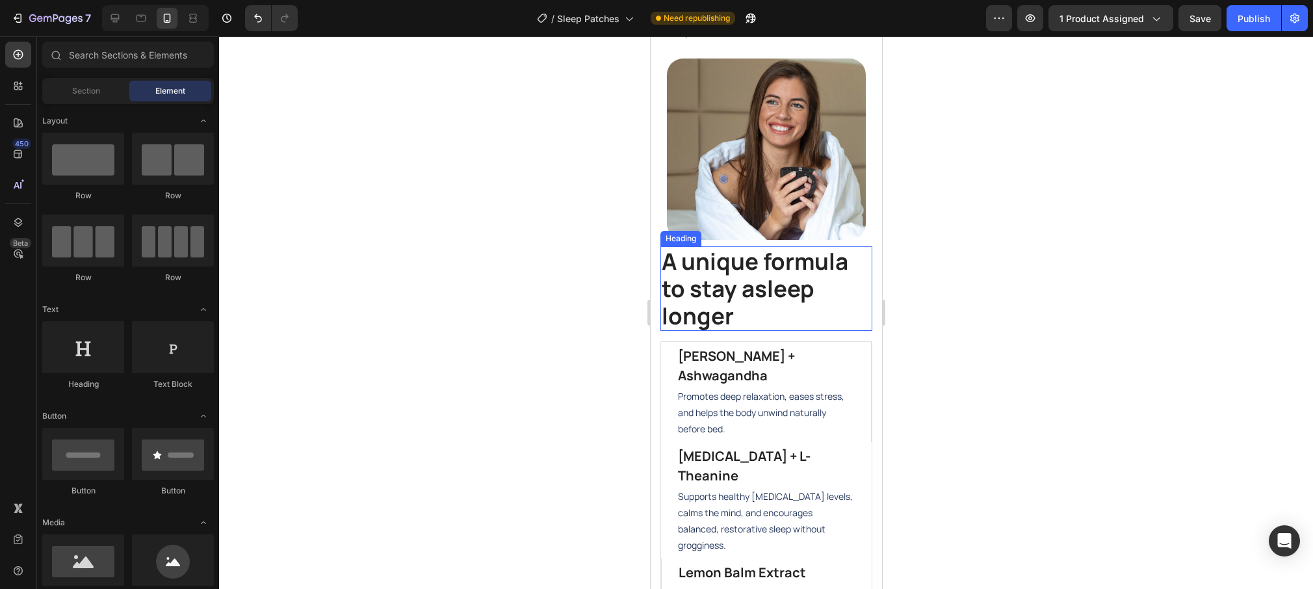
scroll to position [1184, 0]
click at [1255, 22] on div "Publish" at bounding box center [1254, 19] width 33 height 14
